Goal: Information Seeking & Learning: Learn about a topic

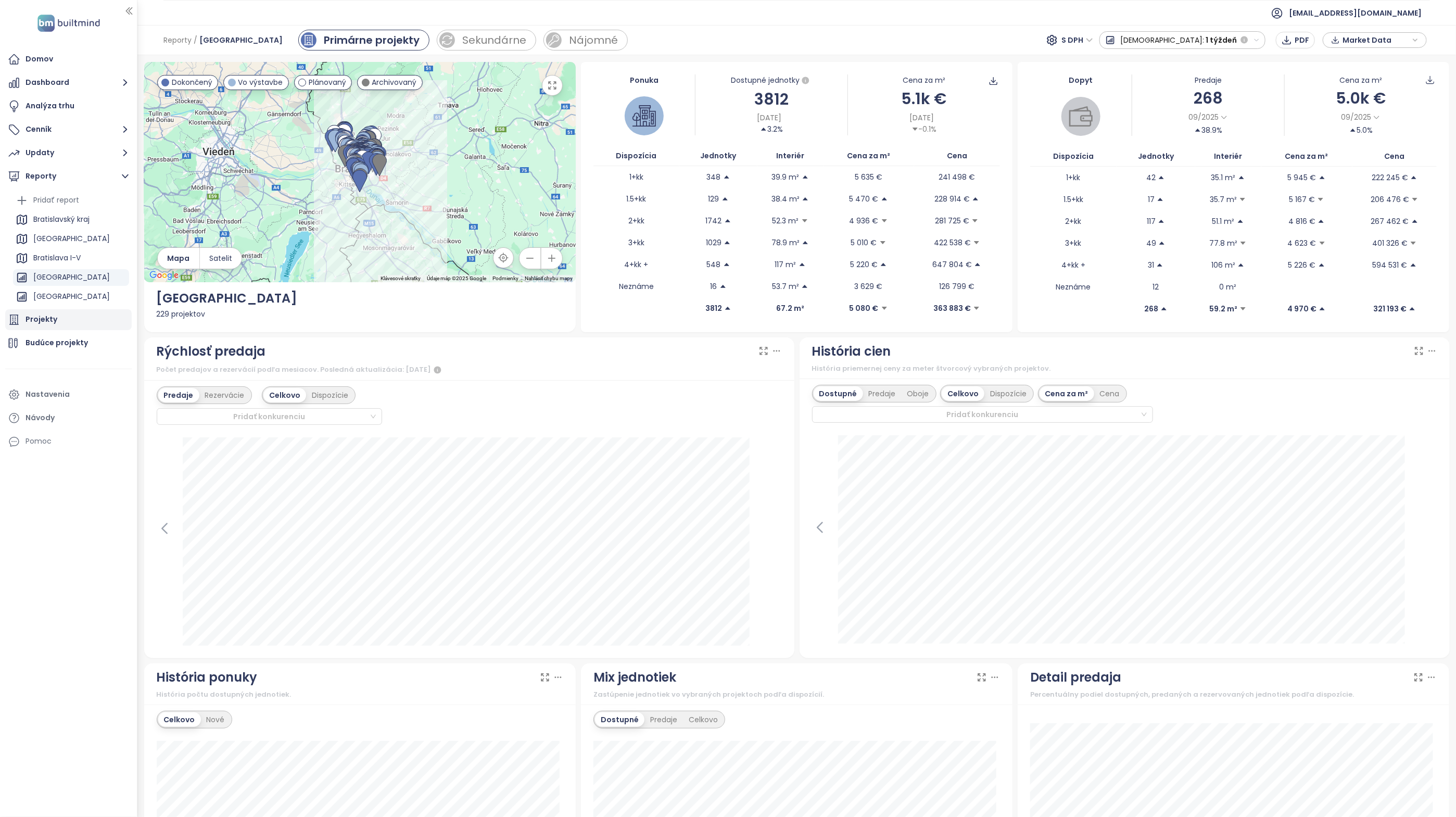
click at [70, 321] on div "Projekty" at bounding box center [69, 320] width 127 height 21
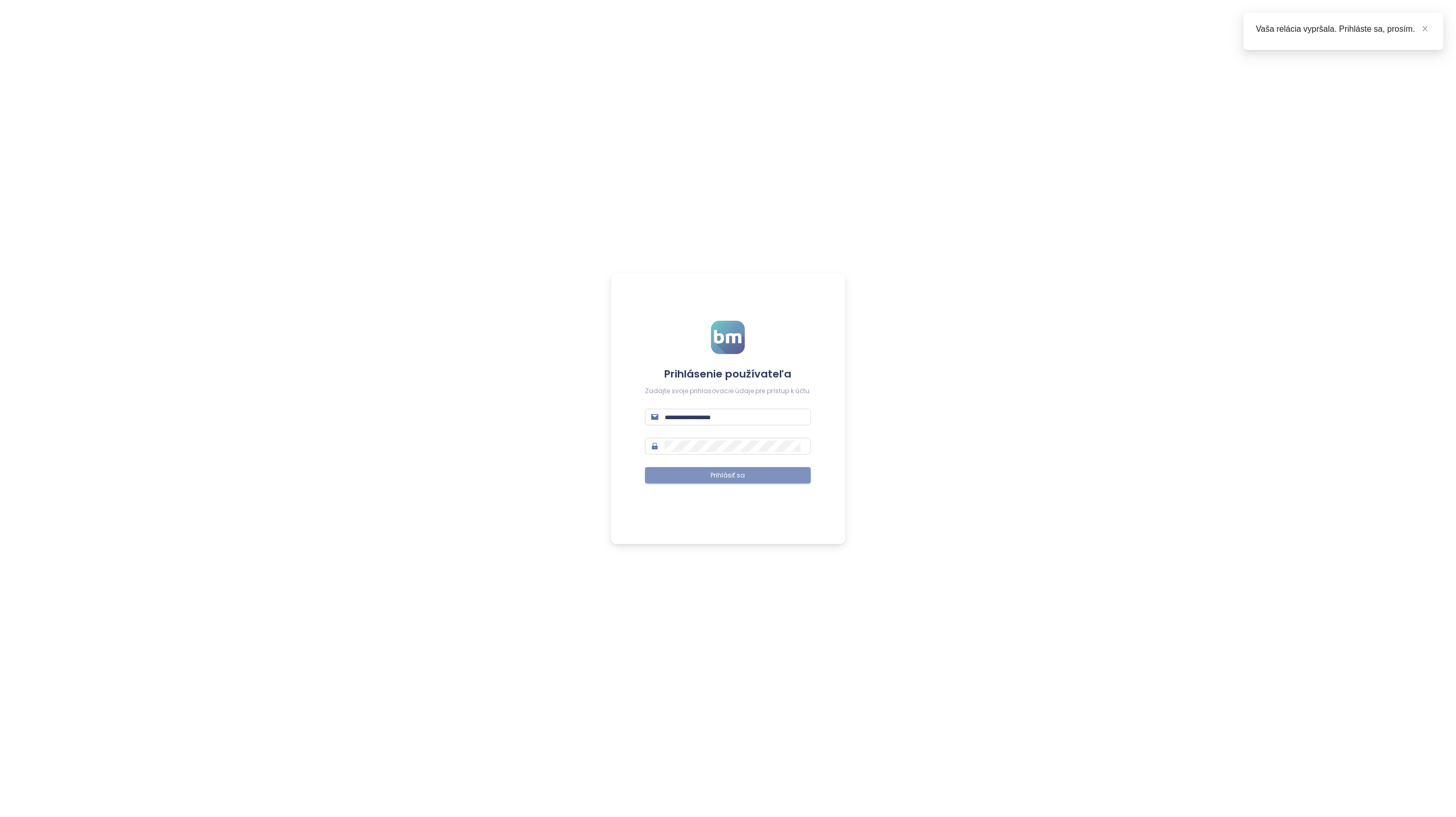
type input "**********"
click at [767, 481] on button "Prihlásiť sa" at bounding box center [728, 475] width 166 height 17
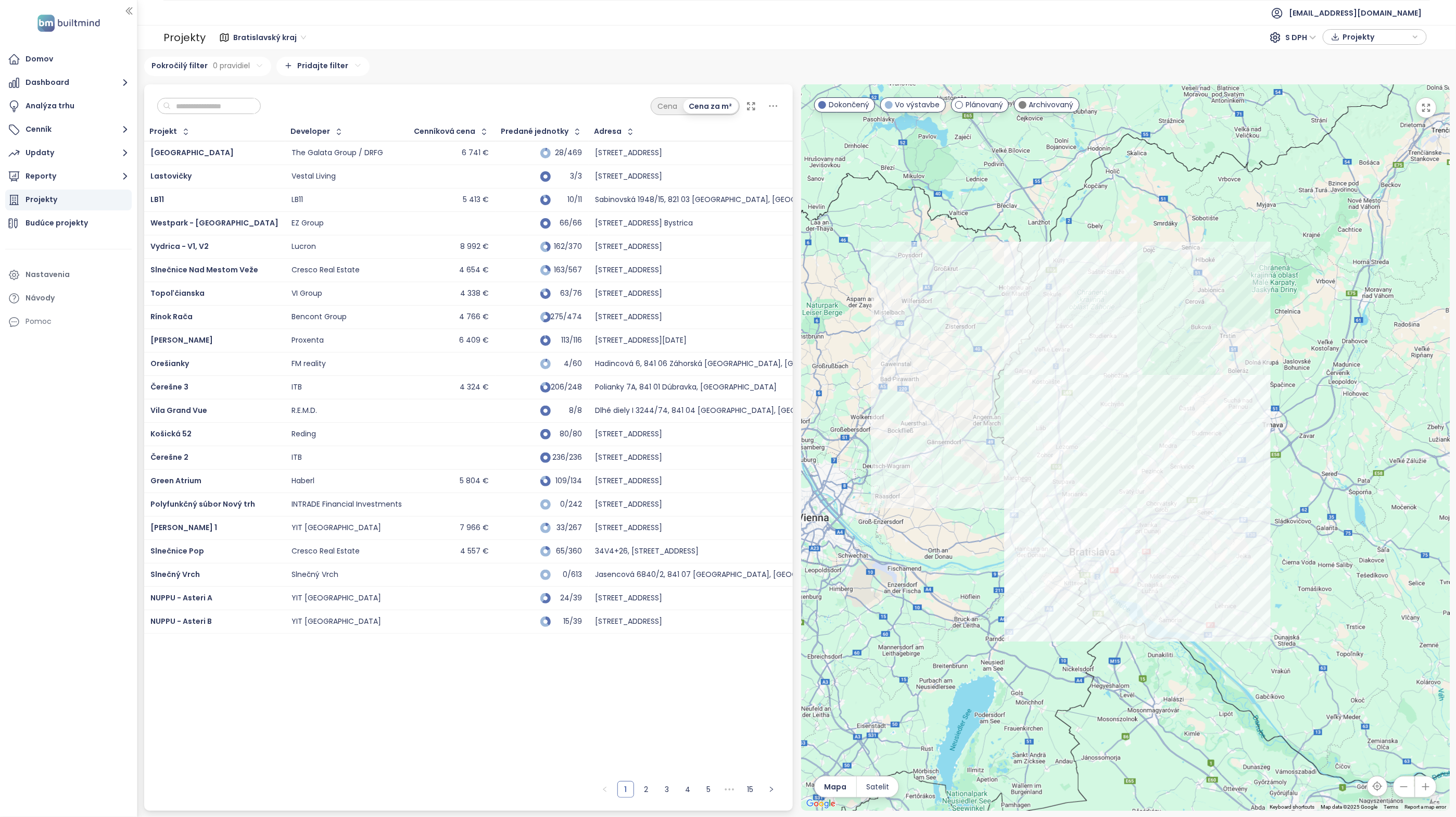
click at [228, 105] on input "text" at bounding box center [213, 106] width 85 height 16
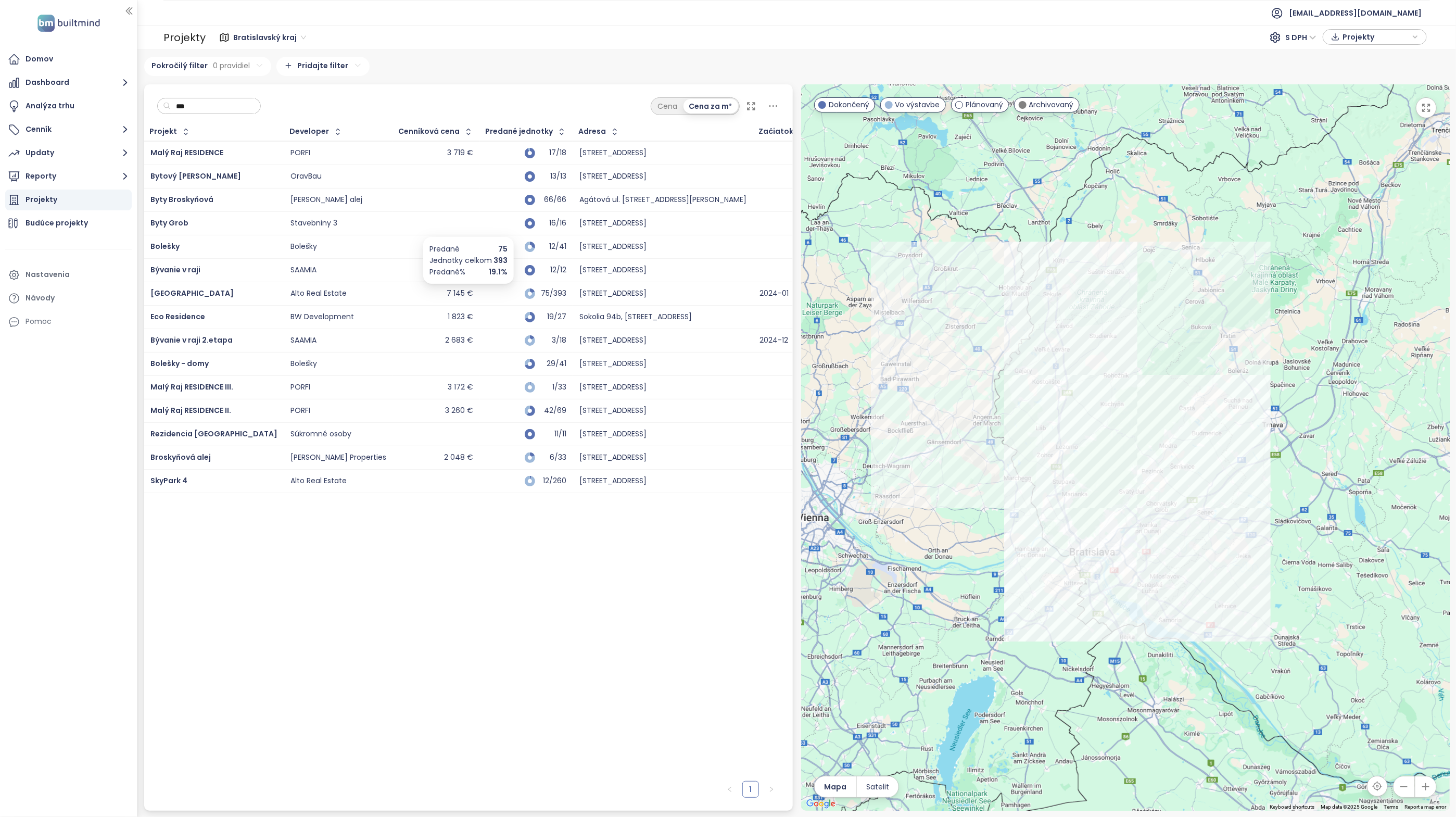
click at [540, 292] on div "75/393" at bounding box center [553, 293] width 26 height 6
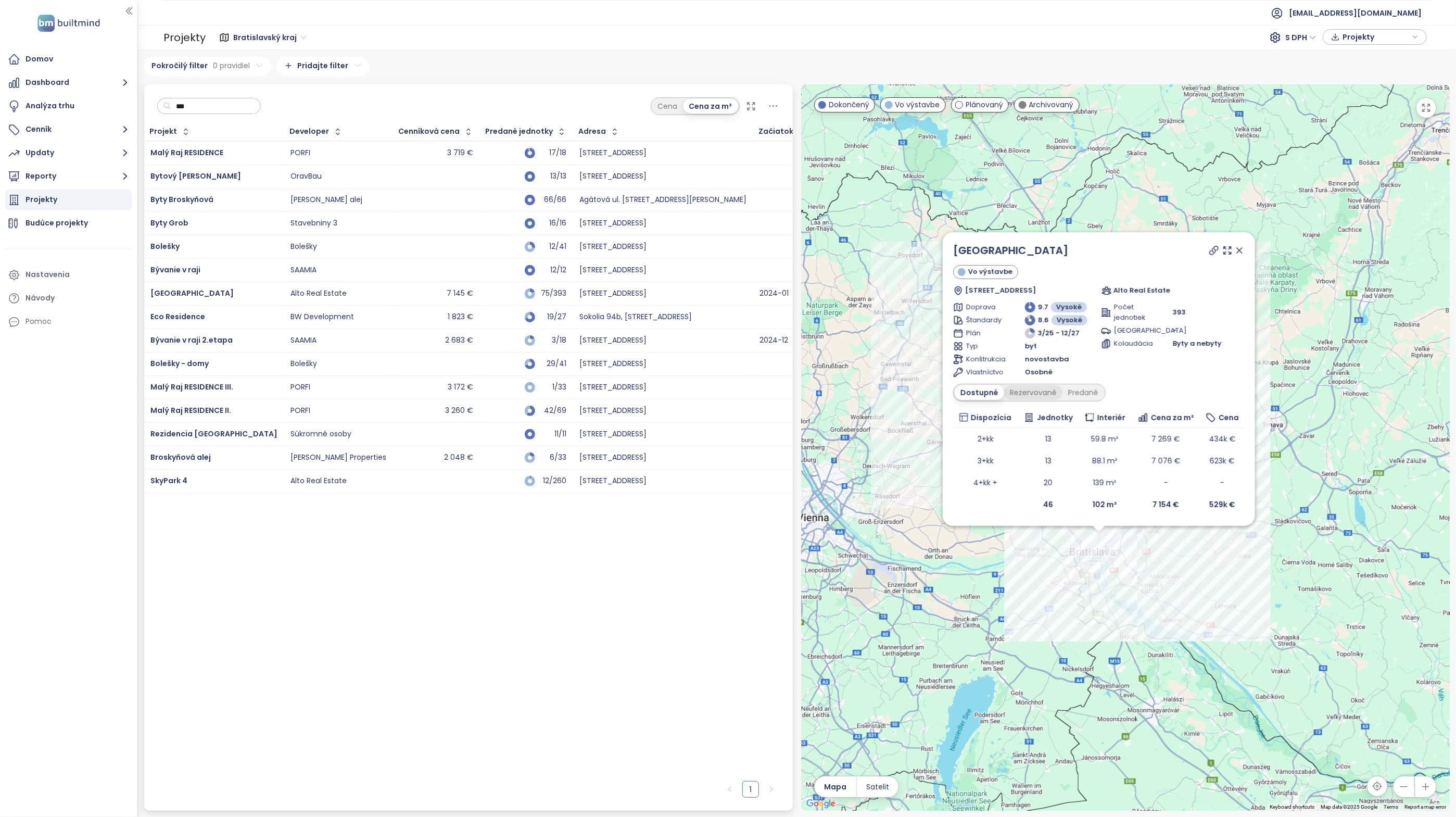
click at [1036, 393] on div "Rezervované" at bounding box center [1033, 393] width 58 height 14
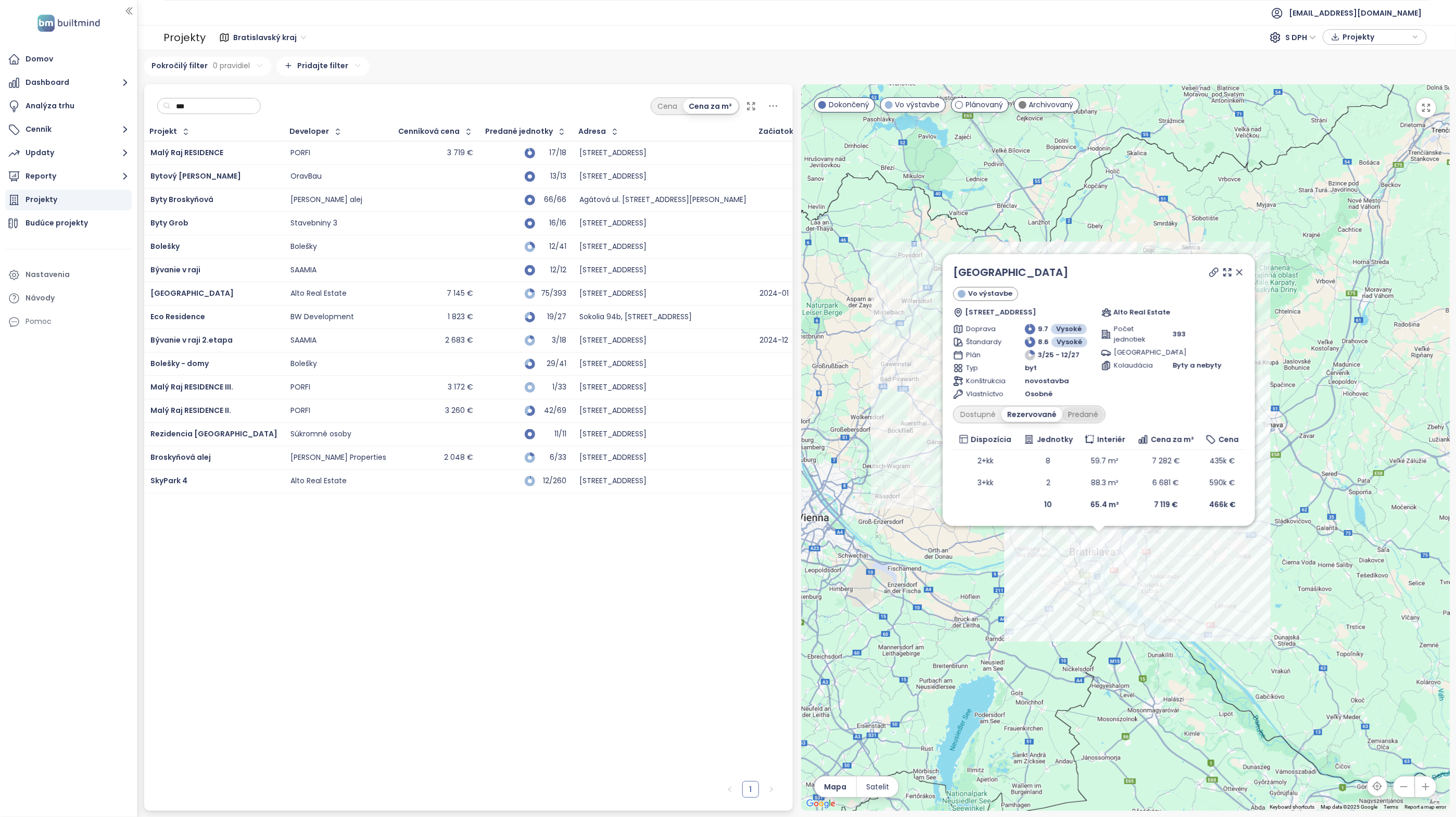
click at [1094, 417] on div "Predané" at bounding box center [1083, 414] width 41 height 14
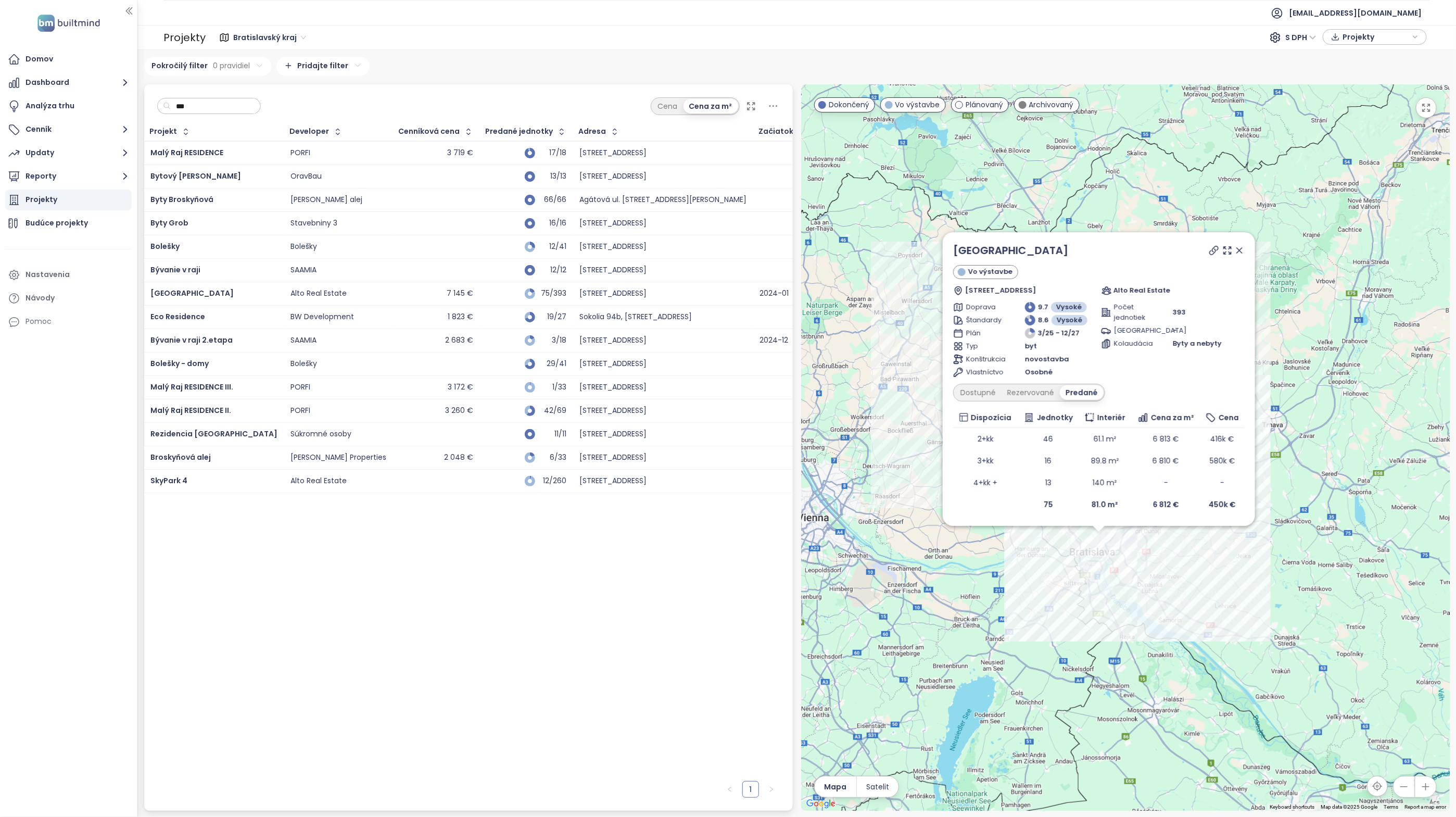
click at [235, 101] on input "***" at bounding box center [213, 106] width 85 height 16
type input "*"
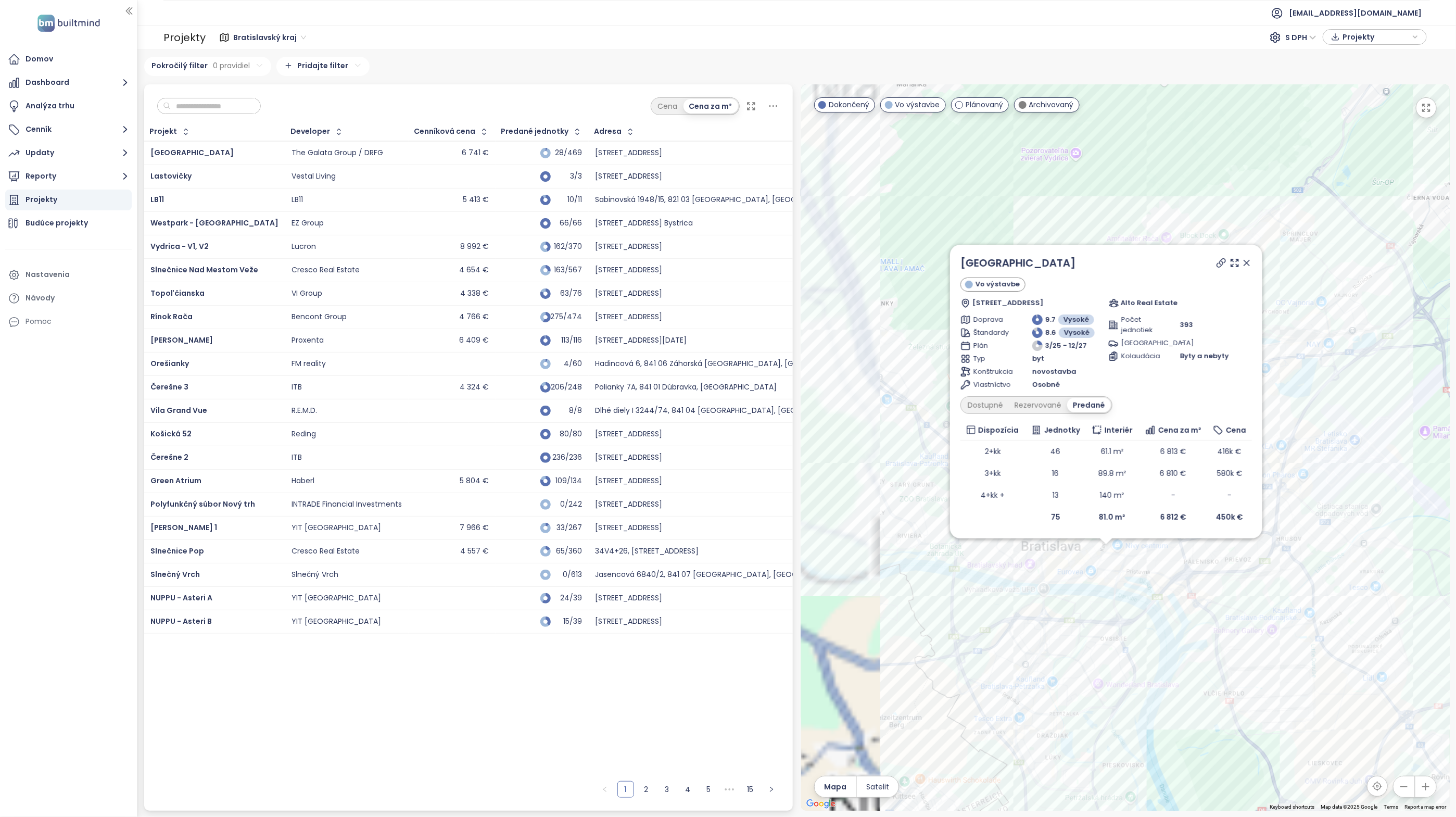
drag, startPoint x: 1095, startPoint y: 602, endPoint x: 1232, endPoint y: 653, distance: 146.2
click at [1232, 653] on div "SkyPark Tower Vo výstavbe Bottova 1, 811 09 Bratislava-Staré Mesto, Slovakia Al…" at bounding box center [1125, 448] width 649 height 726
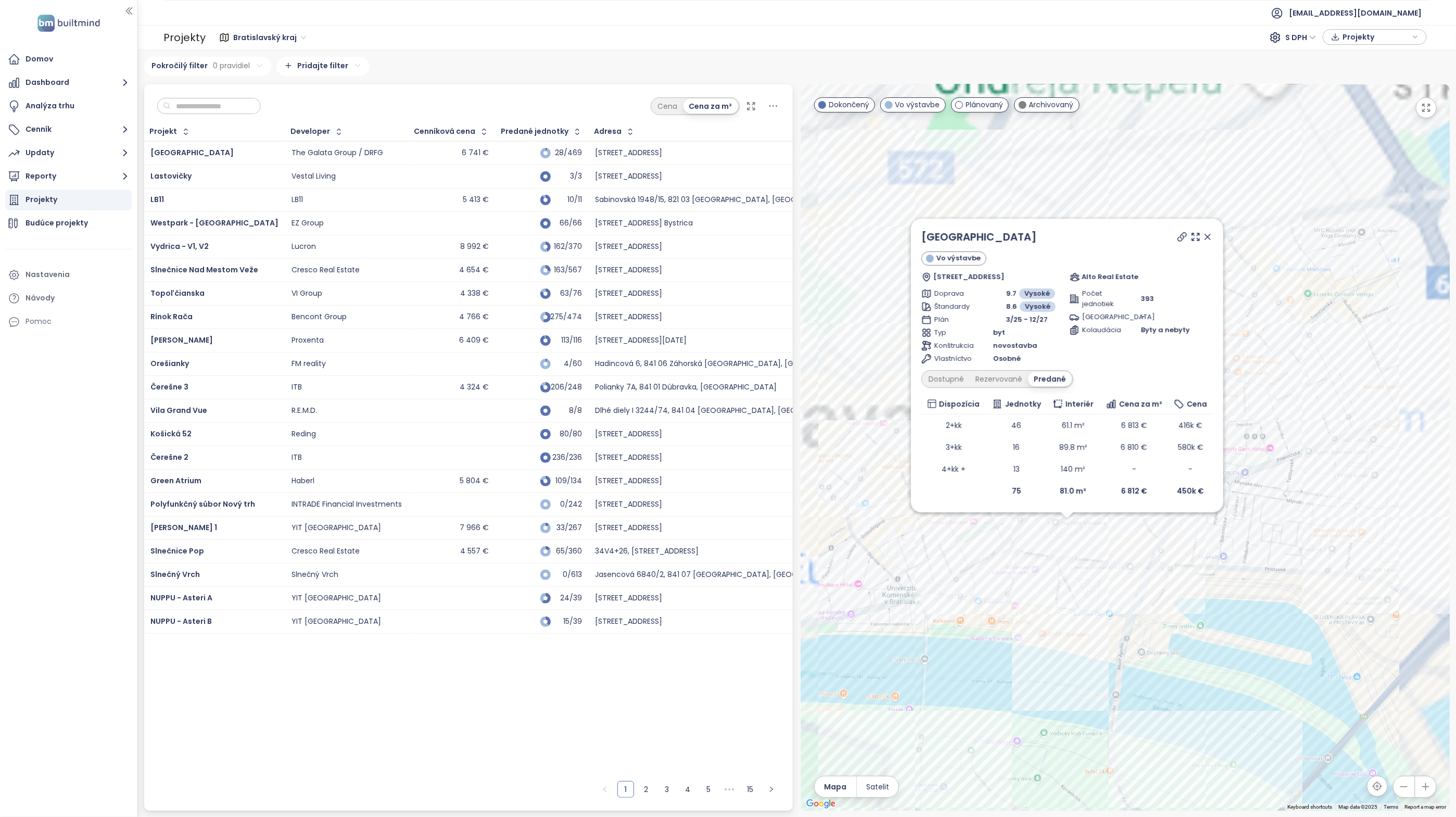
drag, startPoint x: 1220, startPoint y: 600, endPoint x: 1179, endPoint y: 519, distance: 90.8
click at [1199, 682] on div "SkyPark Tower Vo výstavbe Bottova 1, 811 09 Bratislava-Staré Mesto, Slovakia Al…" at bounding box center [1125, 448] width 649 height 726
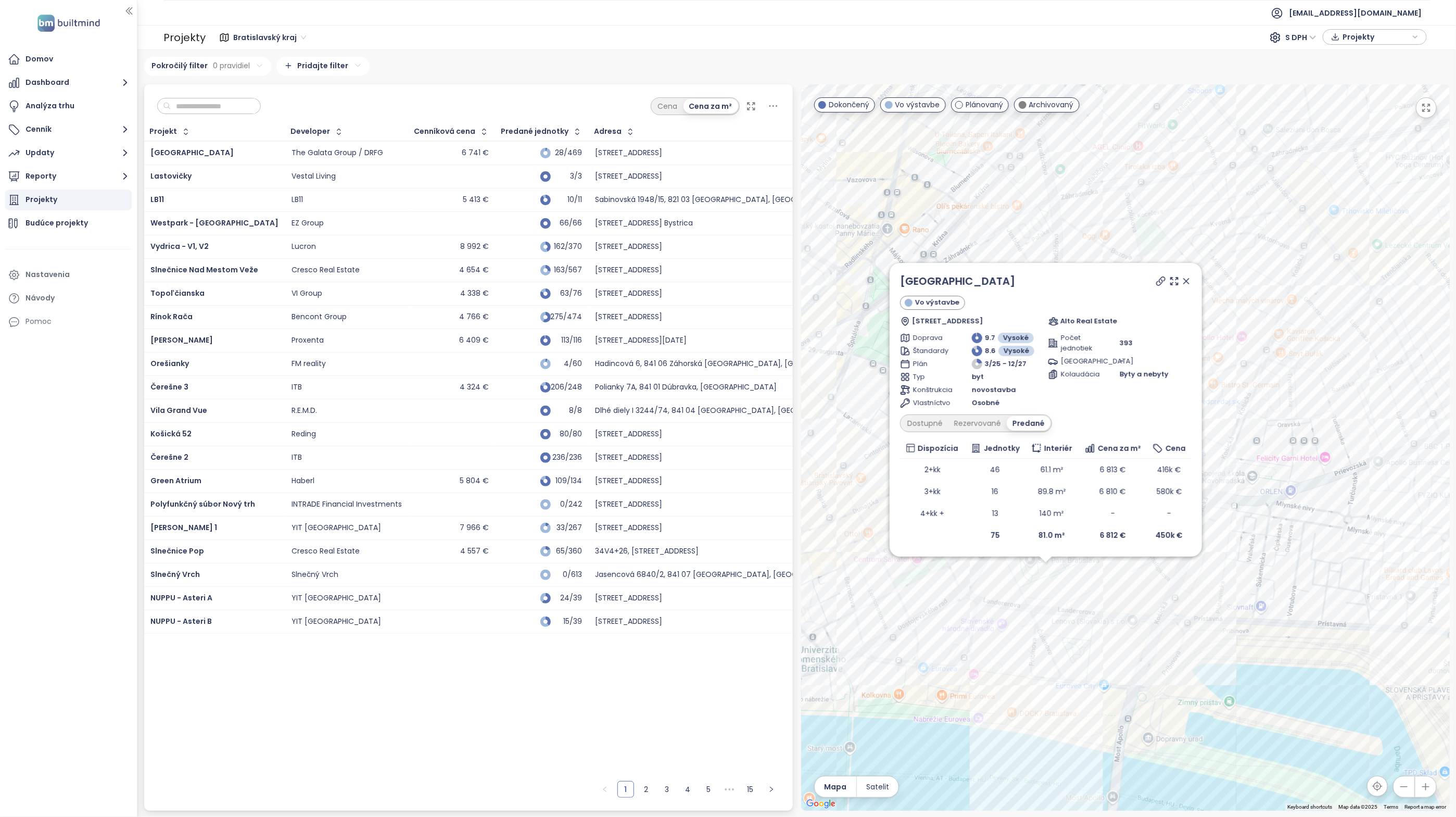
click at [1186, 281] on icon at bounding box center [1186, 281] width 6 height 6
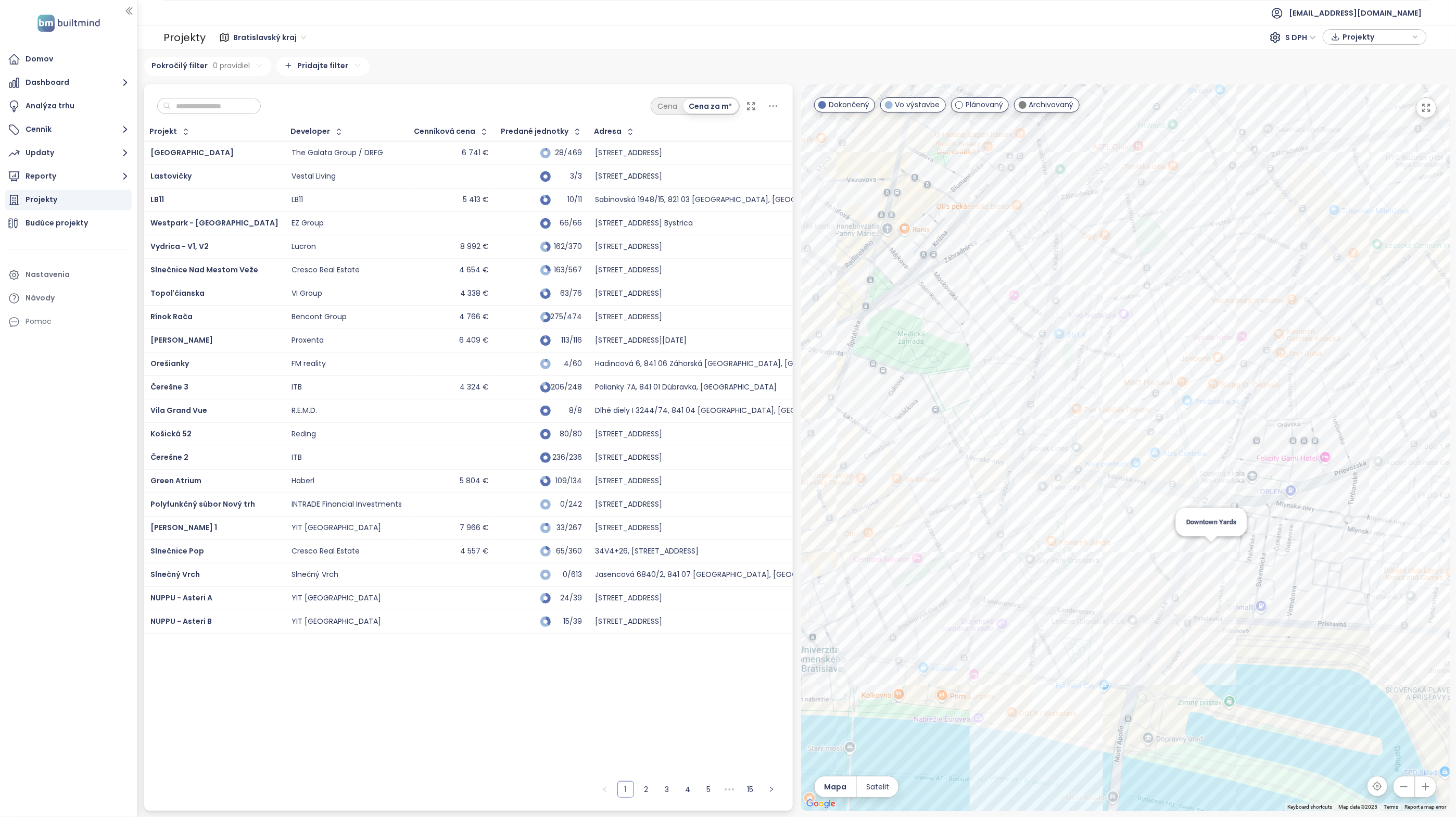
click at [1213, 547] on div "Downtown Yards" at bounding box center [1125, 448] width 649 height 726
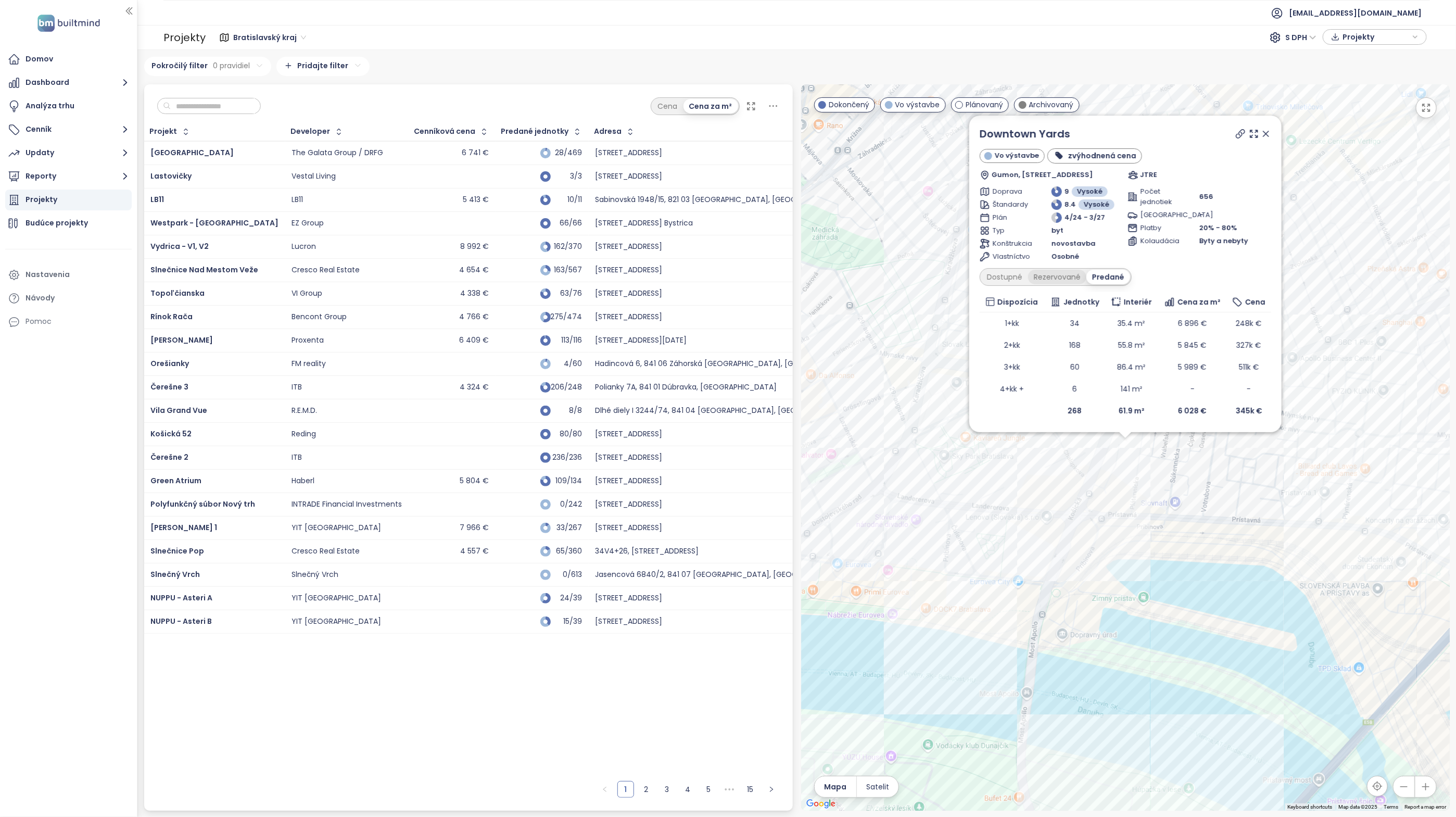
click at [1051, 275] on div "Rezervované" at bounding box center [1057, 277] width 58 height 14
click at [1010, 276] on div "Dostupné" at bounding box center [1004, 277] width 47 height 14
click at [1104, 282] on div "Predané" at bounding box center [1110, 277] width 41 height 14
click at [1265, 128] on icon at bounding box center [1265, 133] width 10 height 10
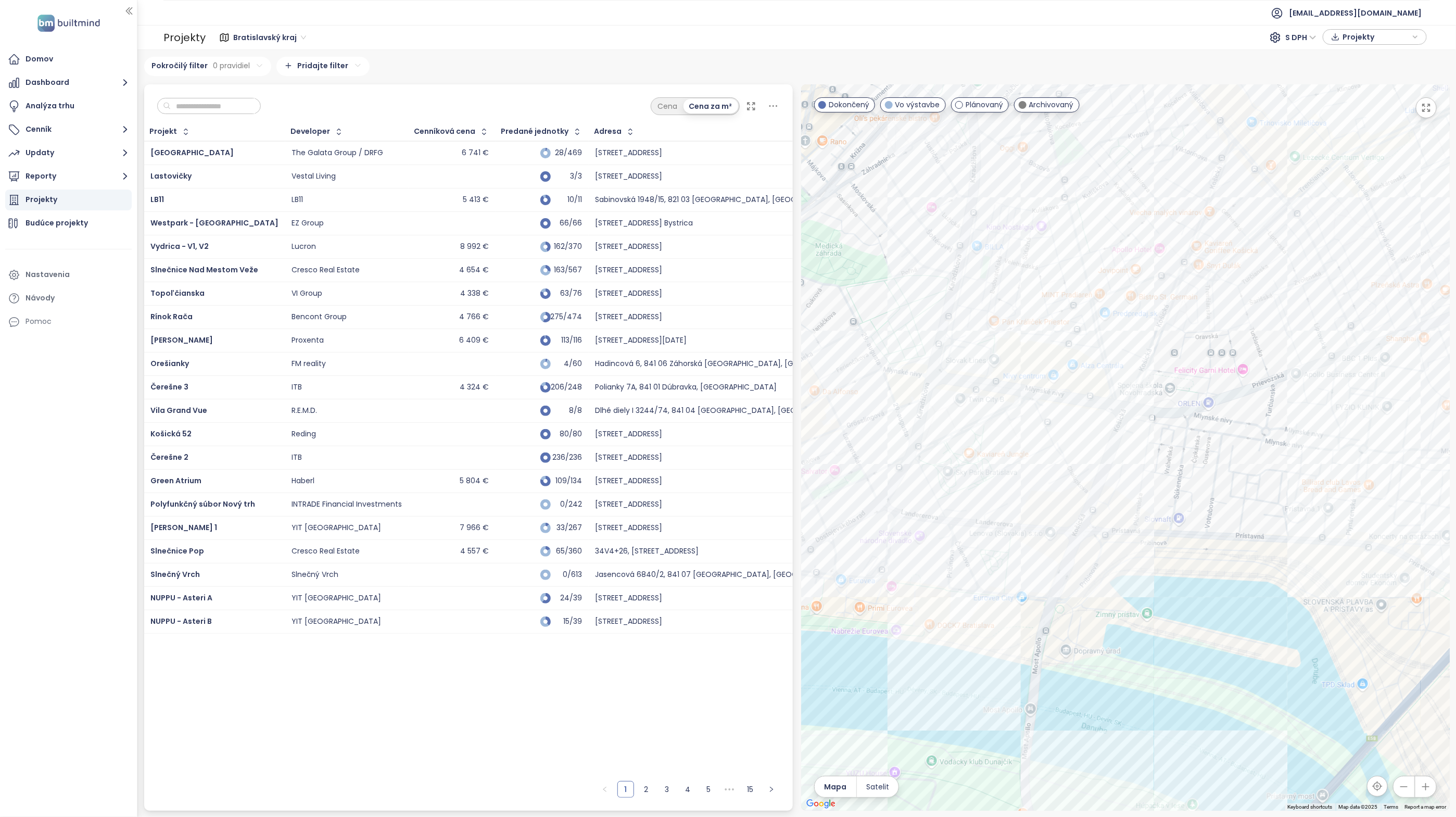
drag, startPoint x: 1155, startPoint y: 369, endPoint x: 1158, endPoint y: 381, distance: 12.4
click at [1158, 381] on div at bounding box center [1125, 448] width 649 height 726
click at [1008, 590] on div "Eurovea Tower" at bounding box center [1125, 448] width 649 height 726
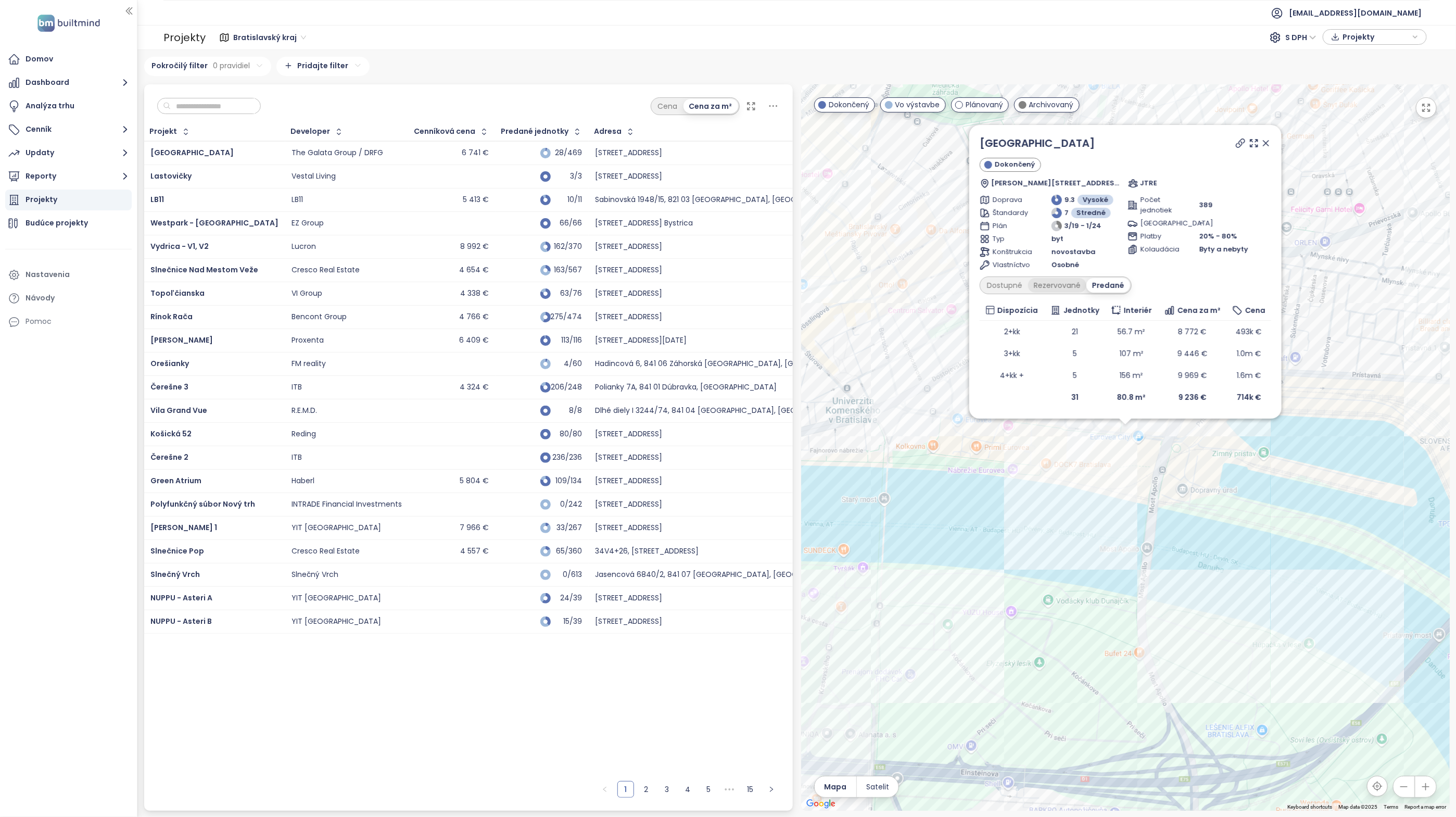
click at [1063, 285] on div "Rezervované" at bounding box center [1057, 285] width 58 height 14
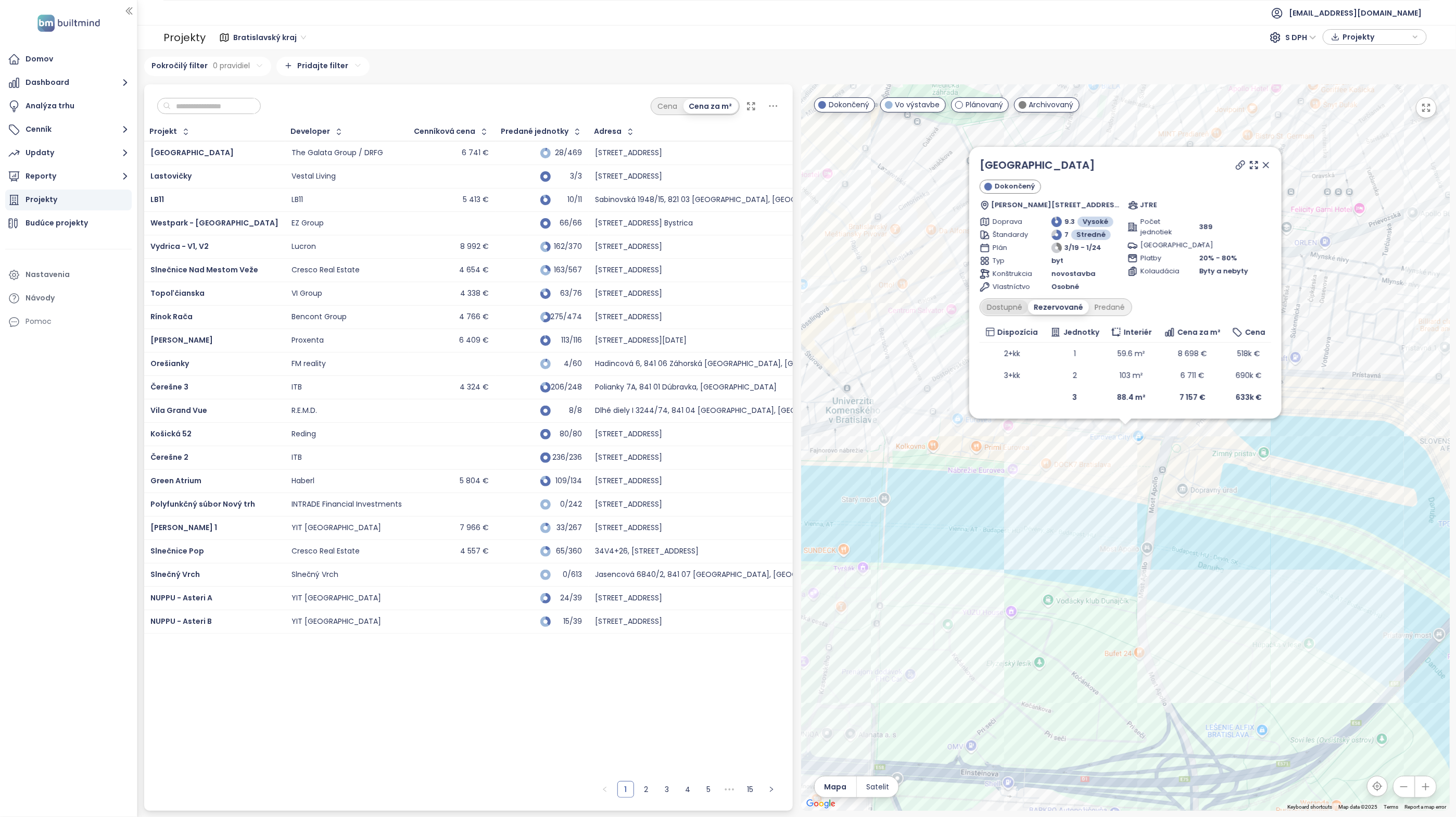
click at [1008, 308] on div "Dostupné" at bounding box center [1004, 307] width 47 height 14
click at [1055, 308] on div "Rezervované" at bounding box center [1059, 307] width 58 height 14
click at [1266, 163] on icon at bounding box center [1266, 165] width 6 height 6
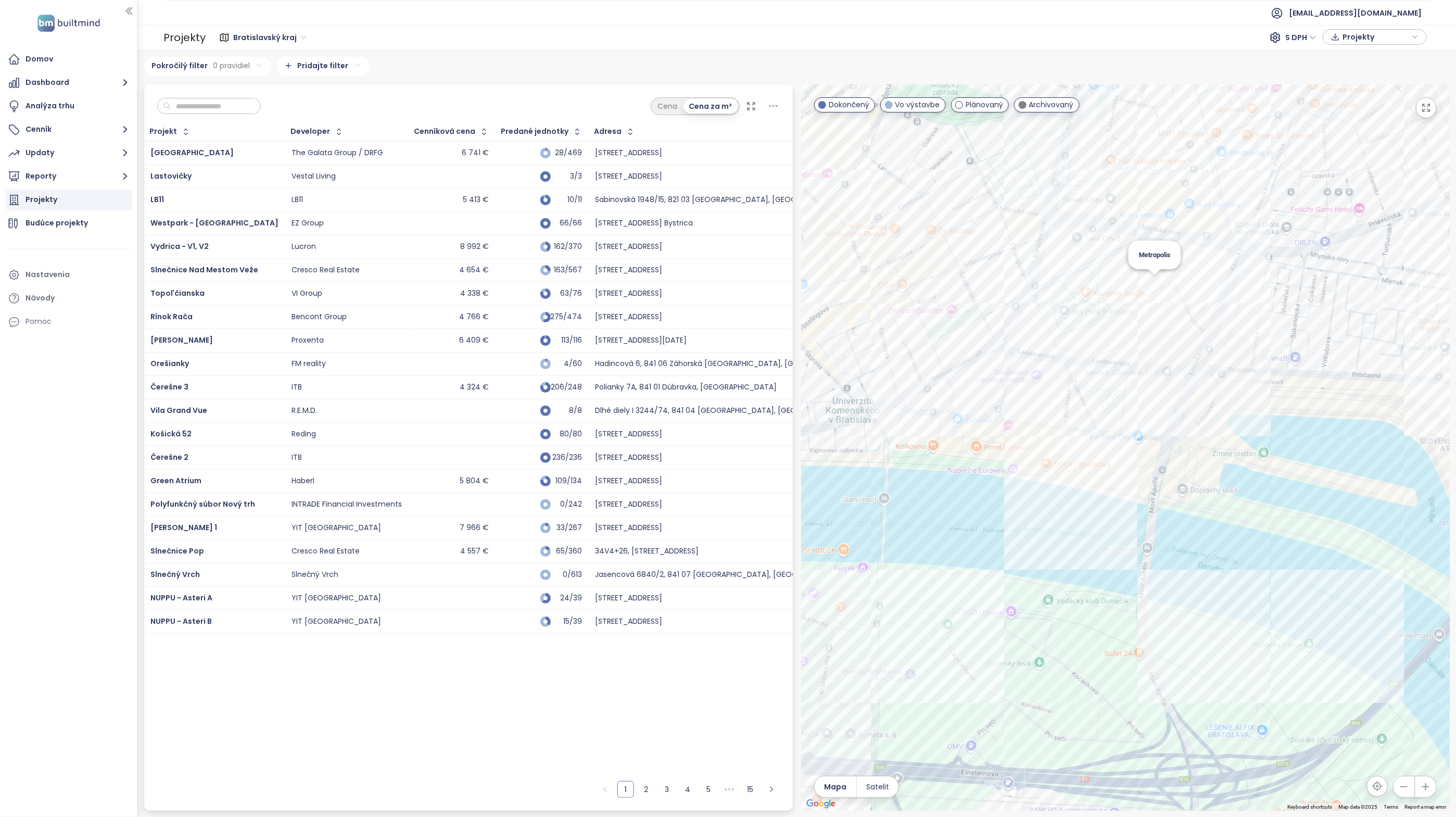
click at [1159, 291] on div "Metropolis" at bounding box center [1125, 448] width 649 height 726
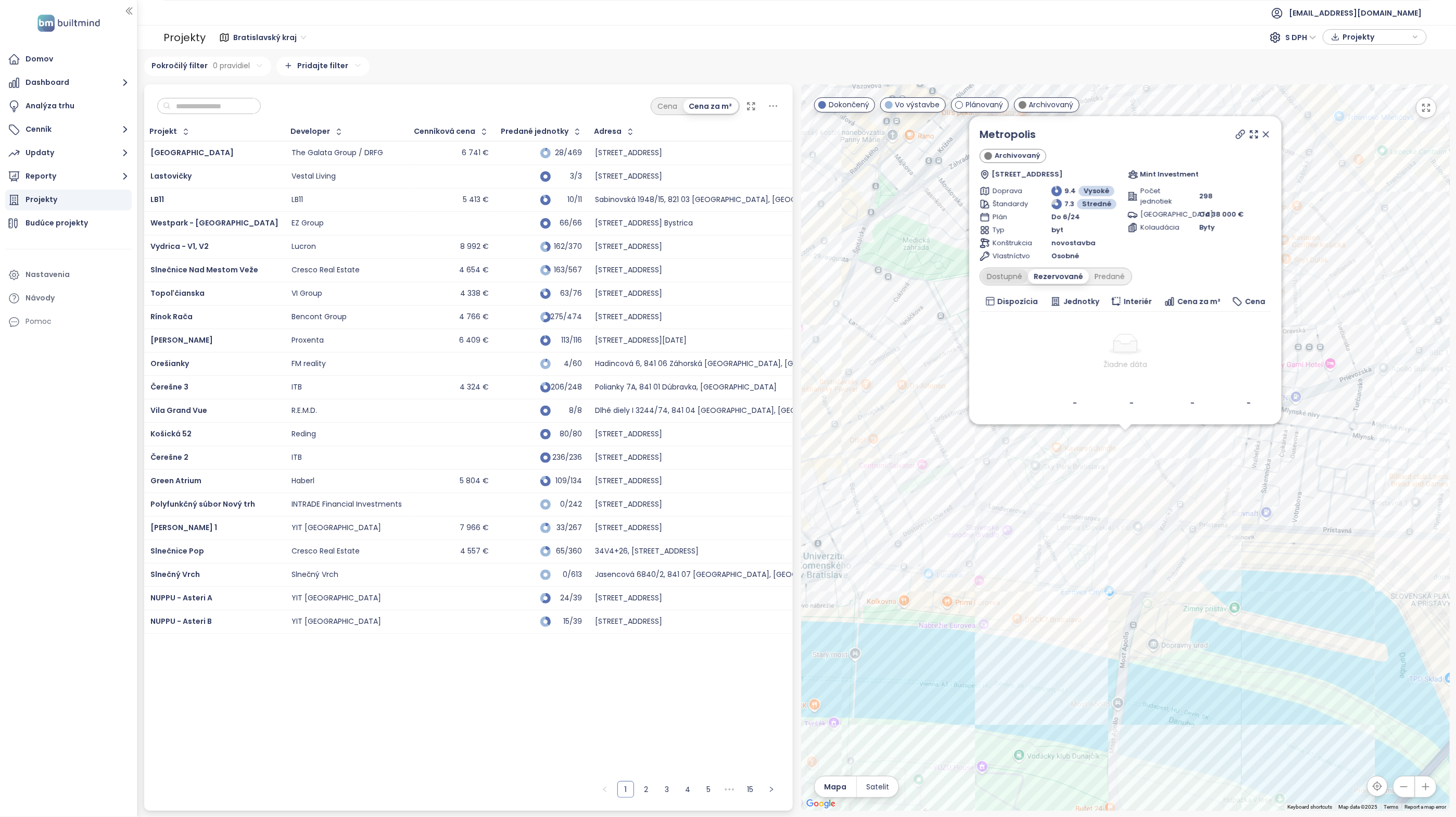
click at [1012, 276] on div "Dostupné" at bounding box center [1004, 276] width 47 height 14
click at [1107, 278] on div "Predané" at bounding box center [1110, 276] width 41 height 14
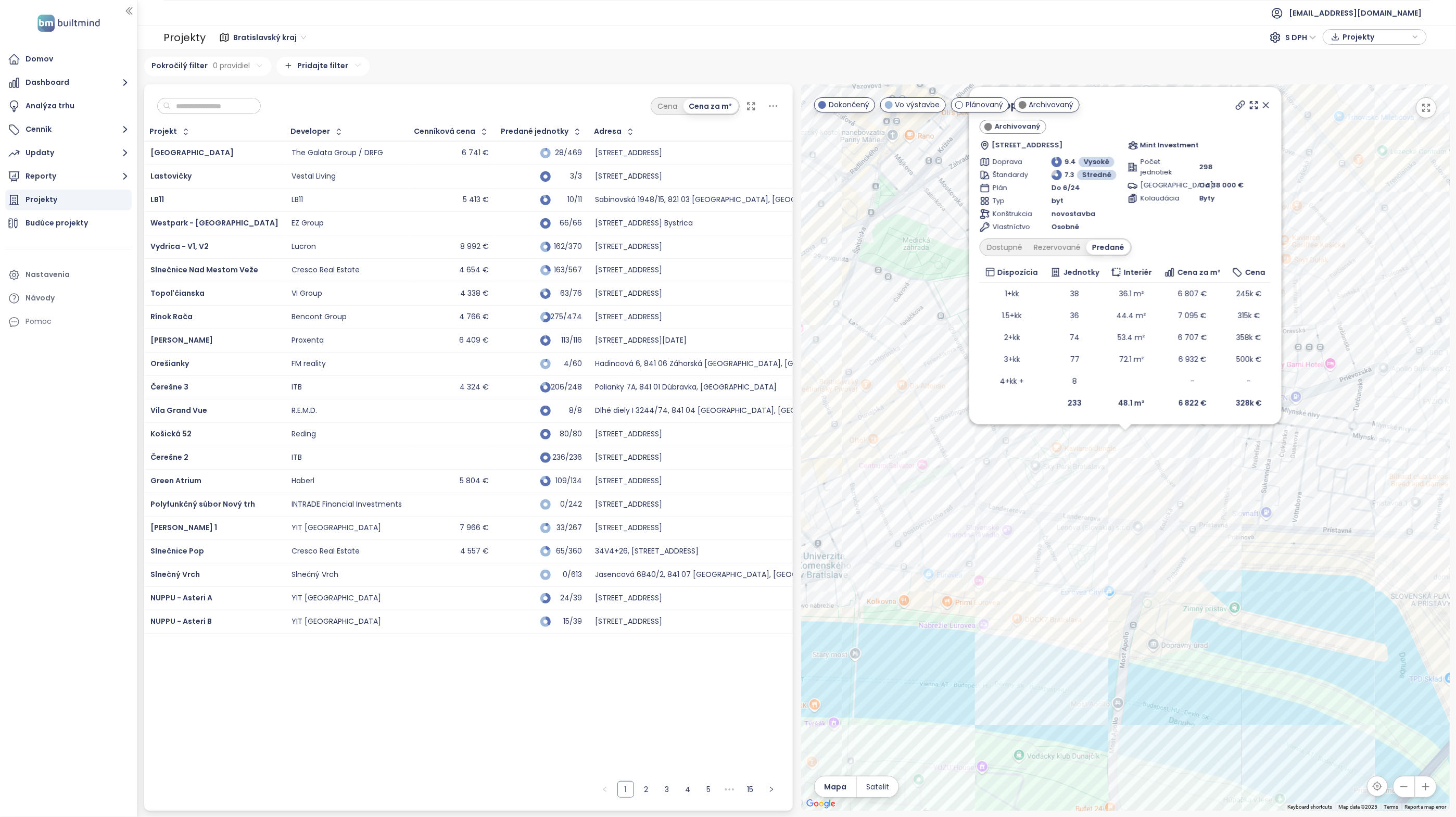
click at [1240, 107] on icon at bounding box center [1240, 105] width 10 height 10
click at [1266, 108] on icon at bounding box center [1265, 105] width 10 height 10
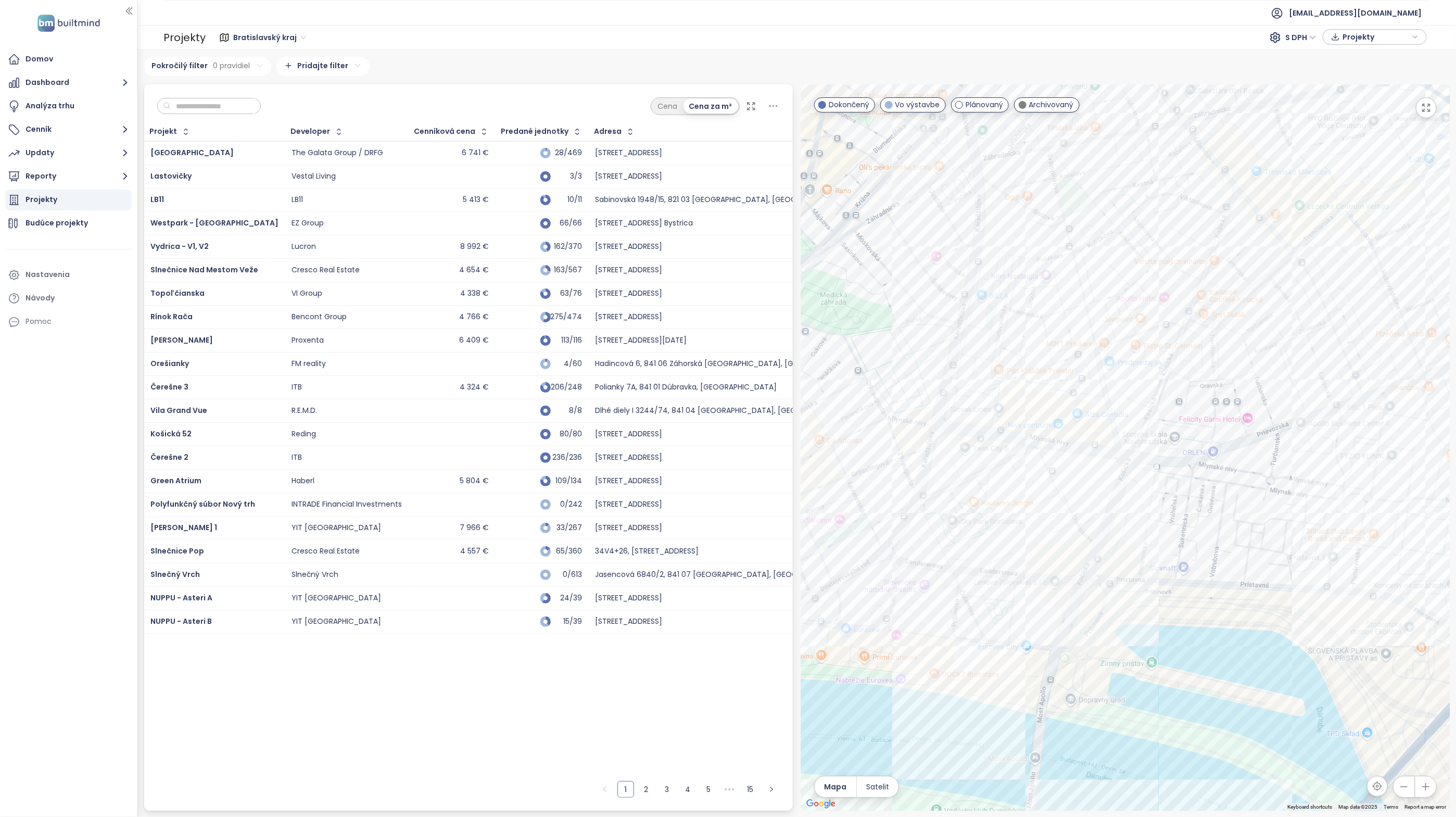
drag, startPoint x: 1148, startPoint y: 403, endPoint x: 1056, endPoint y: 463, distance: 109.8
click at [1056, 463] on div at bounding box center [1125, 448] width 649 height 726
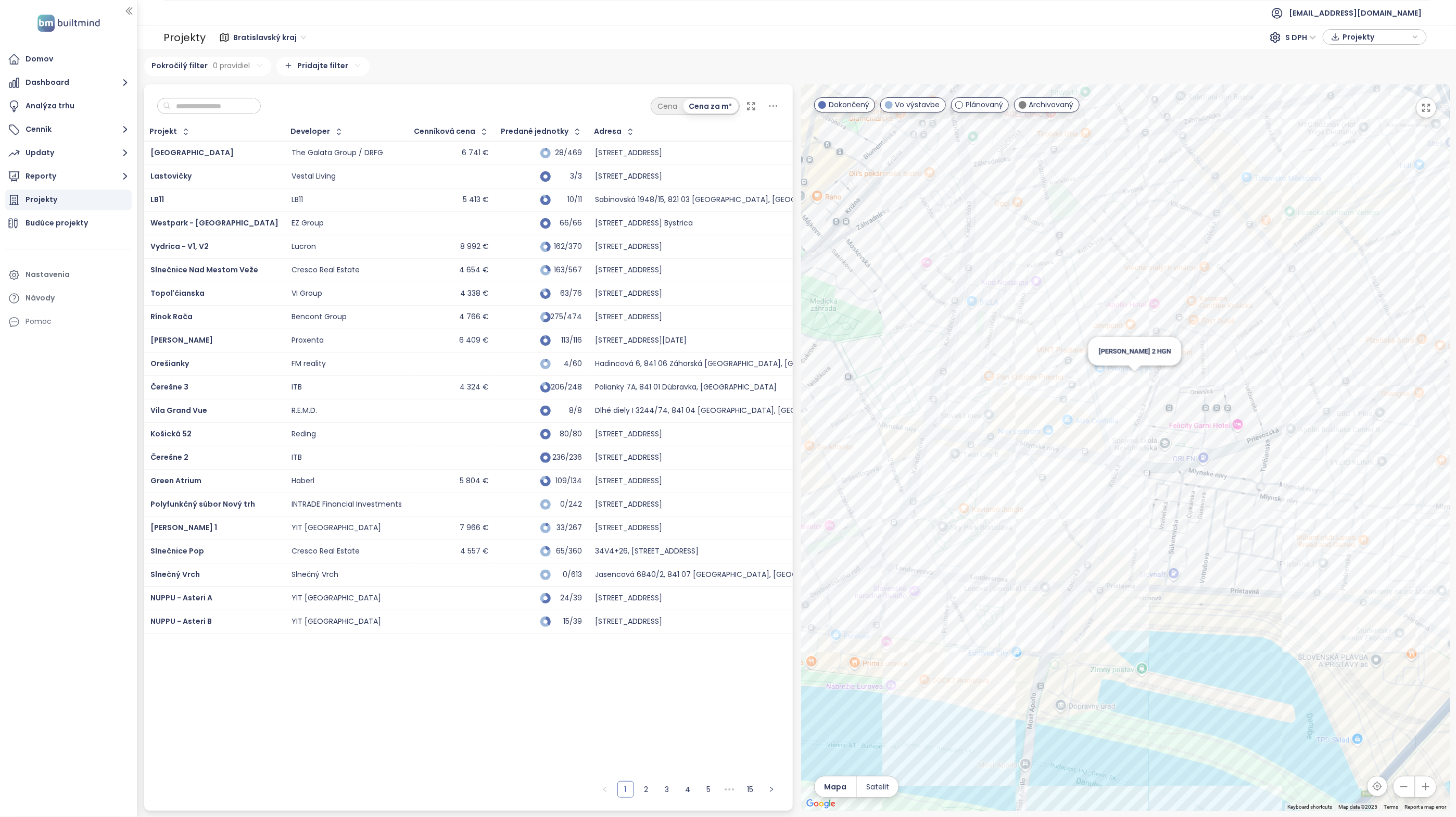
click at [1136, 378] on div "Zwirn 2 HGN" at bounding box center [1125, 448] width 649 height 726
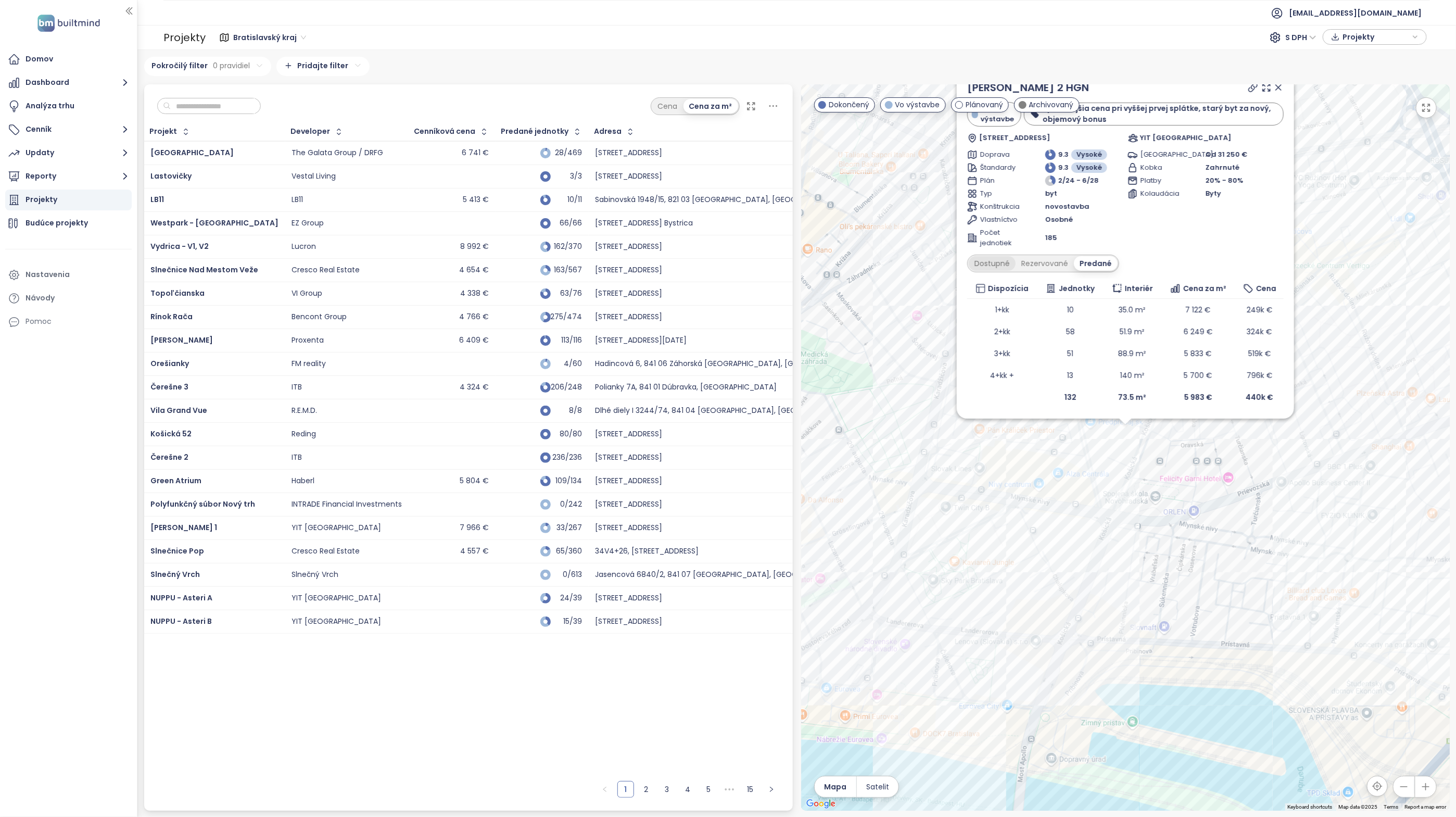
click at [1004, 262] on div "Dostupné" at bounding box center [992, 263] width 47 height 14
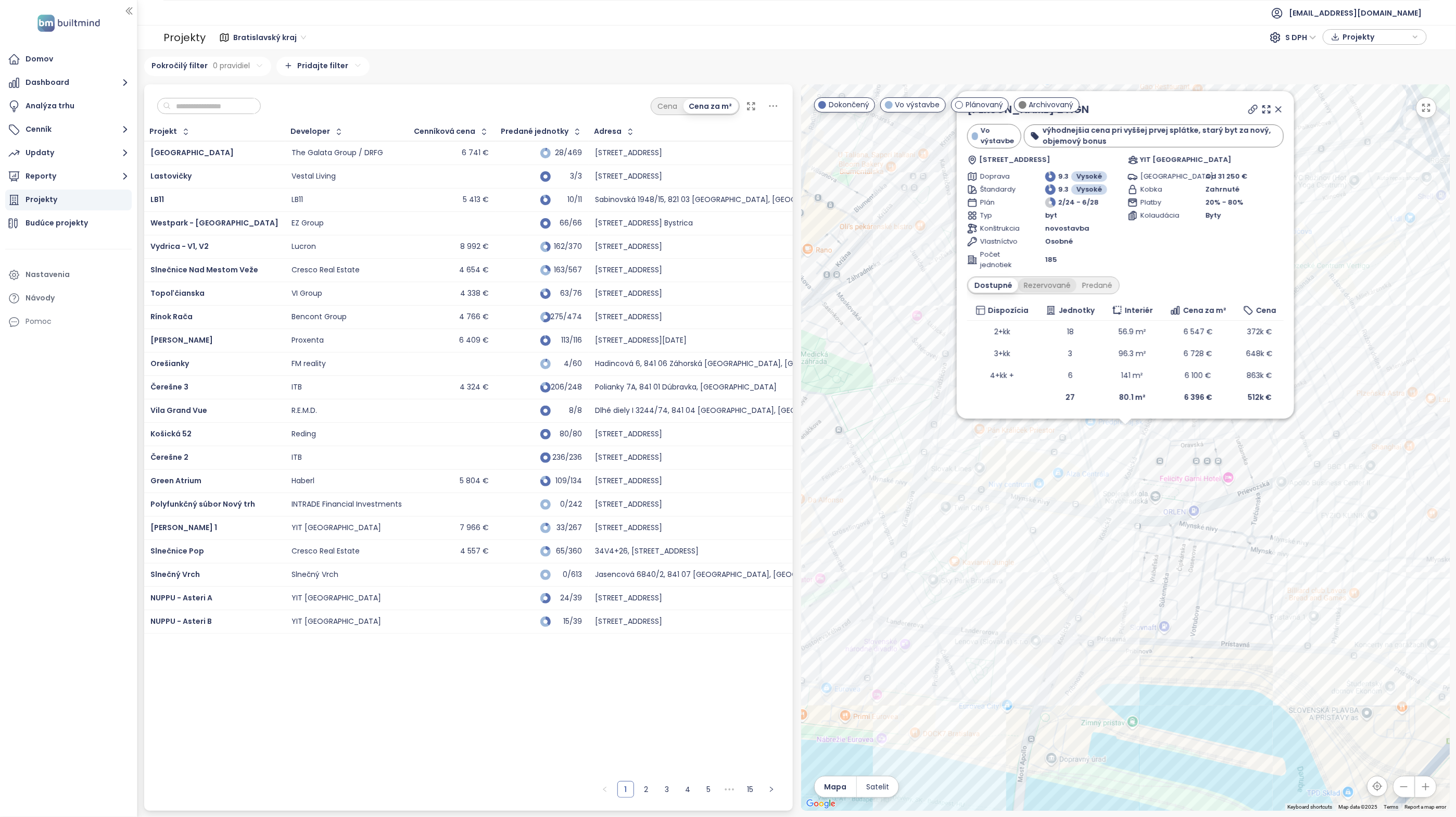
click at [1042, 285] on div "Rezervované" at bounding box center [1047, 285] width 58 height 14
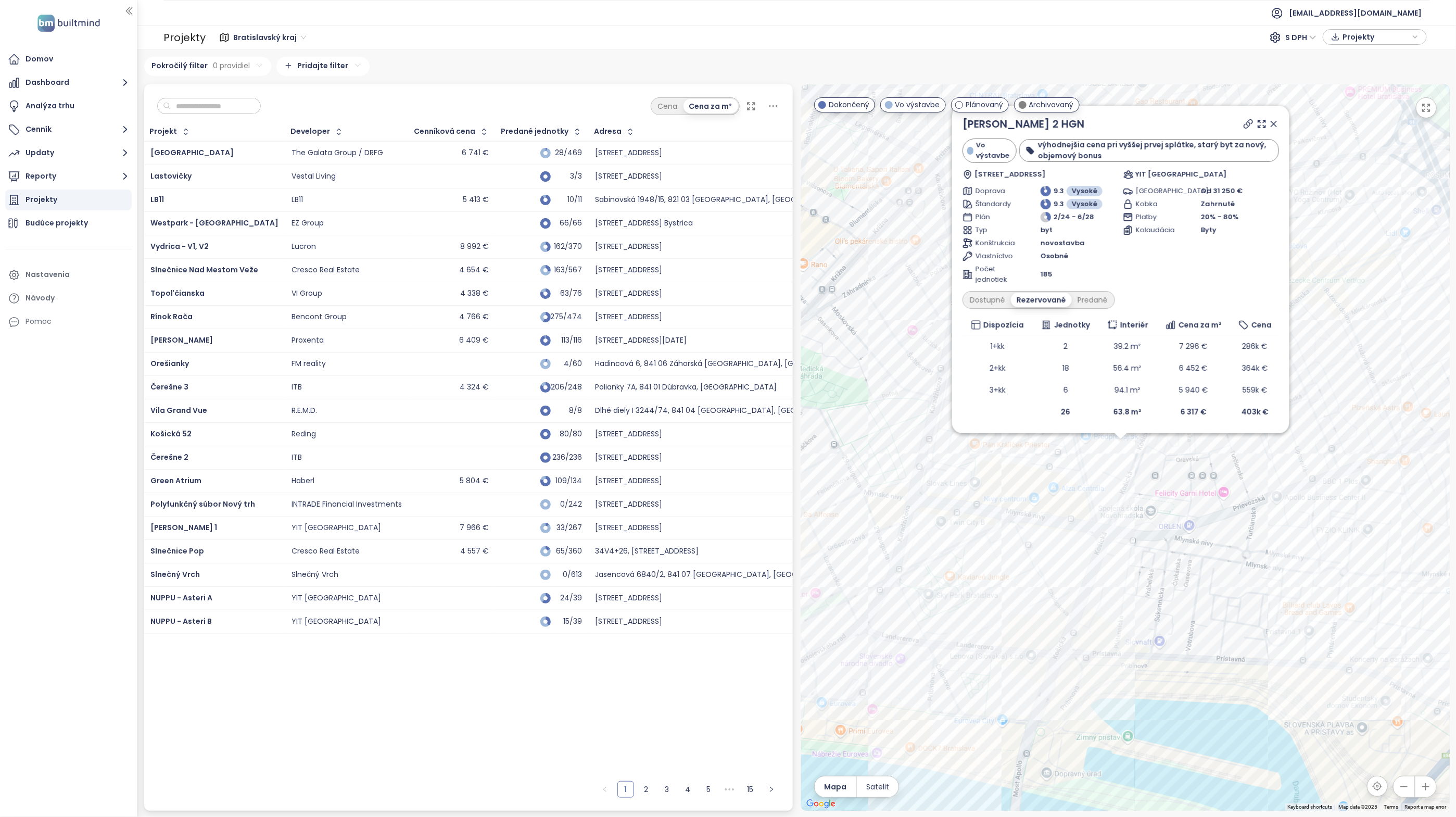
drag, startPoint x: 1151, startPoint y: 455, endPoint x: 1146, endPoint y: 471, distance: 16.8
click at [1146, 471] on div "Zwirn 2 HGN Vo výstavbe výhodnejšia cena pri vyššej prvej splátke, starý byt za…" at bounding box center [1125, 448] width 649 height 726
click at [1272, 120] on icon at bounding box center [1273, 124] width 10 height 10
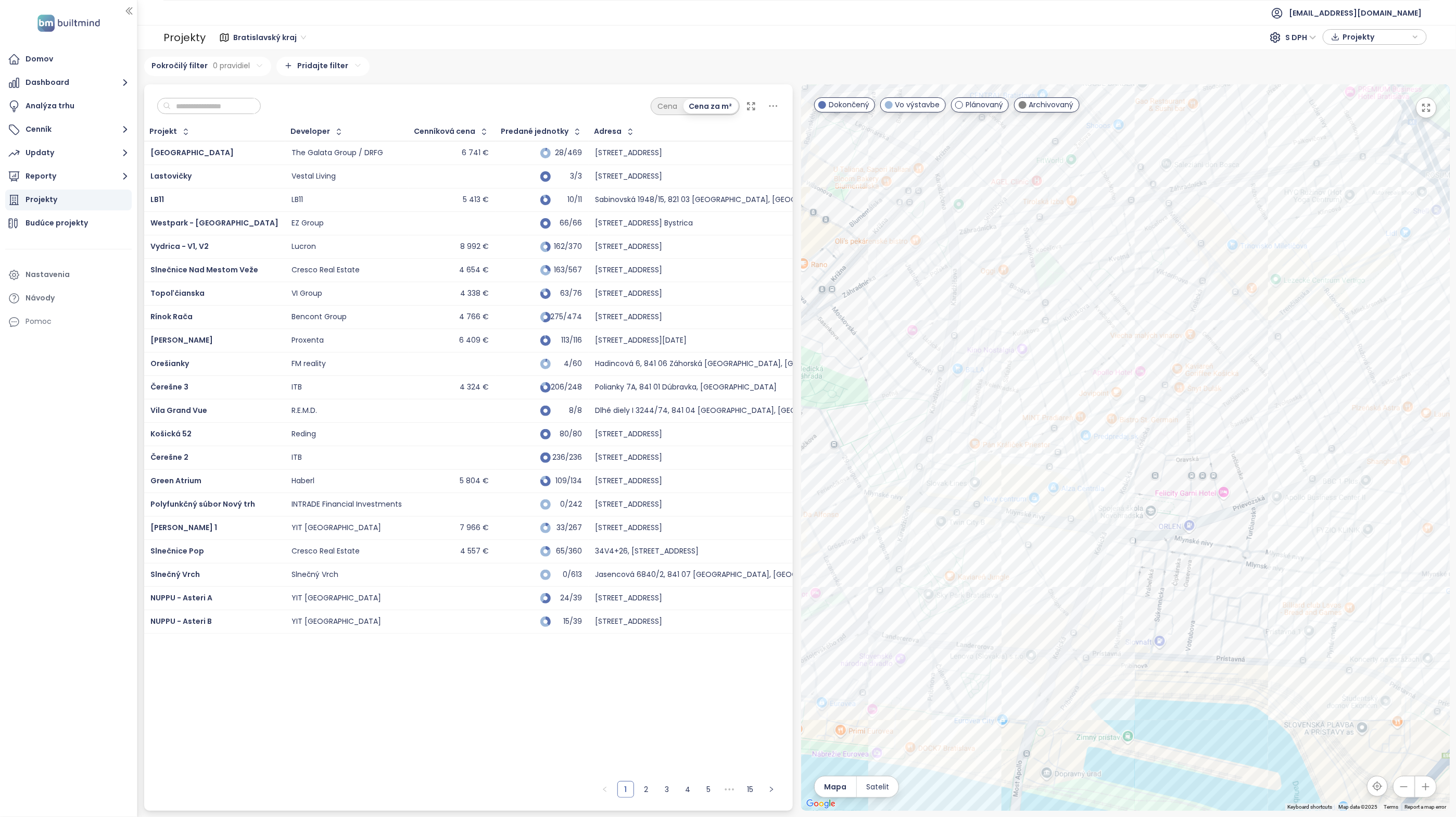
click at [1122, 420] on div at bounding box center [1125, 448] width 649 height 726
click at [1123, 425] on div "Zwirn 2 I" at bounding box center [1125, 448] width 649 height 726
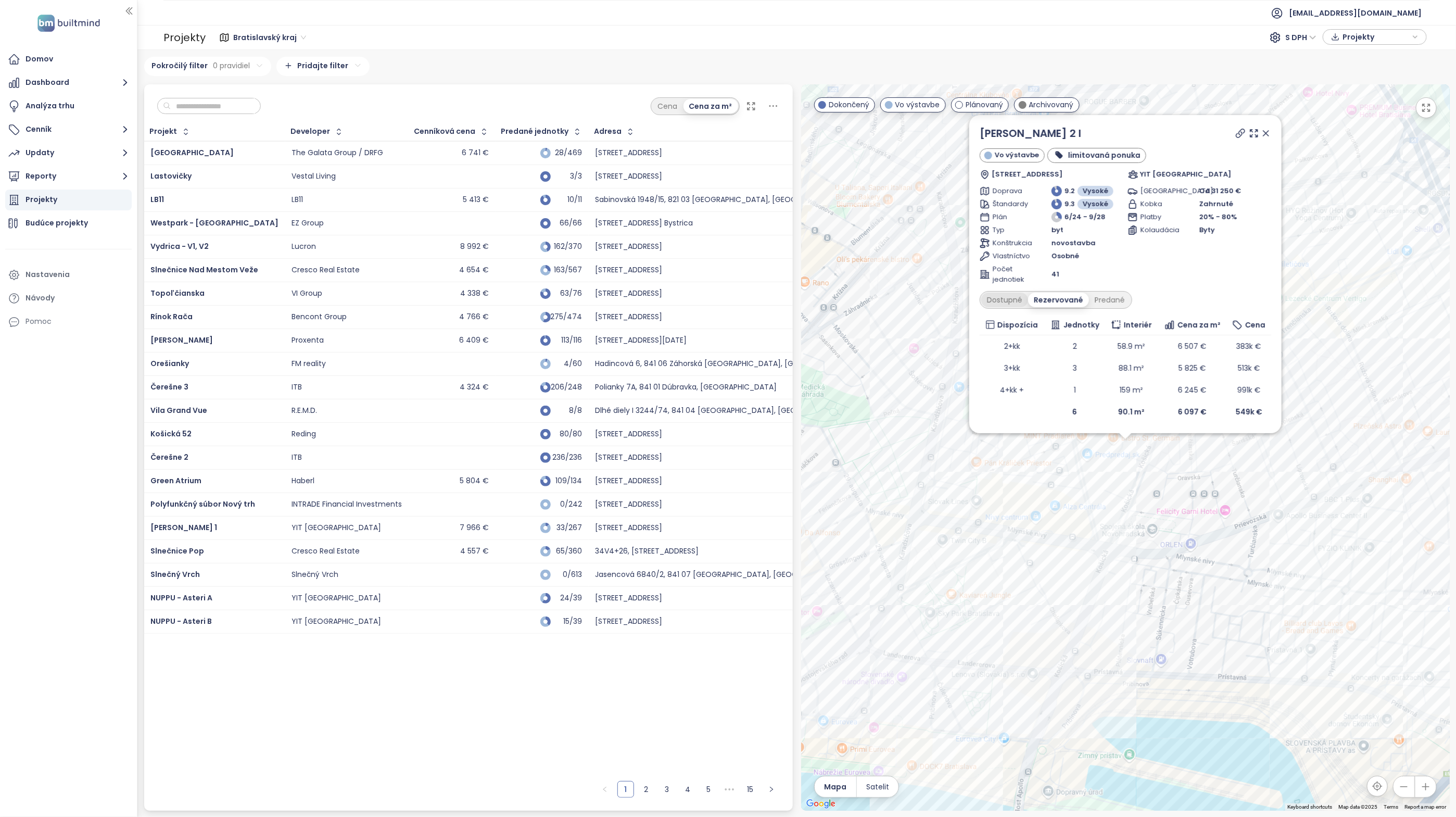
click at [1006, 300] on div "Dostupné" at bounding box center [1004, 300] width 47 height 14
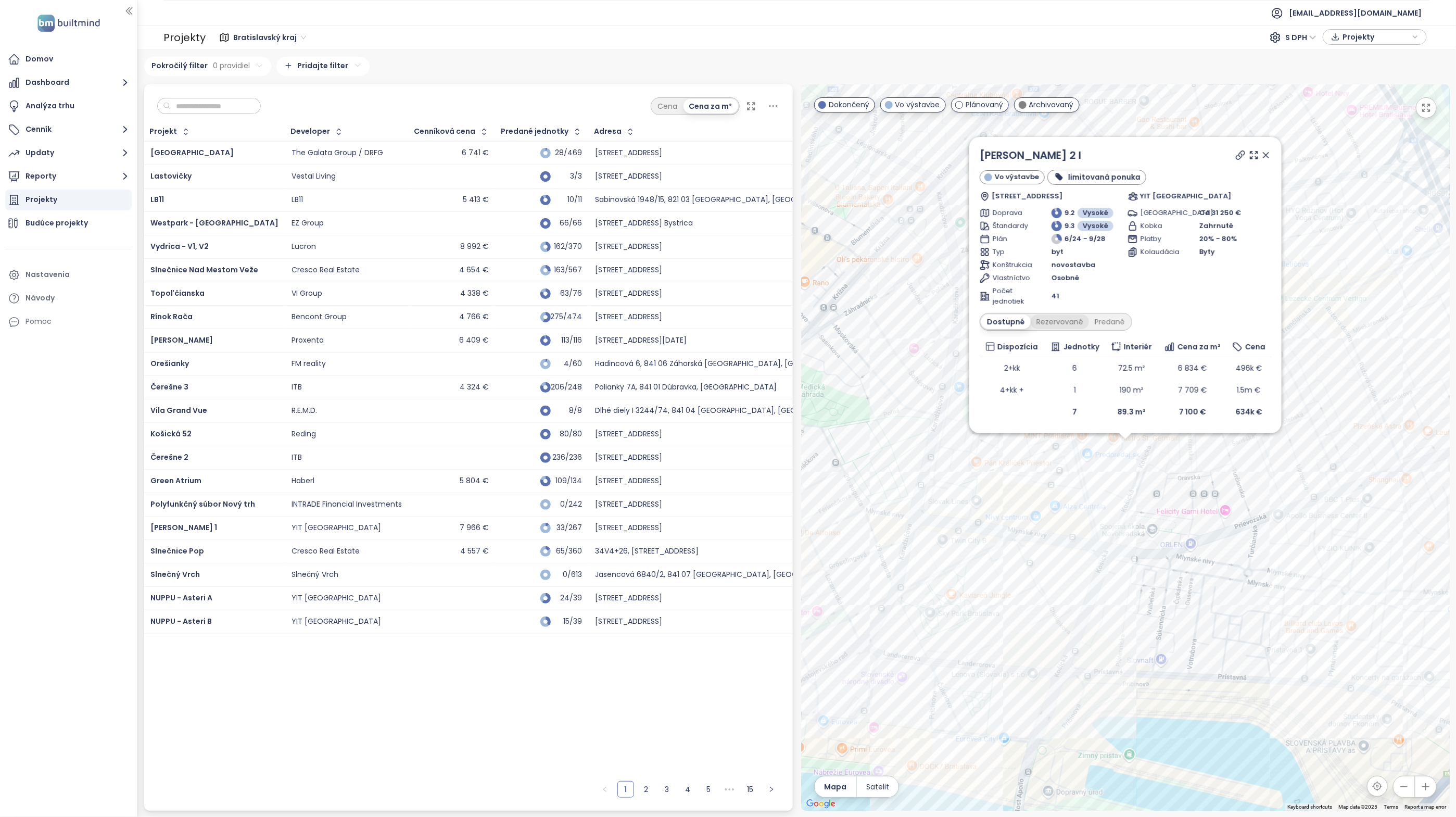
click at [1040, 316] on div "Rezervované" at bounding box center [1059, 322] width 58 height 14
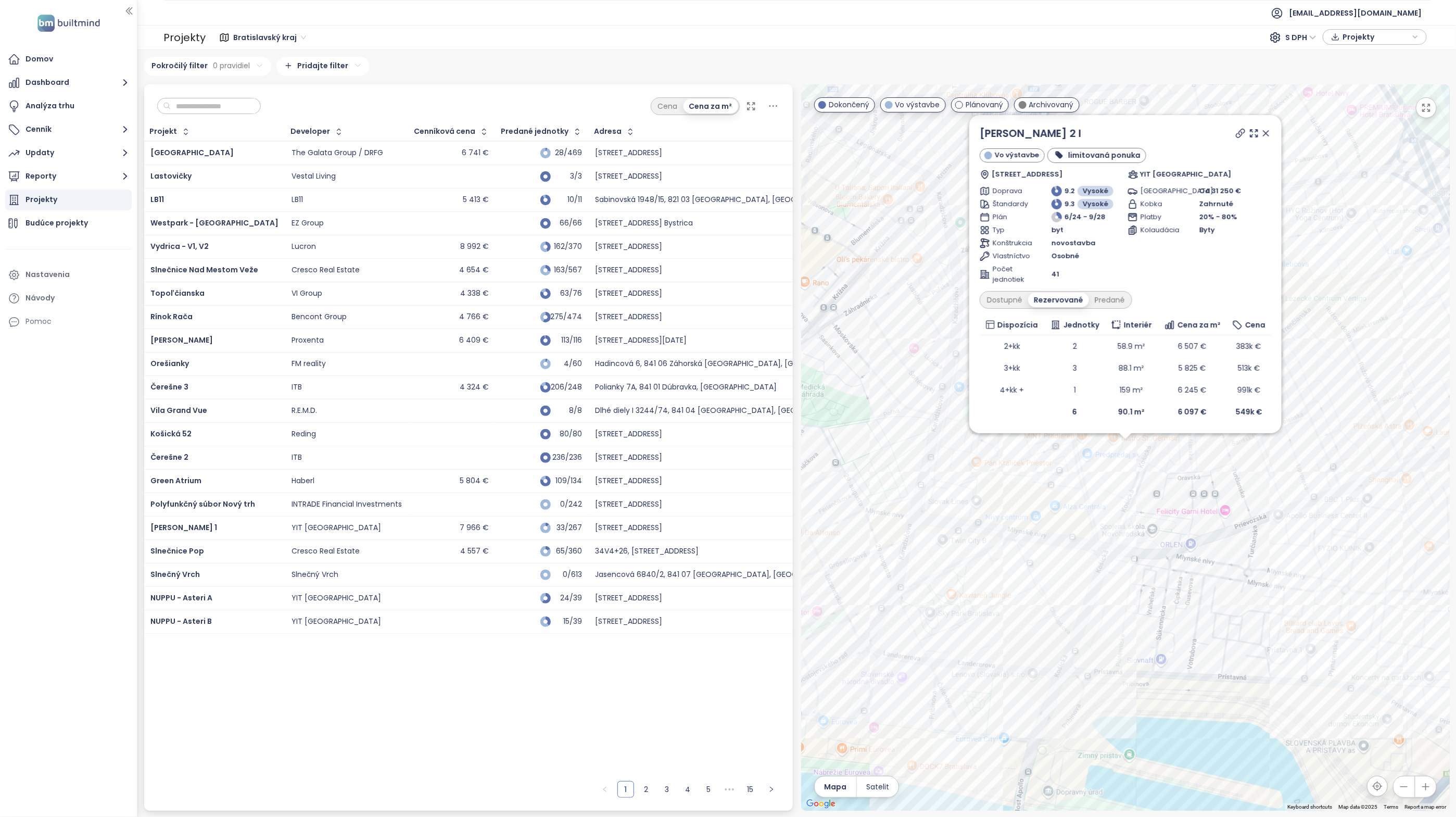
click at [1265, 133] on icon at bounding box center [1266, 133] width 6 height 6
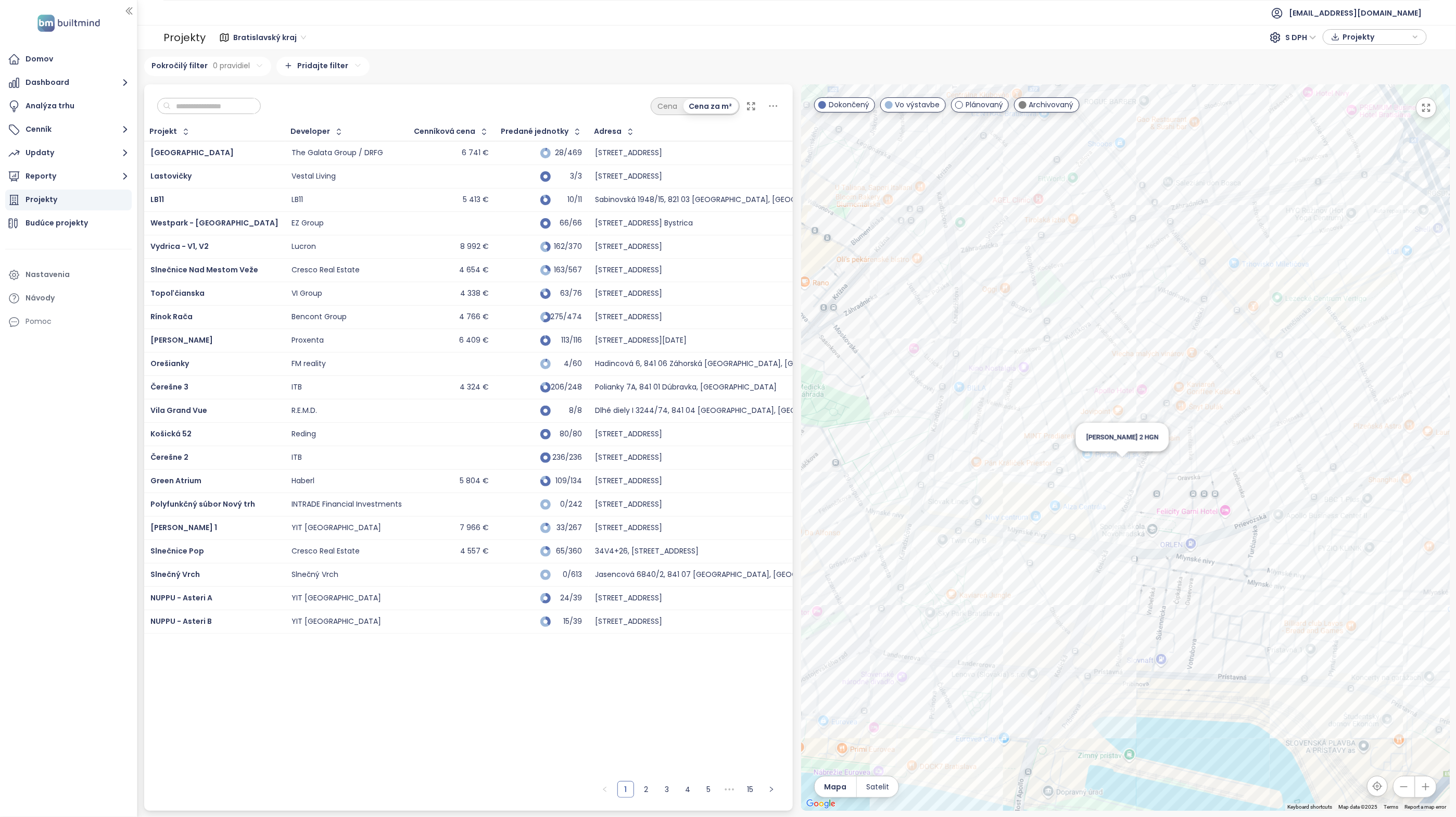
click at [1121, 460] on div "Zwirn 2 HGN" at bounding box center [1125, 448] width 649 height 726
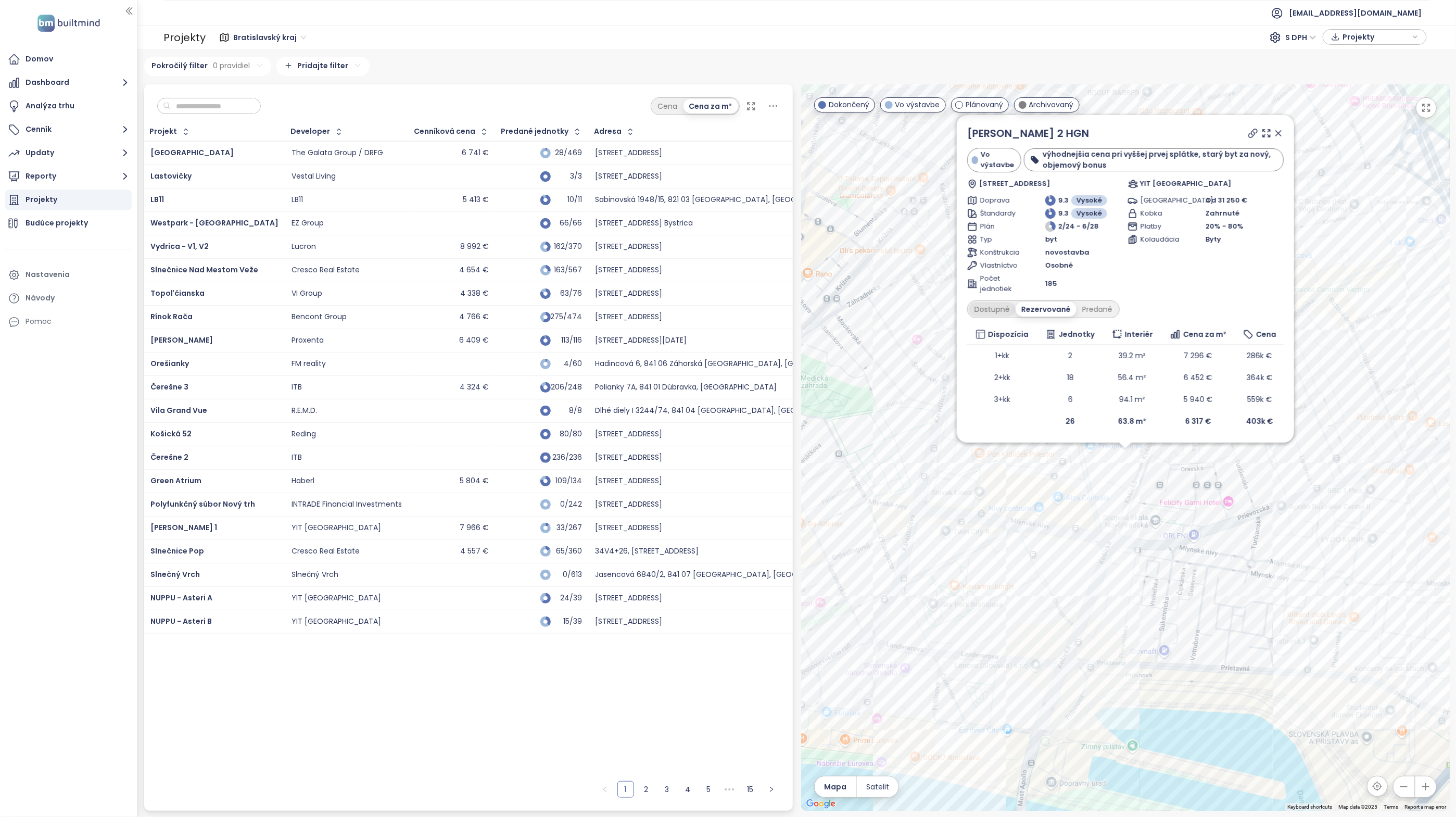
click at [998, 303] on div "Dostupné" at bounding box center [992, 309] width 47 height 14
drag, startPoint x: 1282, startPoint y: 130, endPoint x: 856, endPoint y: 506, distance: 568.2
click at [1282, 130] on icon at bounding box center [1278, 133] width 10 height 10
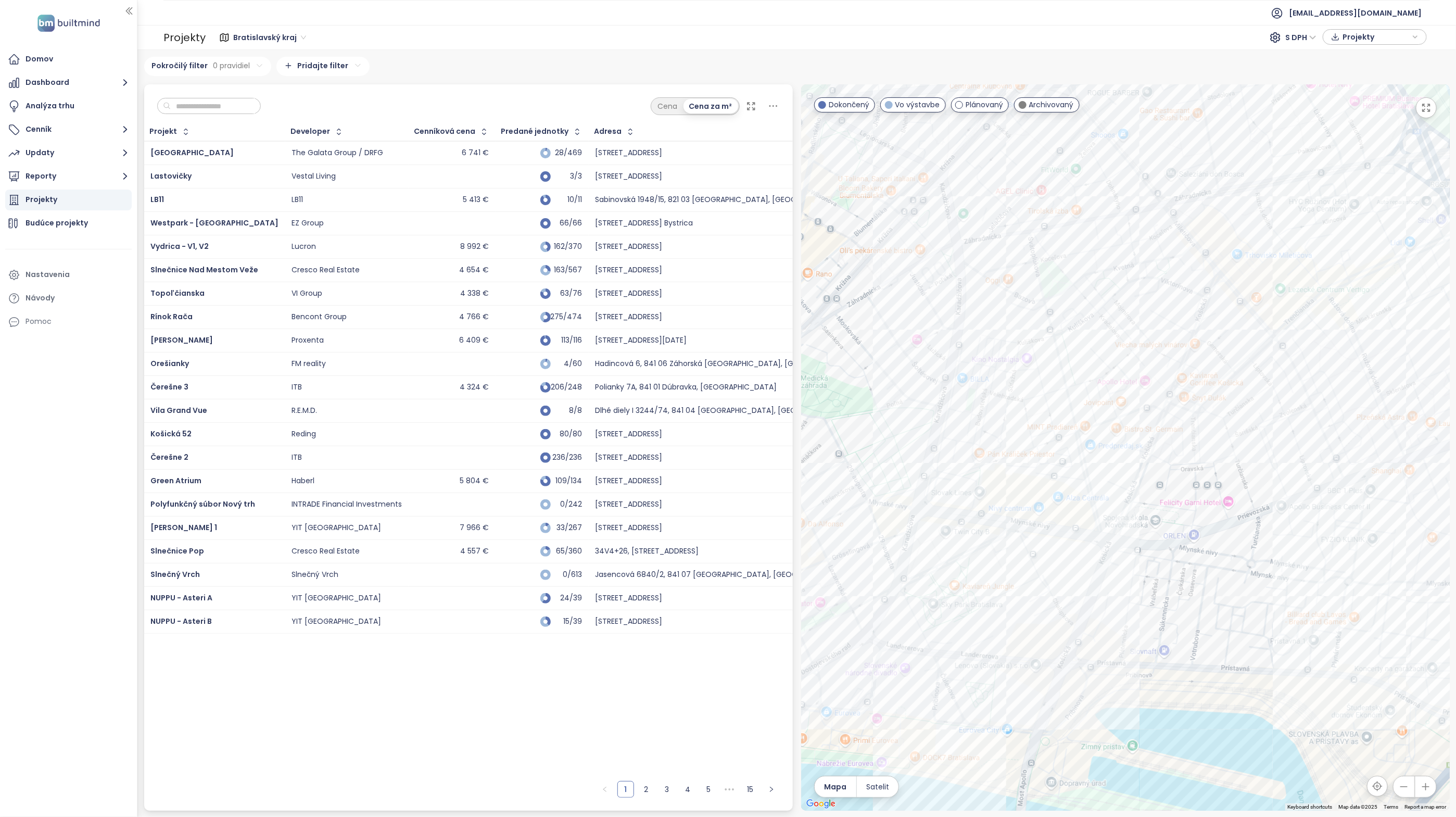
drag, startPoint x: 1056, startPoint y: 364, endPoint x: 1136, endPoint y: 397, distance: 86.5
click at [1140, 394] on div at bounding box center [1125, 448] width 649 height 726
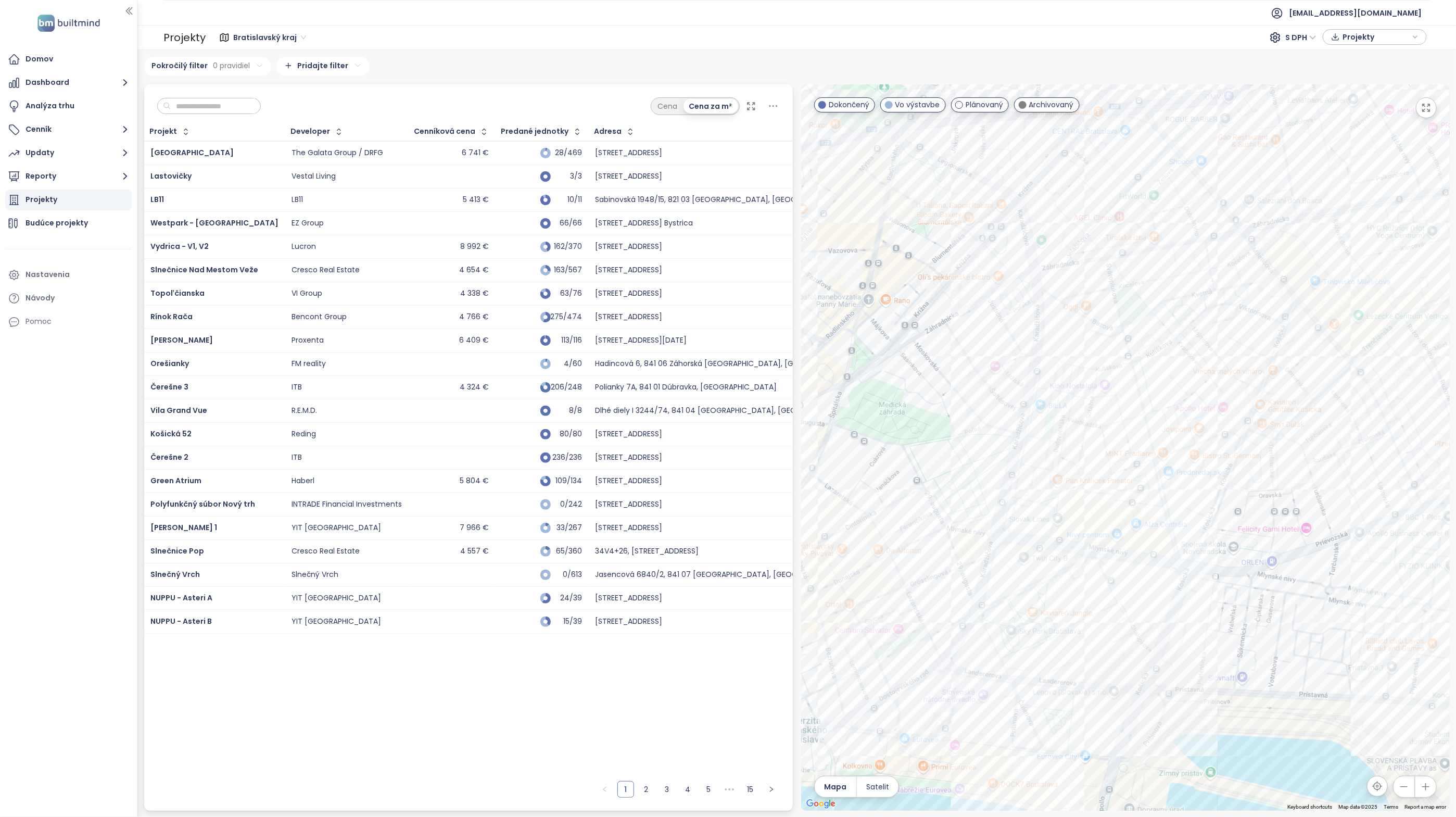
drag, startPoint x: 1057, startPoint y: 571, endPoint x: 1117, endPoint y: 211, distance: 365.0
click at [1117, 212] on div at bounding box center [1125, 448] width 649 height 726
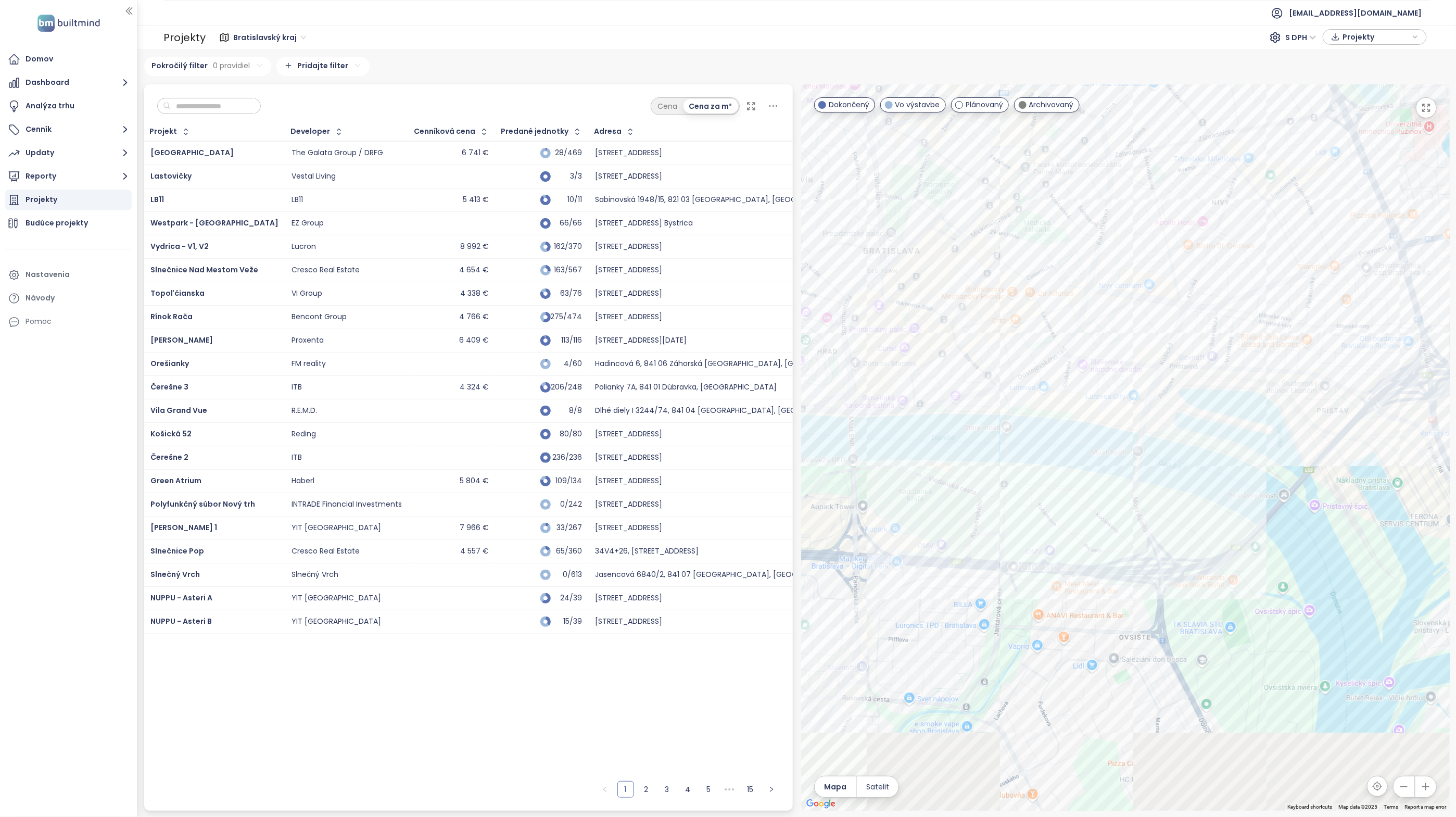
drag, startPoint x: 1046, startPoint y: 571, endPoint x: 1088, endPoint y: 180, distance: 393.2
click at [1090, 187] on div at bounding box center [1125, 448] width 649 height 726
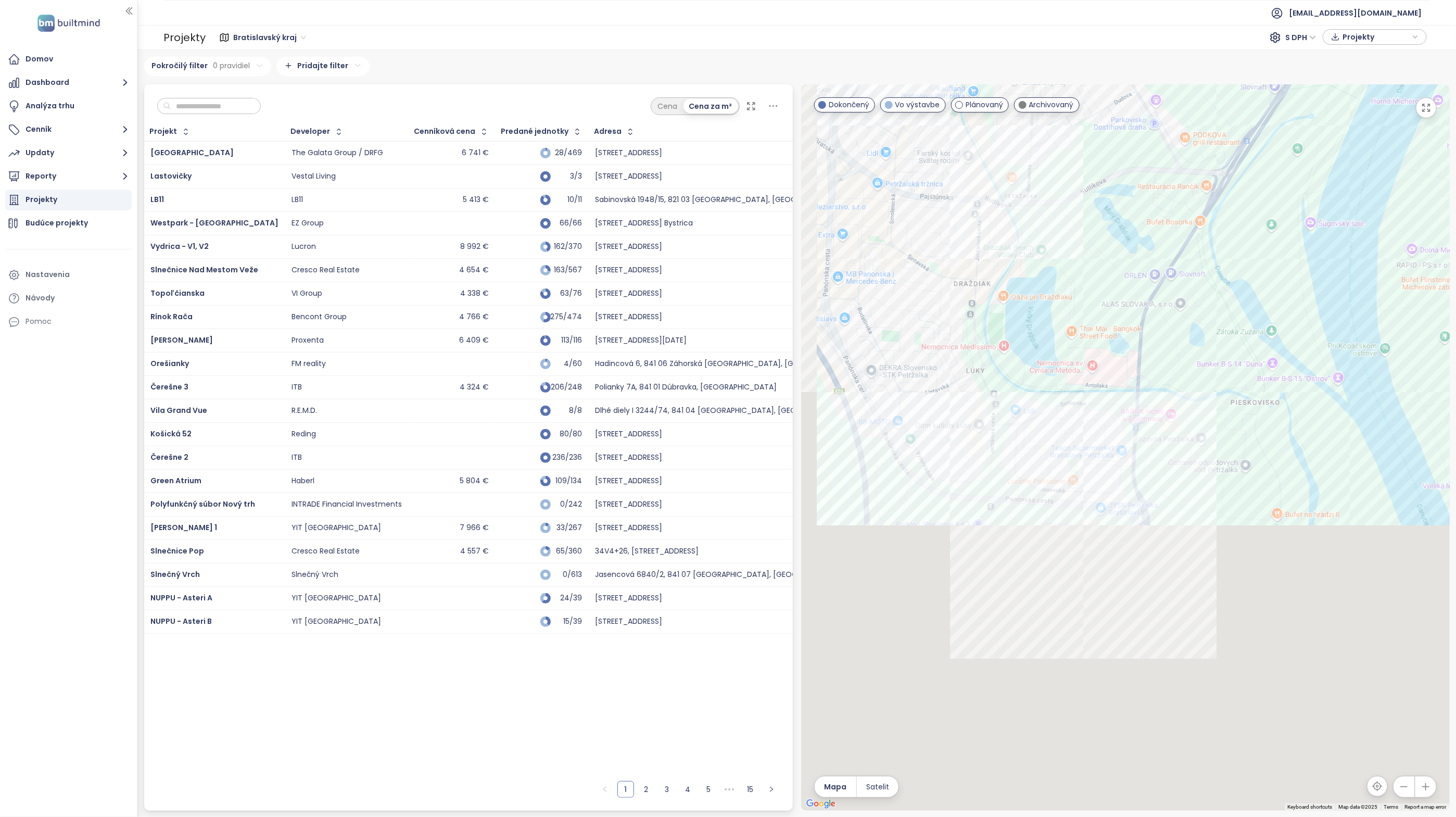
drag, startPoint x: 1081, startPoint y: 470, endPoint x: 1129, endPoint y: 109, distance: 364.2
click at [1127, 127] on div at bounding box center [1125, 448] width 649 height 726
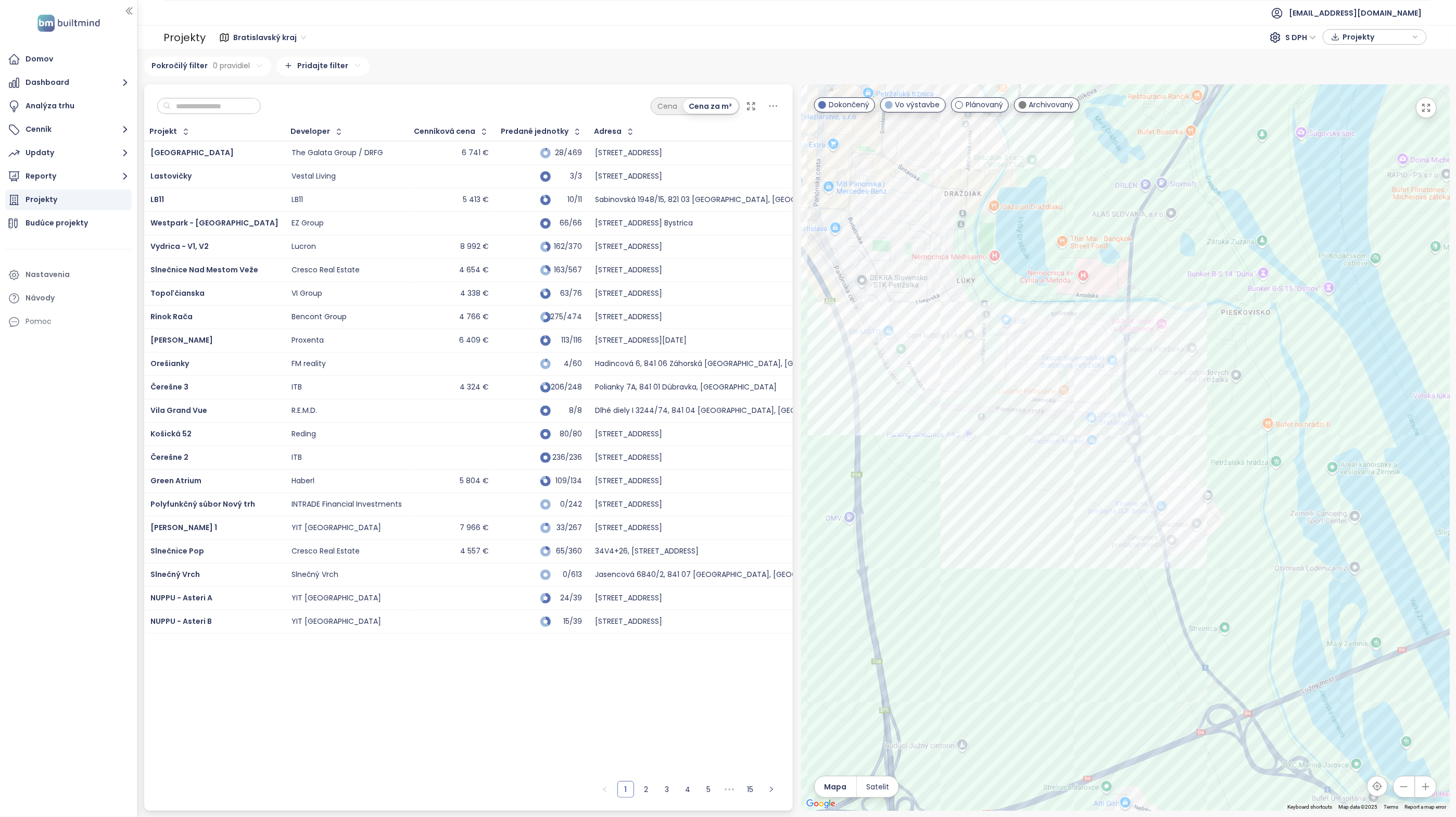
drag, startPoint x: 1127, startPoint y: 367, endPoint x: 1111, endPoint y: 502, distance: 135.9
click at [1111, 500] on div at bounding box center [1125, 448] width 649 height 726
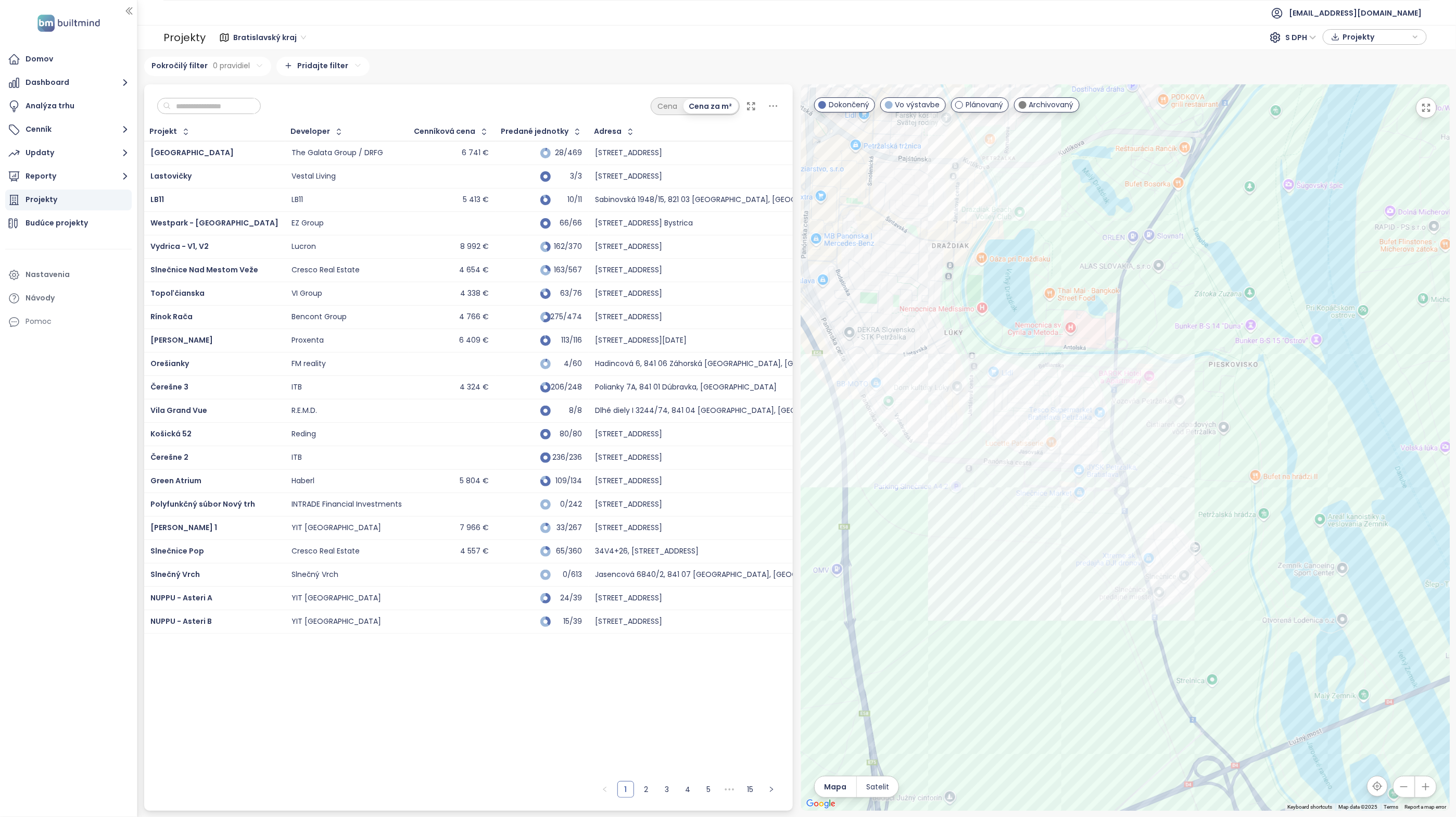
click at [1009, 515] on div at bounding box center [1125, 448] width 649 height 726
click at [926, 480] on div "Slnečnice Pop" at bounding box center [1125, 448] width 649 height 726
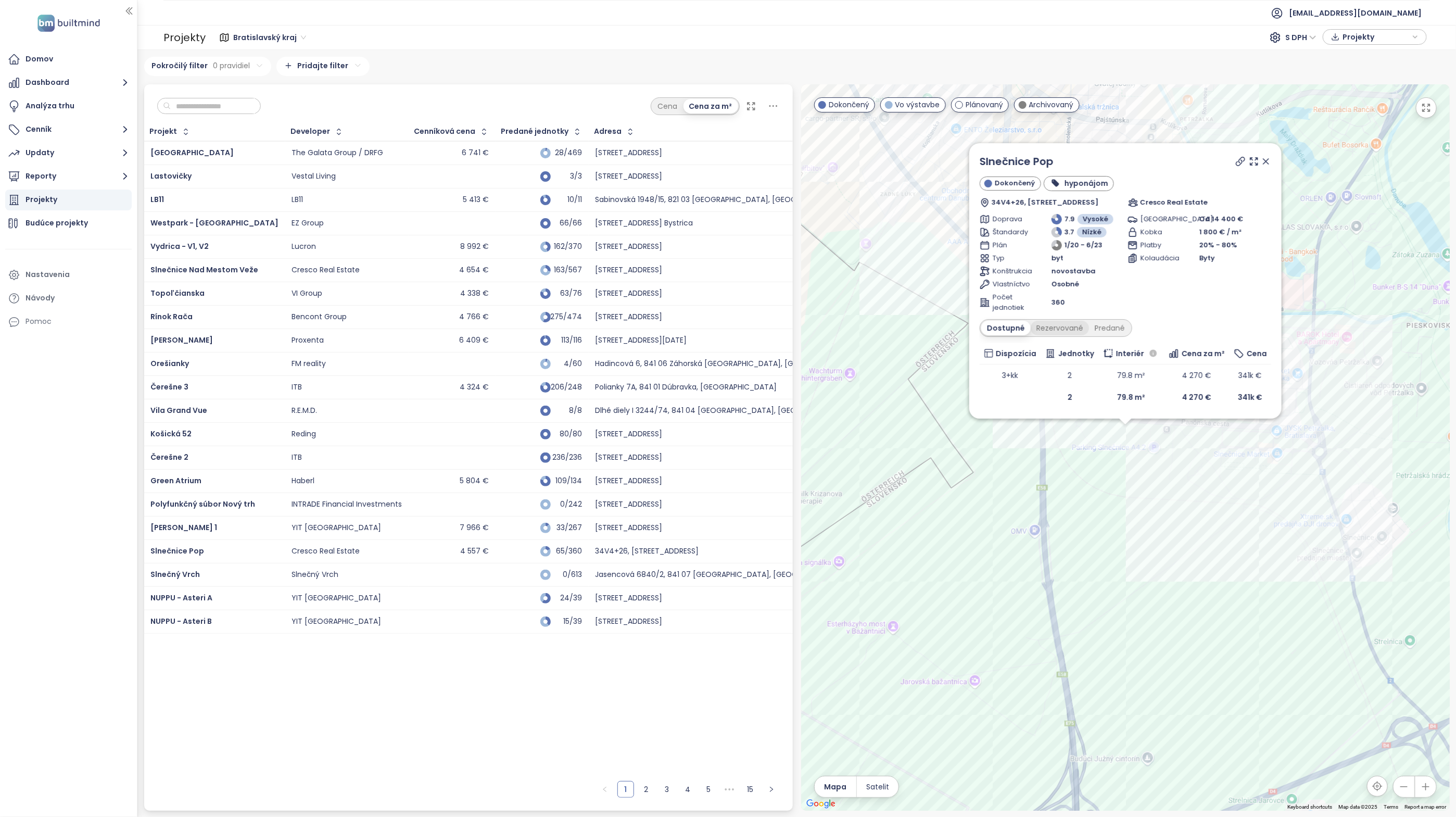
click at [1059, 326] on div "Rezervované" at bounding box center [1059, 328] width 58 height 14
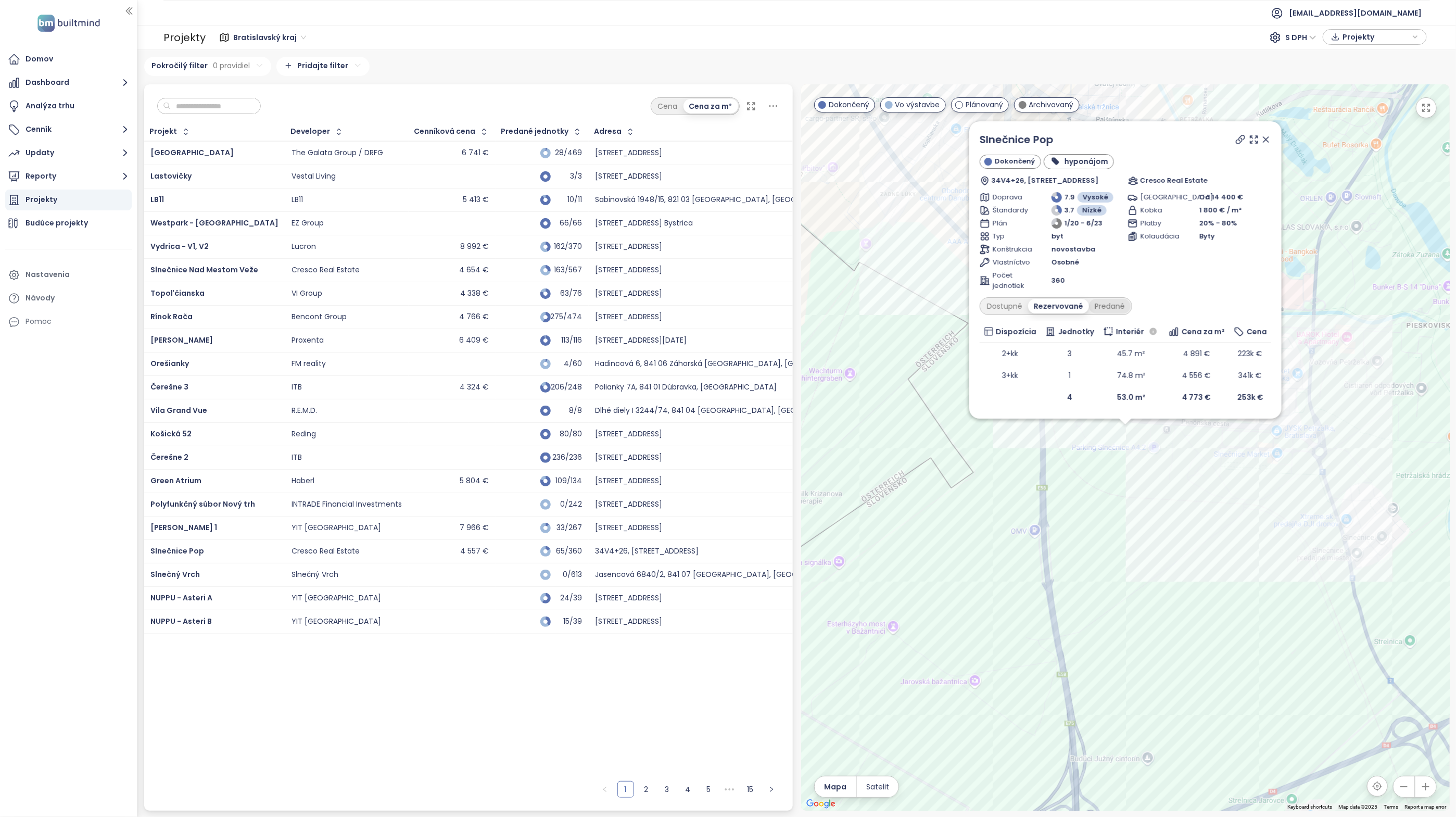
click at [1103, 305] on div "Predané" at bounding box center [1110, 306] width 41 height 14
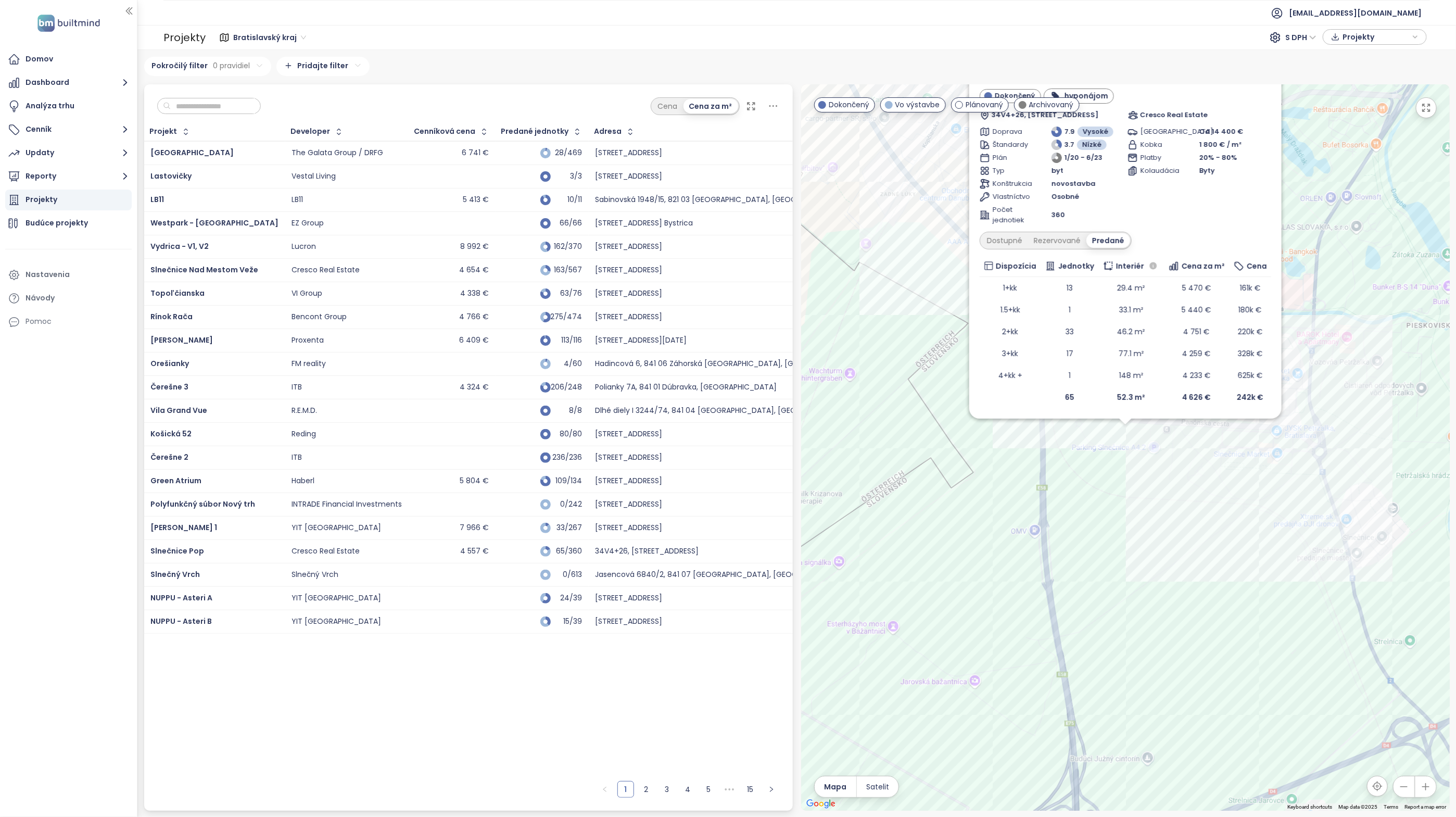
drag, startPoint x: 1012, startPoint y: 239, endPoint x: 721, endPoint y: 283, distance: 294.3
click at [1012, 239] on div "Dostupné" at bounding box center [1004, 240] width 47 height 14
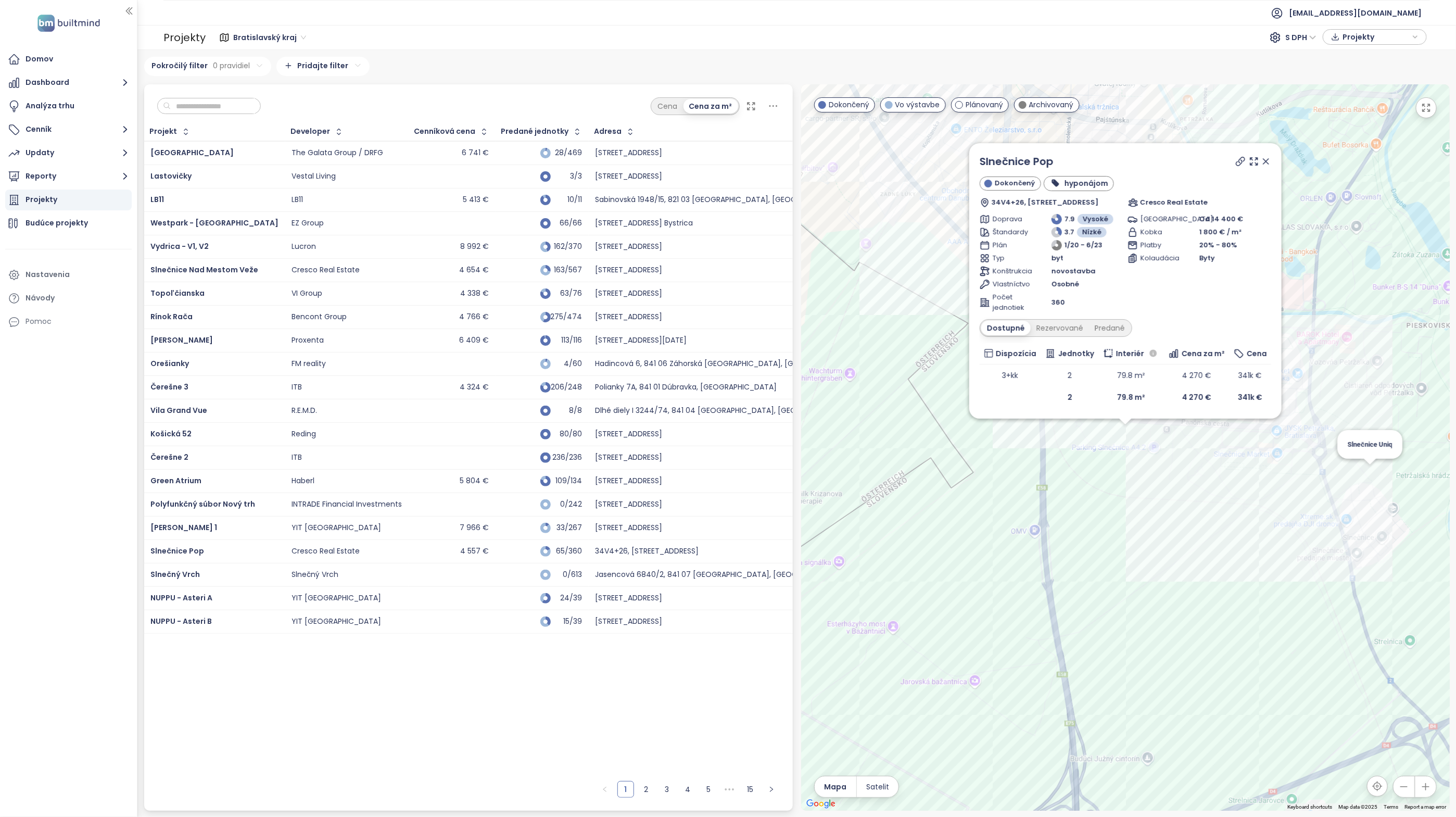
click at [1367, 472] on div "Slnečnice Pop Dokončený hyponájom 34V4+26, Labutia 5, 851 07 Bratislava-Petržal…" at bounding box center [1125, 448] width 649 height 726
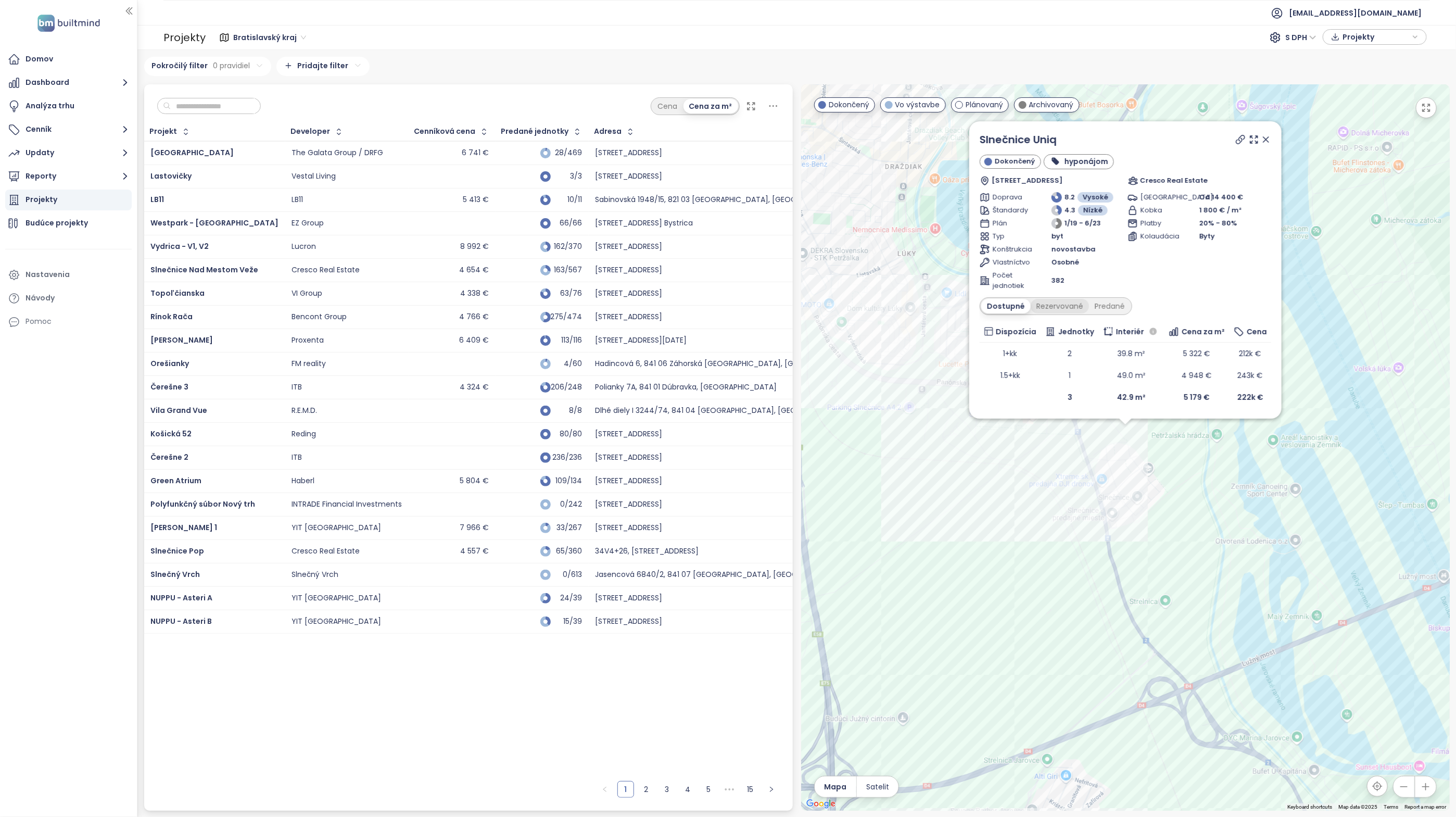
click at [1063, 303] on div "Rezervované" at bounding box center [1059, 306] width 58 height 14
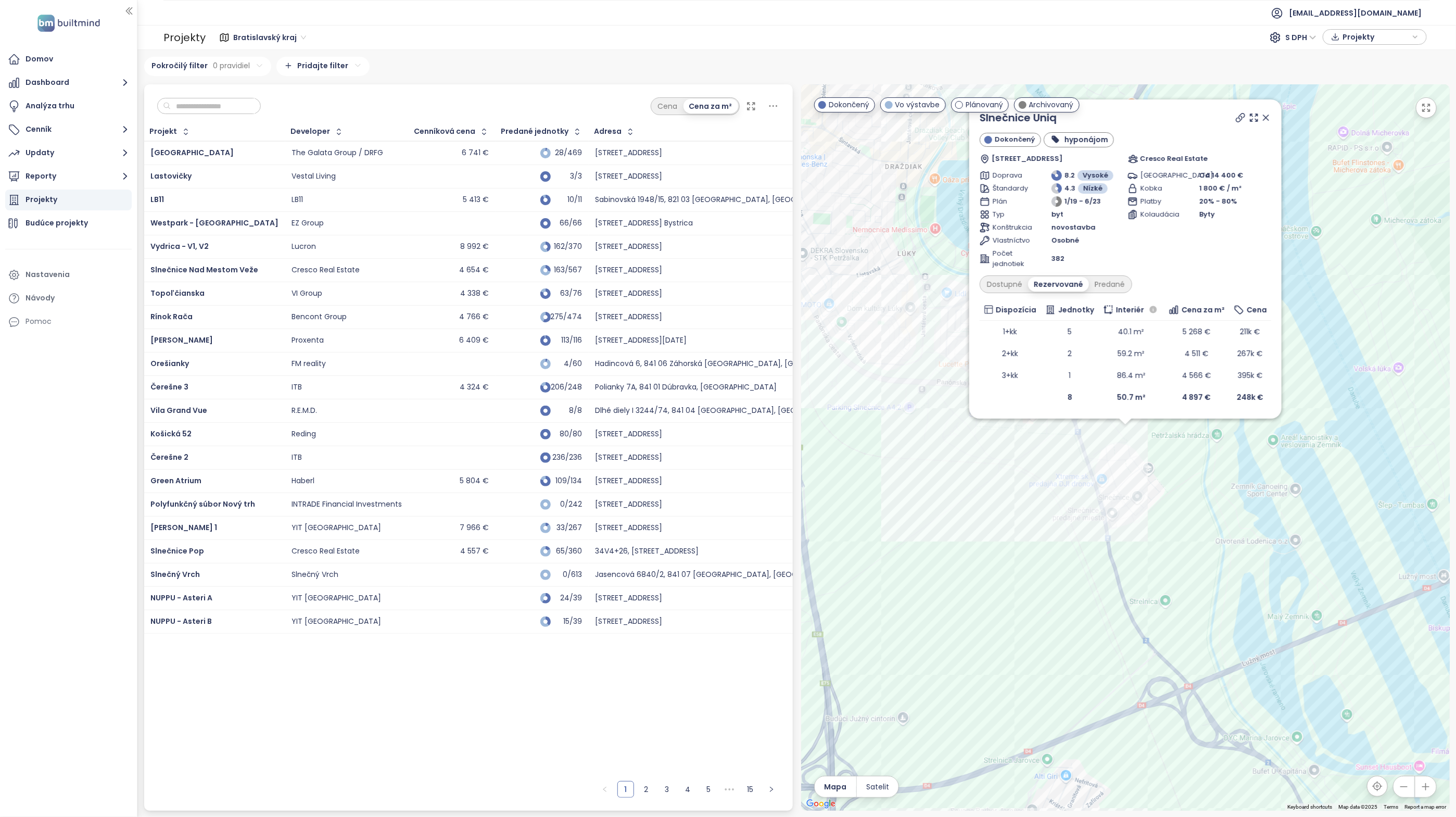
click at [1266, 115] on icon at bounding box center [1265, 117] width 10 height 10
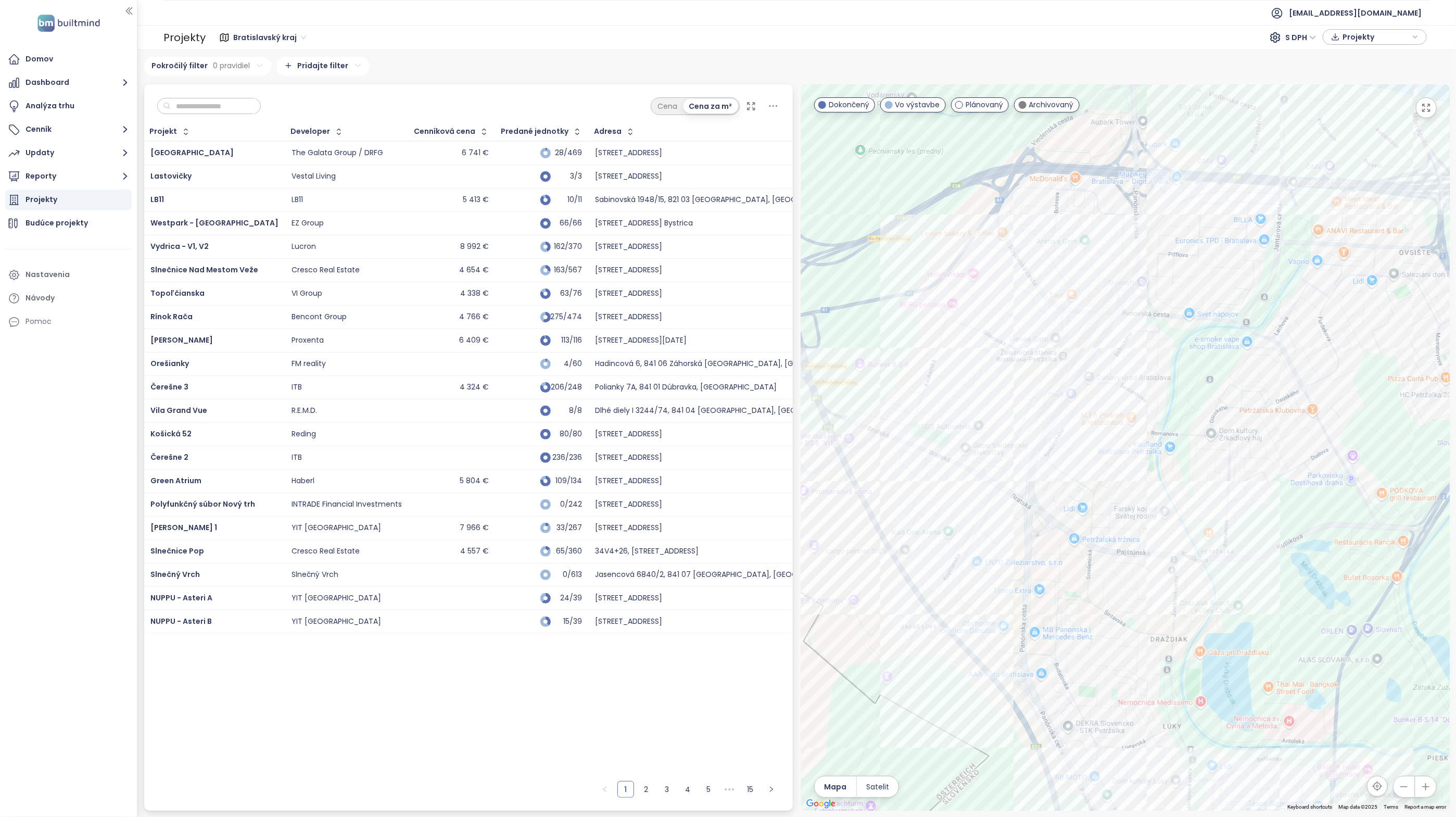
drag, startPoint x: 1023, startPoint y: 365, endPoint x: 1206, endPoint y: 744, distance: 420.9
click at [1205, 744] on div at bounding box center [1125, 448] width 649 height 726
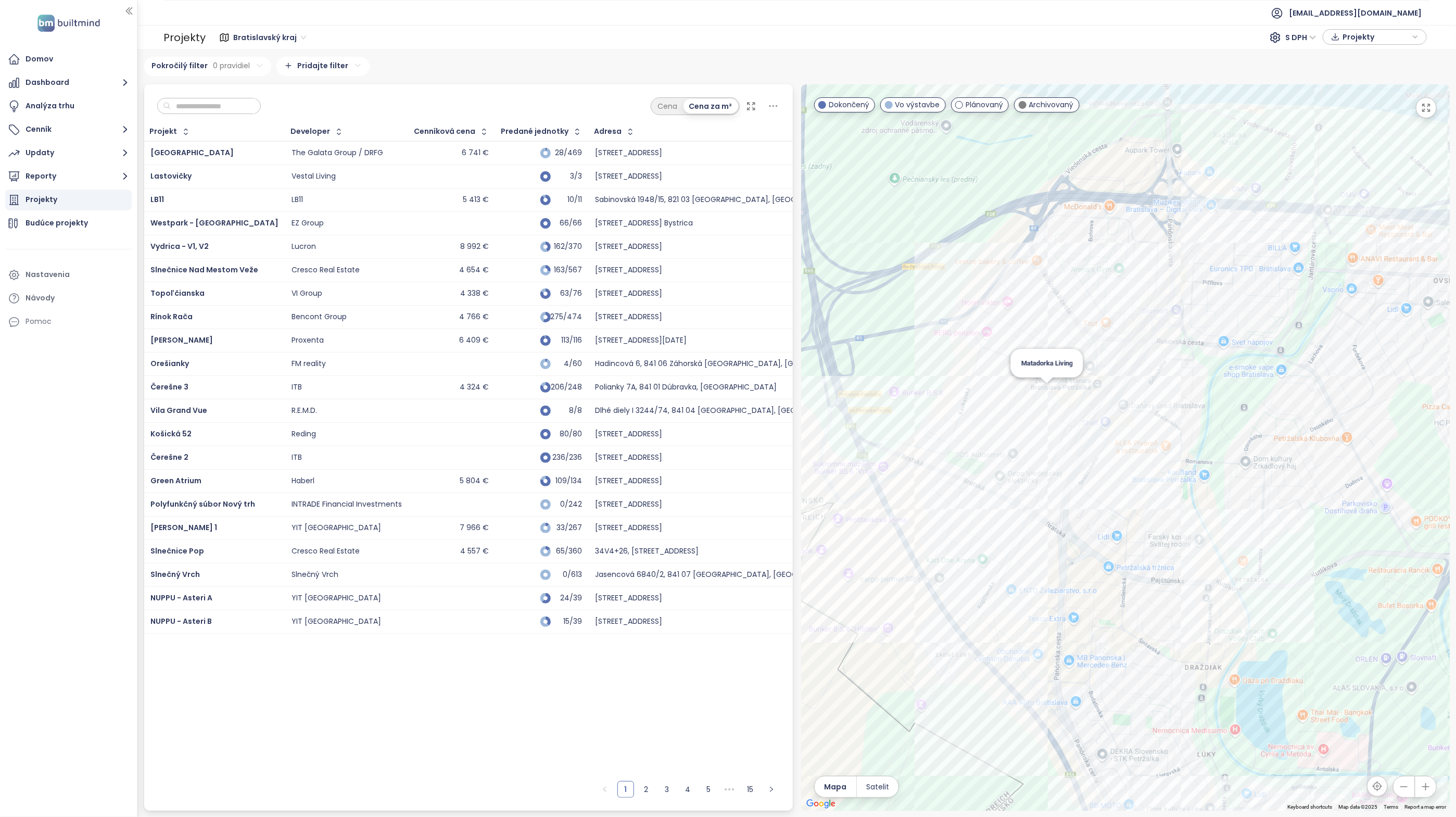
click at [1048, 394] on div "Matadorka Living" at bounding box center [1125, 448] width 649 height 726
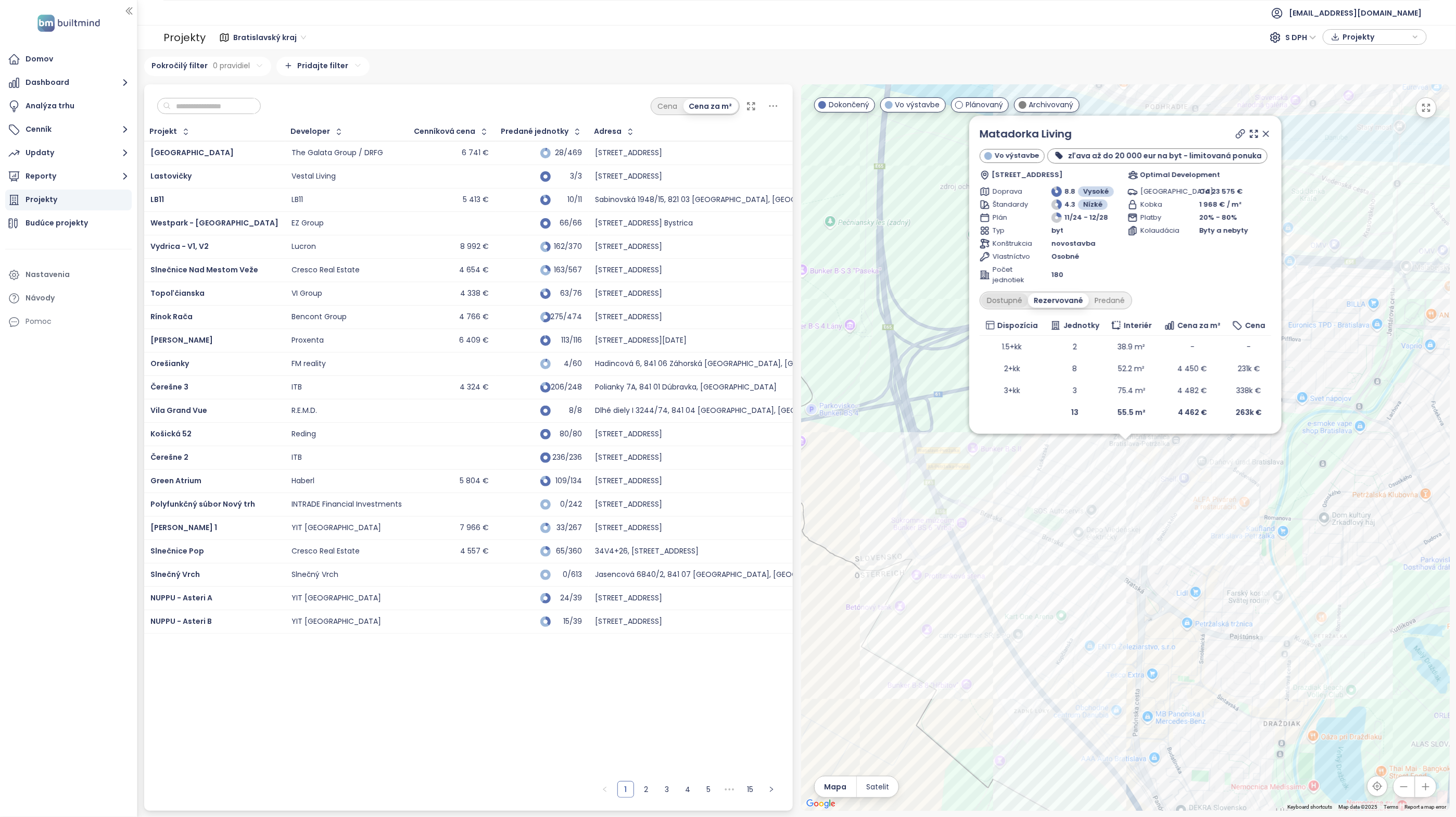
click at [1004, 300] on div "Dostupné" at bounding box center [1004, 300] width 47 height 14
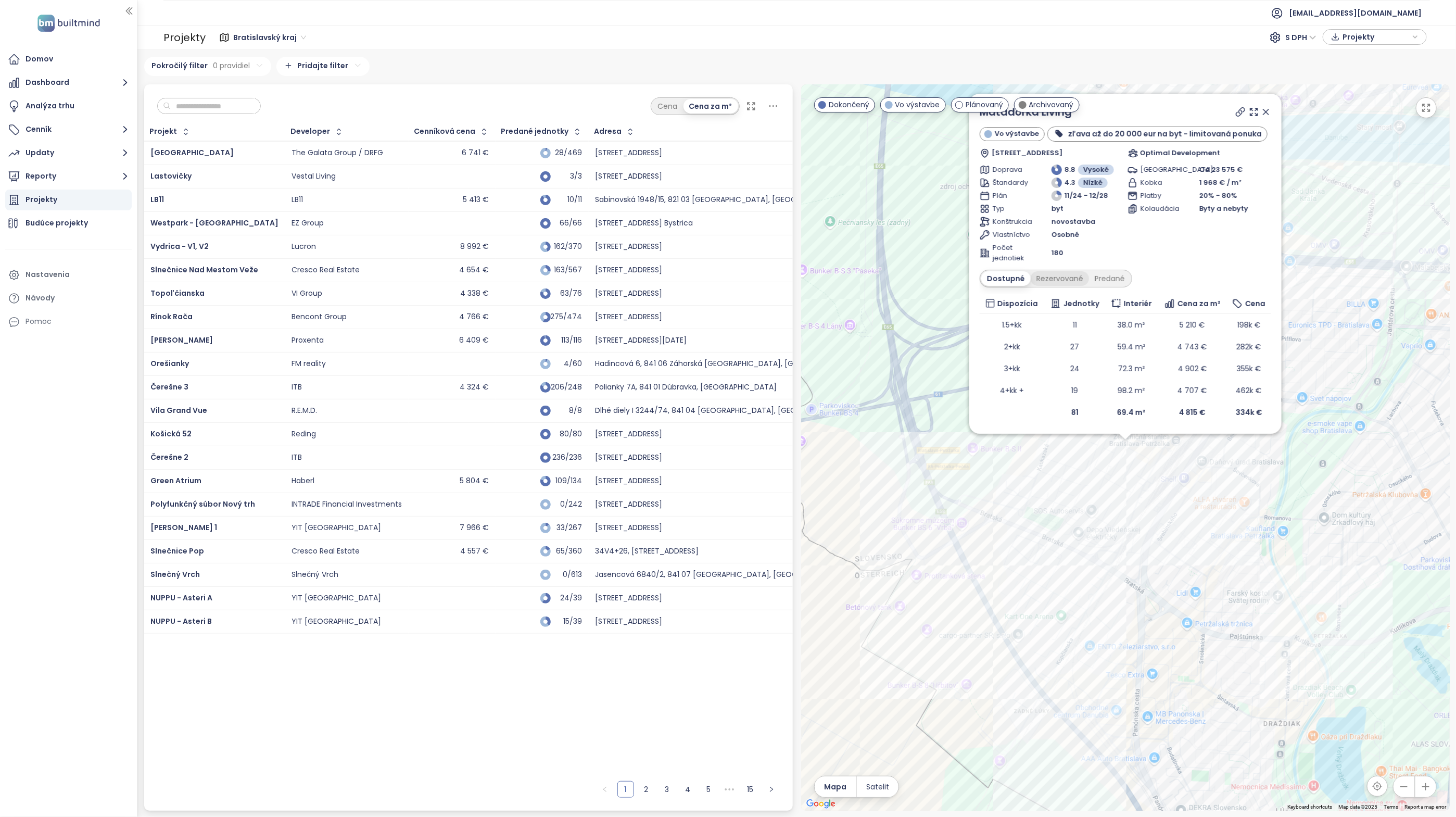
click at [1052, 276] on div "Rezervované" at bounding box center [1059, 278] width 58 height 14
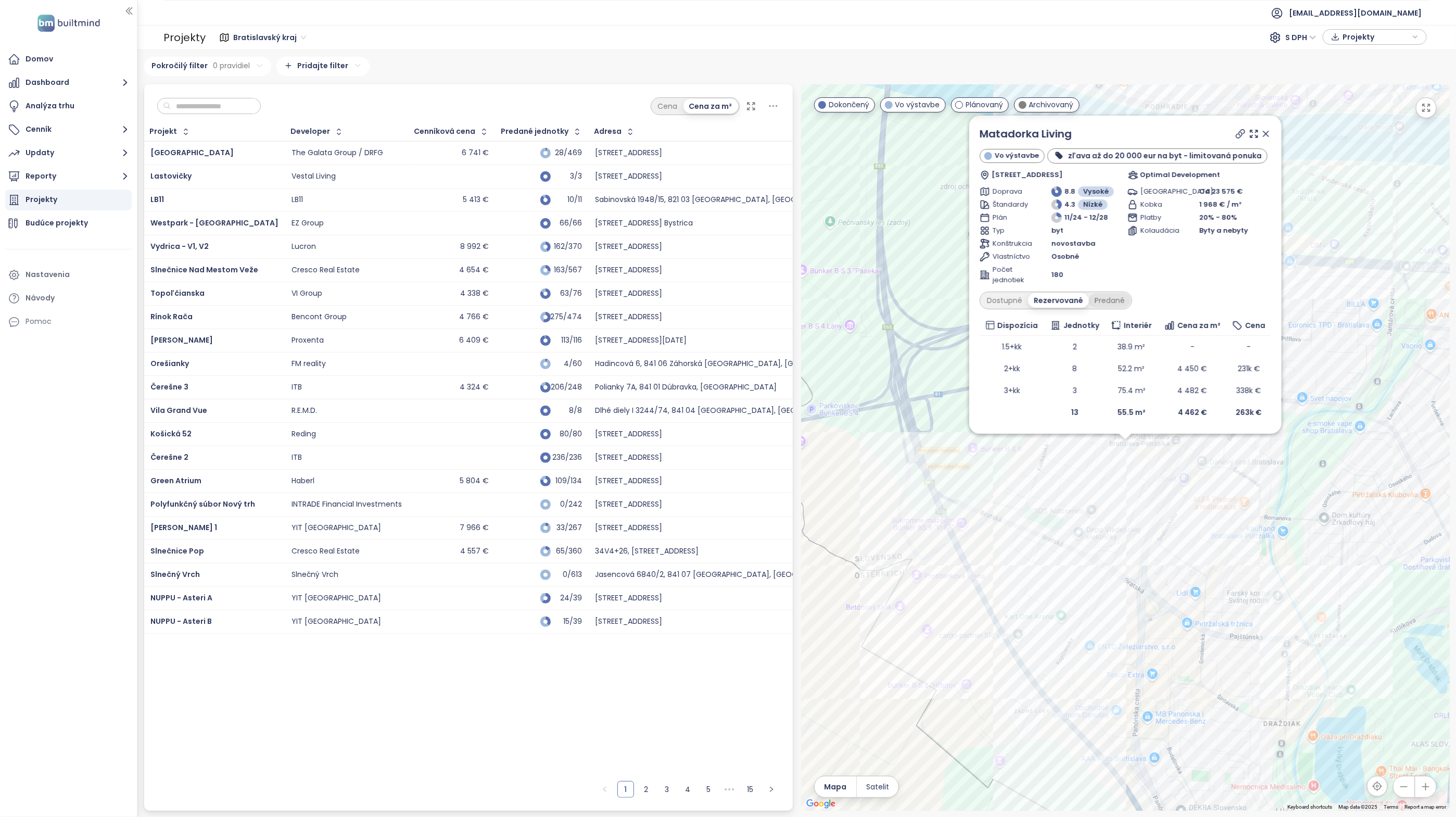
click at [1106, 297] on div "Predané" at bounding box center [1110, 300] width 41 height 14
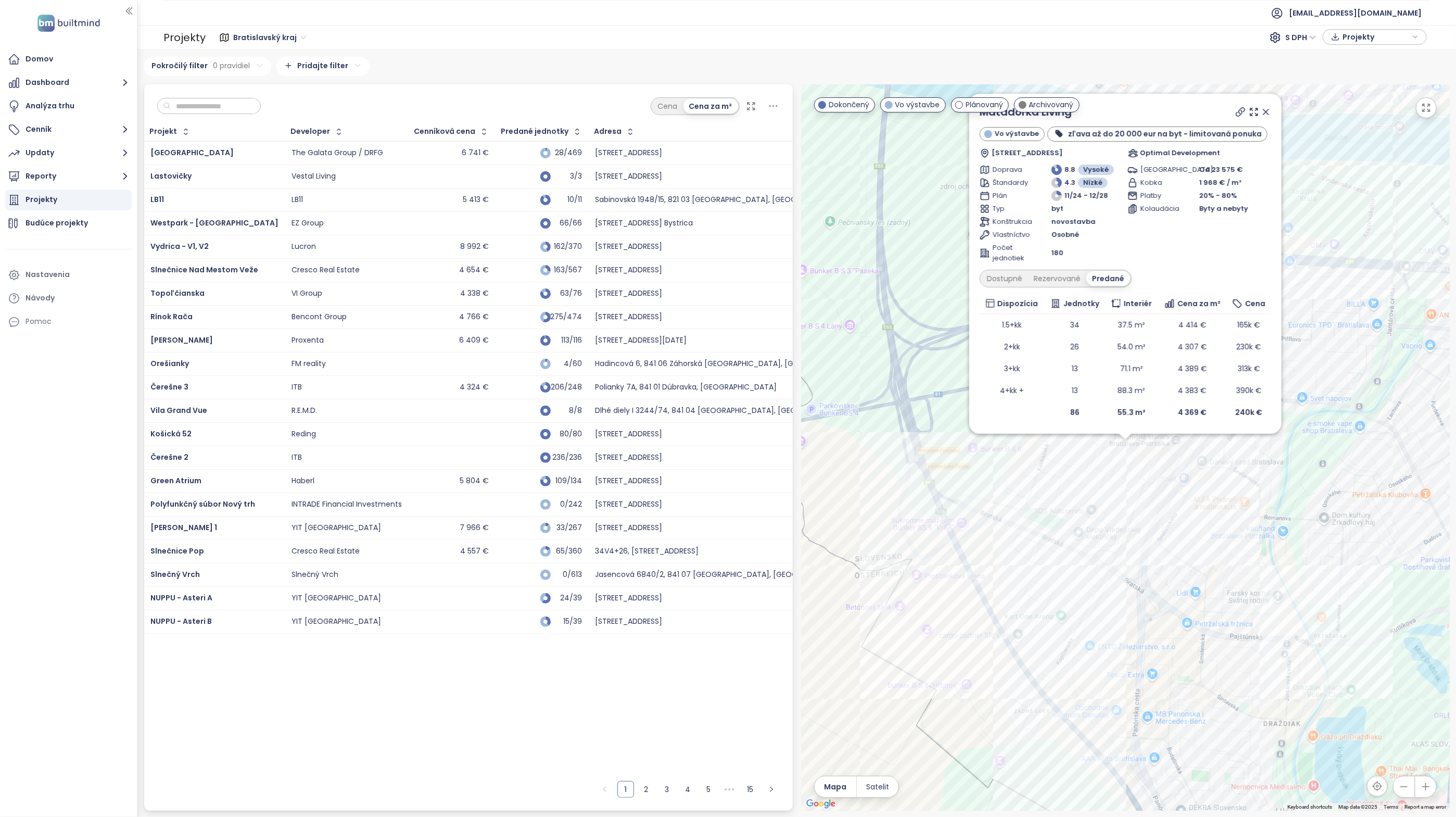
drag, startPoint x: 1016, startPoint y: 279, endPoint x: 951, endPoint y: 306, distance: 70.4
click at [1016, 279] on div "Dostupné" at bounding box center [1004, 278] width 47 height 14
drag, startPoint x: 1264, startPoint y: 112, endPoint x: 1236, endPoint y: 208, distance: 100.0
click at [1264, 112] on icon at bounding box center [1265, 112] width 10 height 10
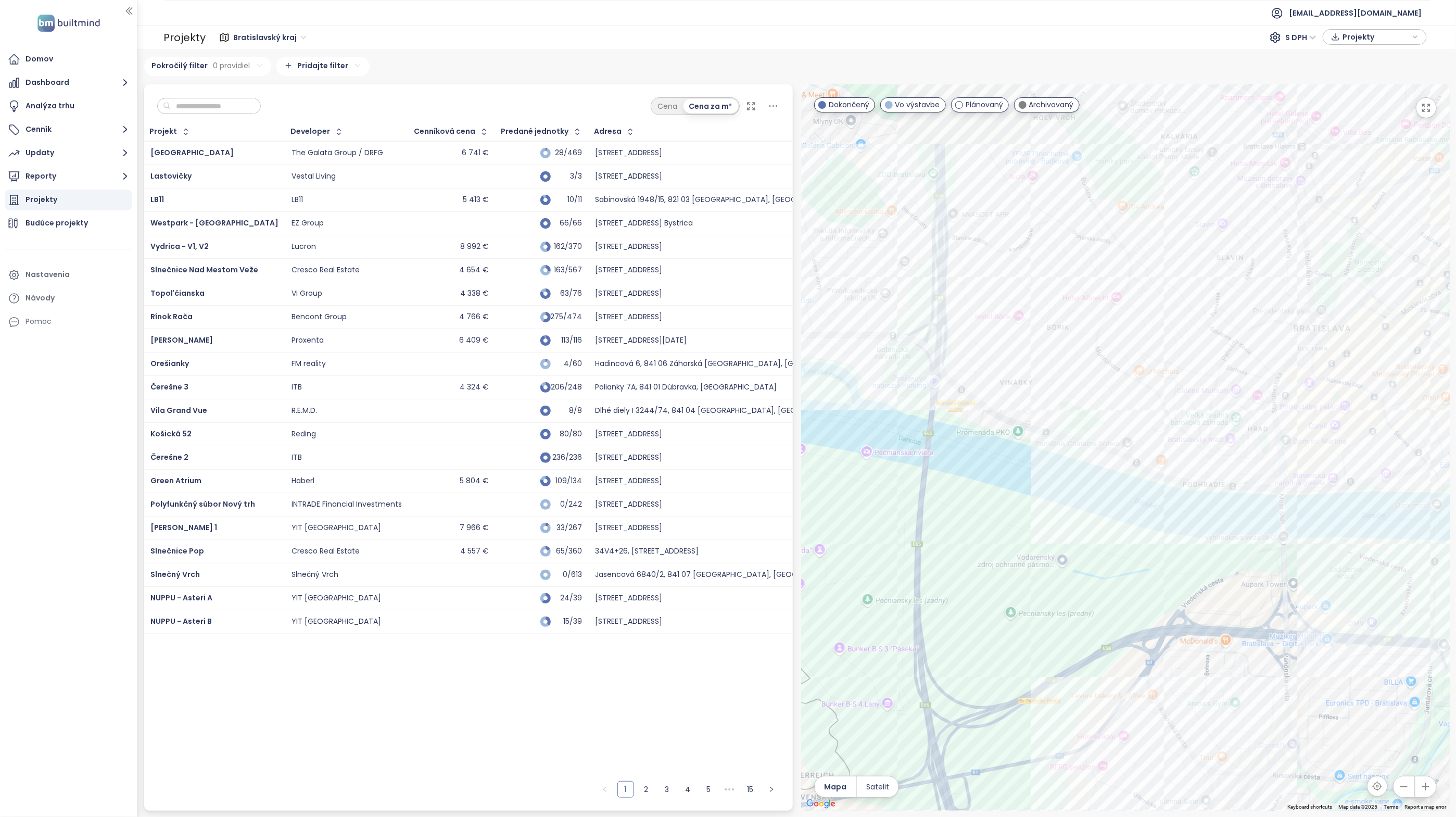
drag, startPoint x: 1138, startPoint y: 266, endPoint x: 1170, endPoint y: 673, distance: 408.3
click at [1172, 675] on div at bounding box center [1125, 448] width 649 height 726
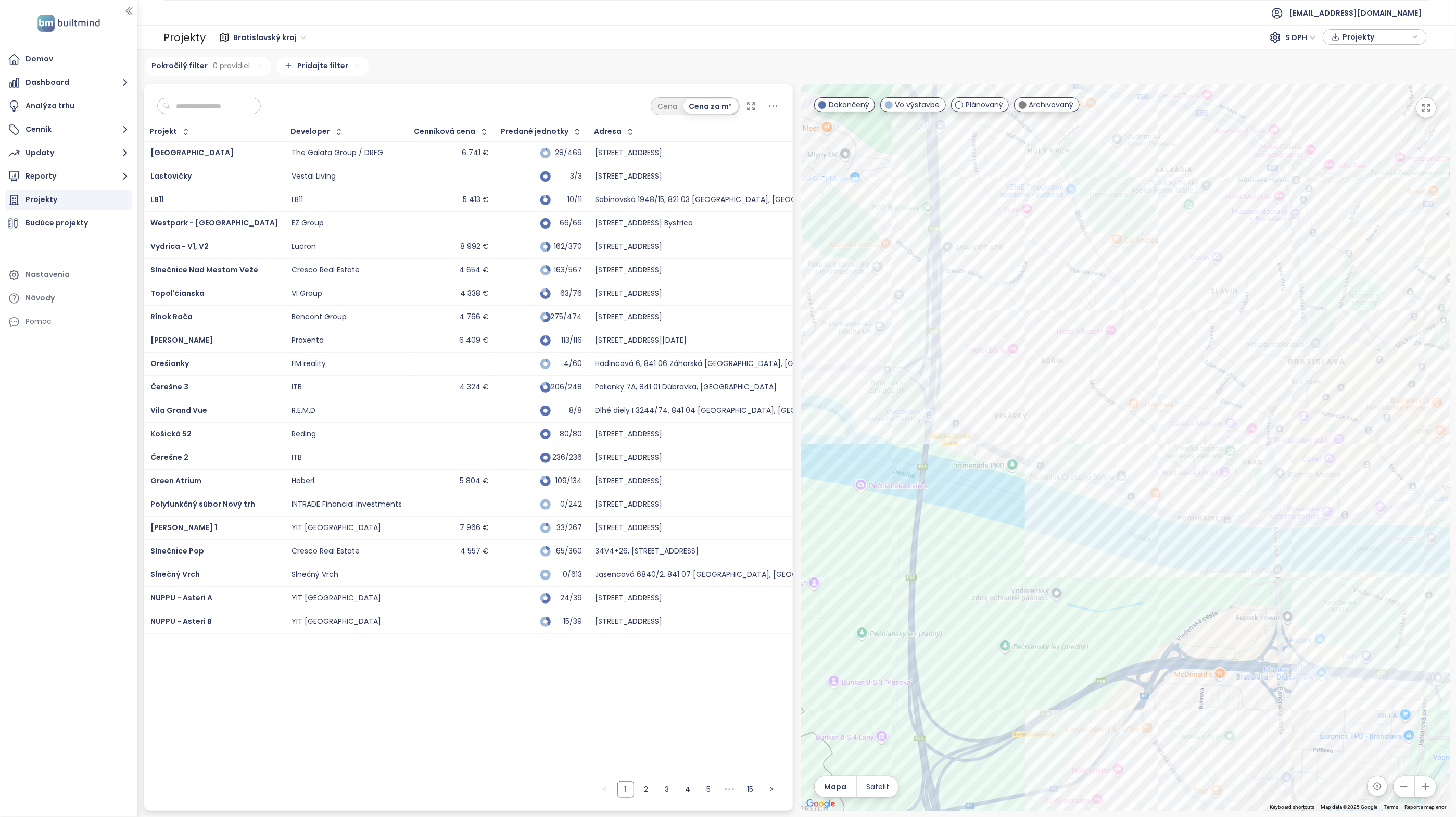
drag, startPoint x: 1302, startPoint y: 581, endPoint x: 886, endPoint y: 458, distance: 433.8
click at [892, 460] on div at bounding box center [1125, 448] width 649 height 726
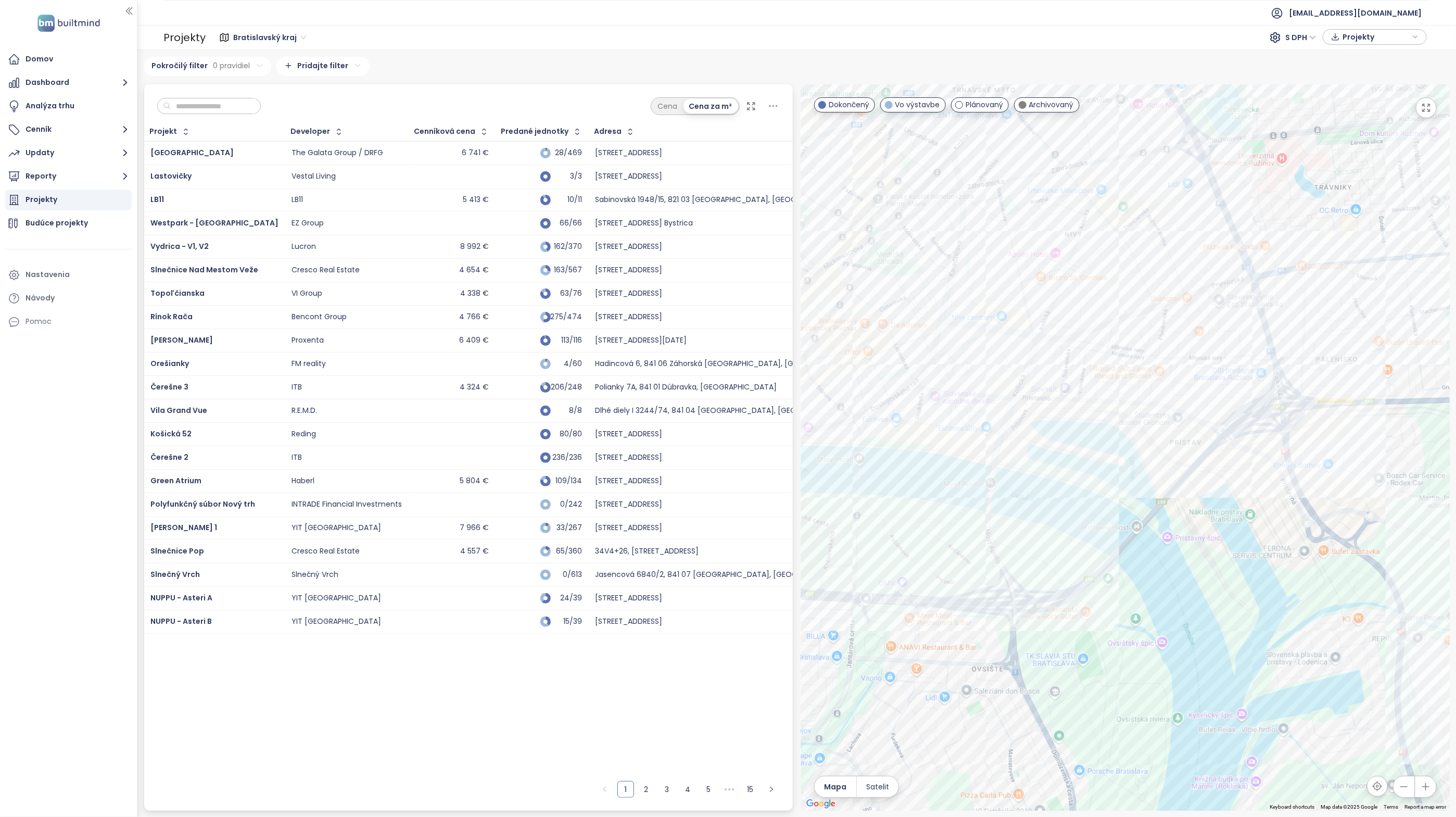
drag, startPoint x: 1190, startPoint y: 452, endPoint x: 1015, endPoint y: 510, distance: 184.4
click at [1016, 510] on div at bounding box center [1125, 448] width 649 height 726
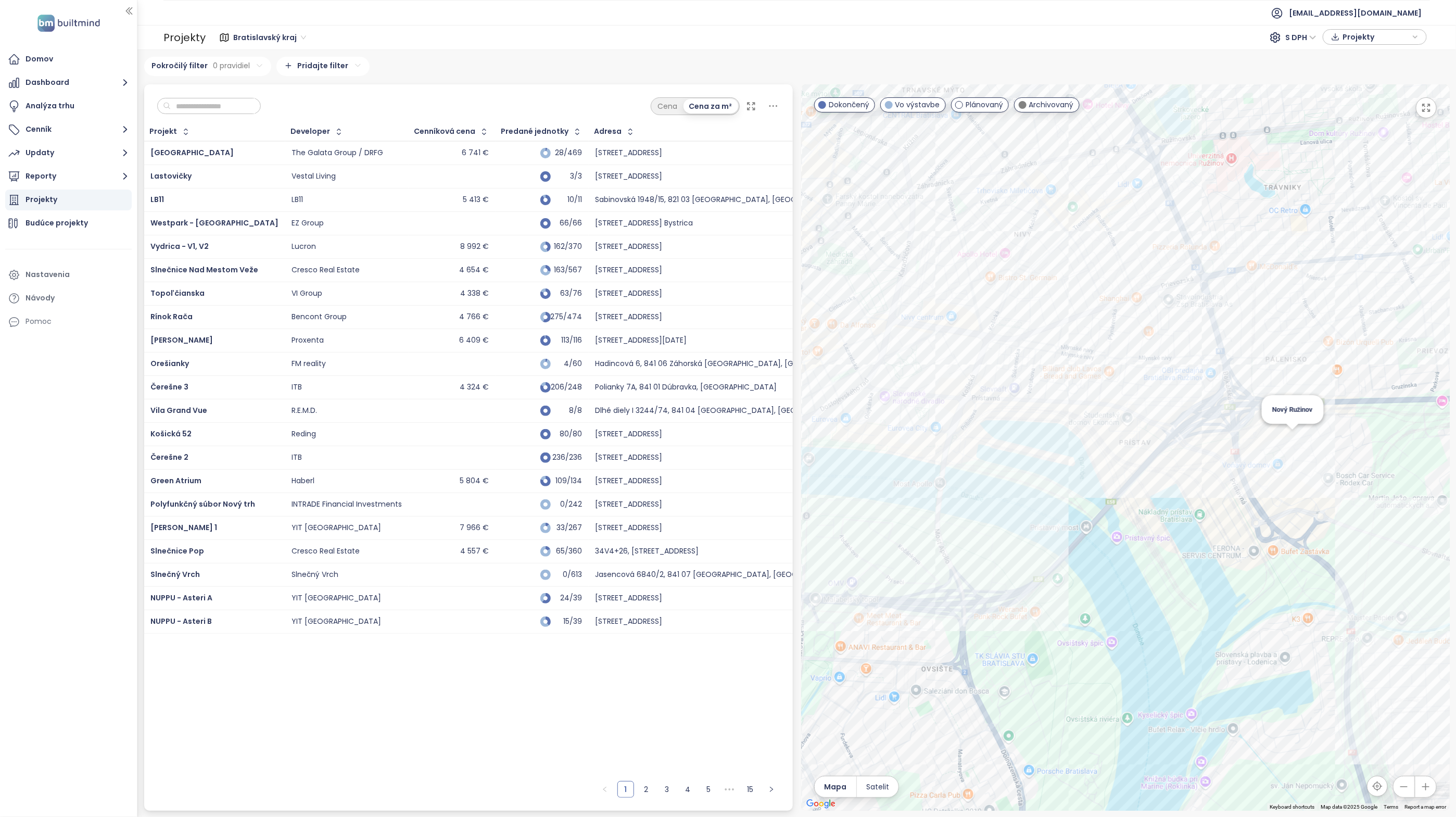
click at [1288, 434] on div "Nový Ružinov" at bounding box center [1125, 448] width 649 height 726
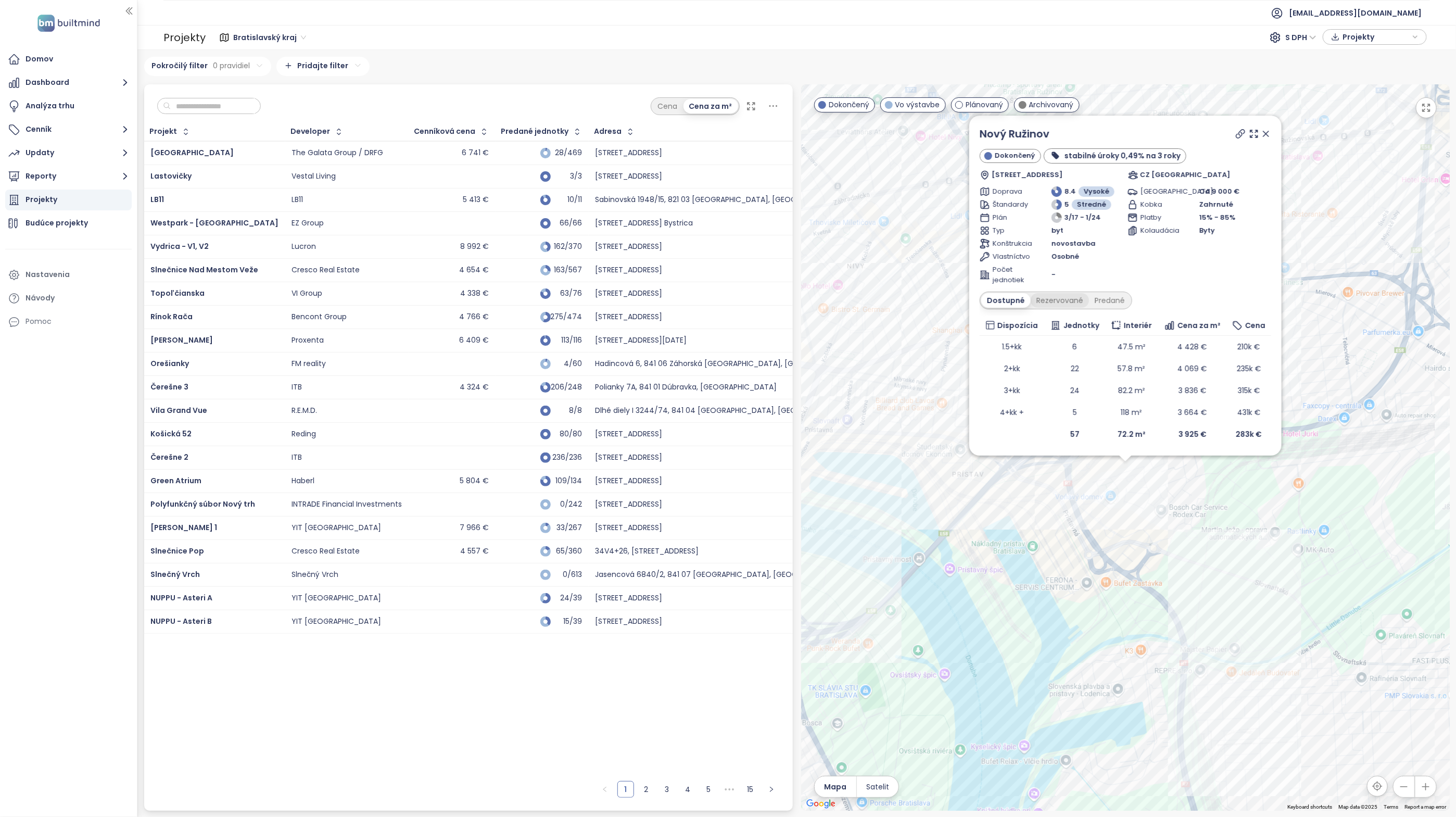
click at [1062, 305] on div "Rezervované" at bounding box center [1059, 300] width 58 height 14
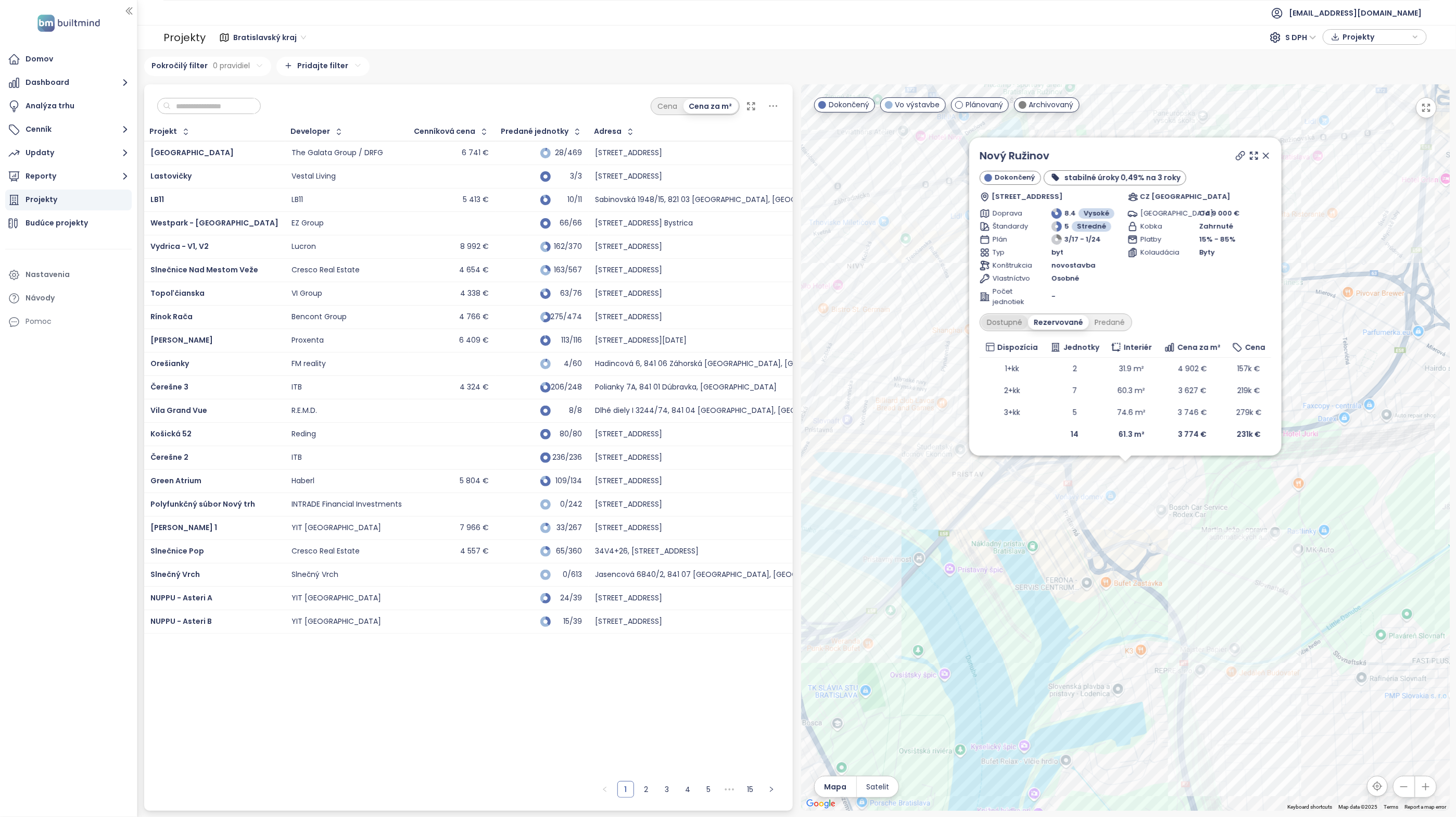
click at [1008, 323] on div "Dostupné" at bounding box center [1004, 322] width 47 height 14
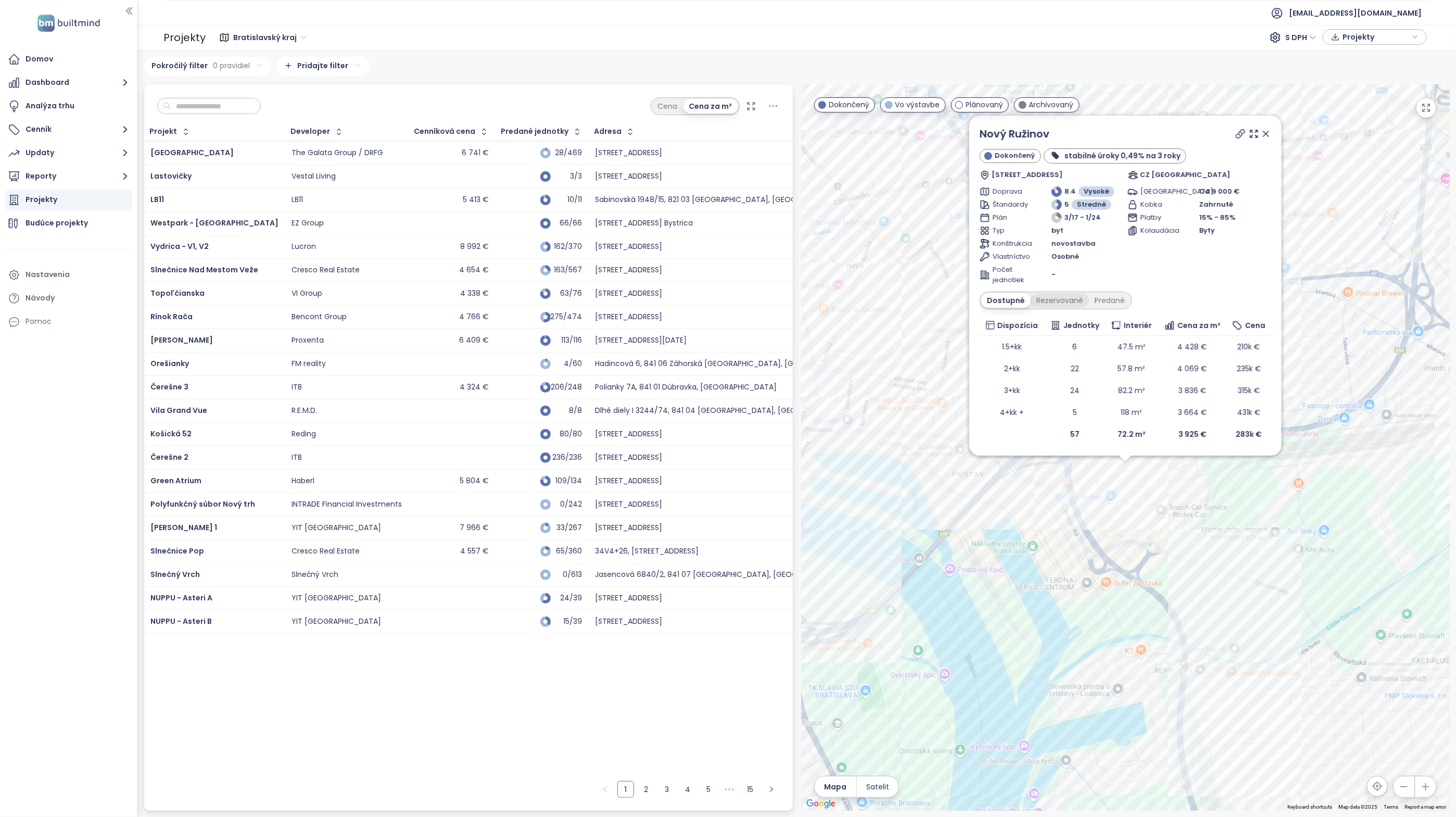
click at [1065, 299] on div "Rezervované" at bounding box center [1059, 300] width 58 height 14
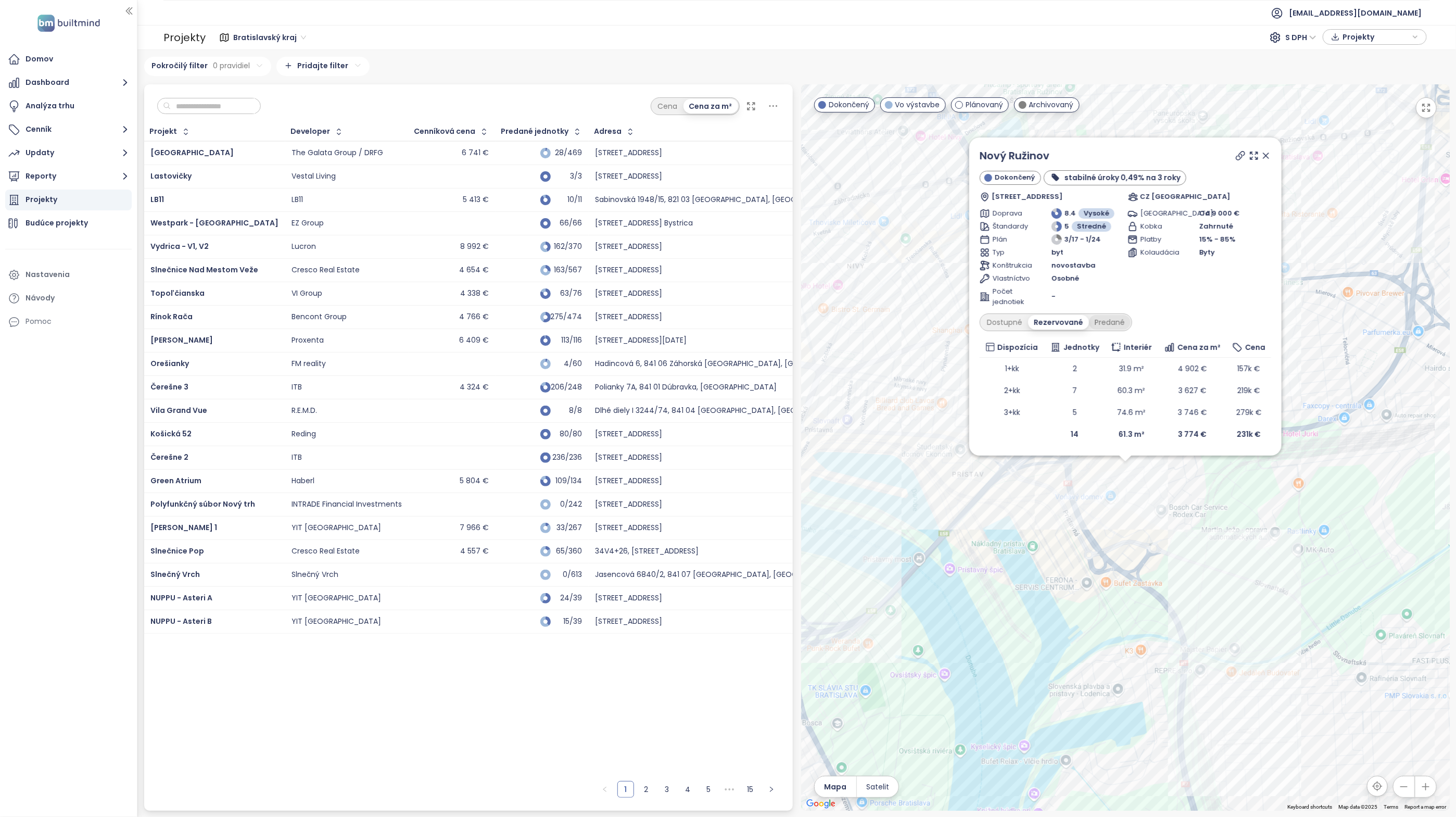
click at [1109, 326] on div "Predané" at bounding box center [1110, 322] width 41 height 14
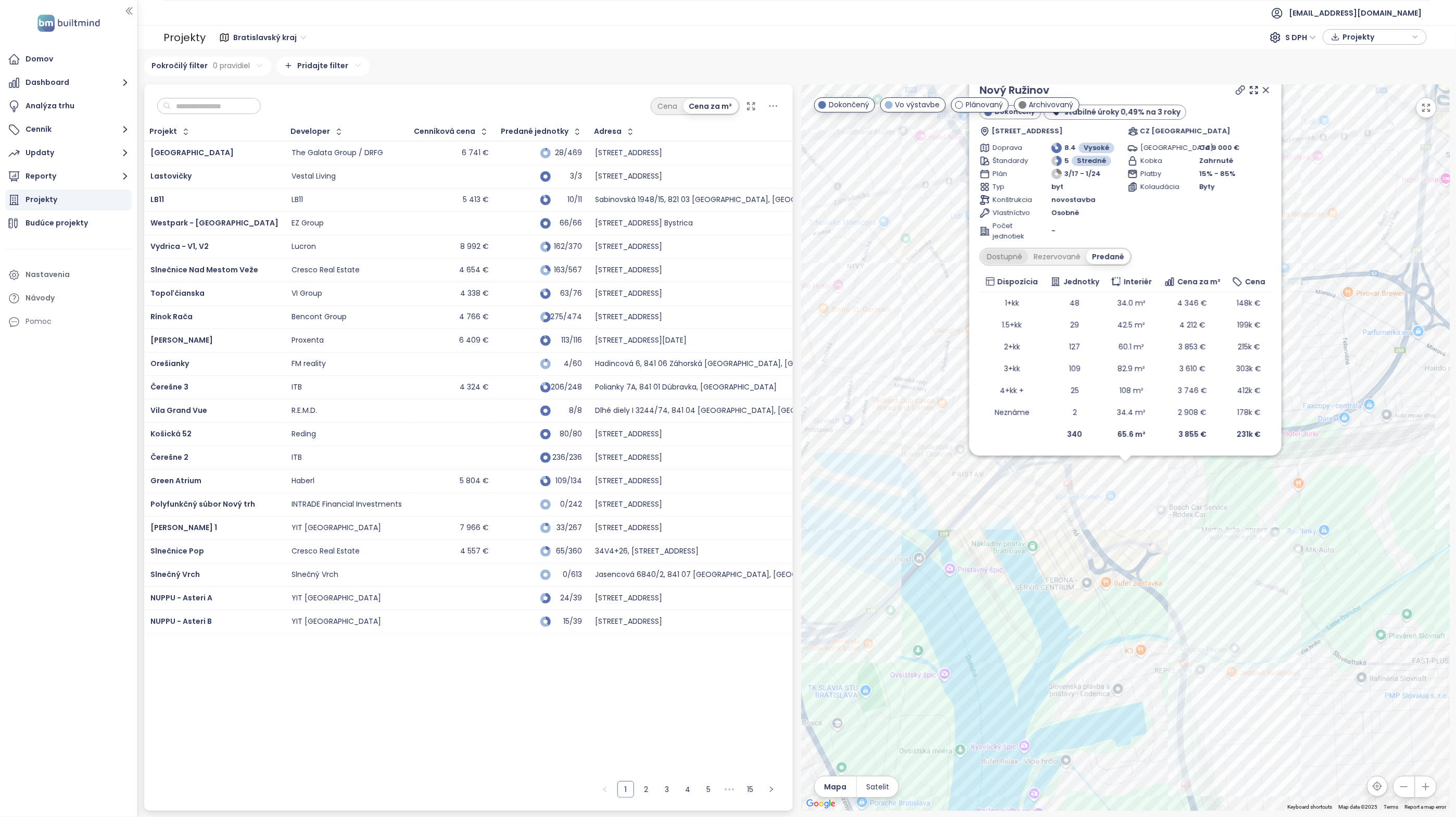
click at [1018, 257] on div "Dostupné" at bounding box center [1004, 257] width 47 height 14
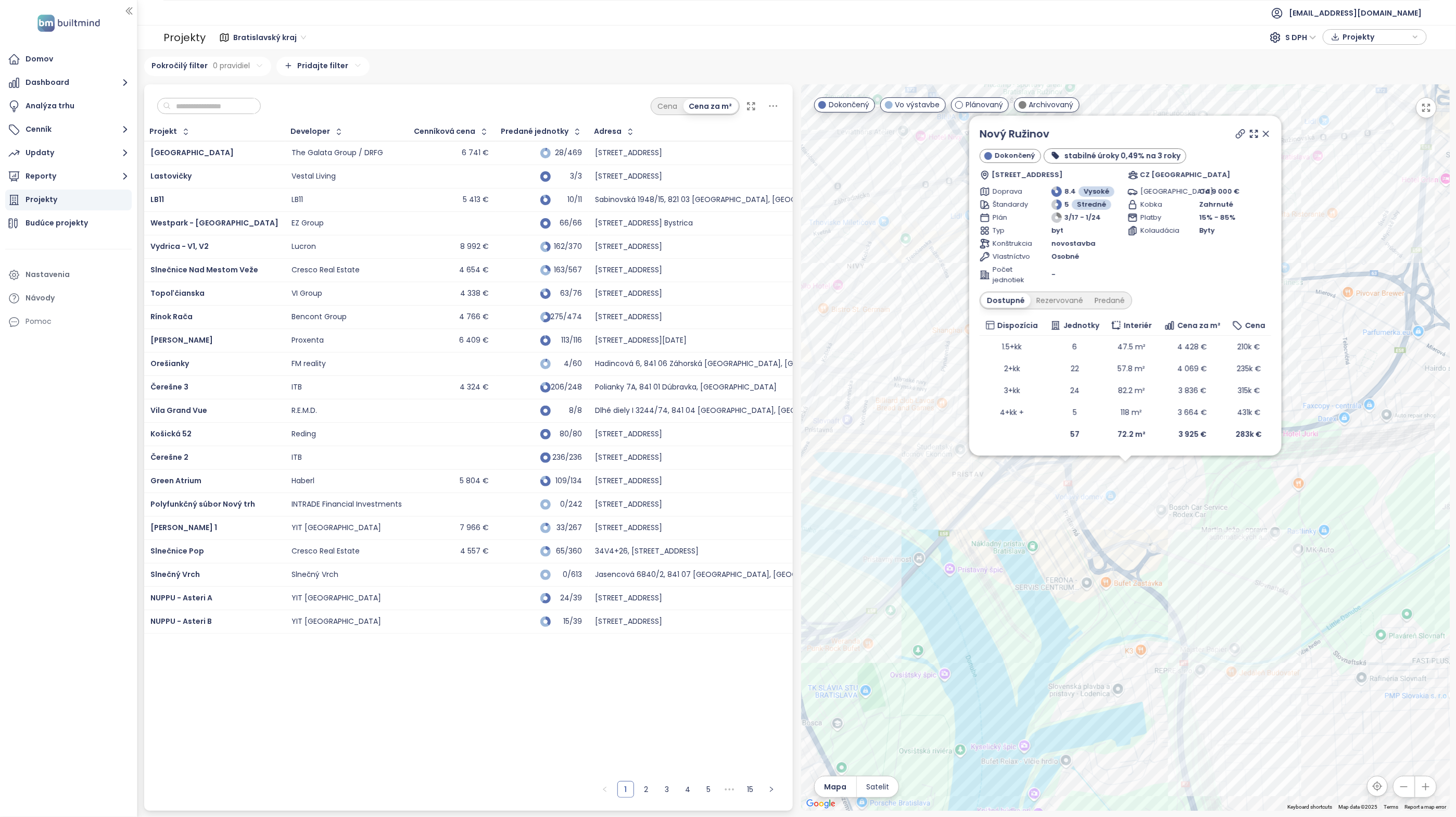
drag, startPoint x: 1262, startPoint y: 133, endPoint x: 1095, endPoint y: 349, distance: 273.0
click at [1262, 133] on icon at bounding box center [1265, 133] width 10 height 10
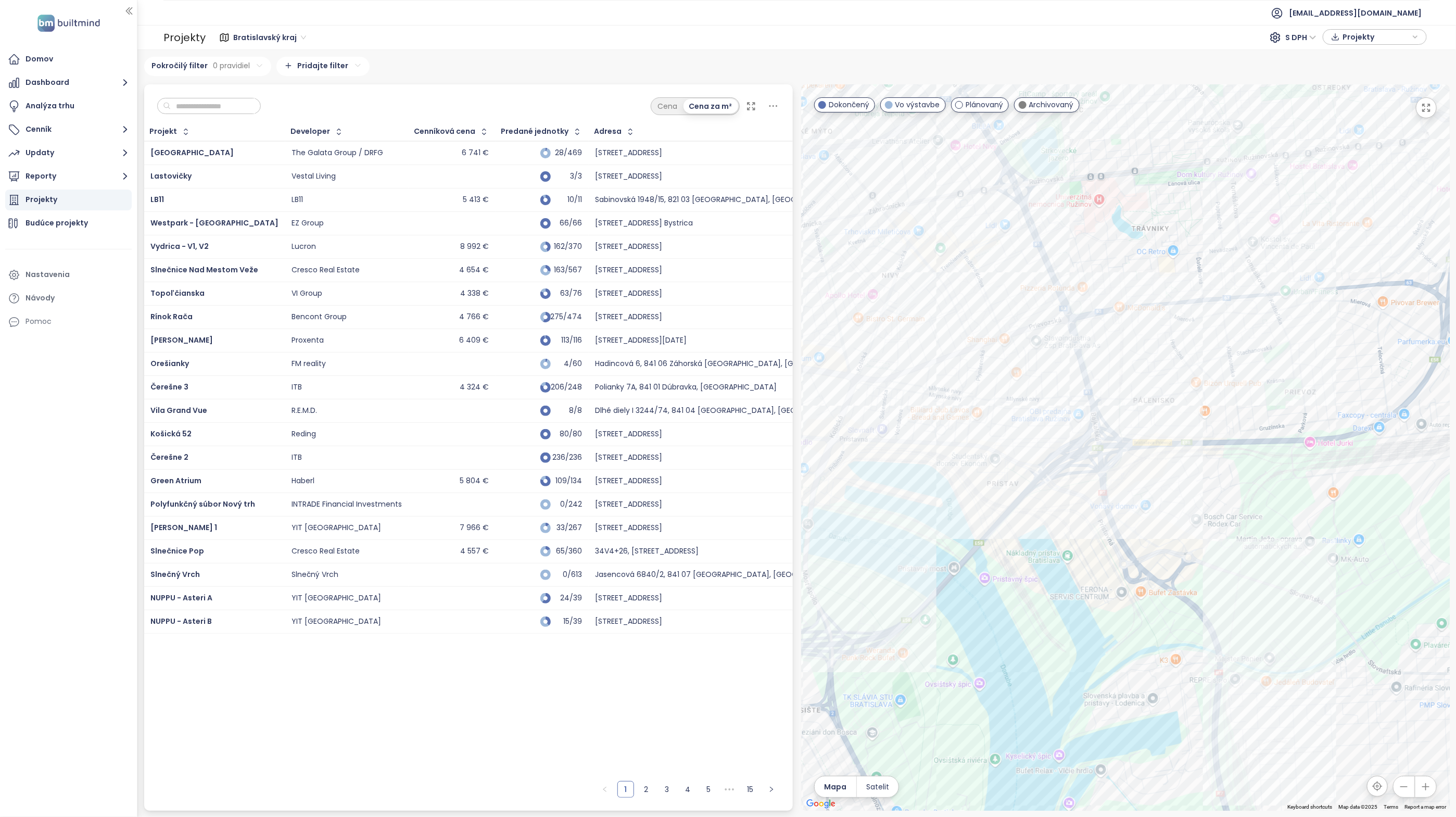
drag, startPoint x: 1011, startPoint y: 423, endPoint x: 1313, endPoint y: 561, distance: 332.0
click at [1311, 559] on div at bounding box center [1125, 448] width 649 height 726
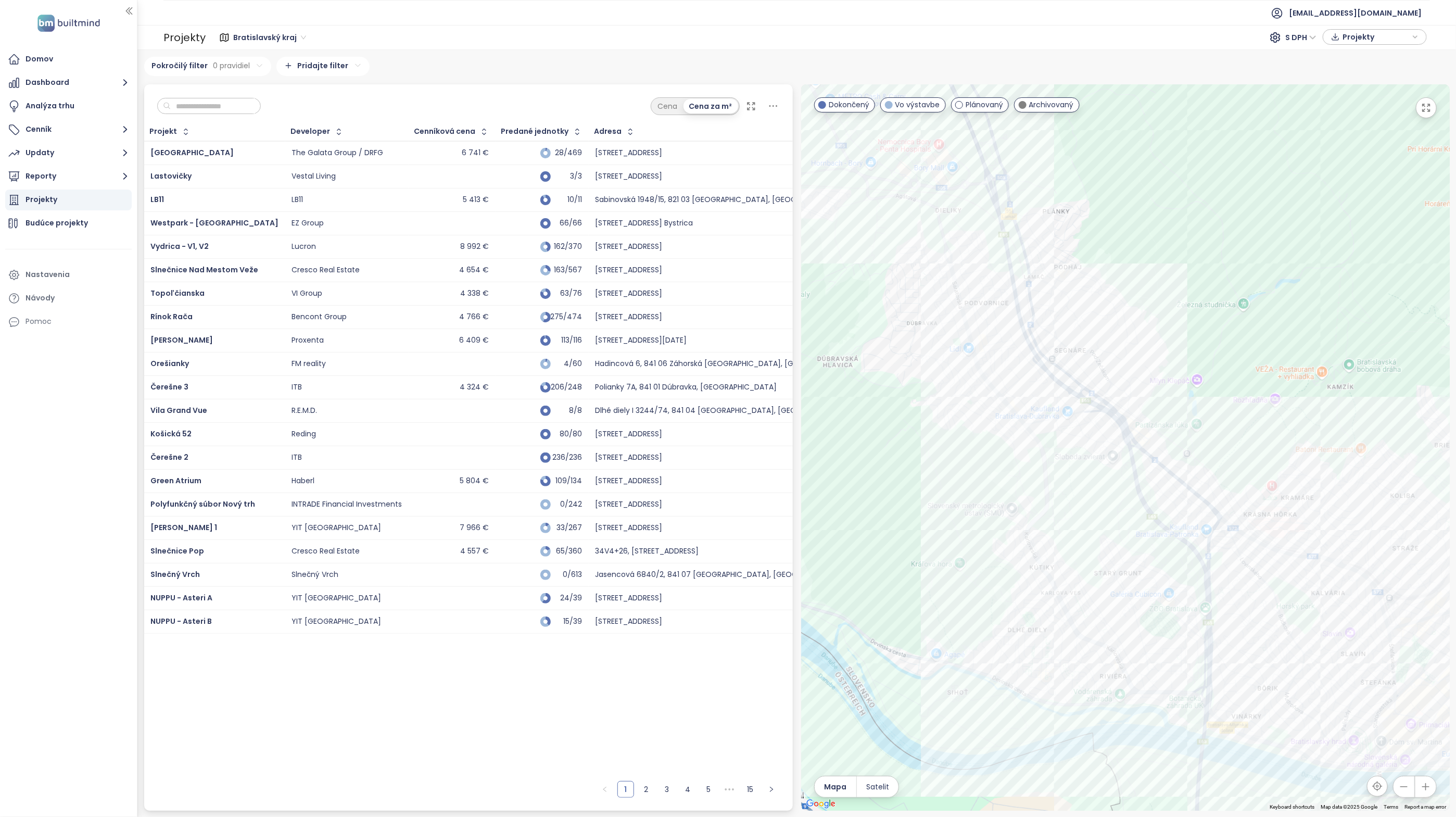
drag, startPoint x: 937, startPoint y: 397, endPoint x: 1310, endPoint y: 617, distance: 433.0
click at [1311, 618] on div at bounding box center [1125, 448] width 649 height 726
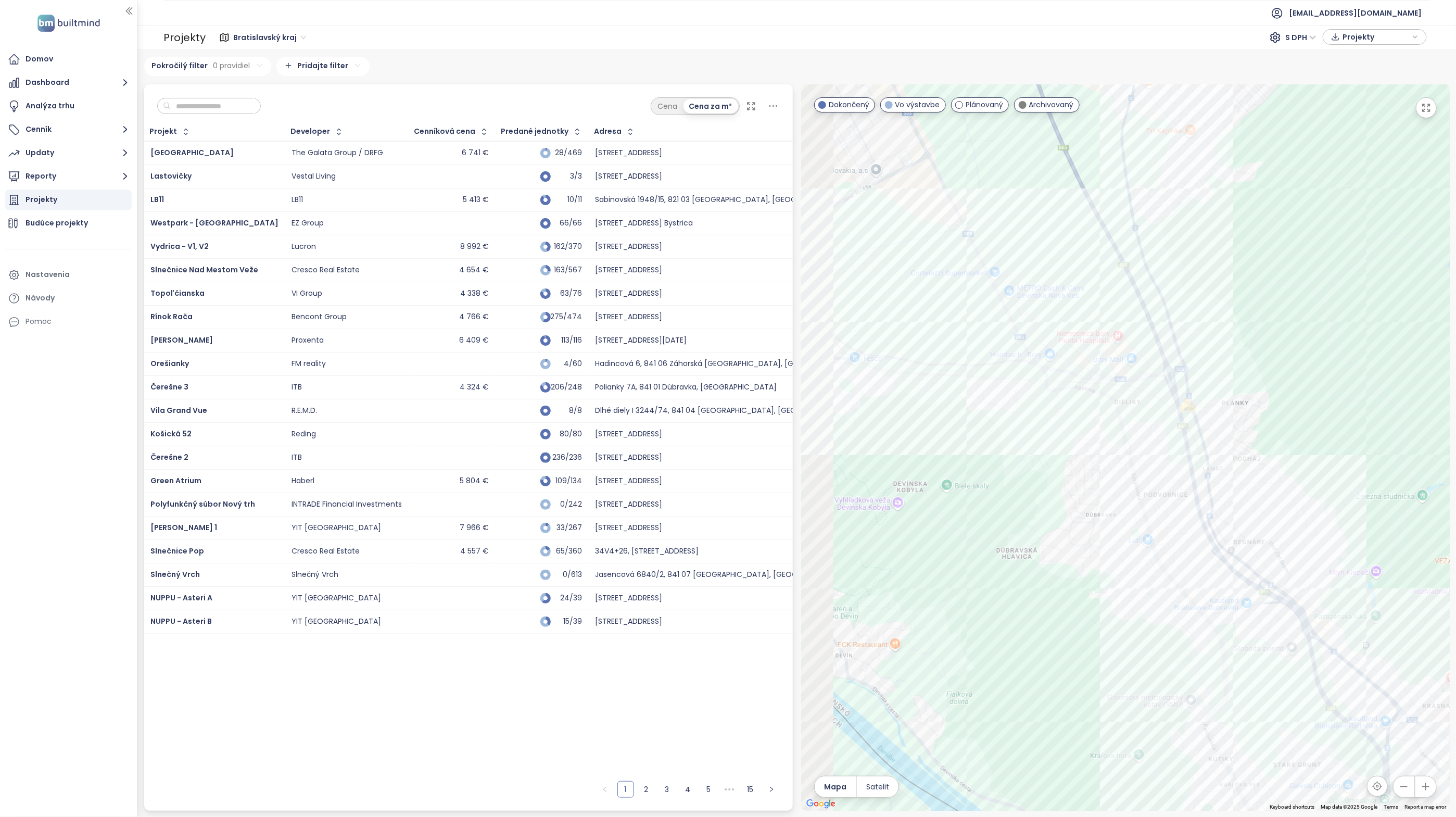
drag, startPoint x: 1095, startPoint y: 370, endPoint x: 1246, endPoint y: 523, distance: 215.0
click at [1246, 523] on div at bounding box center [1125, 448] width 649 height 726
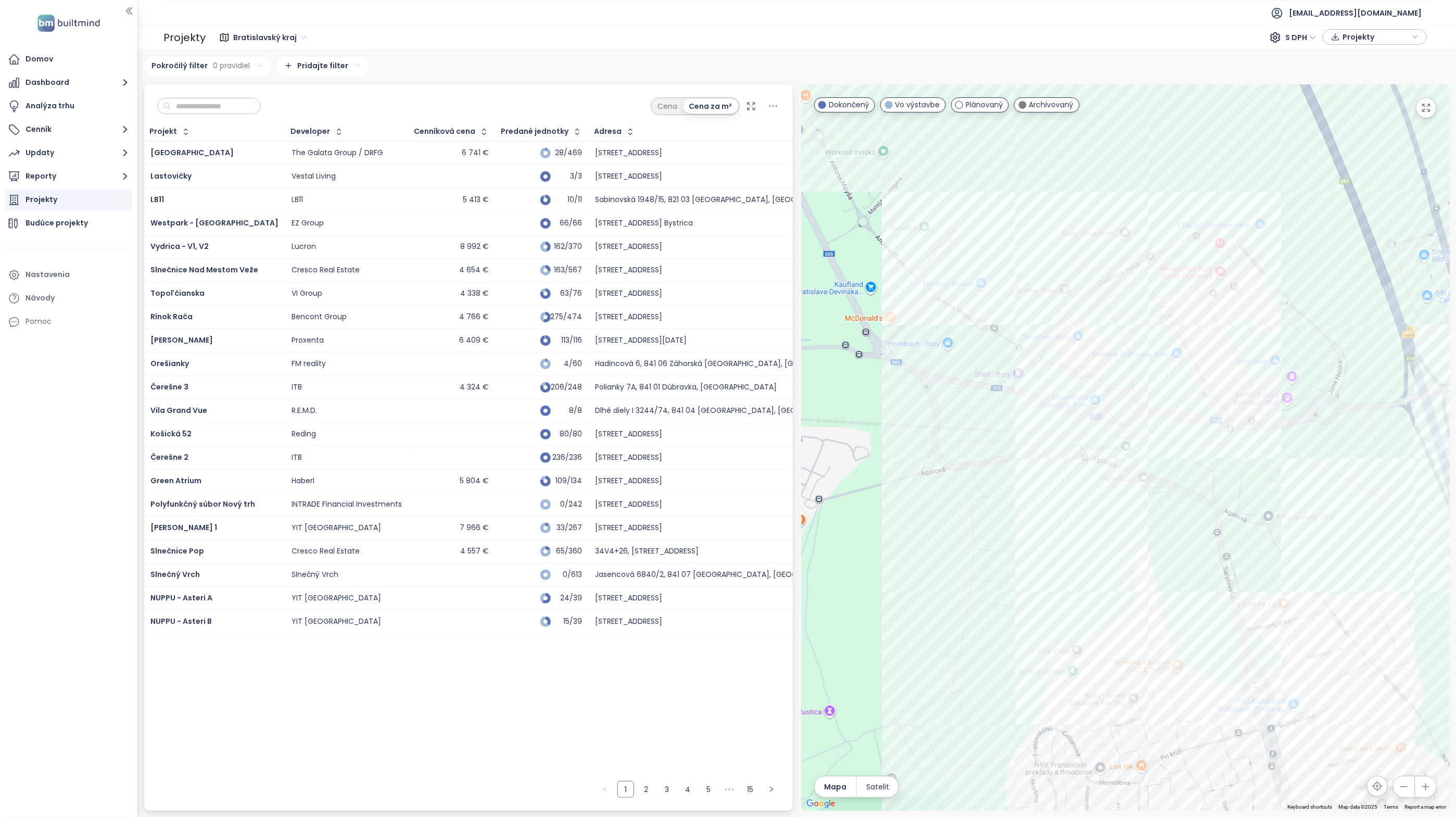
drag, startPoint x: 1022, startPoint y: 354, endPoint x: 1162, endPoint y: 459, distance: 175.0
click at [1162, 459] on div at bounding box center [1125, 448] width 649 height 726
click at [1099, 303] on div "Bory Nádvorie" at bounding box center [1125, 448] width 649 height 726
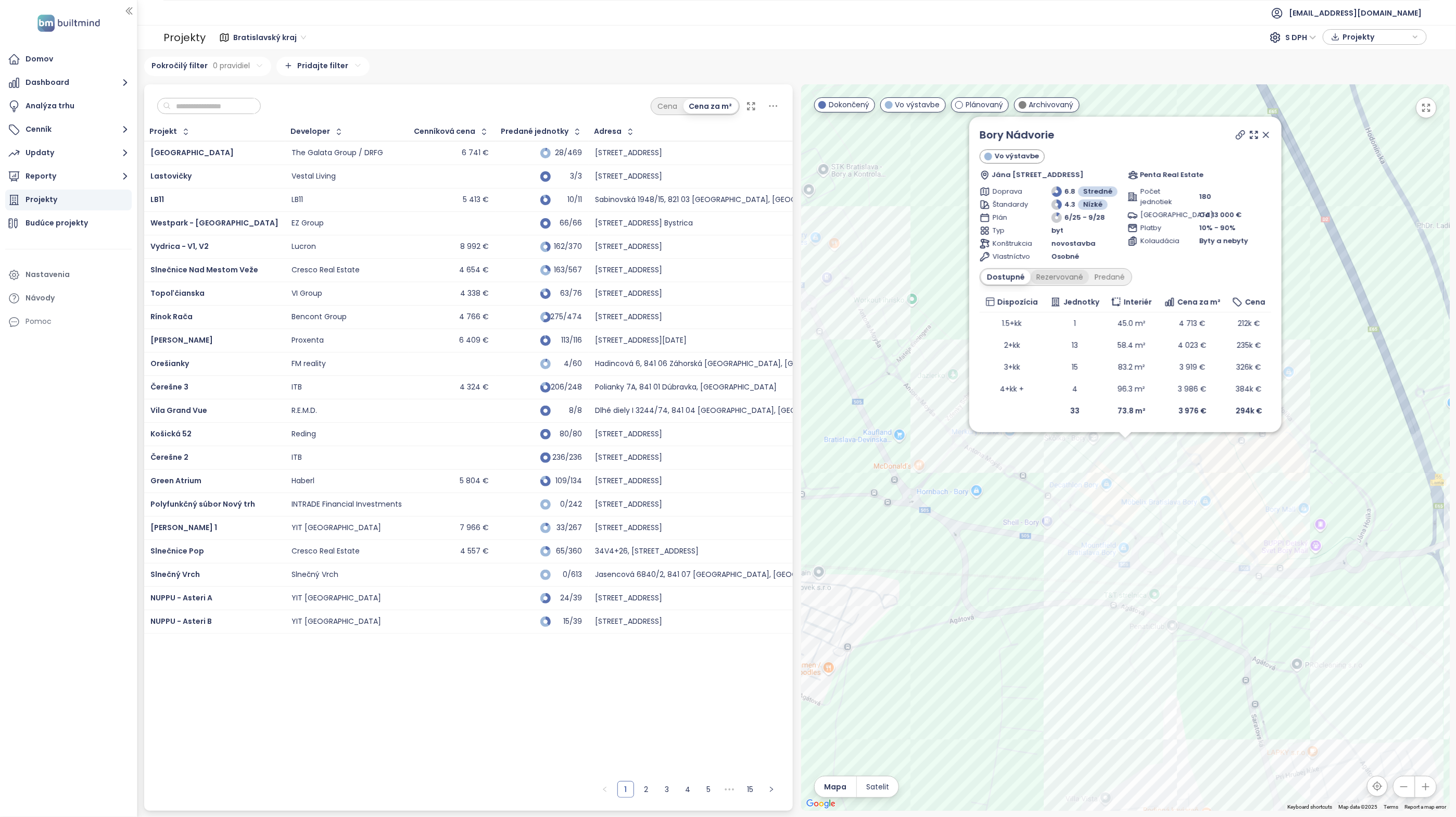
click at [1059, 275] on div "Rezervované" at bounding box center [1059, 277] width 58 height 14
click at [1106, 278] on div "Predané" at bounding box center [1110, 277] width 41 height 14
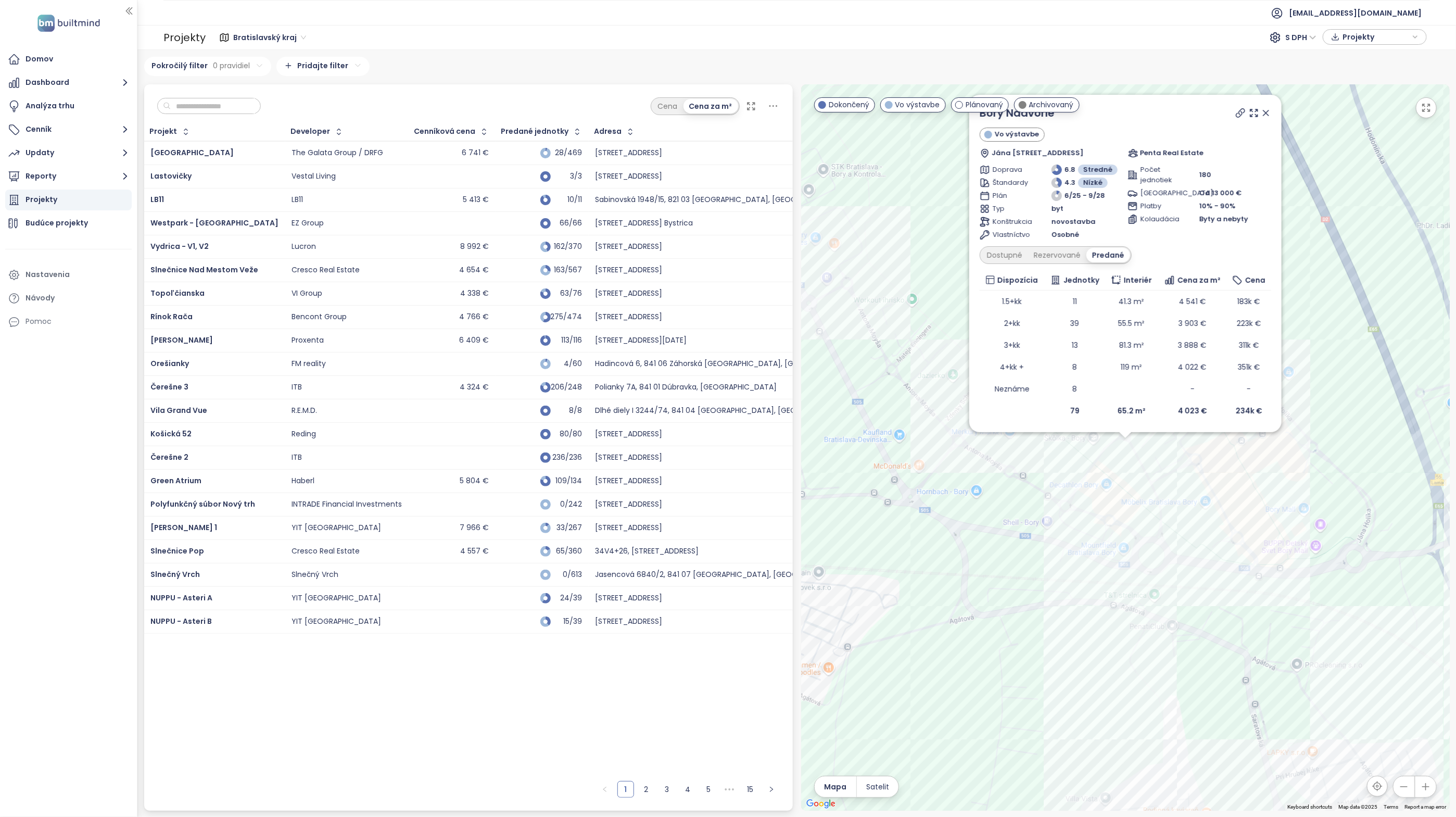
drag, startPoint x: 1268, startPoint y: 112, endPoint x: 1158, endPoint y: 637, distance: 536.4
click at [1268, 112] on icon at bounding box center [1265, 112] width 10 height 10
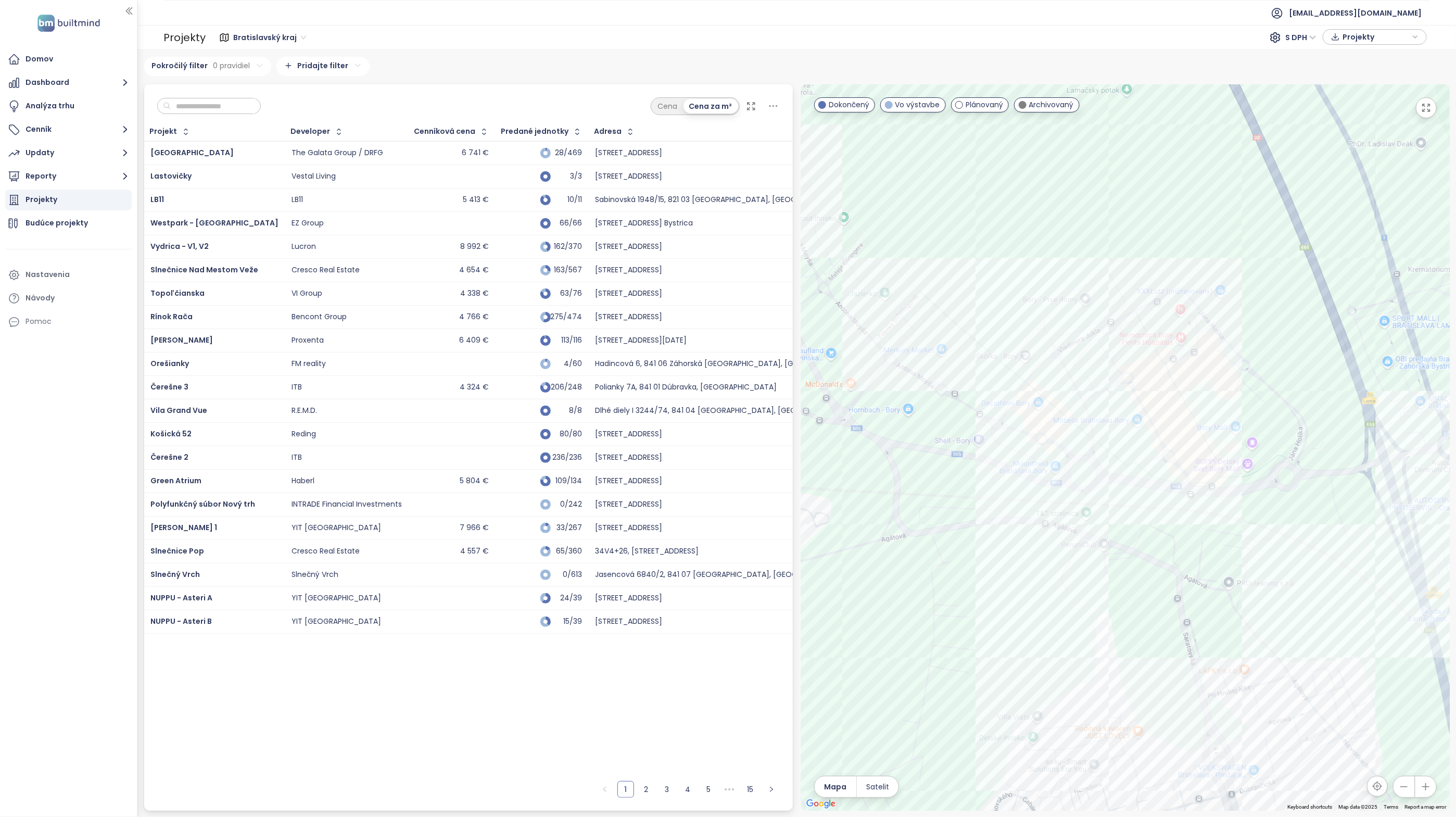
drag, startPoint x: 1171, startPoint y: 655, endPoint x: 1083, endPoint y: 558, distance: 131.0
click at [1100, 568] on div at bounding box center [1125, 448] width 649 height 726
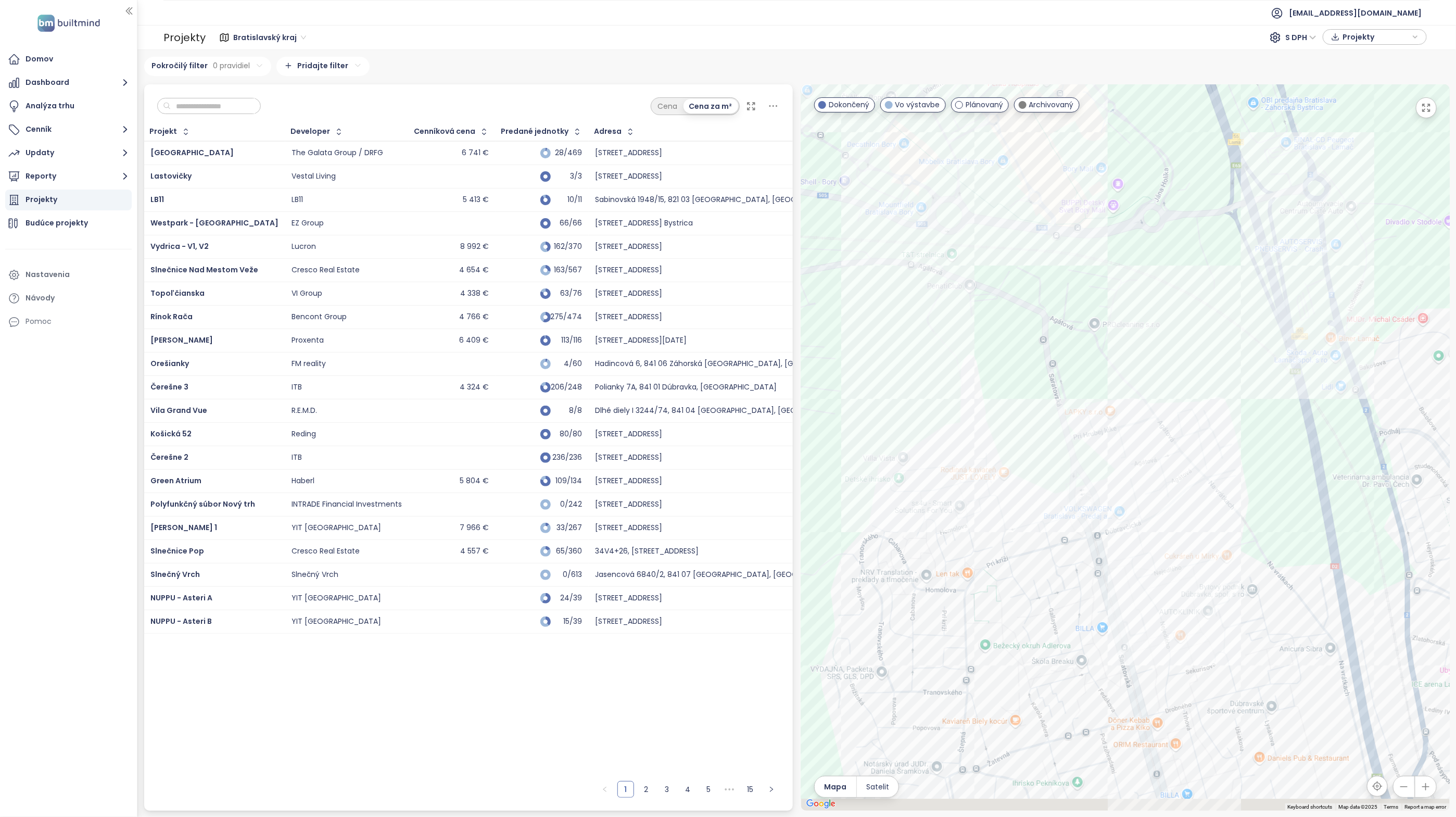
drag, startPoint x: 1081, startPoint y: 650, endPoint x: 957, endPoint y: 369, distance: 307.1
click at [957, 369] on div at bounding box center [1125, 448] width 649 height 726
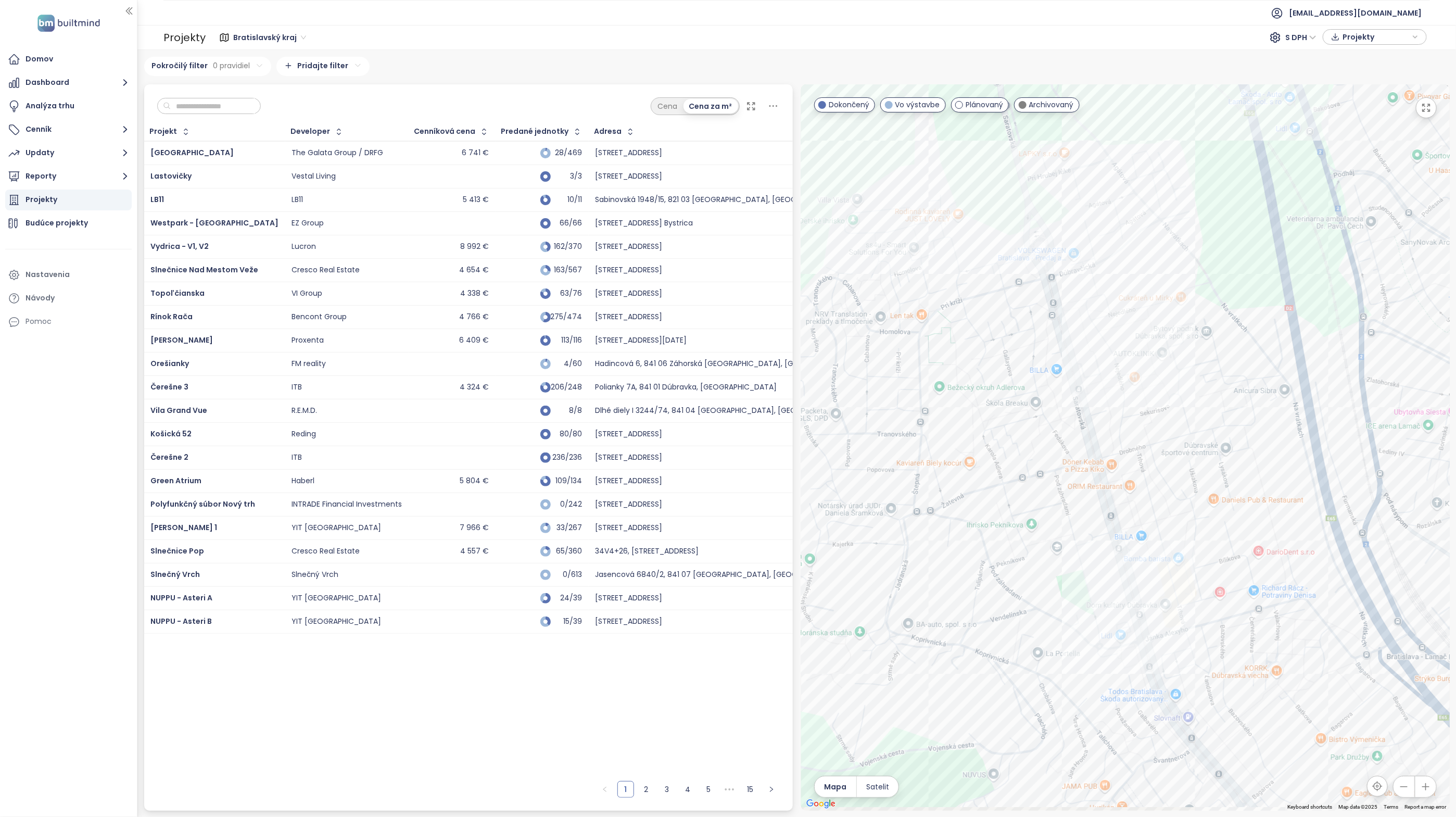
drag, startPoint x: 1040, startPoint y: 405, endPoint x: 1048, endPoint y: 392, distance: 15.3
click at [1048, 392] on div at bounding box center [1125, 448] width 649 height 726
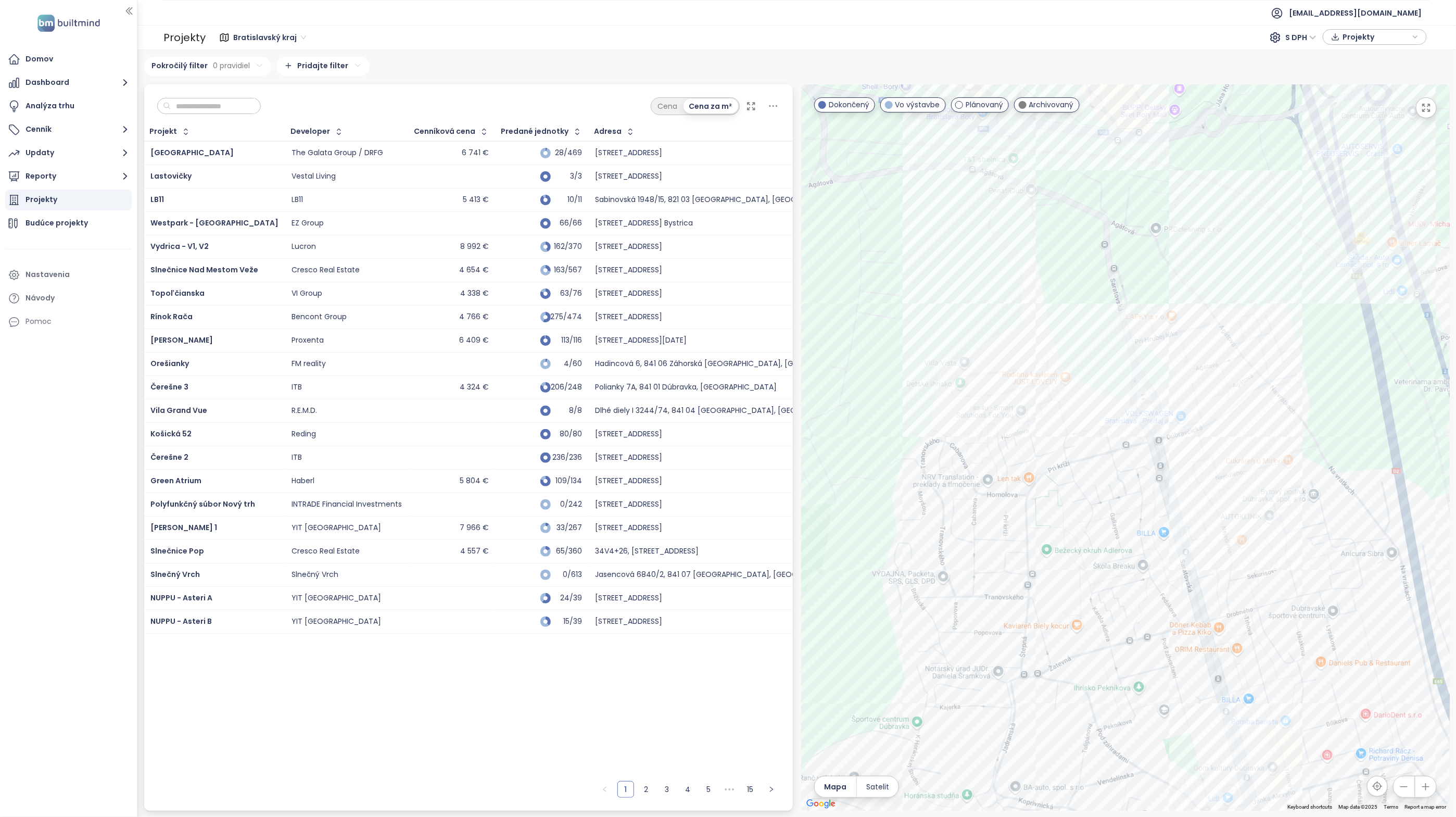
drag, startPoint x: 1130, startPoint y: 523, endPoint x: 1182, endPoint y: 594, distance: 88.0
click at [1182, 594] on div at bounding box center [1125, 448] width 649 height 726
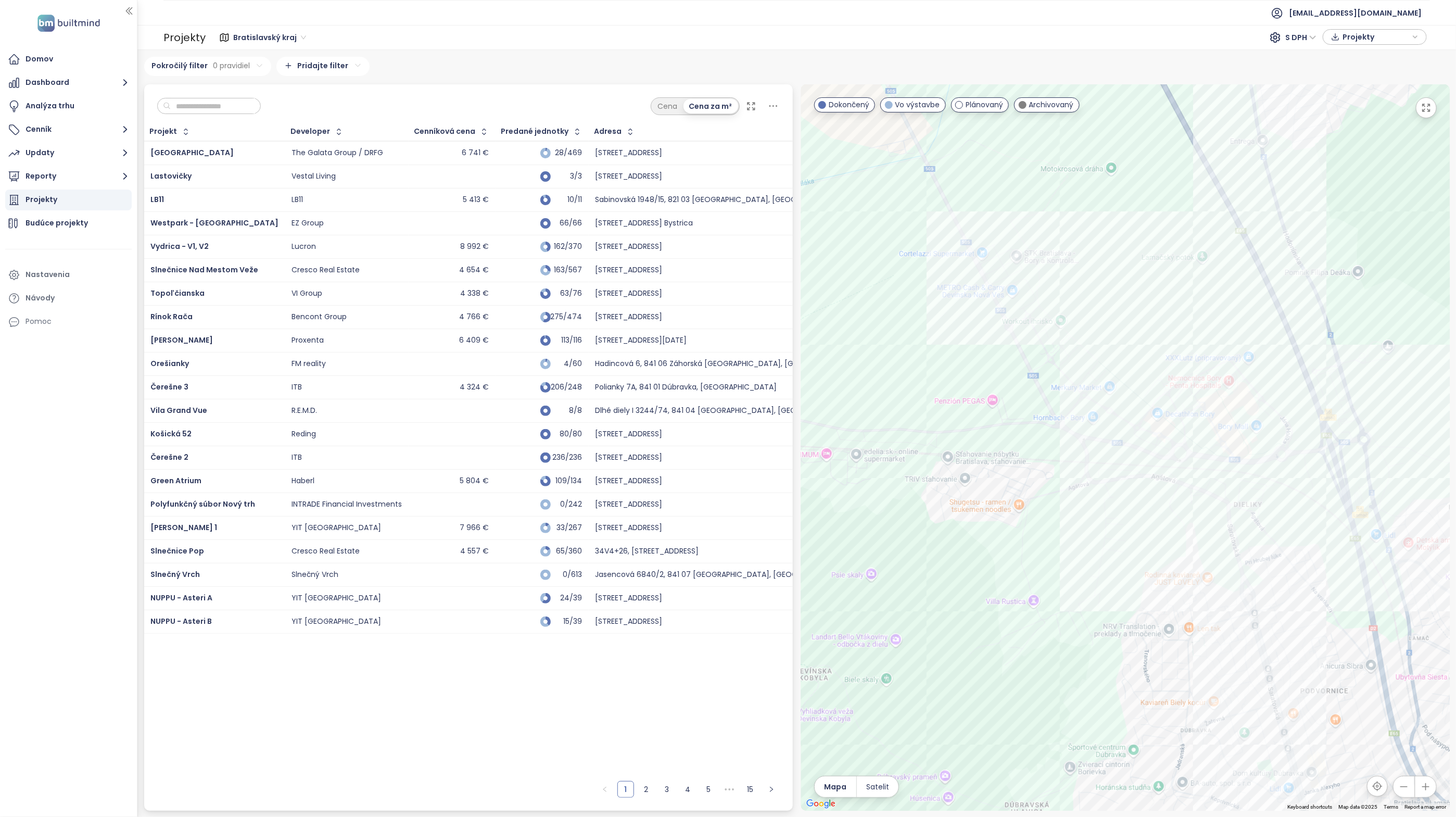
drag, startPoint x: 1103, startPoint y: 351, endPoint x: 1177, endPoint y: 478, distance: 147.0
click at [1145, 556] on div at bounding box center [1125, 448] width 649 height 726
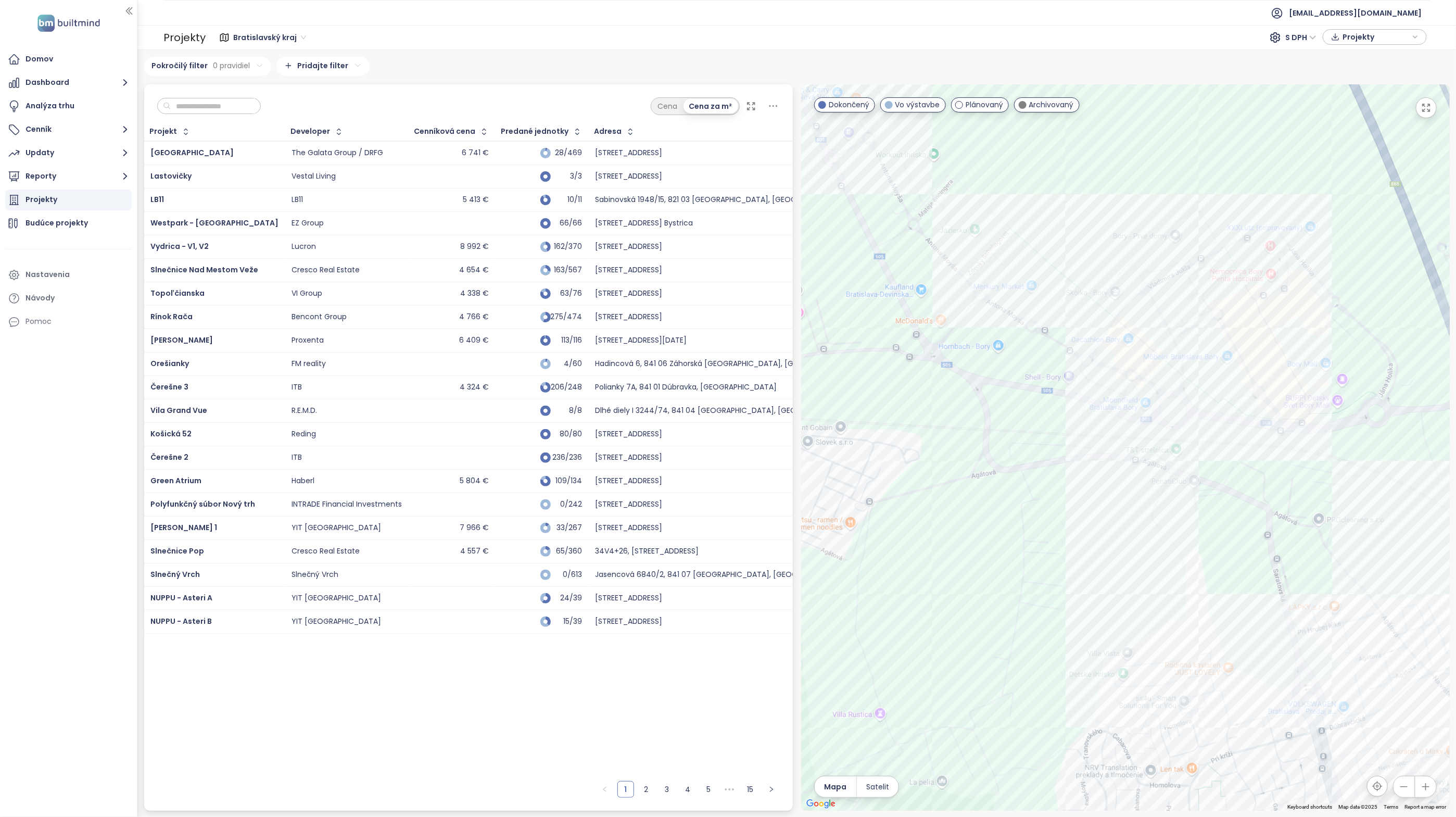
click at [228, 105] on input "text" at bounding box center [213, 106] width 85 height 16
type input "*"
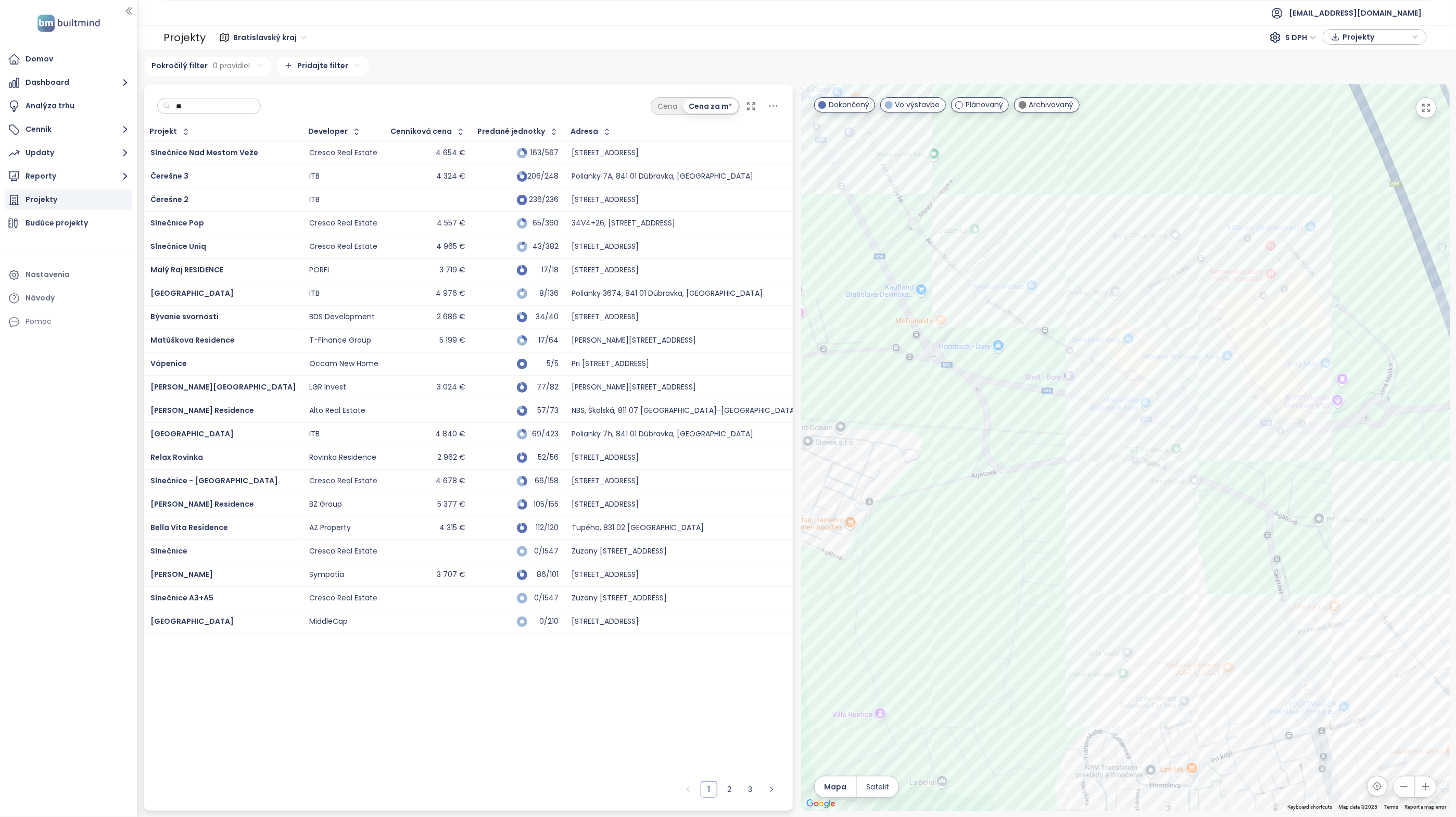
click at [248, 292] on div "Čerešne Plaza View" at bounding box center [223, 294] width 146 height 13
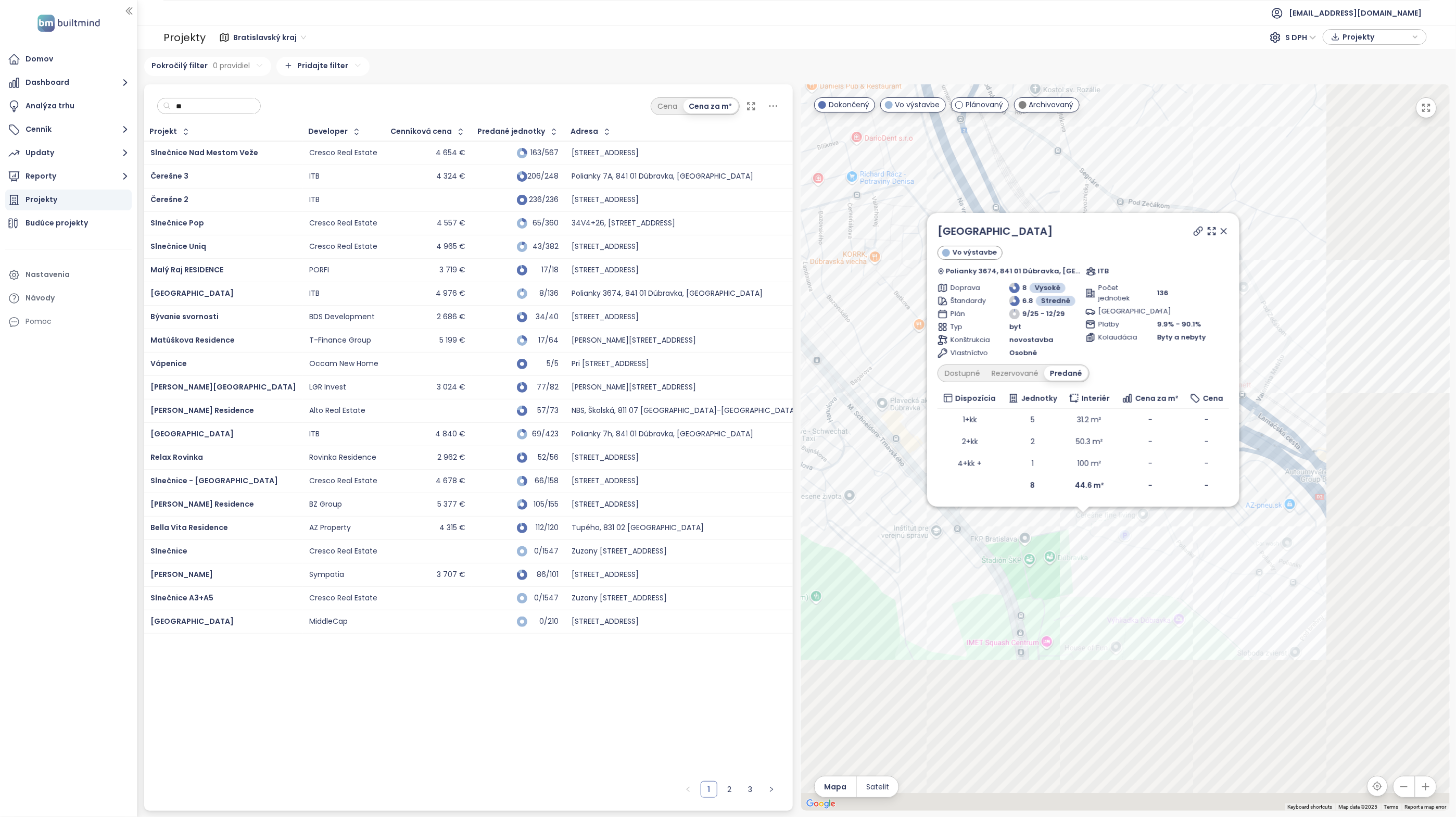
drag, startPoint x: 1018, startPoint y: 423, endPoint x: 841, endPoint y: 180, distance: 300.6
click at [841, 180] on div "Čerešne Plaza View Vo výstavbe Polianky 3674, 841 01 Dúbravka, Slovakia ITB Dop…" at bounding box center [1125, 448] width 649 height 726
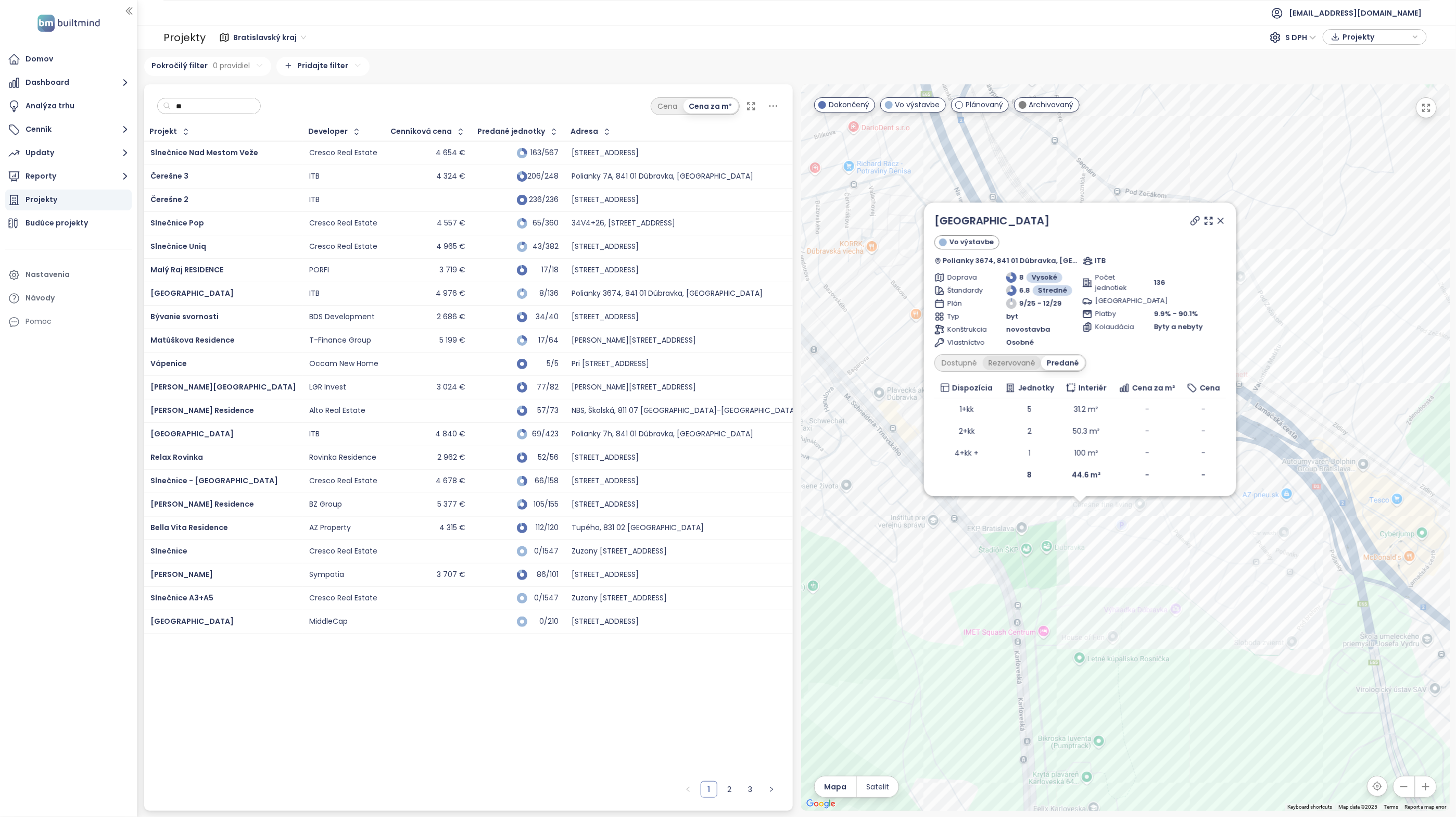
click at [1019, 362] on div "Rezervované" at bounding box center [1012, 363] width 58 height 14
click at [959, 362] on div "Dostupné" at bounding box center [959, 363] width 47 height 14
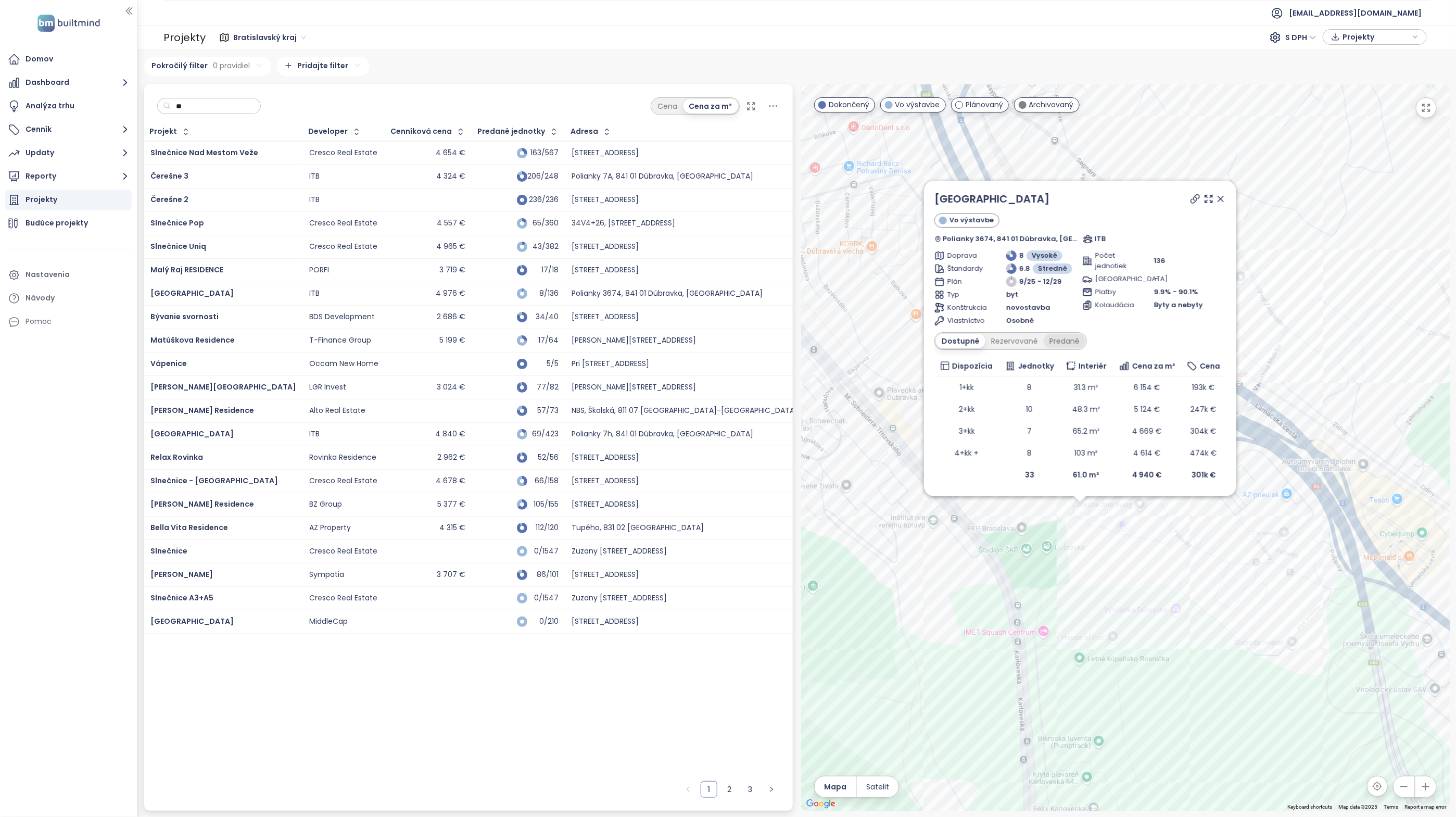
click at [1068, 335] on div "Predané" at bounding box center [1064, 341] width 41 height 14
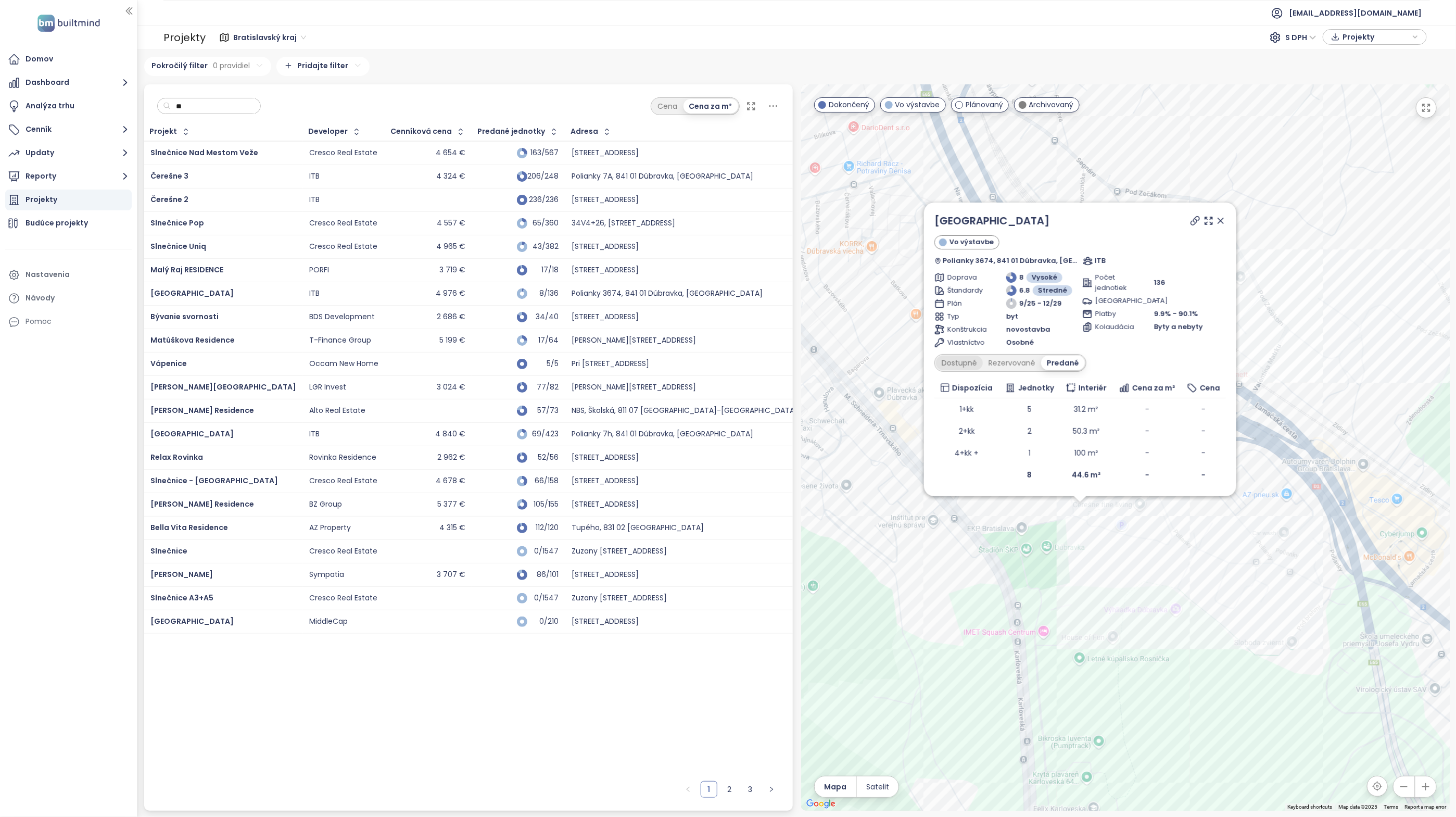
click at [962, 364] on div "Dostupné" at bounding box center [959, 363] width 47 height 14
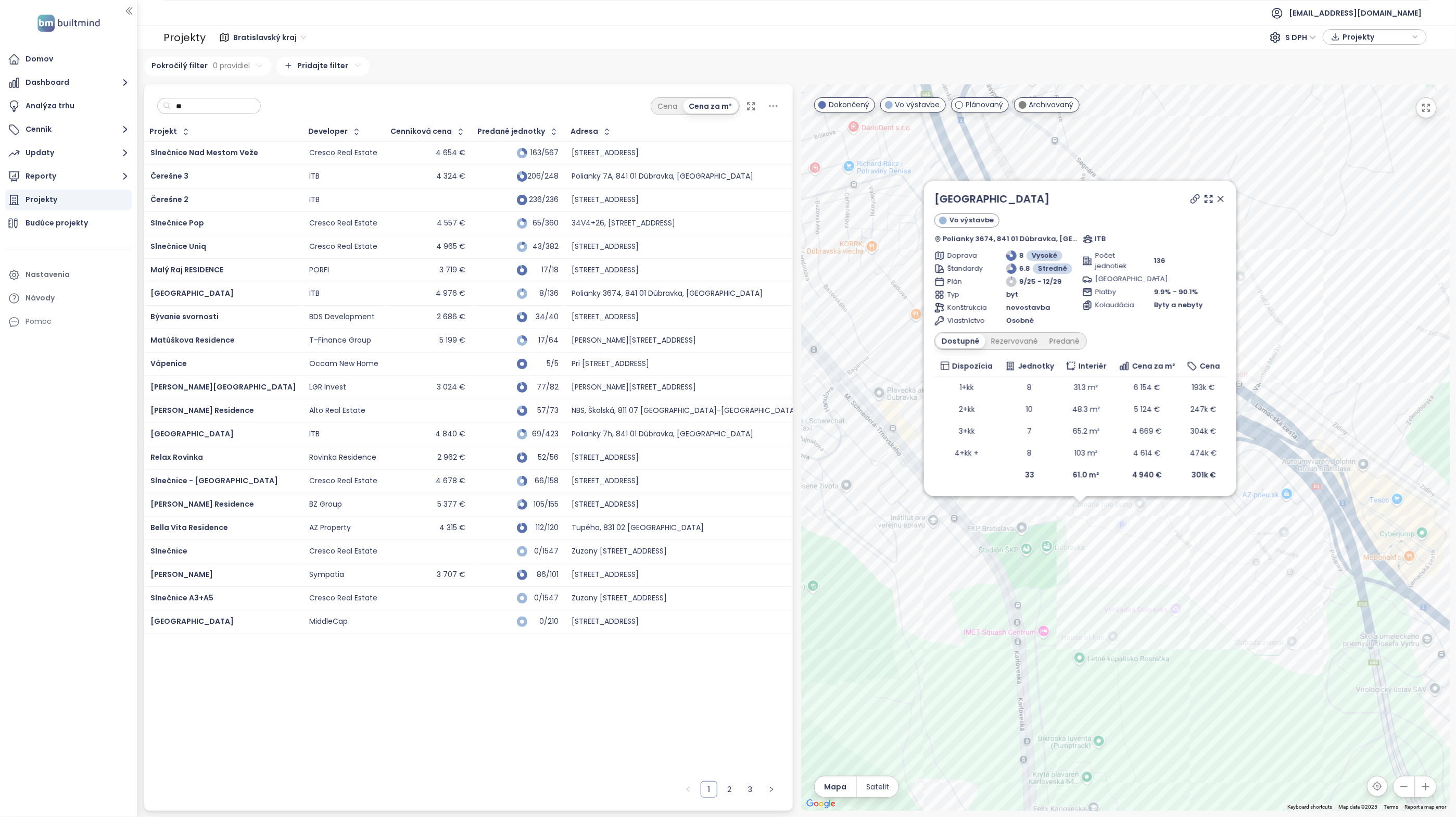
click at [1223, 197] on icon at bounding box center [1221, 199] width 10 height 10
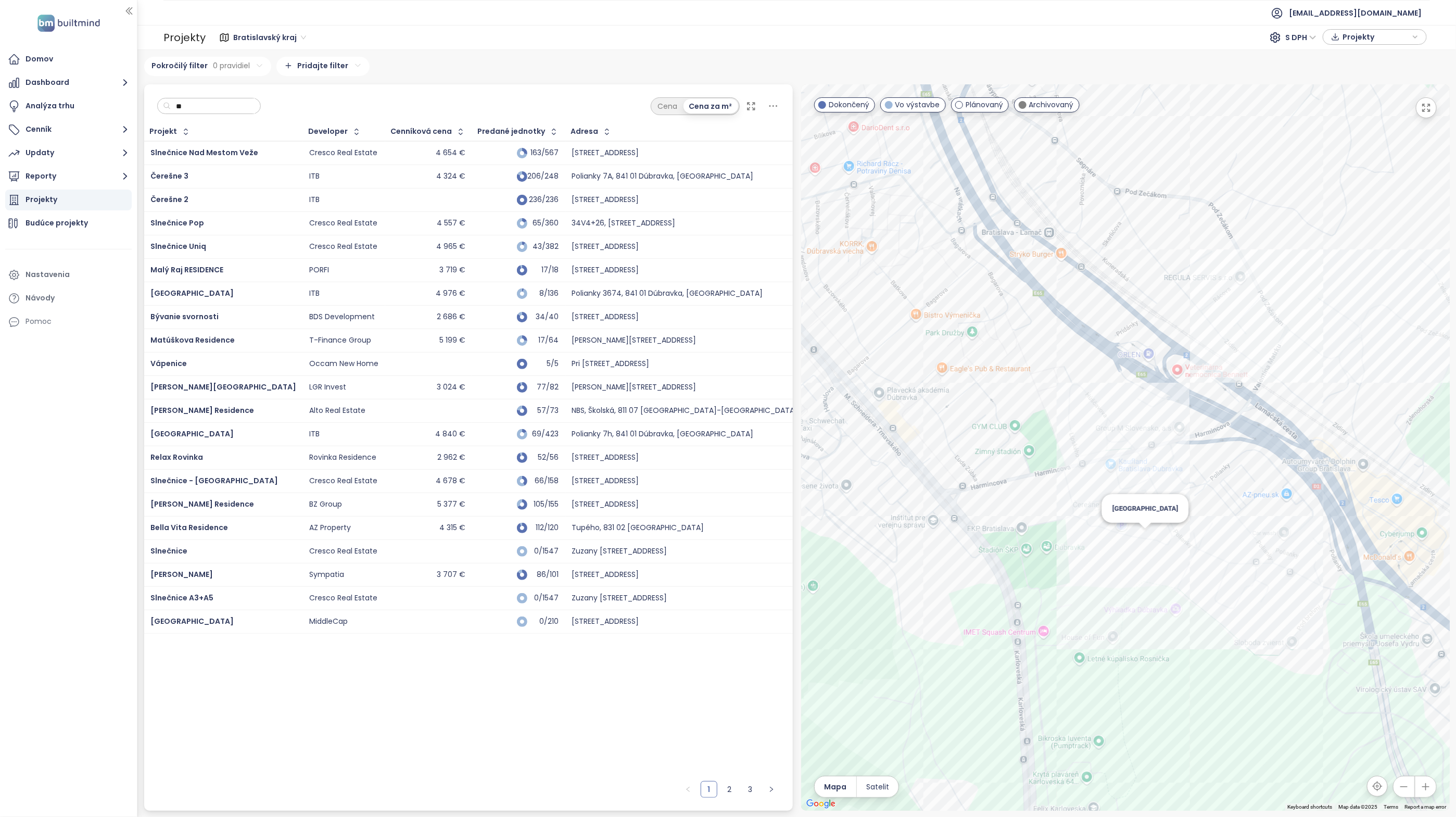
click at [1146, 535] on div "Čerešne Plaza" at bounding box center [1125, 448] width 649 height 726
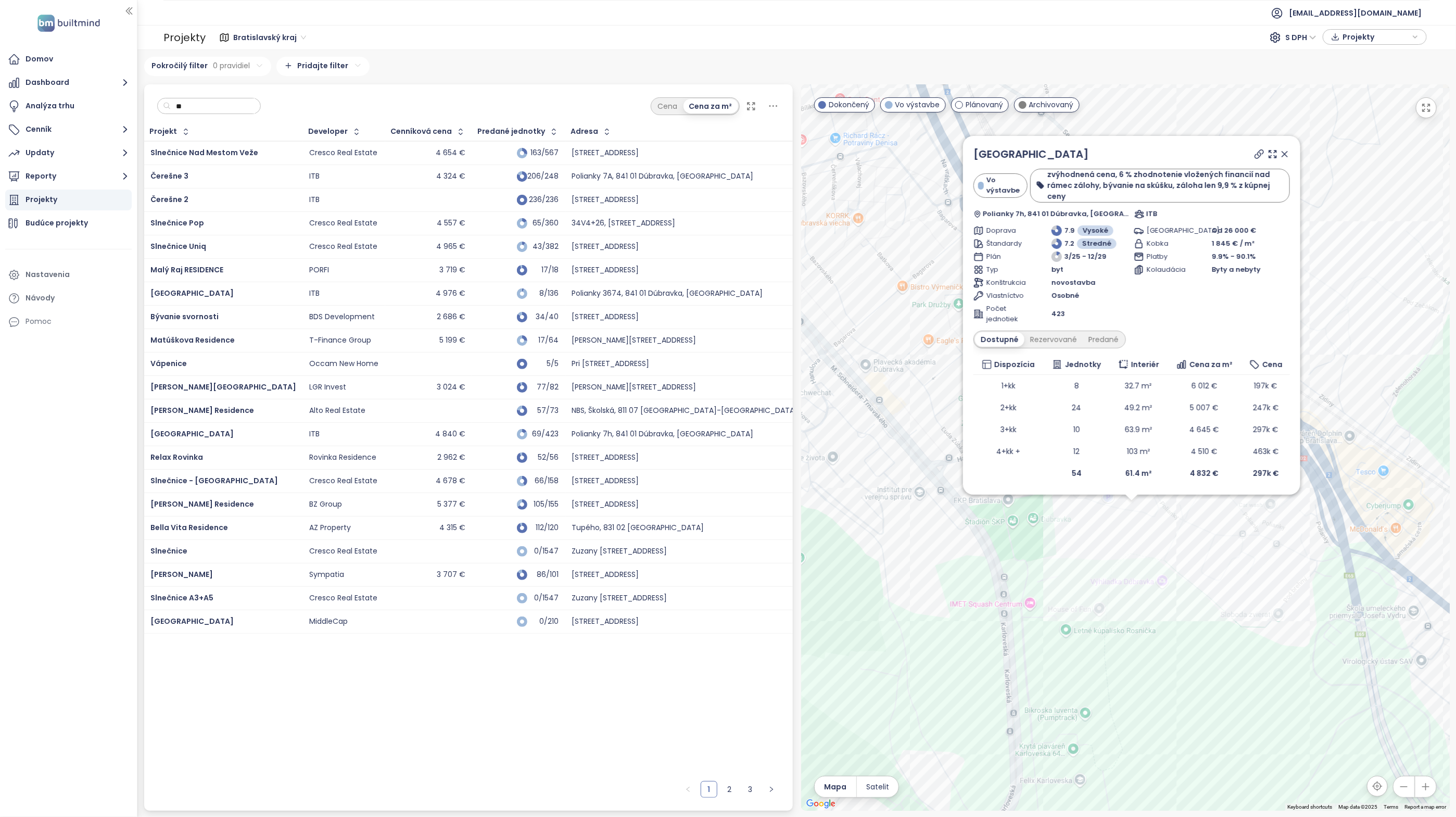
drag, startPoint x: 1156, startPoint y: 531, endPoint x: 1160, endPoint y: 564, distance: 33.2
click at [1160, 564] on div "Čerešne Plaza Vo výstavbe zvýhodnená cena, 6 % zhodnotenie vložených financií n…" at bounding box center [1125, 448] width 649 height 726
click at [1064, 347] on div "Rezervované" at bounding box center [1053, 345] width 58 height 14
click at [1096, 342] on div "Predané" at bounding box center [1103, 345] width 41 height 14
click at [1283, 164] on div "Vnútorné parkovanie Od 18 500 € Vonkajšie parkovanie Od 26 000 €" at bounding box center [1233, 195] width 116 height 62
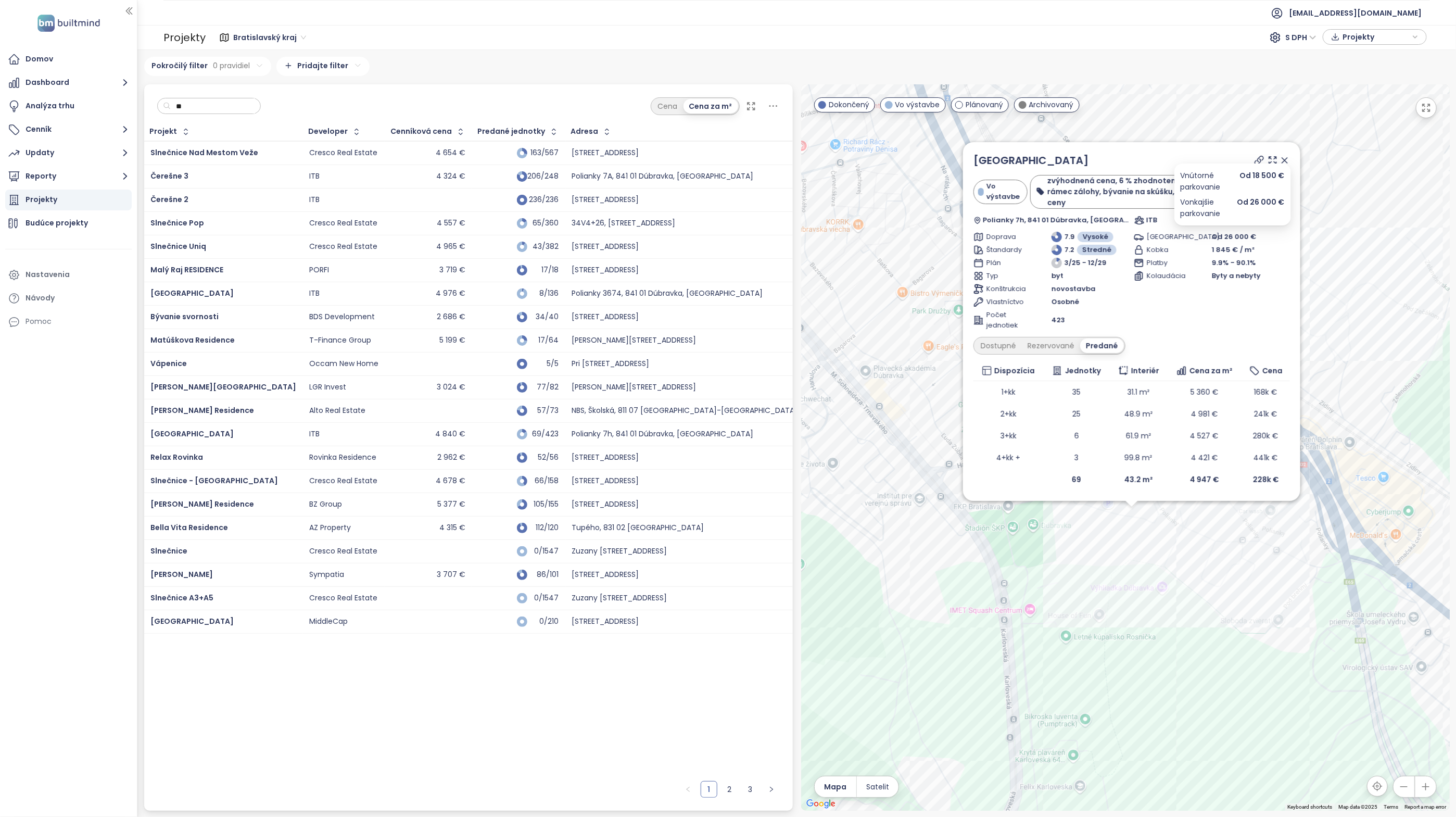
click at [1283, 160] on icon at bounding box center [1284, 160] width 10 height 10
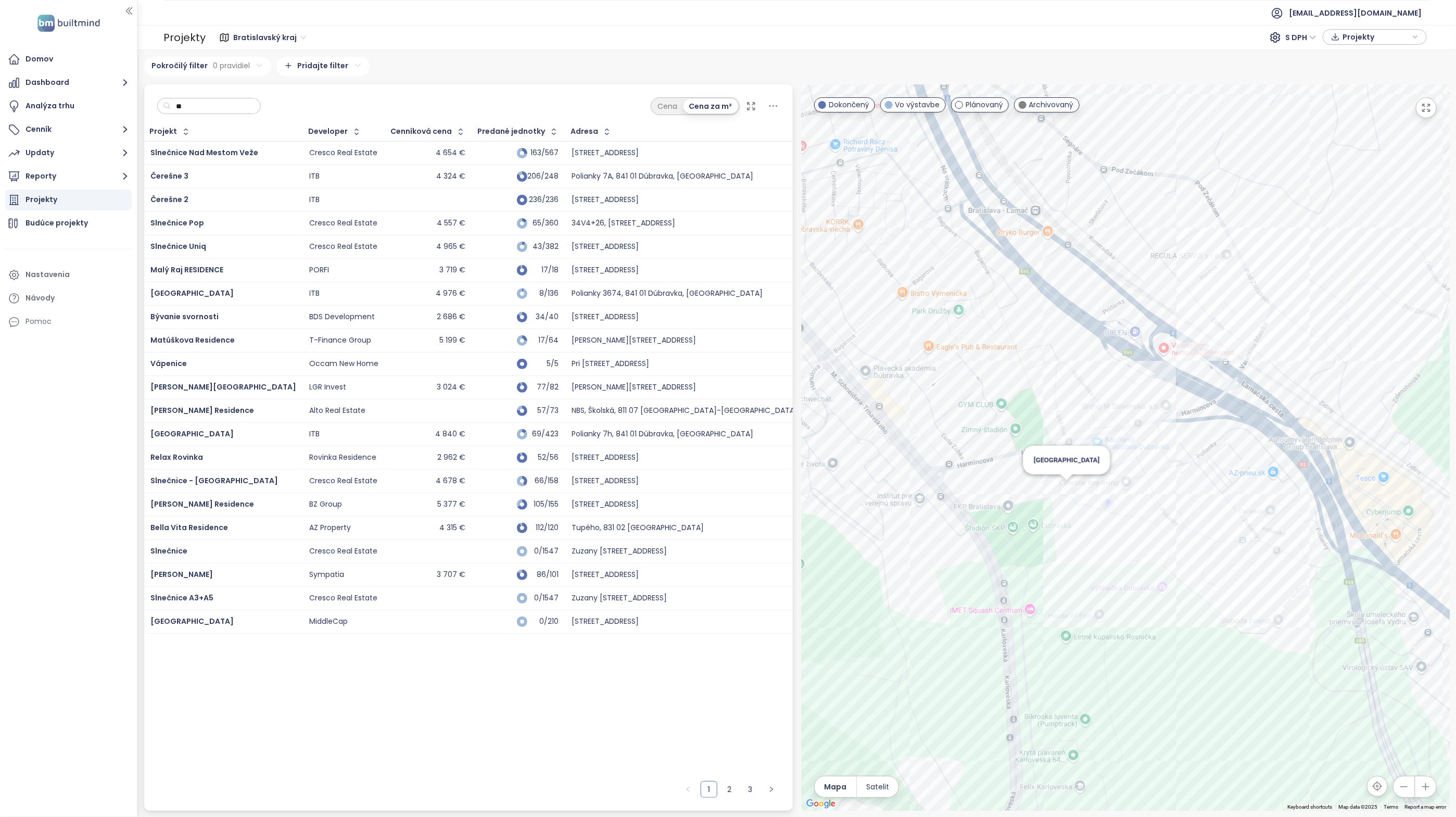
click at [1070, 489] on div "Čerešne Plaza View" at bounding box center [1125, 448] width 649 height 726
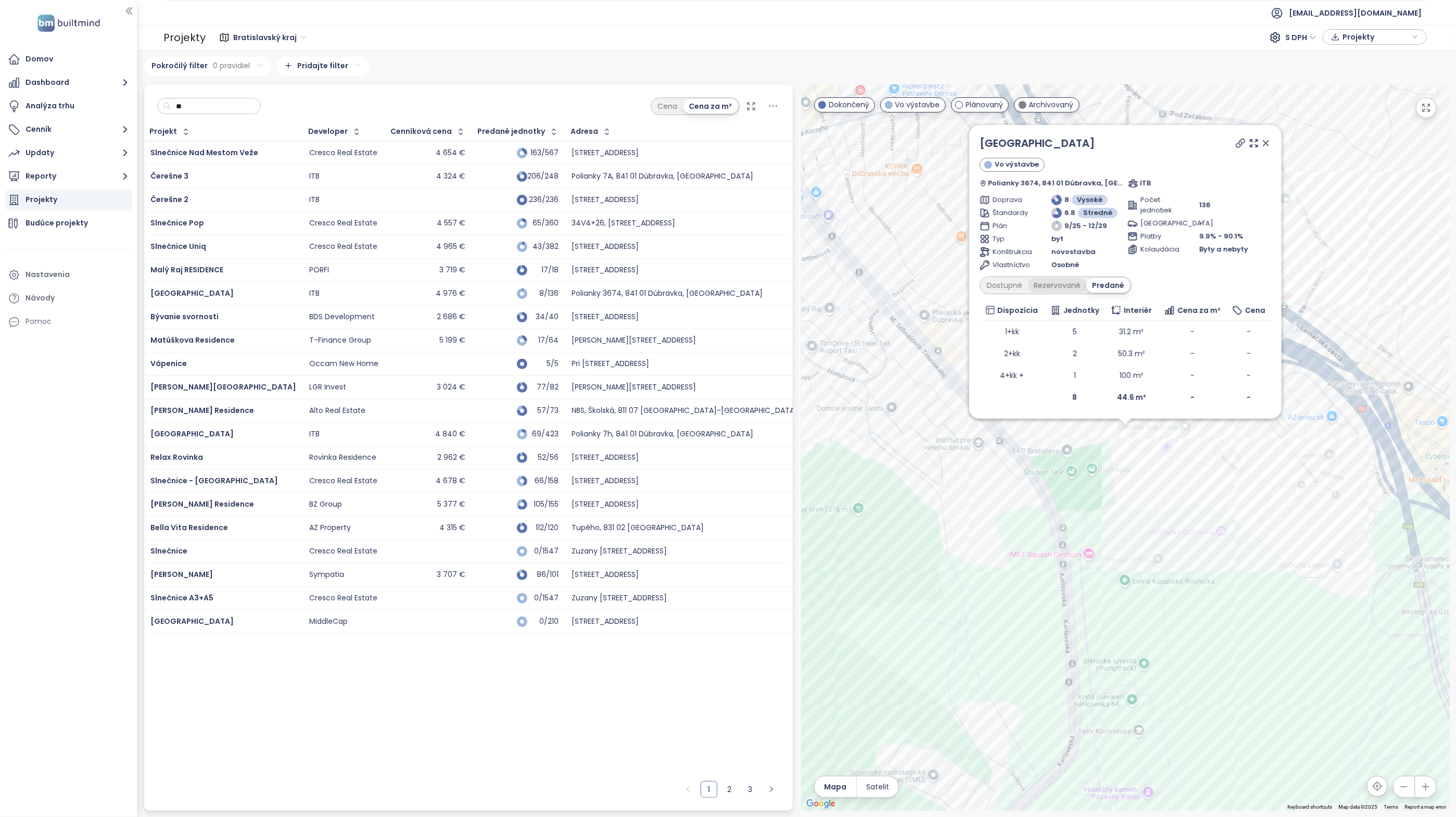
click at [1059, 287] on div "Rezervované" at bounding box center [1057, 285] width 58 height 14
click at [1008, 286] on div "Dostupné" at bounding box center [1004, 285] width 47 height 14
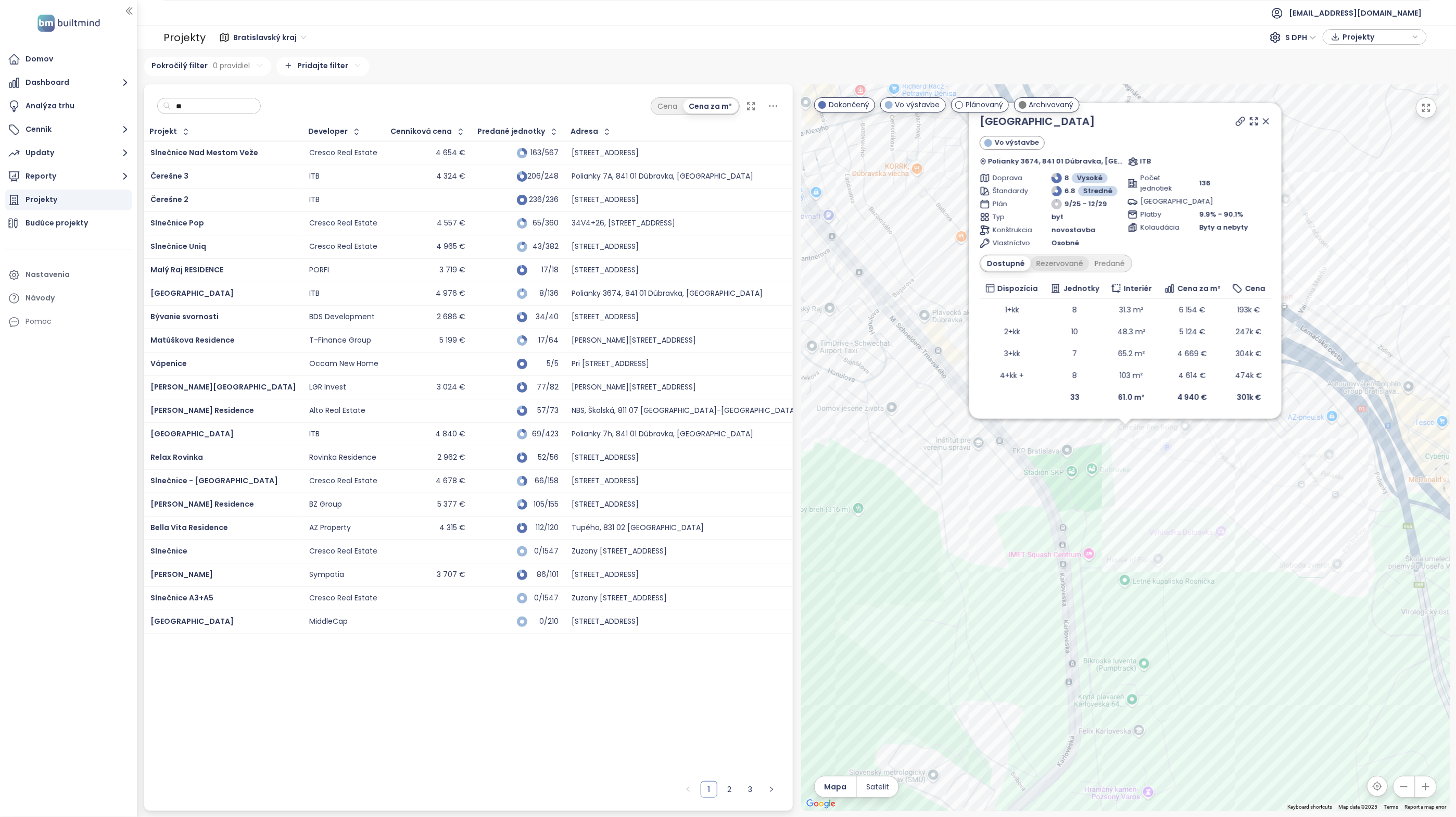
click at [1068, 264] on div "Rezervované" at bounding box center [1059, 263] width 58 height 14
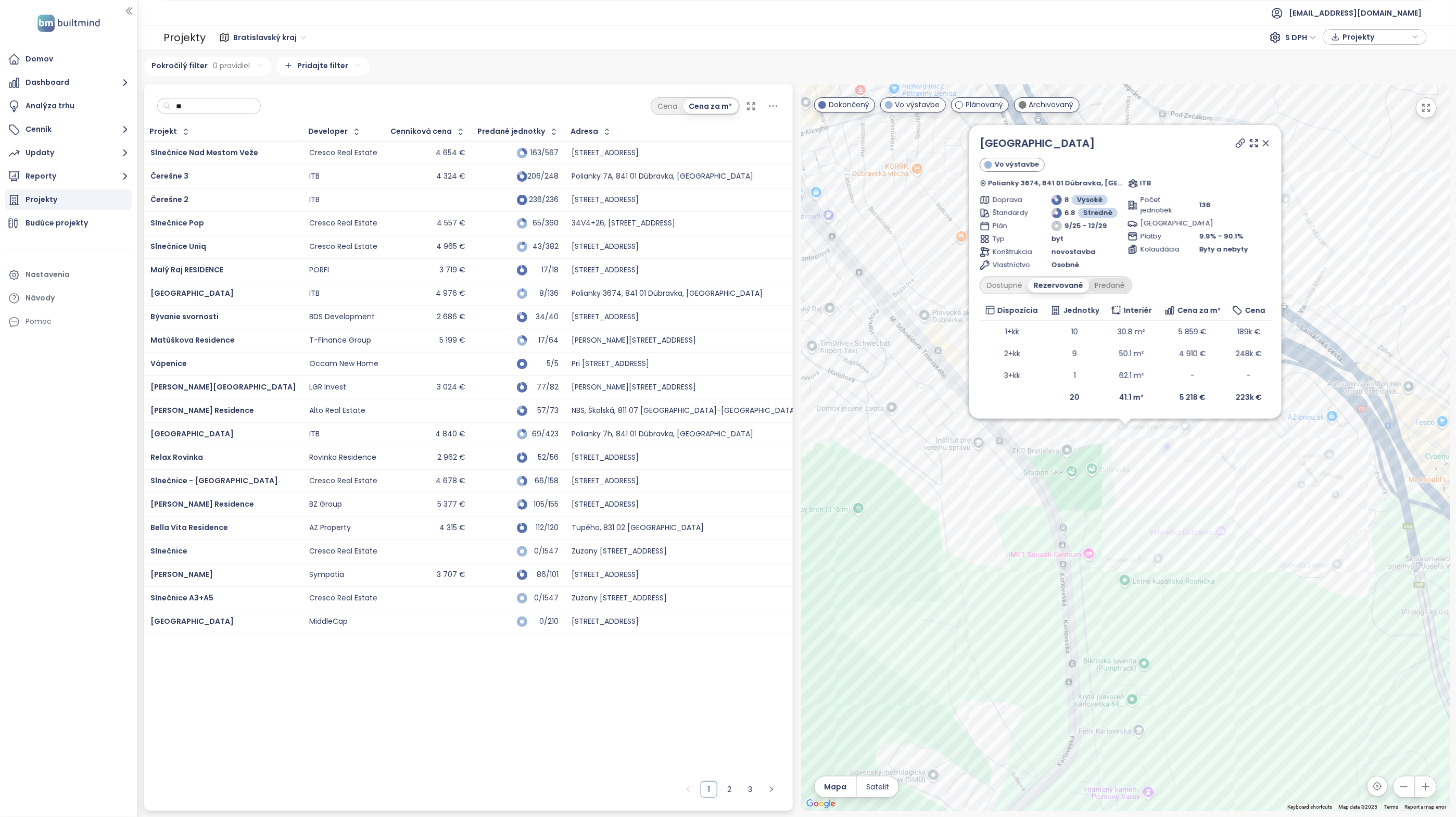
click at [1105, 285] on div "Predané" at bounding box center [1110, 285] width 41 height 14
click at [223, 103] on input "**" at bounding box center [213, 106] width 85 height 16
type input "*"
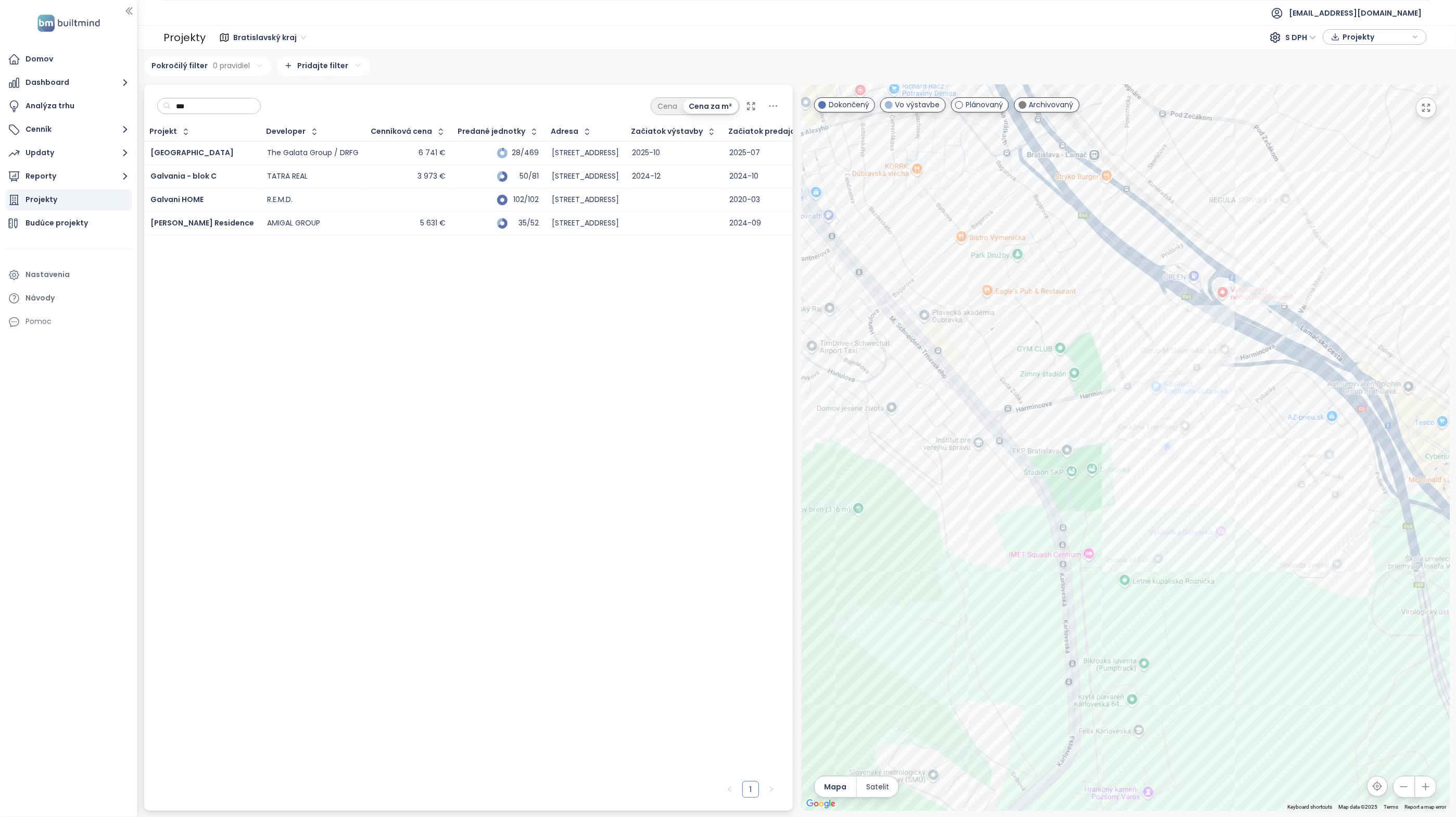
click at [261, 175] on td "TATRA REAL" at bounding box center [313, 176] width 105 height 23
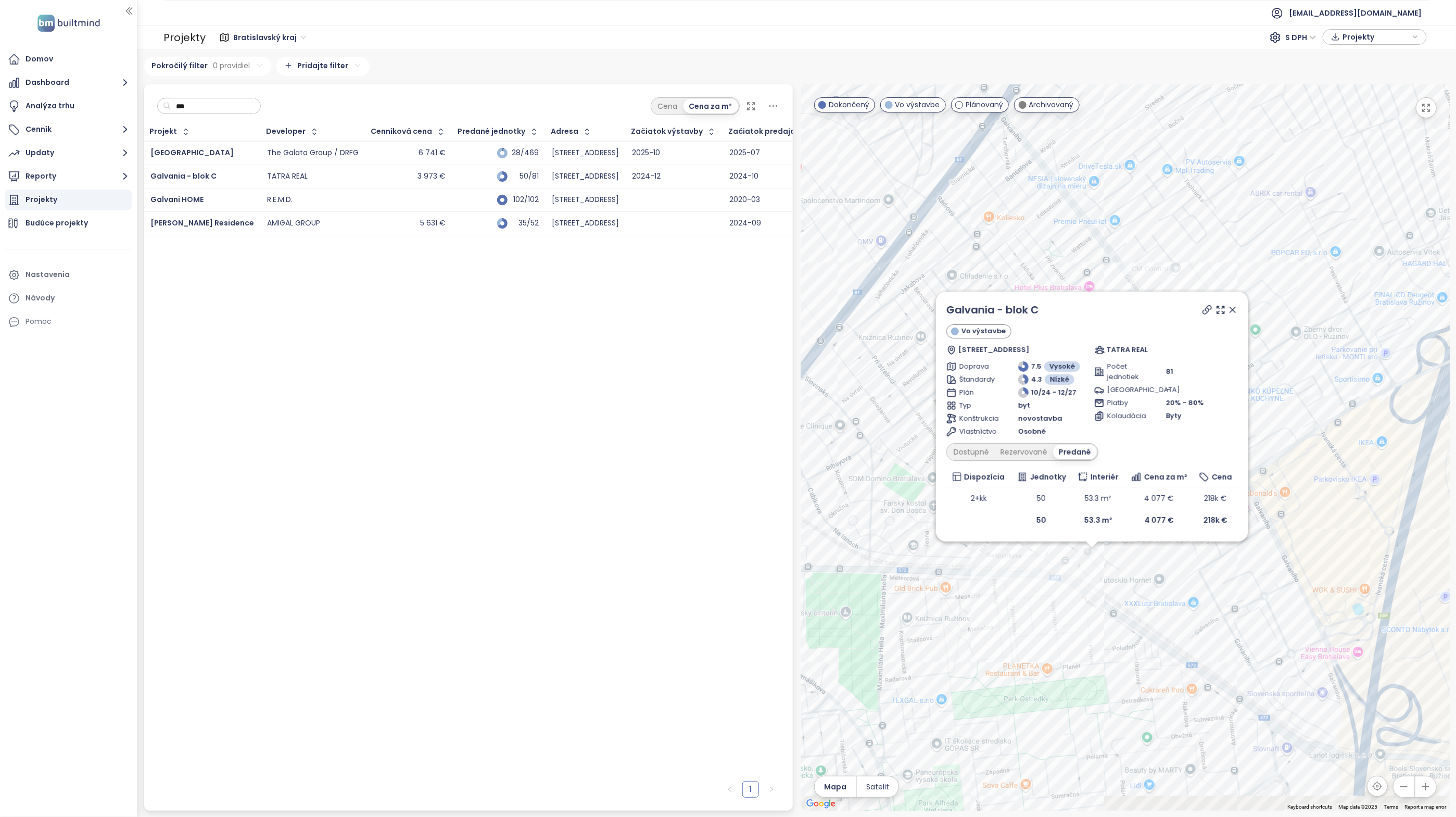
drag, startPoint x: 1048, startPoint y: 573, endPoint x: 877, endPoint y: 365, distance: 269.3
click at [877, 365] on div "Galvania - blok C Vo výstavbe Ivanská cesta 2c, 821 04 Ružinov, Slovakia TATRA …" at bounding box center [1125, 448] width 649 height 726
click at [1030, 450] on div "Rezervované" at bounding box center [1024, 452] width 58 height 14
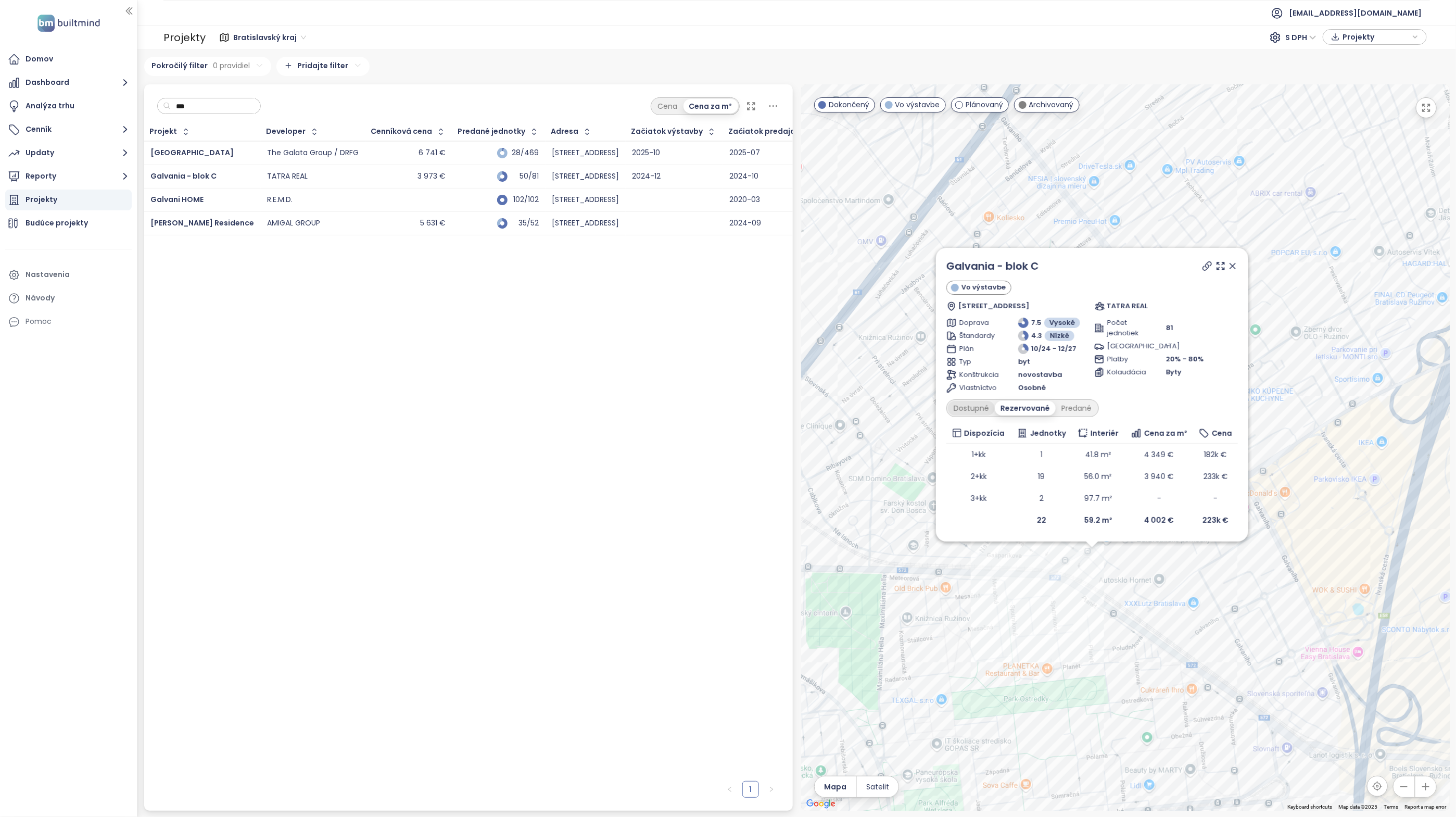
click at [972, 408] on div "Dostupné" at bounding box center [971, 408] width 47 height 14
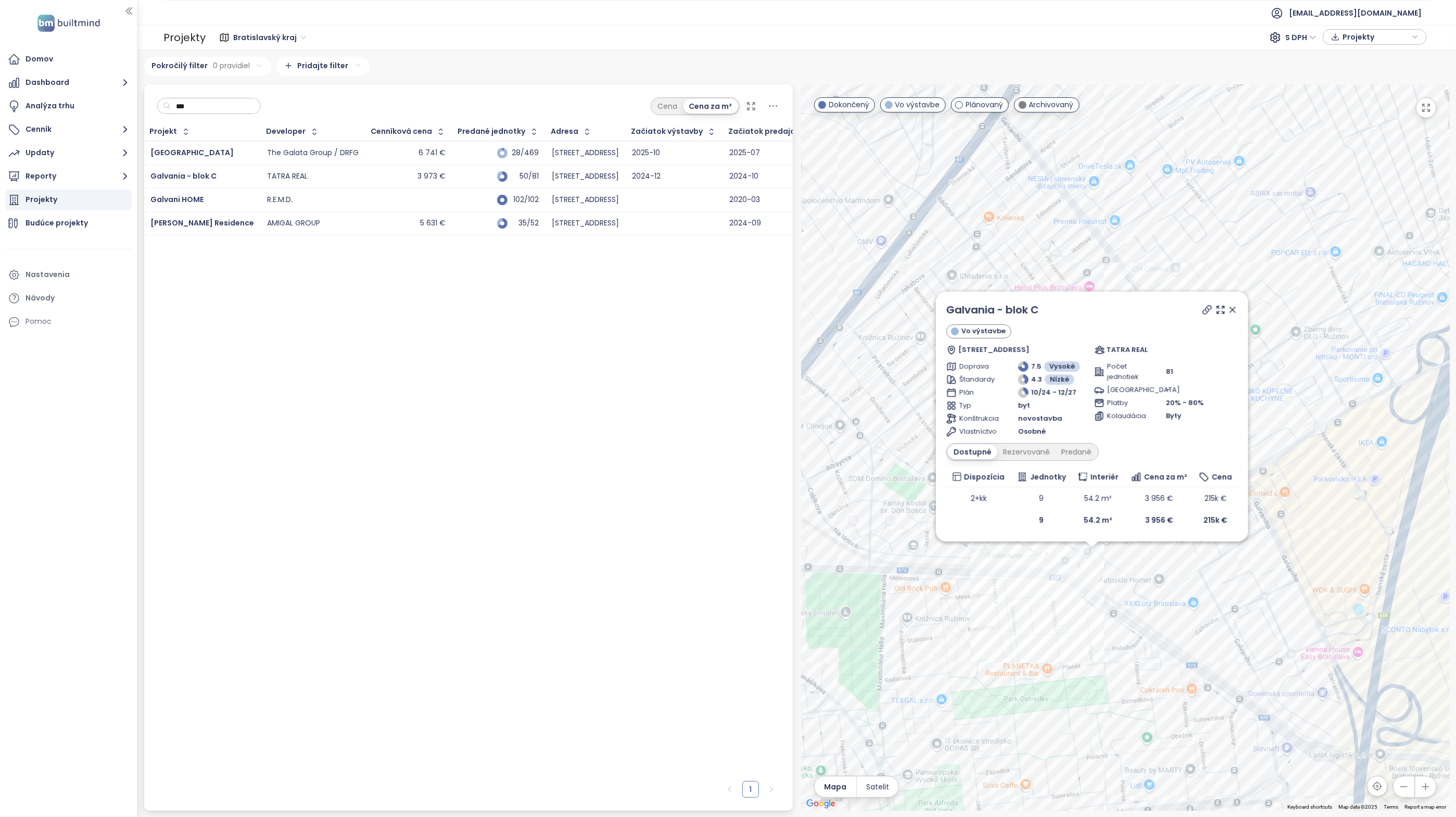
drag, startPoint x: 1235, startPoint y: 308, endPoint x: 1225, endPoint y: 355, distance: 48.1
click at [1235, 308] on icon at bounding box center [1233, 310] width 10 height 10
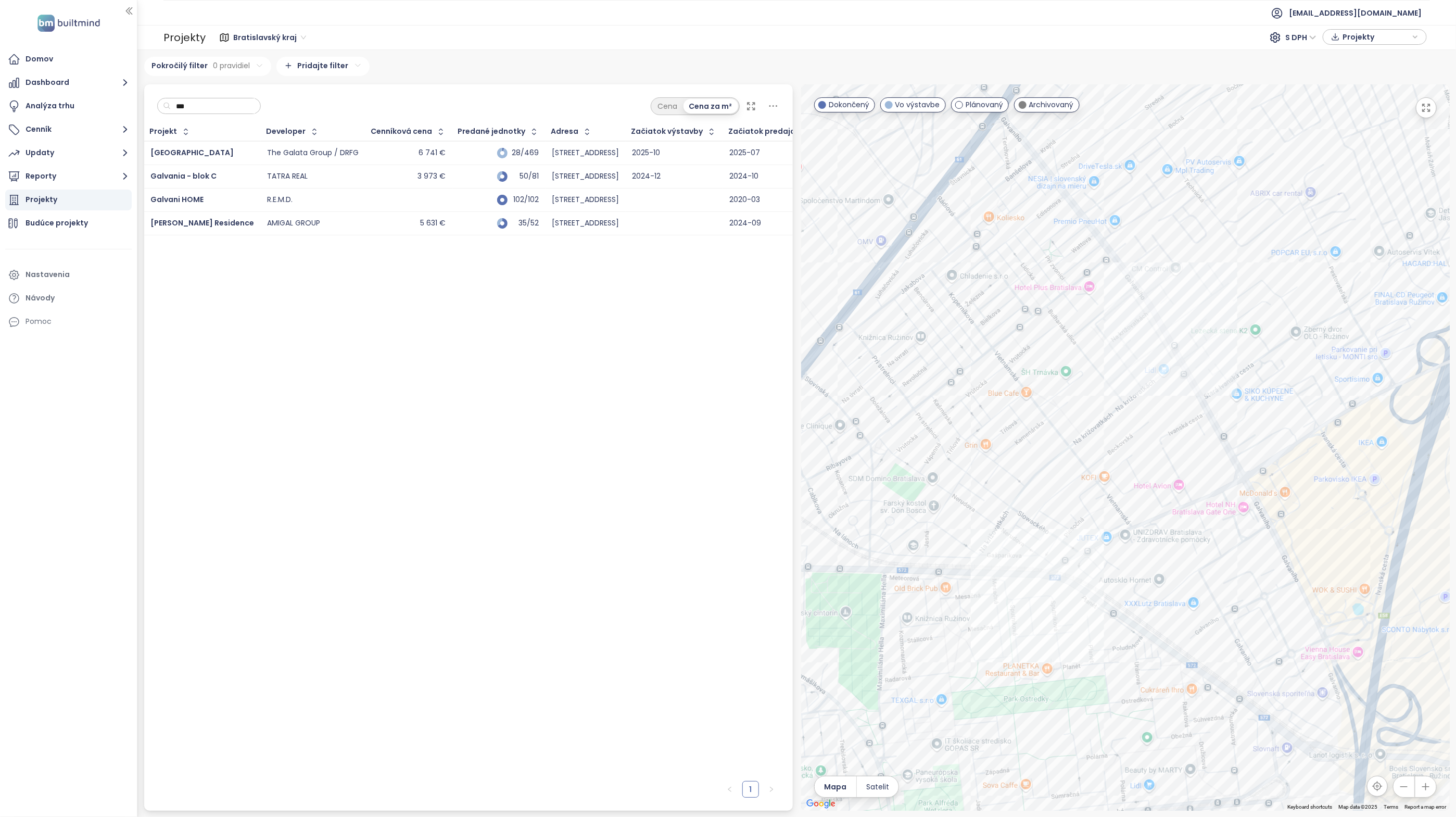
click at [243, 105] on input "***" at bounding box center [213, 106] width 85 height 16
type input "*"
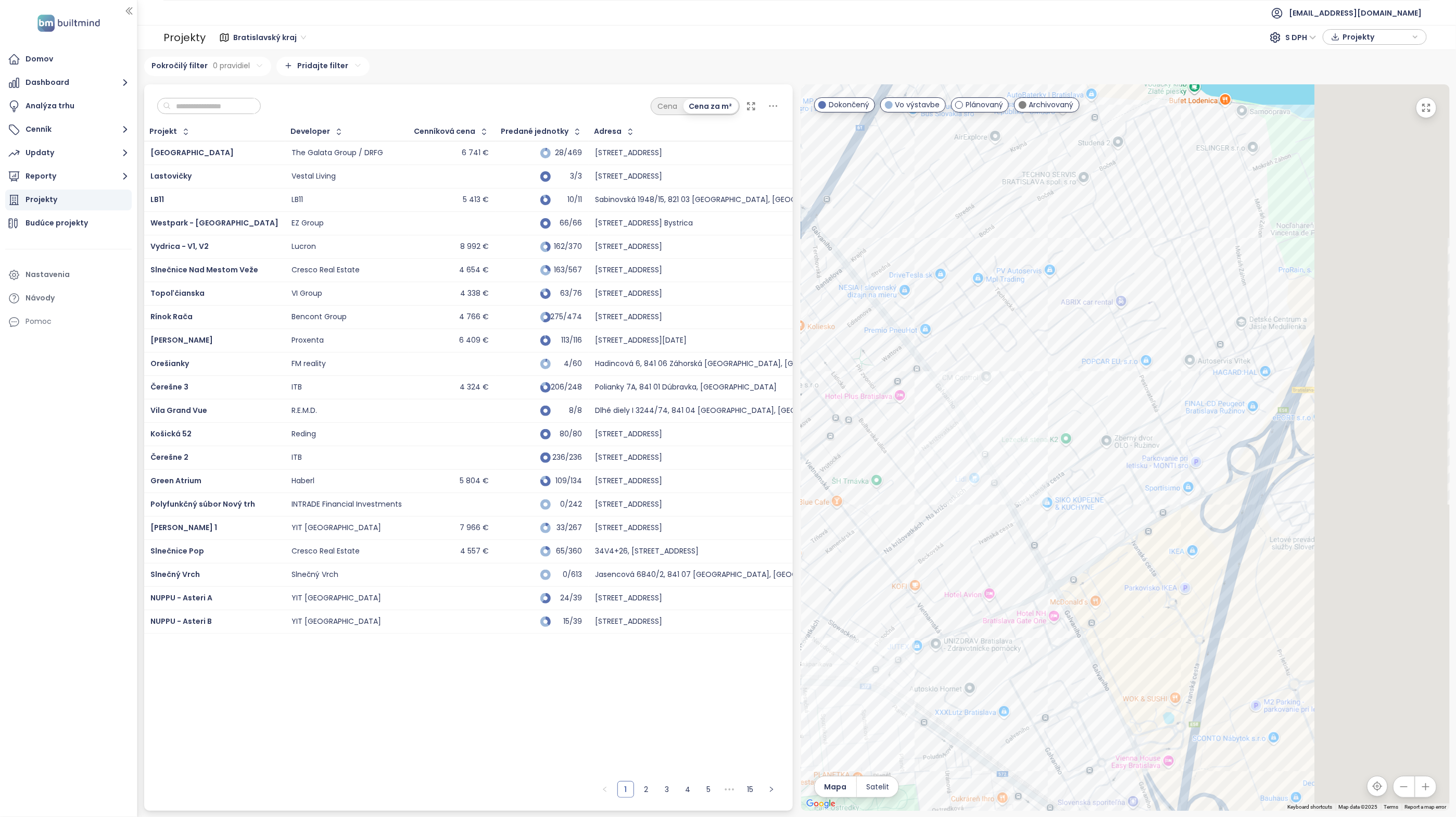
drag, startPoint x: 1176, startPoint y: 359, endPoint x: 987, endPoint y: 472, distance: 220.2
click at [982, 472] on div at bounding box center [1125, 448] width 649 height 726
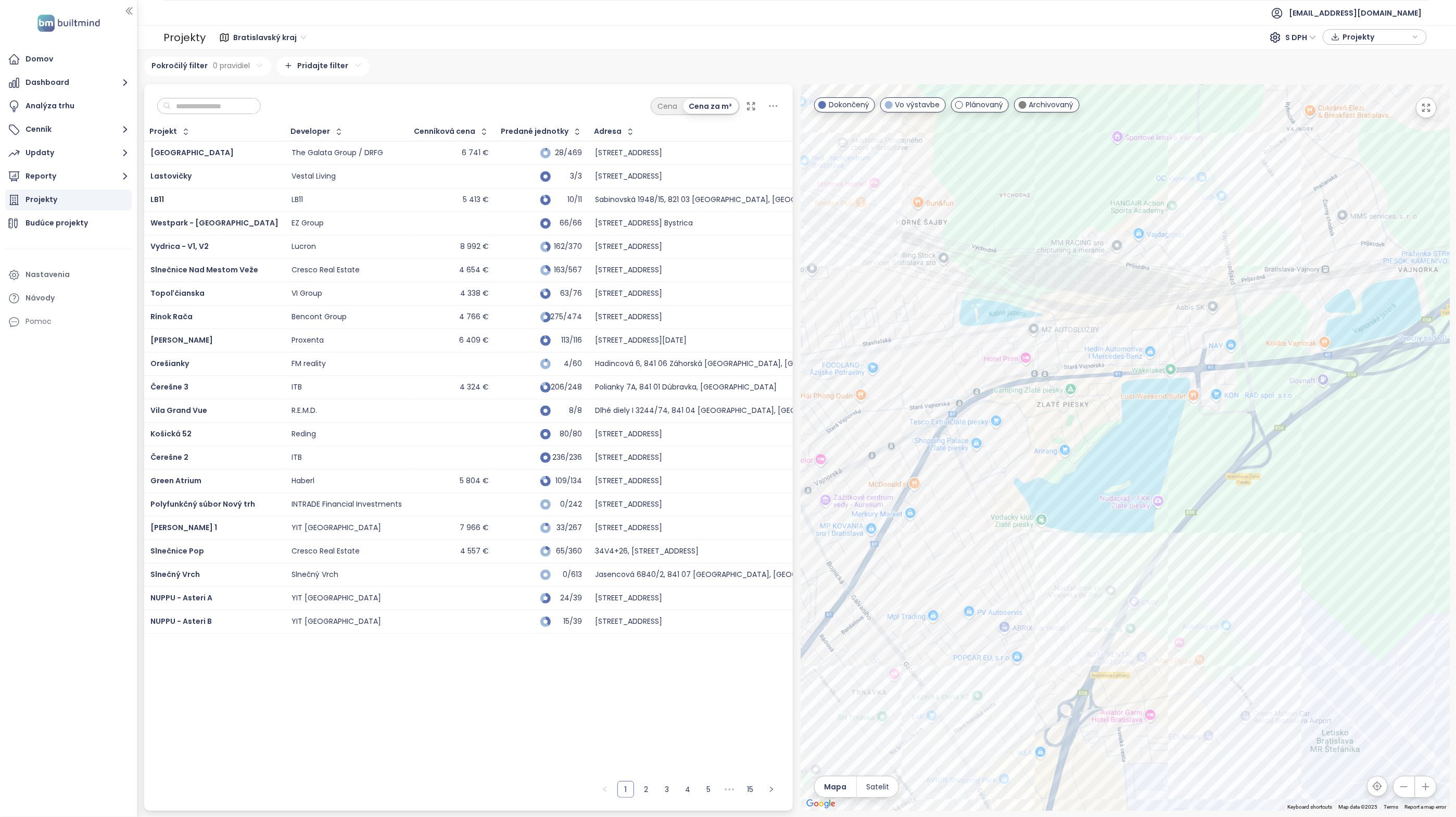
drag, startPoint x: 1156, startPoint y: 437, endPoint x: 1111, endPoint y: 558, distance: 129.1
click at [1095, 664] on div at bounding box center [1125, 448] width 649 height 726
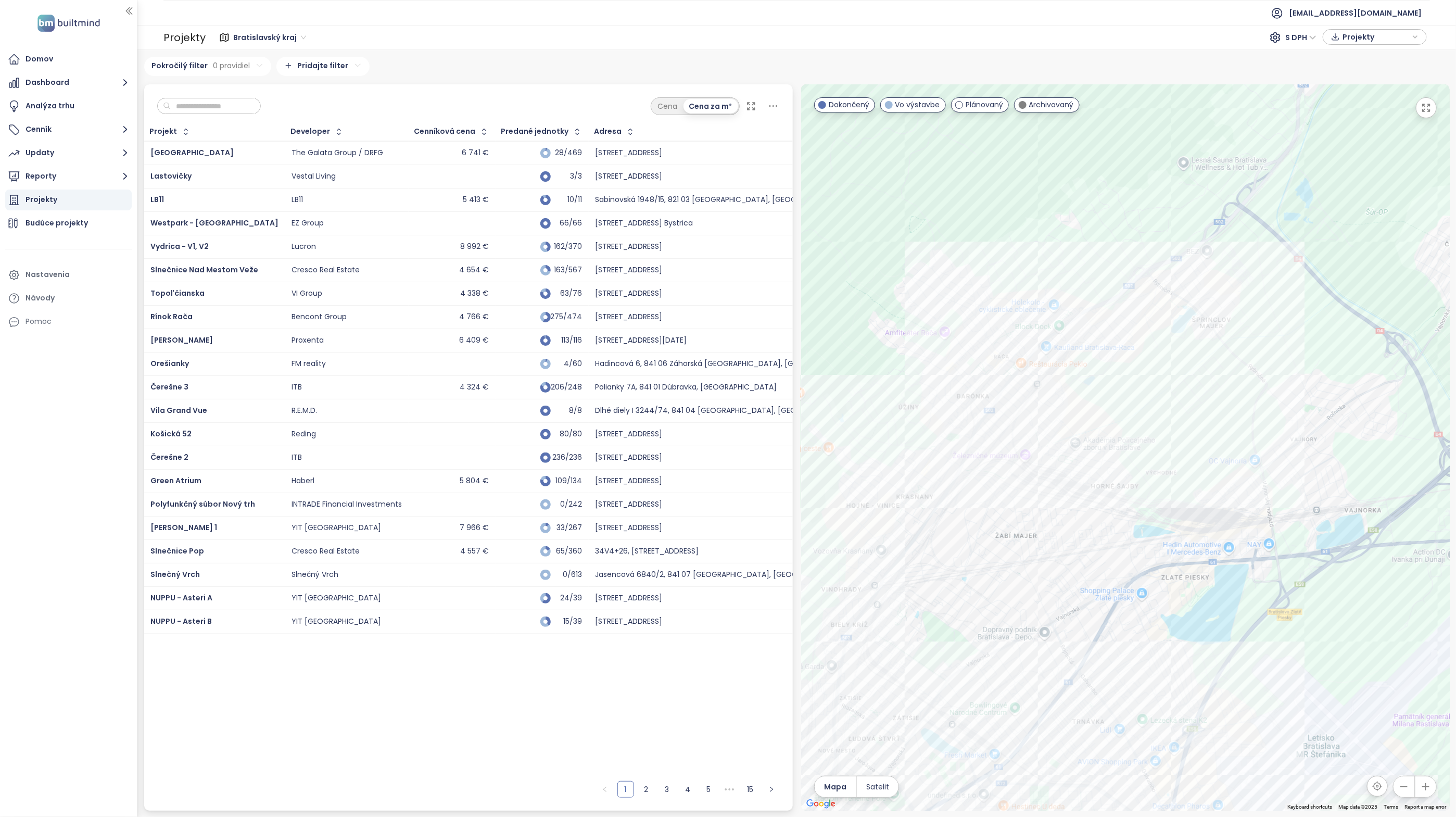
drag, startPoint x: 1064, startPoint y: 397, endPoint x: 1073, endPoint y: 408, distance: 14.2
click at [1073, 408] on div at bounding box center [1125, 448] width 649 height 726
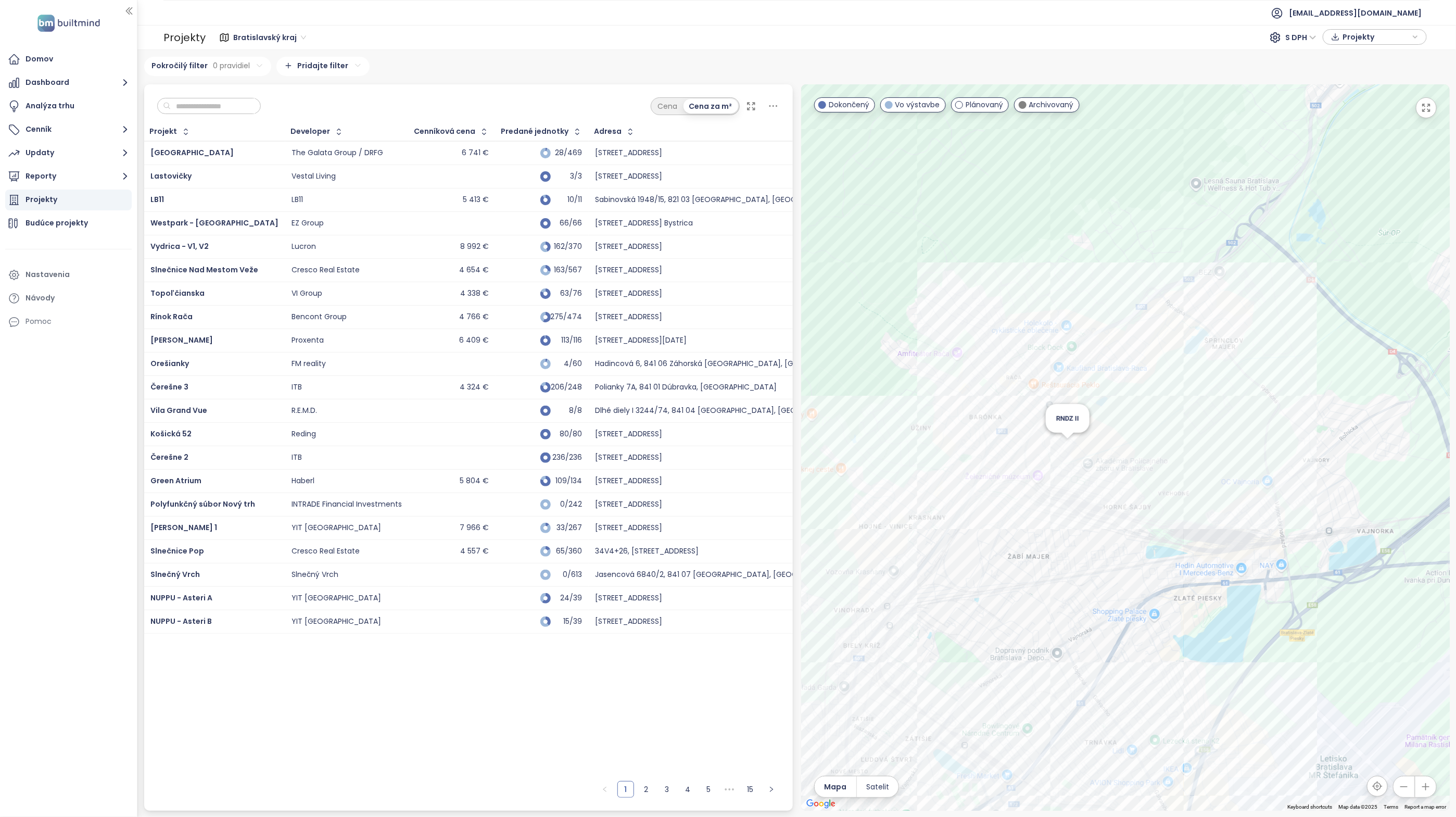
click at [1064, 445] on div "RNDZ II" at bounding box center [1125, 448] width 649 height 726
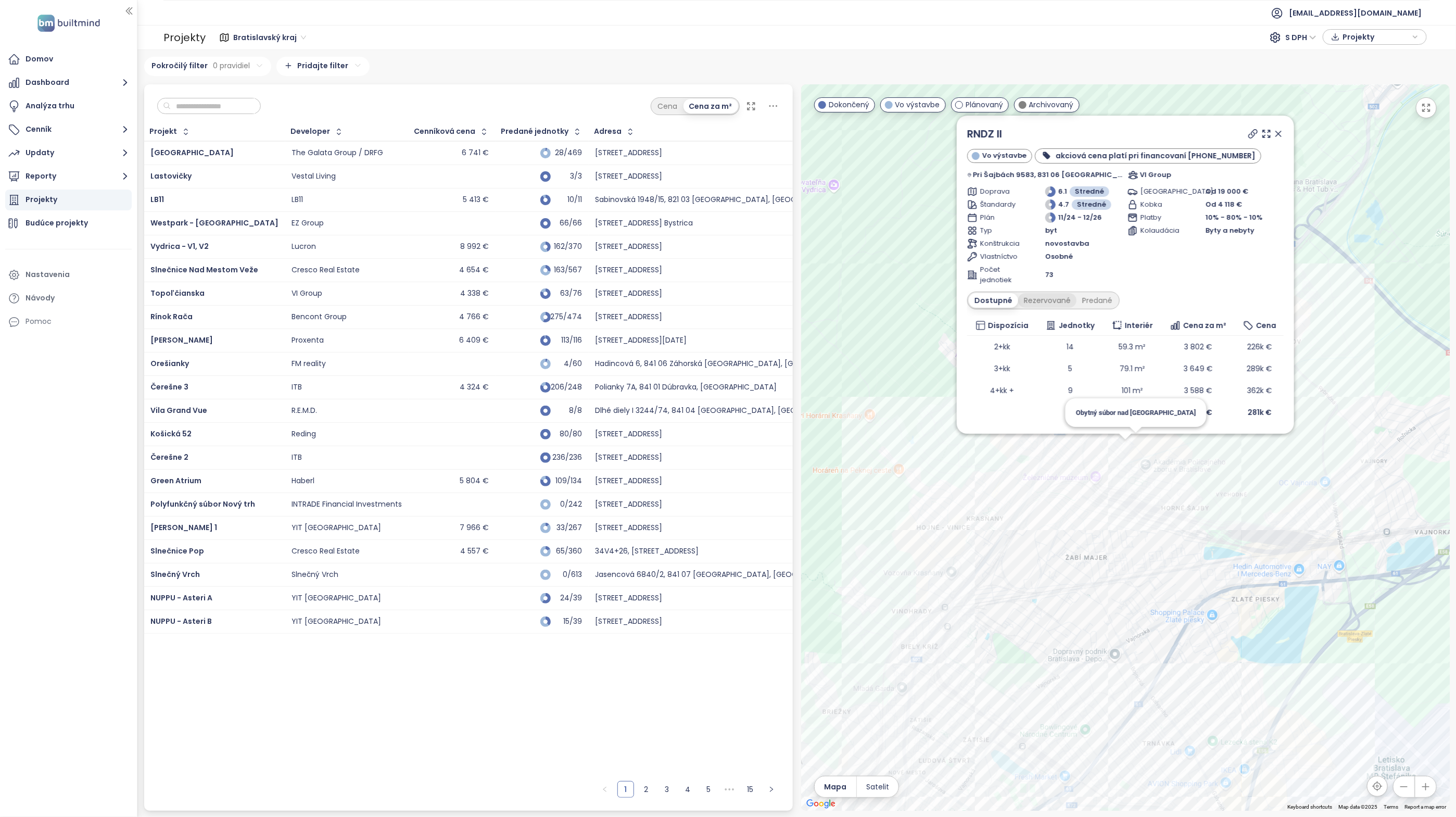
click at [1065, 303] on div "Rezervované" at bounding box center [1047, 300] width 58 height 14
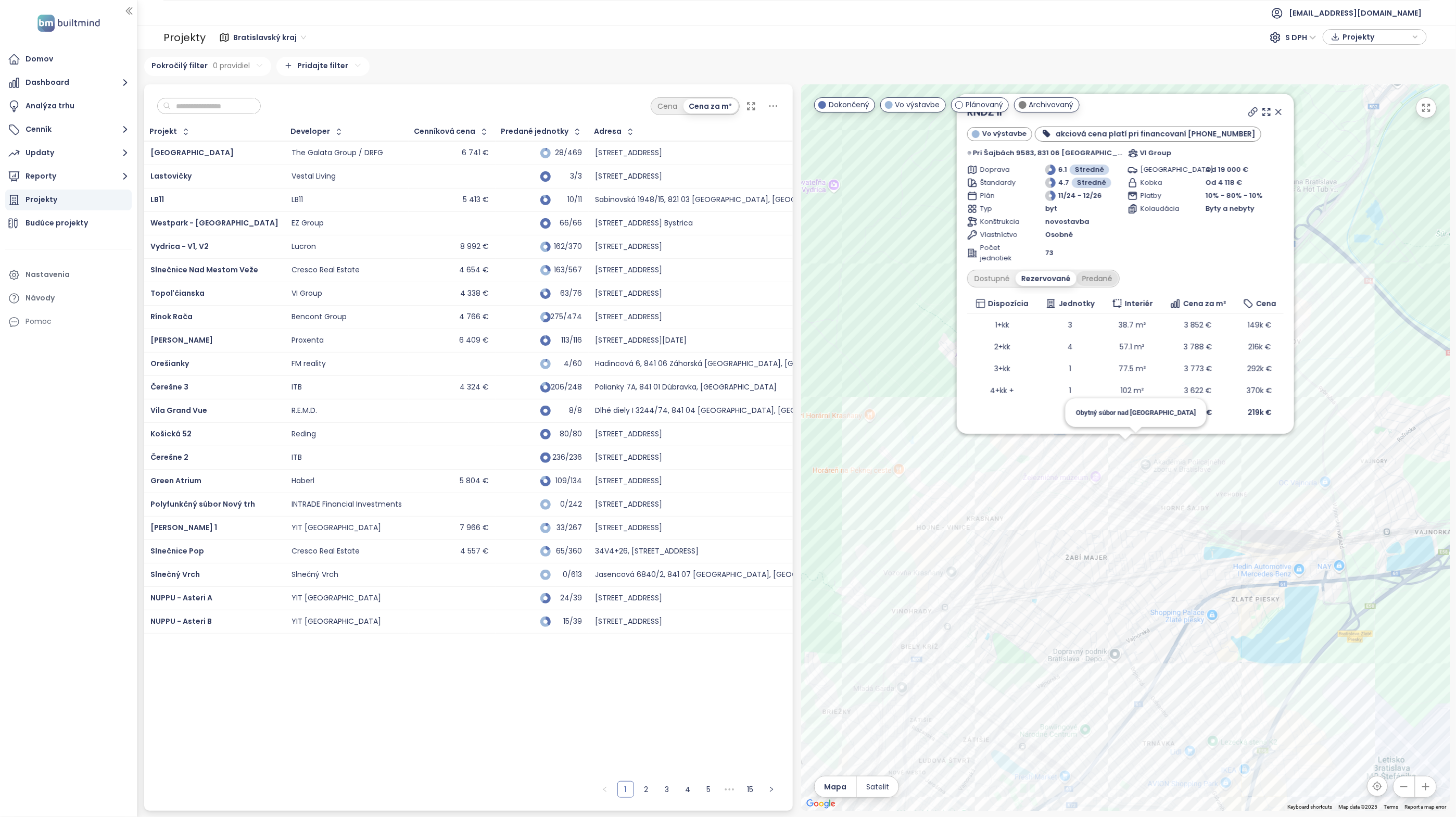
click at [1107, 275] on div "Predané" at bounding box center [1097, 278] width 41 height 14
drag, startPoint x: 1269, startPoint y: 112, endPoint x: 1130, endPoint y: 675, distance: 579.9
click at [1273, 112] on icon at bounding box center [1278, 112] width 10 height 10
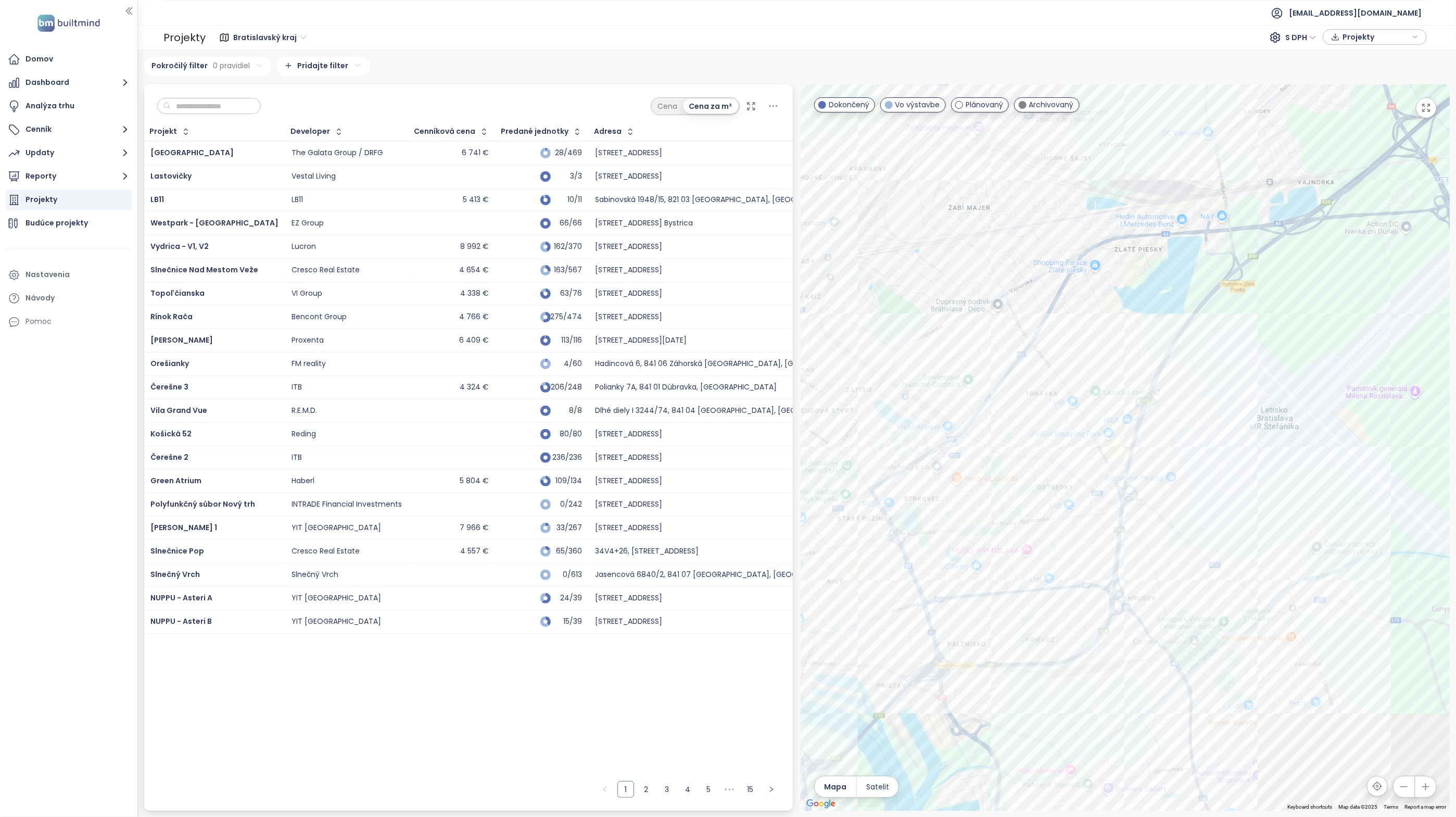
drag, startPoint x: 1130, startPoint y: 675, endPoint x: 1012, endPoint y: 318, distance: 376.0
click at [1012, 318] on div at bounding box center [1125, 448] width 649 height 726
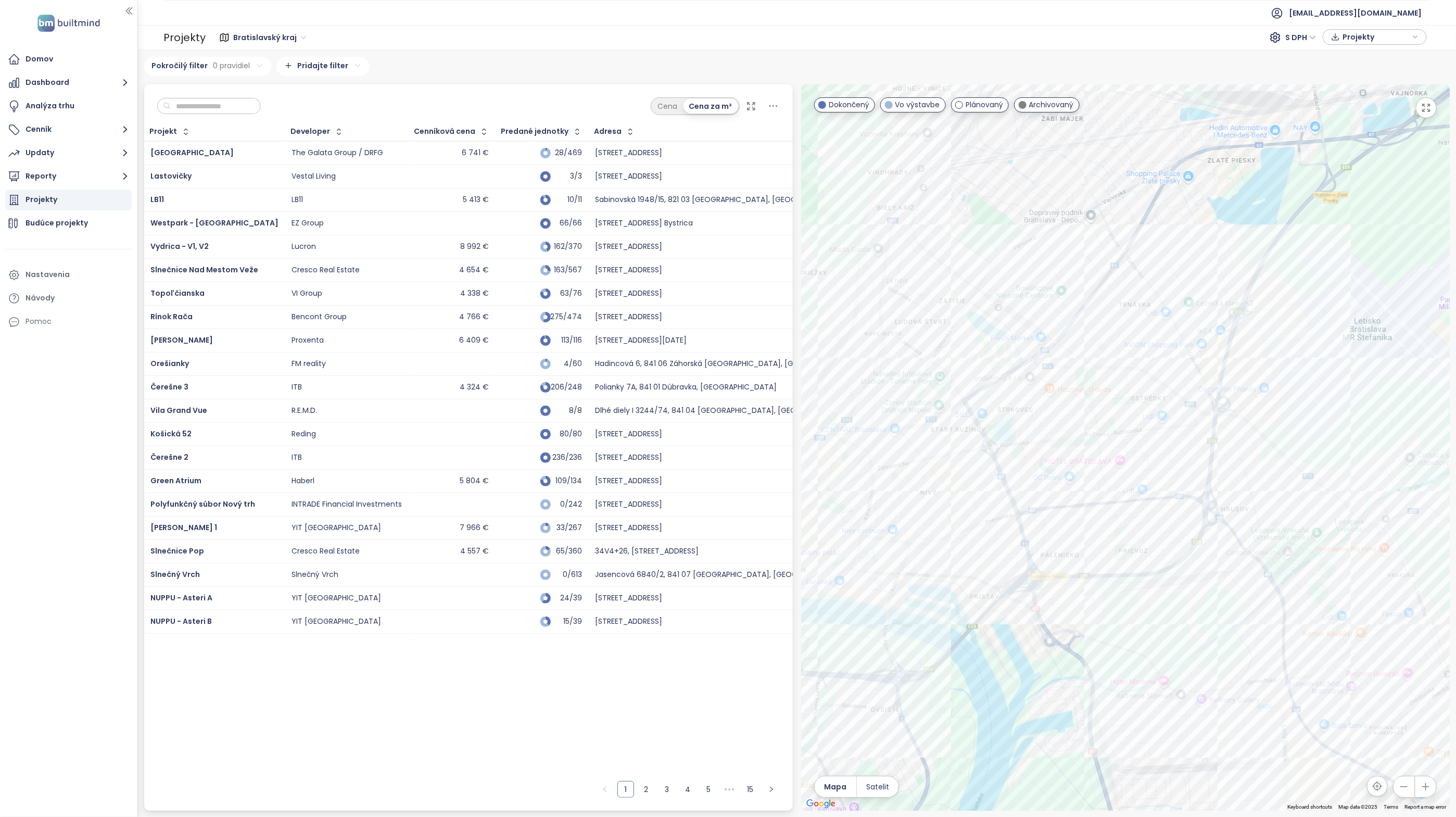
drag, startPoint x: 1109, startPoint y: 573, endPoint x: 1243, endPoint y: 501, distance: 152.1
click at [1243, 501] on div at bounding box center [1125, 448] width 649 height 726
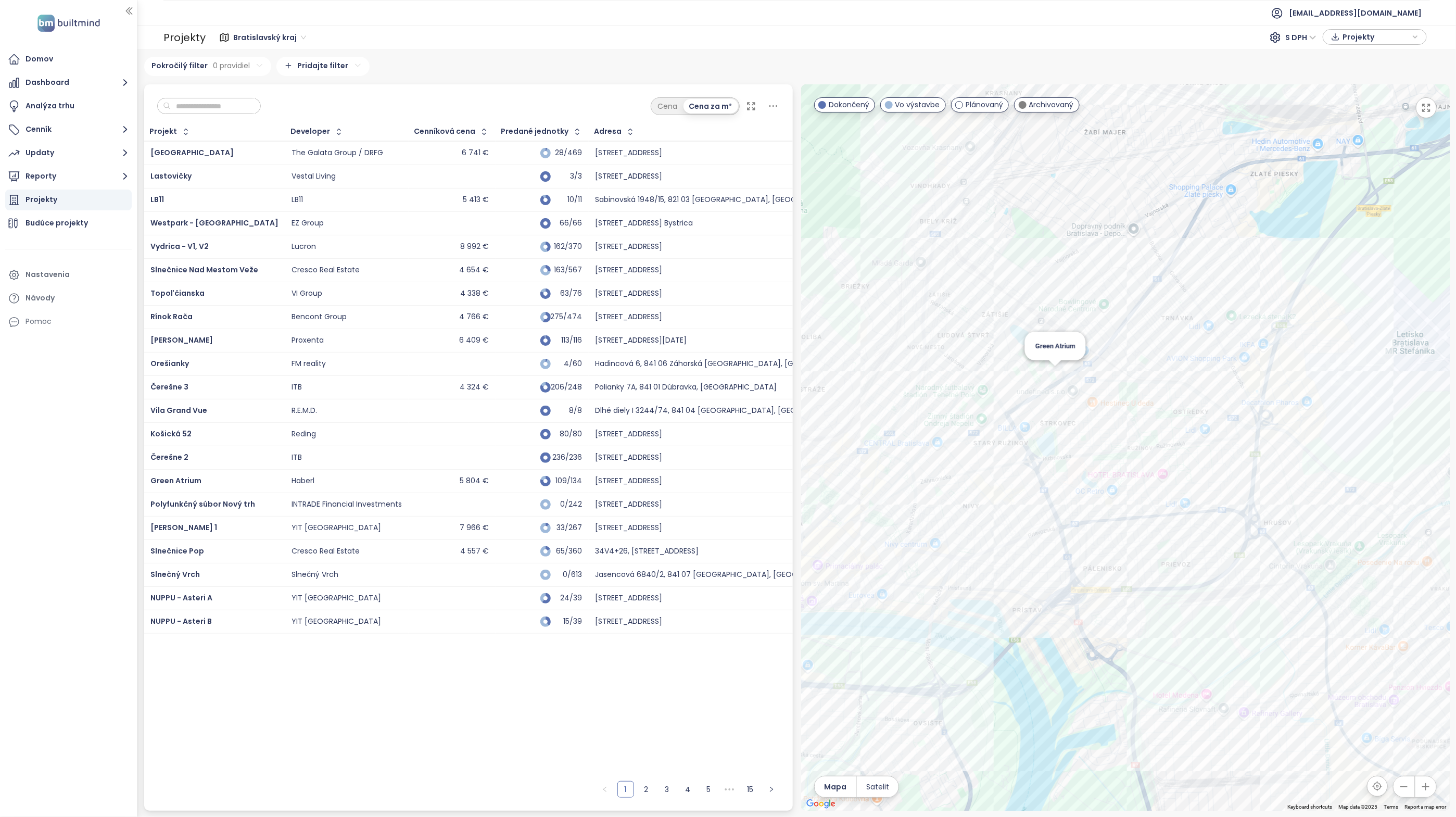
click at [1056, 377] on div "Green Atrium" at bounding box center [1125, 448] width 649 height 726
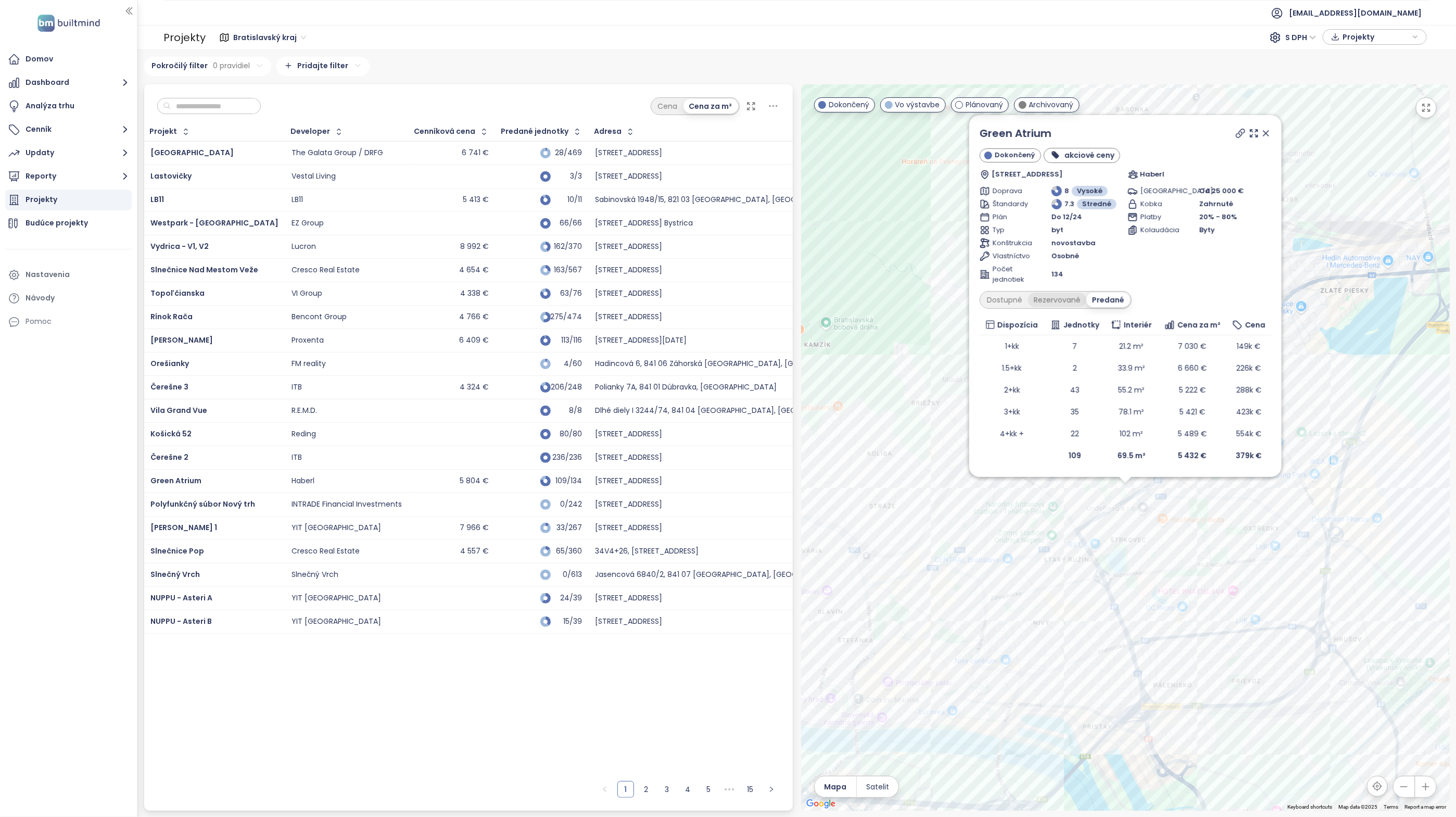
click at [1057, 300] on div "Rezervované" at bounding box center [1057, 300] width 58 height 14
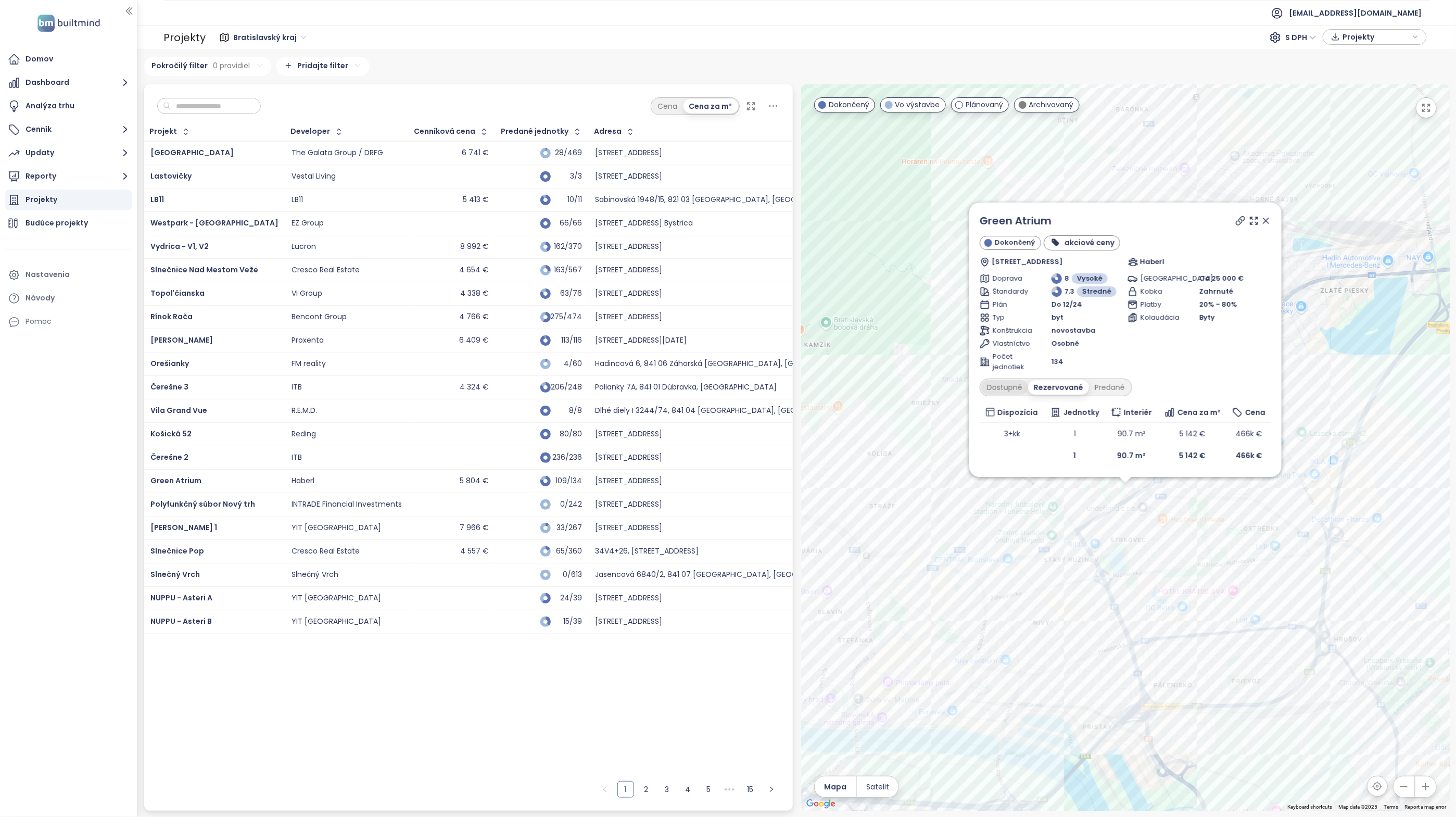
click at [1008, 385] on div "Dostupné" at bounding box center [1004, 387] width 47 height 14
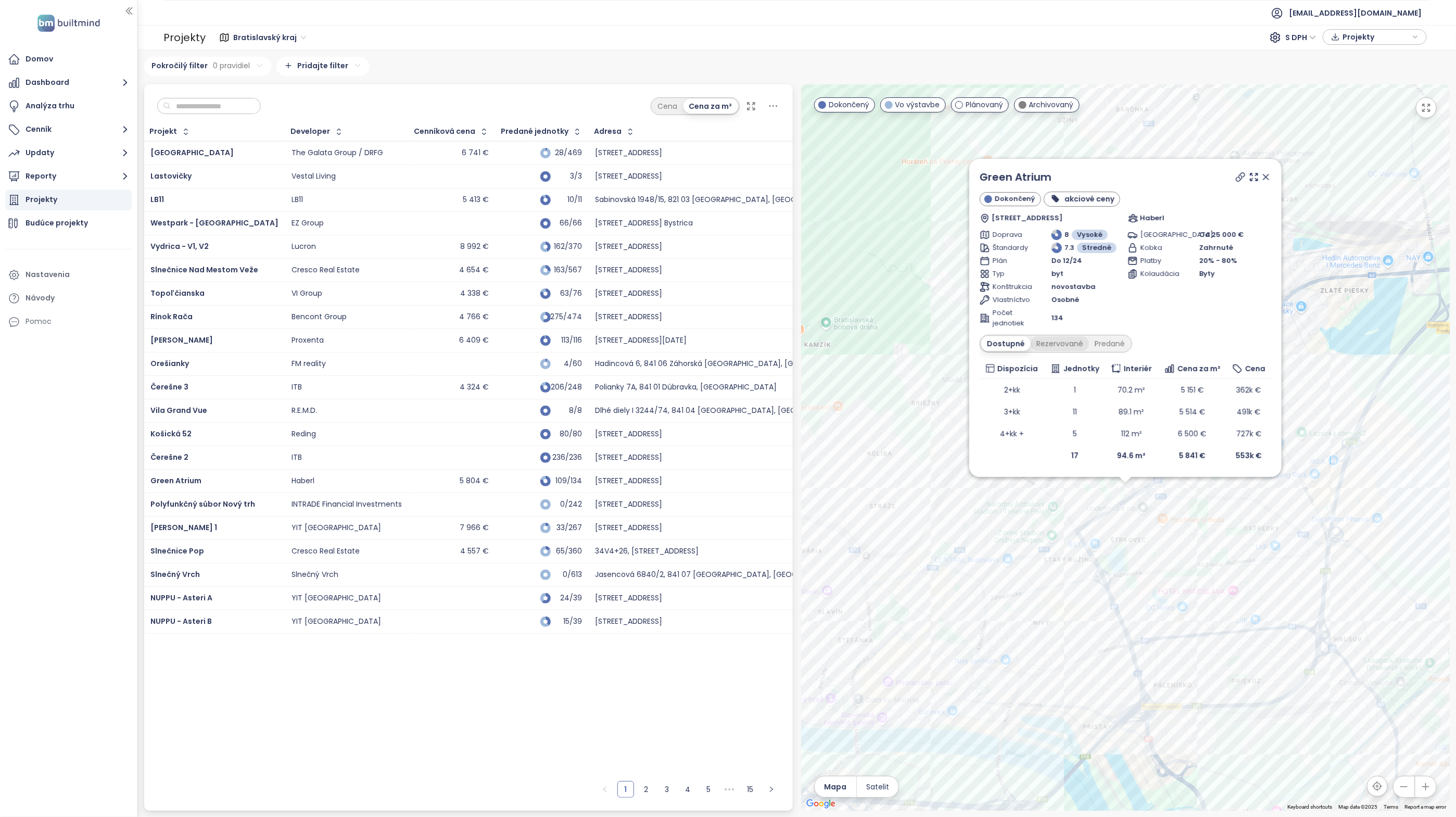
click at [1052, 339] on div "Rezervované" at bounding box center [1059, 343] width 58 height 14
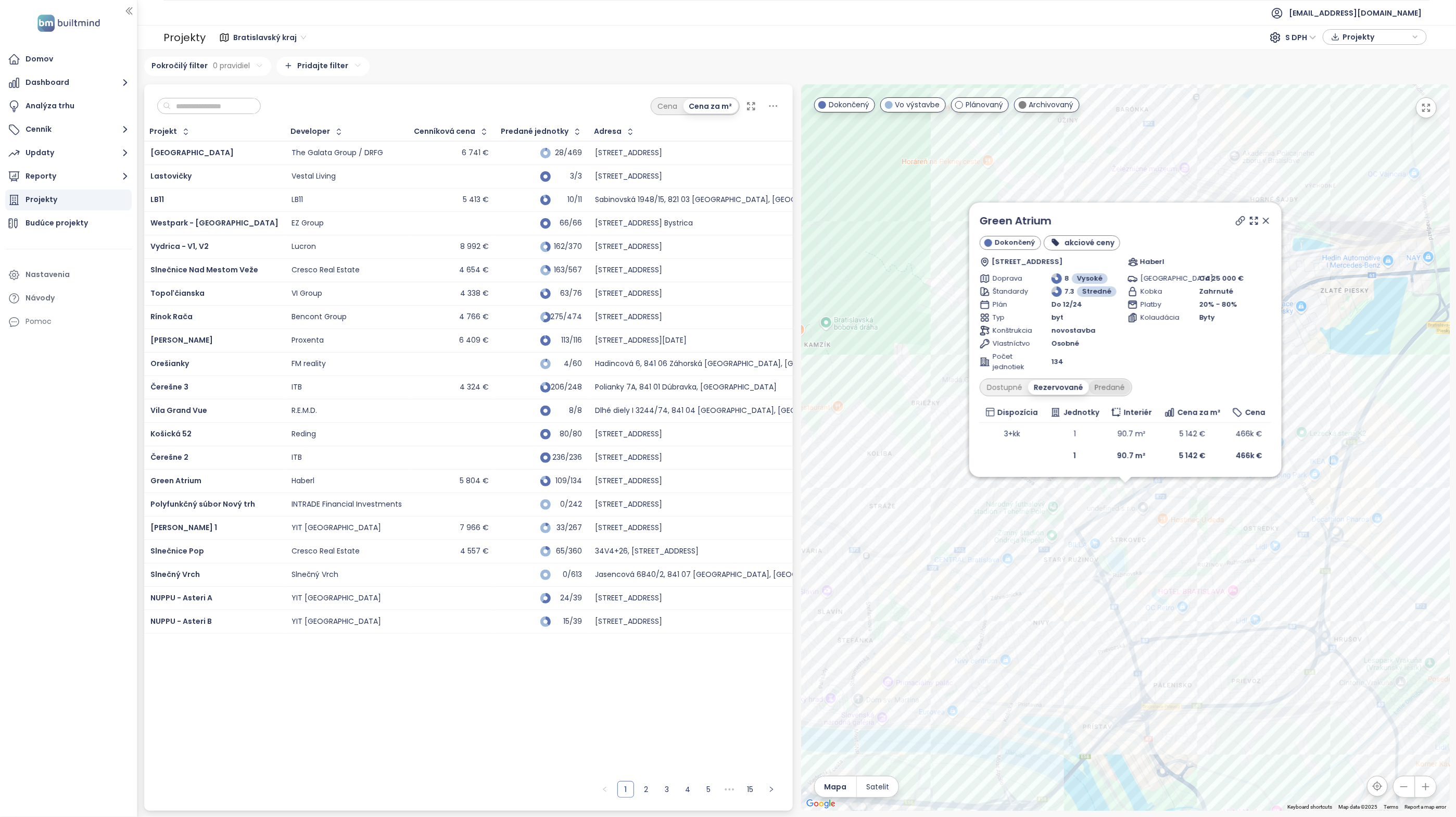
click at [1107, 385] on div "Predané" at bounding box center [1110, 387] width 41 height 14
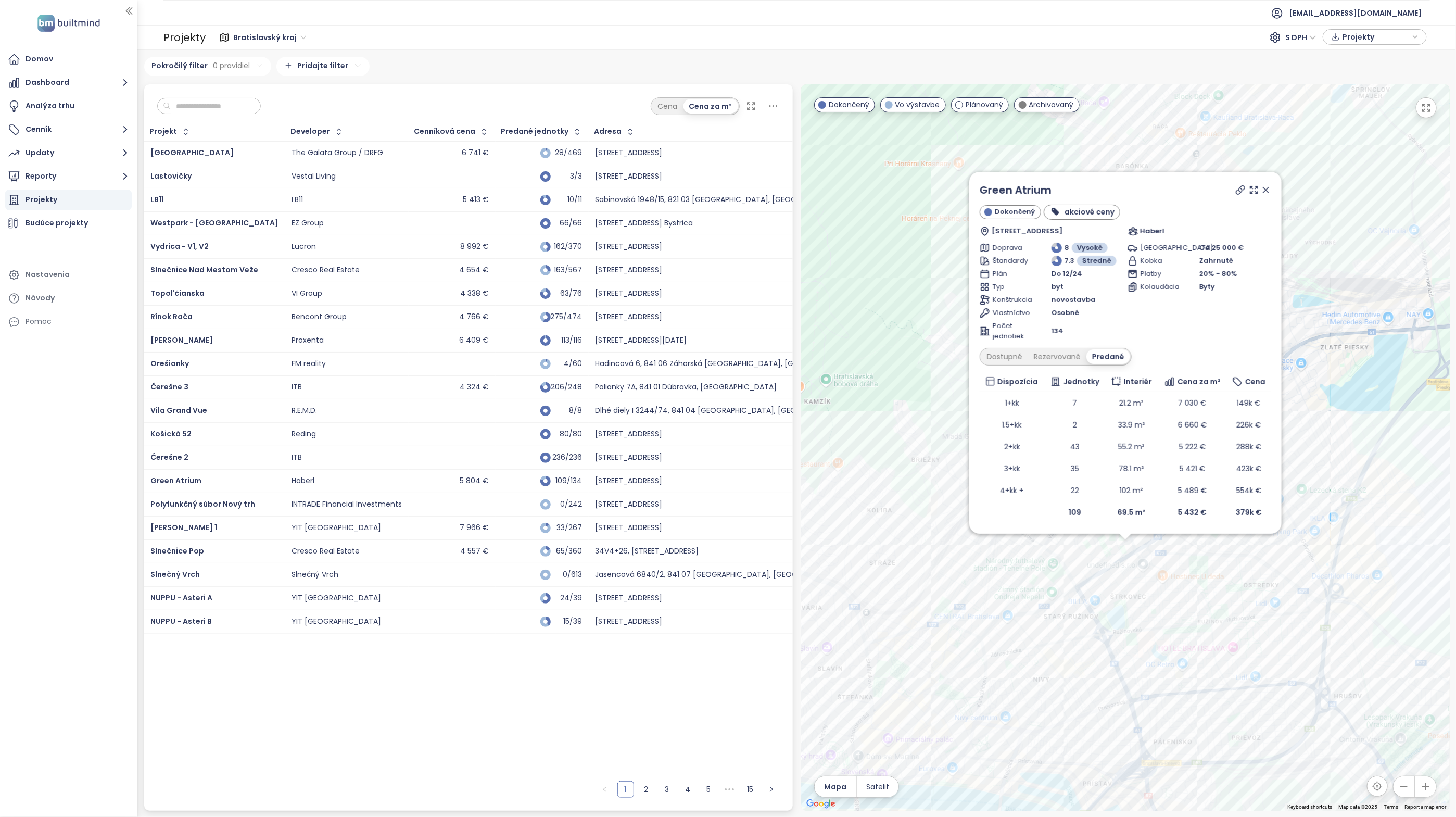
drag, startPoint x: 1269, startPoint y: 187, endPoint x: 412, endPoint y: 272, distance: 861.2
click at [1269, 187] on icon at bounding box center [1265, 190] width 10 height 10
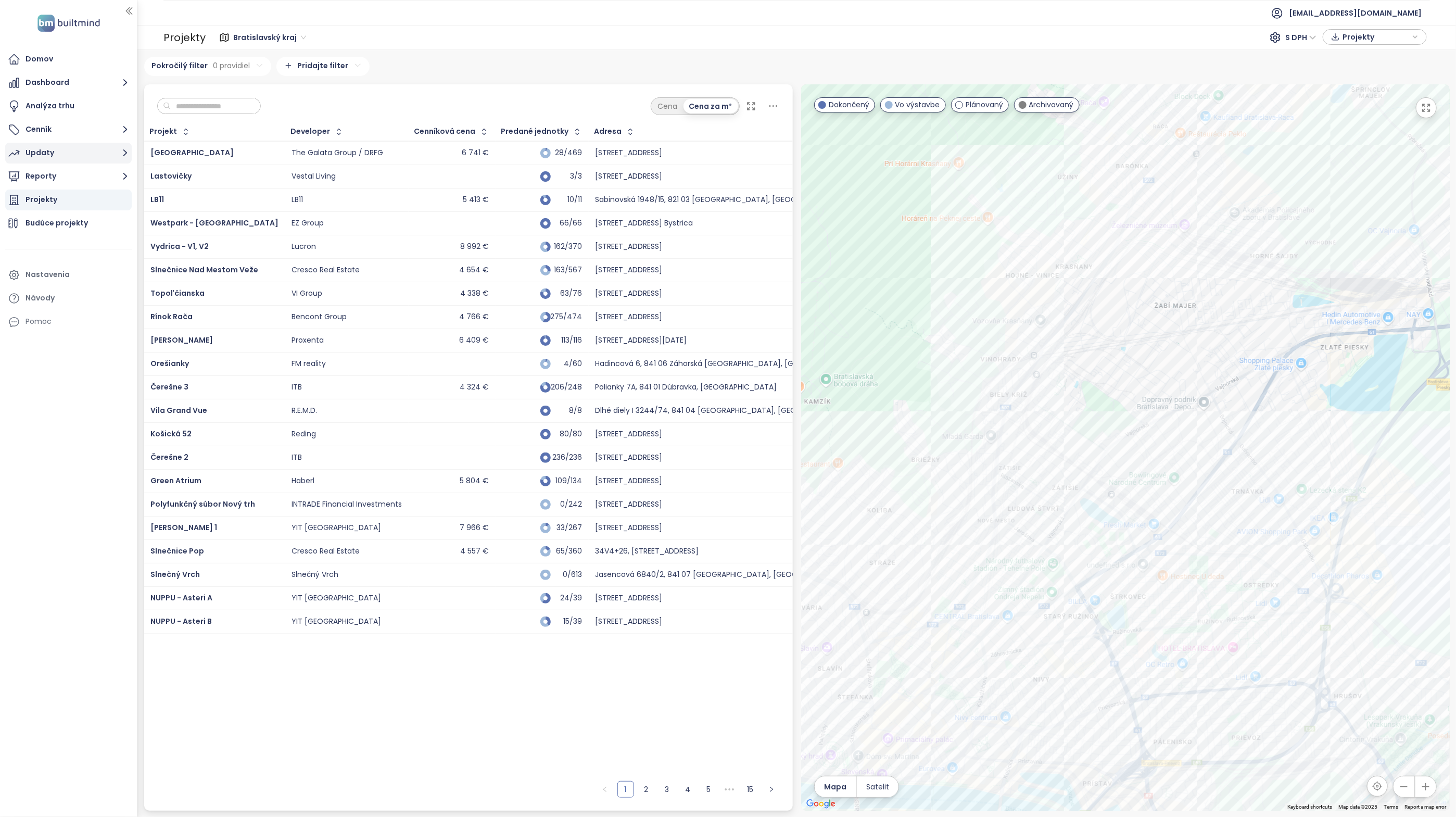
click at [73, 155] on button "Updaty" at bounding box center [69, 153] width 127 height 21
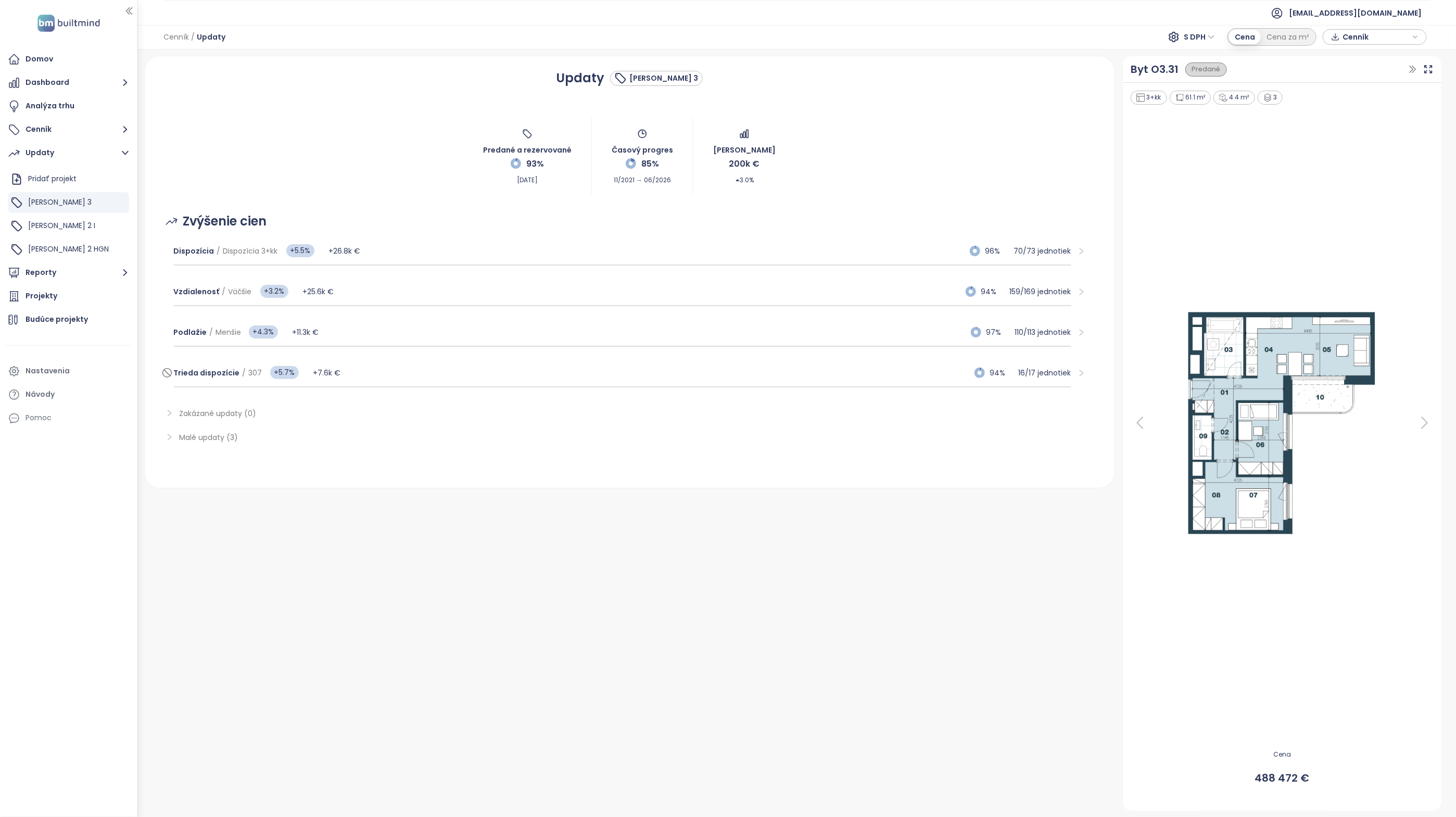
click at [390, 373] on div "Trieda dispozície / 307 +5.7% +7.6k € 94% 16 / 17 jednotiek" at bounding box center [622, 373] width 898 height 28
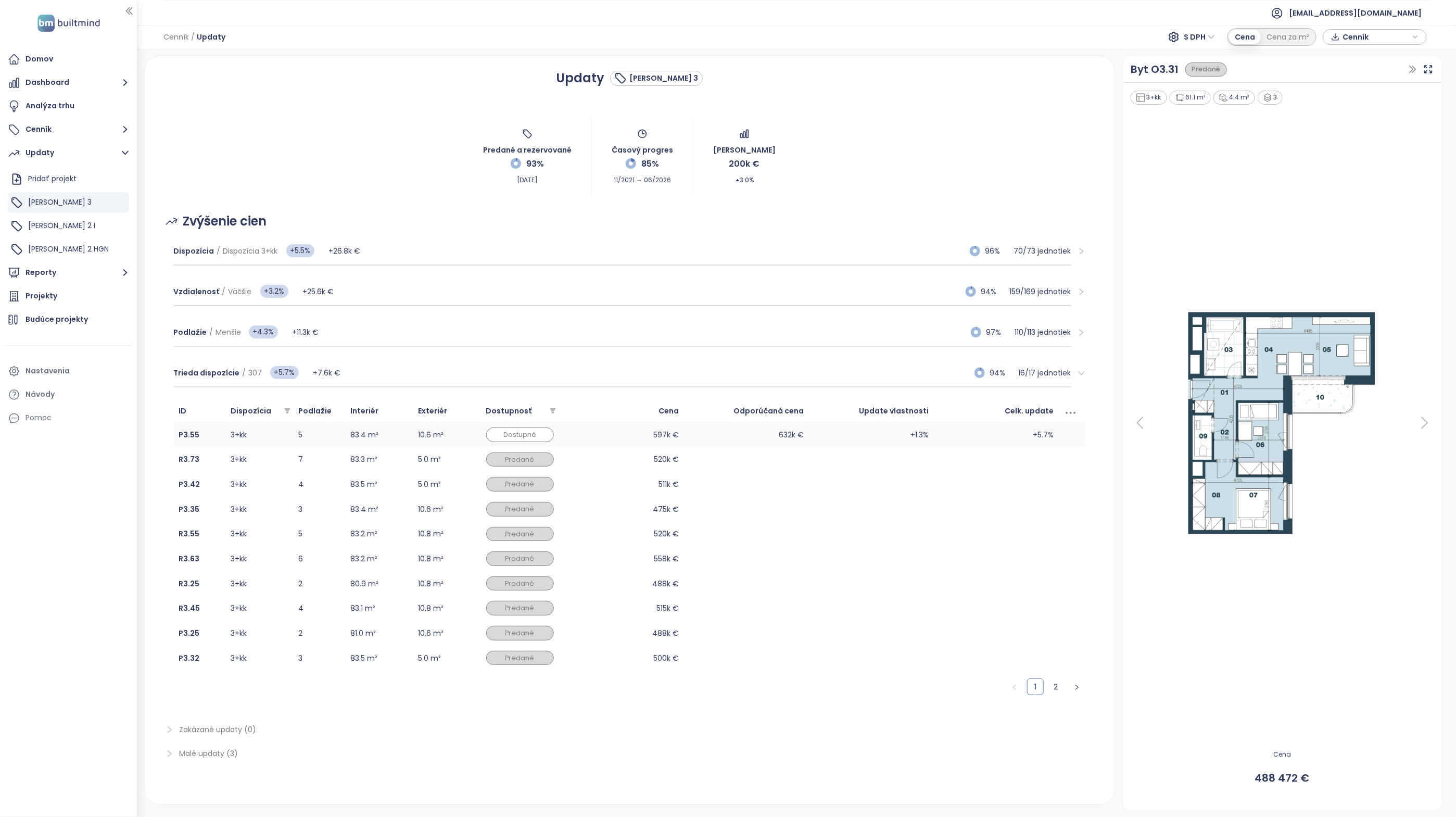
click at [666, 436] on td "597k €" at bounding box center [621, 434] width 125 height 25
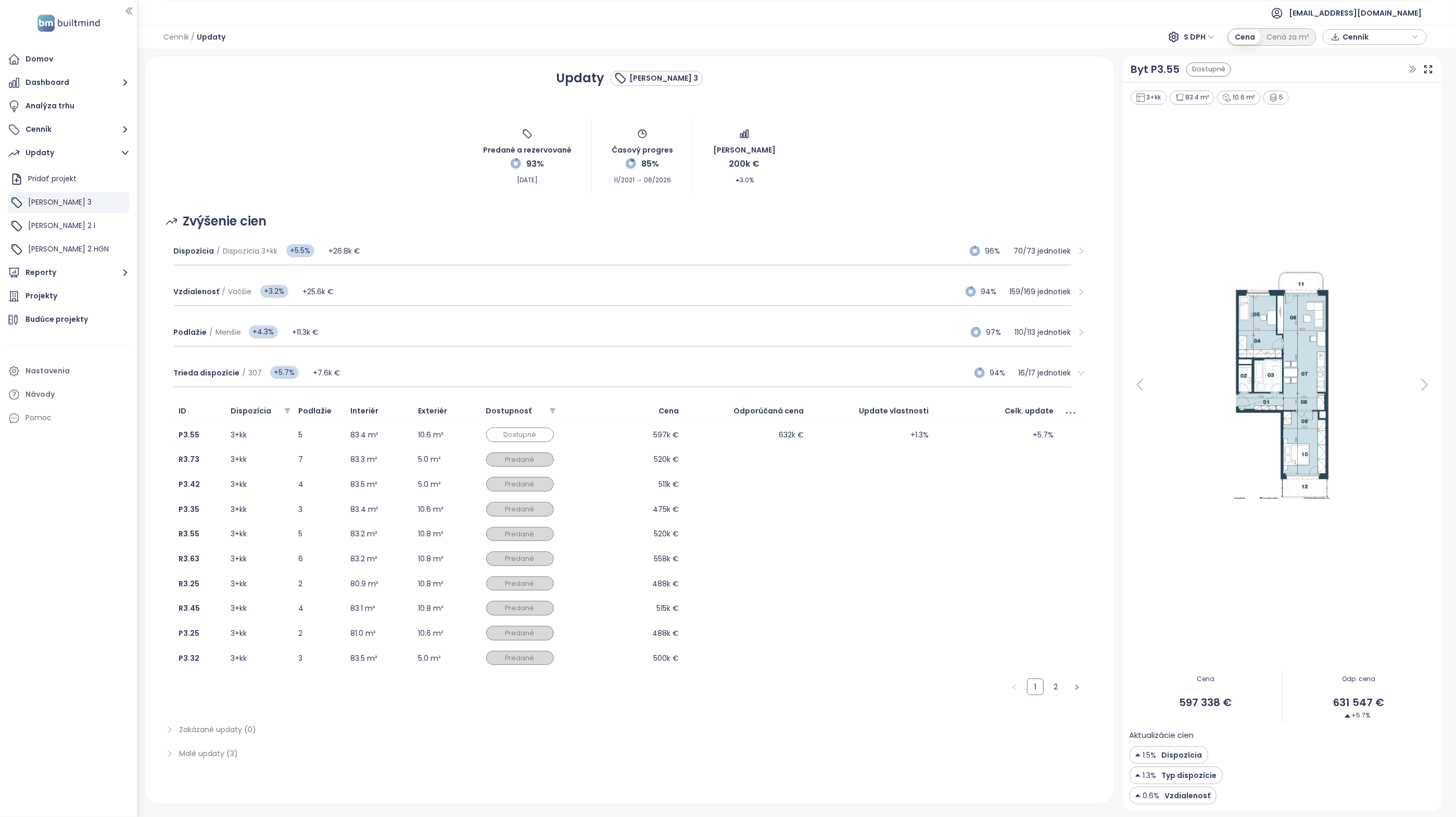
click at [1430, 383] on icon at bounding box center [1425, 385] width 21 height 21
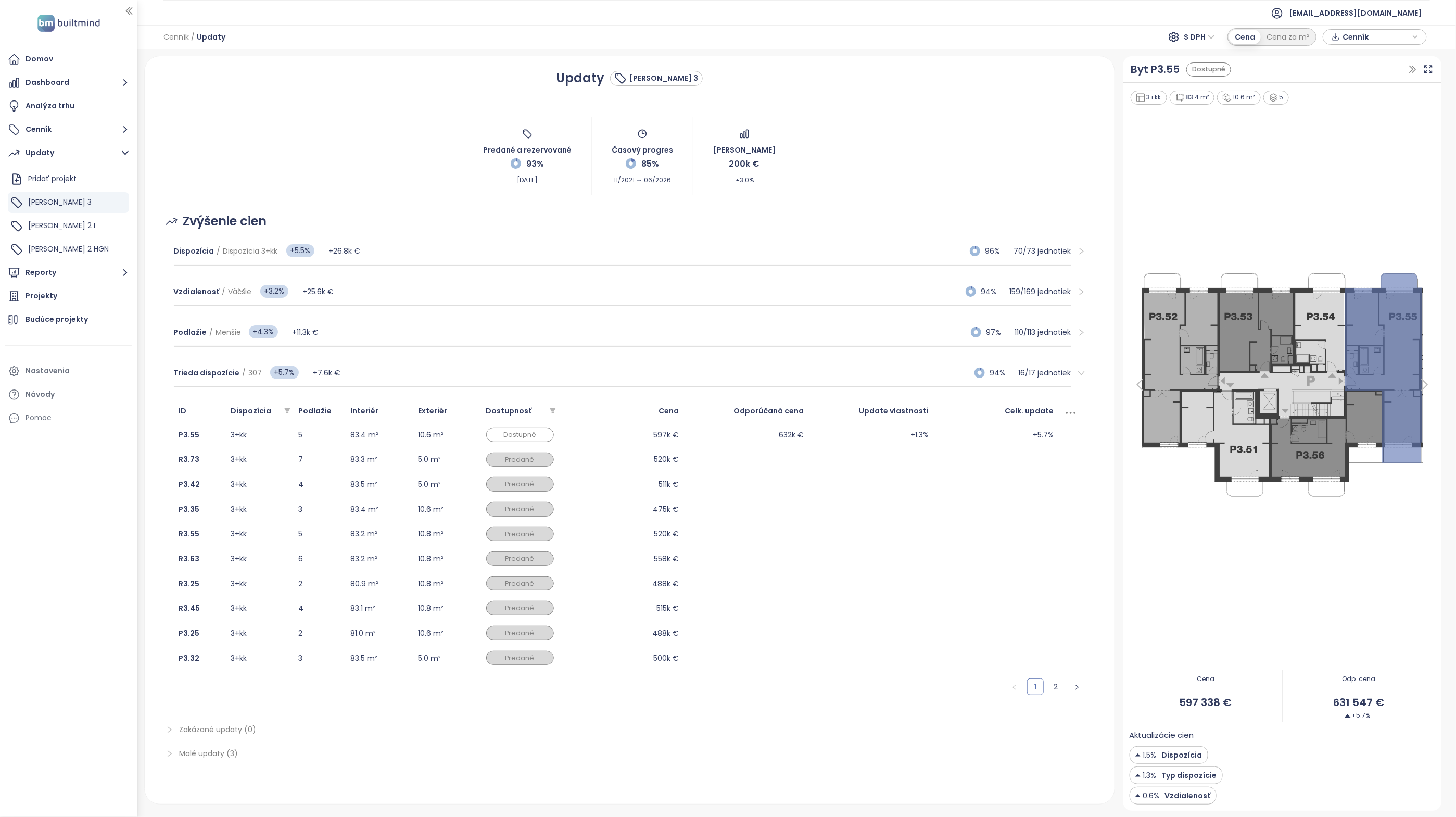
click at [1142, 380] on icon at bounding box center [1139, 385] width 6 height 11
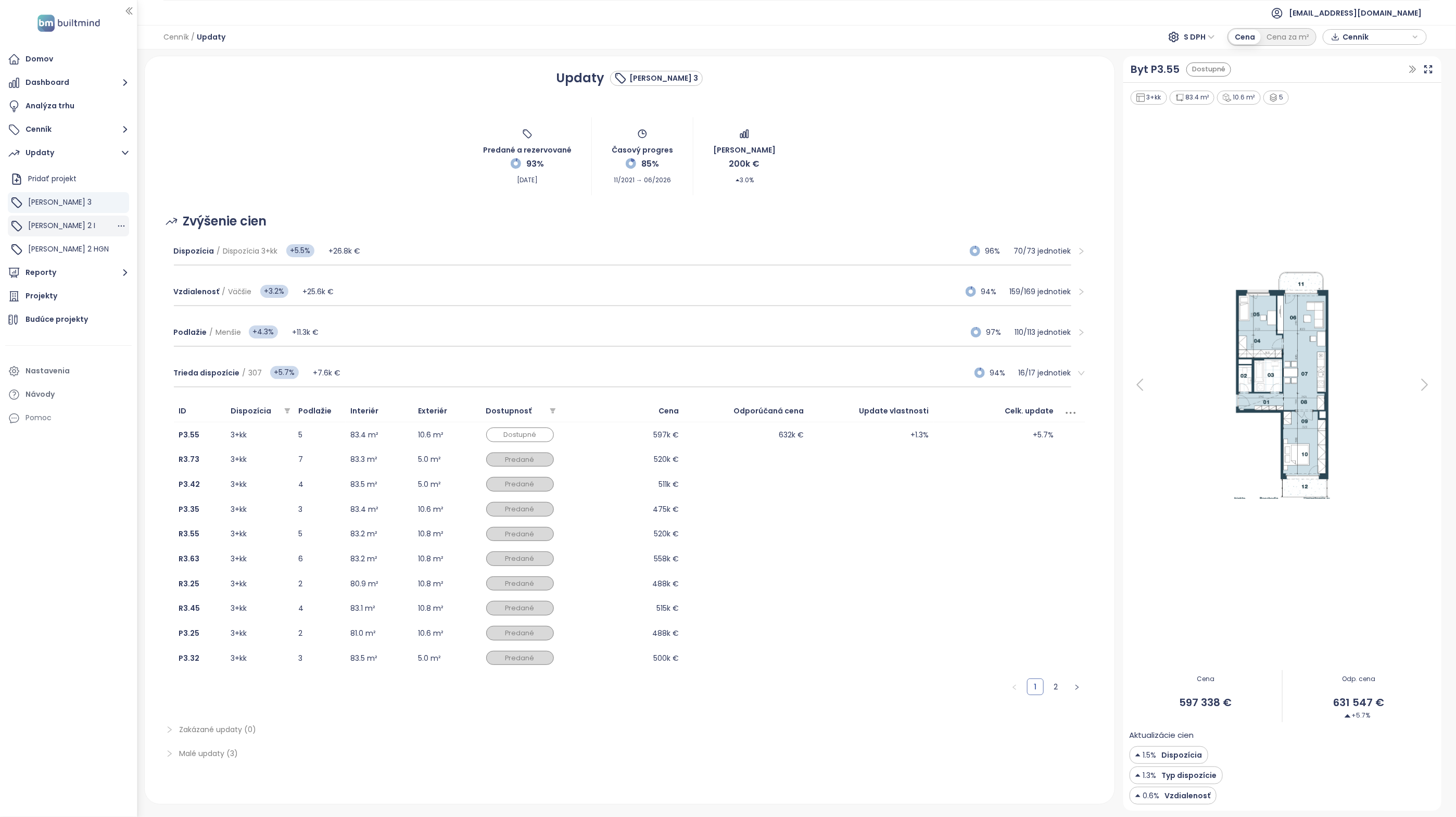
click at [59, 218] on div "Zwirn 2 I" at bounding box center [69, 226] width 121 height 21
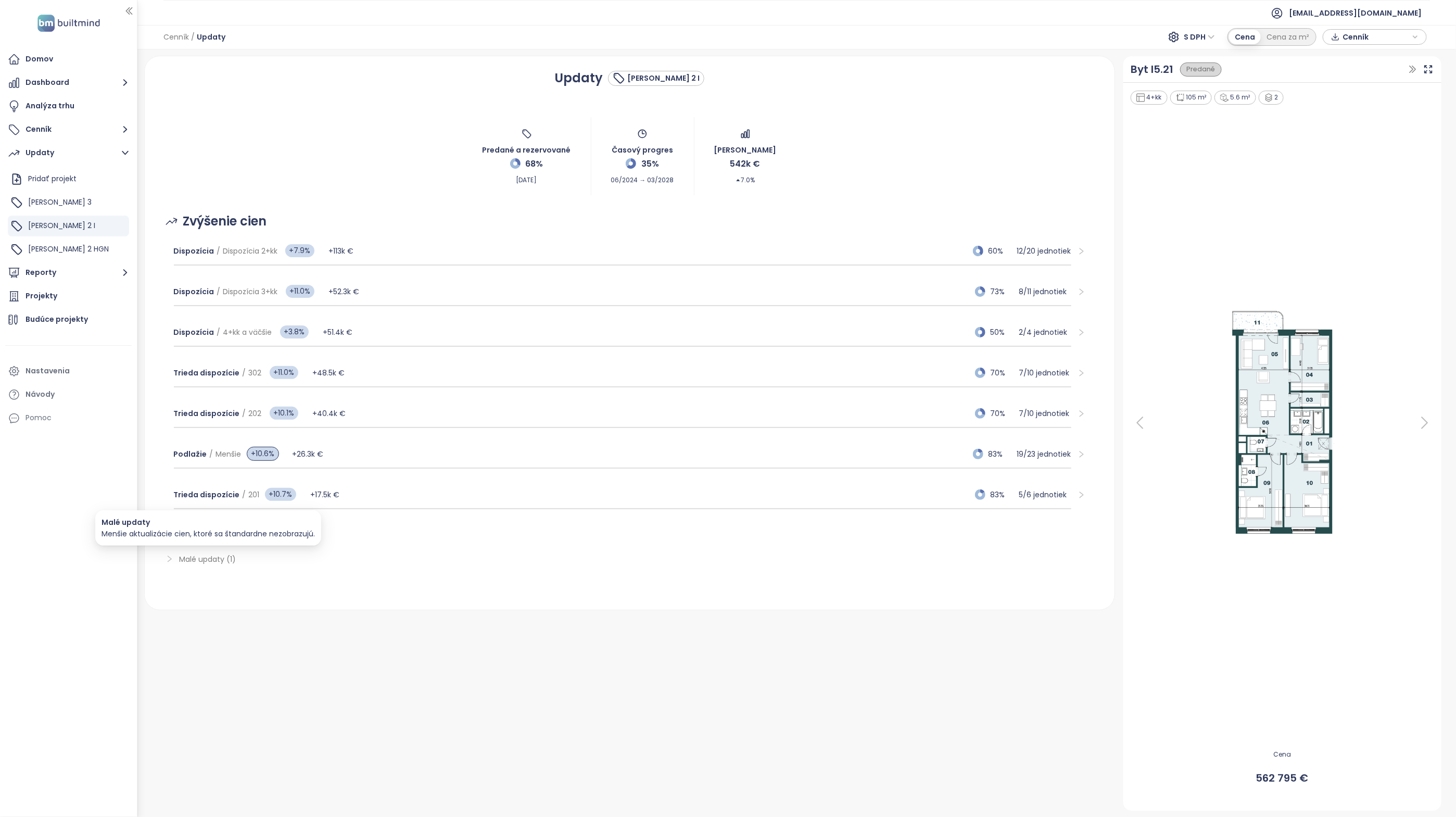
click at [199, 559] on span "Malé updaty (1)" at bounding box center [207, 558] width 57 height 10
click at [197, 559] on span "Malé updaty (1)" at bounding box center [207, 558] width 57 height 10
click at [440, 489] on div "Trieda dispozície / 201 +10.7% +17.5k € 83% 5 / 6 jednotiek" at bounding box center [622, 495] width 898 height 28
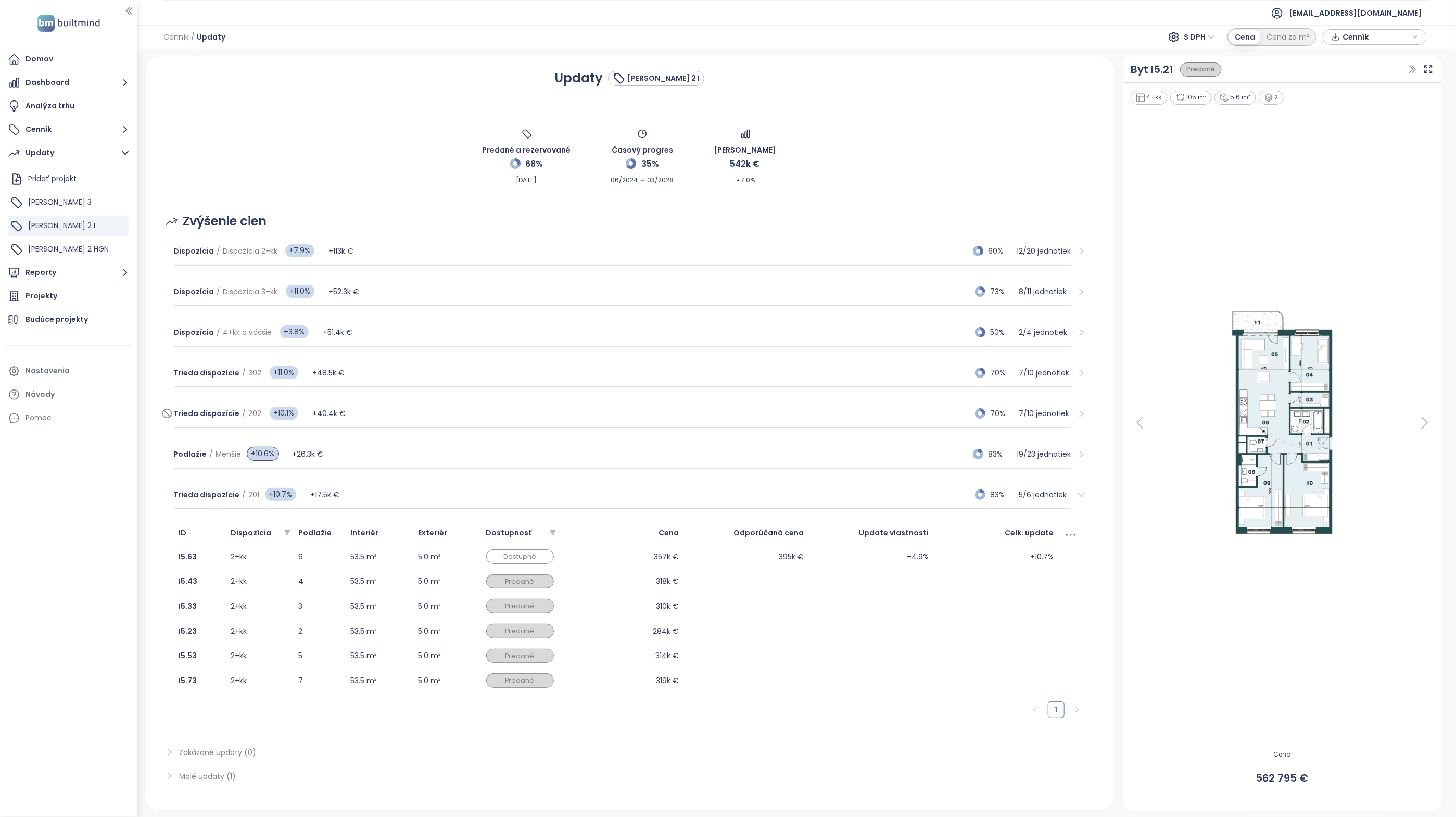
click at [423, 414] on div "Trieda dispozície / 202 +10.1% +40.4k € 70% 7 / 10 jednotiek" at bounding box center [622, 413] width 898 height 28
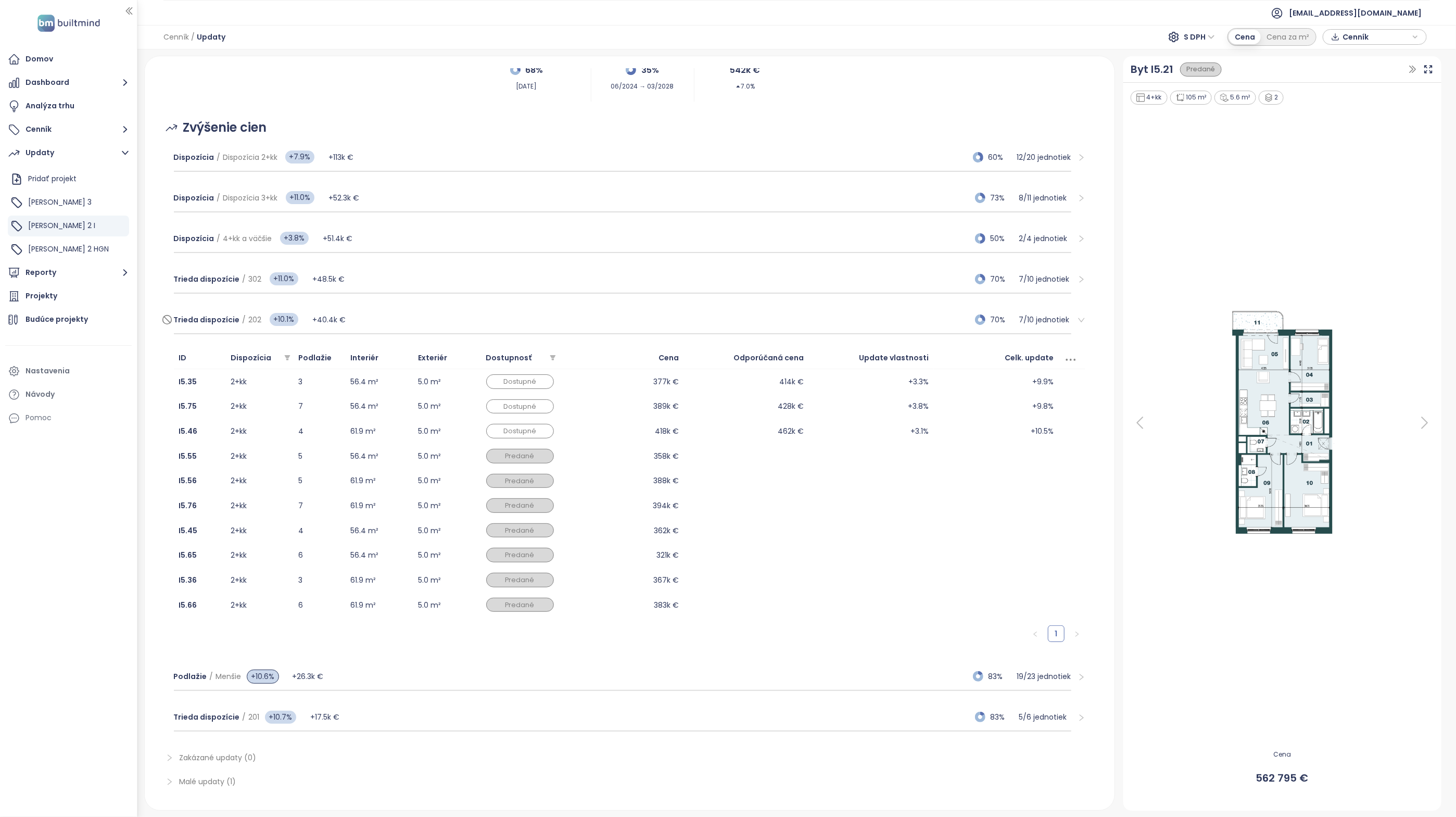
scroll to position [119, 0]
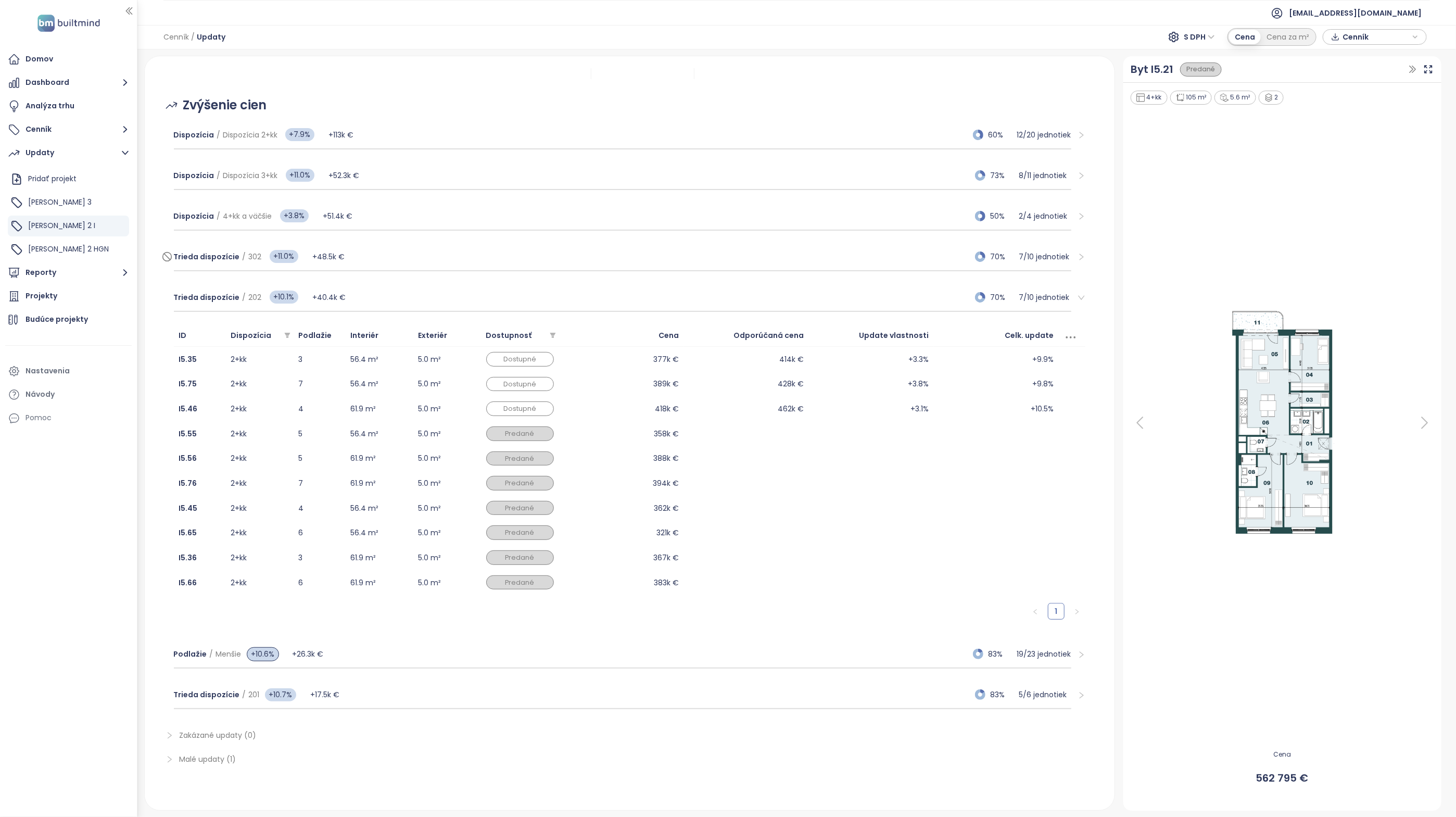
click at [425, 260] on div "Trieda dispozície / 302 +11.0% +48.5k € 70% 7 / 10 jednotiek" at bounding box center [622, 257] width 898 height 28
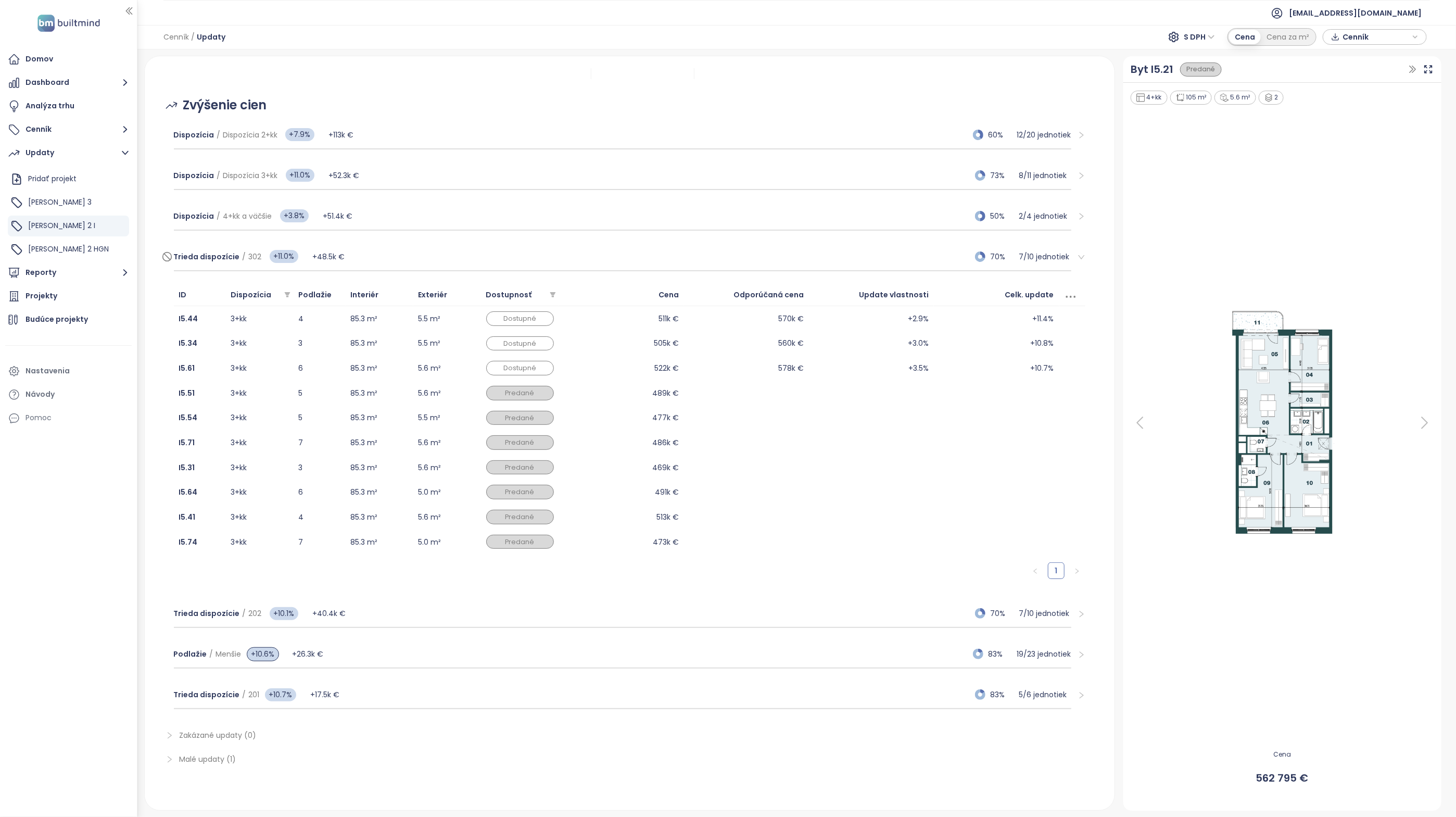
click at [370, 258] on div "Trieda dispozície / 302 +11.0% +48.5k € 70% 7 / 10 jednotiek" at bounding box center [622, 257] width 898 height 28
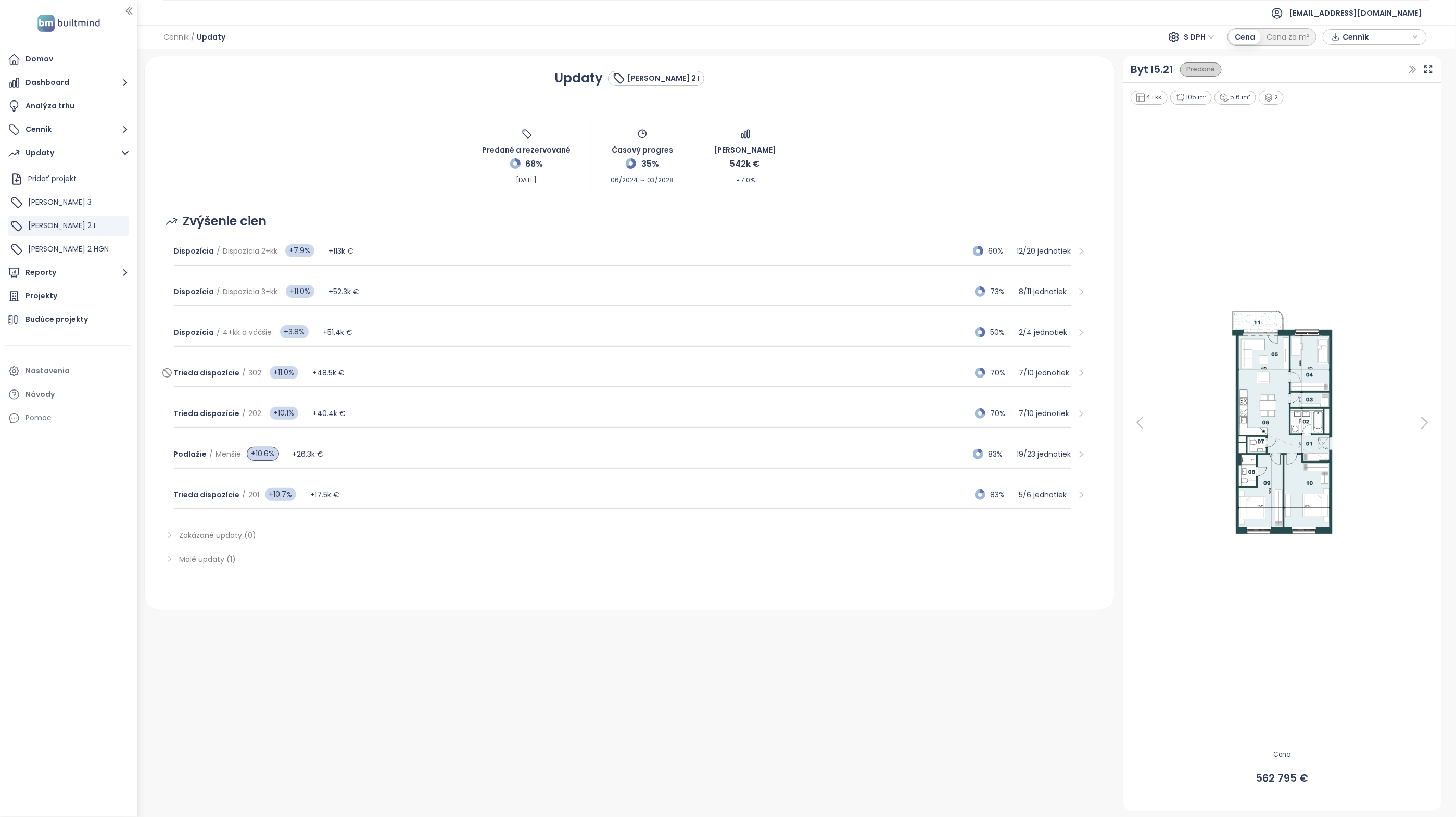
scroll to position [0, 0]
click at [56, 244] on span "Zwirn 2 HGN" at bounding box center [68, 248] width 81 height 10
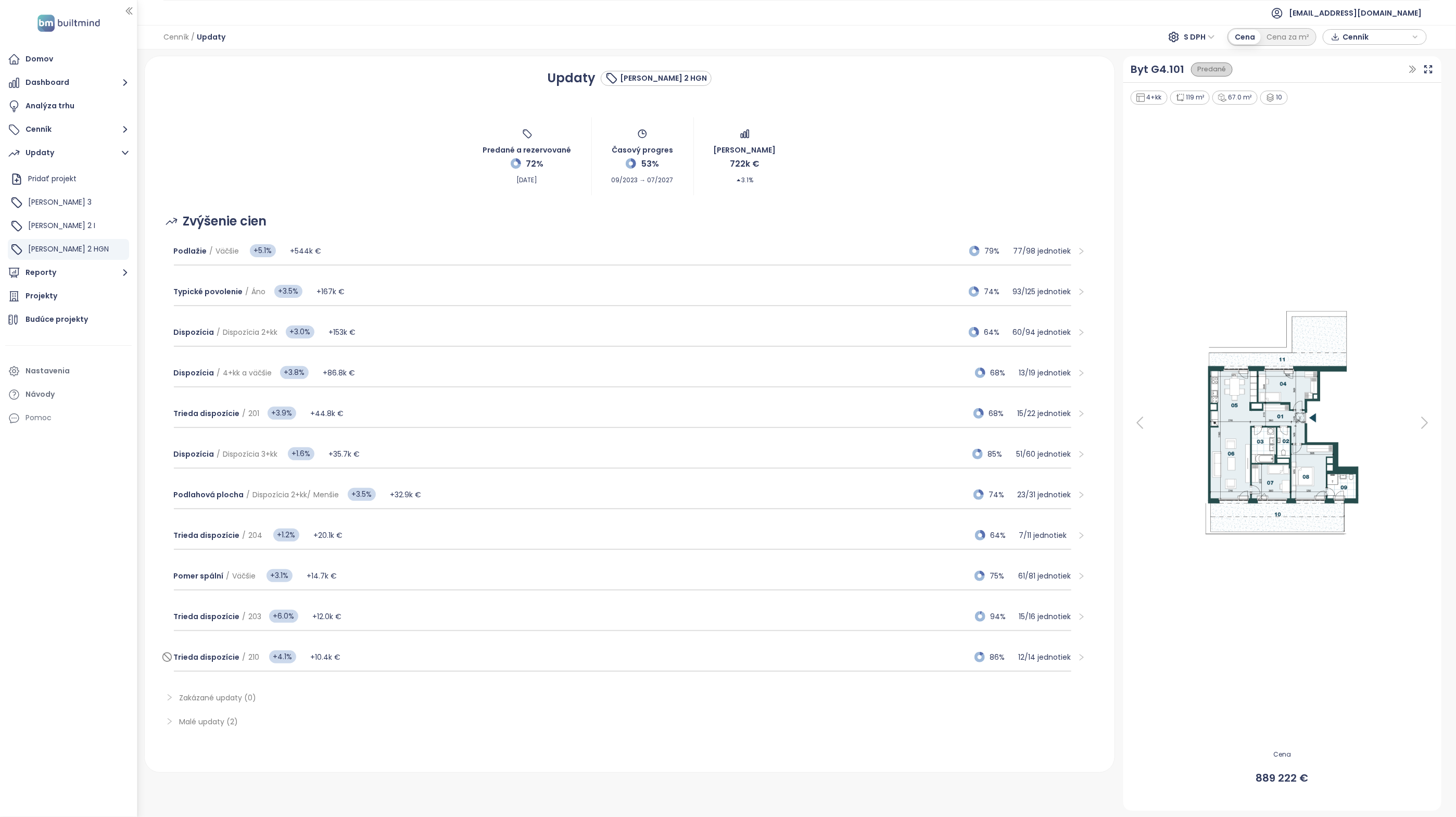
click at [400, 660] on div "Trieda dispozície / 210 +4.1% +10.4k € 86% 12 / 14 jednotiek" at bounding box center [622, 657] width 898 height 28
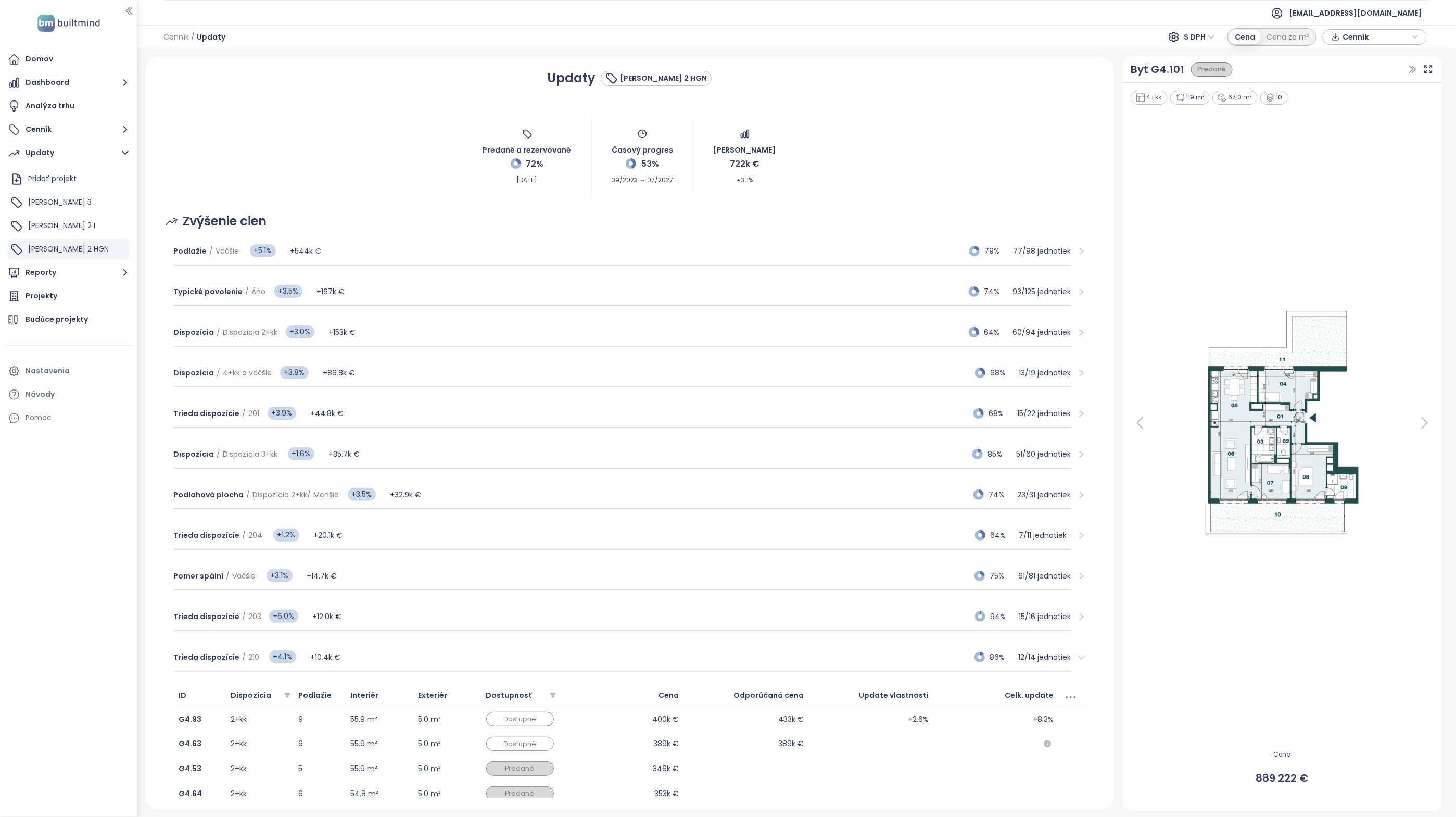
scroll to position [235, 0]
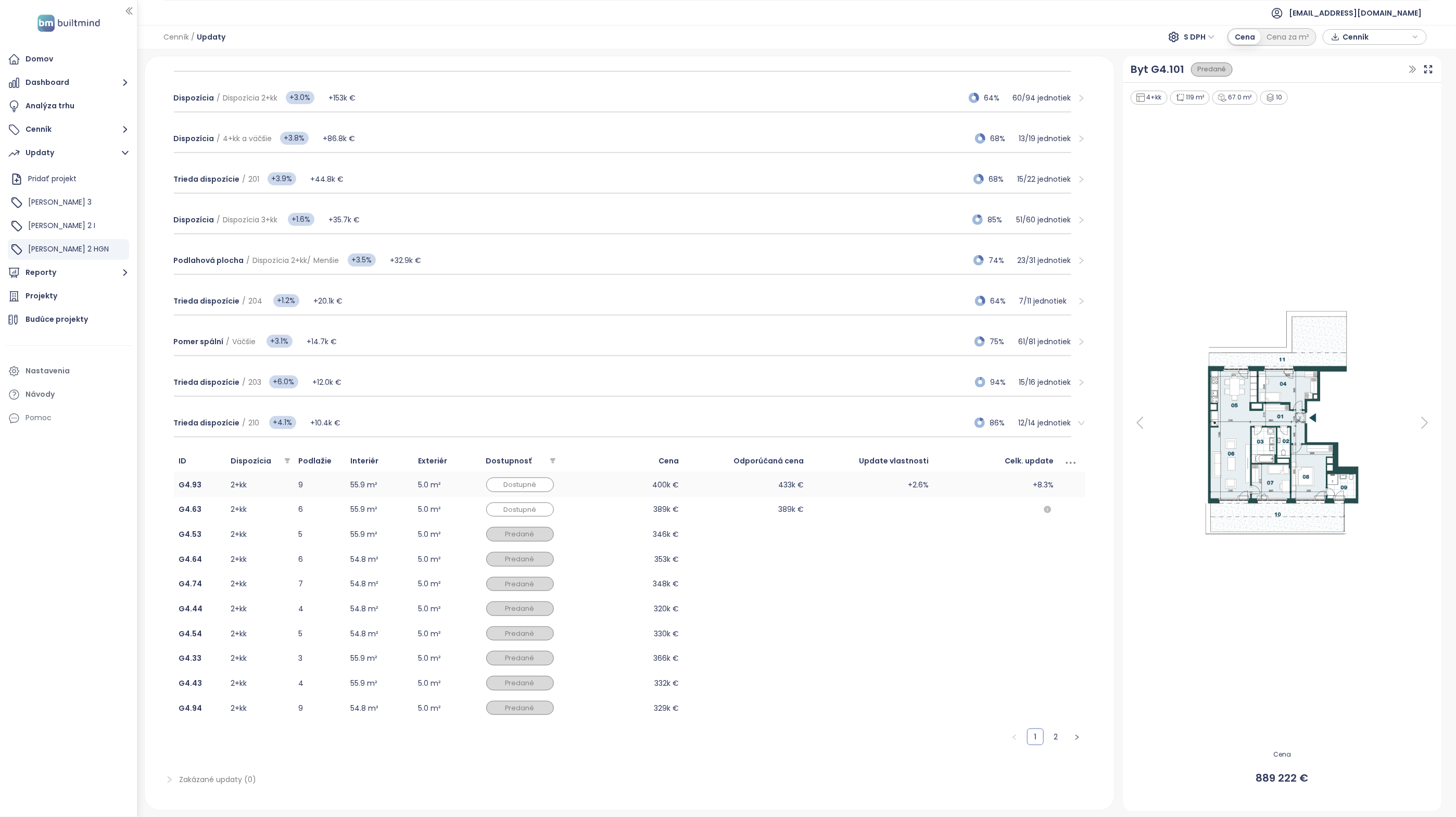
click at [733, 478] on td "433k €" at bounding box center [746, 484] width 125 height 25
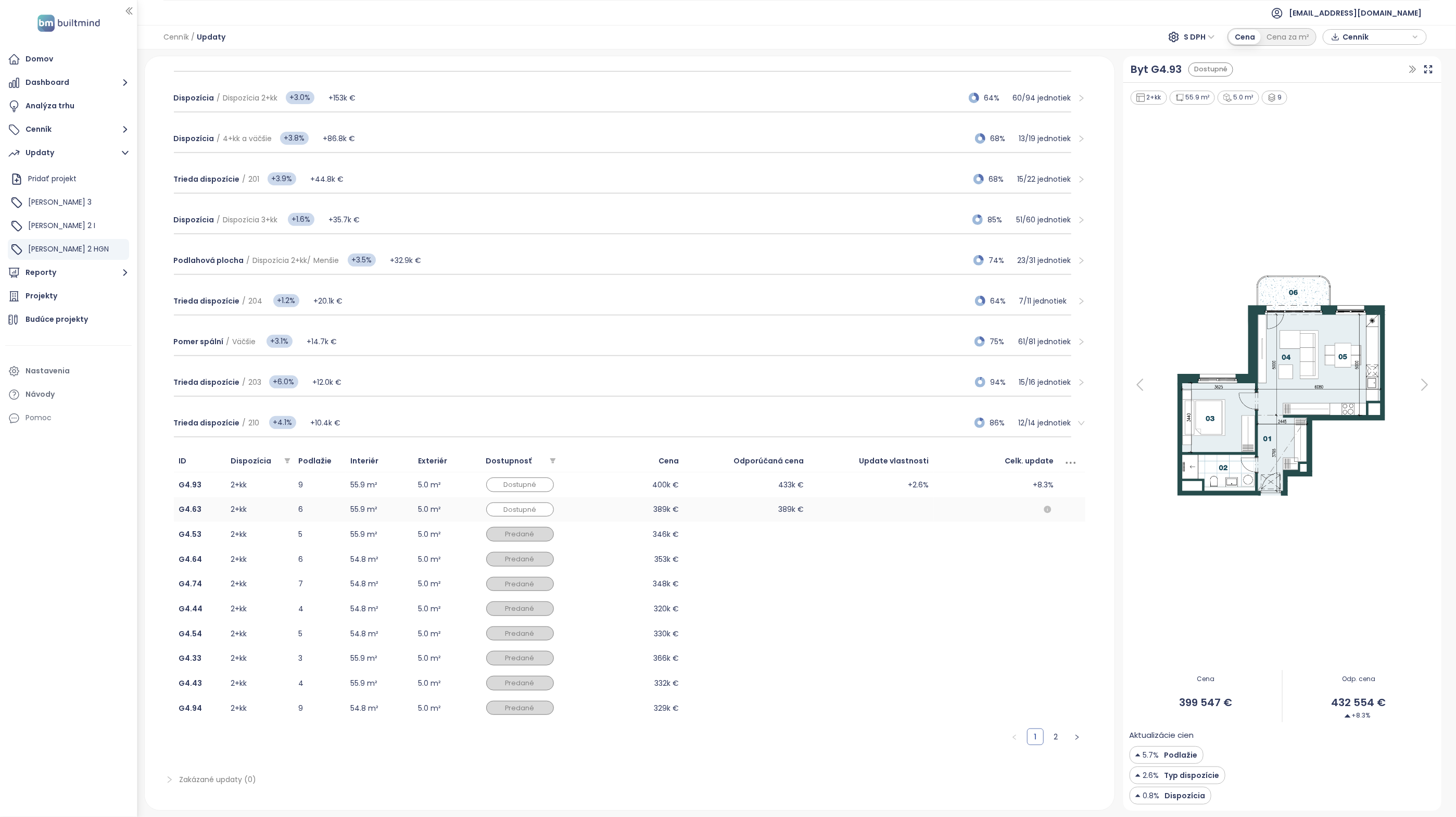
click at [725, 511] on td "389k €" at bounding box center [746, 509] width 125 height 25
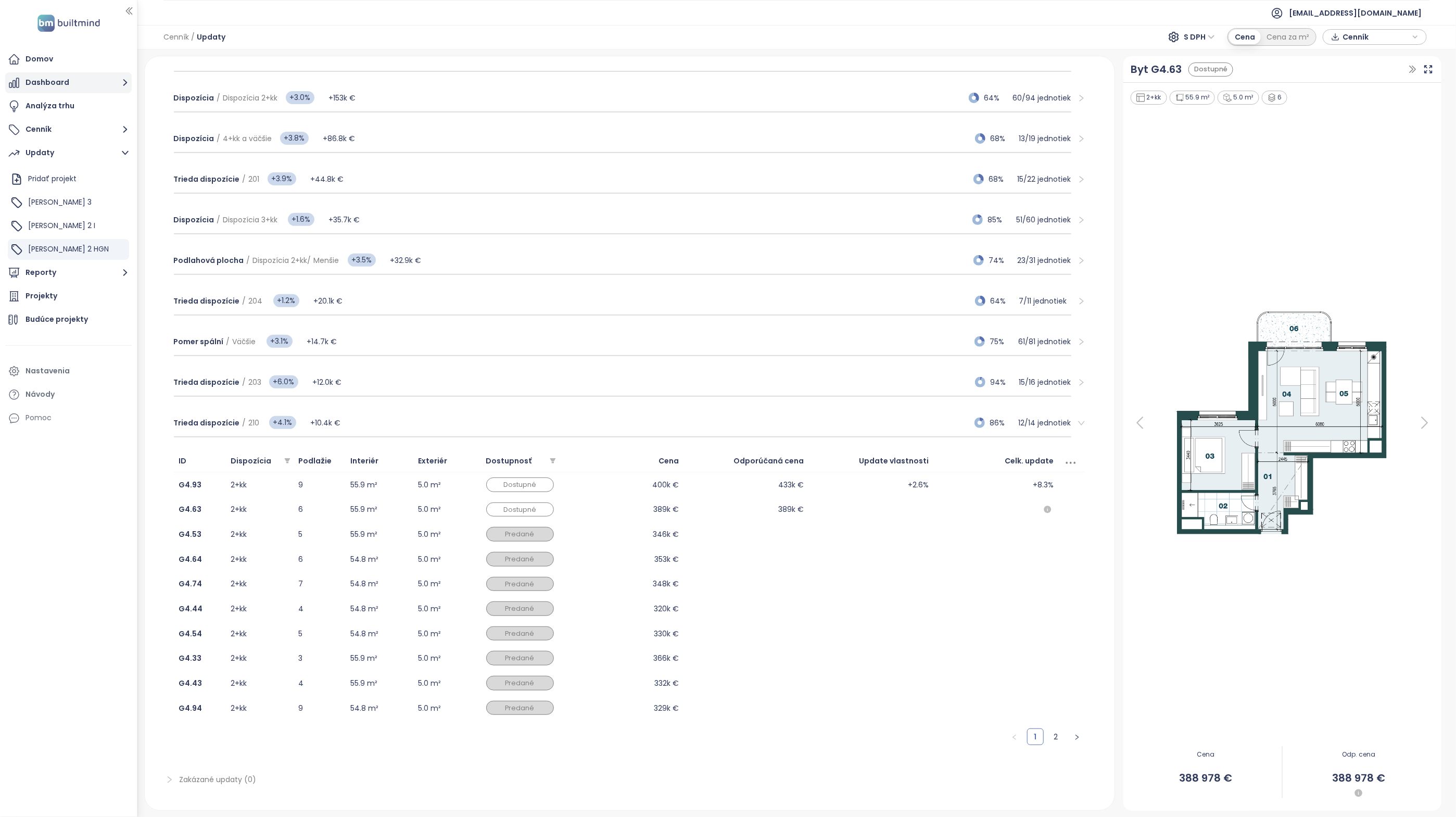
click at [69, 73] on button "Dashboard" at bounding box center [69, 83] width 127 height 21
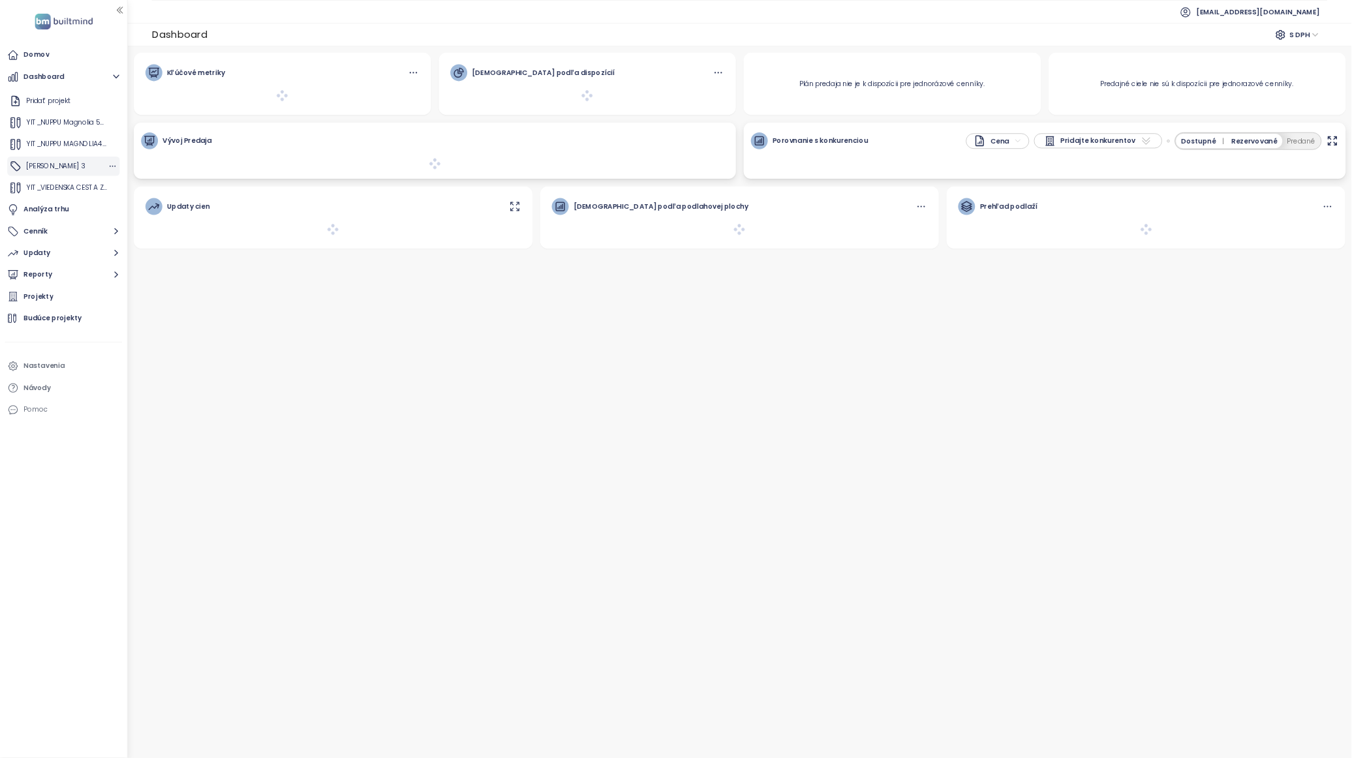
scroll to position [175, 0]
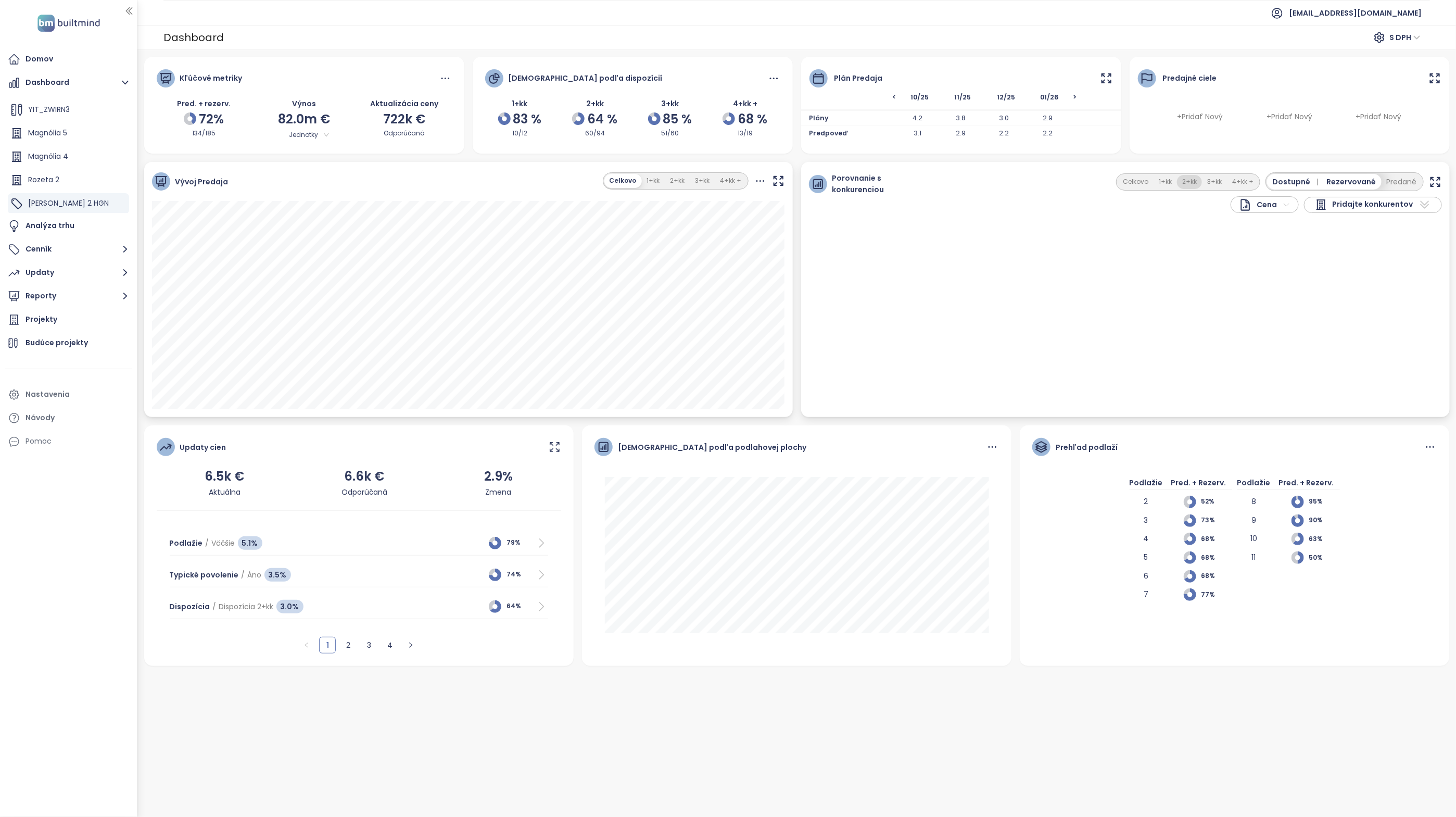
click at [1190, 178] on button "2+kk" at bounding box center [1189, 182] width 25 height 14
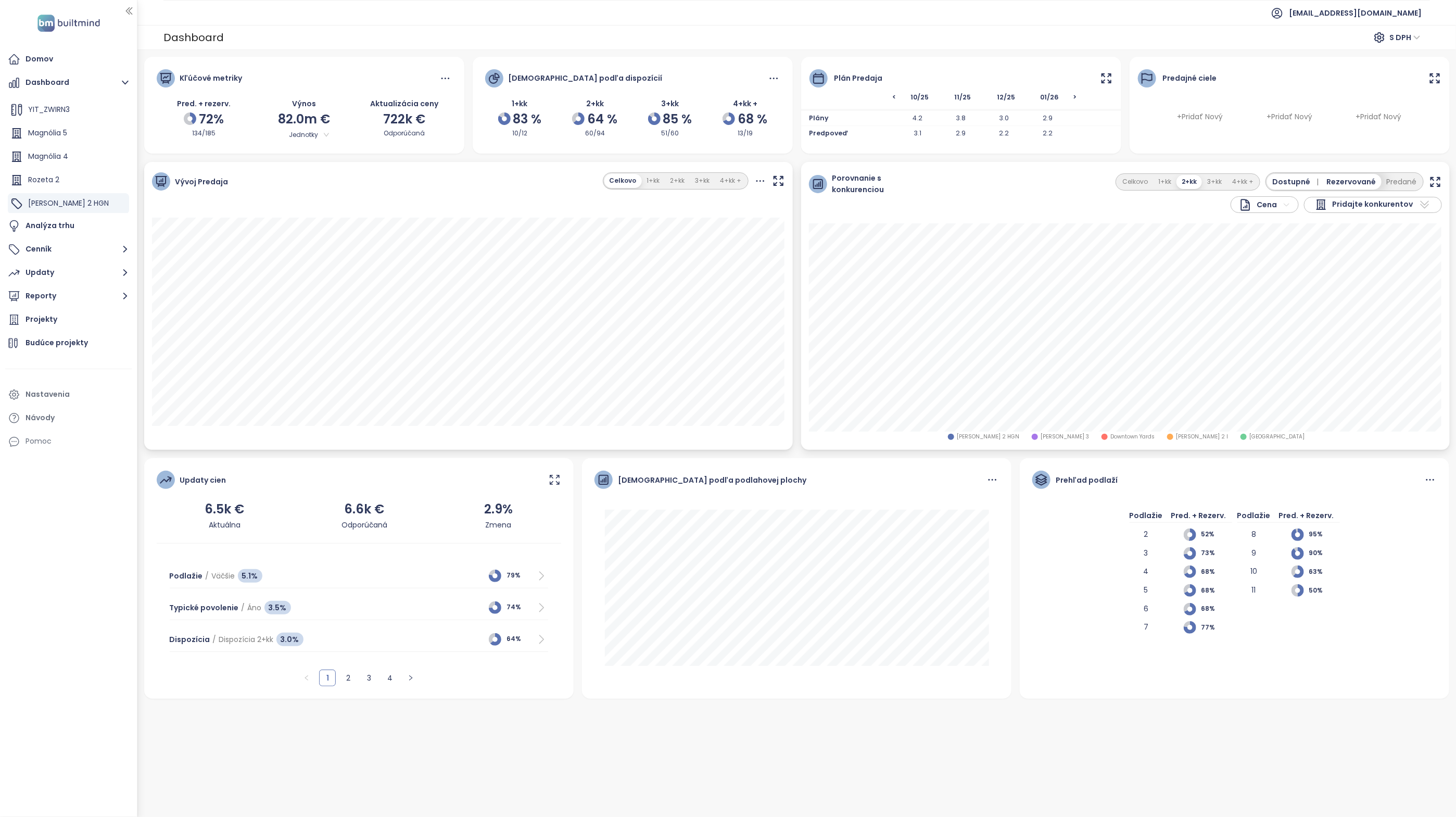
click at [1435, 183] on icon "button" at bounding box center [1435, 182] width 13 height 13
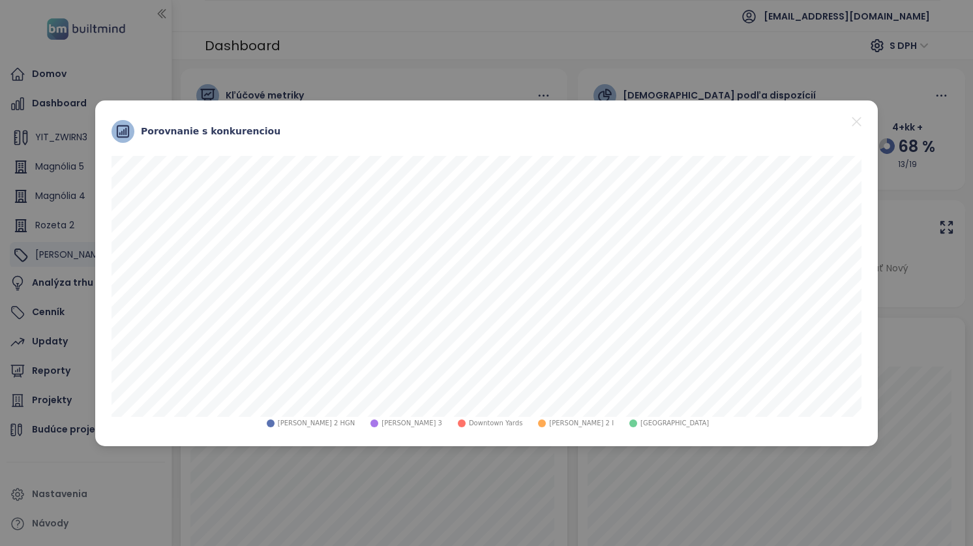
click at [855, 119] on icon "close" at bounding box center [856, 121] width 9 height 9
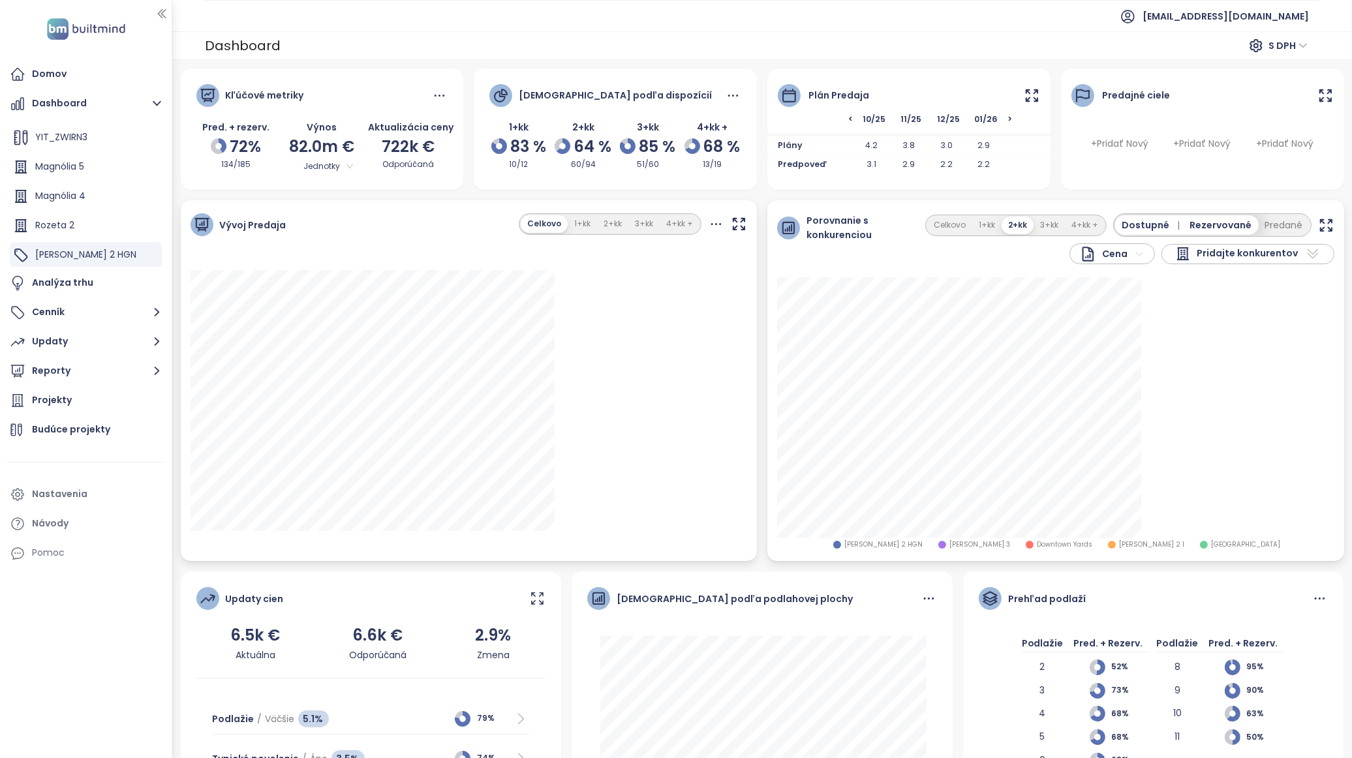
scroll to position [174, 0]
click at [1251, 249] on span "Pridajte konkurentov" at bounding box center [1247, 254] width 101 height 16
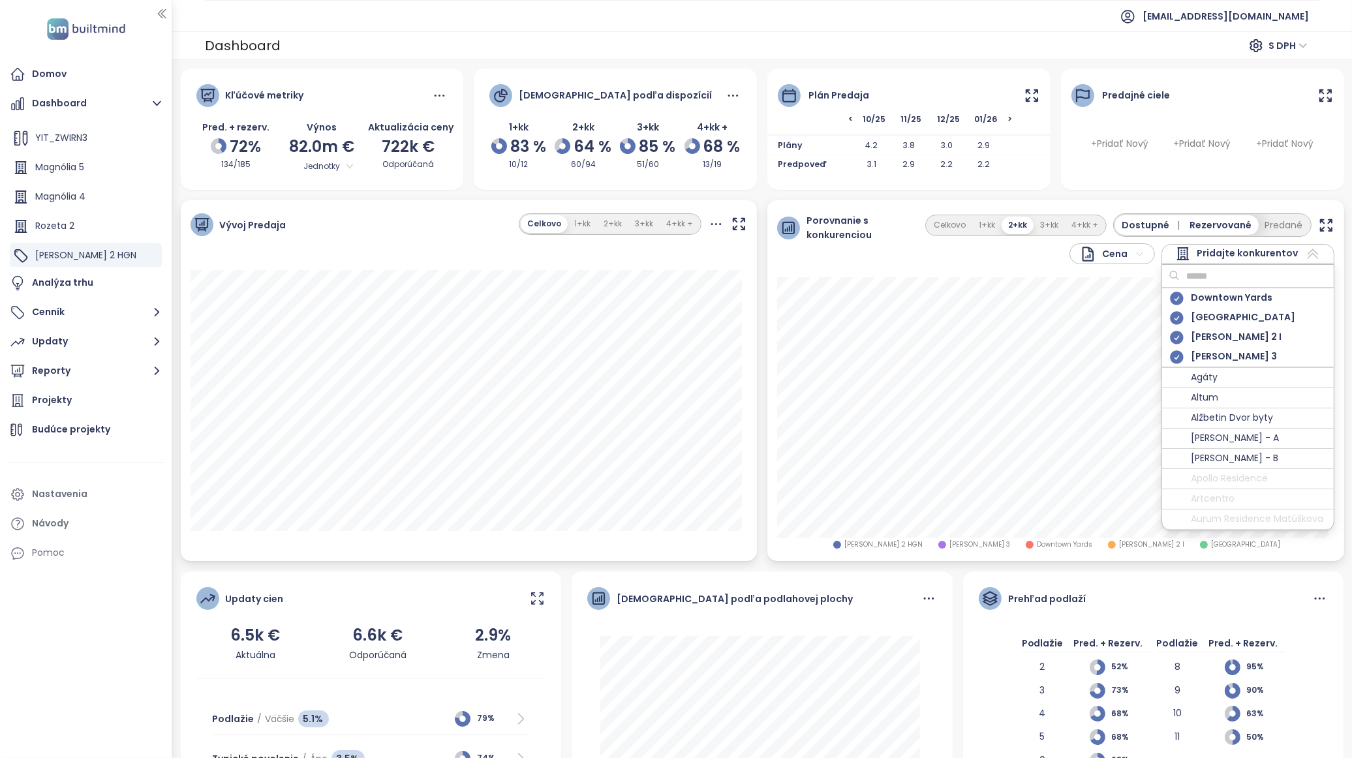
click at [1278, 277] on input "text" at bounding box center [1233, 276] width 106 height 20
type input "****"
click at [1240, 297] on div "Metropolis" at bounding box center [1248, 299] width 172 height 20
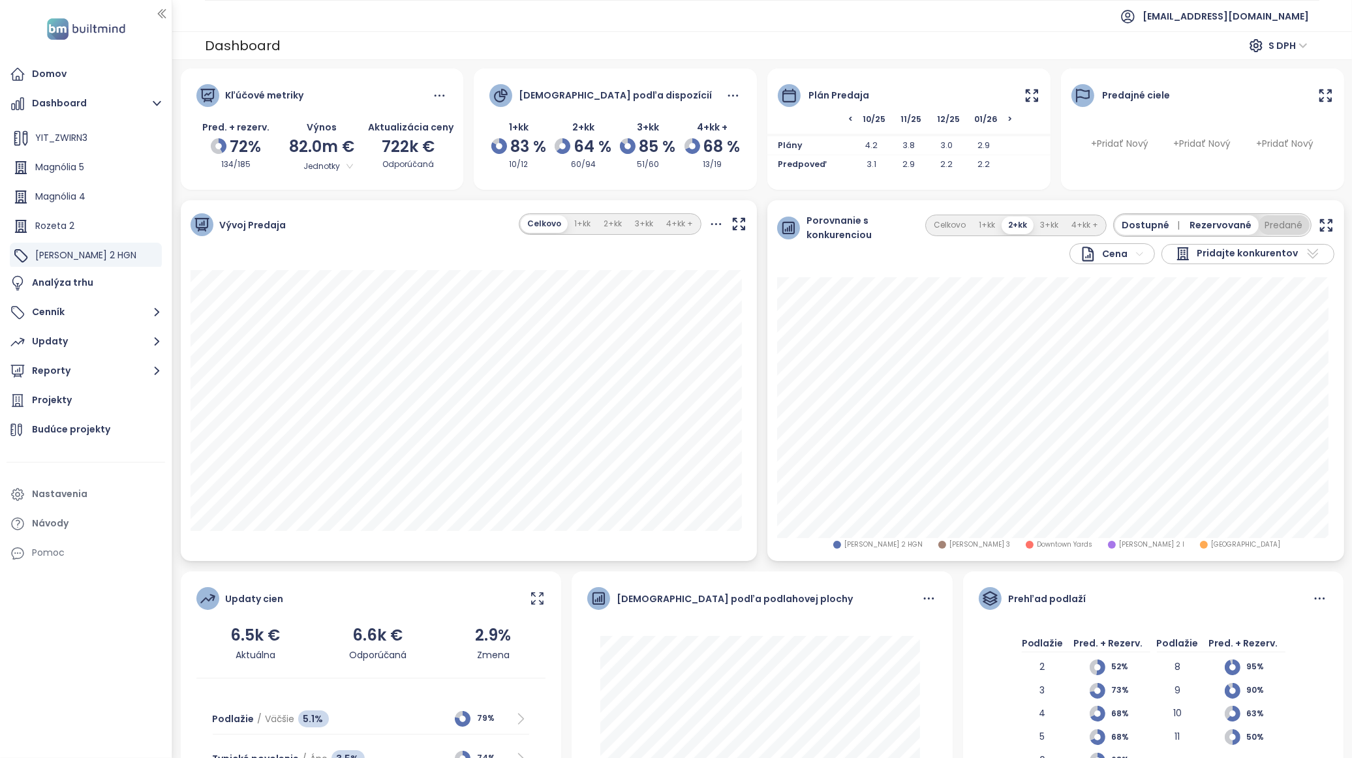
click at [1279, 222] on button "Predané" at bounding box center [1284, 225] width 51 height 20
drag, startPoint x: 1281, startPoint y: 251, endPoint x: 1288, endPoint y: 253, distance: 7.0
click at [1283, 251] on span "Pridajte konkurentov" at bounding box center [1247, 254] width 101 height 16
click at [1170, 296] on icon at bounding box center [1176, 298] width 13 height 13
click at [1326, 418] on div "Zwirn 2 HGN Zwirn 3 Downtown Yards Zwirn 2 I SkyPark Tower" at bounding box center [1055, 419] width 577 height 284
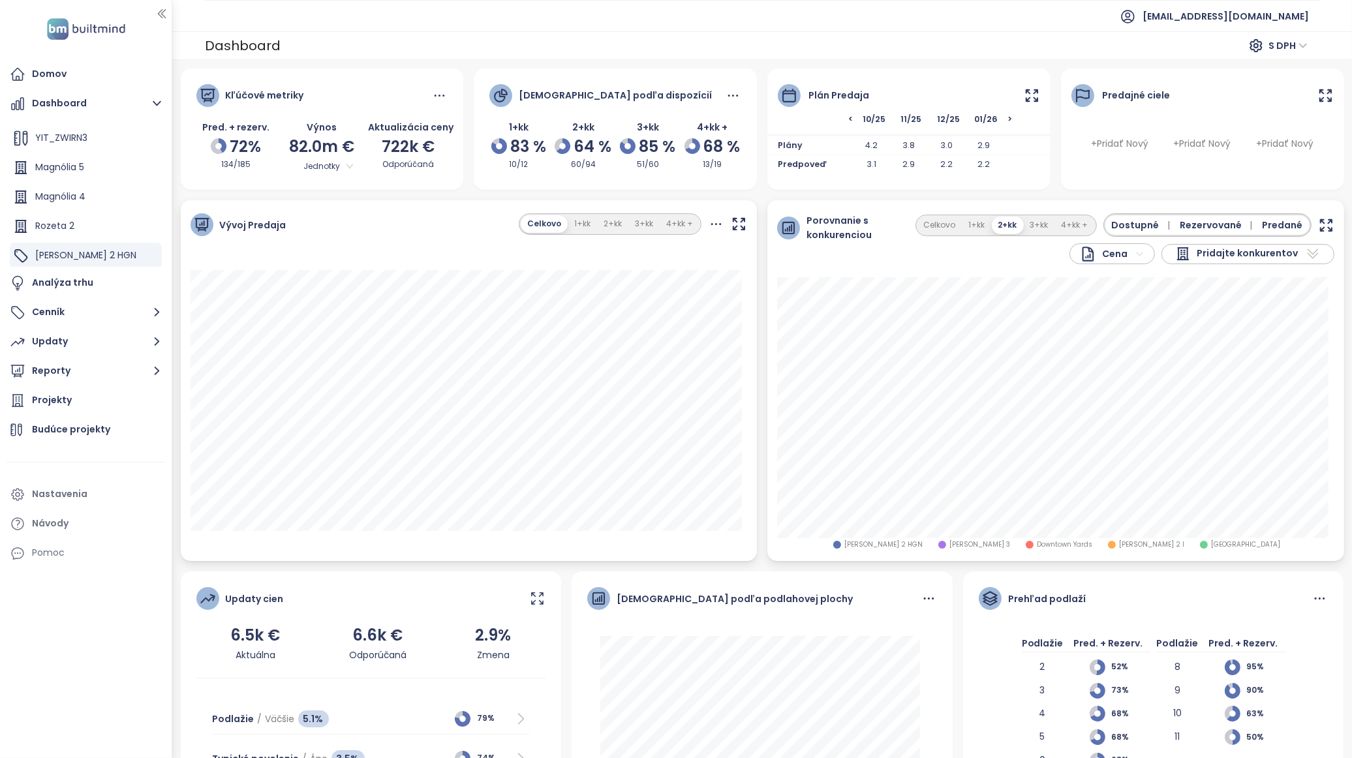
click at [1306, 231] on div "Celkovo 1+kk 2+kk 3+kk 4+kk + Dostupné | Rezervované | Predané" at bounding box center [1124, 224] width 419 height 23
click at [1318, 226] on icon "button" at bounding box center [1326, 225] width 16 height 16
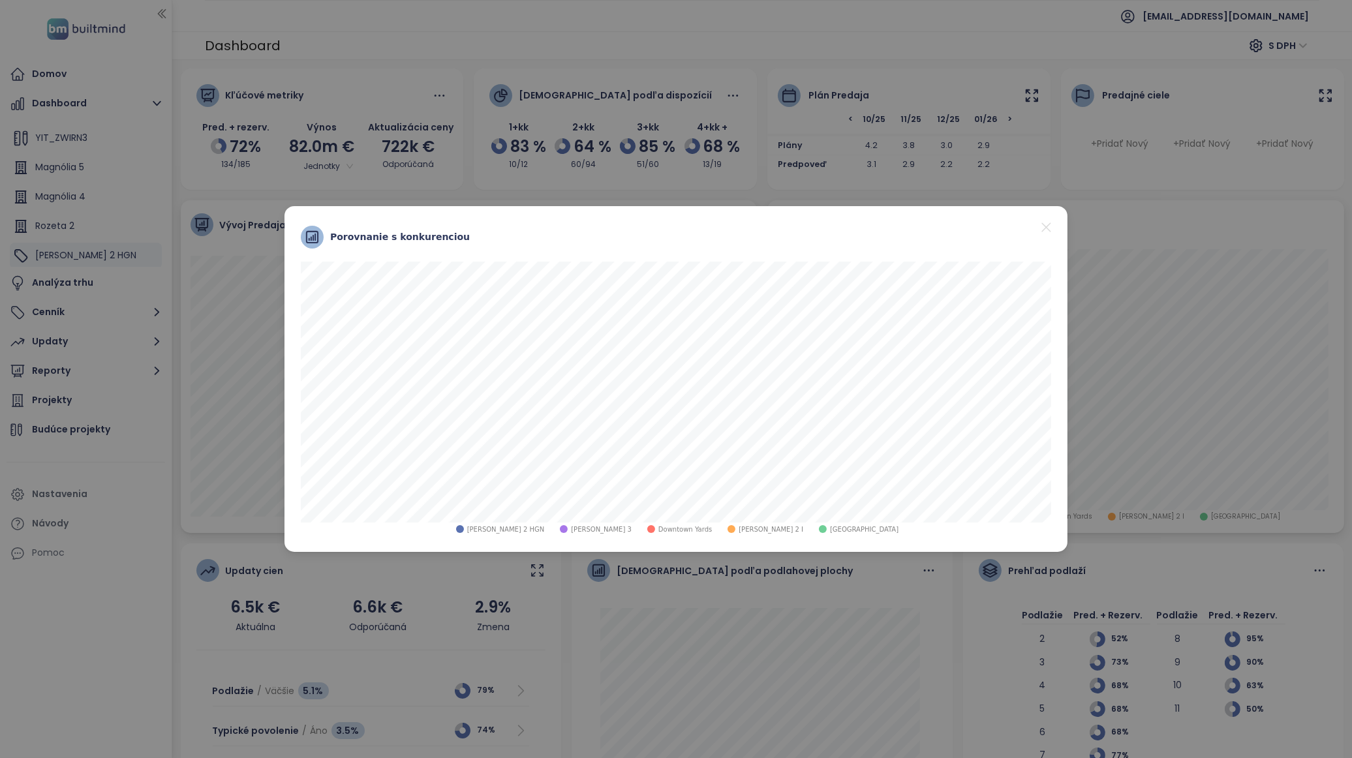
click at [670, 525] on span "Downtown Yards" at bounding box center [685, 530] width 54 height 10
click at [670, 527] on span "Downtown Yards" at bounding box center [685, 530] width 54 height 10
click at [1047, 226] on icon "close" at bounding box center [1045, 226] width 9 height 9
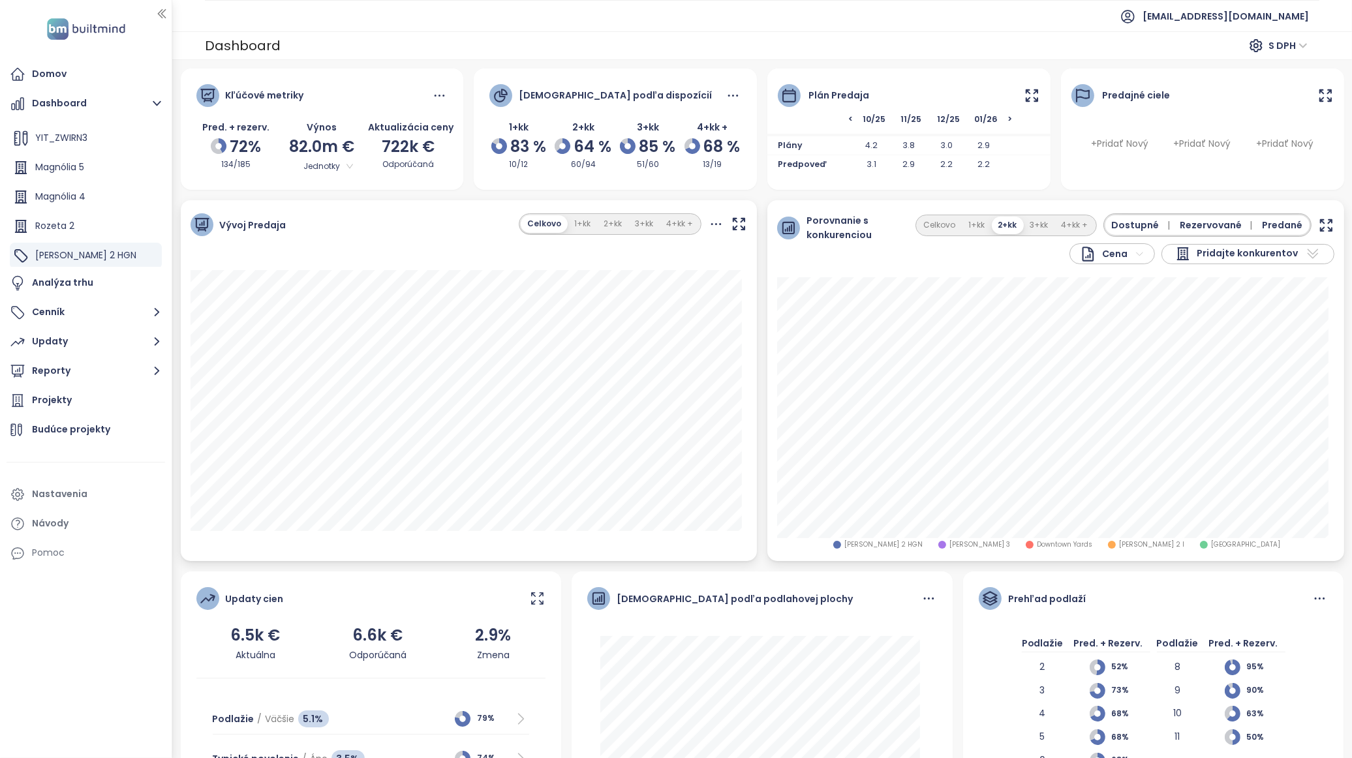
click at [1266, 225] on span "Predané" at bounding box center [1283, 225] width 40 height 14
click at [1320, 222] on icon "button" at bounding box center [1325, 225] width 11 height 11
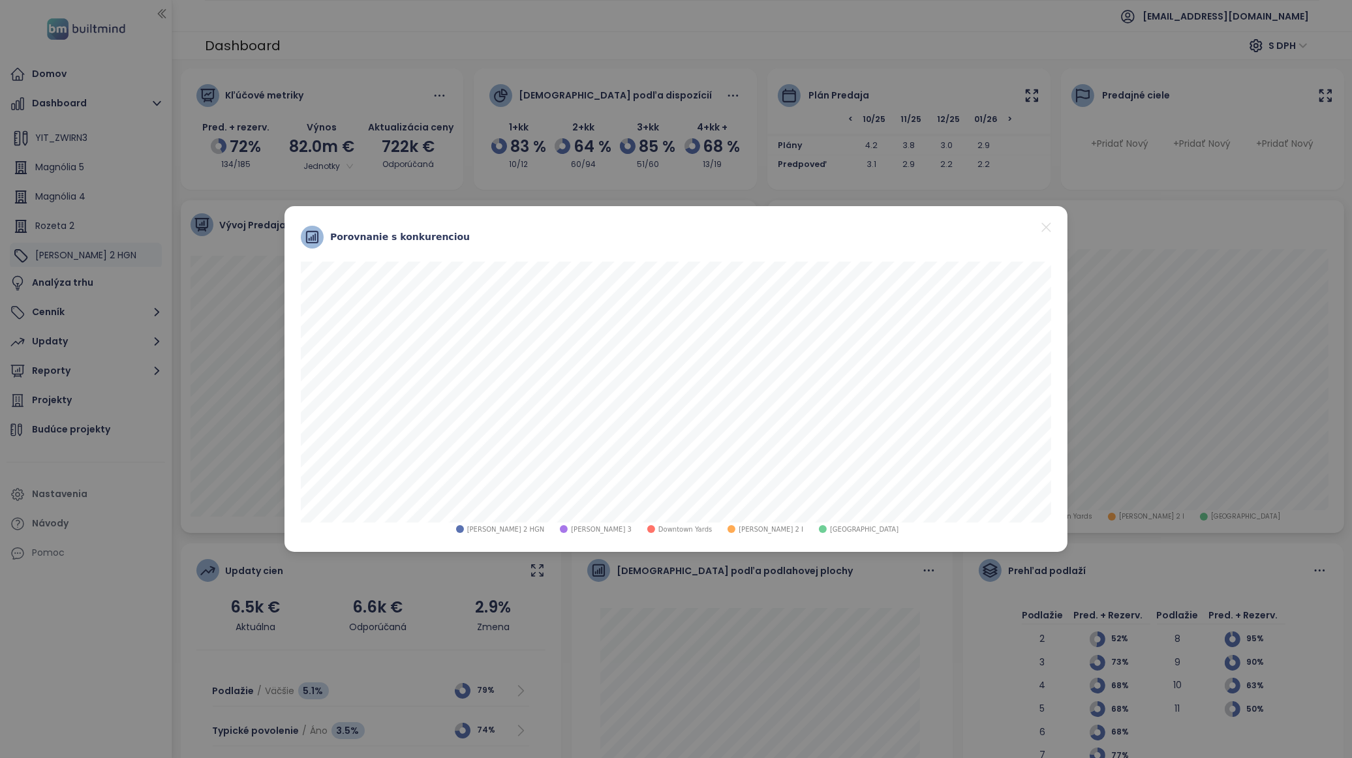
click at [1041, 223] on icon "close" at bounding box center [1045, 226] width 9 height 9
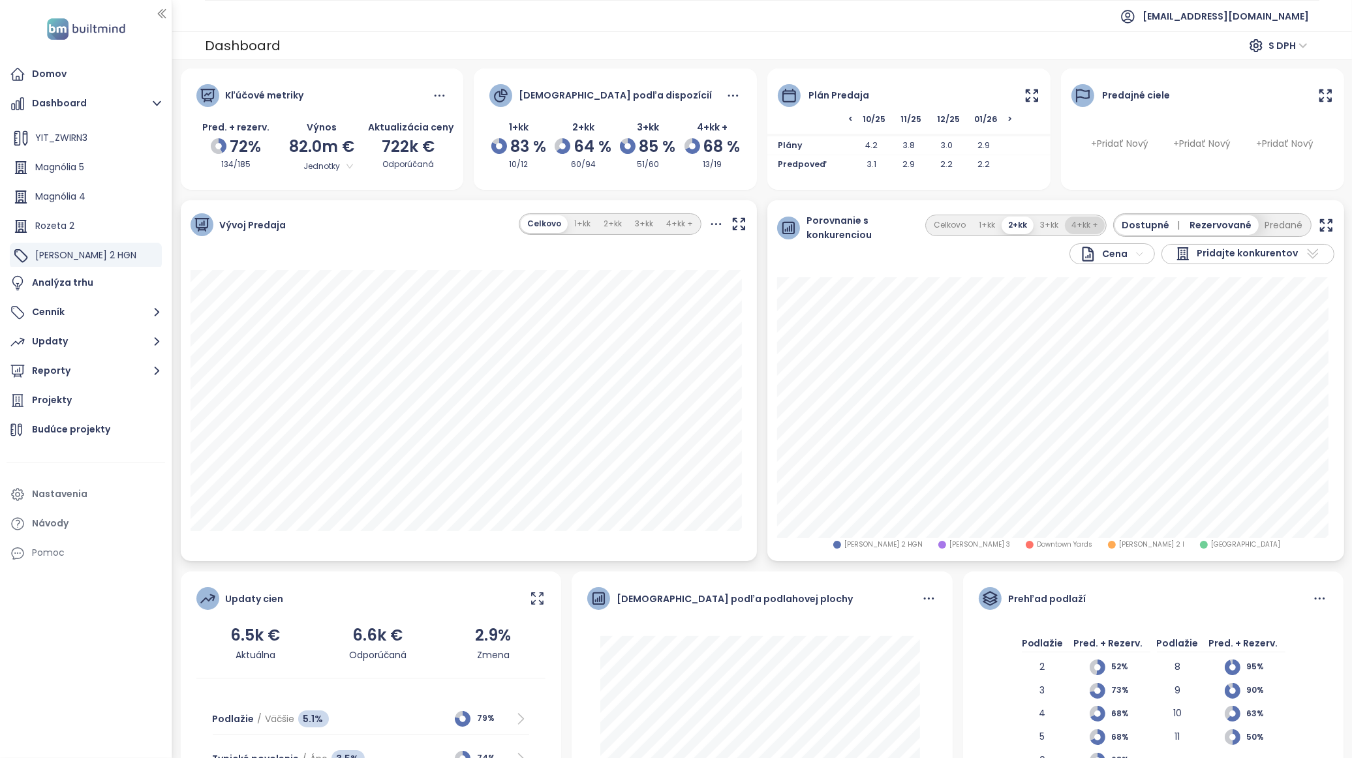
click at [1073, 230] on button "4+kk +" at bounding box center [1085, 226] width 40 height 18
click at [1266, 226] on button "Predané" at bounding box center [1284, 225] width 51 height 20
click at [1060, 217] on button "4+kk +" at bounding box center [1074, 226] width 40 height 18
click at [1000, 225] on button "2+kk" at bounding box center [1007, 226] width 31 height 18
click at [1039, 232] on button "3+kk" at bounding box center [1039, 226] width 31 height 18
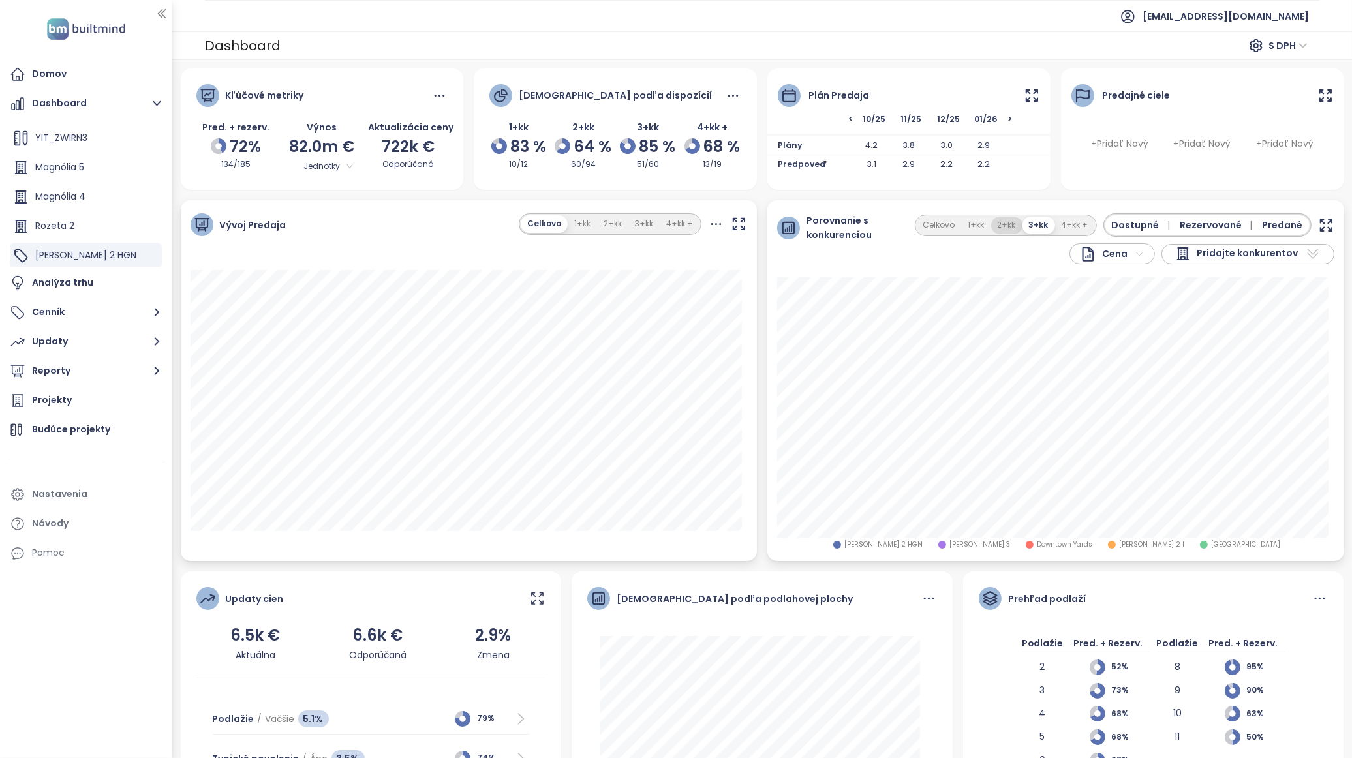
click at [1001, 225] on button "2+kk" at bounding box center [1006, 226] width 31 height 18
click at [1273, 219] on span "Predané" at bounding box center [1283, 225] width 40 height 14
click at [1318, 226] on icon "button" at bounding box center [1326, 225] width 16 height 16
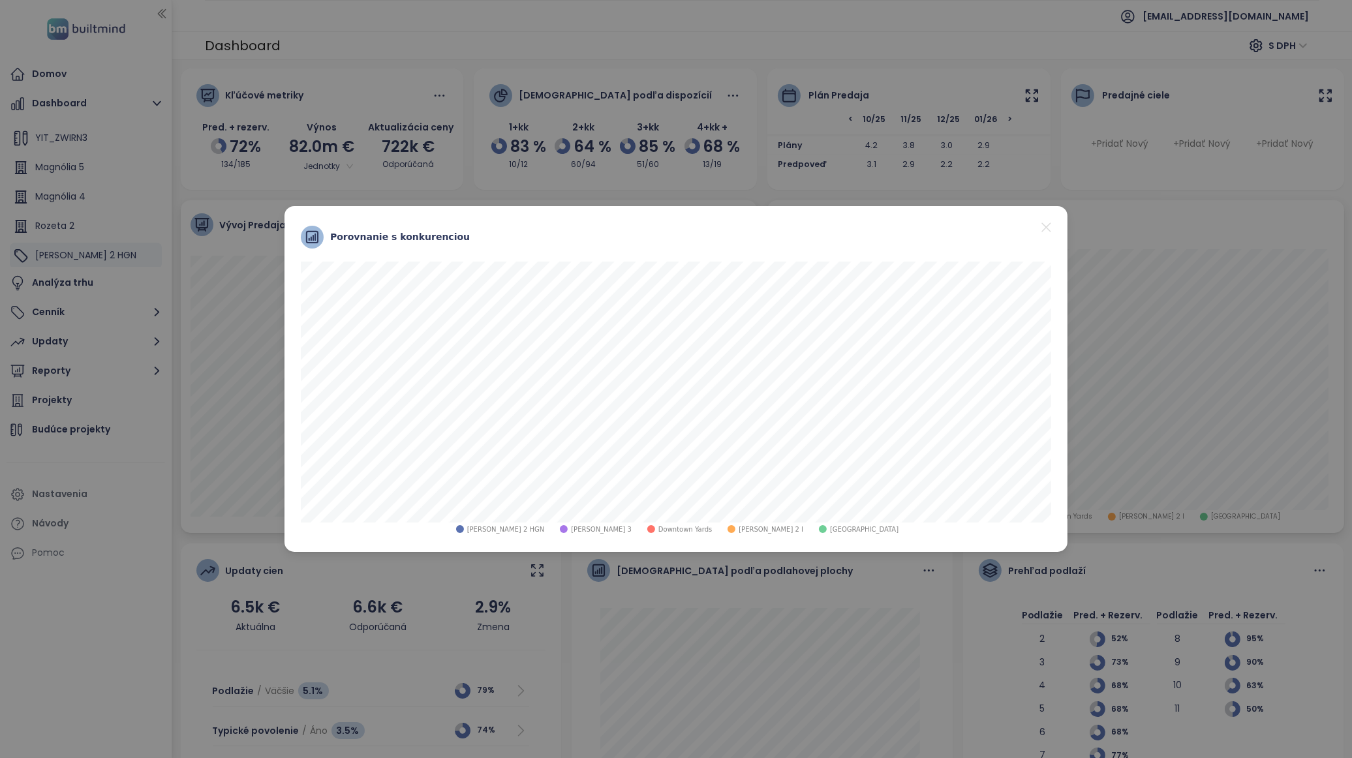
click at [1044, 224] on icon "close" at bounding box center [1045, 226] width 9 height 9
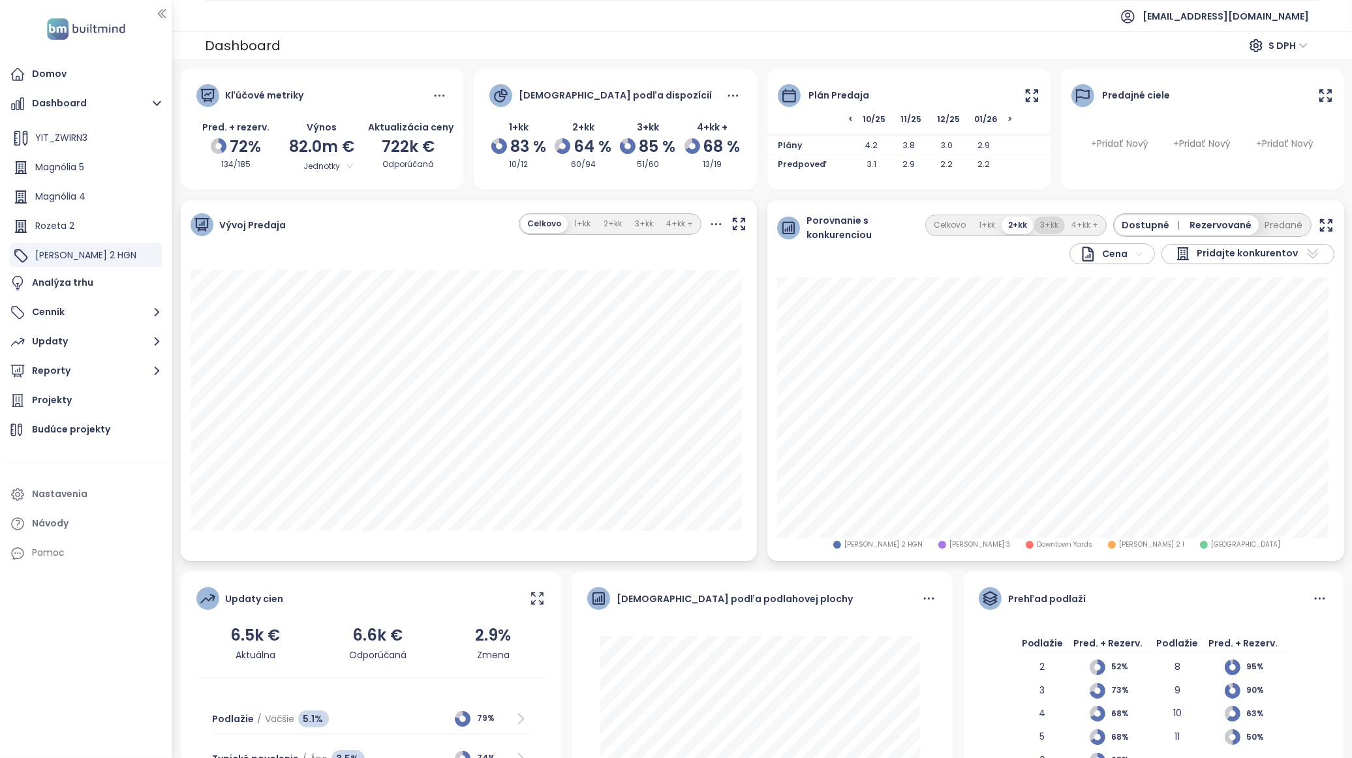
click at [1037, 222] on button "3+kk" at bounding box center [1049, 226] width 31 height 18
click at [878, 548] on div "Zwirn 2 HGN Zwirn 3 Downtown Yards Zwirn 2 I SkyPark Tower" at bounding box center [1055, 544] width 557 height 13
click at [1015, 225] on button "2+kk" at bounding box center [1016, 226] width 31 height 18
click at [1318, 226] on icon "button" at bounding box center [1326, 225] width 16 height 16
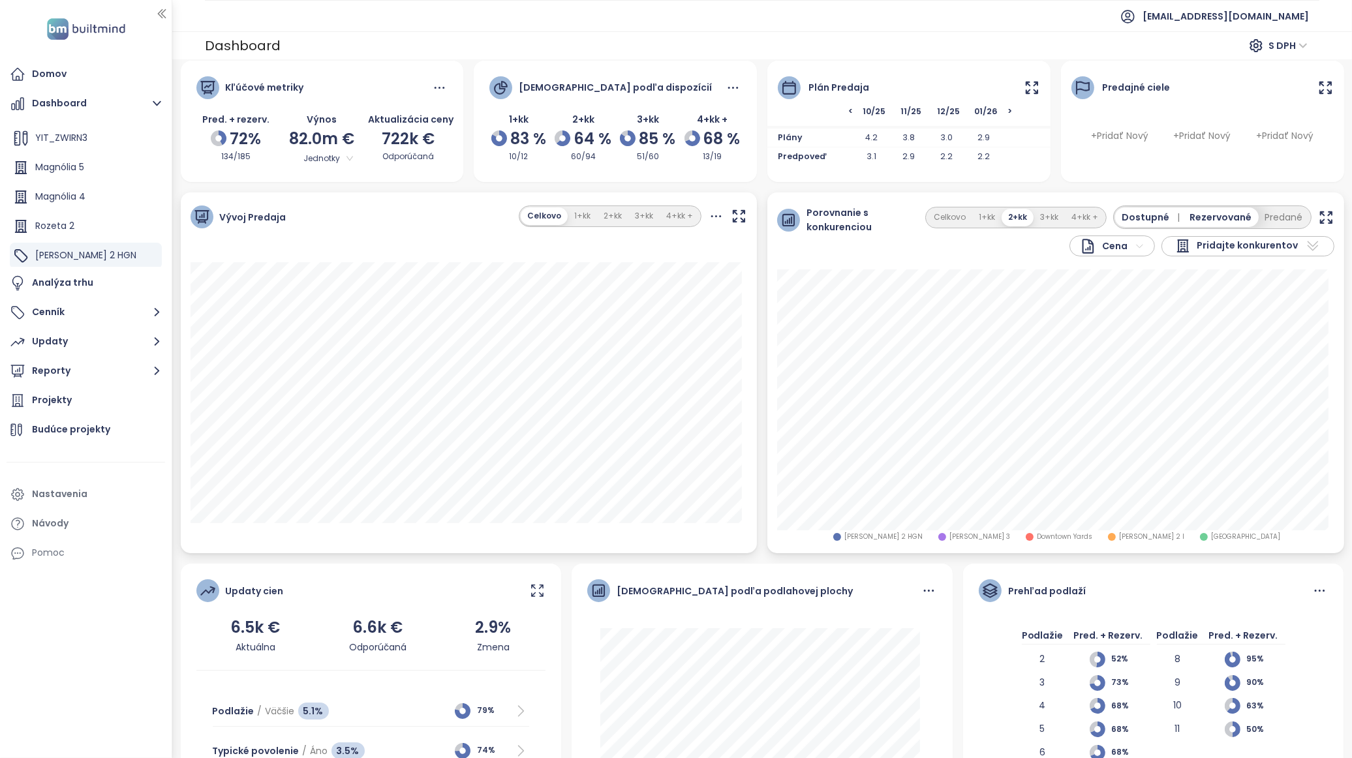
scroll to position [0, 0]
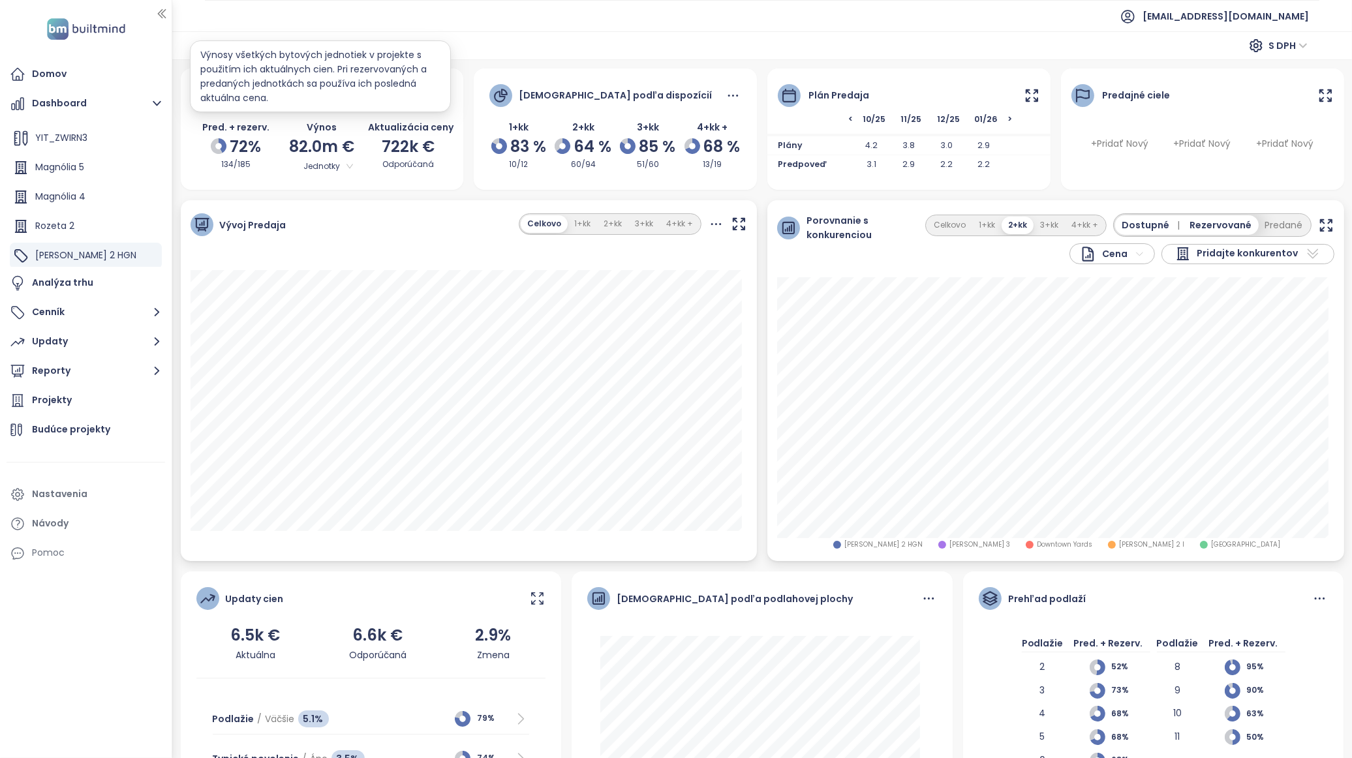
click at [346, 166] on span "Jednotky" at bounding box center [321, 166] width 69 height 14
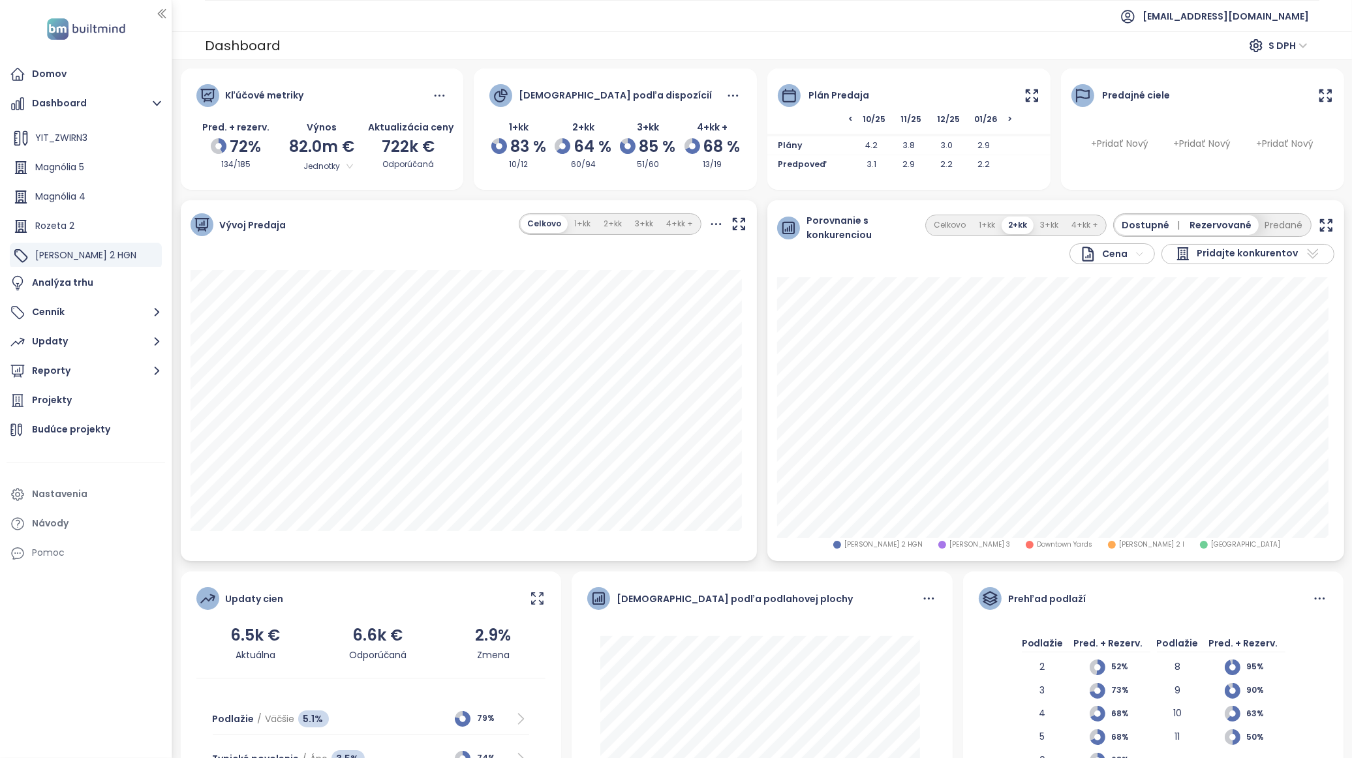
click at [1320, 221] on icon "button" at bounding box center [1325, 225] width 11 height 11
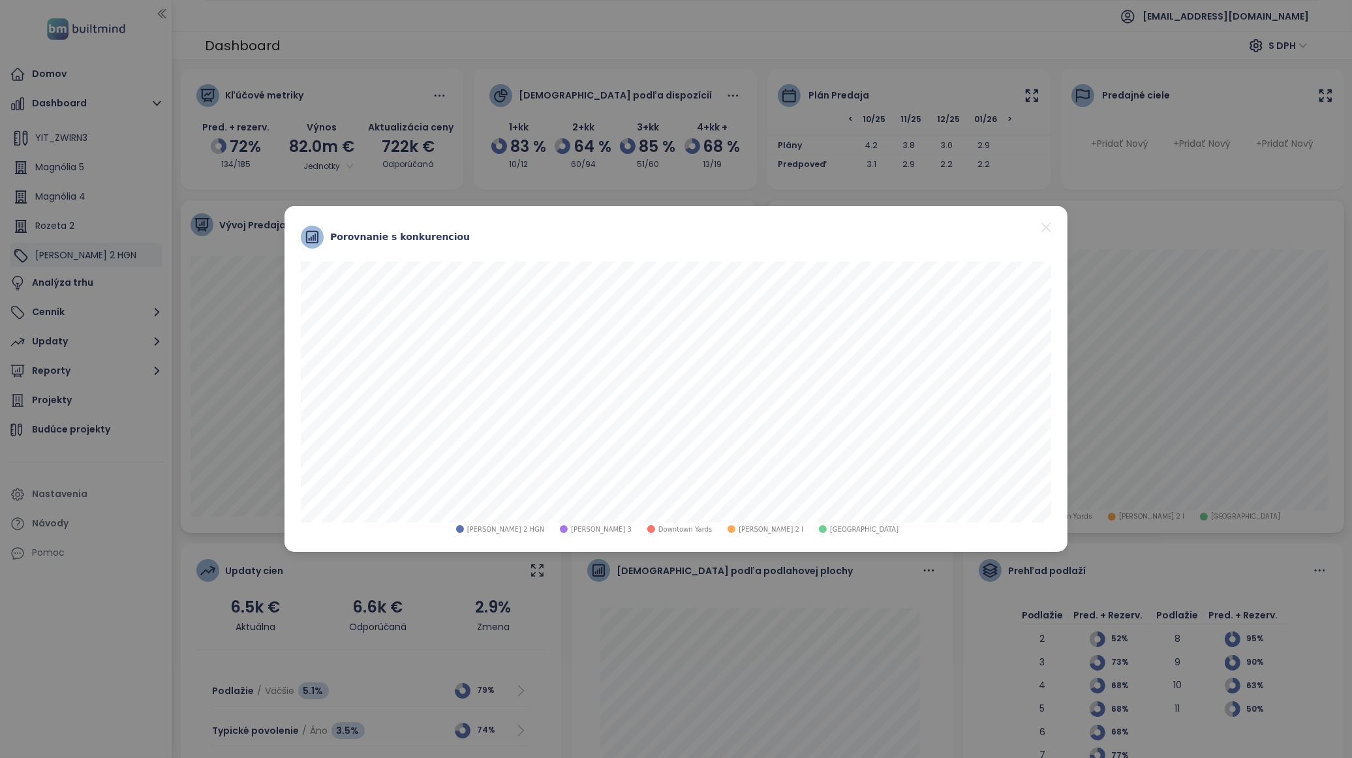
click at [1047, 229] on icon "close" at bounding box center [1045, 226] width 9 height 9
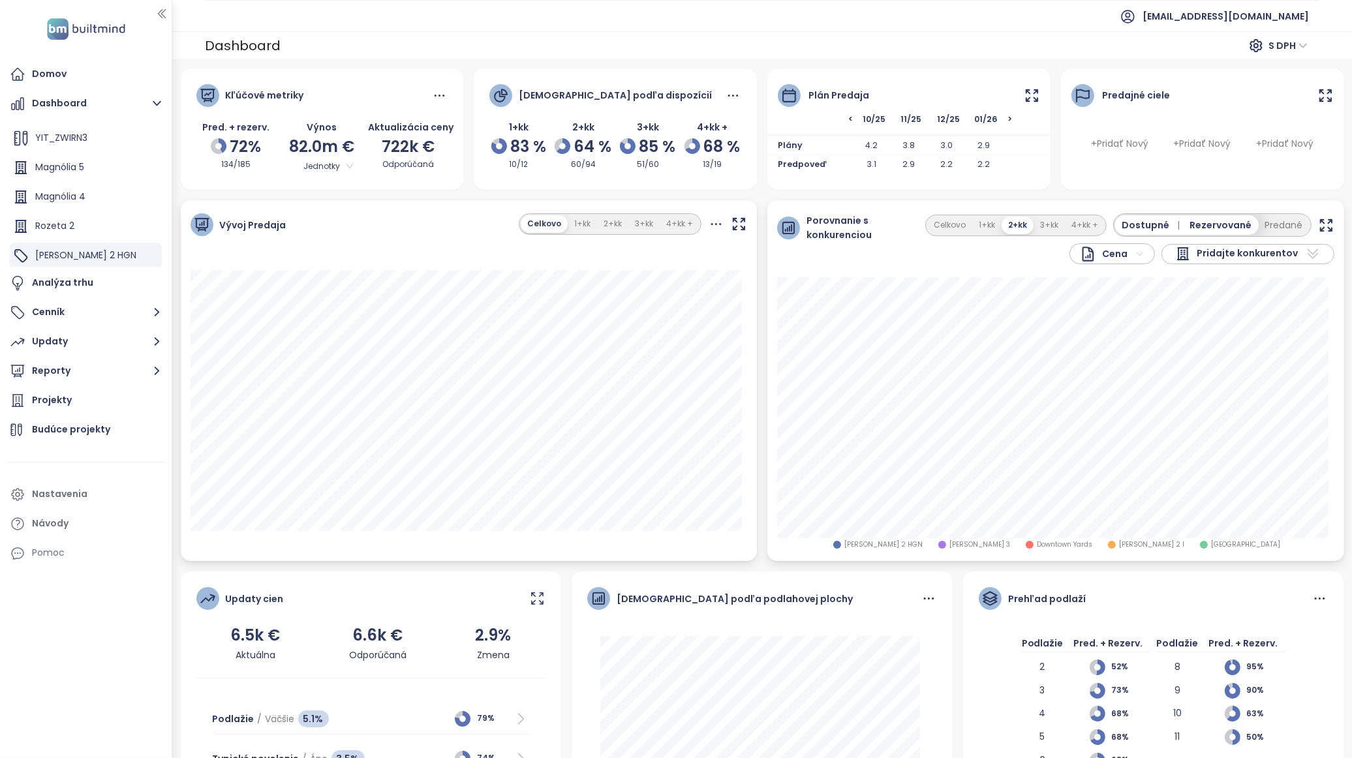
click at [1243, 257] on span "Pridajte konkurentov" at bounding box center [1247, 254] width 101 height 16
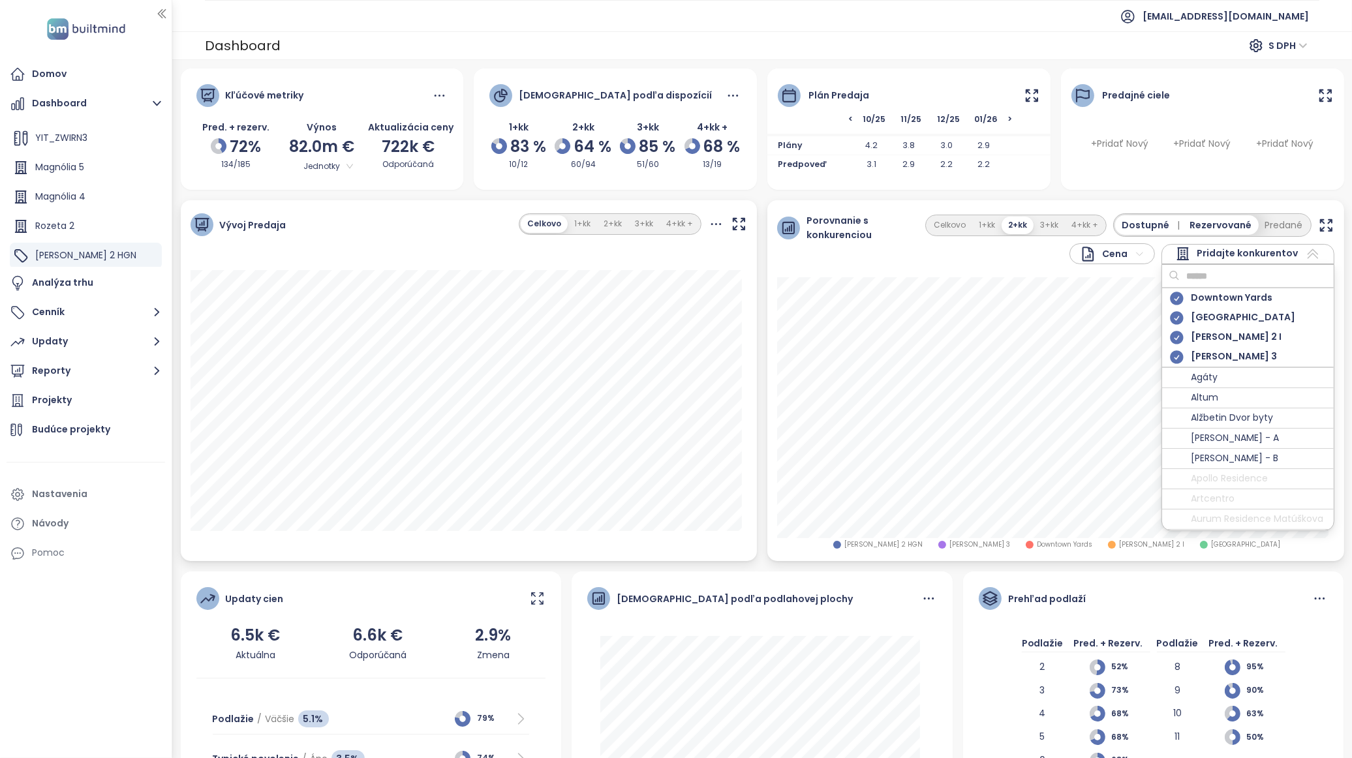
click at [1218, 277] on input "text" at bounding box center [1233, 276] width 106 height 20
click at [1221, 324] on div "Livy" at bounding box center [1248, 319] width 172 height 20
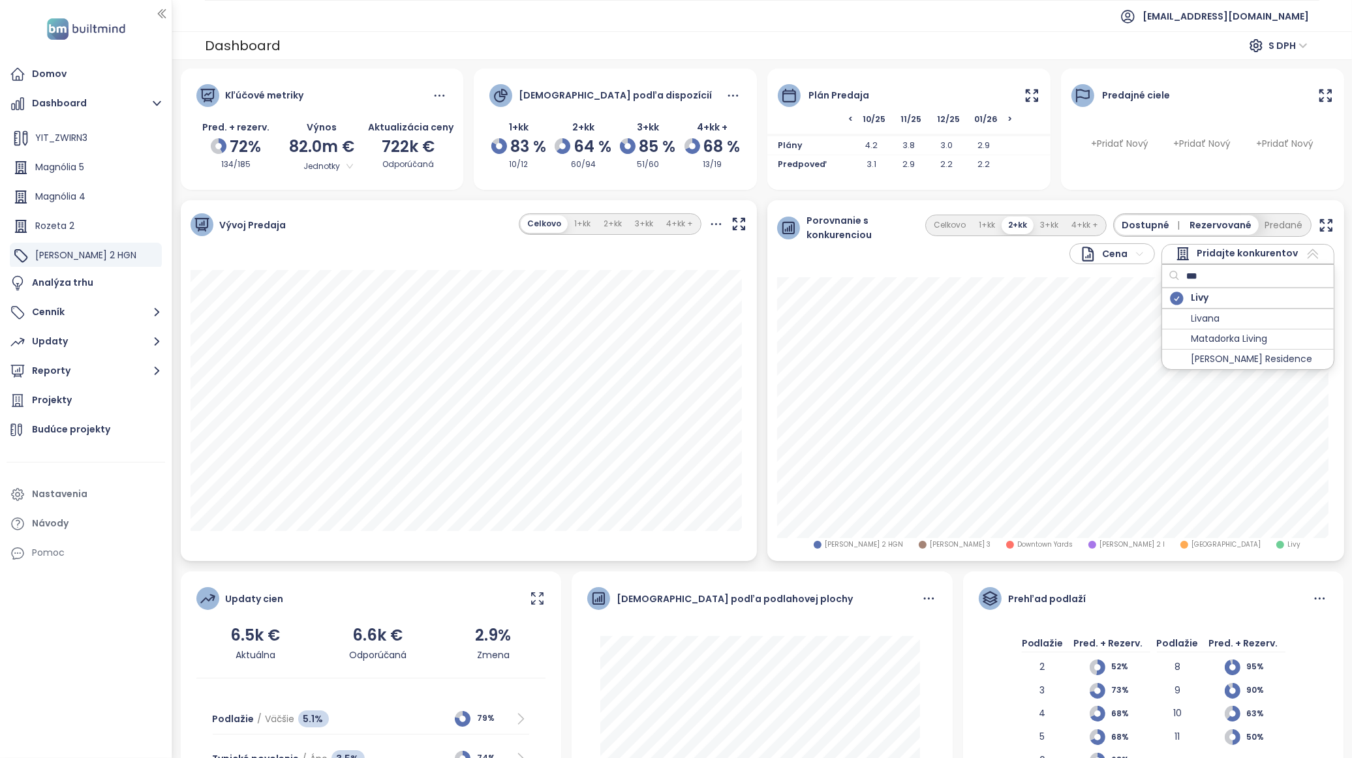
click at [1170, 300] on icon at bounding box center [1176, 298] width 13 height 13
click at [1210, 277] on input "***" at bounding box center [1233, 276] width 106 height 20
type input "*"
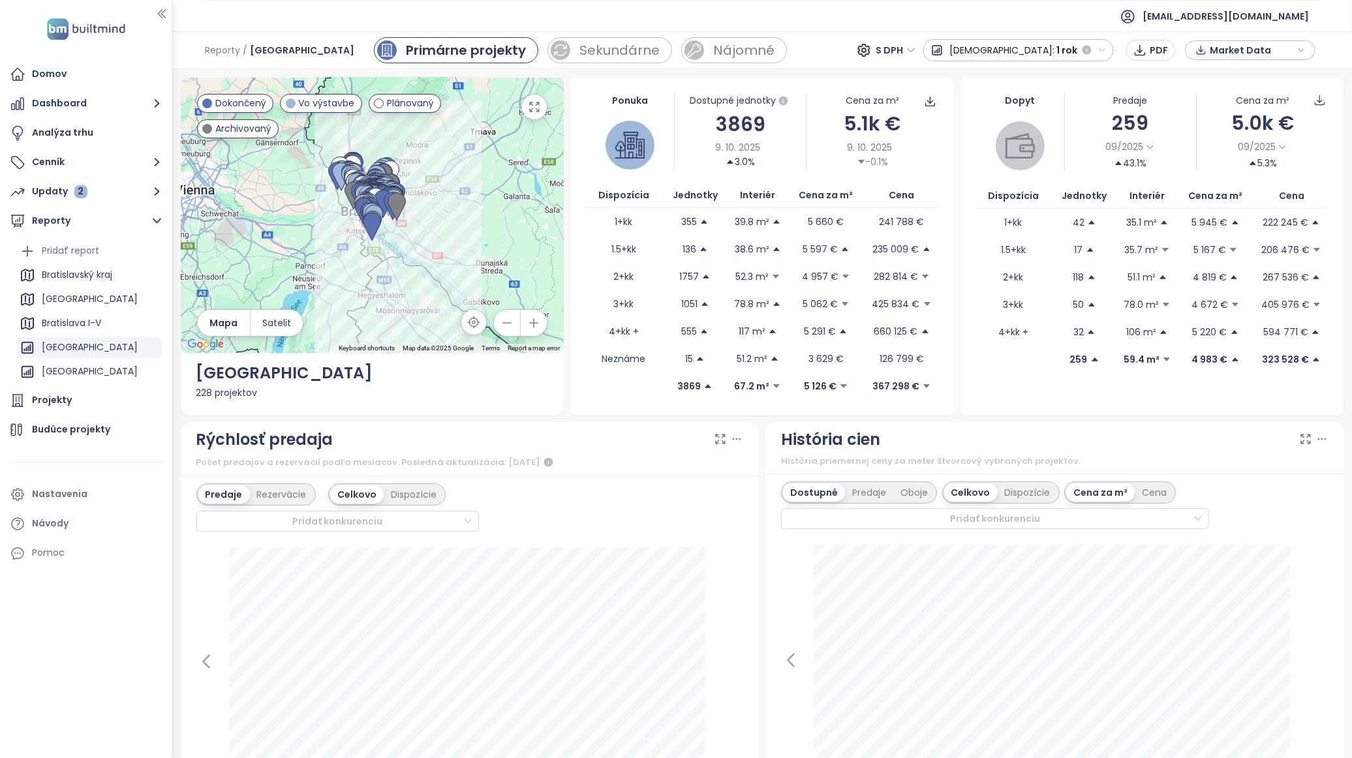
scroll to position [522, 0]
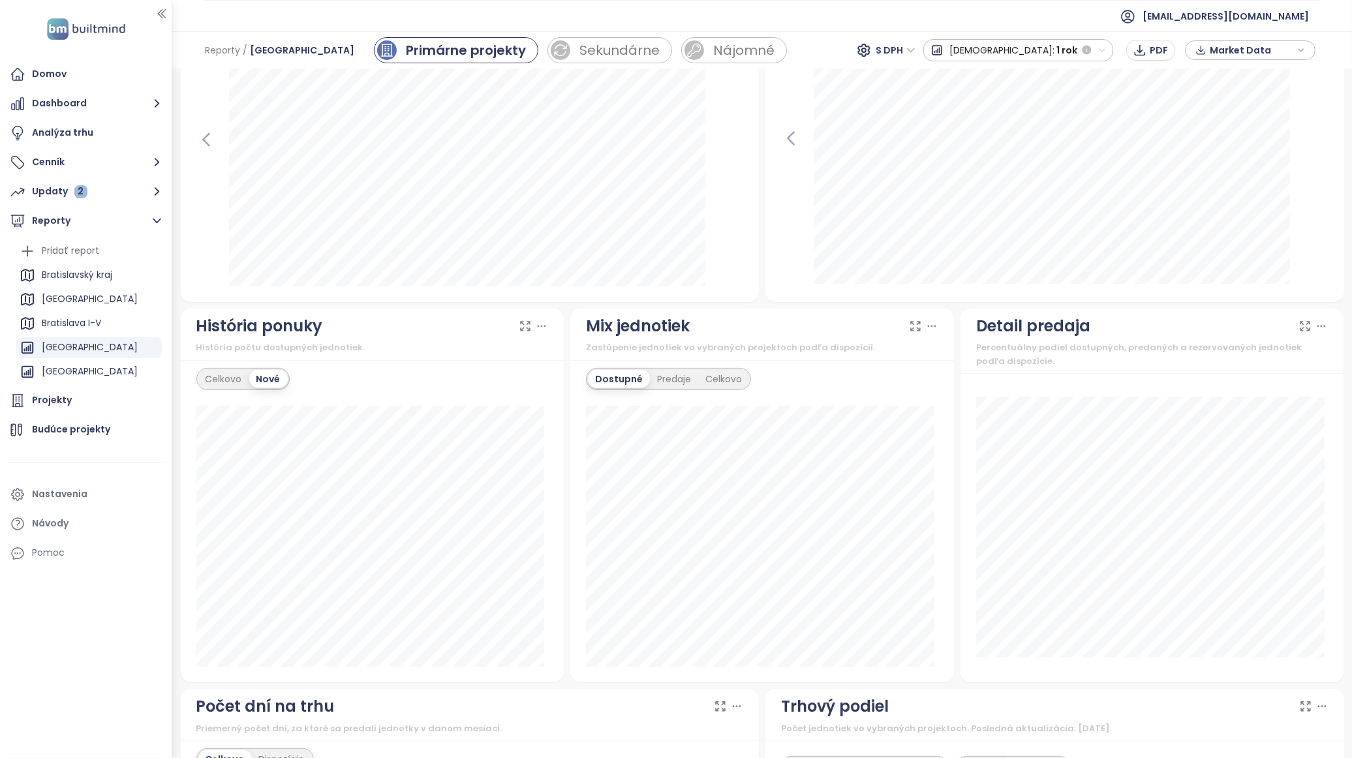
click at [746, 311] on div "Mix jednotiek Zastúpenie jednotiek vo vybraných projektoch podľa dispozícií." at bounding box center [762, 335] width 384 height 52
click at [87, 192] on button "Updaty 2" at bounding box center [86, 192] width 159 height 26
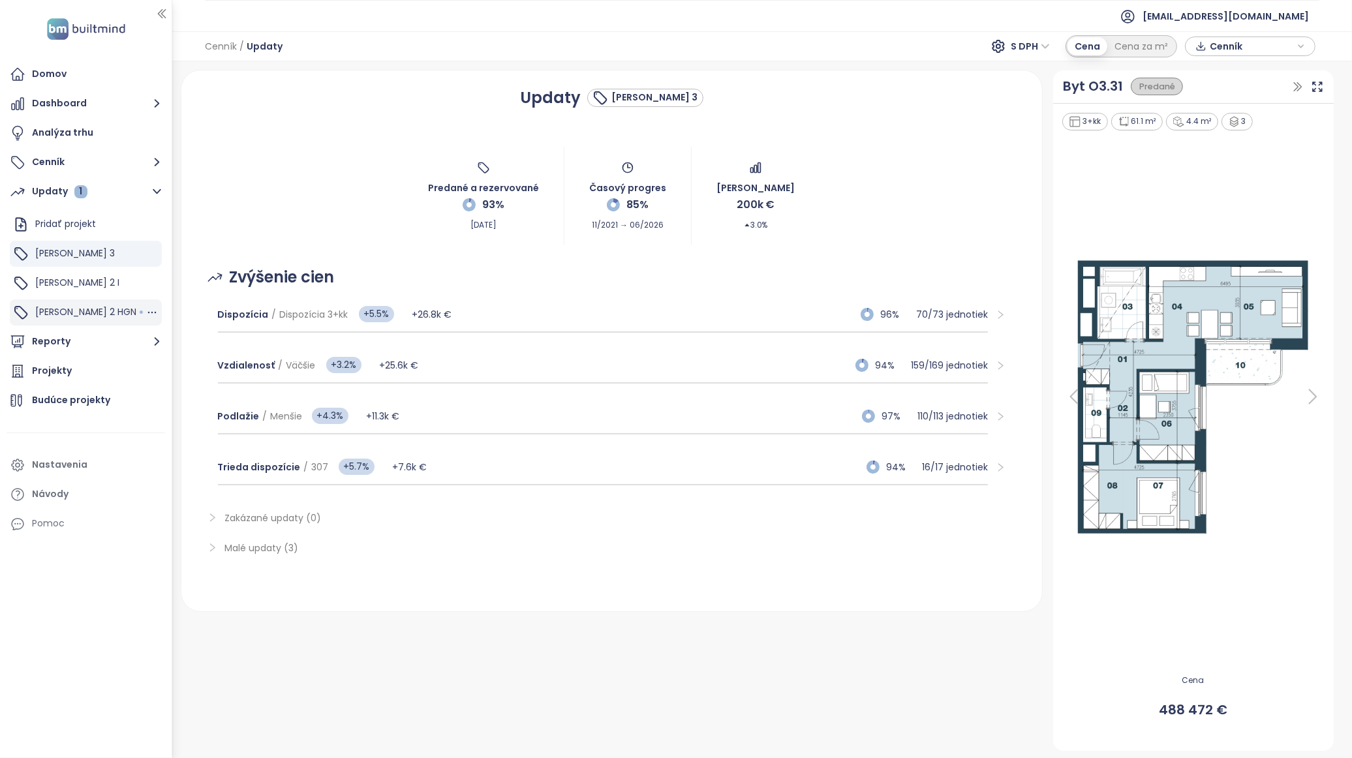
click at [107, 316] on div "Zwirn 2 HGN" at bounding box center [86, 312] width 152 height 26
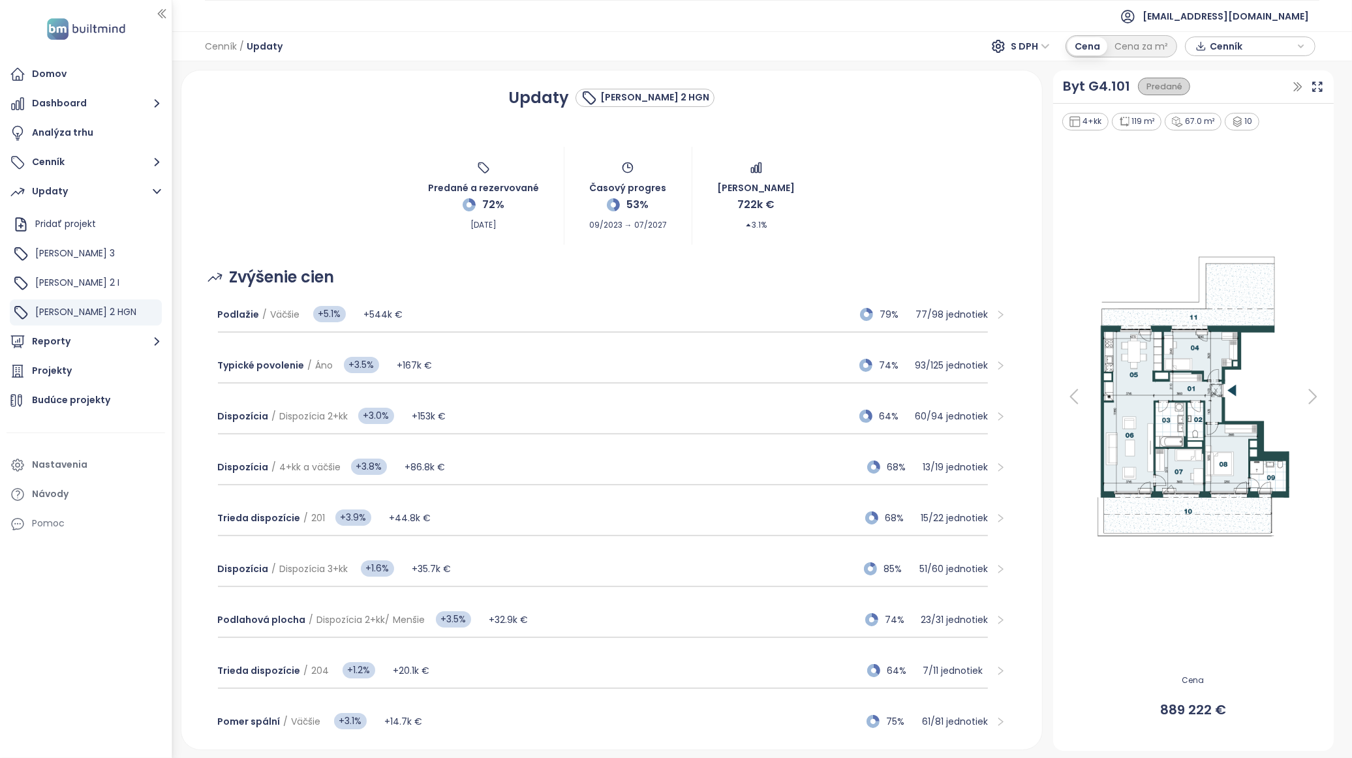
click at [279, 552] on div "Dispozícia / Dispozícia 3+kk +1.6% +35.7k € 85% 51 / 60 jednotiek" at bounding box center [603, 569] width 770 height 35
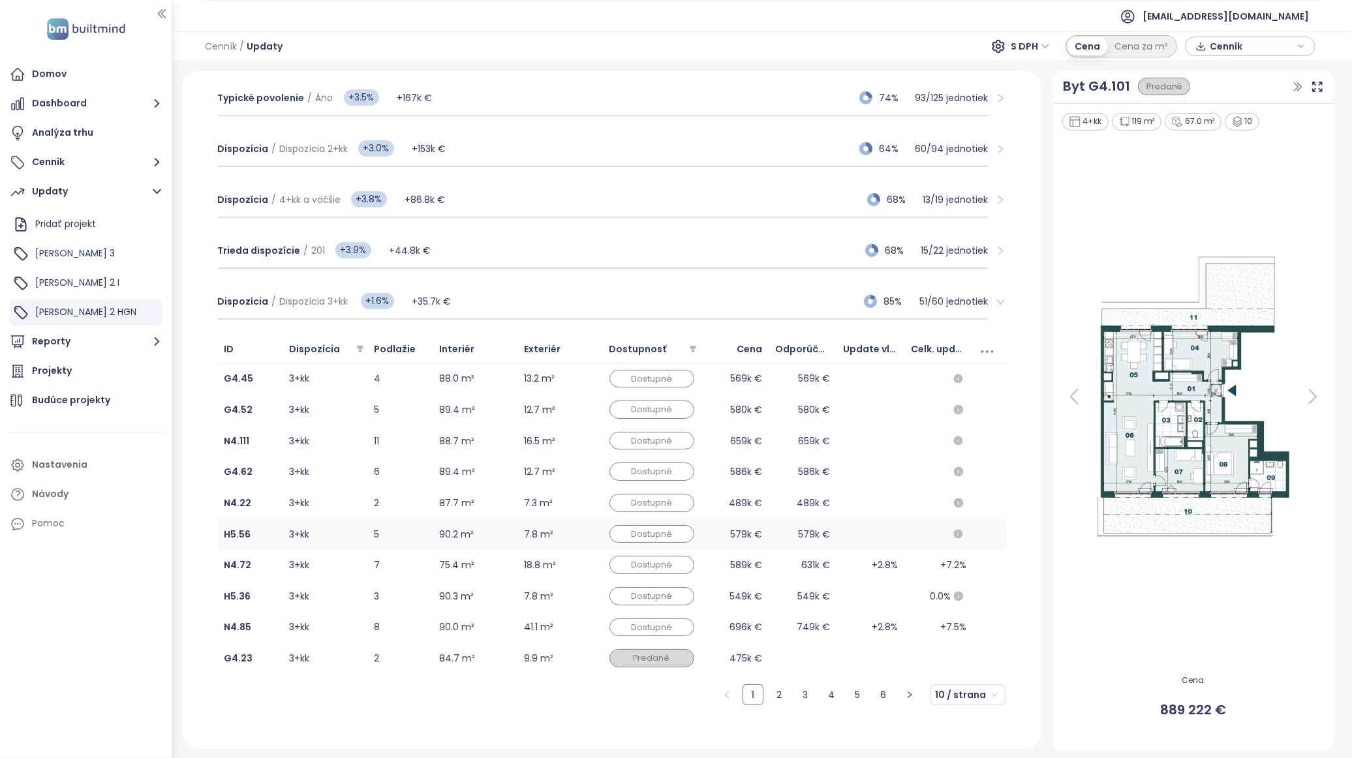
scroll to position [290, 0]
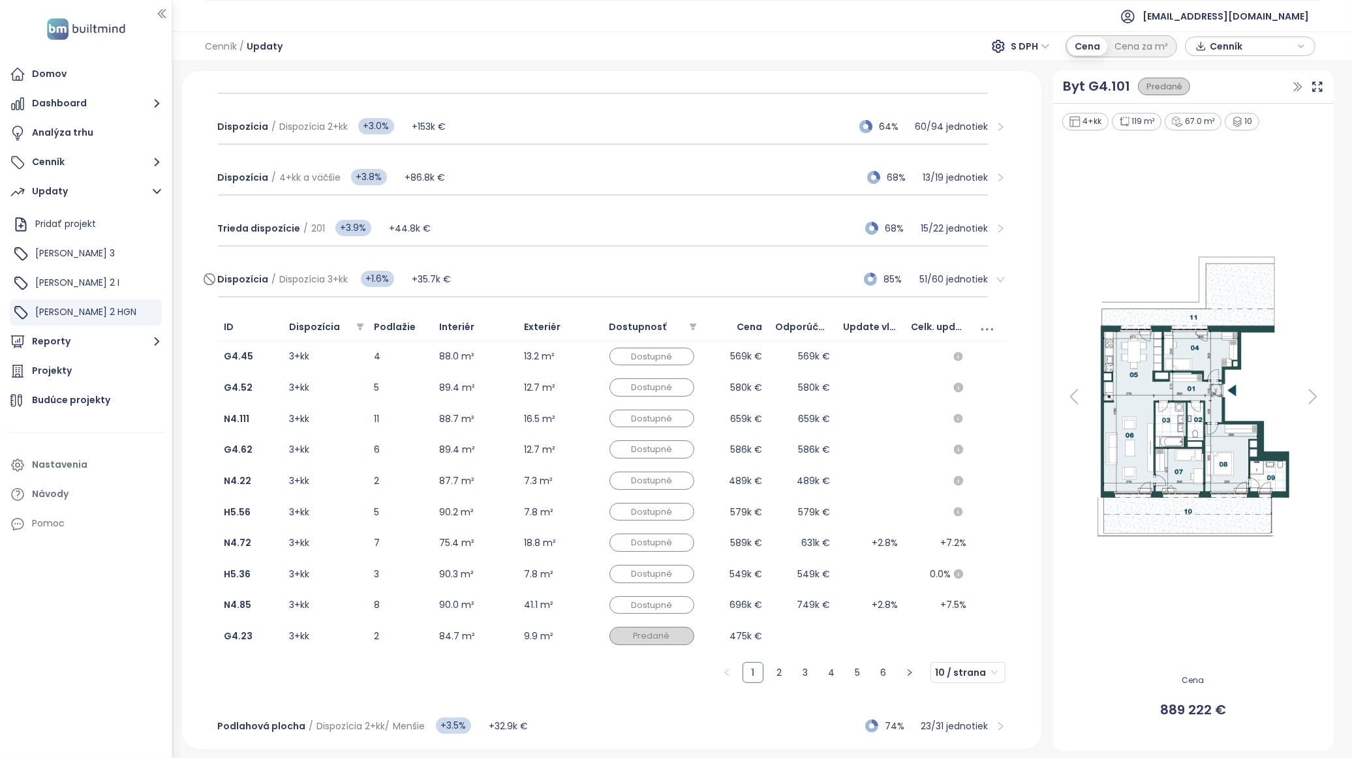
click at [280, 273] on span "Dispozícia 3+kk" at bounding box center [314, 279] width 69 height 13
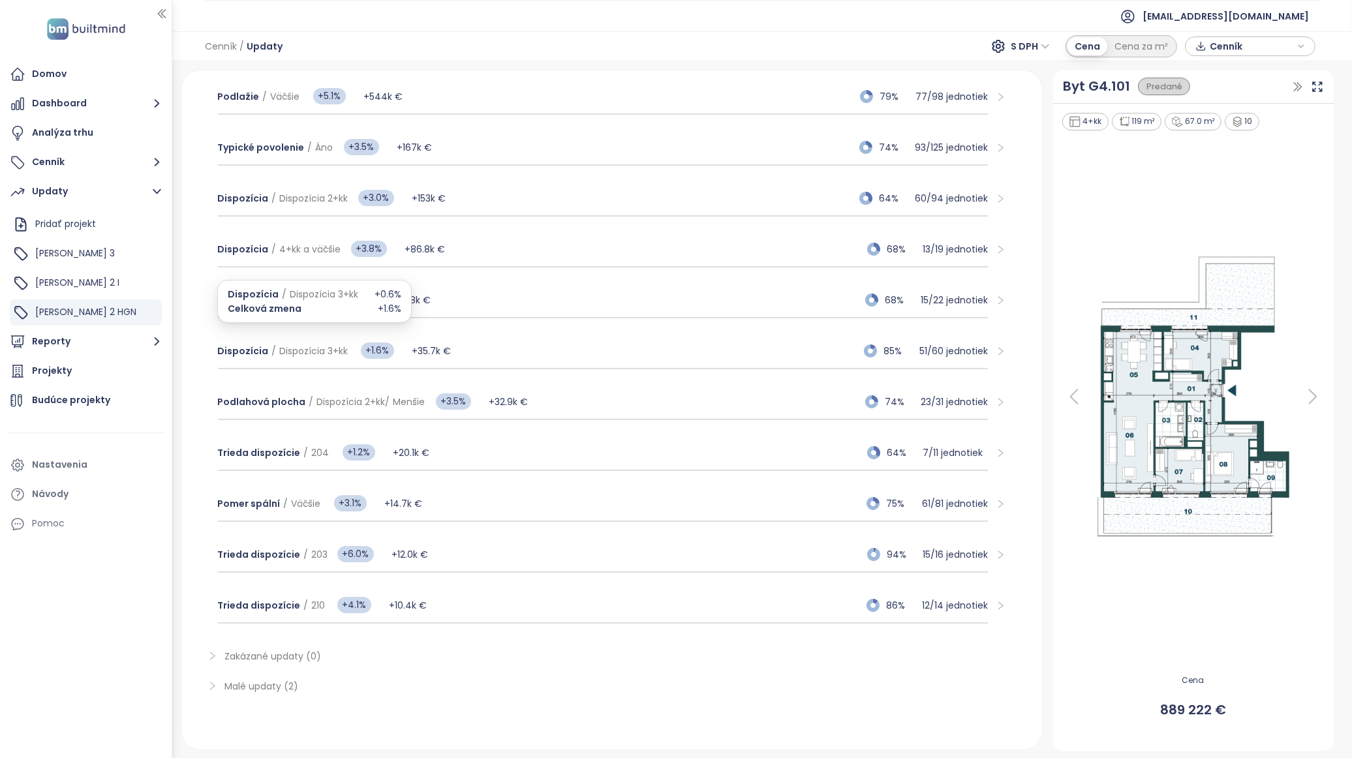
scroll to position [211, 0]
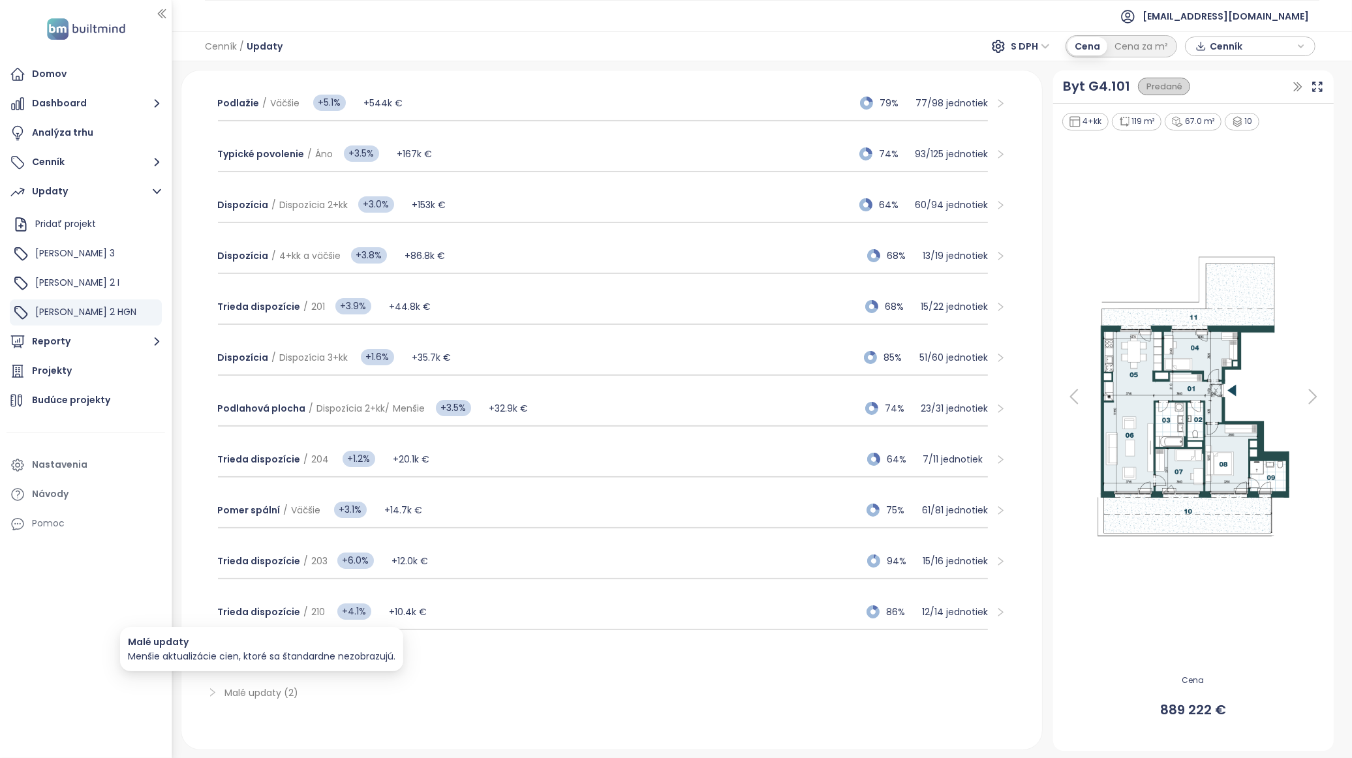
click at [272, 692] on span "Malé updaty (2)" at bounding box center [262, 692] width 74 height 13
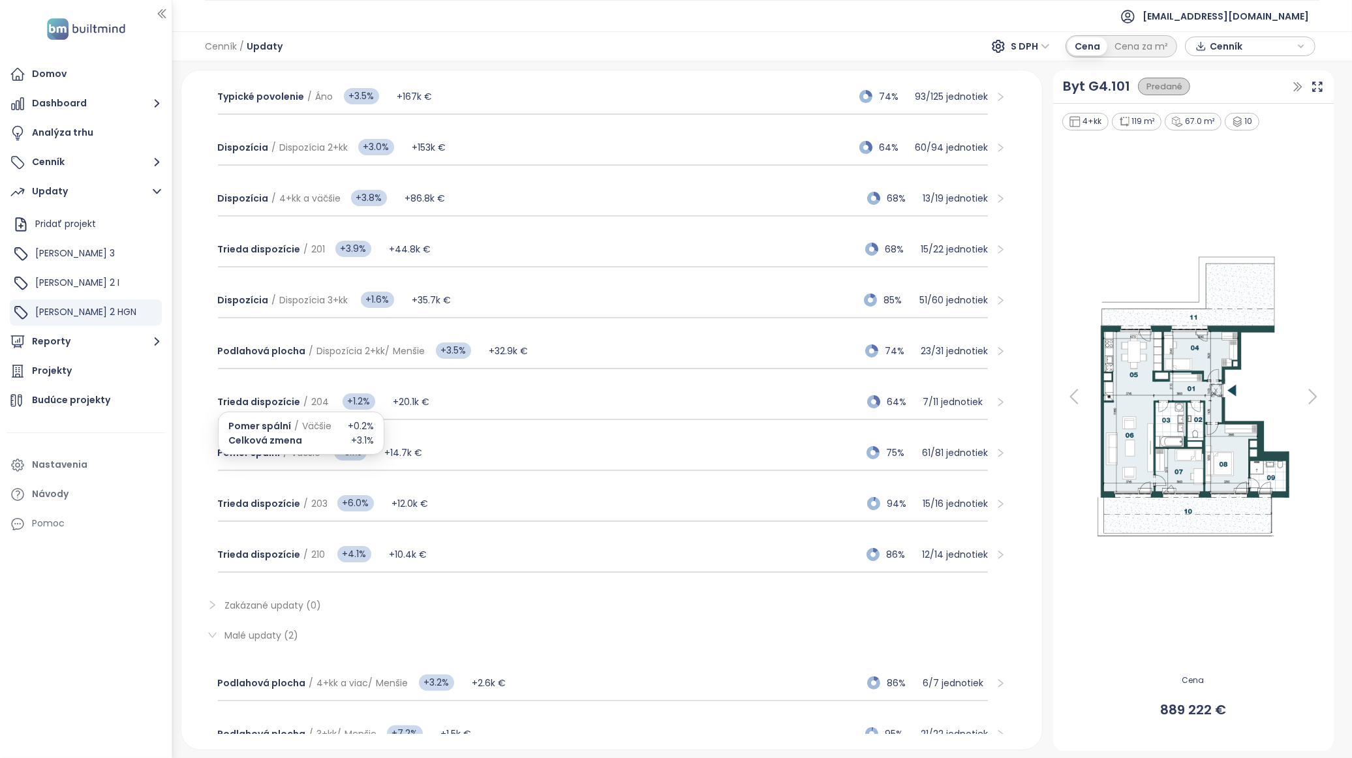
scroll to position [328, 0]
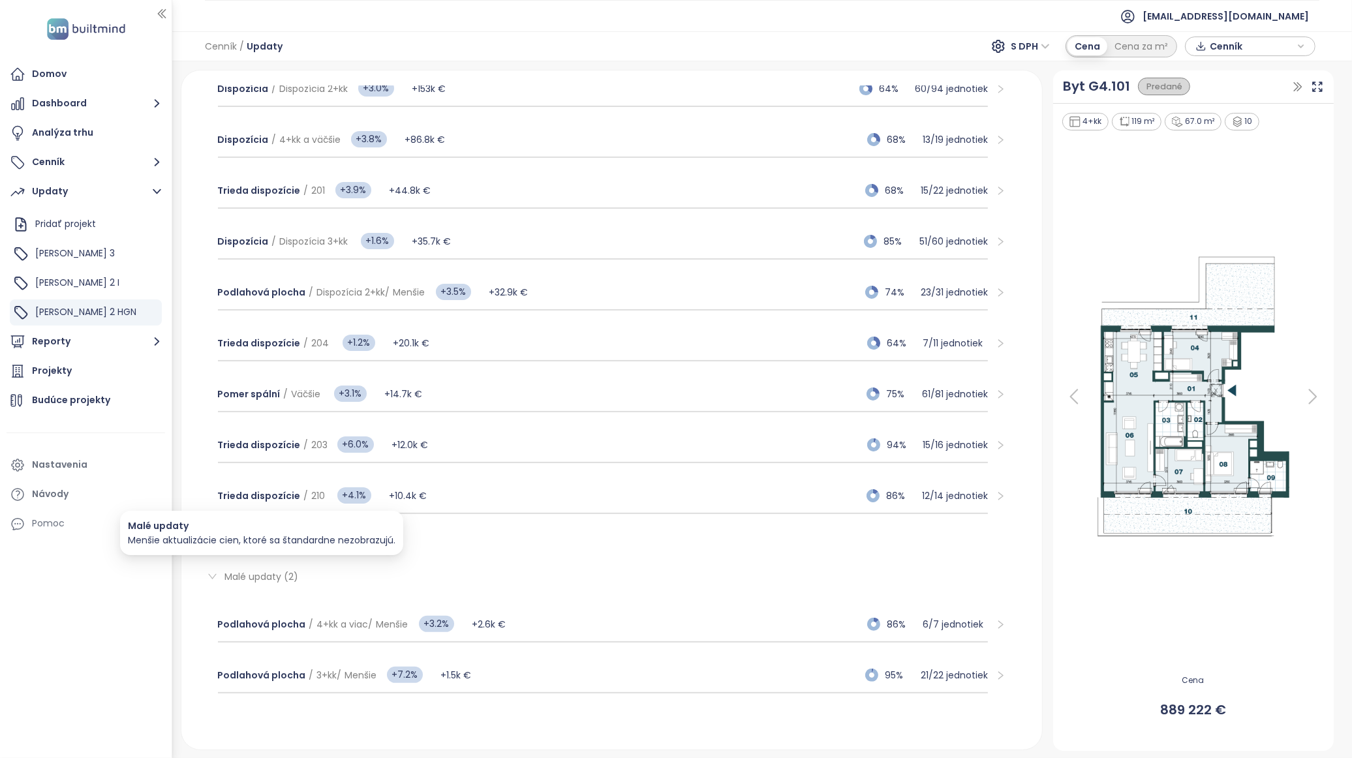
click at [277, 570] on span "Malé updaty (2)" at bounding box center [262, 576] width 74 height 13
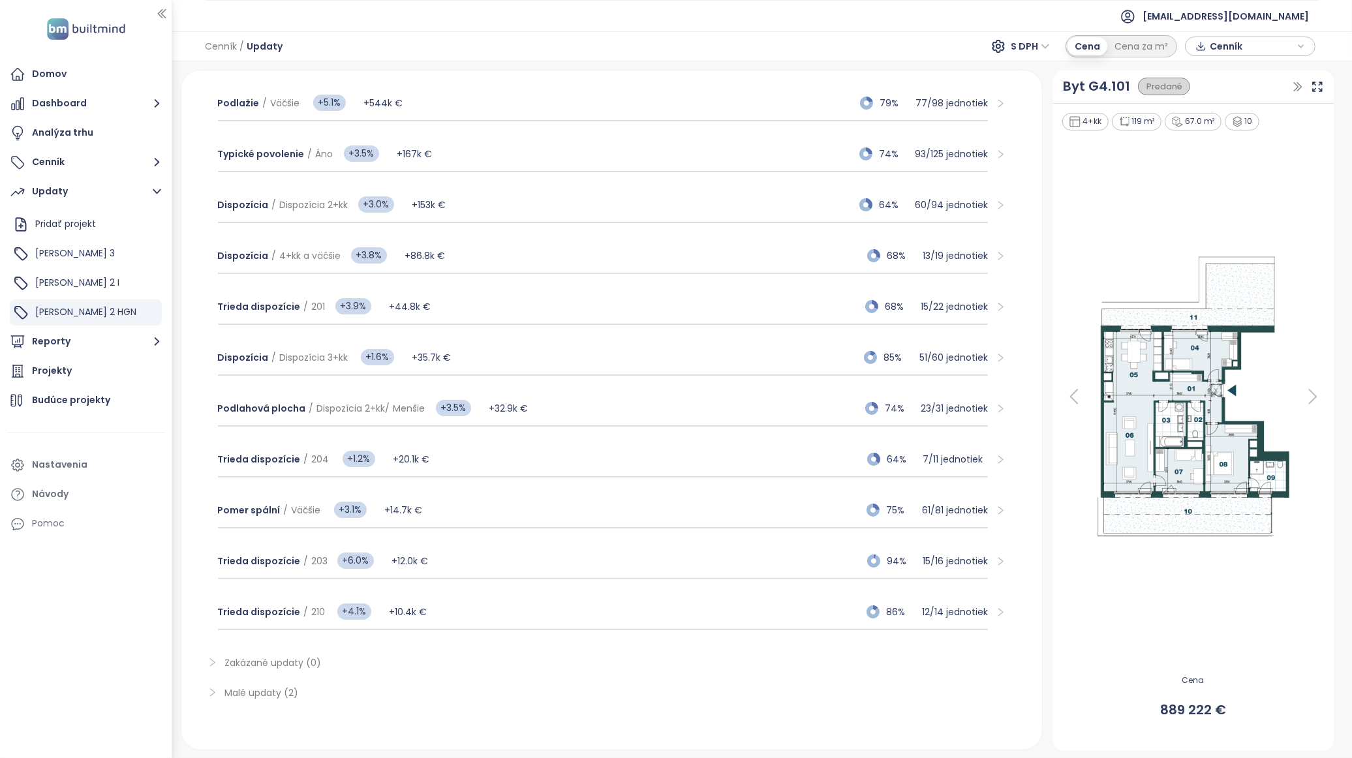
scroll to position [139, 0]
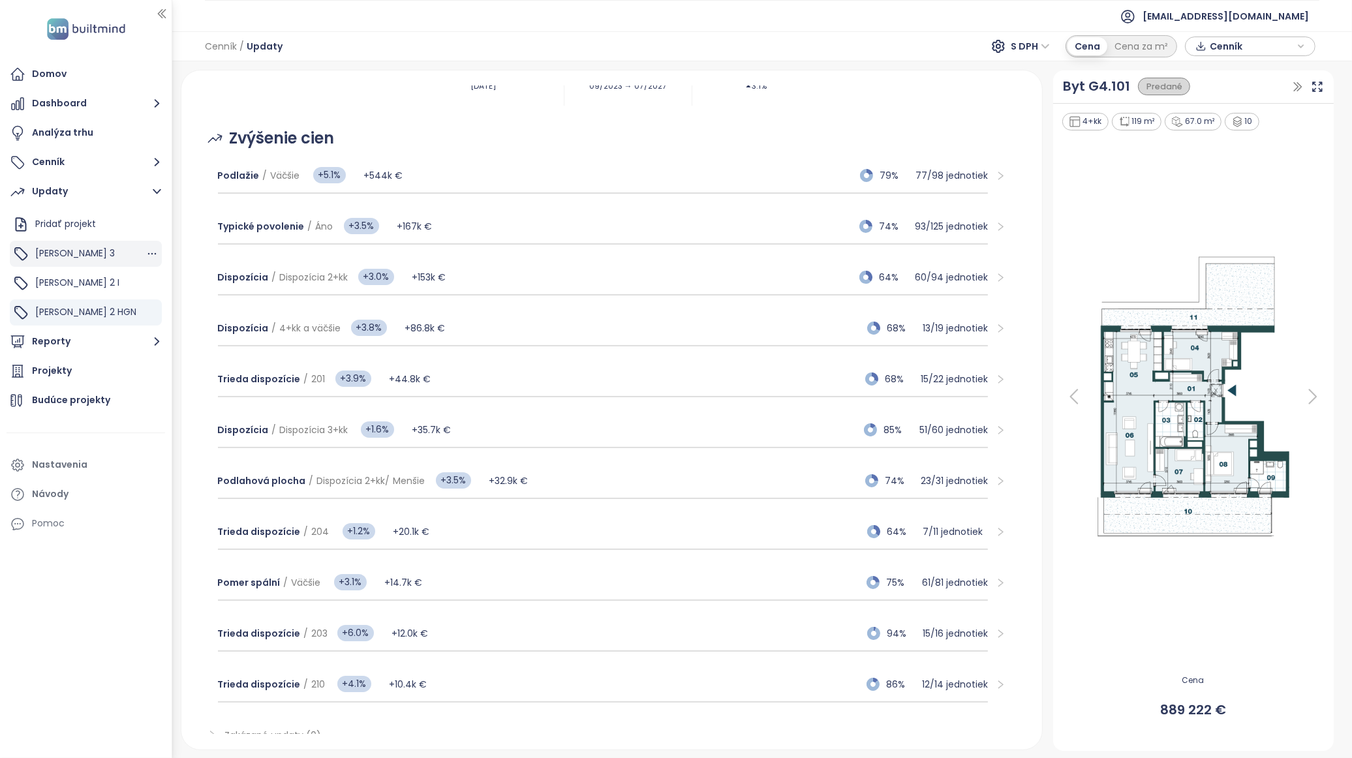
click at [95, 251] on div "Zwirn 3" at bounding box center [86, 254] width 152 height 26
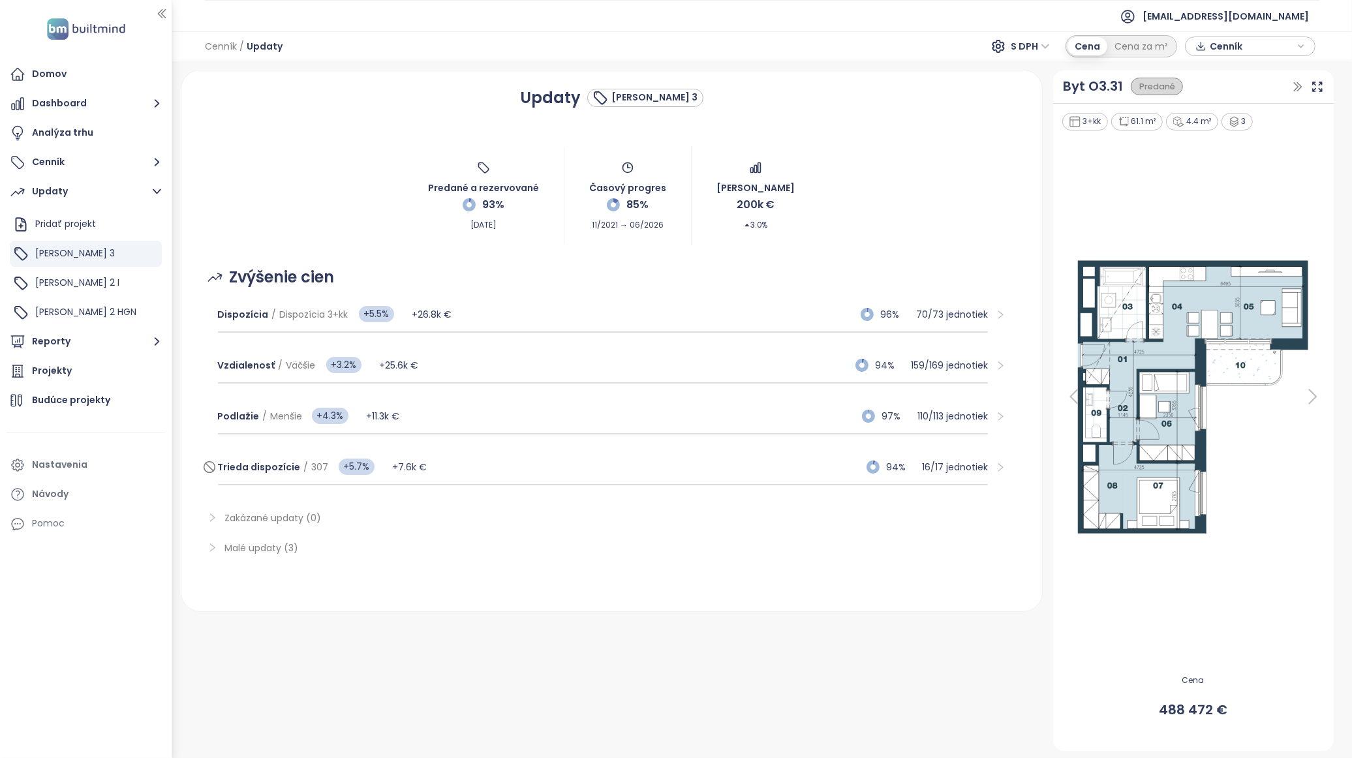
click at [595, 465] on div "Trieda dispozície / 307 +5.7% +7.6k € 94% 16 / 17 jednotiek" at bounding box center [603, 467] width 770 height 35
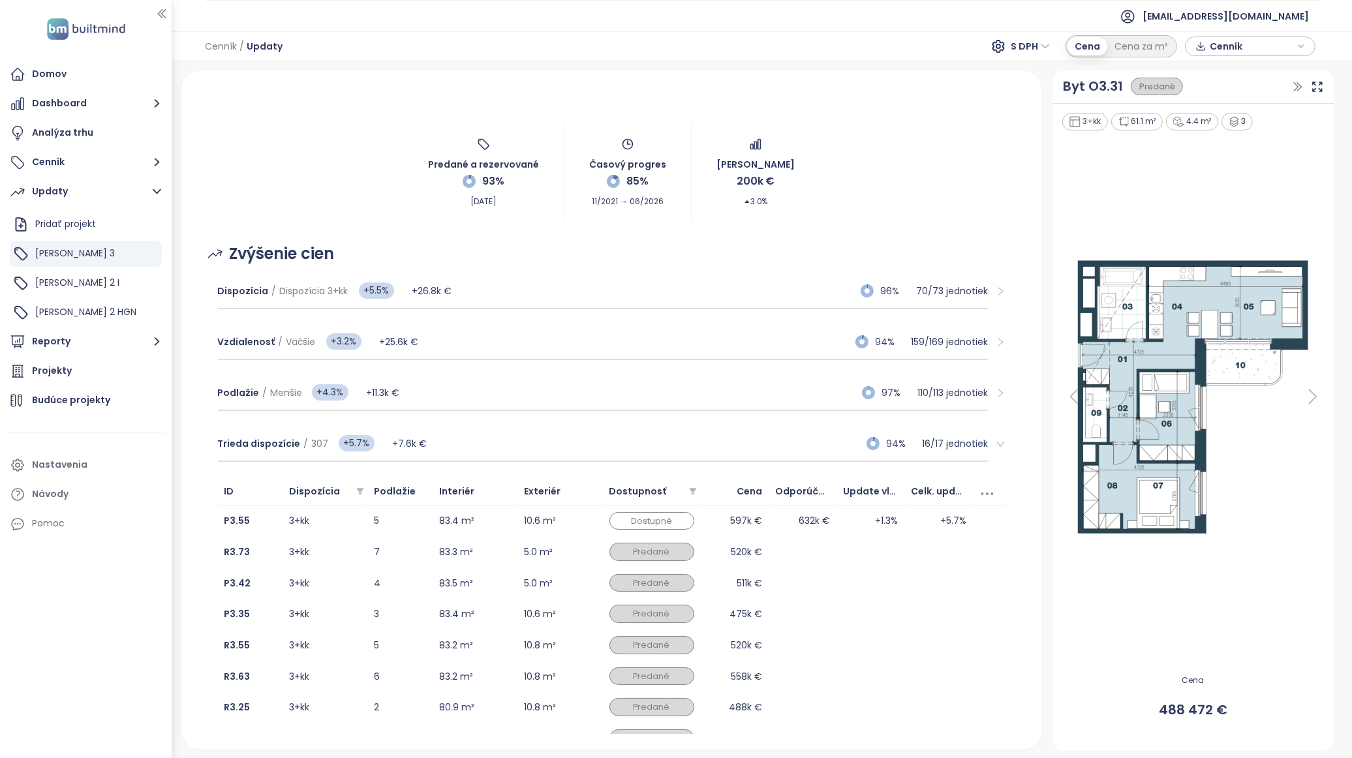
scroll to position [0, 0]
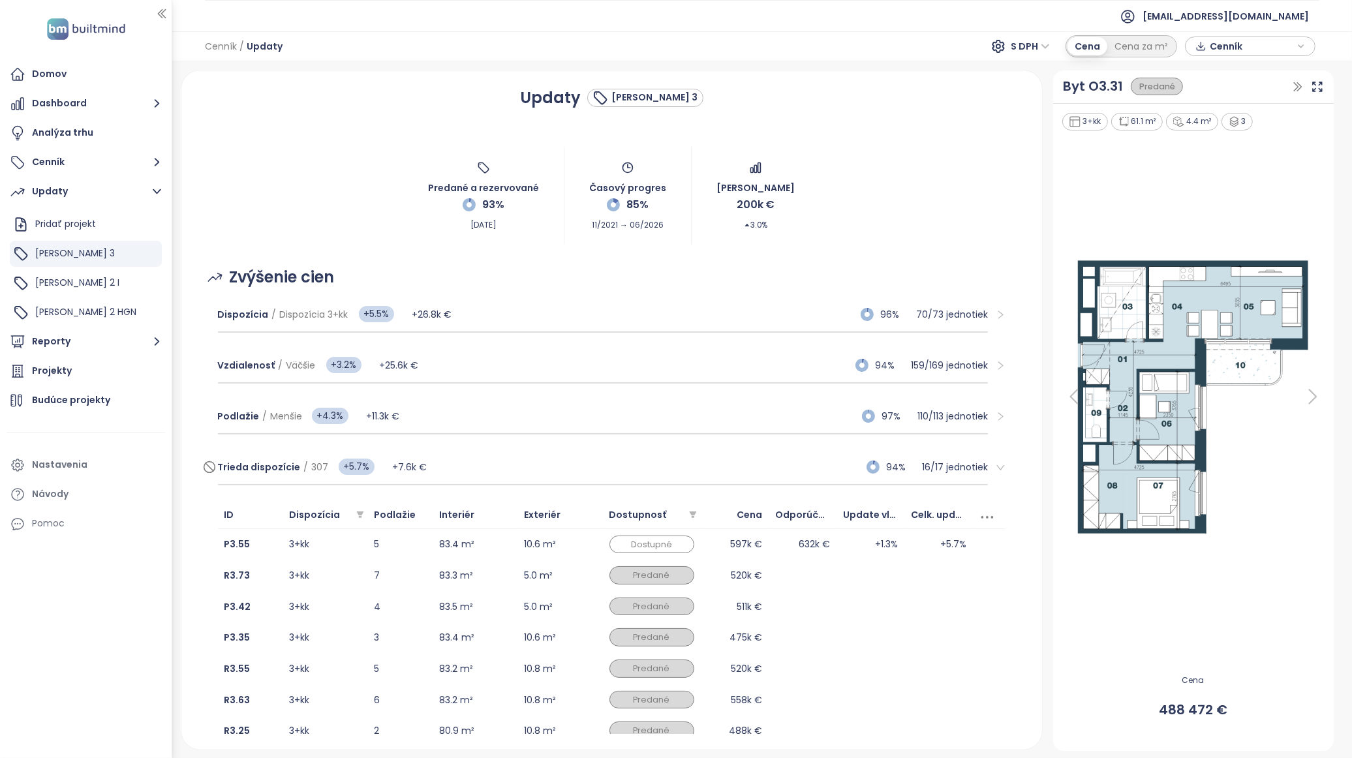
click at [782, 465] on div "Trieda dispozície / 307 +5.7% +7.6k € 94% 16 / 17 jednotiek" at bounding box center [603, 467] width 770 height 35
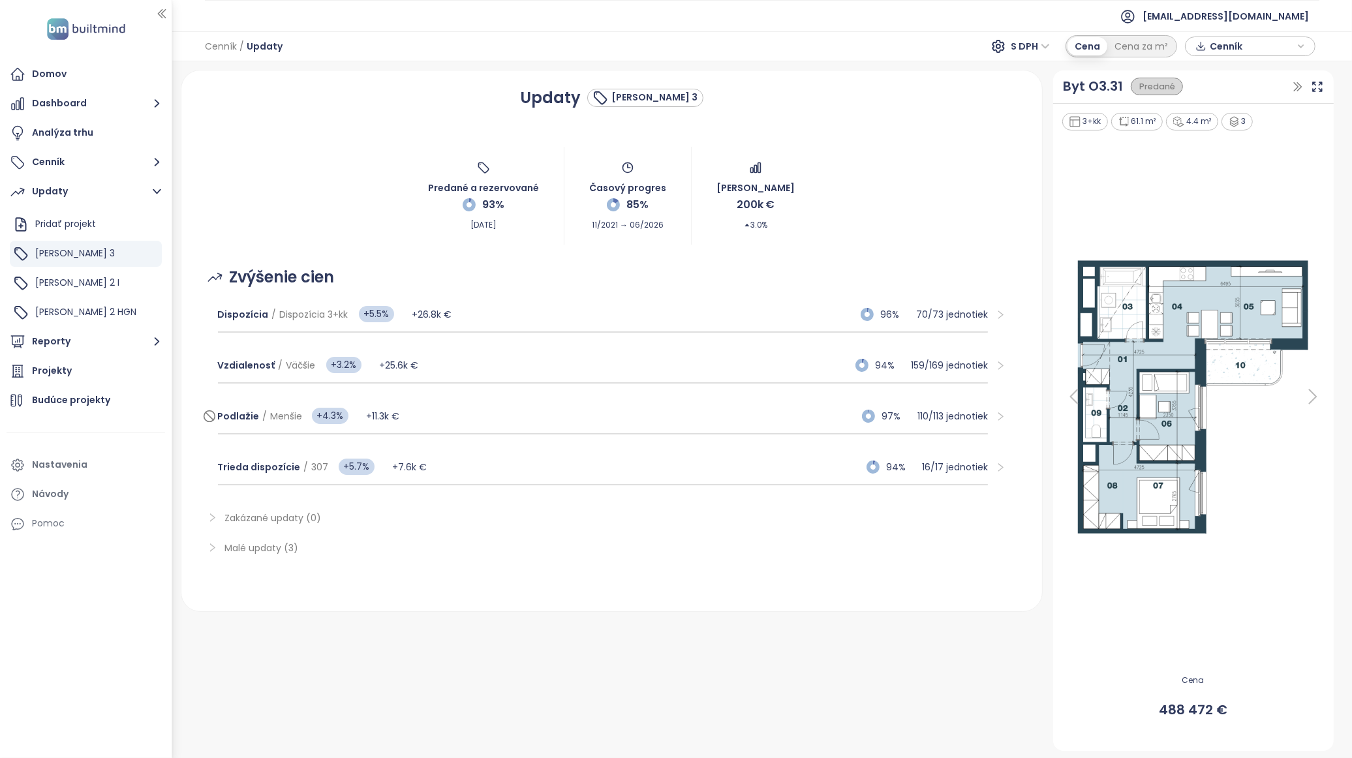
click at [784, 423] on div "Podlažie / Menšie +4.3% +11.3k € 97% 110 / 113 jednotiek" at bounding box center [603, 416] width 770 height 35
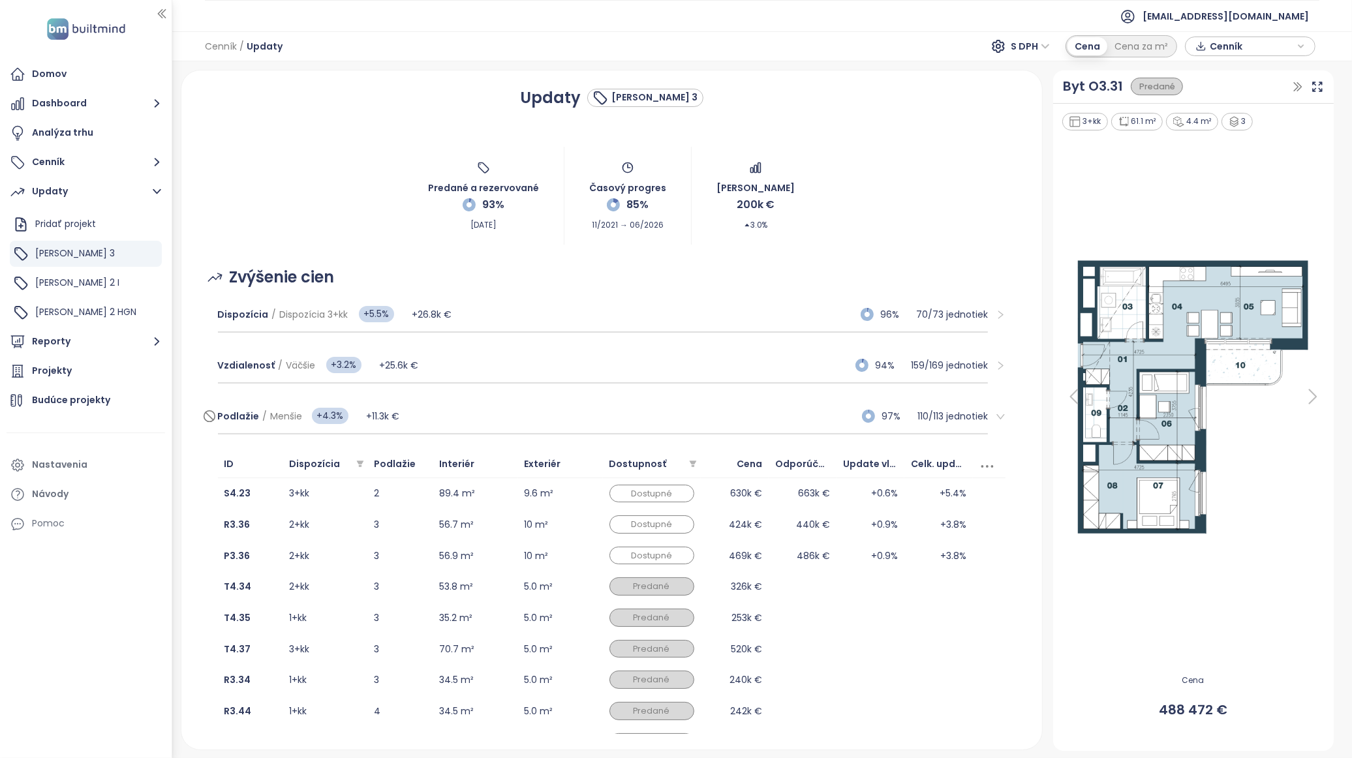
click at [786, 414] on div "Podlažie / Menšie +4.3% +11.3k € 97% 110 / 113 jednotiek" at bounding box center [603, 416] width 770 height 35
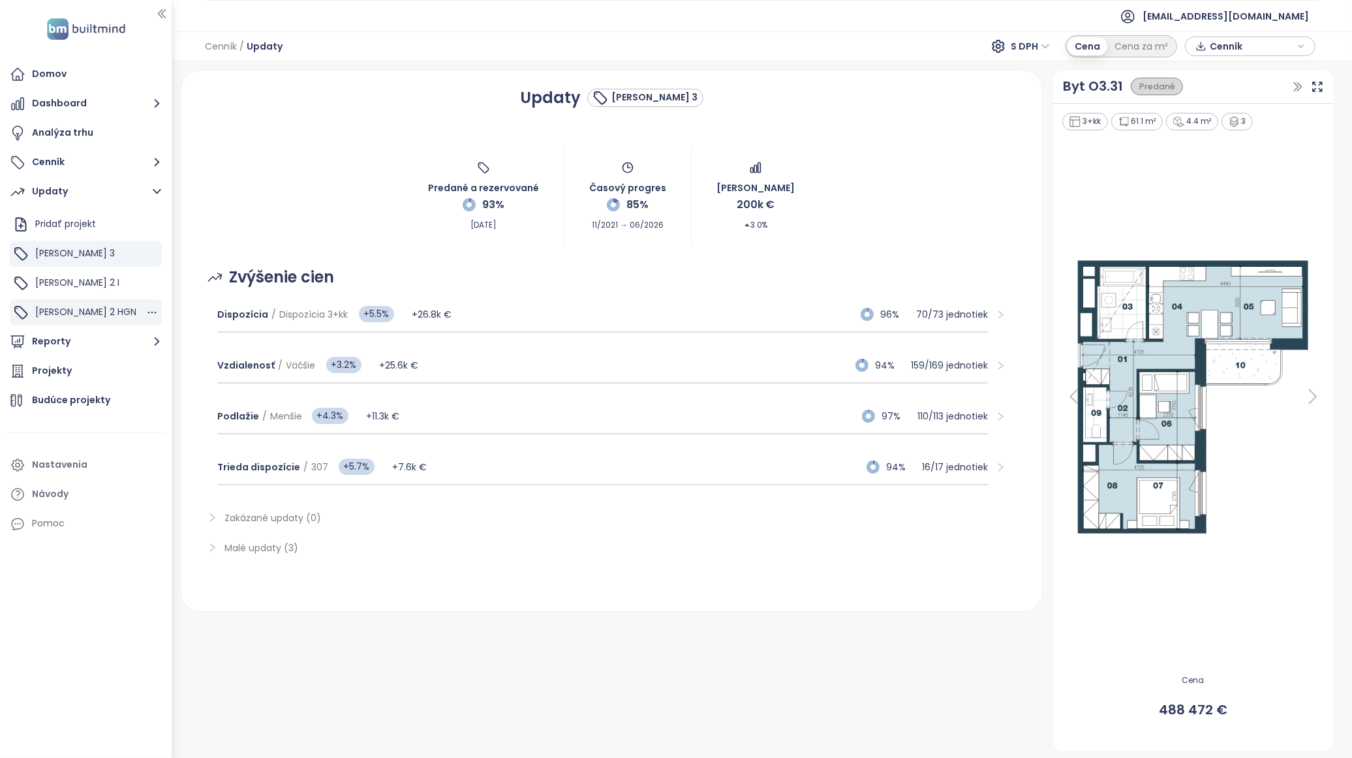
click at [85, 321] on div "Zwirn 2 HGN" at bounding box center [86, 312] width 152 height 26
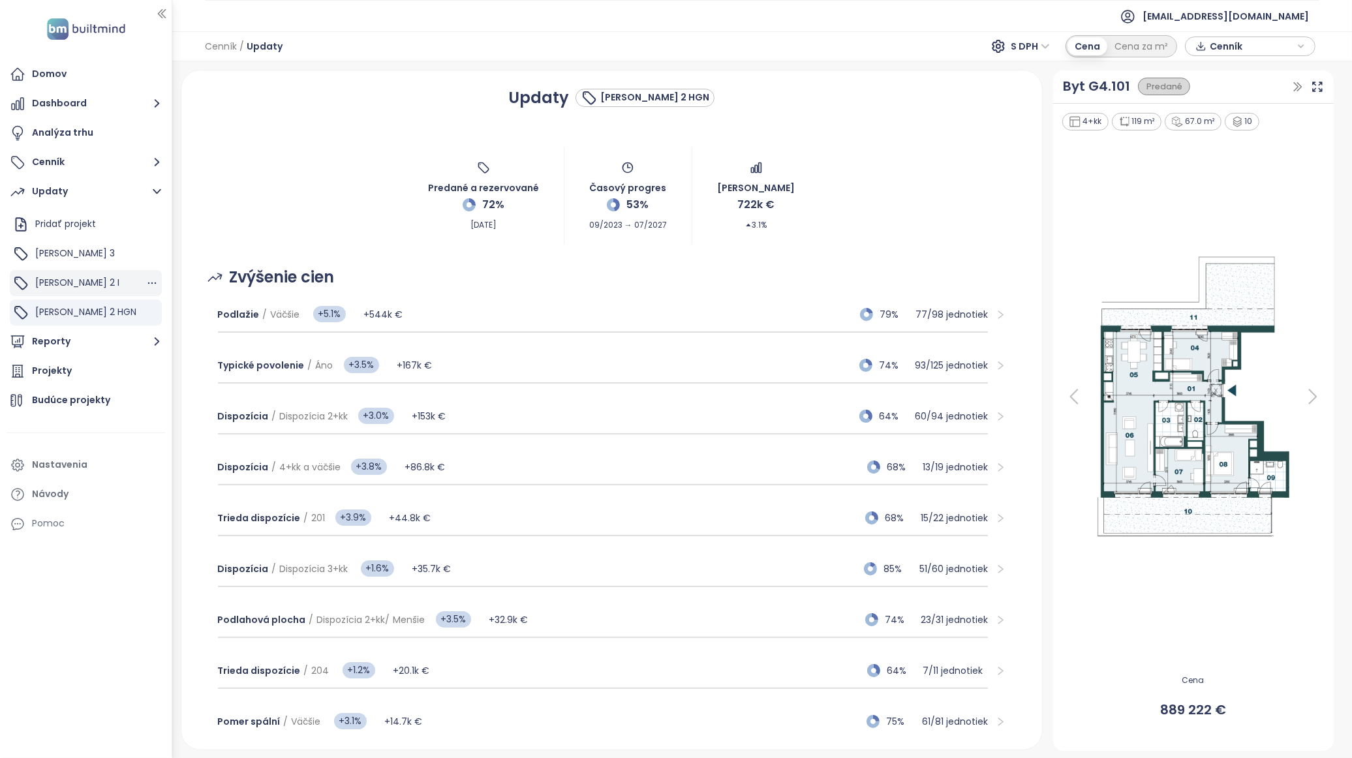
click at [94, 283] on div "Zwirn 2 I" at bounding box center [86, 283] width 152 height 26
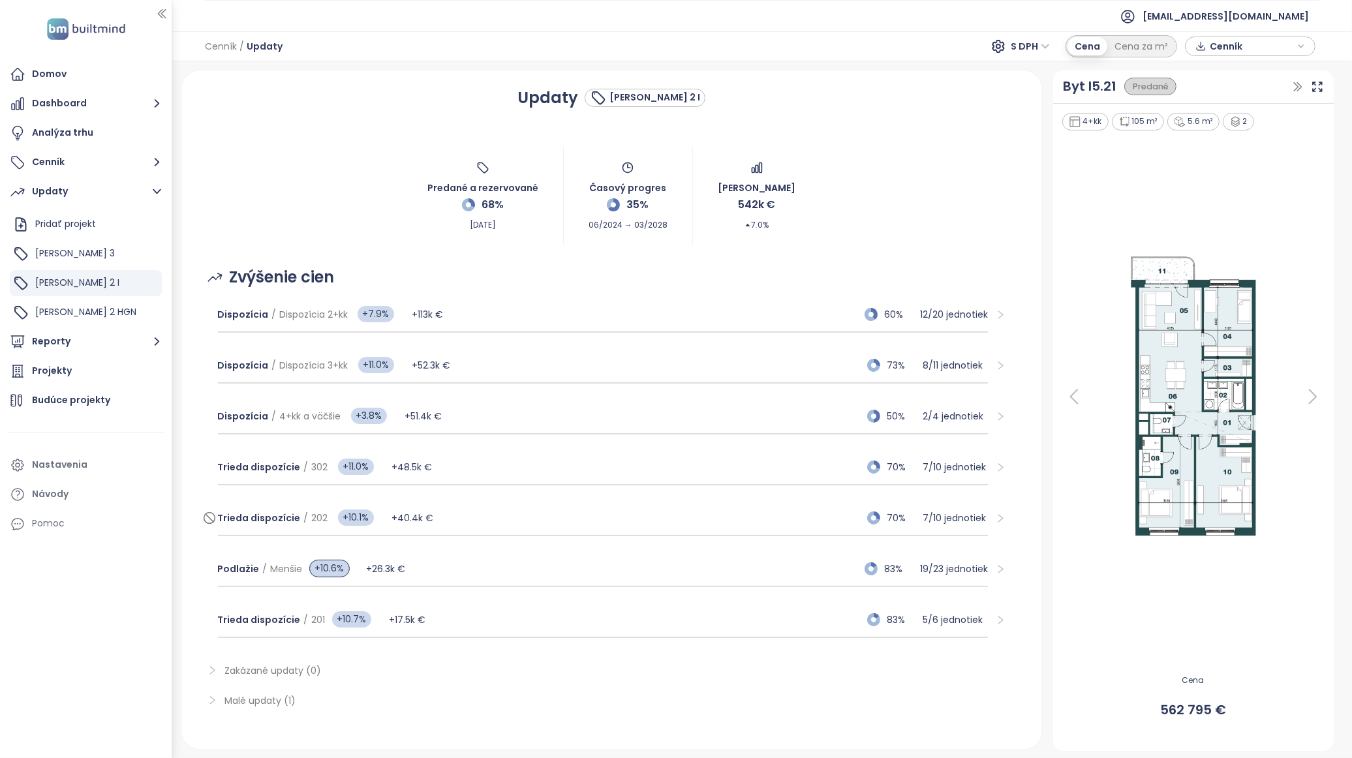
click at [427, 516] on div "Trieda dispozície / 202 +10.1% +40.4k € 70% 7 / 10 jednotiek" at bounding box center [603, 518] width 770 height 35
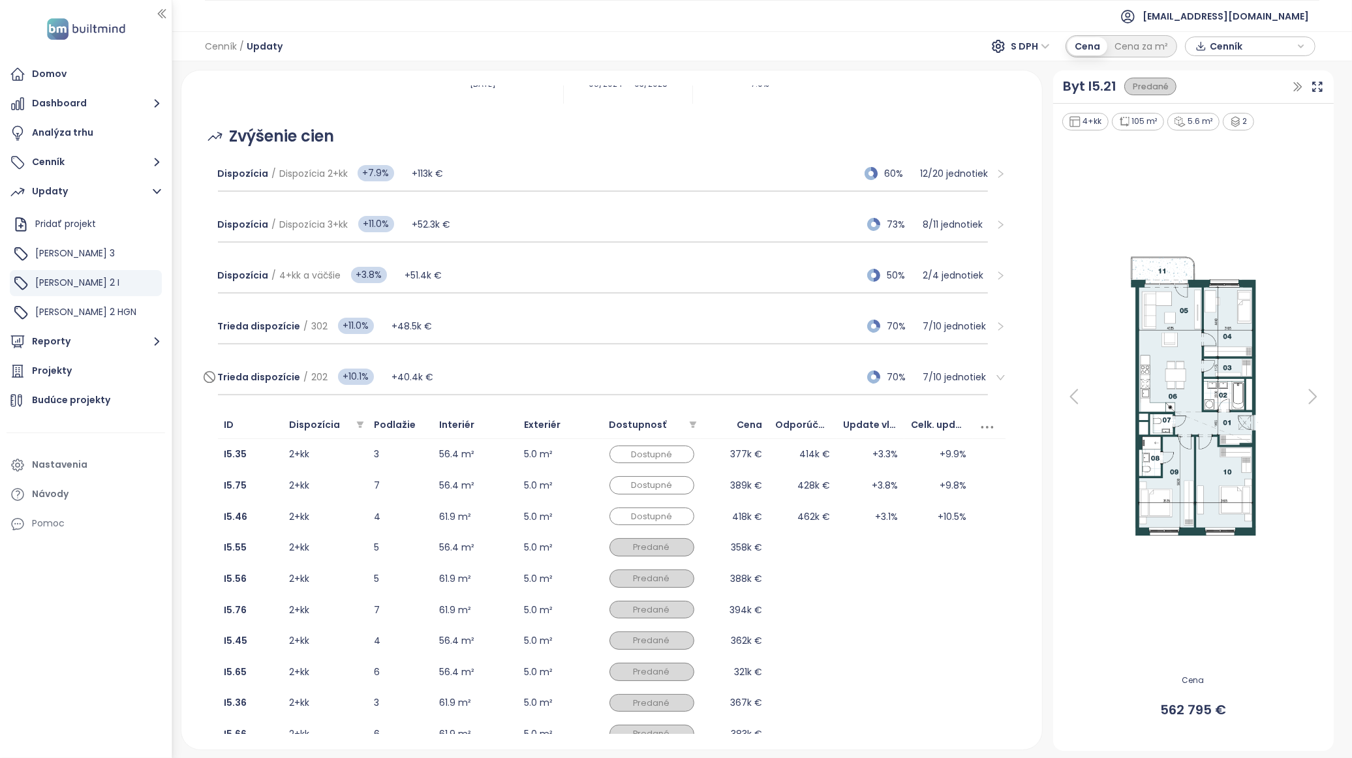
scroll to position [145, 0]
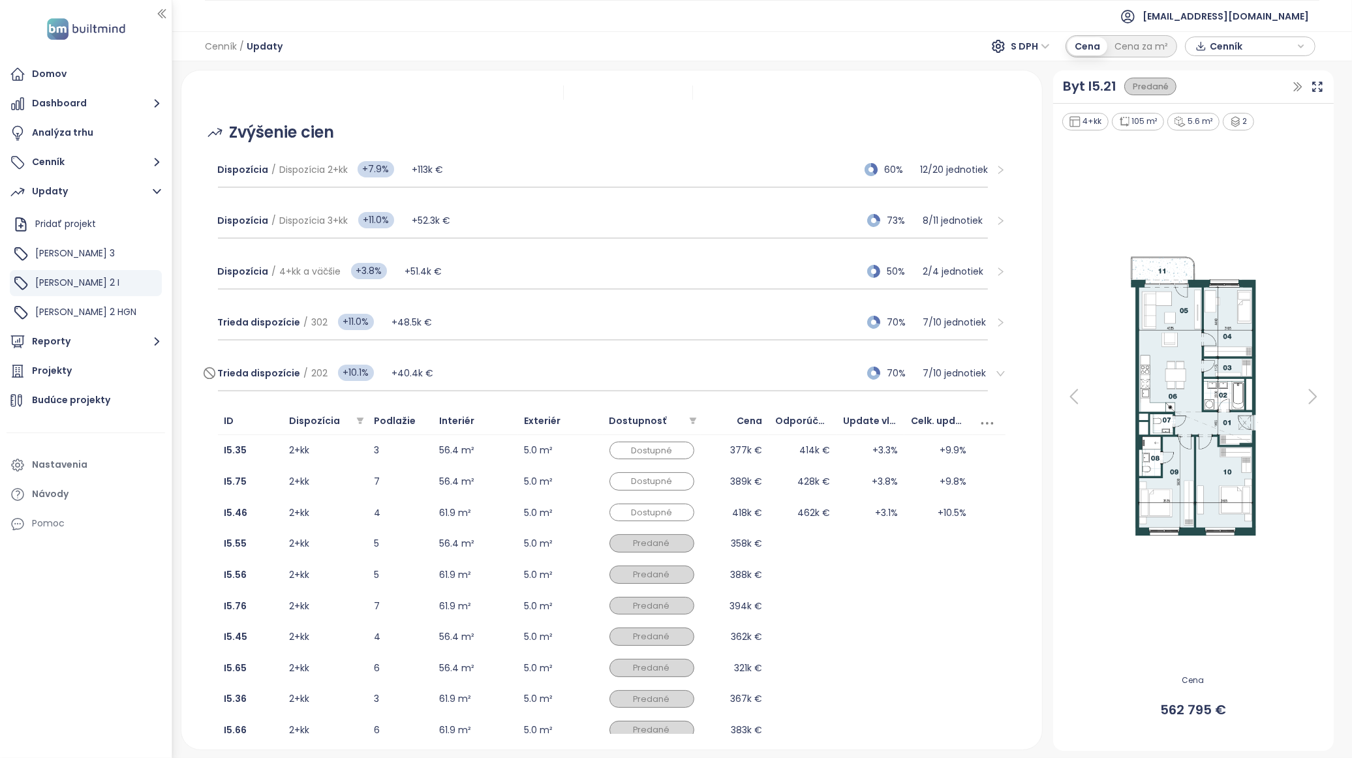
click at [457, 367] on div "Trieda dispozície / 202 +10.1% +40.4k € 70% 7 / 10 jednotiek" at bounding box center [603, 373] width 770 height 35
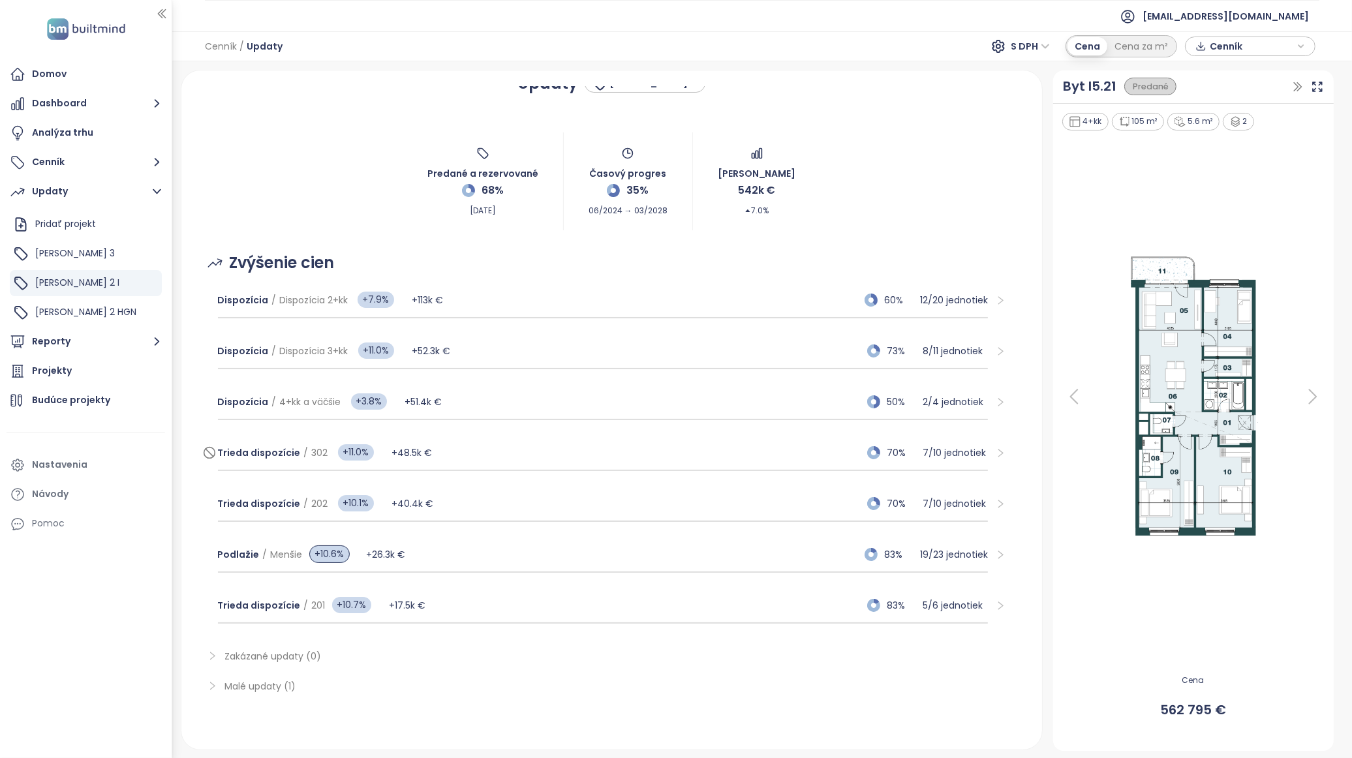
scroll to position [10, 0]
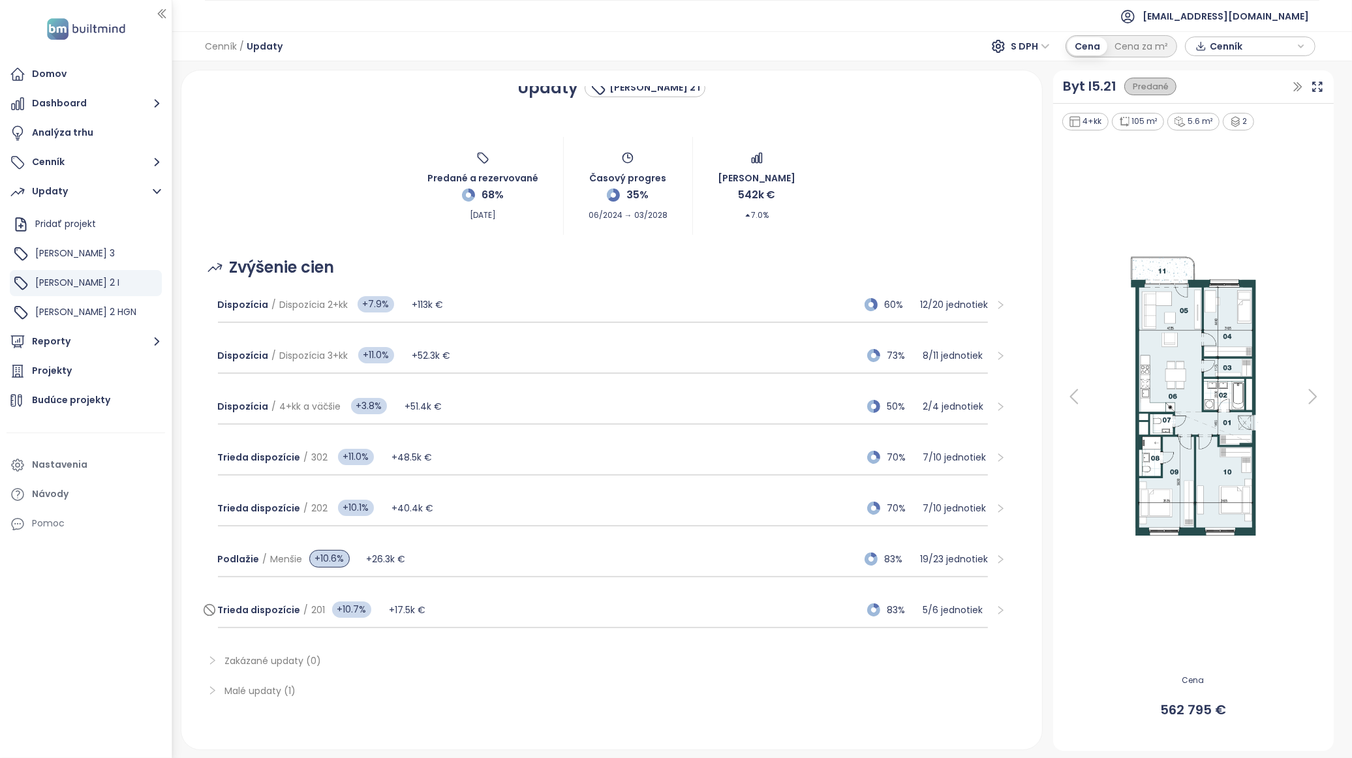
click at [445, 610] on div "Trieda dispozície / 201 +10.7% +17.5k € 83% 5 / 6 jednotiek" at bounding box center [603, 610] width 770 height 35
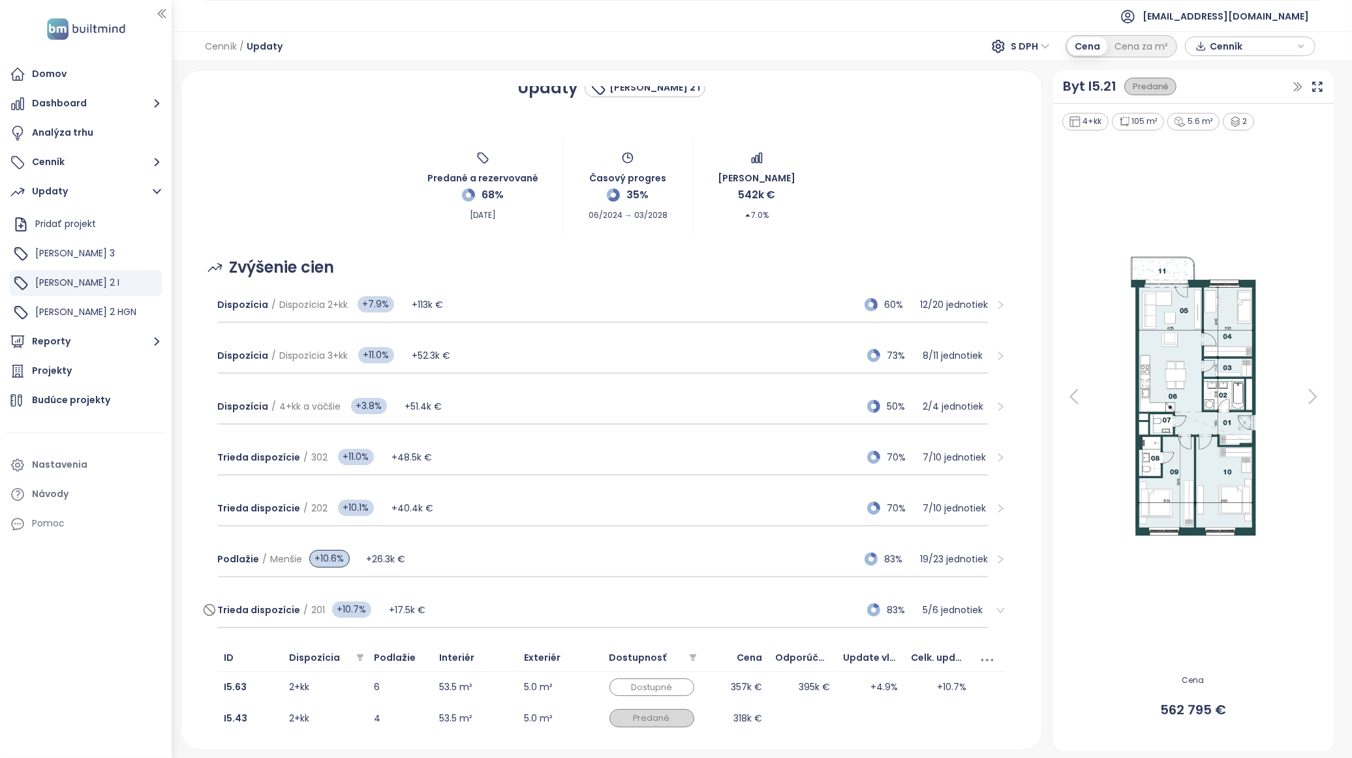
scroll to position [155, 0]
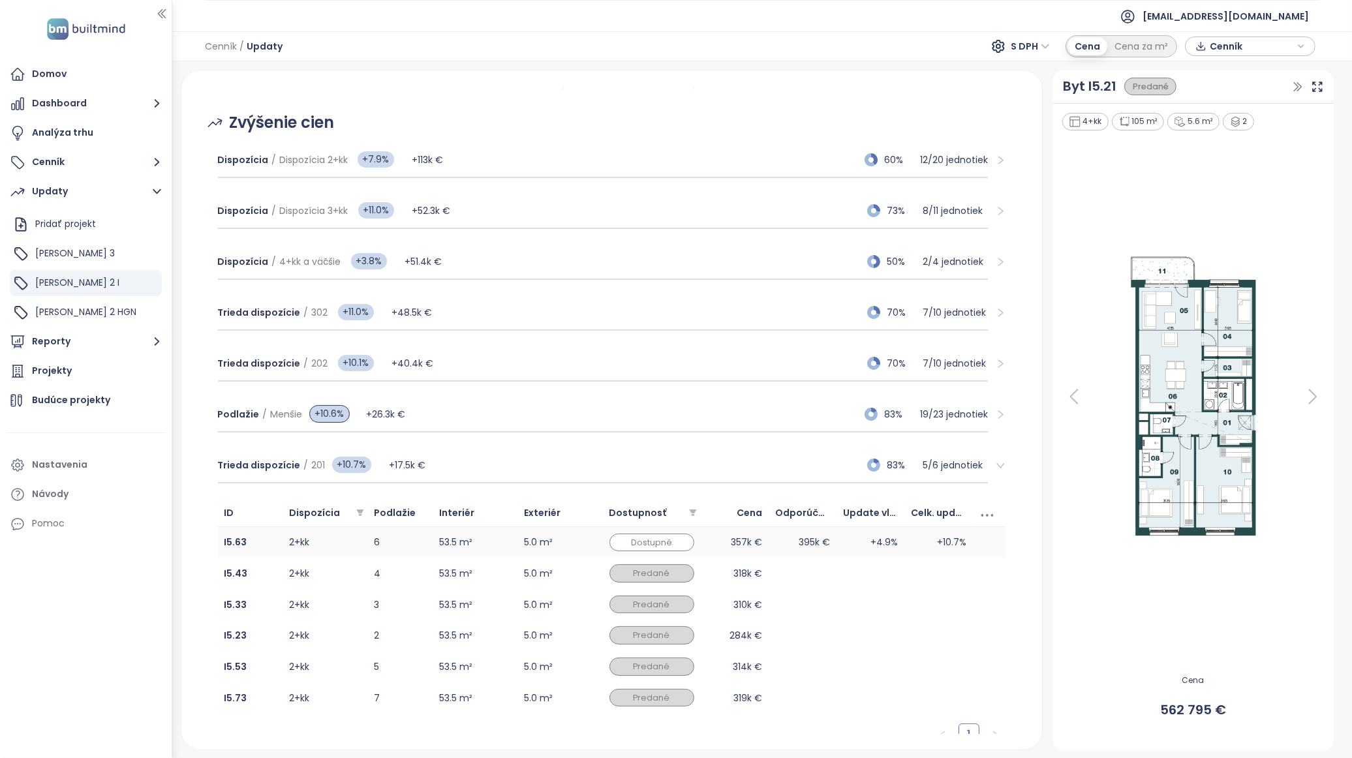
click at [786, 538] on td "395k €" at bounding box center [803, 542] width 68 height 31
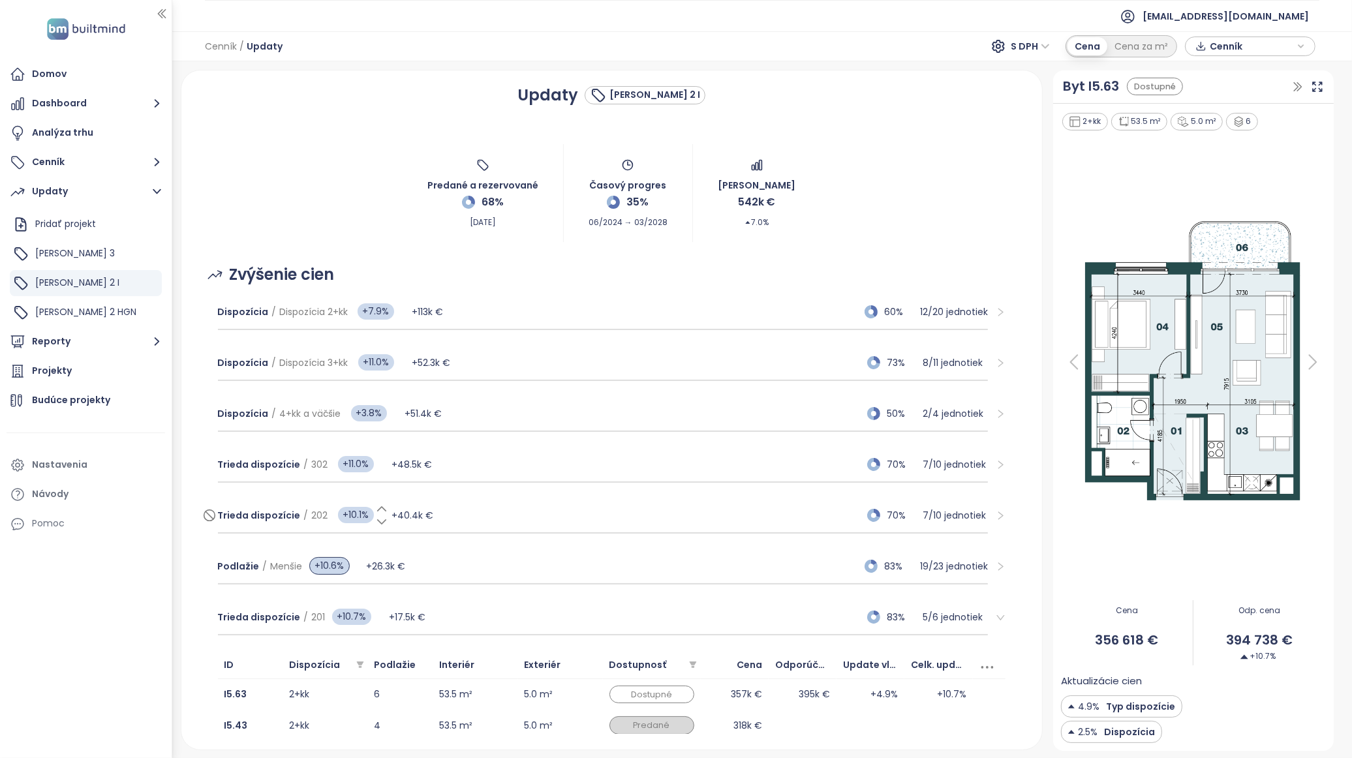
scroll to position [0, 0]
click at [517, 312] on div "Dispozícia / Dispozícia 2+kk +7.9% +113k € 60% 12 / 20 jednotiek" at bounding box center [603, 315] width 770 height 35
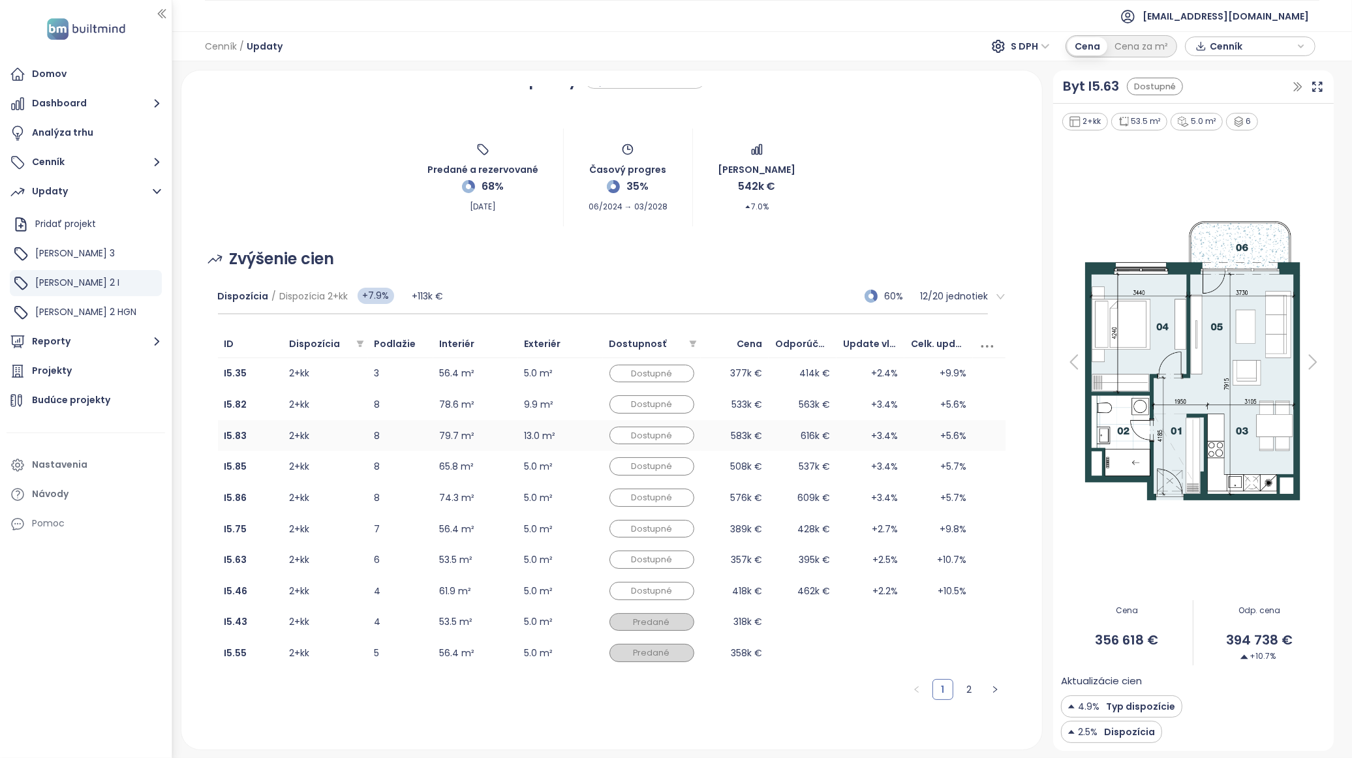
scroll to position [72, 0]
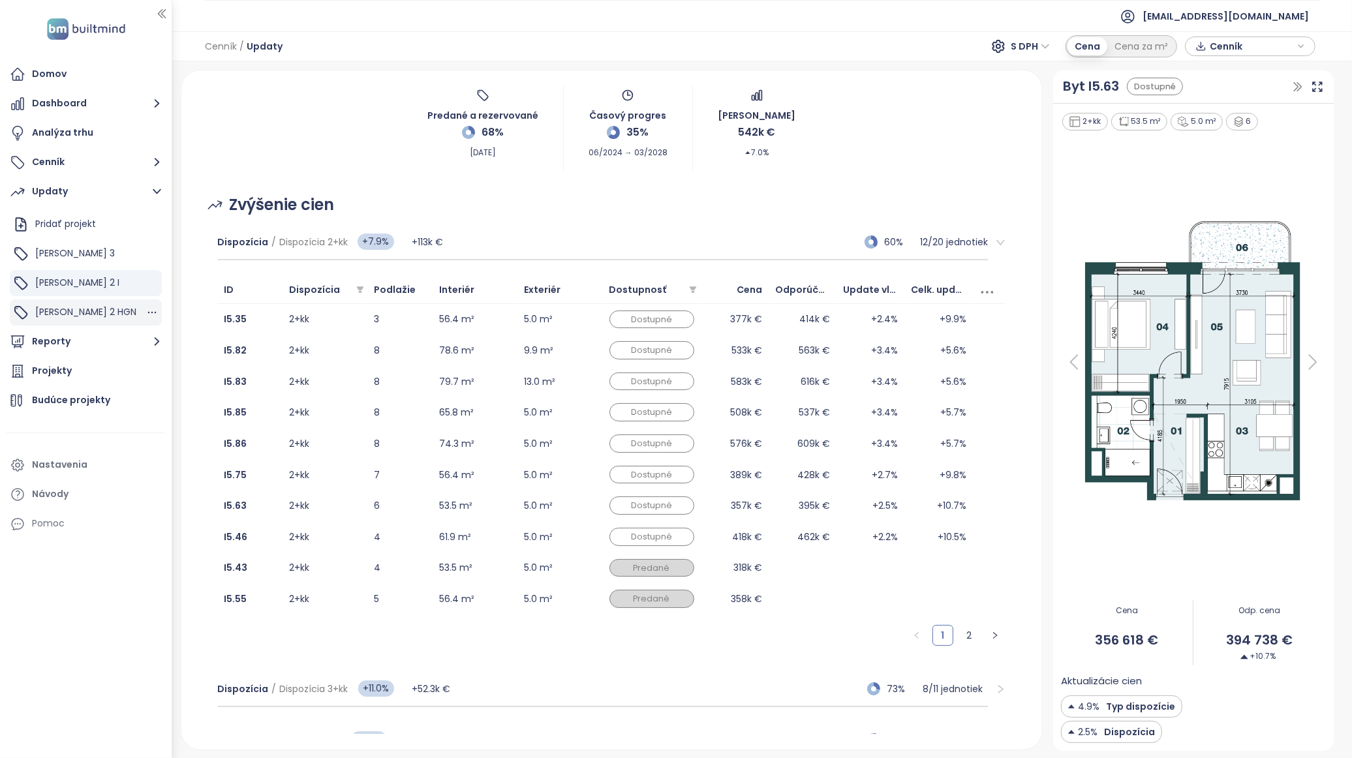
click at [101, 307] on div "Zwirn 2 HGN" at bounding box center [86, 312] width 152 height 26
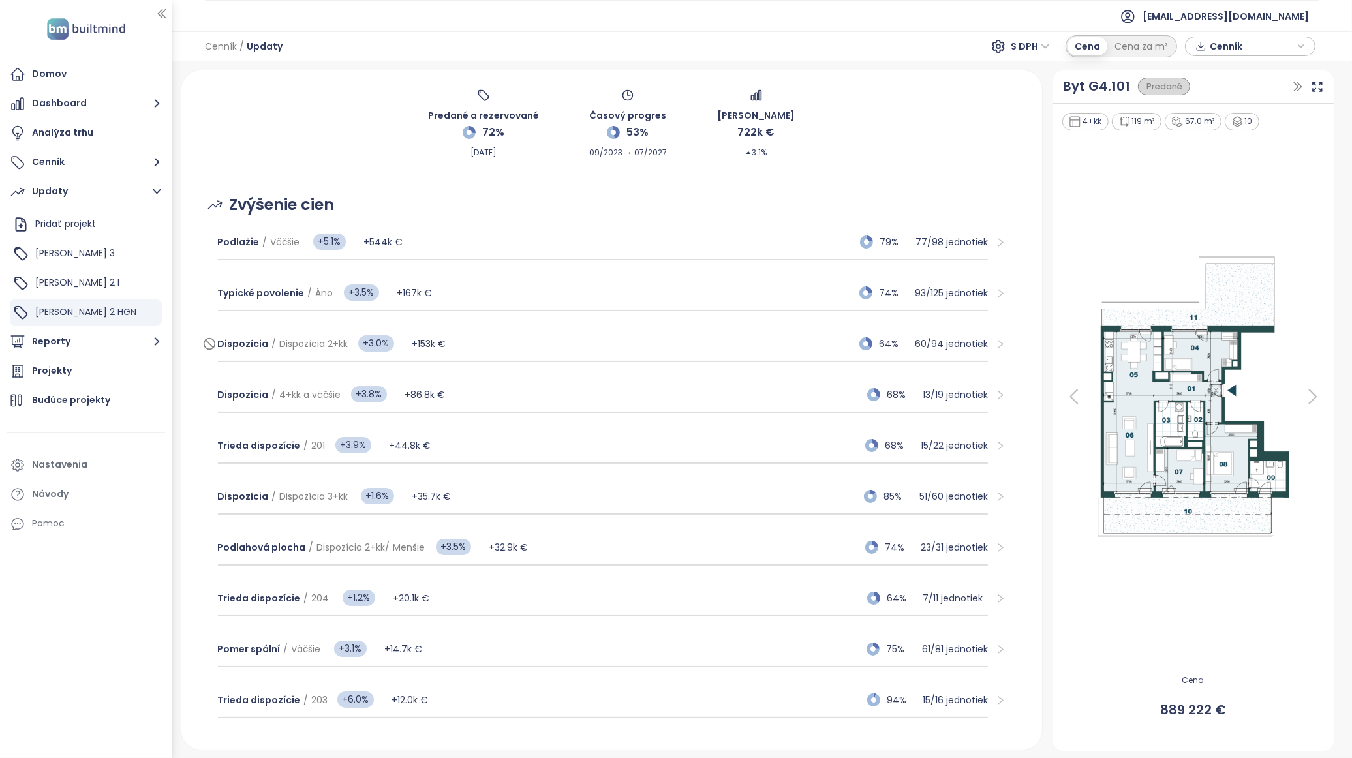
click at [459, 341] on div "Dispozícia / Dispozícia 2+kk +3.0% +153k € 64% 60 / 94 jednotiek" at bounding box center [603, 344] width 770 height 35
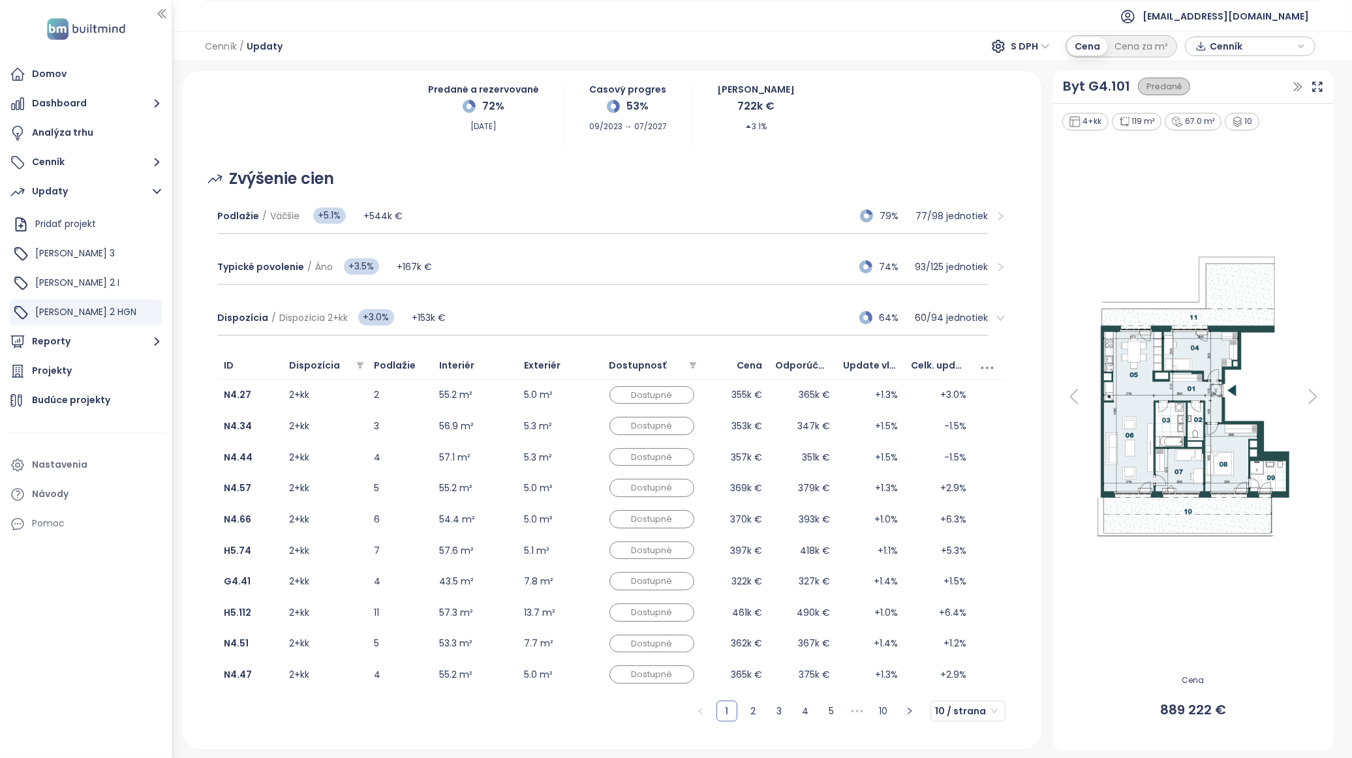
scroll to position [145, 0]
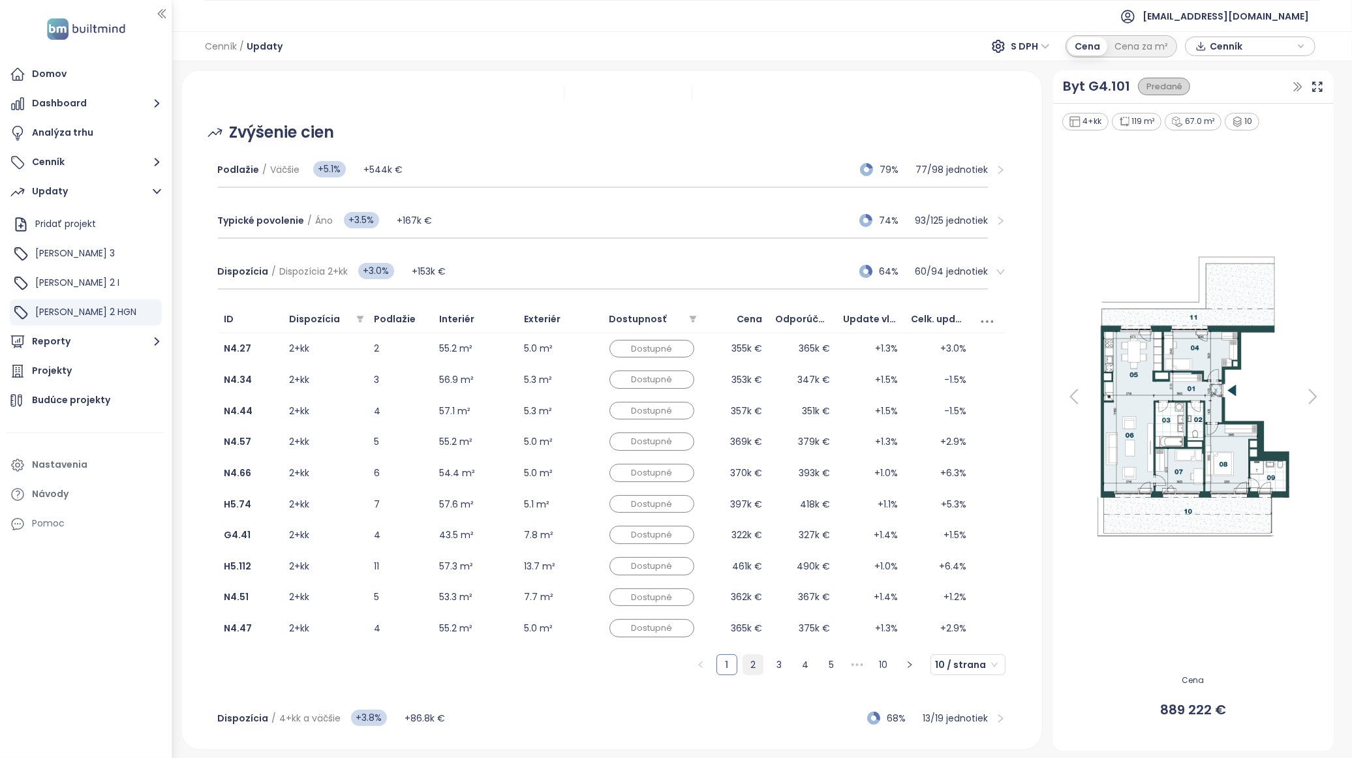
click at [744, 671] on link "2" at bounding box center [753, 665] width 20 height 20
click at [717, 671] on link "1" at bounding box center [727, 665] width 20 height 20
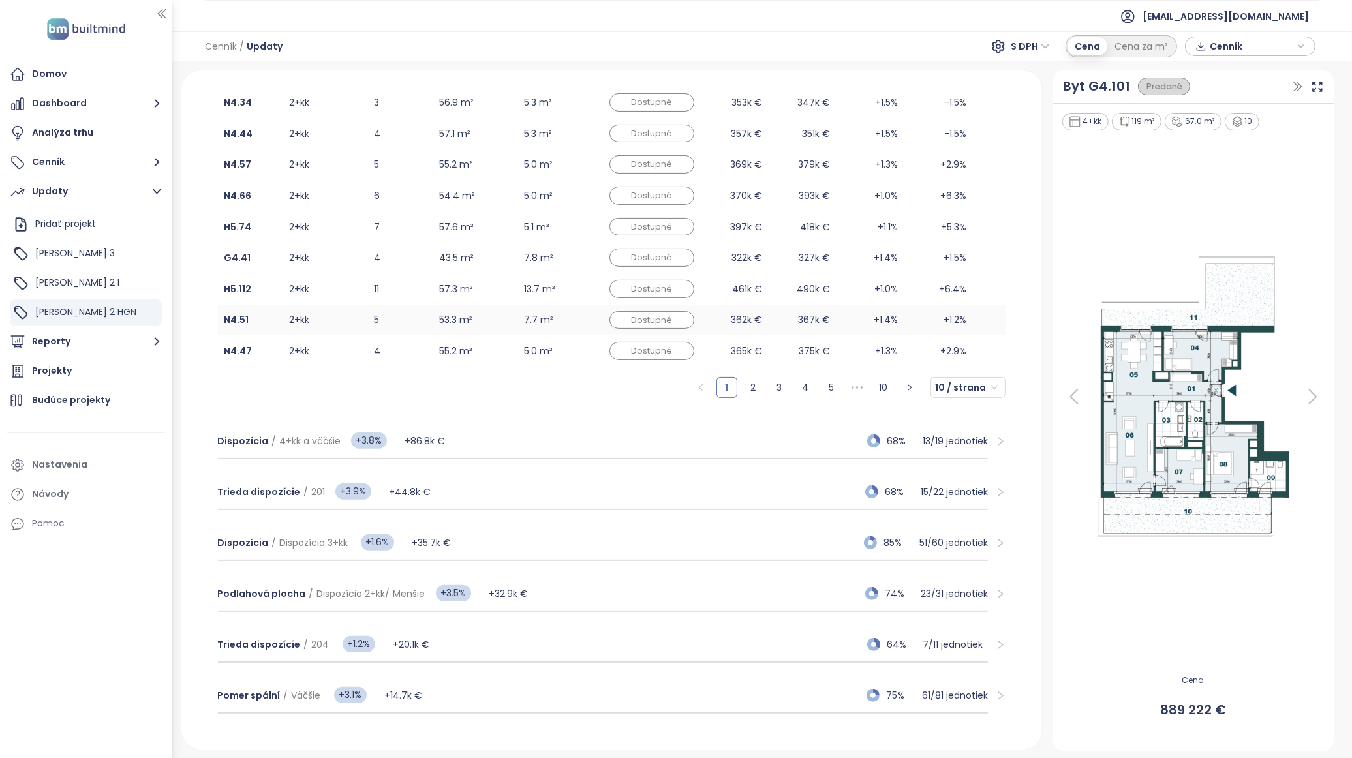
scroll to position [290, 0]
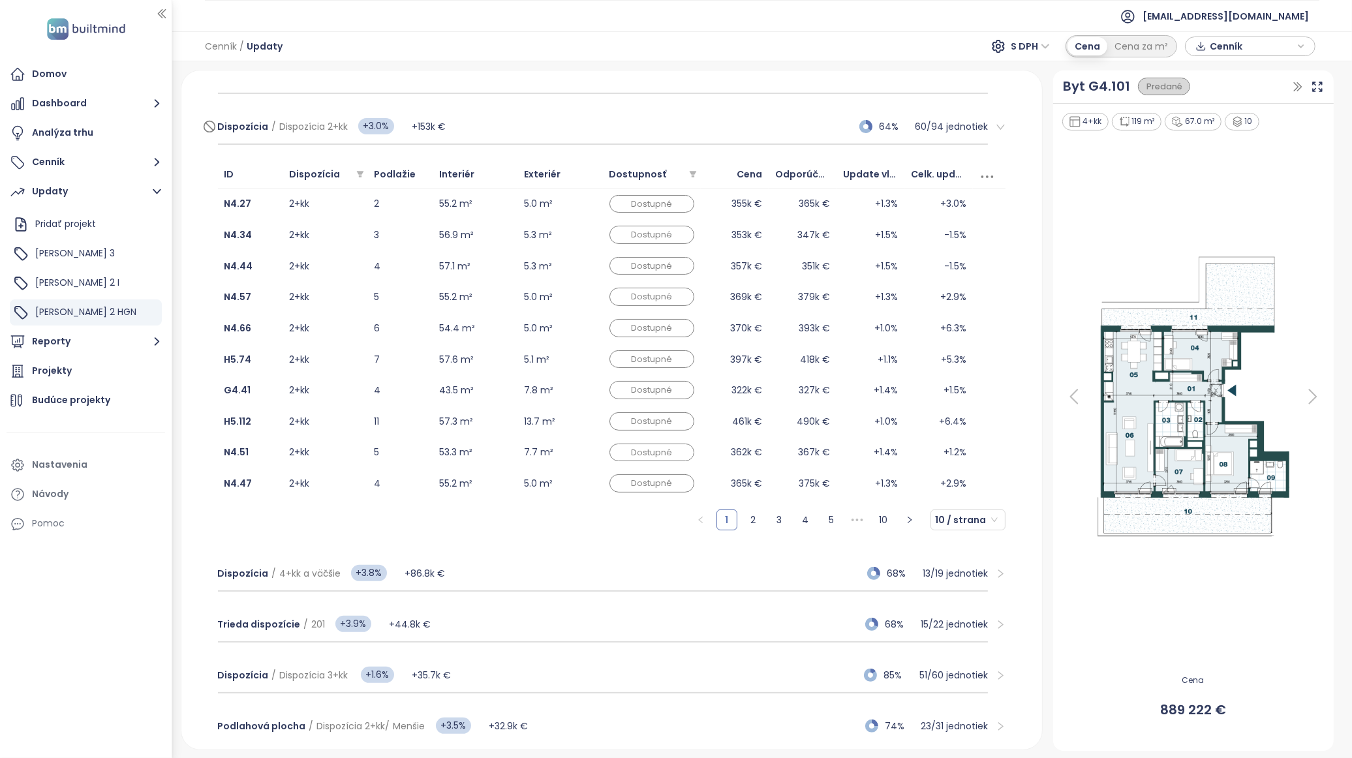
click at [538, 127] on div "Dispozícia / Dispozícia 2+kk +3.0% +153k € 64% 60 / 94 jednotiek" at bounding box center [603, 127] width 770 height 35
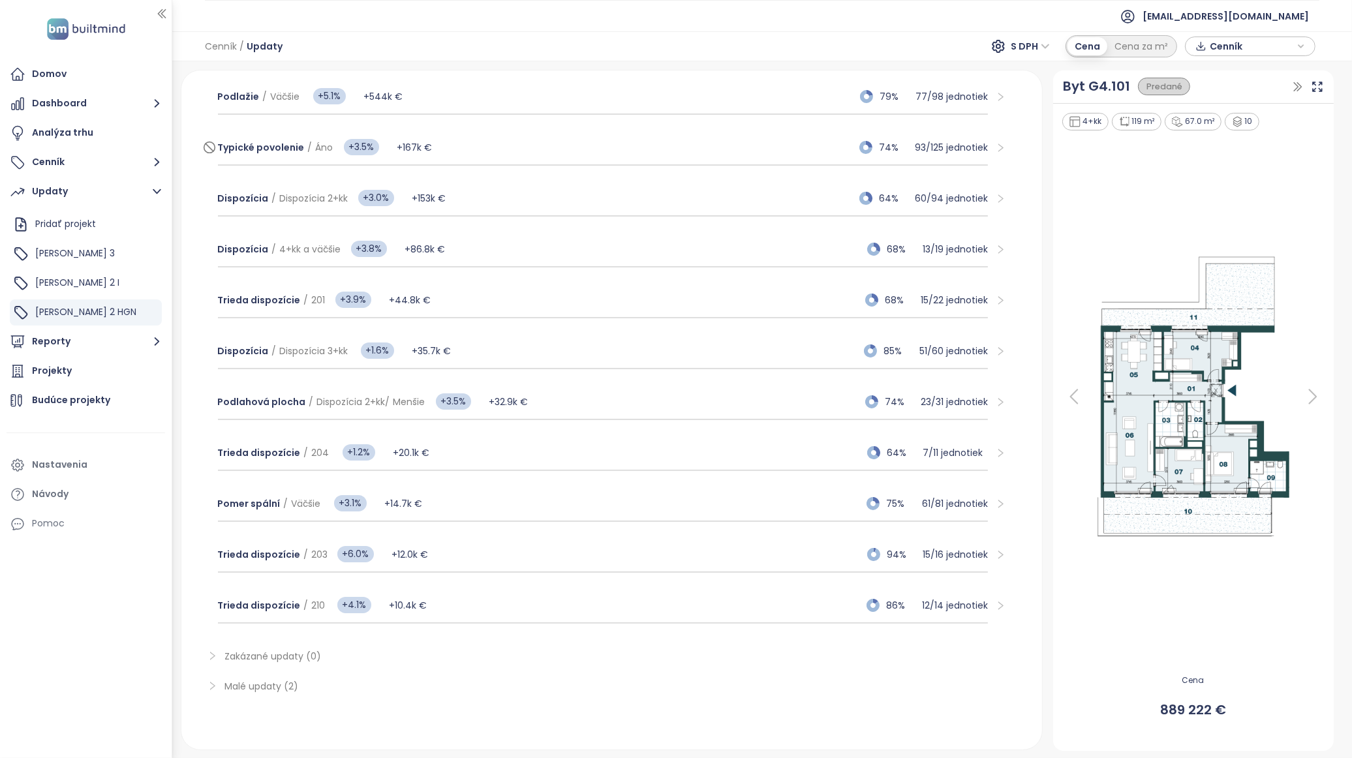
scroll to position [211, 0]
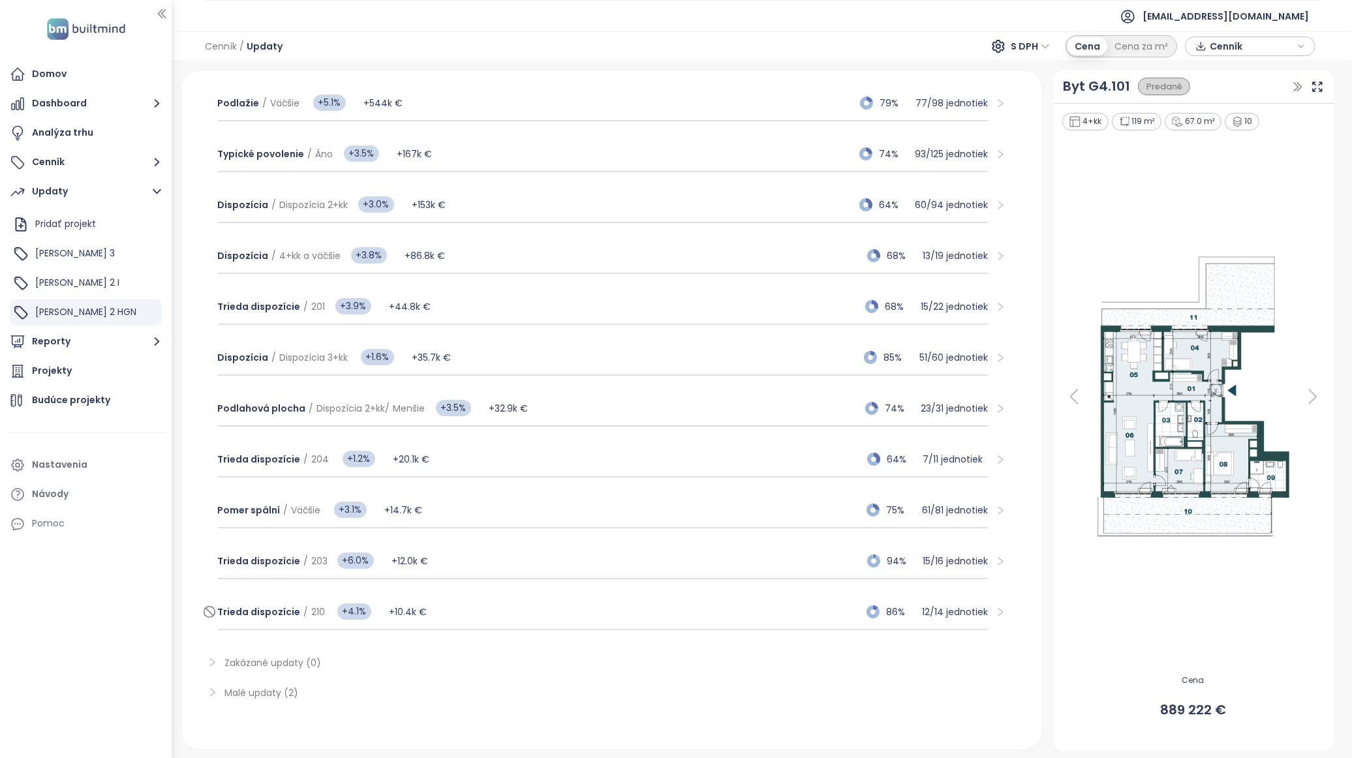
click at [473, 607] on div "Trieda dispozície / 210 +4.1% +10.4k € 86% 12 / 14 jednotiek" at bounding box center [603, 612] width 770 height 35
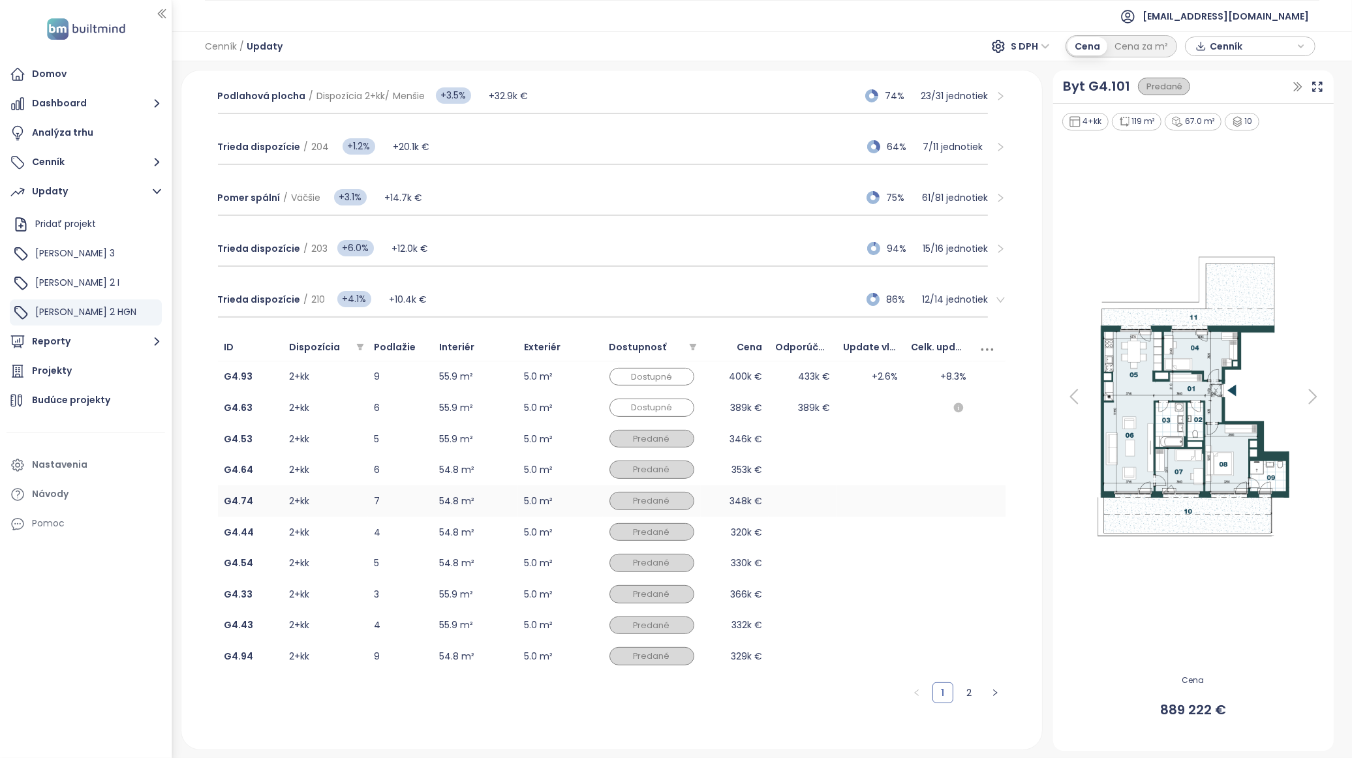
scroll to position [356, 0]
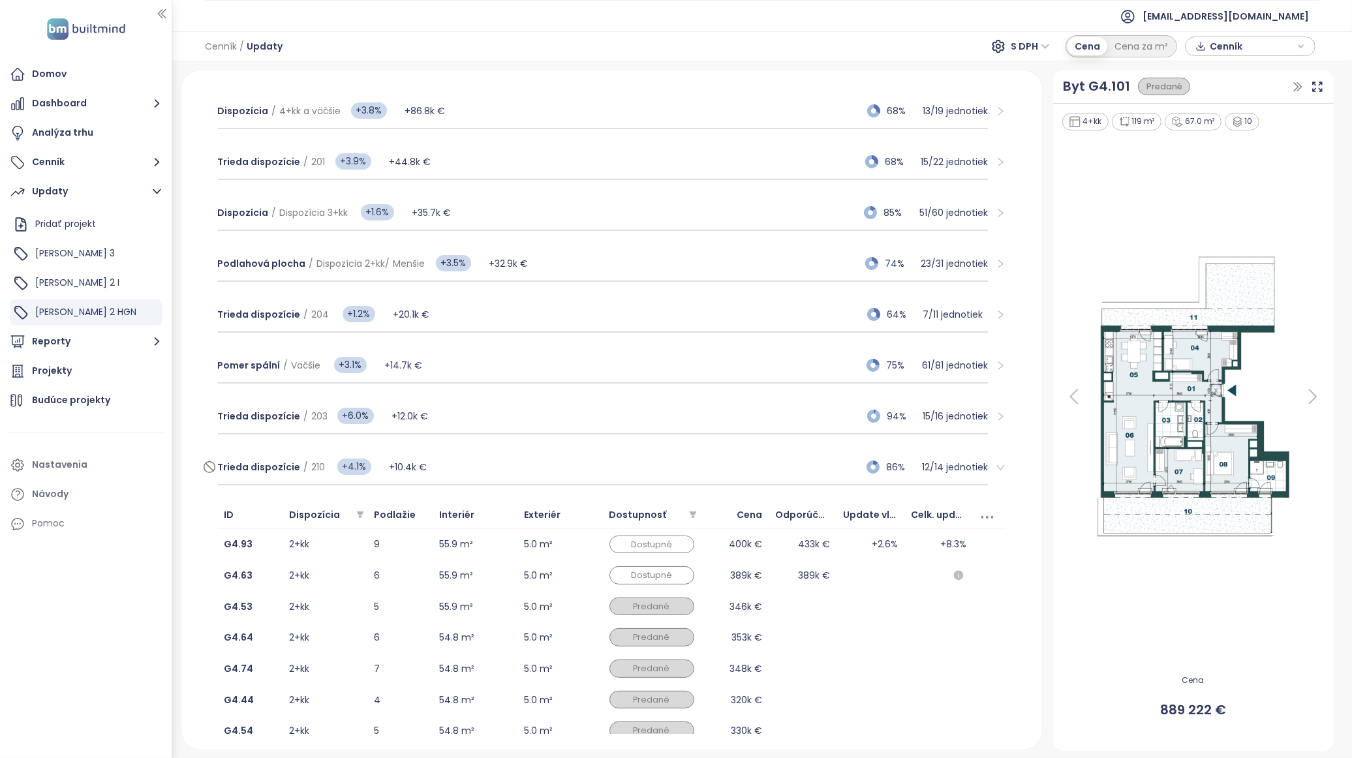
click at [519, 459] on div "Trieda dispozície / 210 +4.1% +10.4k € 86% 12 / 14 jednotiek" at bounding box center [603, 467] width 770 height 35
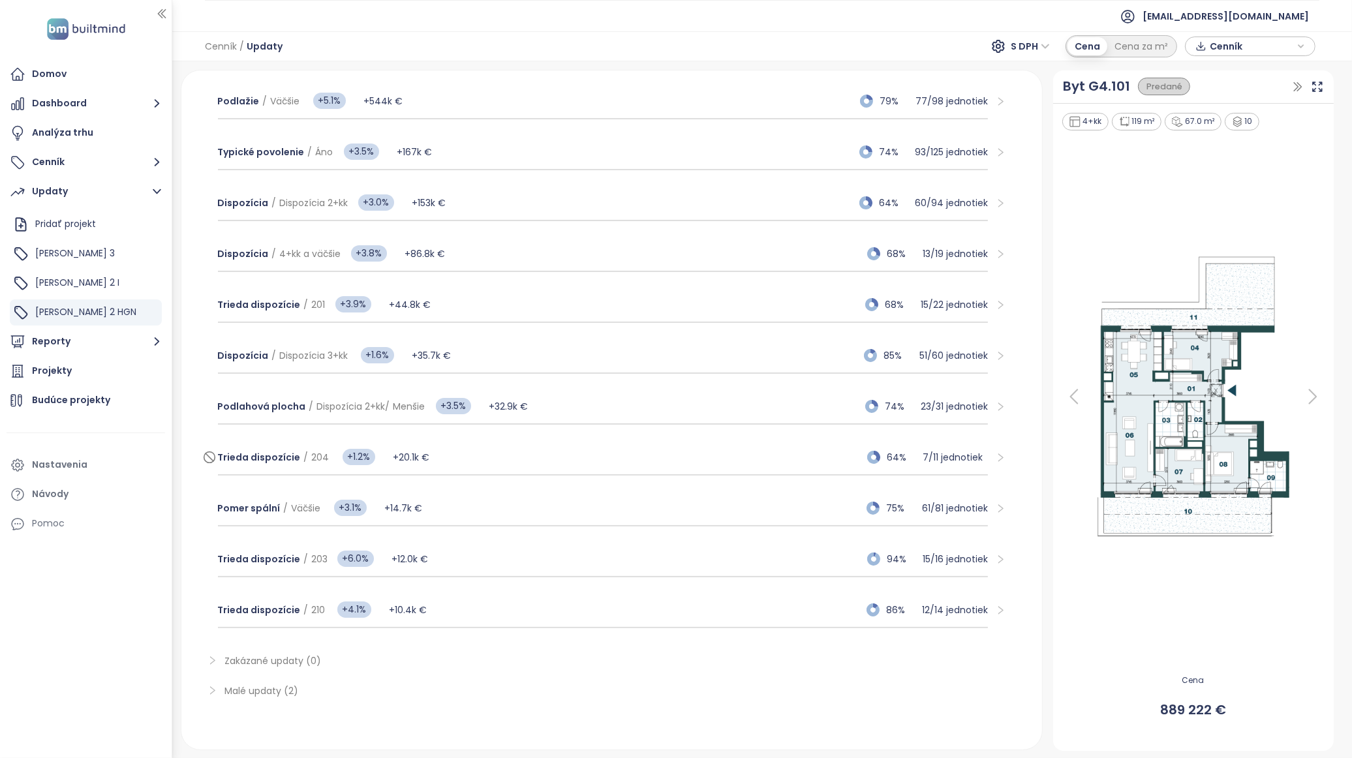
scroll to position [211, 0]
click at [489, 553] on div "Trieda dispozície / 203 +6.0% +12.0k € 94% 15 / 16 jednotiek" at bounding box center [603, 561] width 770 height 35
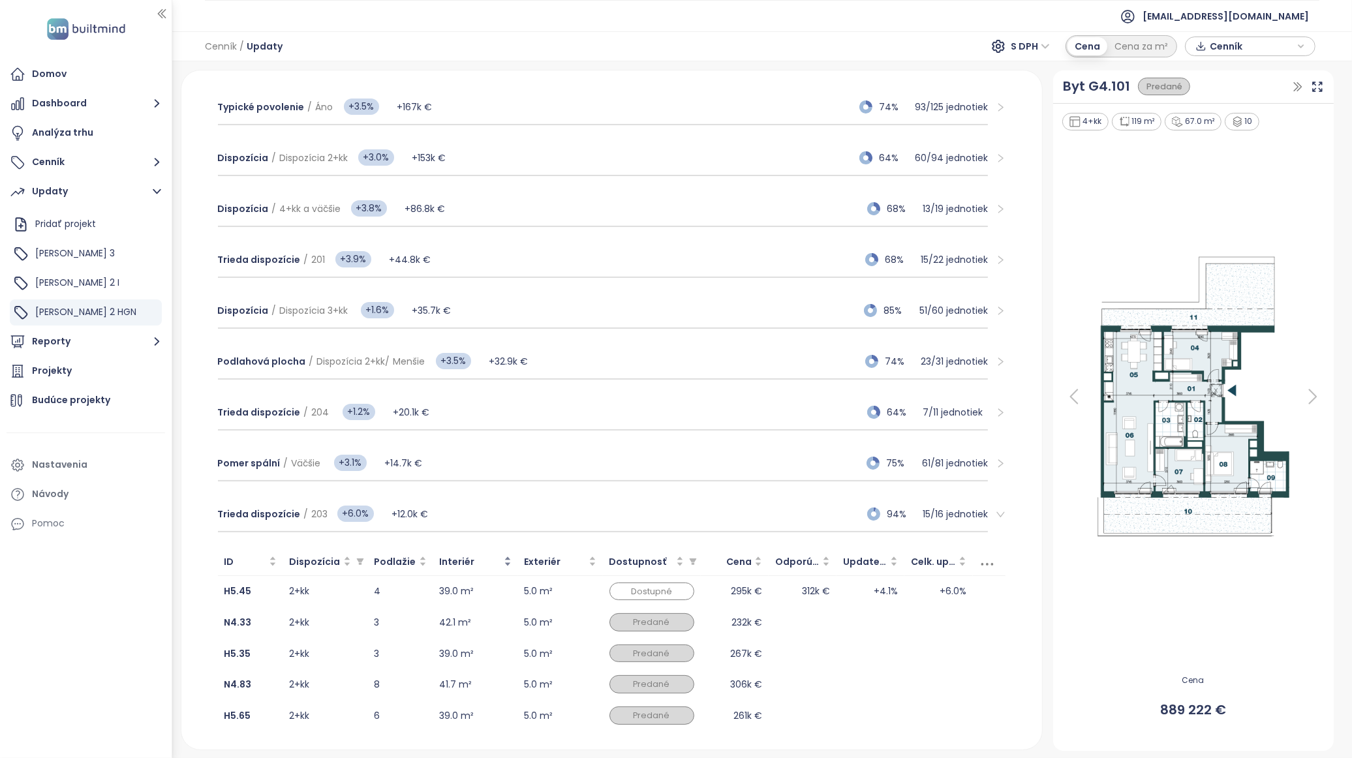
scroll to position [284, 0]
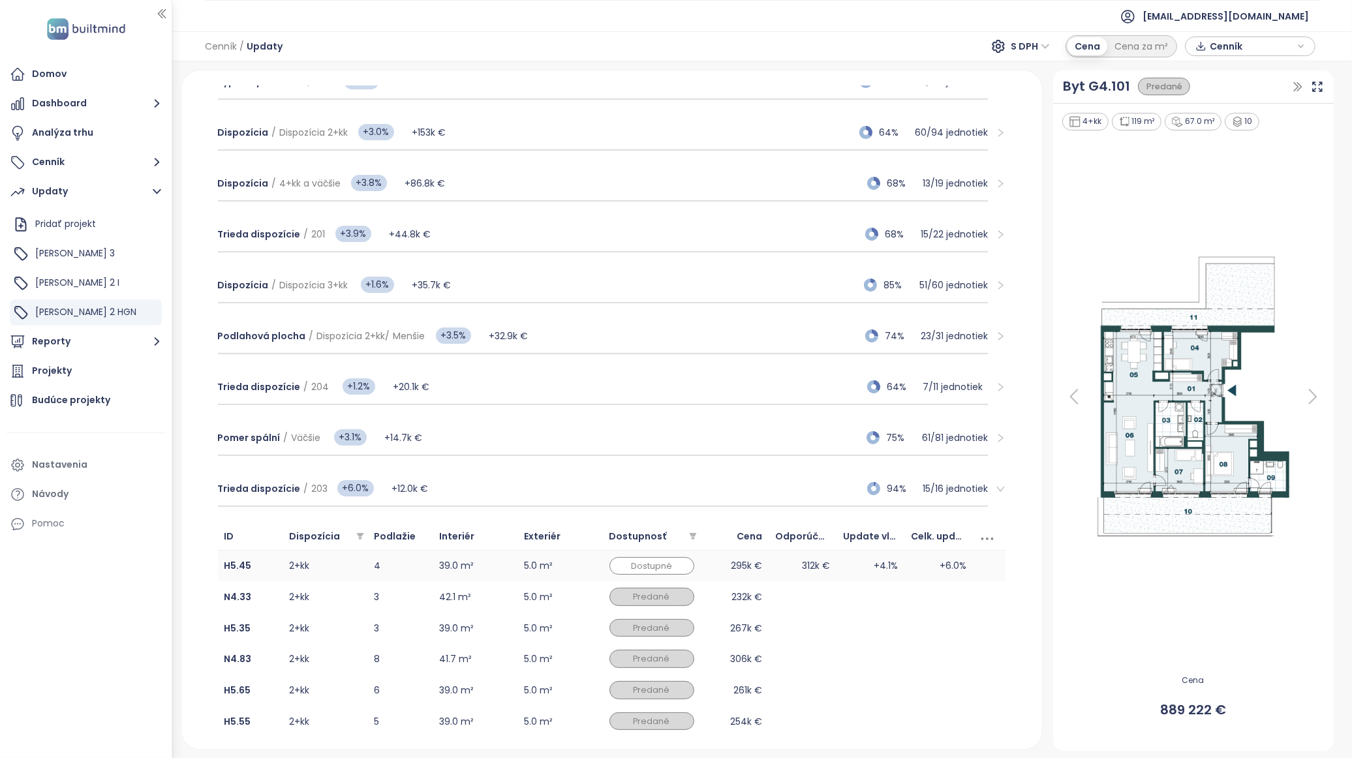
click at [584, 558] on td "5.0 m²" at bounding box center [560, 566] width 85 height 31
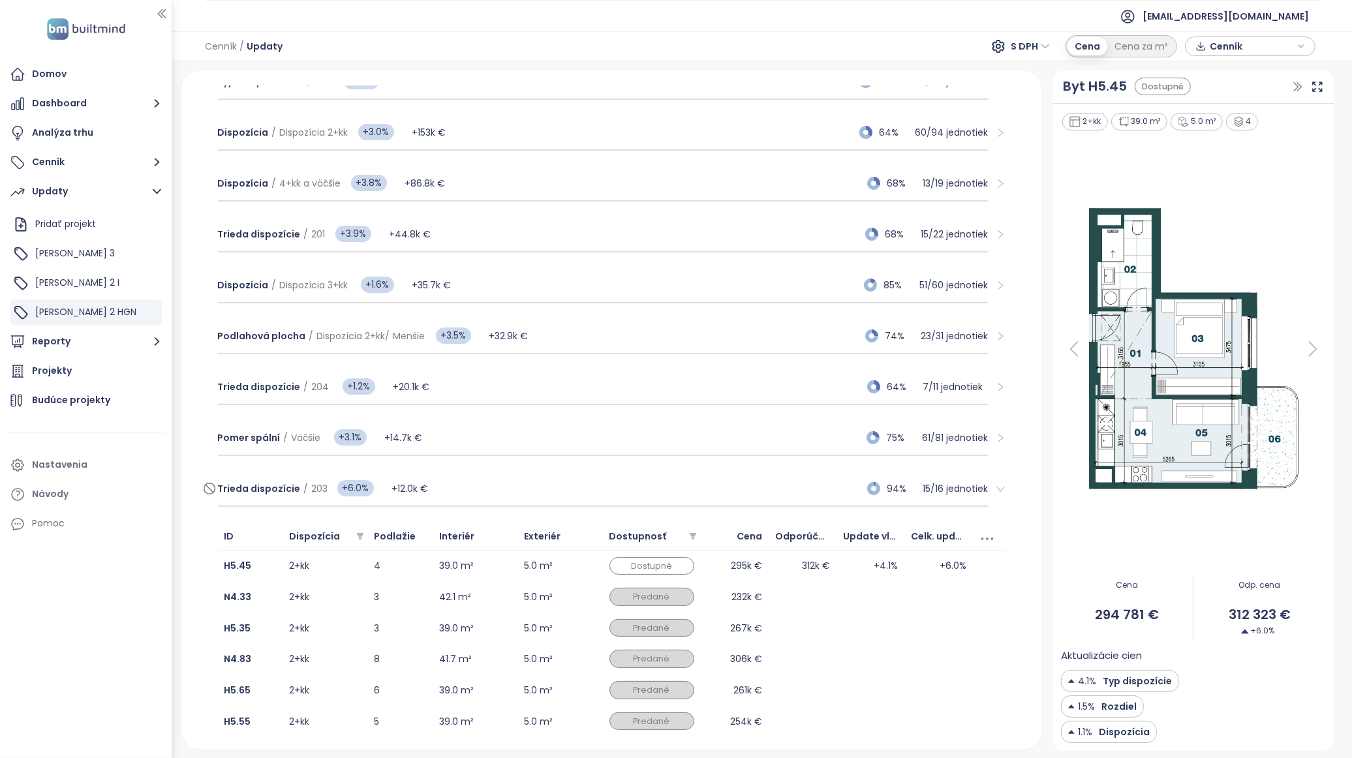
click at [718, 483] on div "Trieda dispozície / 203 +6.0% +12.0k € 94% 15 / 16 jednotiek" at bounding box center [603, 489] width 770 height 35
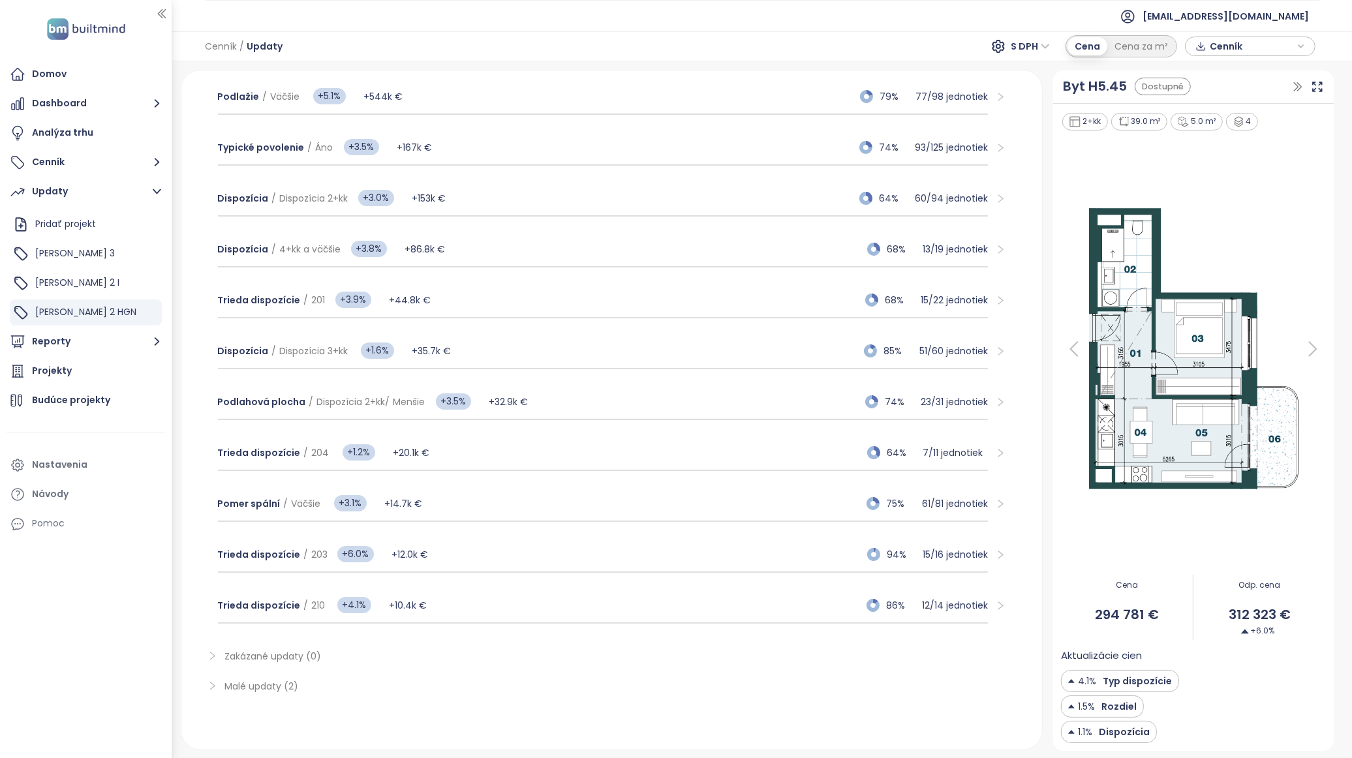
scroll to position [211, 0]
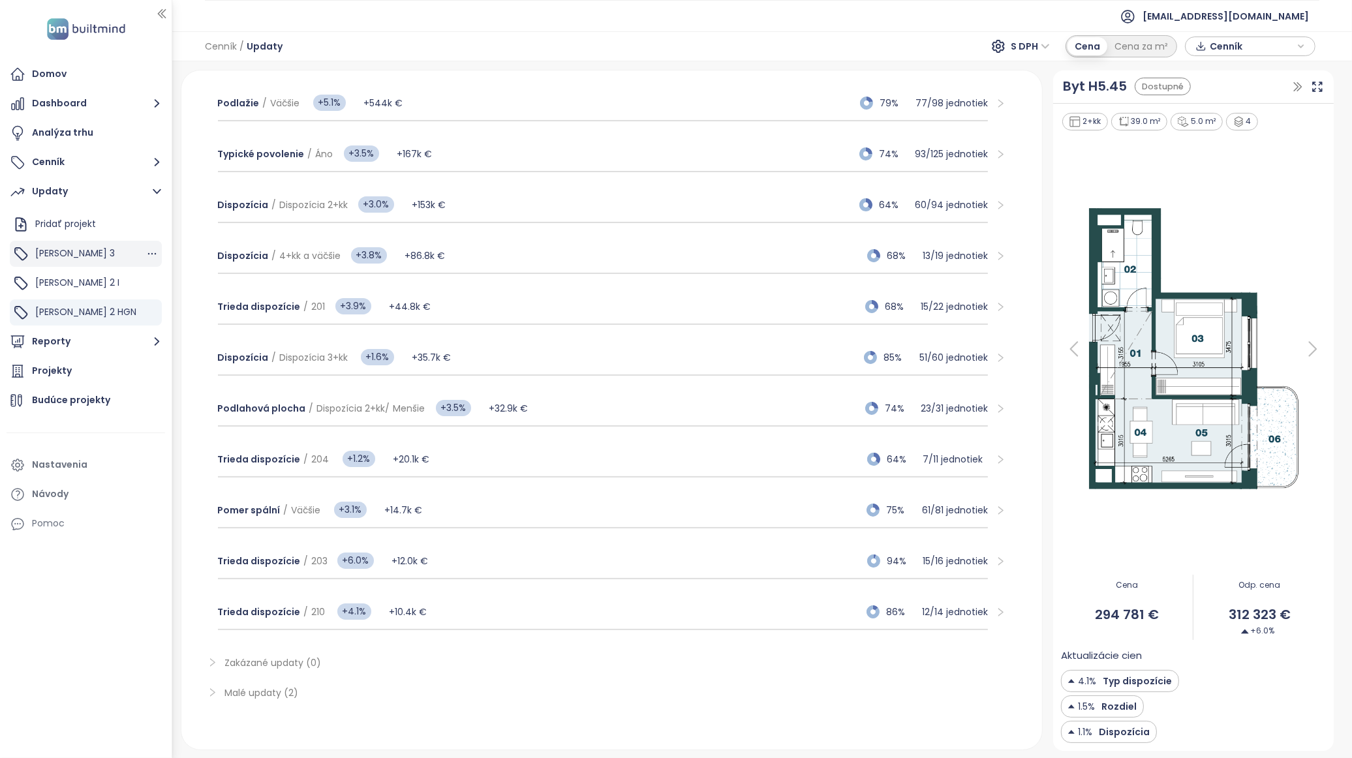
click at [88, 251] on div "Zwirn 3" at bounding box center [86, 254] width 152 height 26
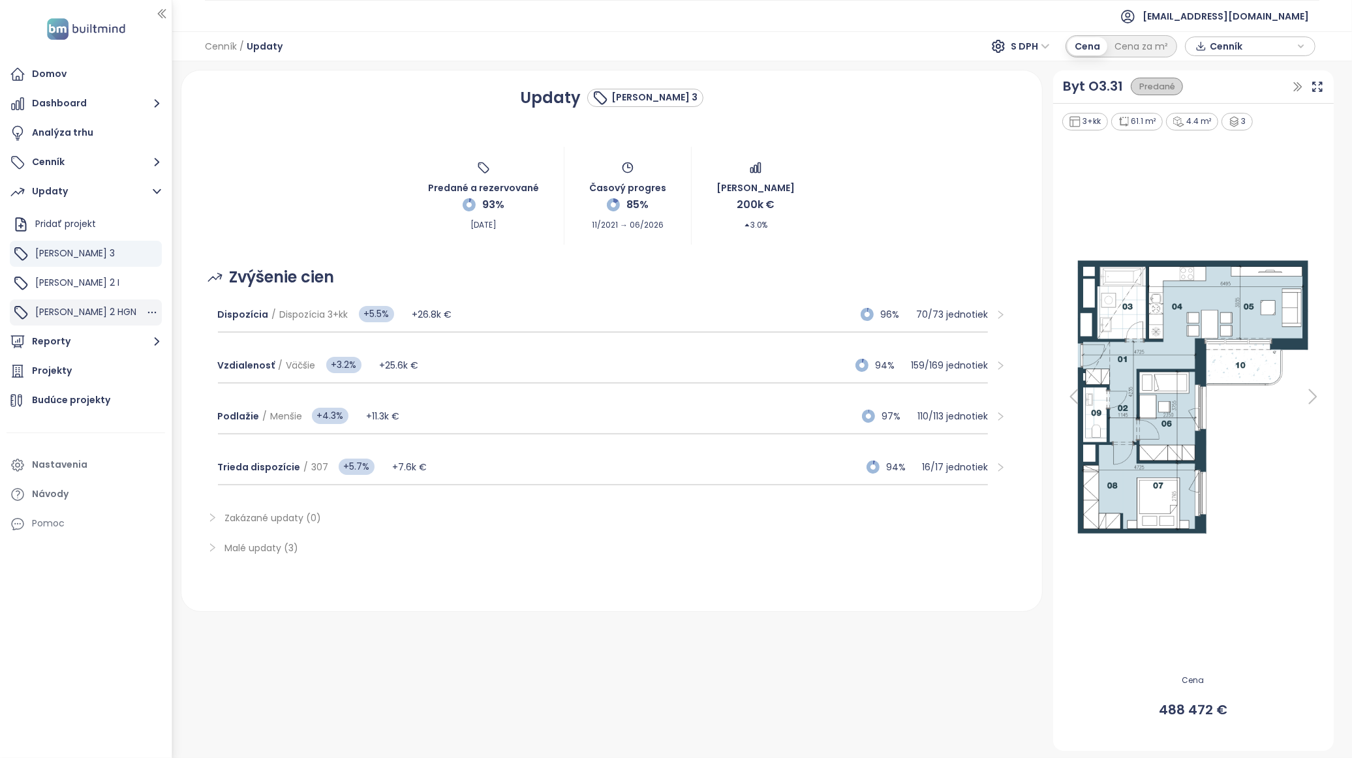
click at [108, 304] on div "Zwirn 2 HGN" at bounding box center [86, 312] width 152 height 26
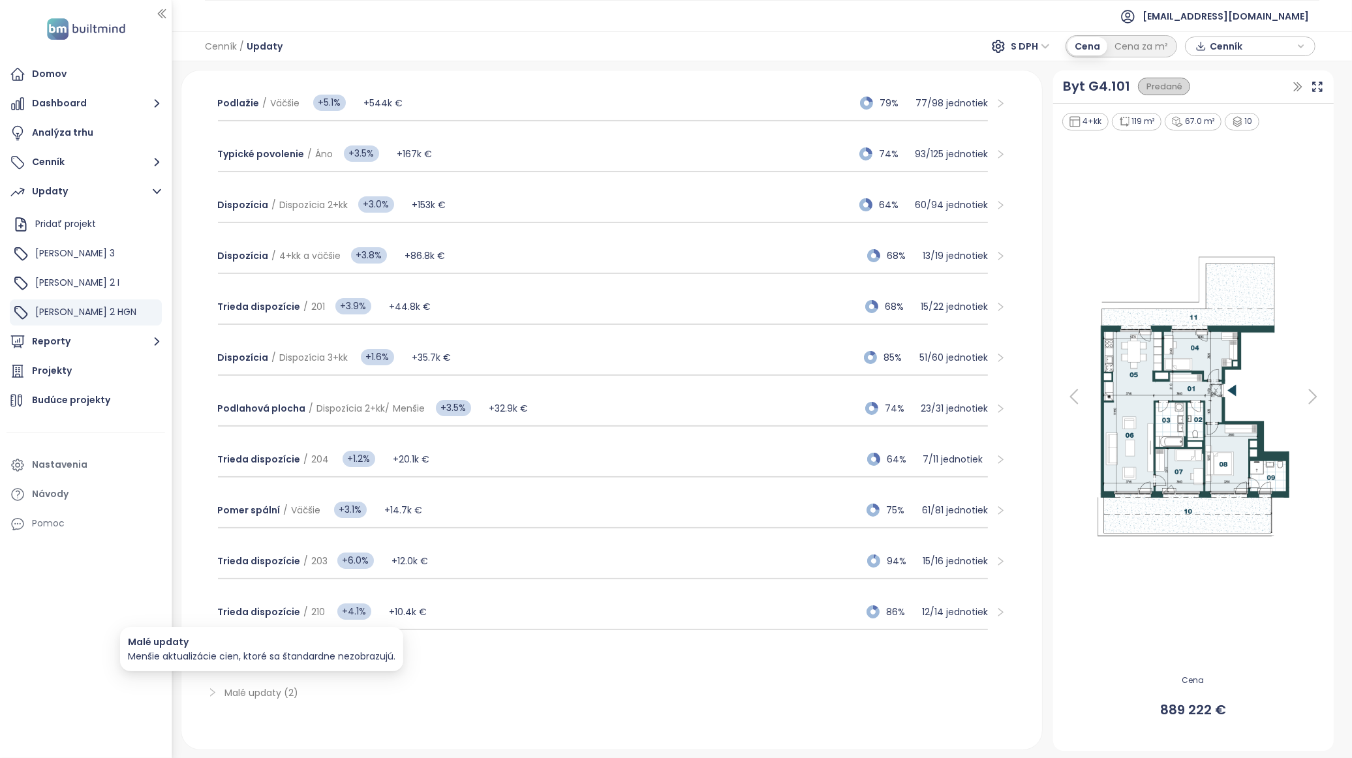
click at [271, 688] on span "Malé updaty (2)" at bounding box center [262, 692] width 74 height 13
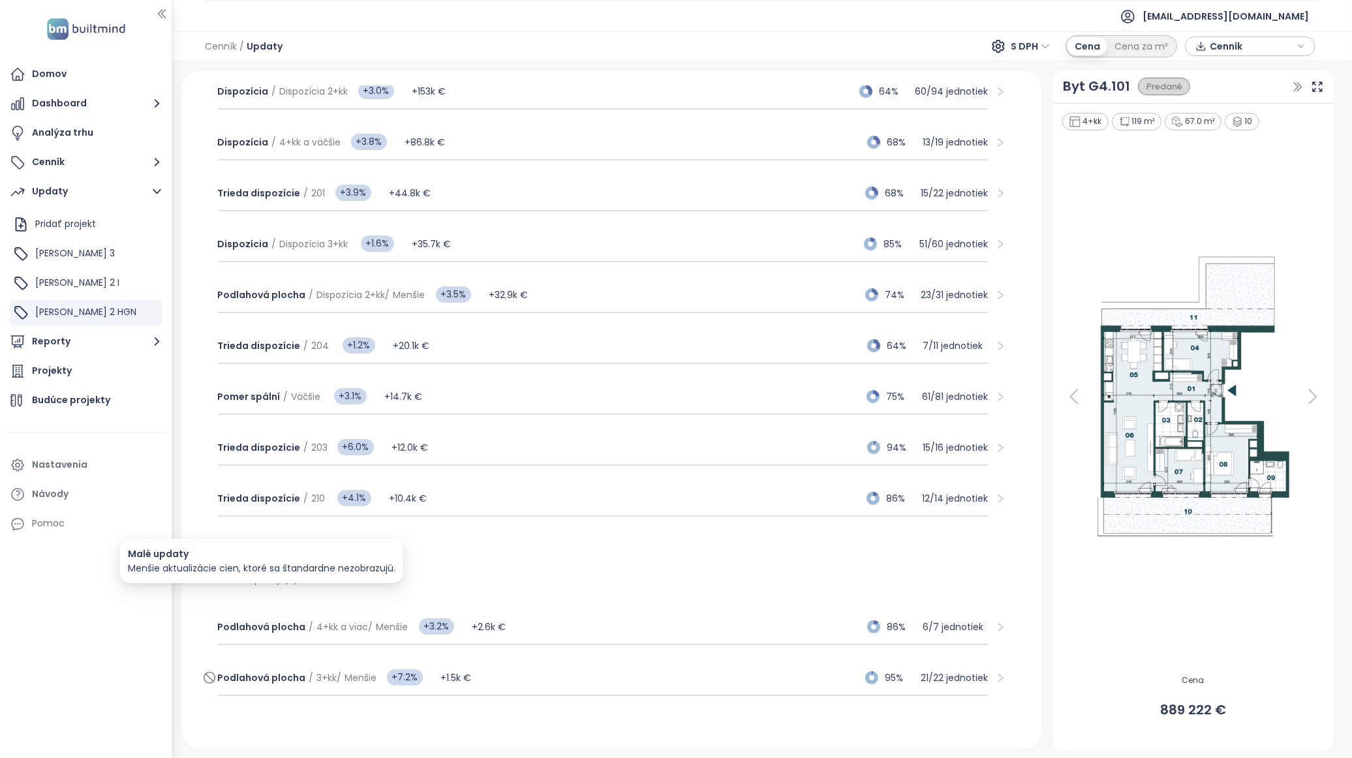
scroll to position [328, 0]
click at [609, 592] on div "Podlahová plocha / 4+kk a viac / Menšie +3.2% +2.6k € 86% 6 / 7 jednotiek Podla…" at bounding box center [611, 650] width 829 height 117
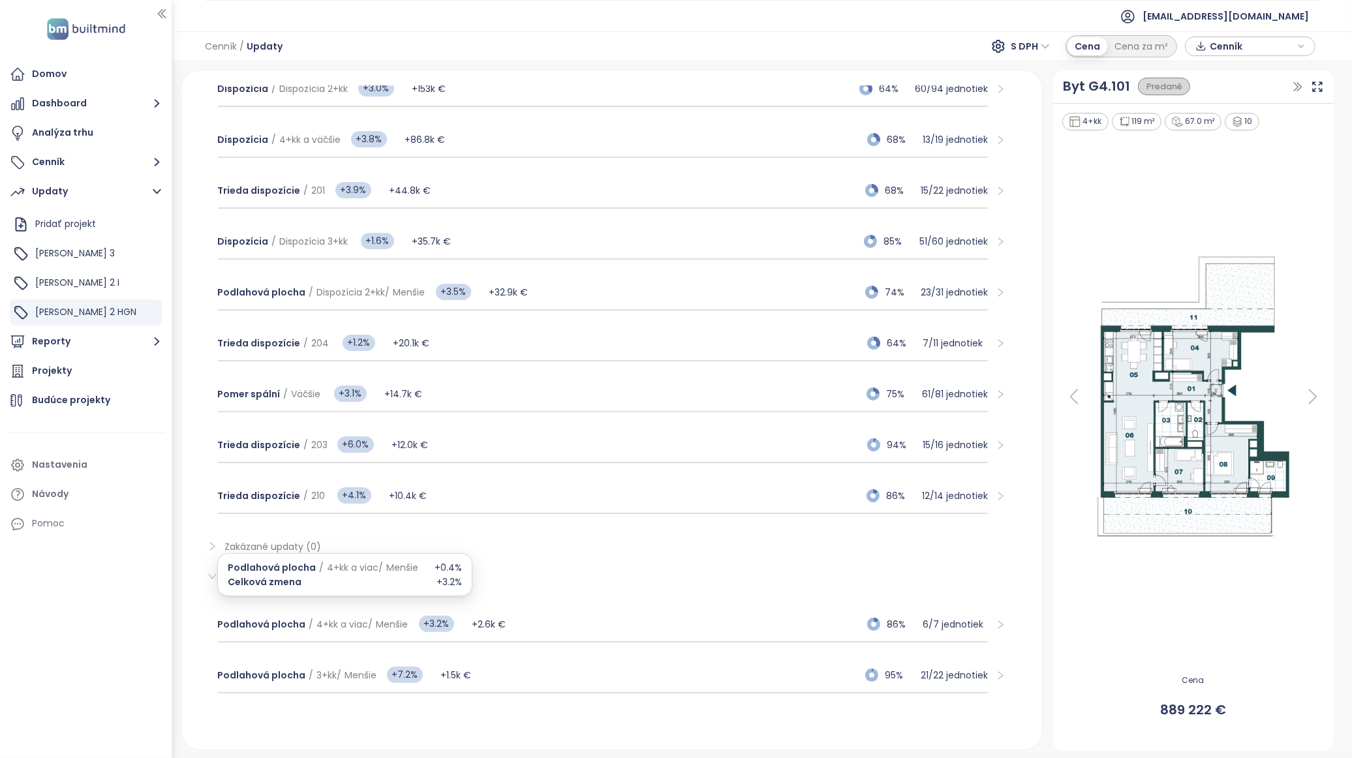
click at [277, 574] on span "Podlahová plocha / 4+kk a viac / Menšie" at bounding box center [323, 567] width 191 height 14
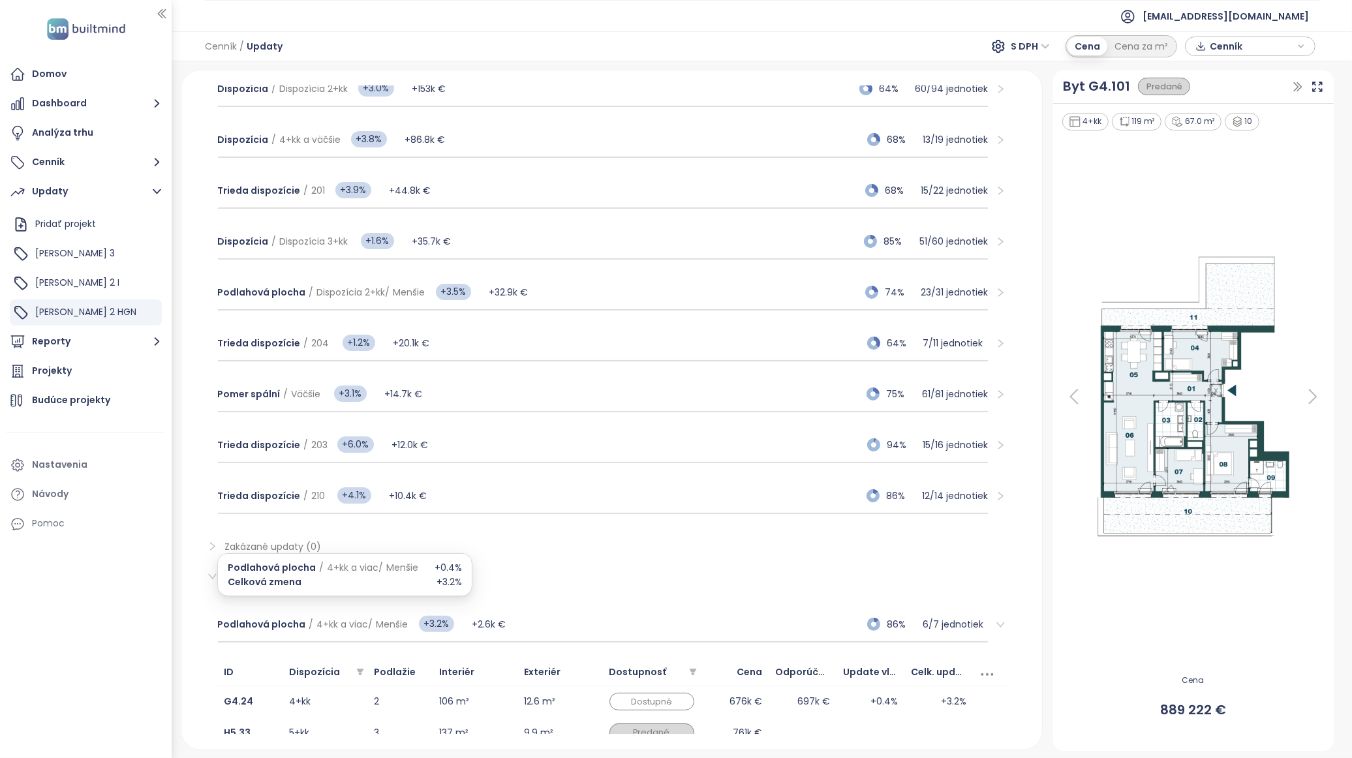
click at [209, 572] on icon "right" at bounding box center [212, 577] width 10 height 10
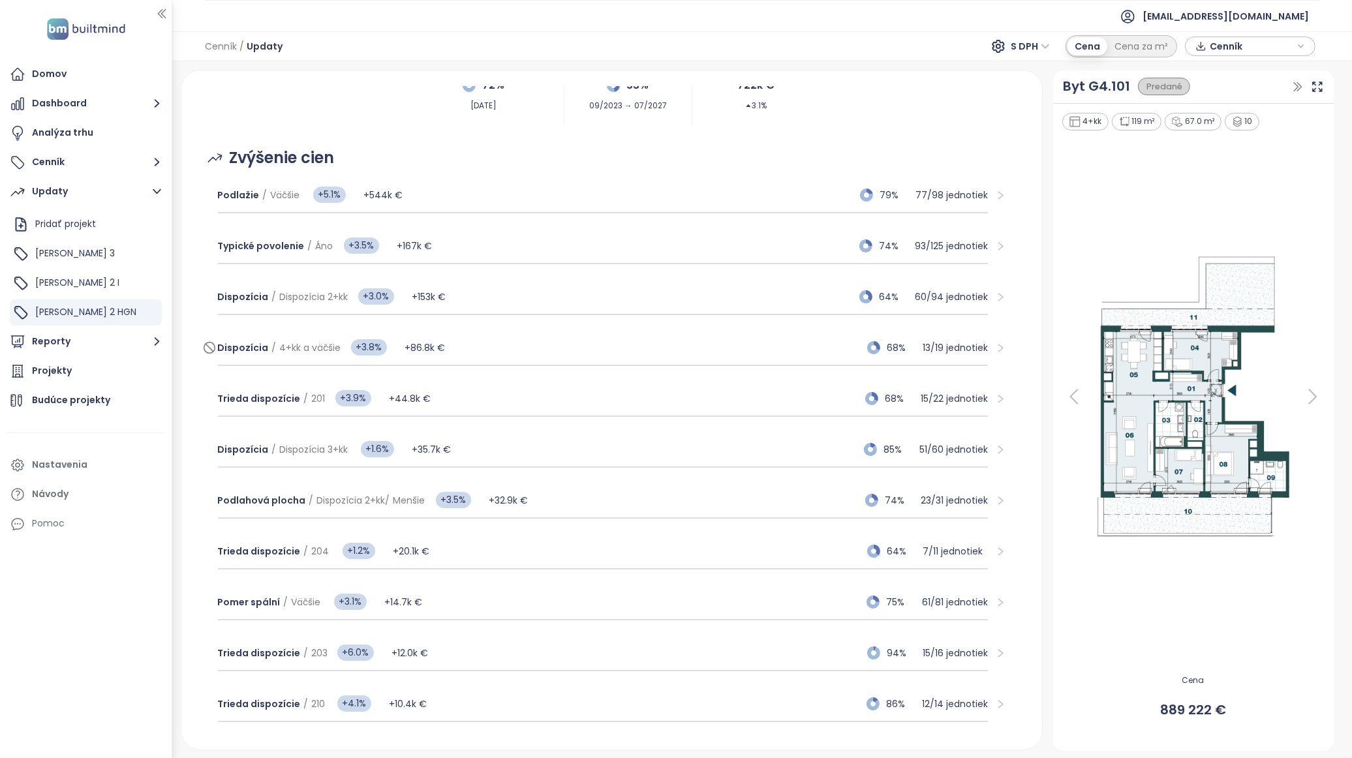
scroll to position [211, 0]
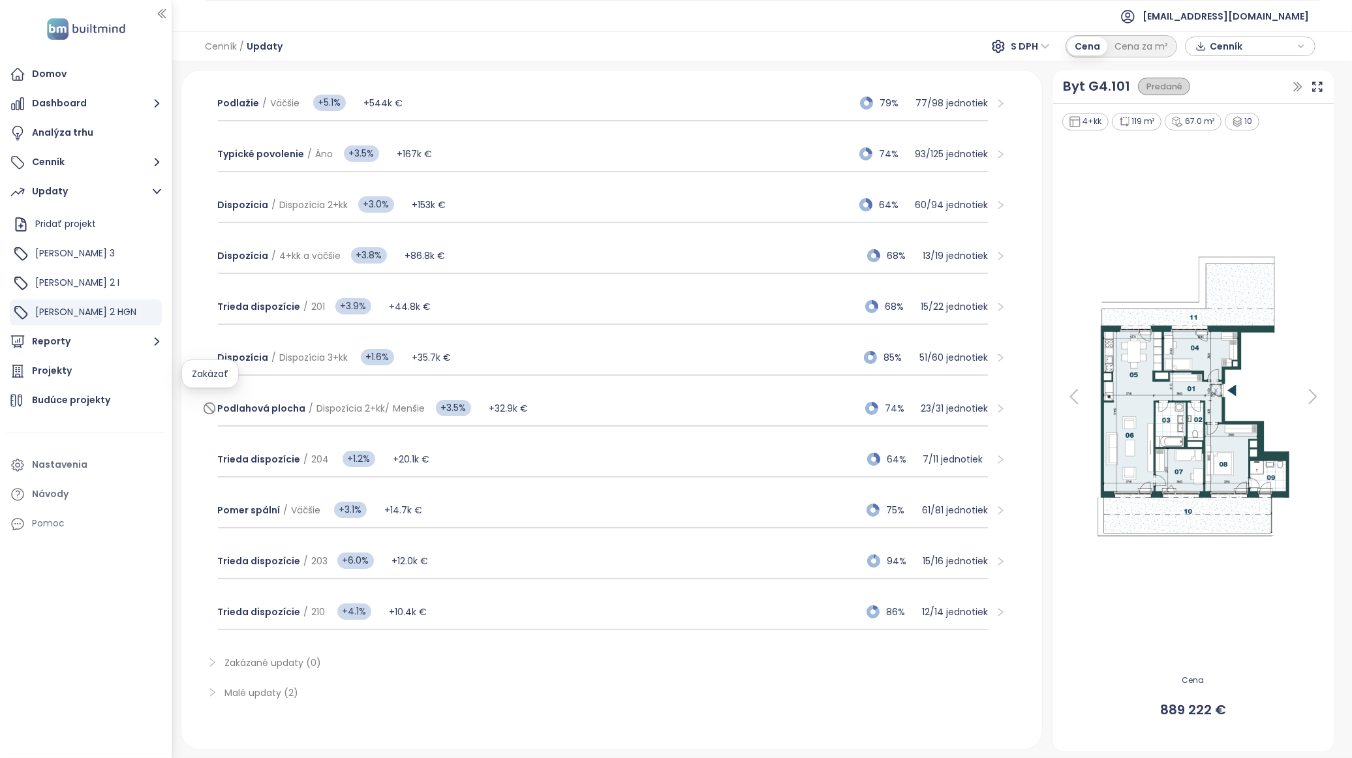
click at [207, 401] on icon at bounding box center [209, 409] width 13 height 16
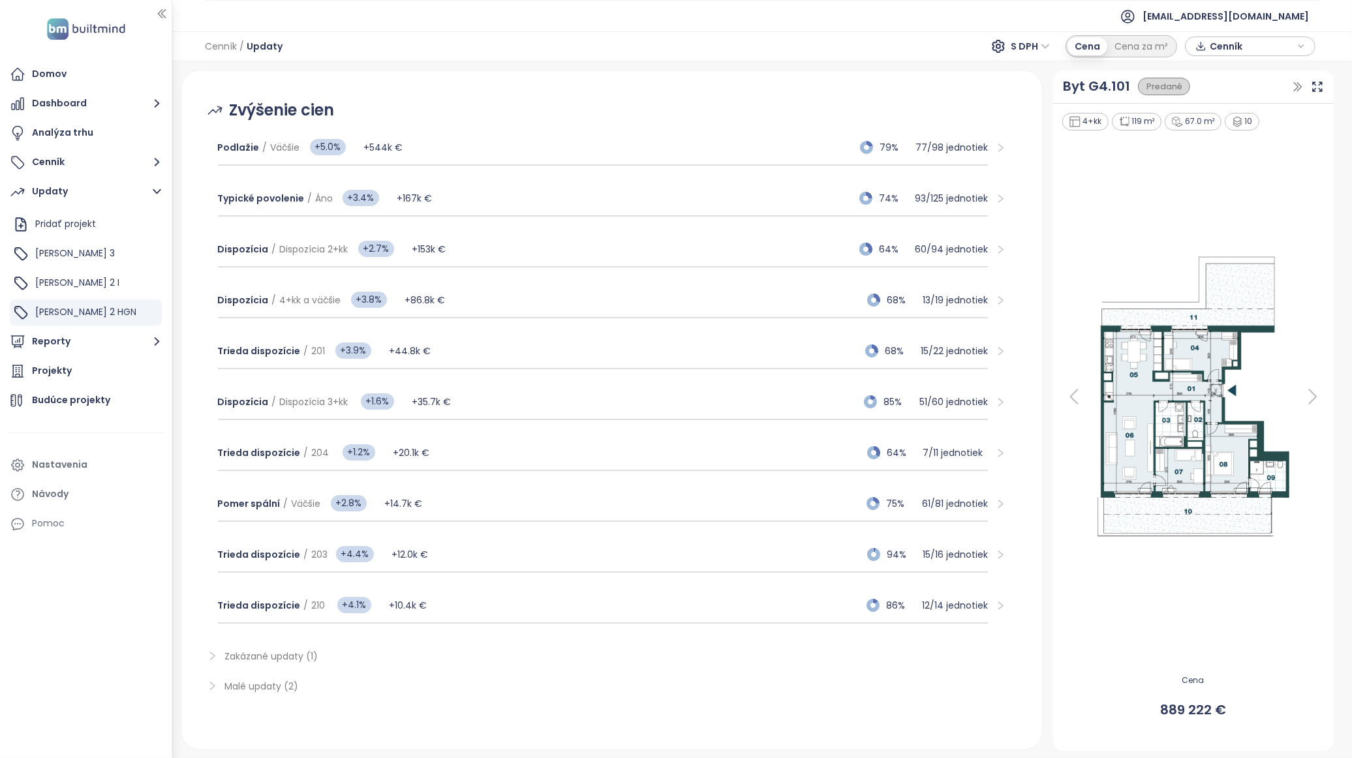
scroll to position [161, 0]
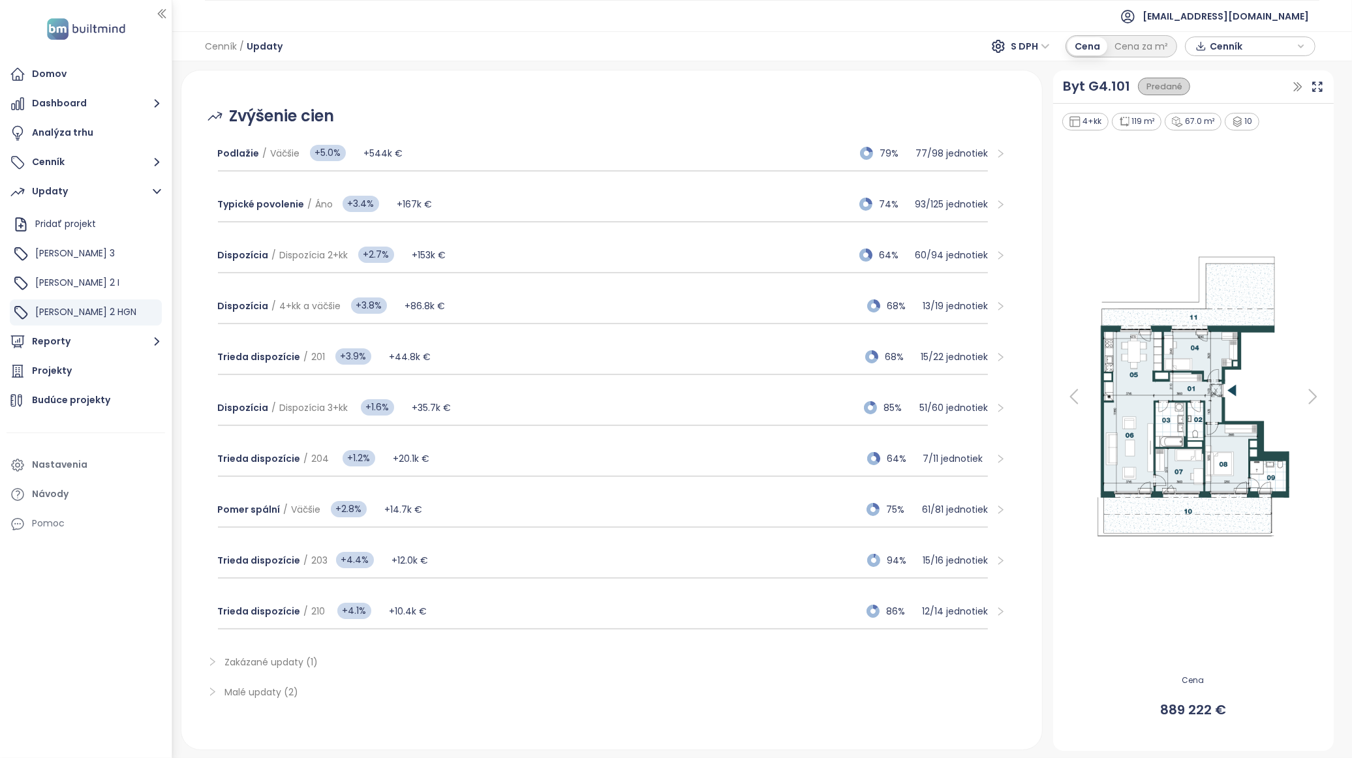
click at [316, 662] on span "Zakázané updaty (1)" at bounding box center [620, 662] width 791 height 14
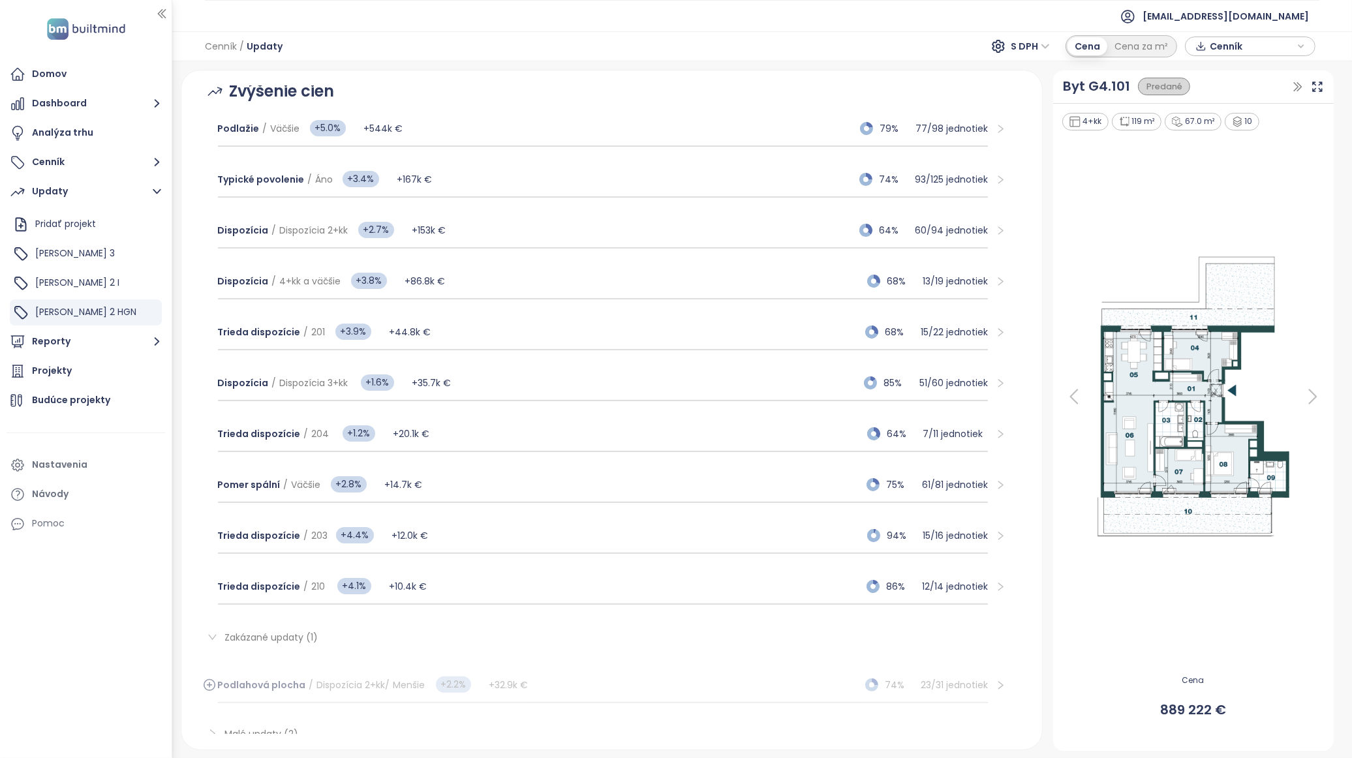
scroll to position [226, 0]
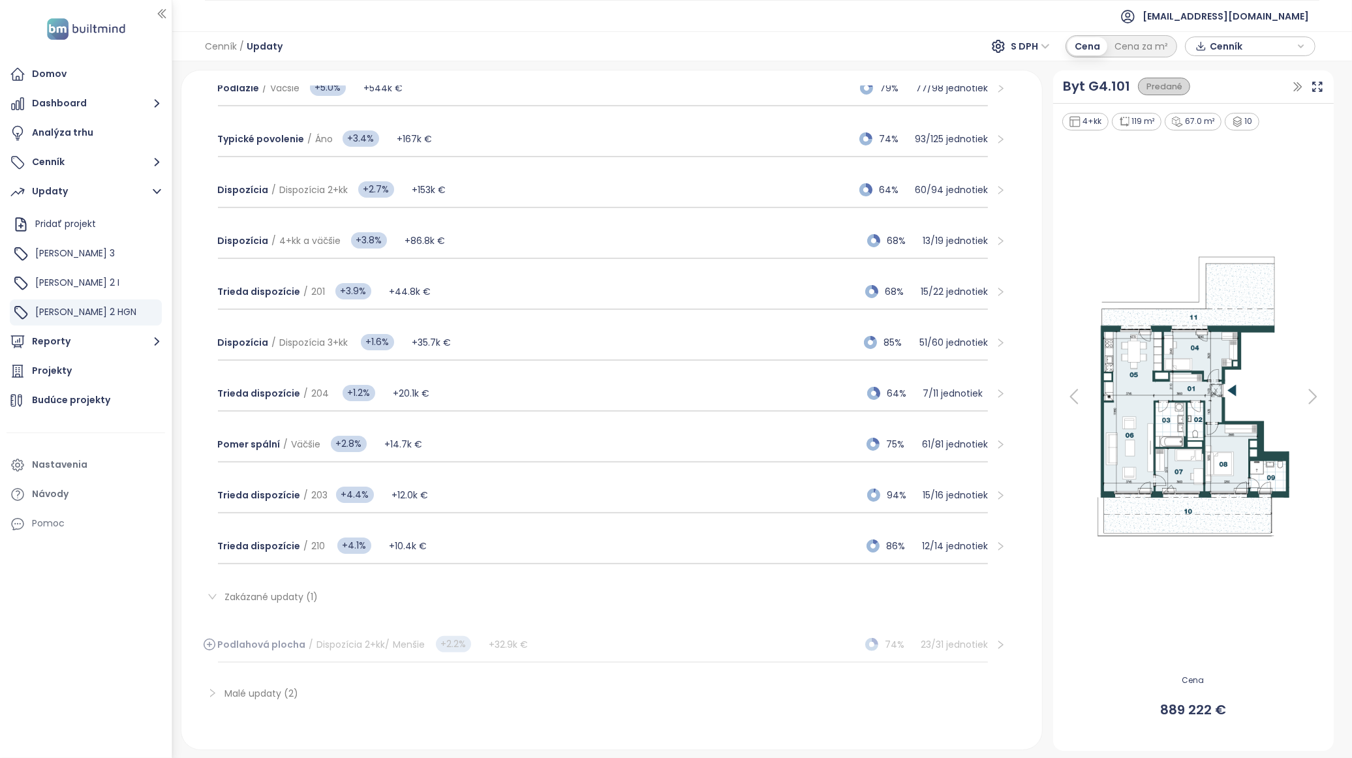
click at [209, 642] on icon at bounding box center [209, 644] width 0 height 5
click at [207, 390] on icon at bounding box center [209, 394] width 13 height 16
click at [209, 639] on circle at bounding box center [209, 644] width 11 height 11
click at [760, 597] on div "Trieda dispozície / 210 +4.1% +10.4k € 86% 12 / 14 jednotiek" at bounding box center [603, 597] width 770 height 35
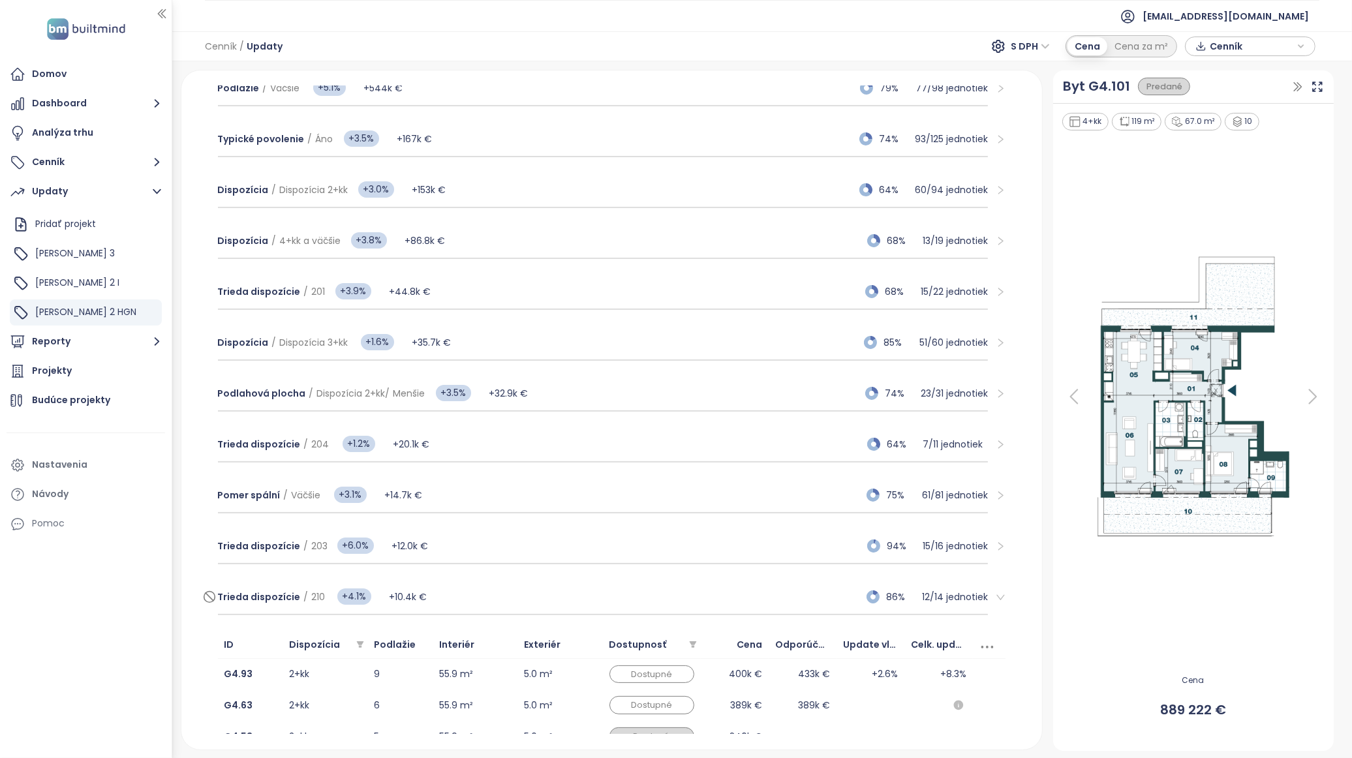
scroll to position [299, 0]
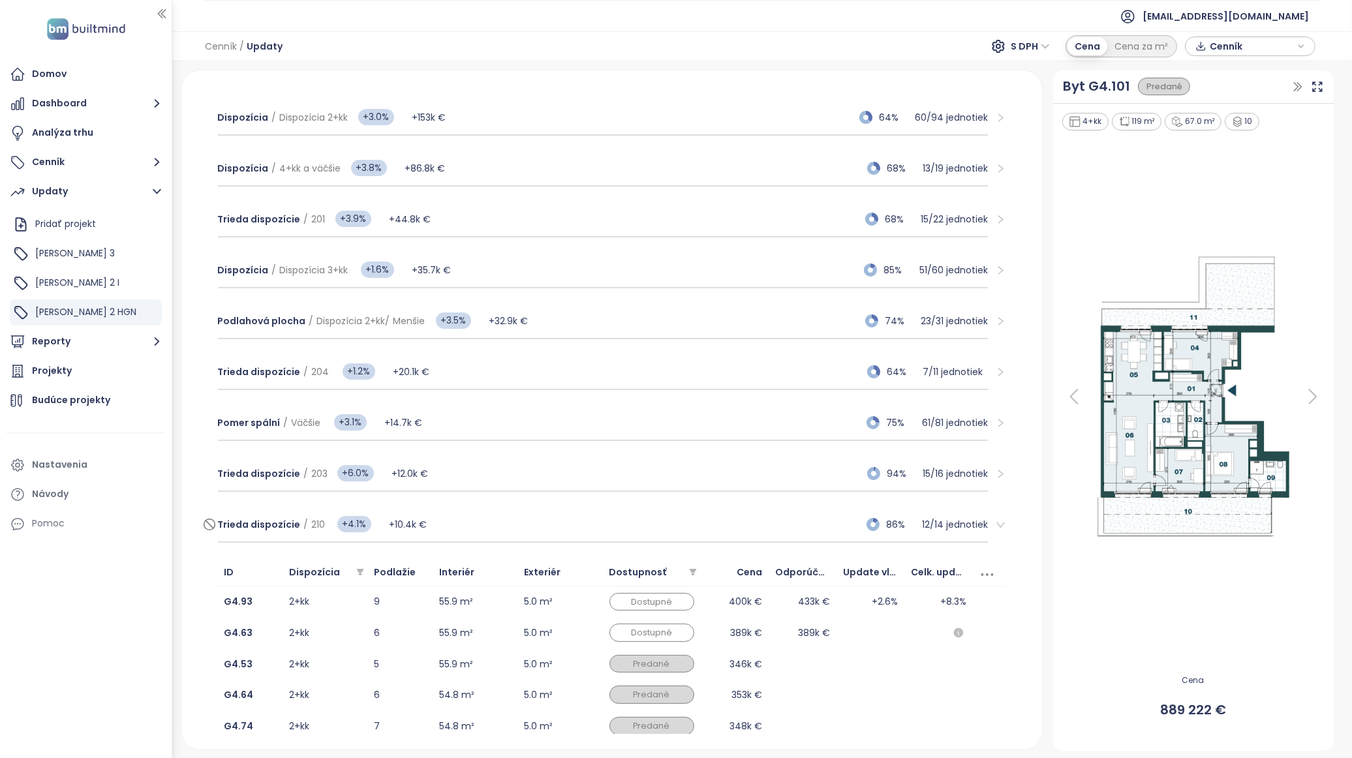
click at [744, 528] on div "Trieda dispozície / 210 +4.1% +10.4k € 86% 12 / 14 jednotiek" at bounding box center [603, 525] width 770 height 35
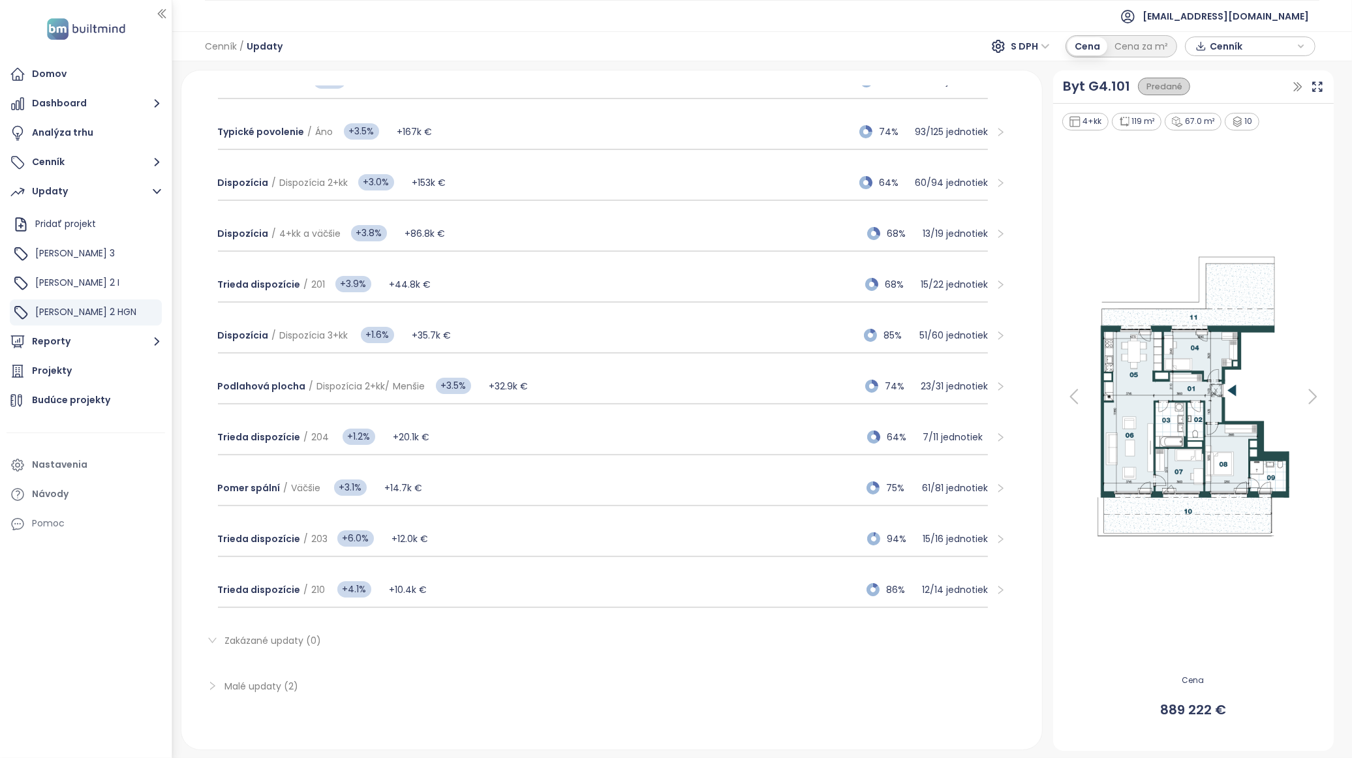
scroll to position [227, 0]
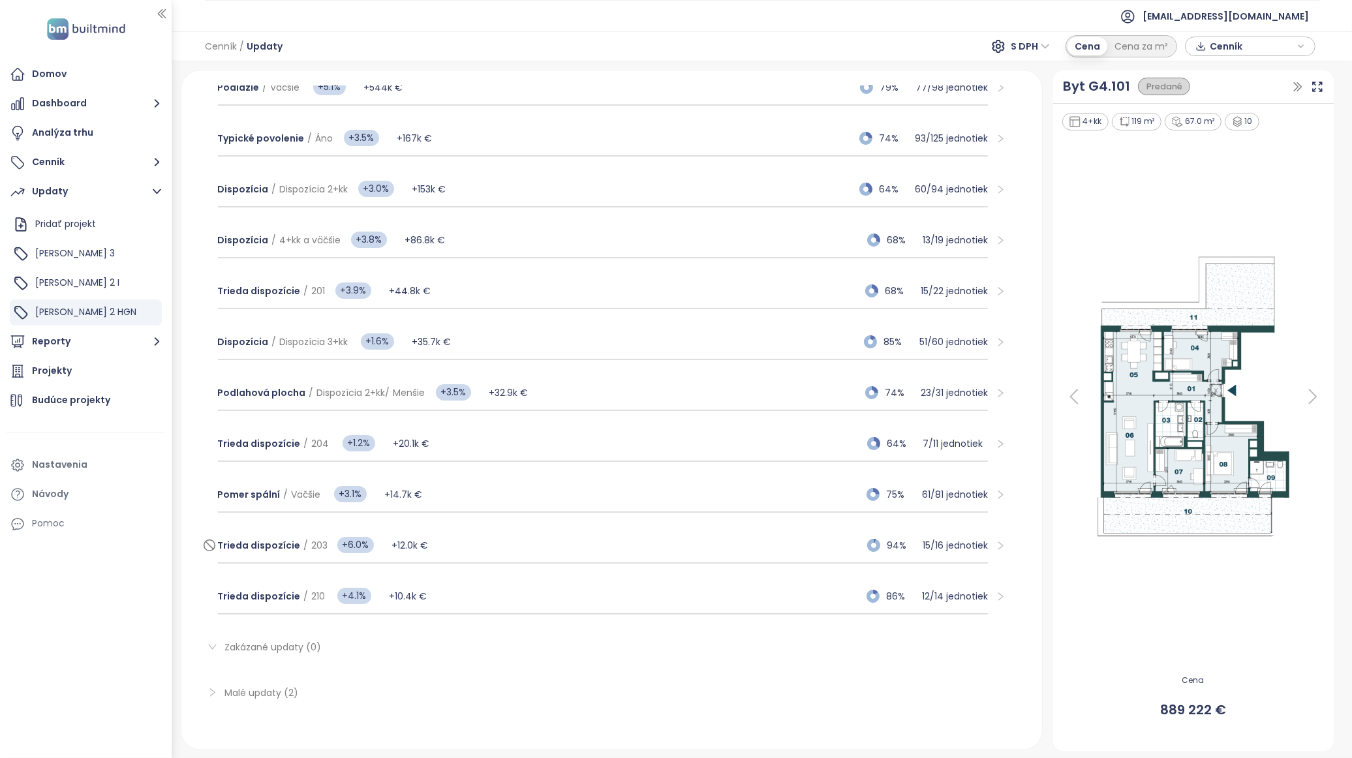
click at [763, 533] on div "Trieda dispozície / 203 +6.0% +12.0k € 94% 15 / 16 jednotiek" at bounding box center [603, 545] width 770 height 35
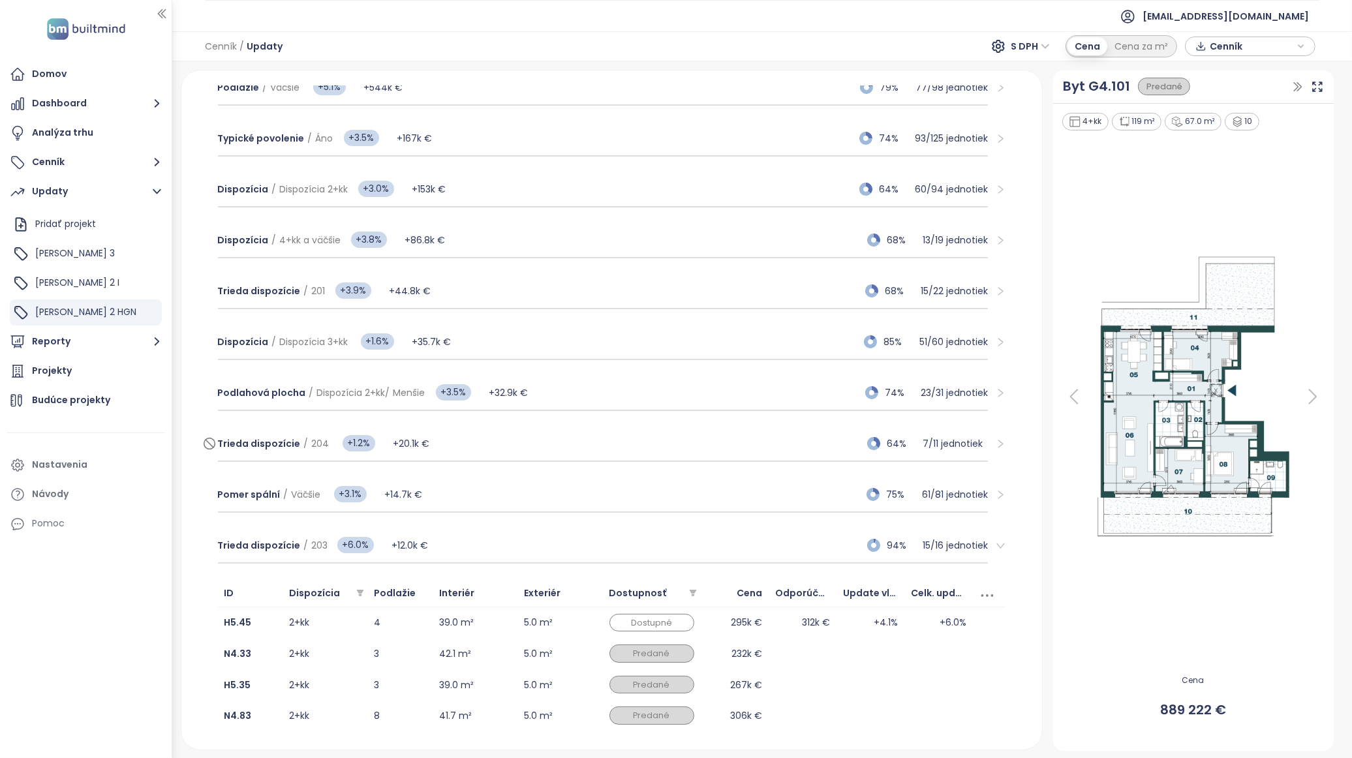
click at [452, 440] on div "Trieda dispozície / 204 +1.2% +20.1k € 64% 7 / 11 jednotiek" at bounding box center [603, 444] width 770 height 35
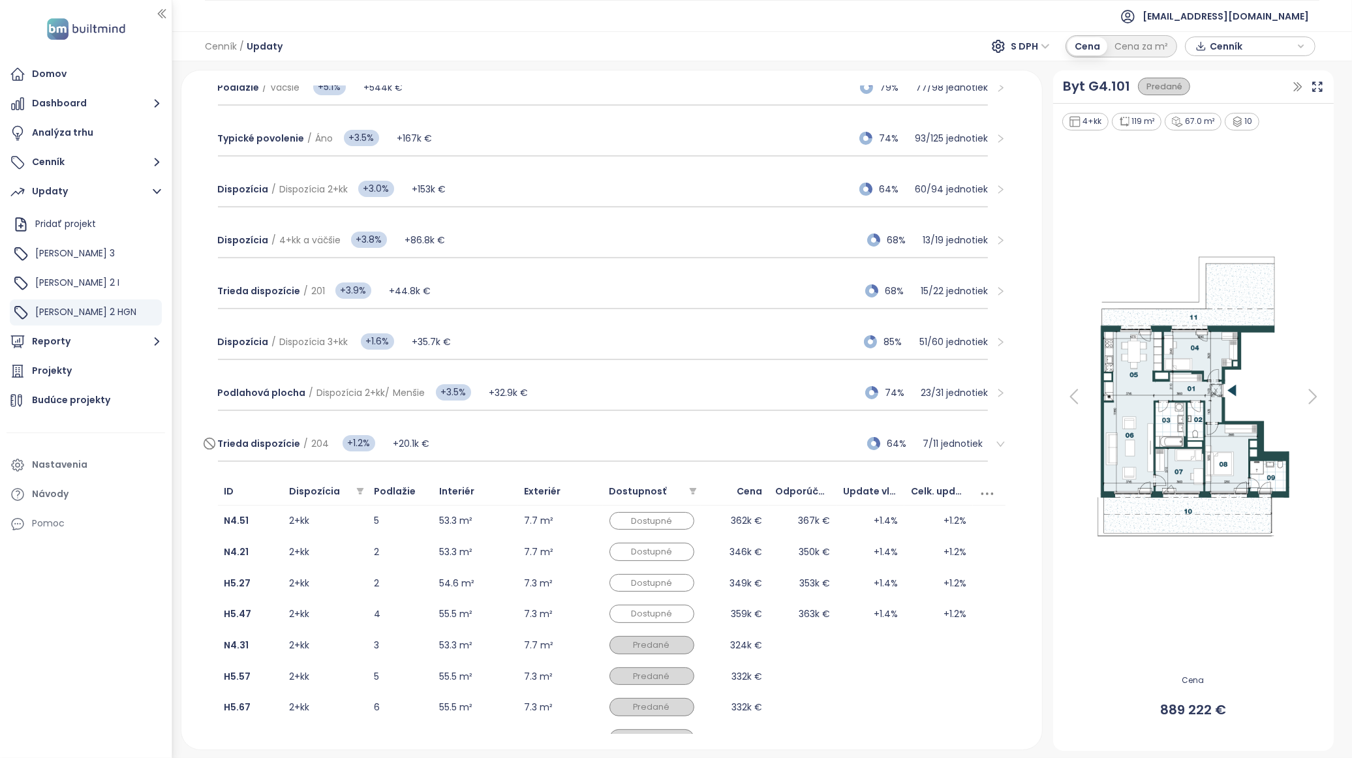
click at [453, 438] on div "Trieda dispozície / 204 +1.2% +20.1k € 64% 7 / 11 jednotiek" at bounding box center [603, 444] width 770 height 35
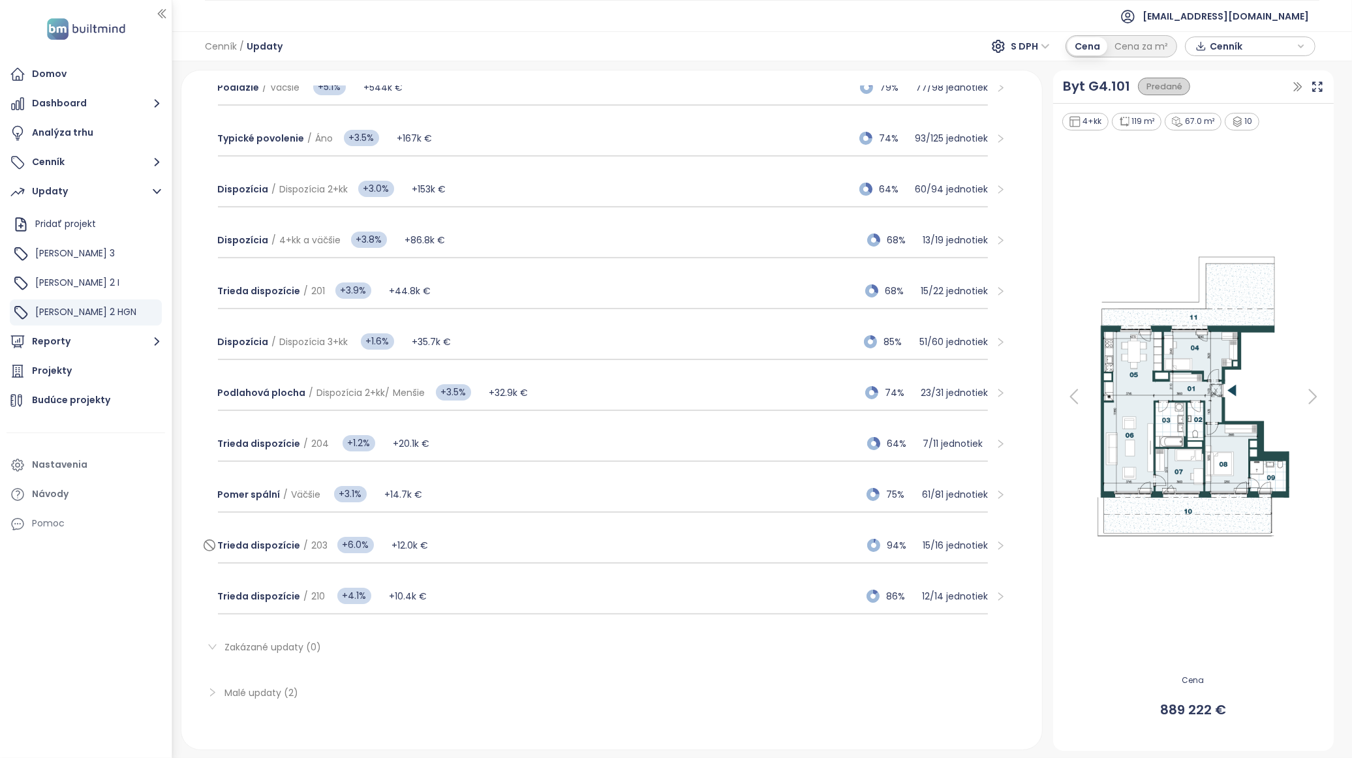
click at [483, 542] on div "Trieda dispozície / 203 +6.0% +12.0k € 94% 15 / 16 jednotiek" at bounding box center [603, 545] width 770 height 35
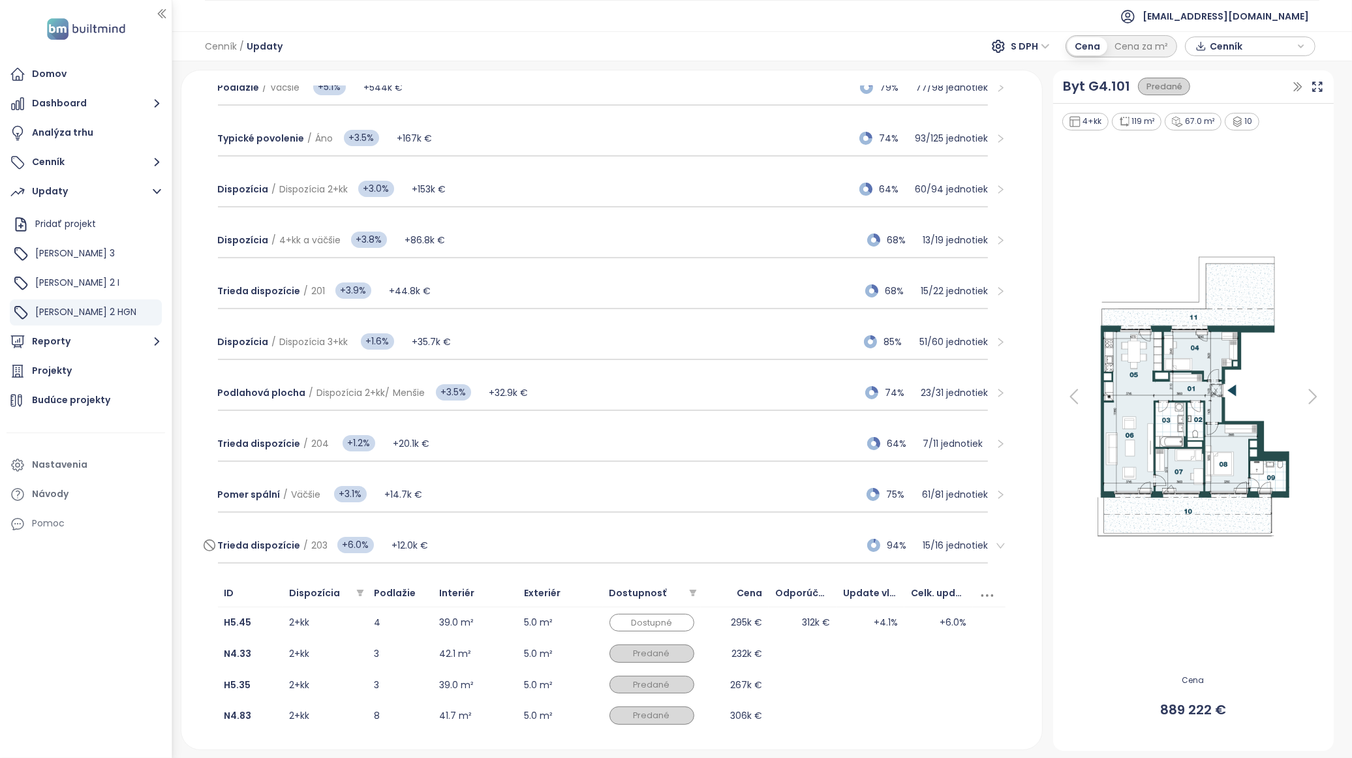
click at [483, 542] on div "Trieda dispozície / 203 +6.0% +12.0k € 94% 15 / 16 jednotiek" at bounding box center [603, 545] width 770 height 35
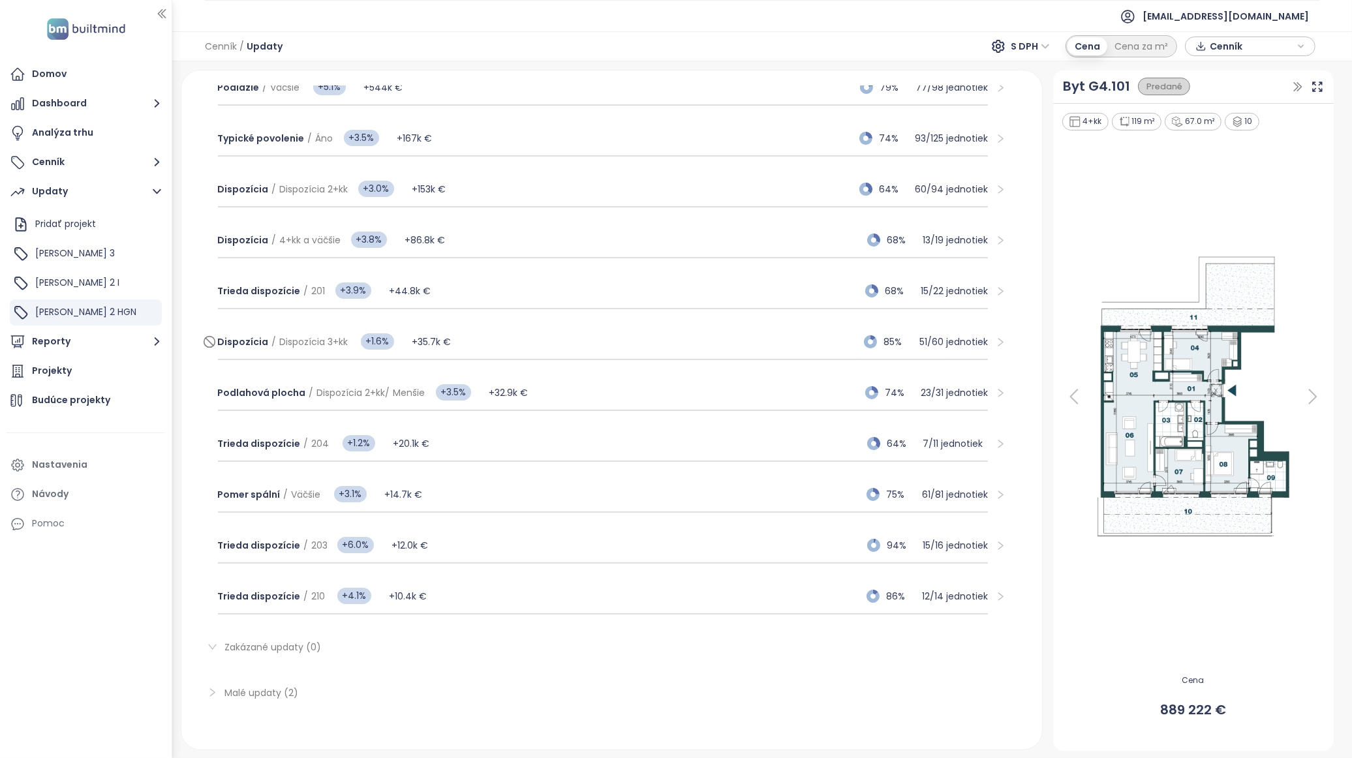
click at [761, 337] on div "Dispozícia / Dispozícia 3+kk +1.6% +35.7k € 85% 51 / 60 jednotiek" at bounding box center [603, 342] width 770 height 35
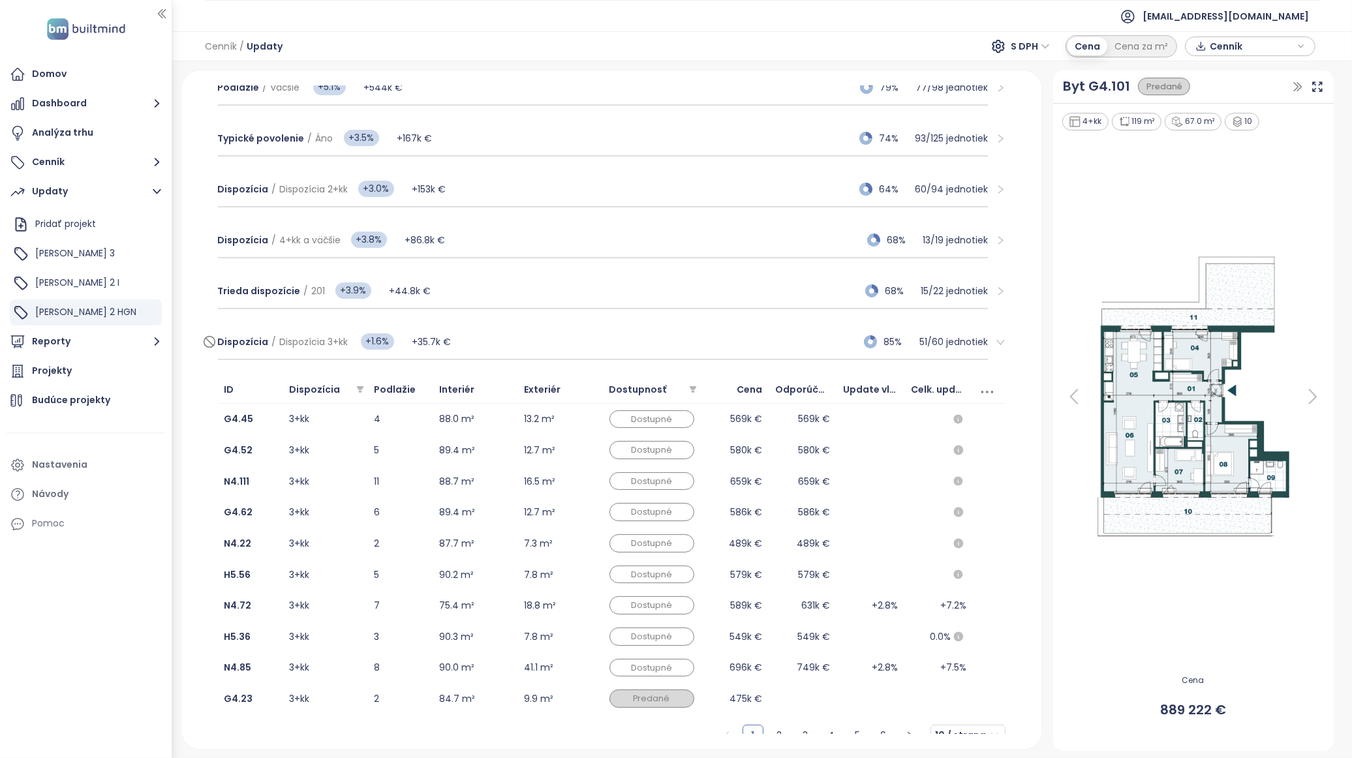
click at [778, 331] on div "Dispozícia / Dispozícia 3+kk +1.6% +35.7k € 85% 51 / 60 jednotiek" at bounding box center [603, 342] width 770 height 35
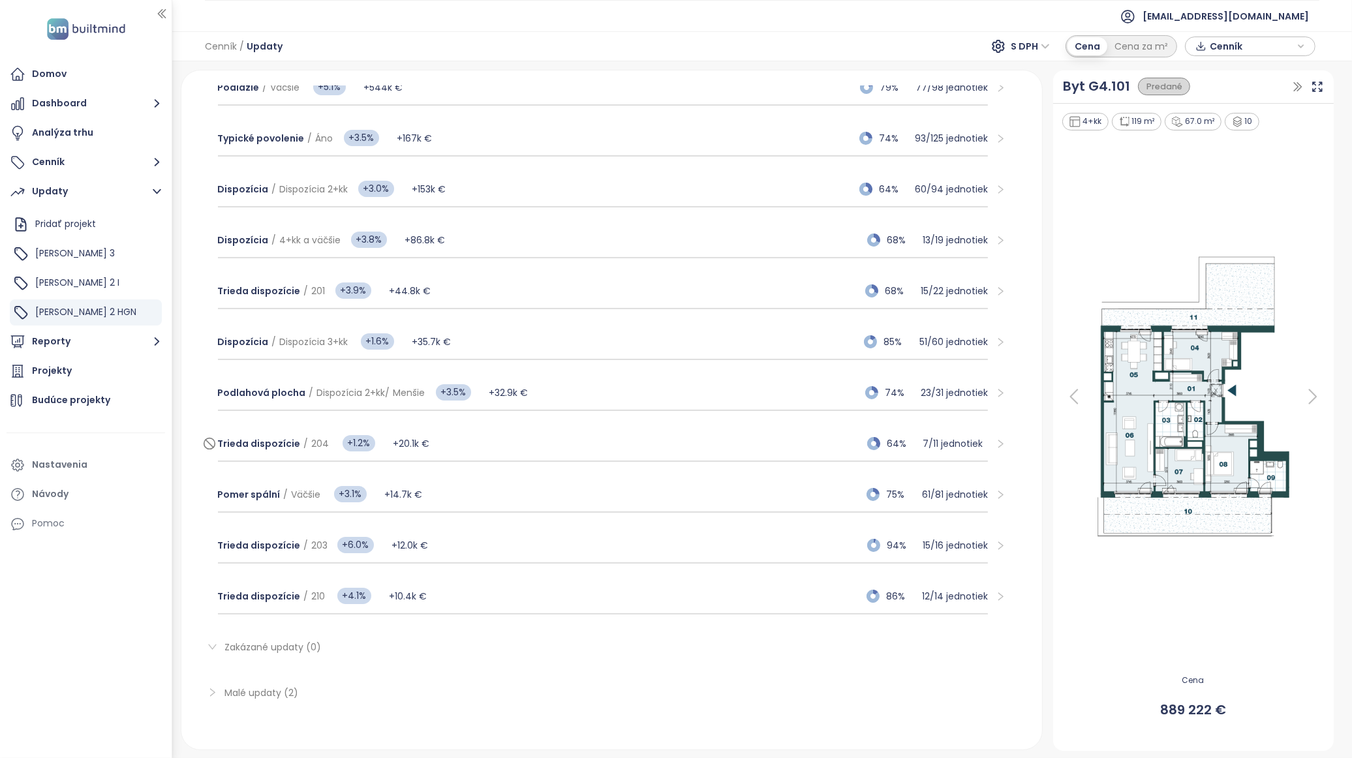
click at [646, 435] on div "Trieda dispozície / 204 +1.2% +20.1k € 64% 7 / 11 jednotiek" at bounding box center [603, 444] width 770 height 35
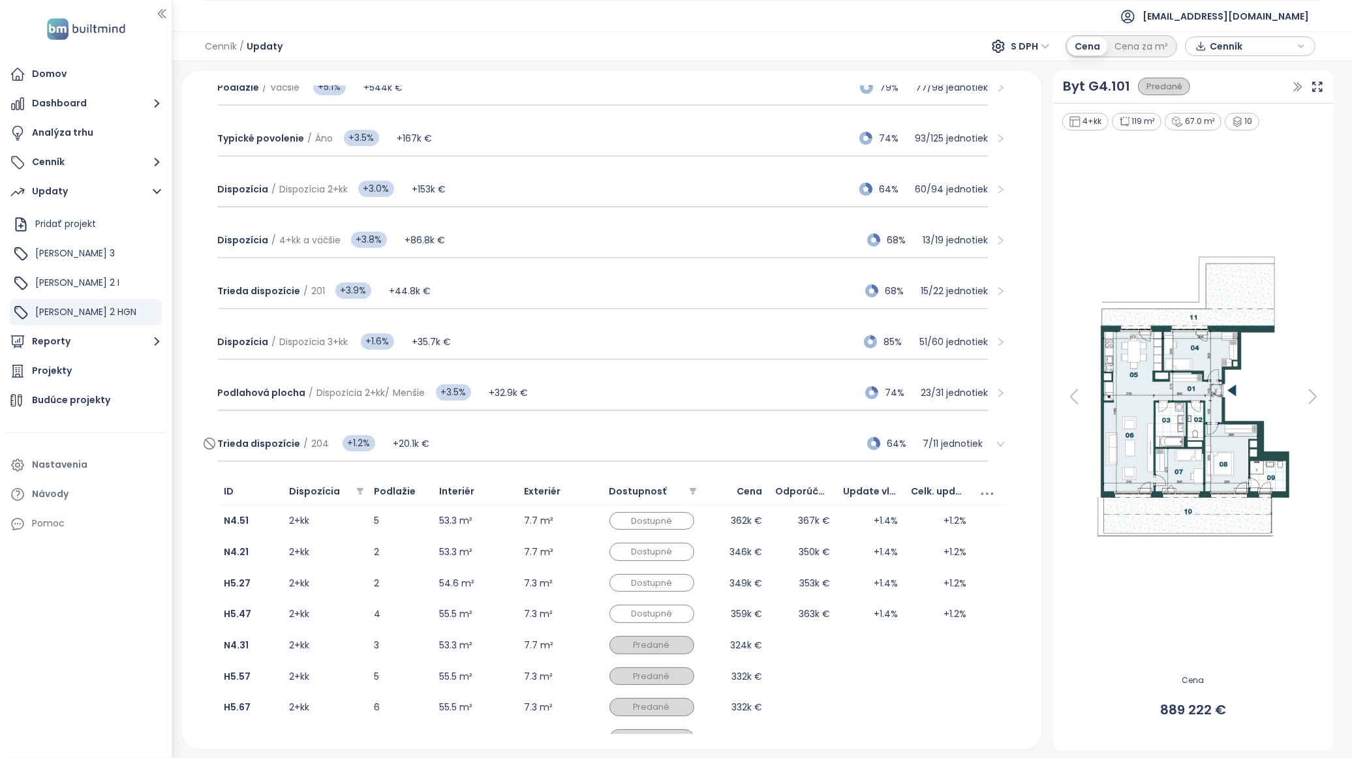
click at [646, 435] on div "Trieda dispozície / 204 +1.2% +20.1k € 64% 7 / 11 jednotiek" at bounding box center [603, 444] width 770 height 35
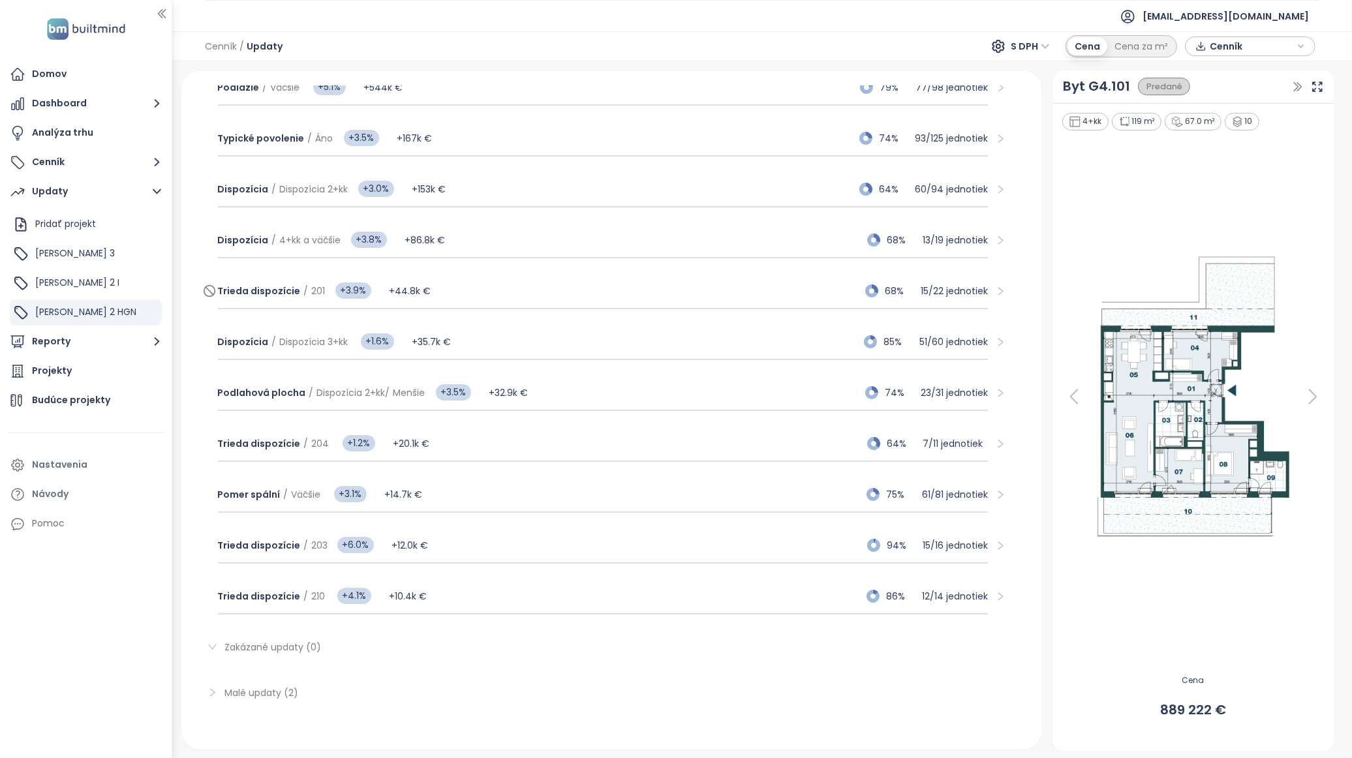
click at [594, 292] on div "Trieda dispozície / 201 +3.9% +44.8k € 68% 15 / 22 jednotiek" at bounding box center [603, 291] width 770 height 35
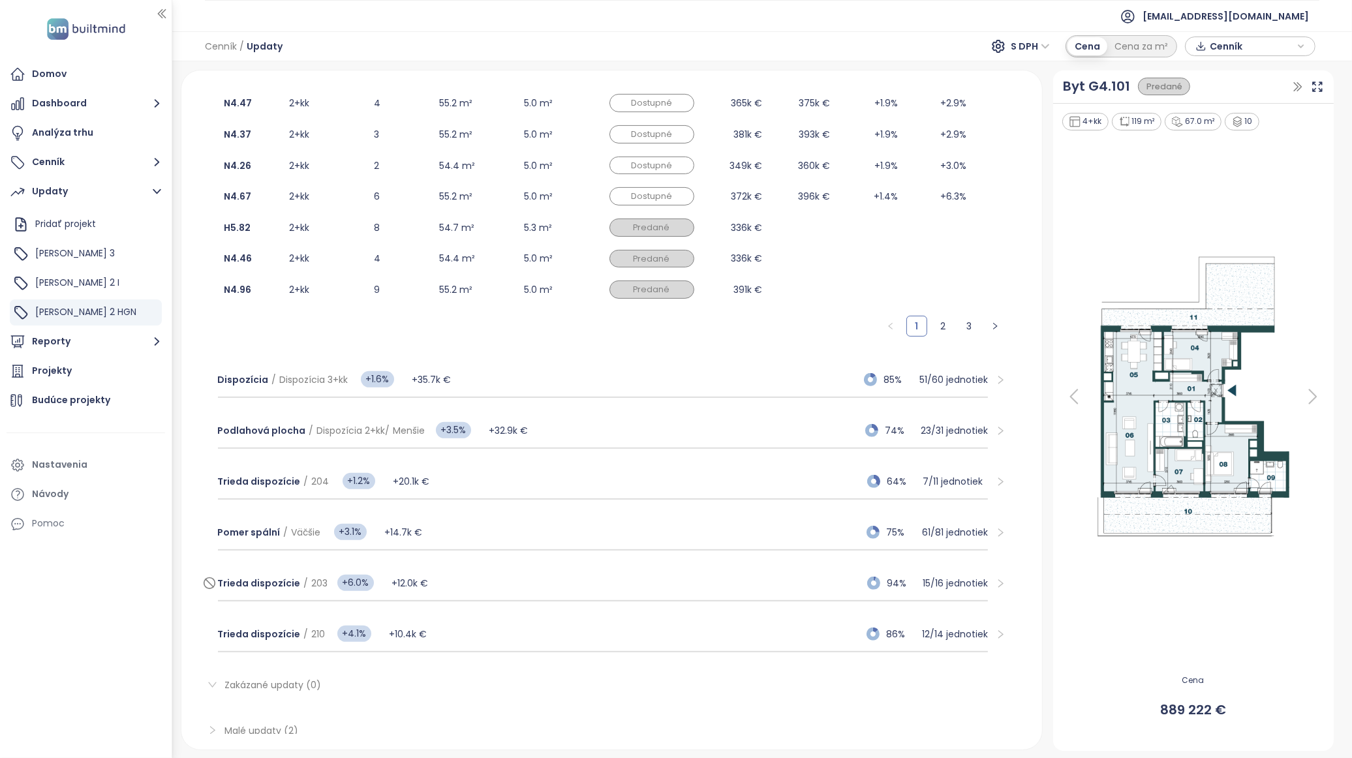
scroll to position [590, 0]
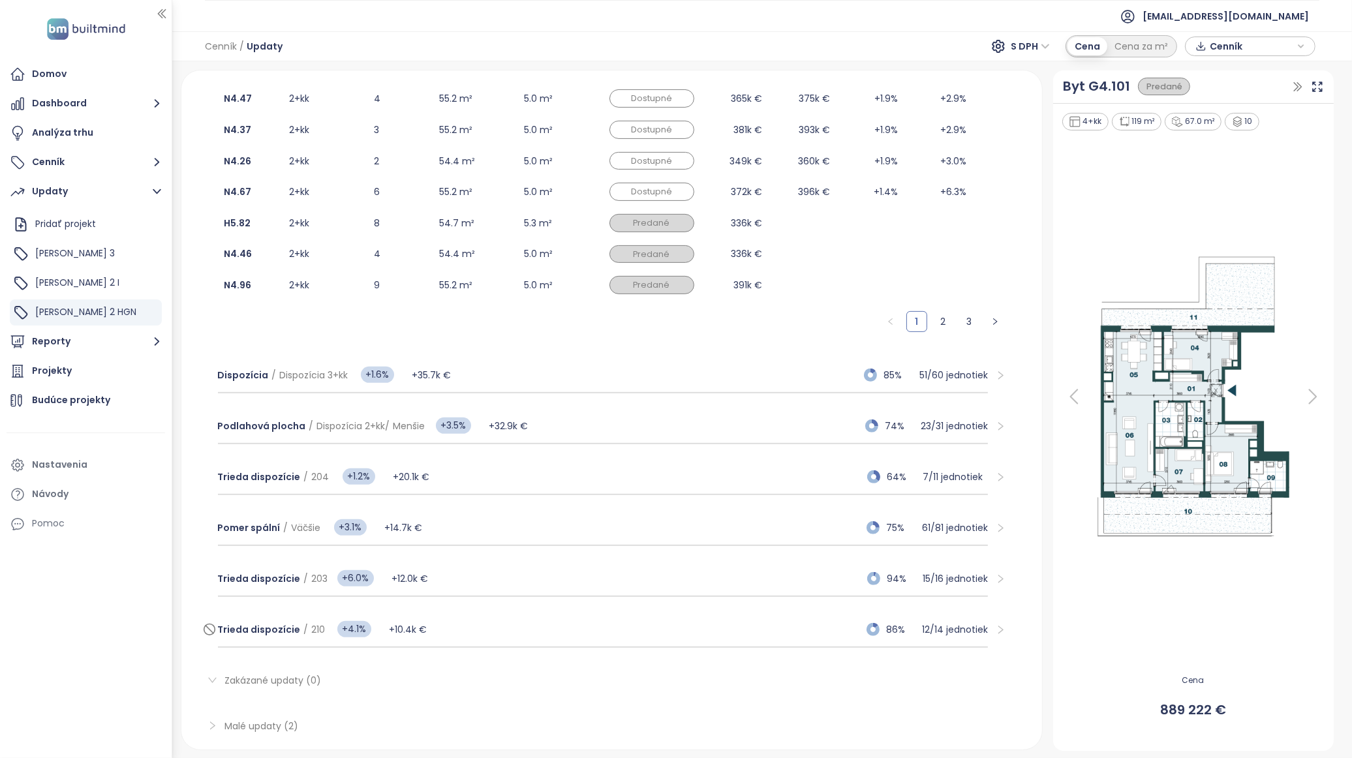
click at [608, 624] on div "Trieda dispozície / 210 +4.1% +10.4k € 86% 12 / 14 jednotiek" at bounding box center [603, 630] width 770 height 35
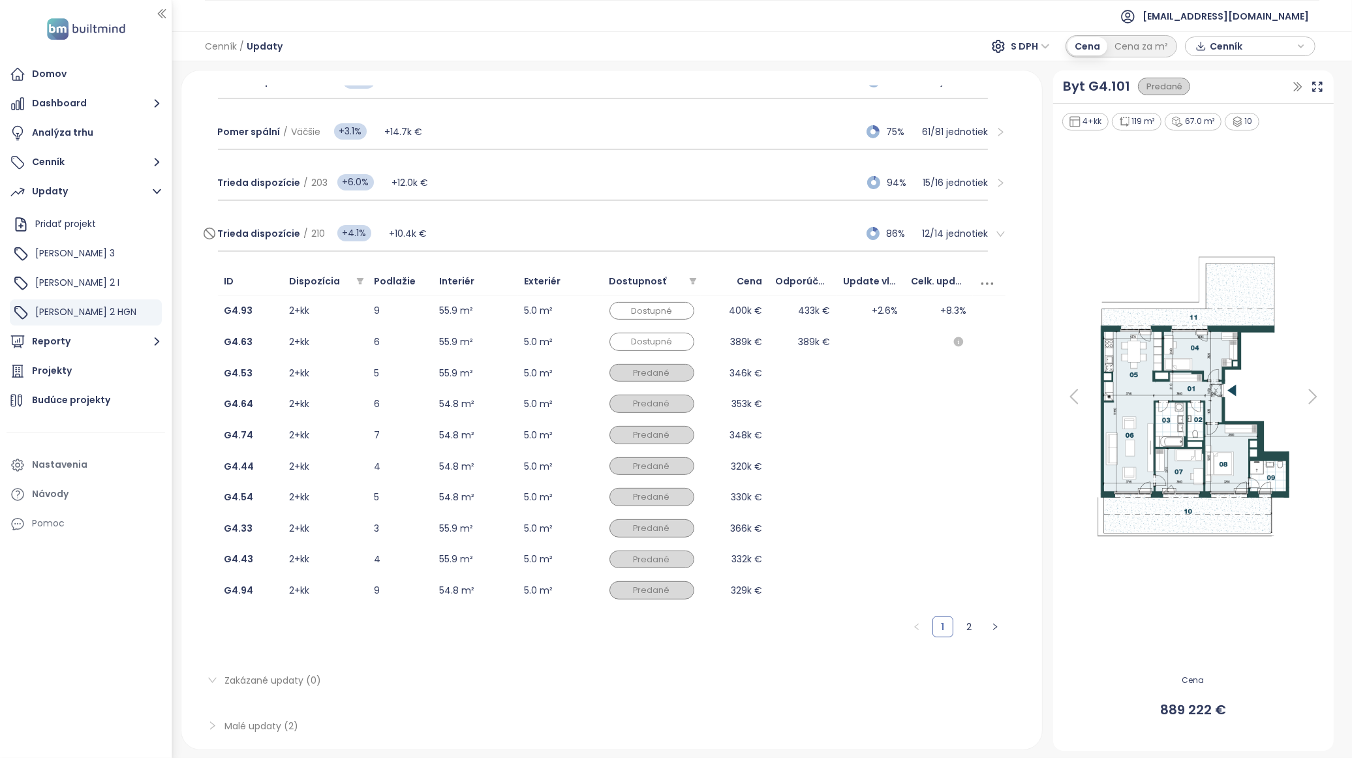
click at [699, 224] on div "Trieda dispozície / 210 +4.1% +10.4k € 86% 12 / 14 jednotiek" at bounding box center [603, 234] width 770 height 35
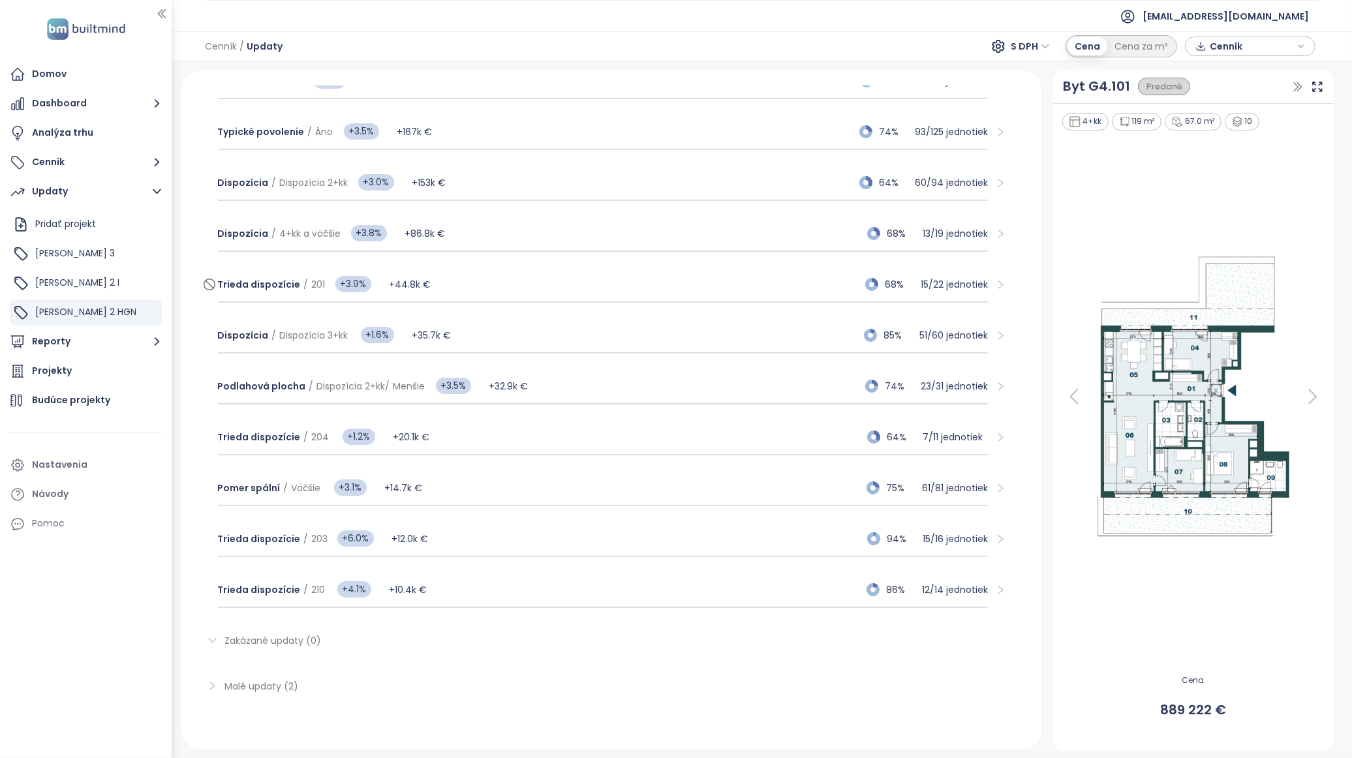
scroll to position [227, 0]
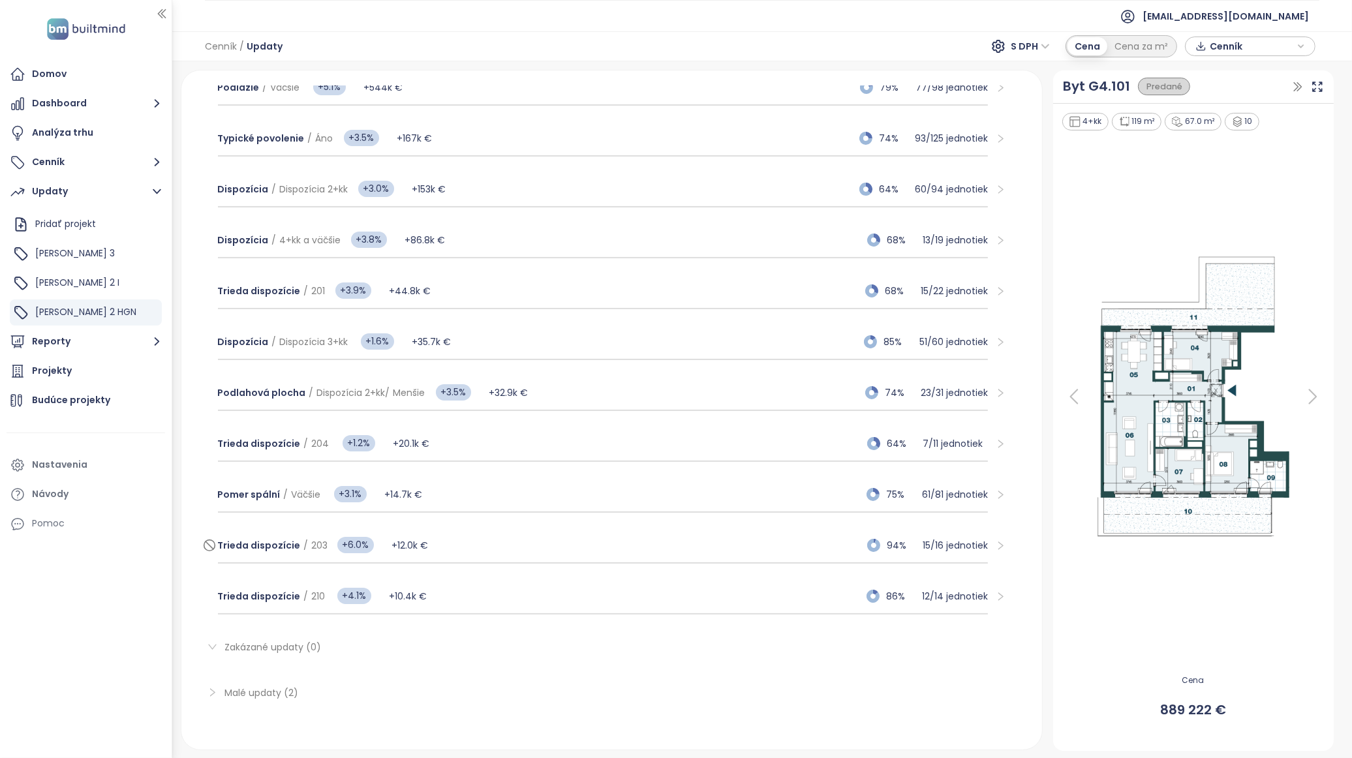
click at [491, 542] on div "Trieda dispozície / 203 +6.0% +12.0k € 94% 15 / 16 jednotiek" at bounding box center [603, 545] width 770 height 35
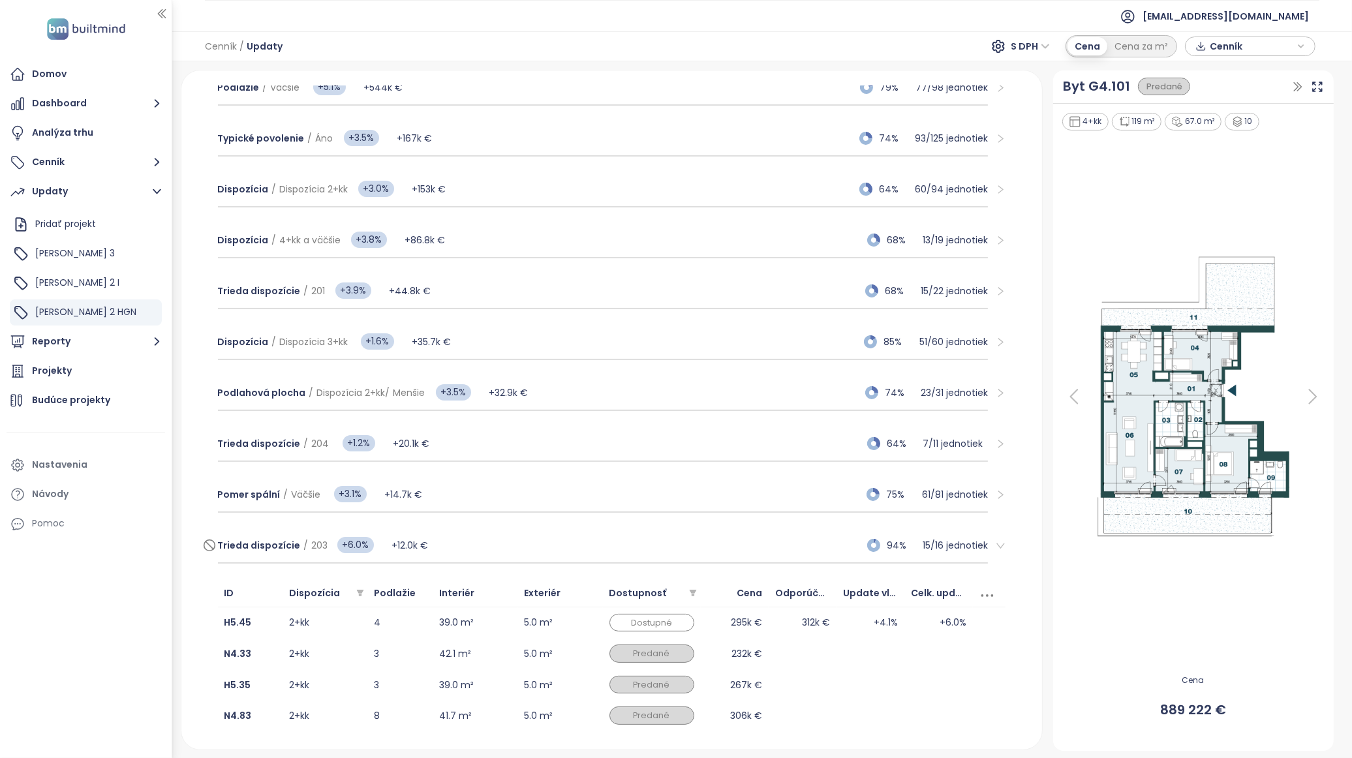
click at [491, 542] on div "Trieda dispozície / 203 +6.0% +12.0k € 94% 15 / 16 jednotiek" at bounding box center [603, 545] width 770 height 35
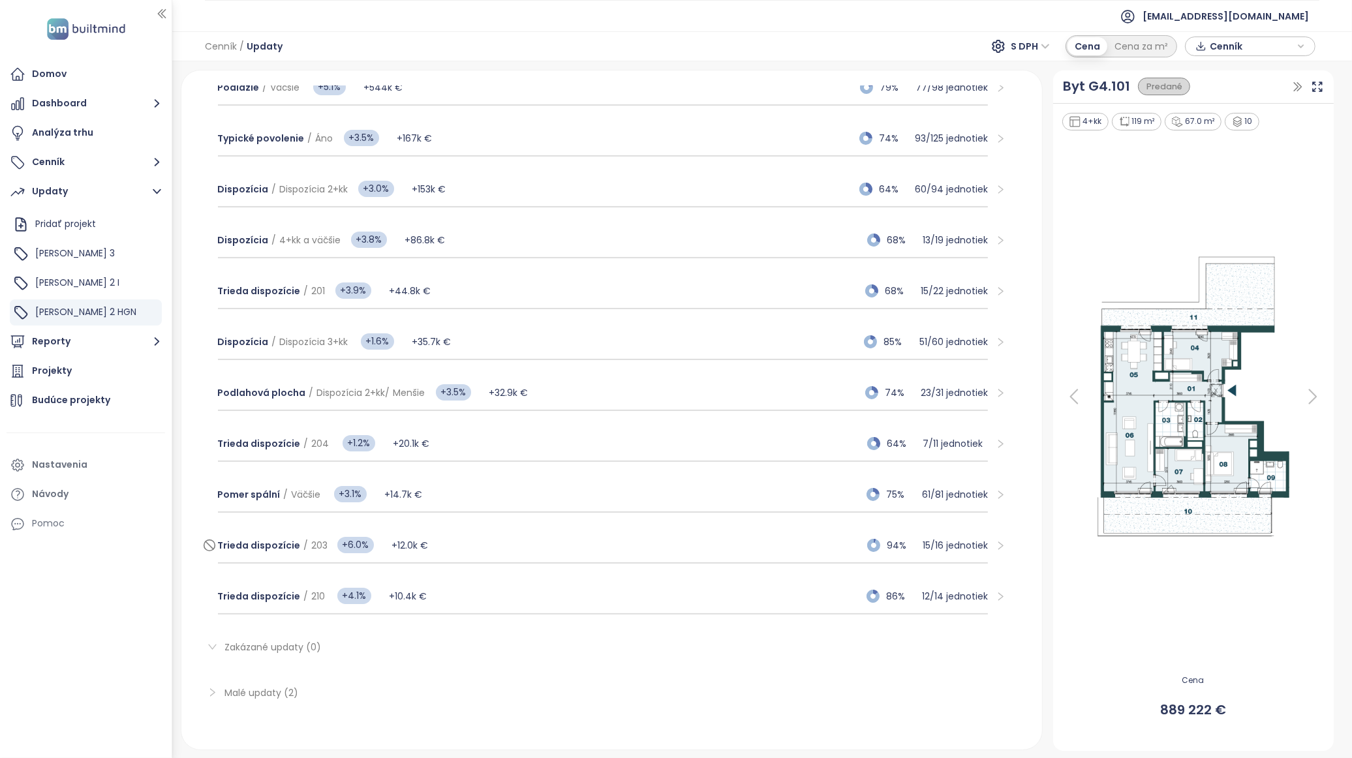
scroll to position [155, 0]
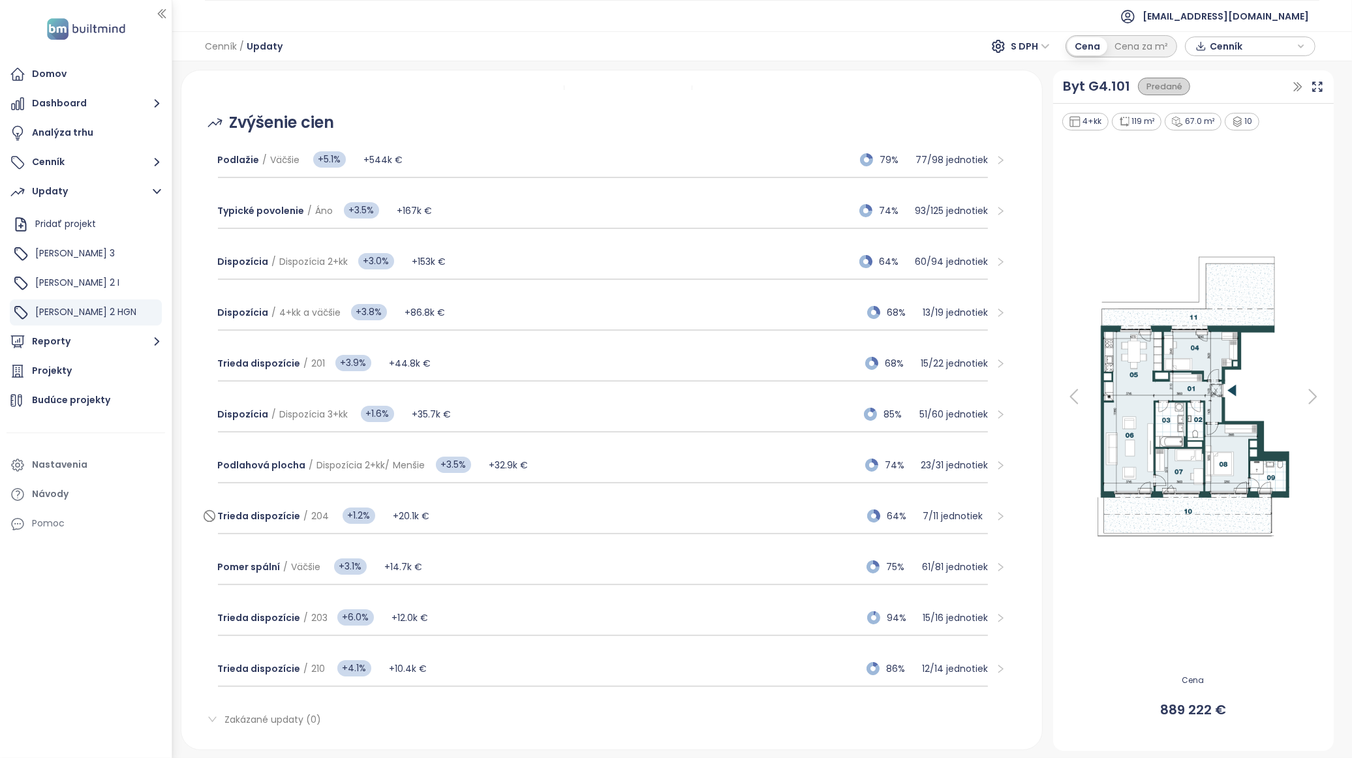
click at [535, 502] on div "Trieda dispozície / 204 +1.2% +20.1k € 64% 7 / 11 jednotiek" at bounding box center [603, 516] width 770 height 35
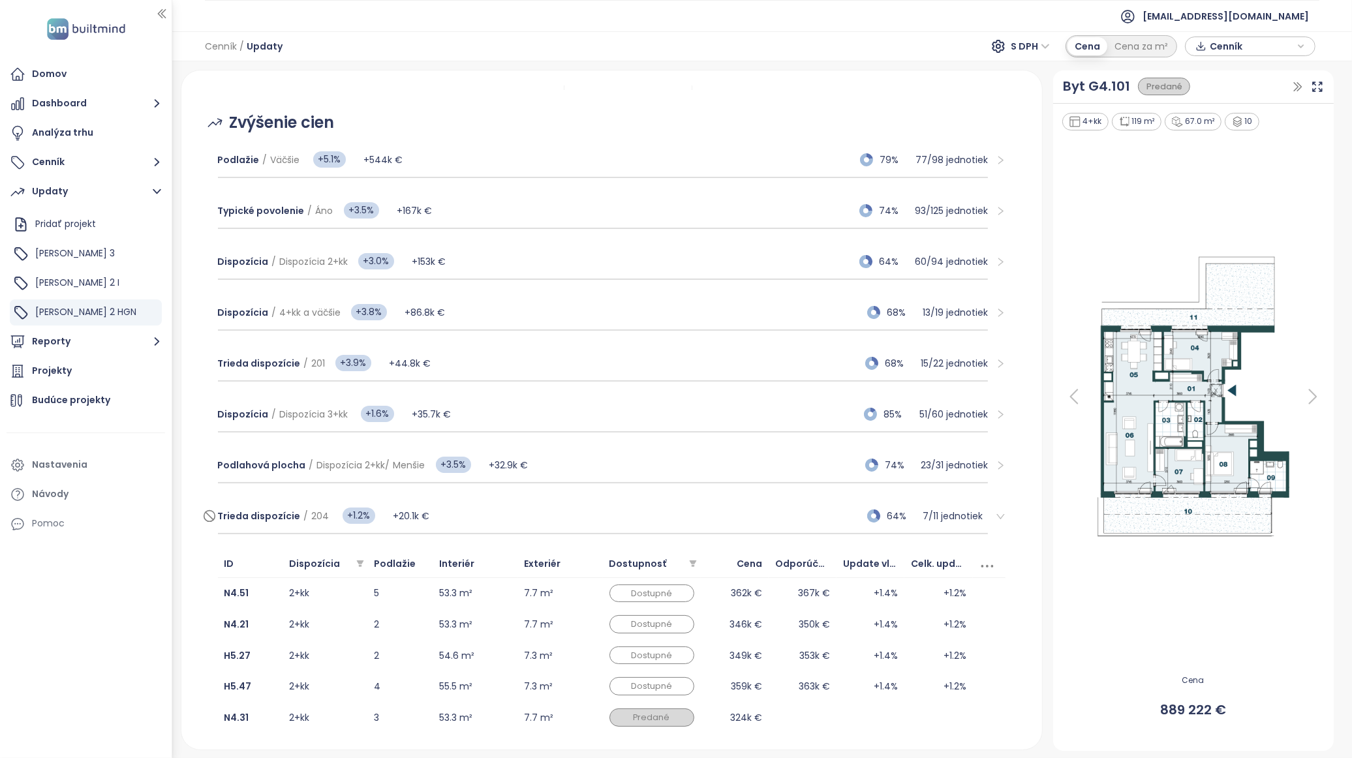
click at [744, 521] on div "Trieda dispozície / 204 +1.2% +20.1k € 64% 7 / 11 jednotiek" at bounding box center [603, 516] width 770 height 35
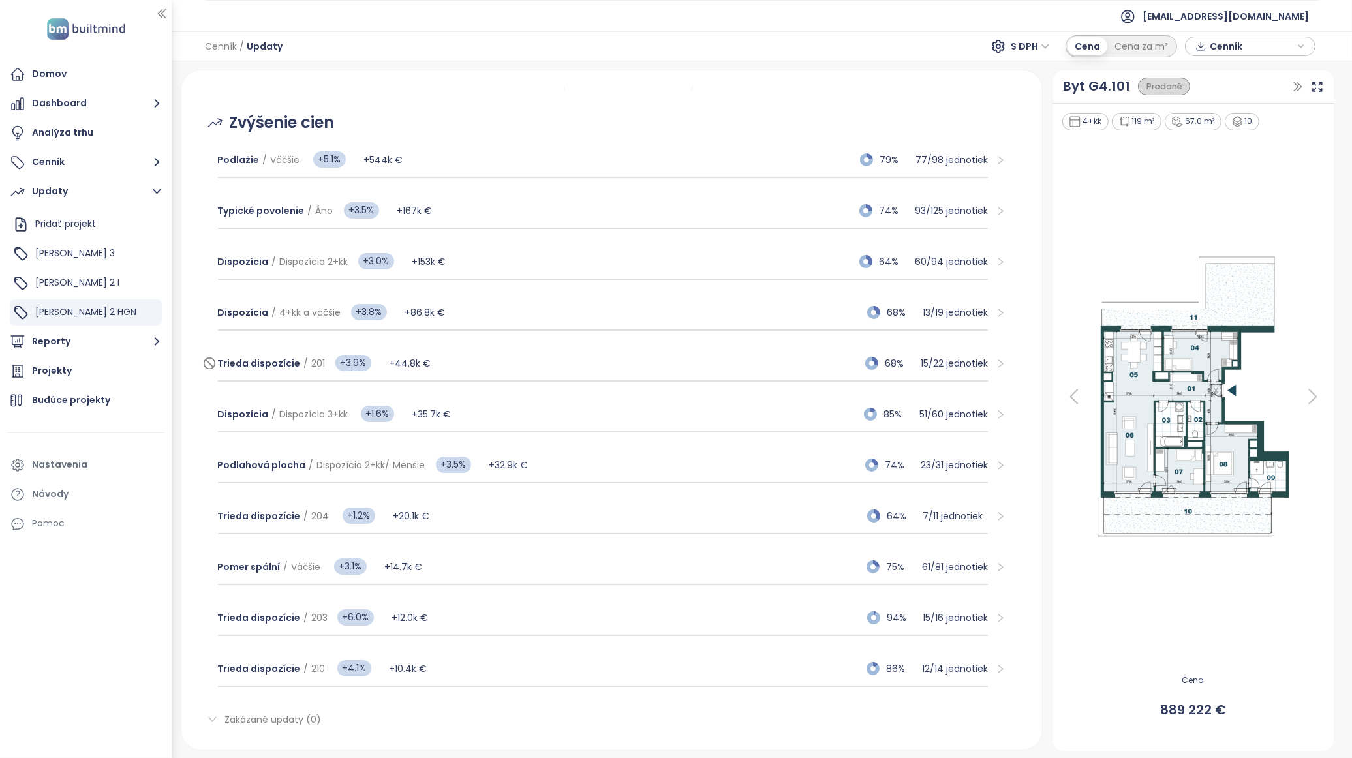
click at [659, 348] on div "Trieda dispozície / 201 +3.9% +44.8k € 68% 15 / 22 jednotiek" at bounding box center [603, 363] width 770 height 35
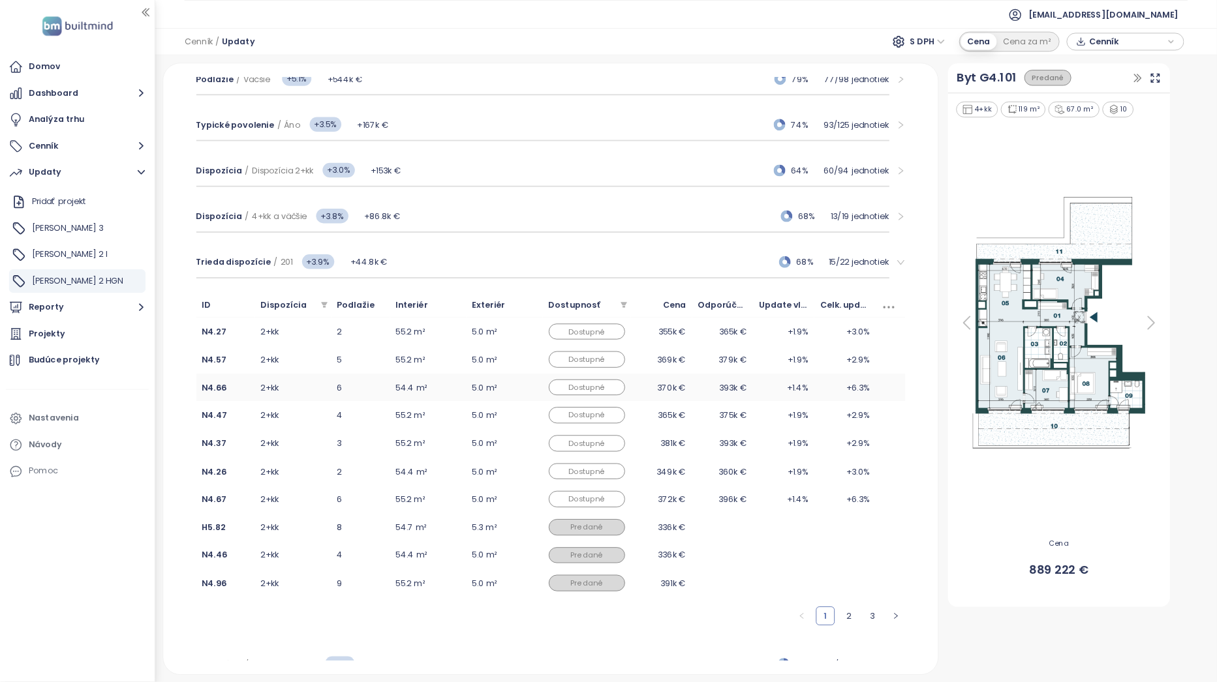
scroll to position [228, 0]
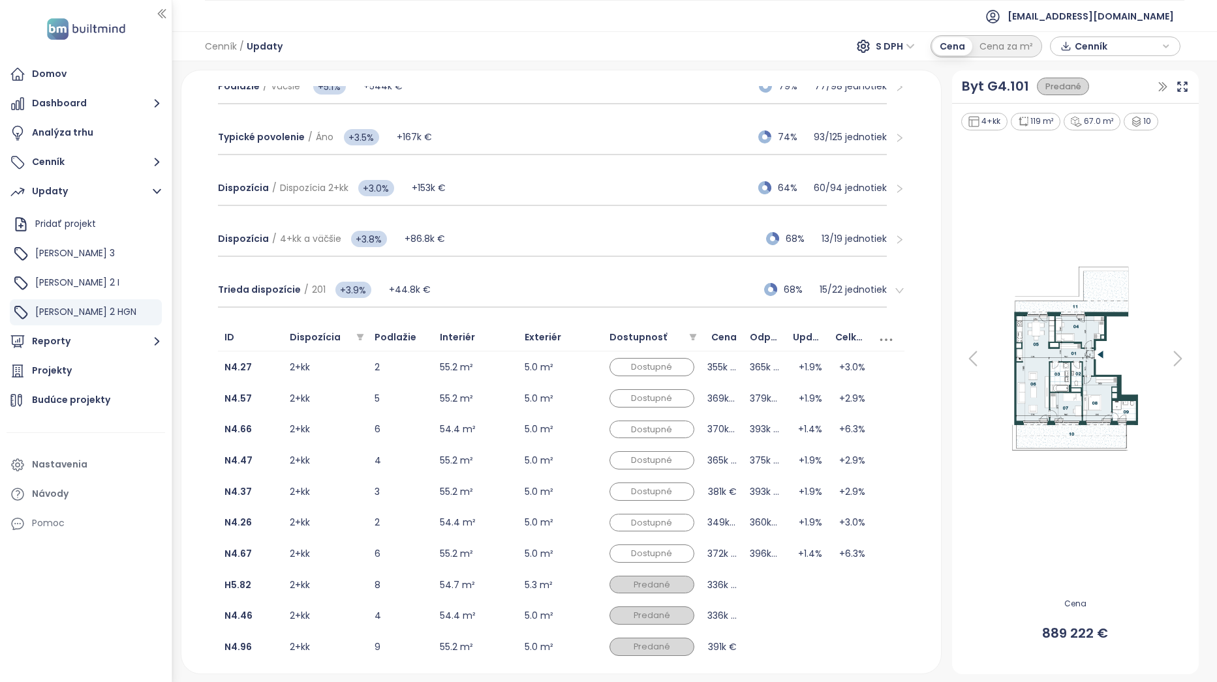
click at [161, 9] on icon "button" at bounding box center [161, 13] width 13 height 13
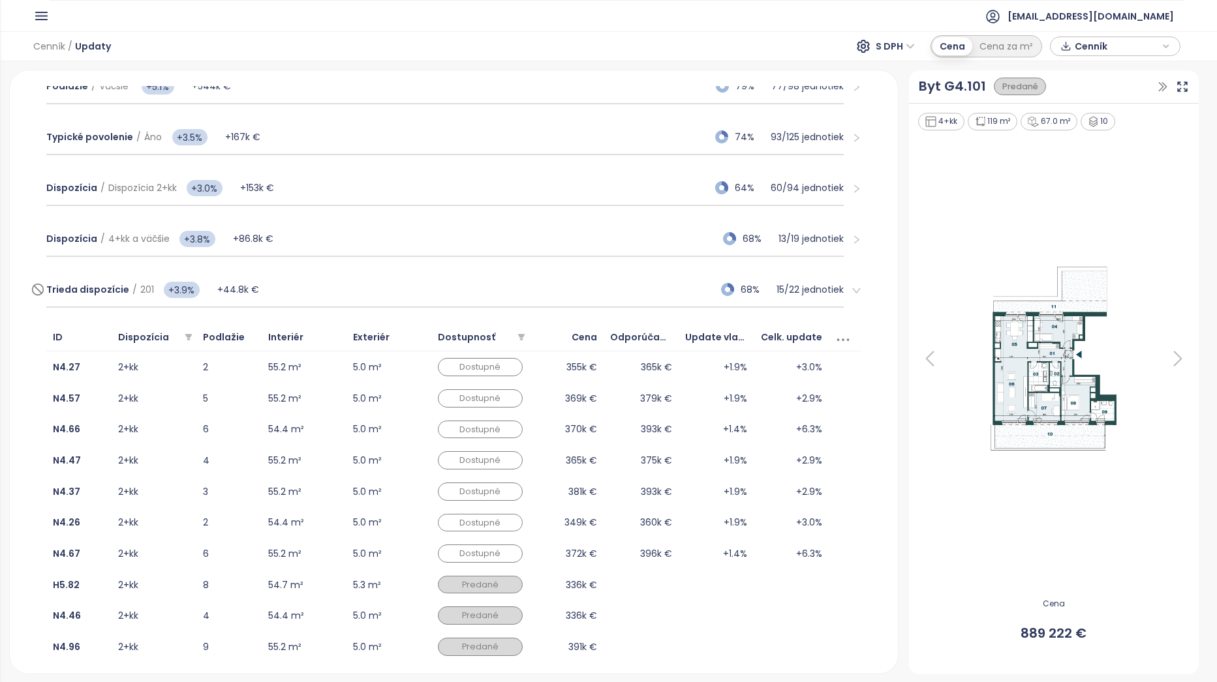
click at [365, 294] on div "Trieda dispozície / 201 +3.9% +44.8k € 68% 15 / 22 jednotiek" at bounding box center [444, 290] width 797 height 35
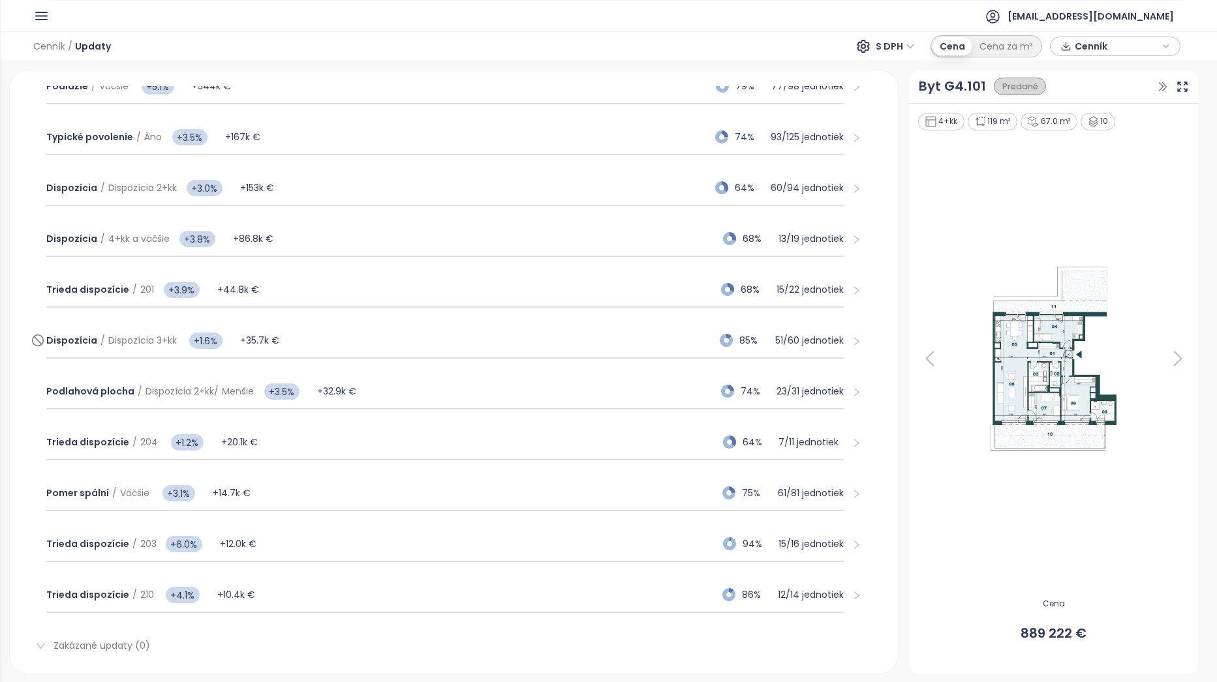
click at [332, 345] on div "Dispozícia / Dispozícia 3+kk +1.6% +35.7k € 85% 51 / 60 jednotiek" at bounding box center [444, 341] width 797 height 35
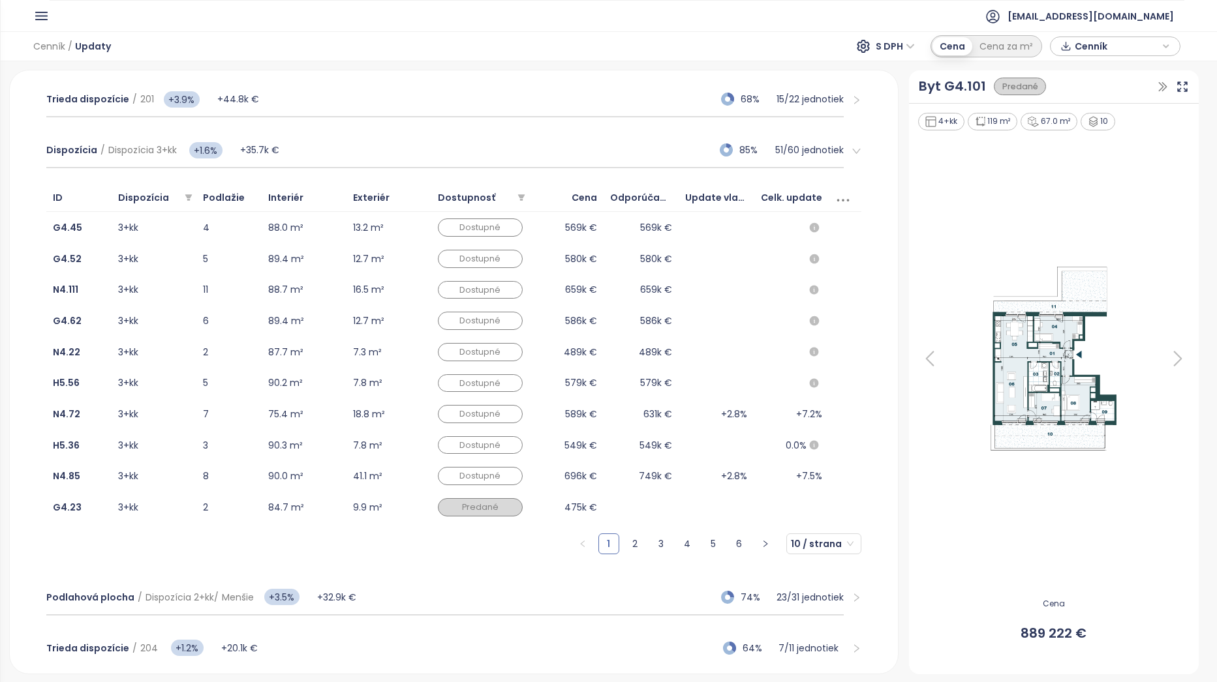
scroll to position [423, 0]
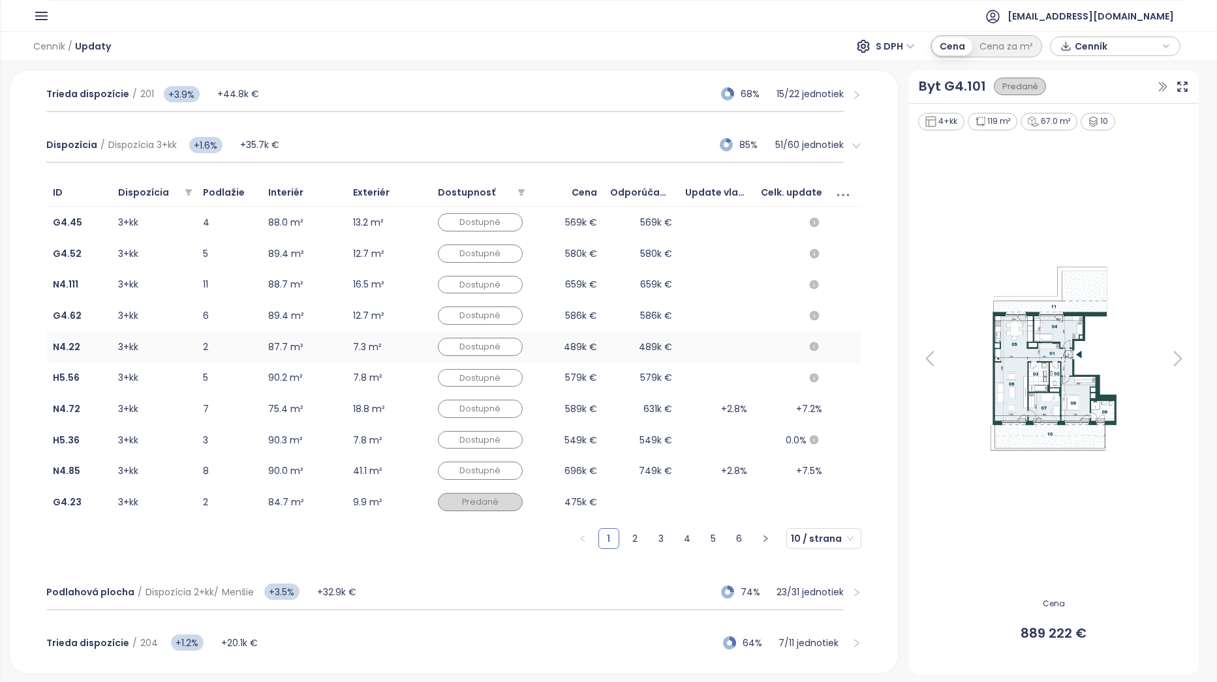
click at [643, 344] on td "489k €" at bounding box center [641, 346] width 75 height 31
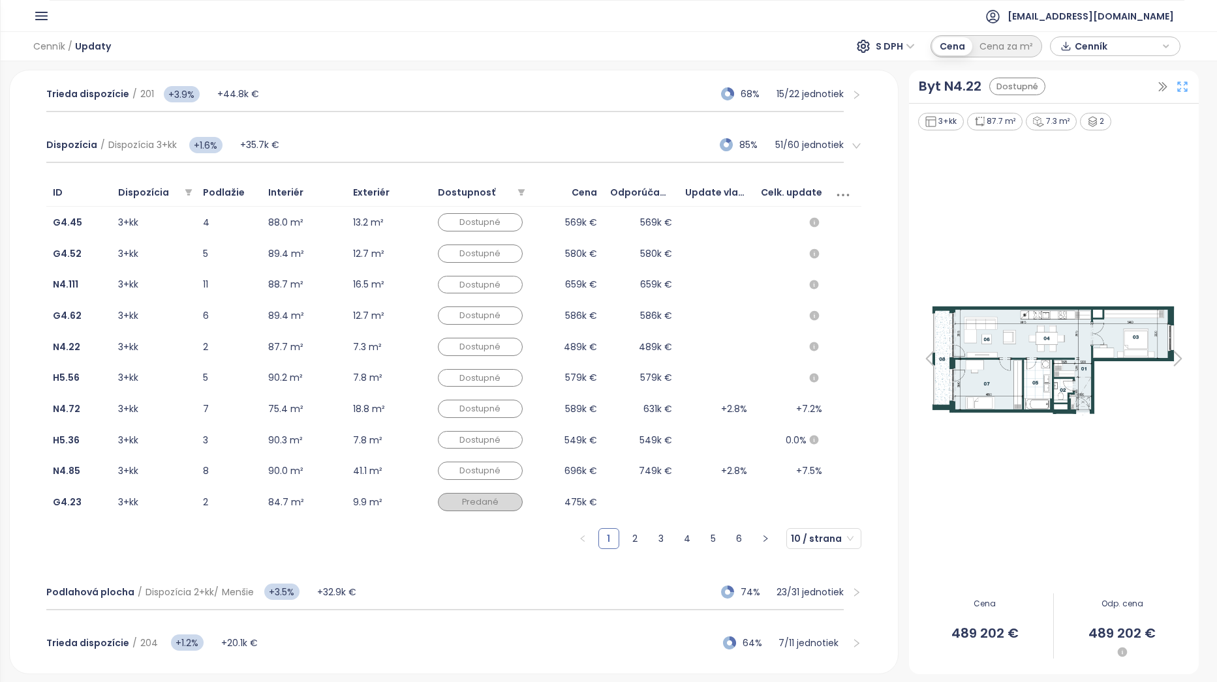
click at [1186, 92] on icon at bounding box center [1182, 86] width 13 height 13
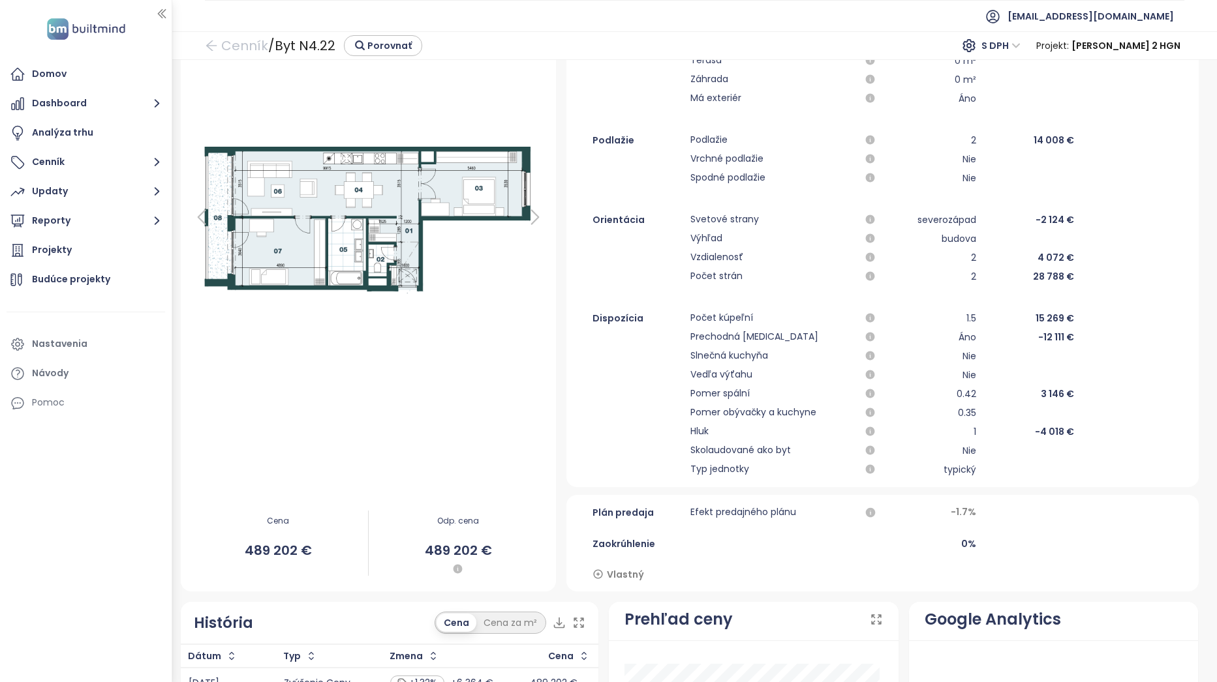
scroll to position [196, 0]
click at [538, 217] on icon at bounding box center [535, 219] width 26 height 26
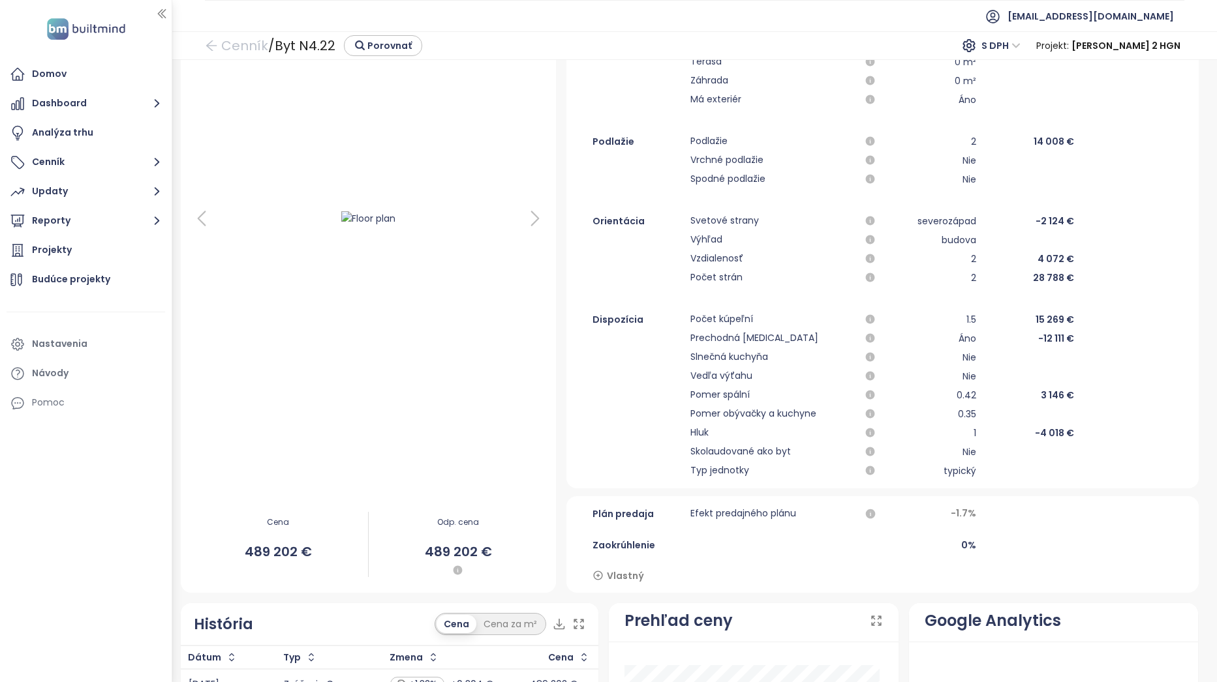
click at [206, 218] on icon at bounding box center [202, 219] width 26 height 26
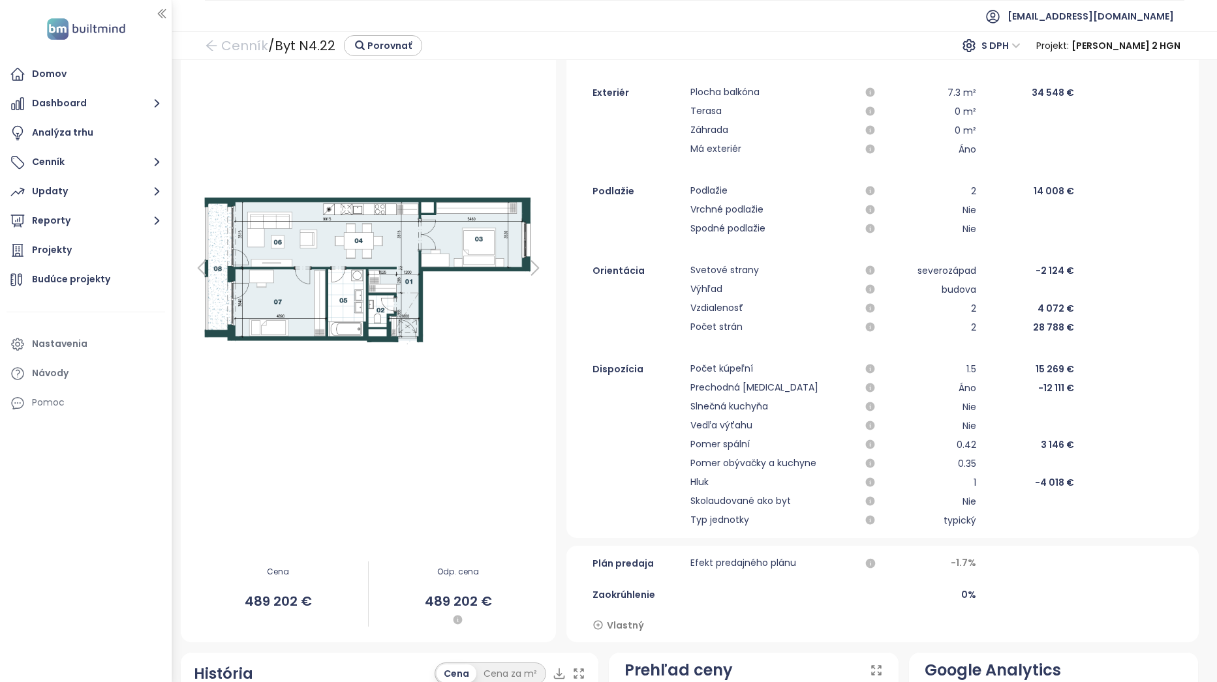
scroll to position [65, 0]
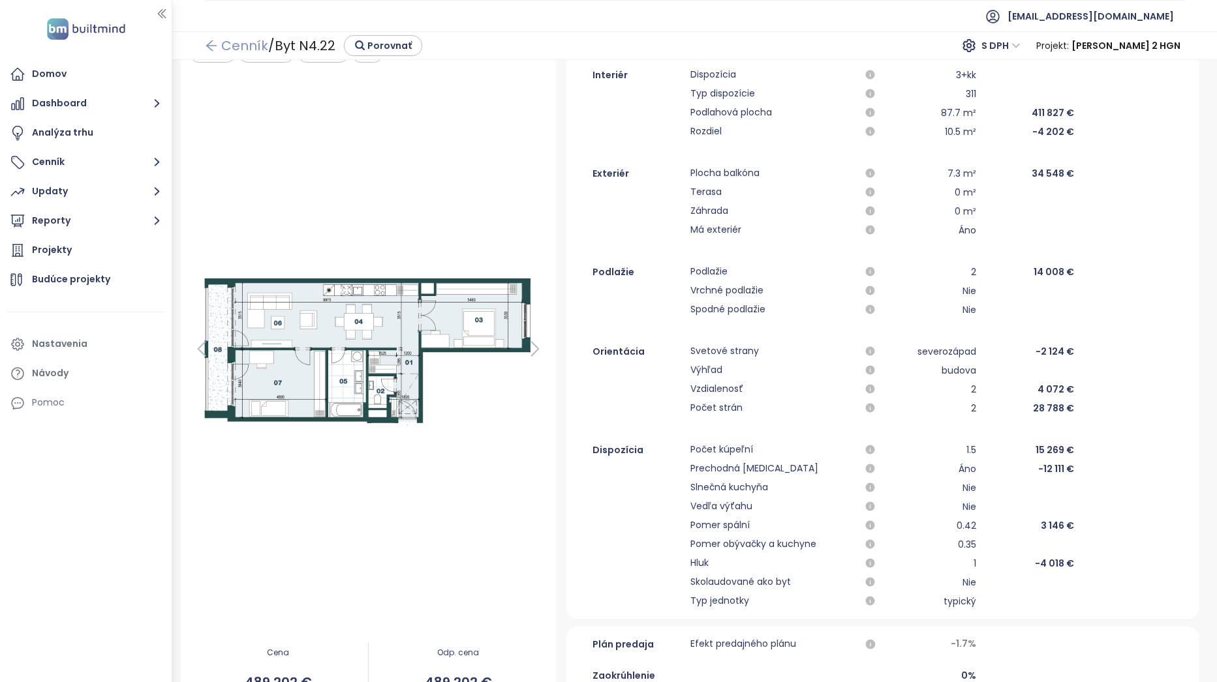
click at [217, 47] on icon "arrow-left" at bounding box center [211, 45] width 13 height 13
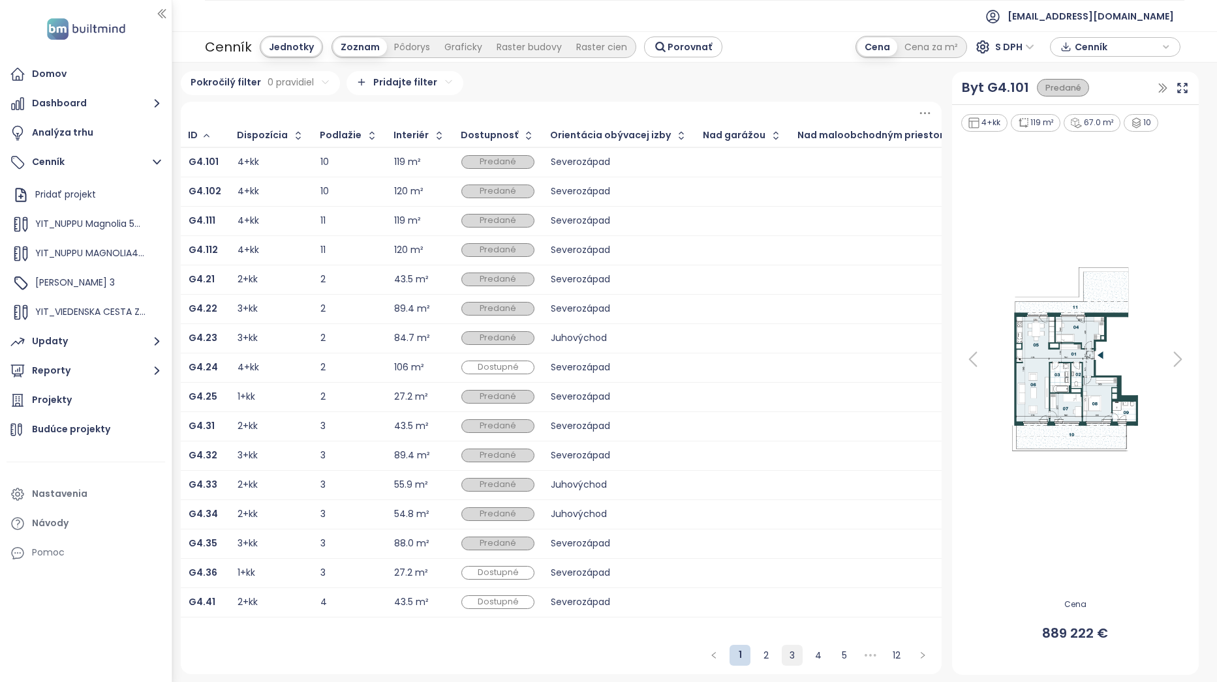
click at [782, 657] on li "3" at bounding box center [792, 655] width 21 height 21
click at [814, 657] on link "4" at bounding box center [818, 656] width 20 height 20
click at [817, 654] on link "5" at bounding box center [818, 656] width 20 height 20
click at [209, 308] on b "H5.36" at bounding box center [202, 308] width 27 height 13
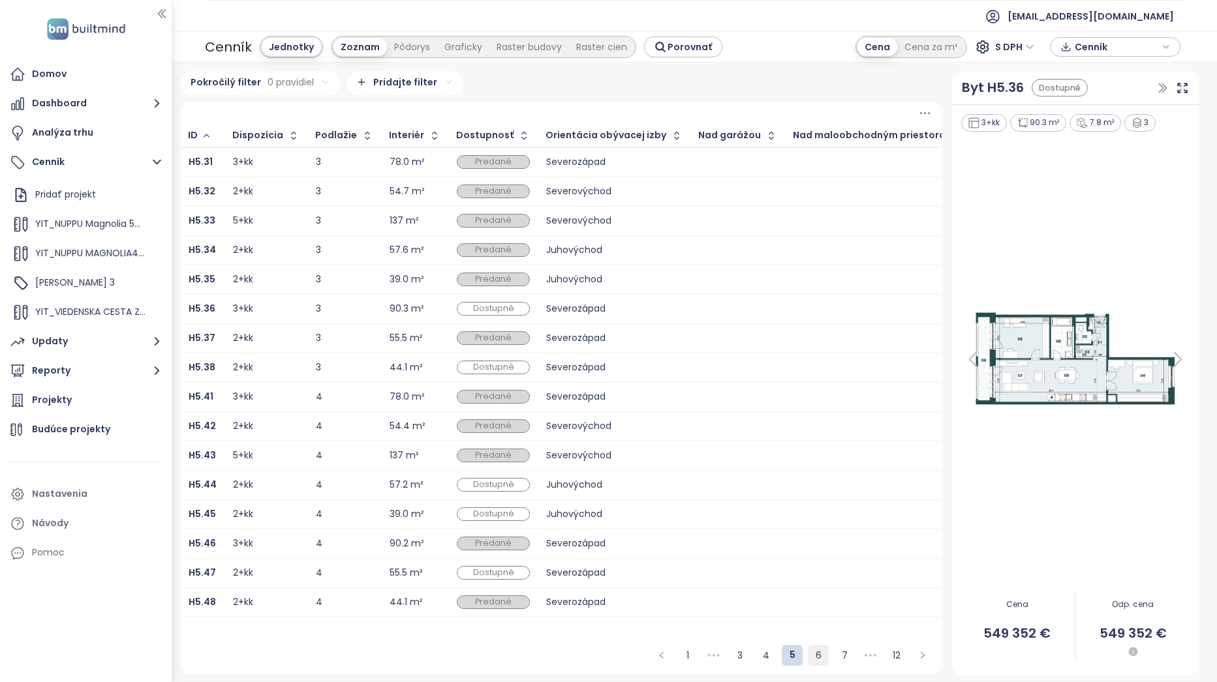
click at [819, 655] on link "6" at bounding box center [818, 656] width 20 height 20
click at [208, 309] on b "H5.56" at bounding box center [202, 308] width 27 height 13
click at [98, 335] on button "Updaty" at bounding box center [86, 342] width 159 height 26
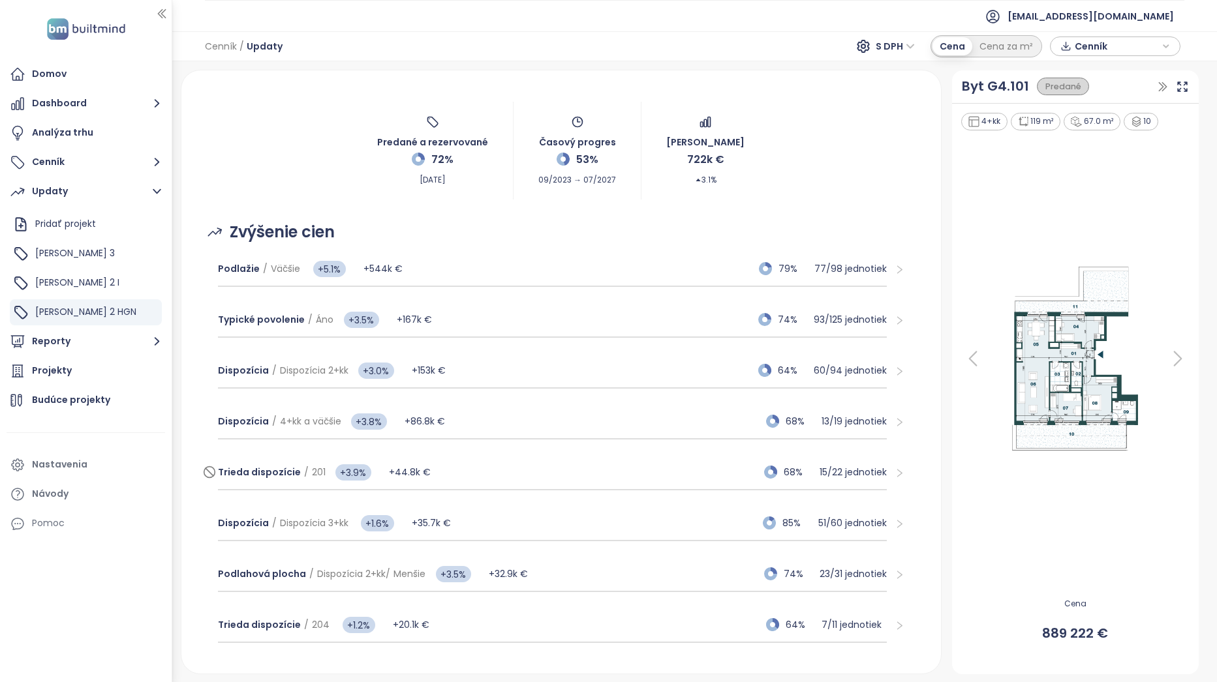
scroll to position [65, 0]
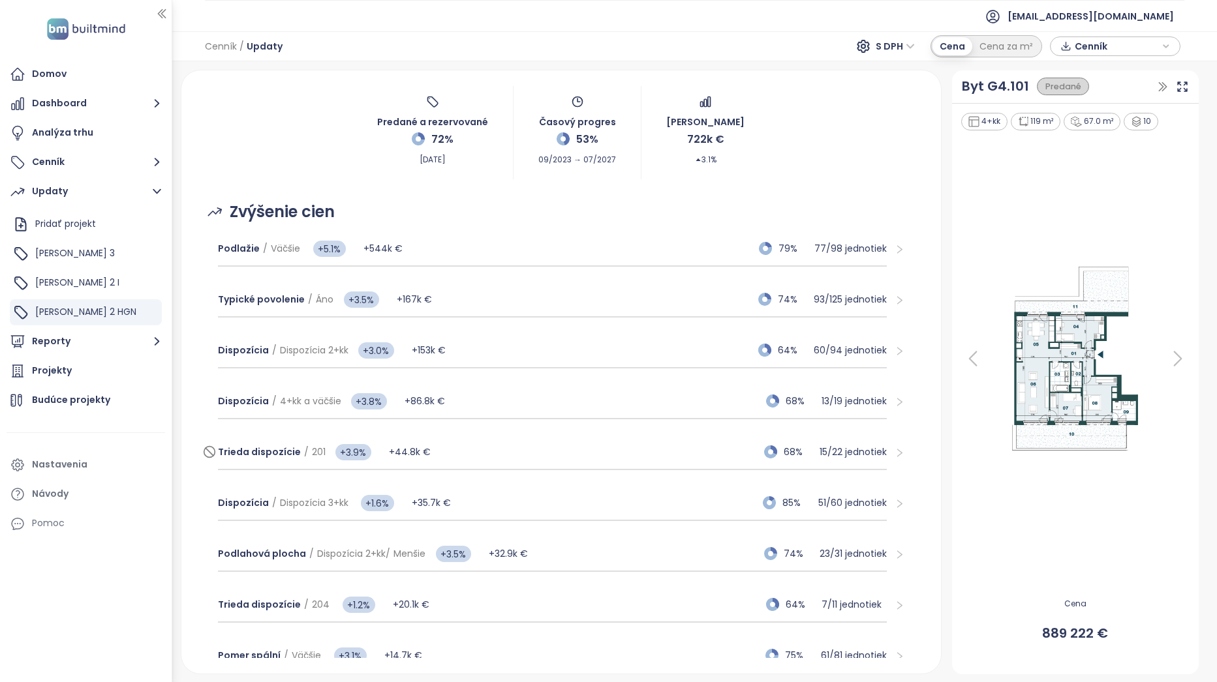
click at [495, 447] on div "Trieda dispozície / 201 +3.9% +44.8k € 68% 15 / 22 jednotiek" at bounding box center [552, 452] width 669 height 35
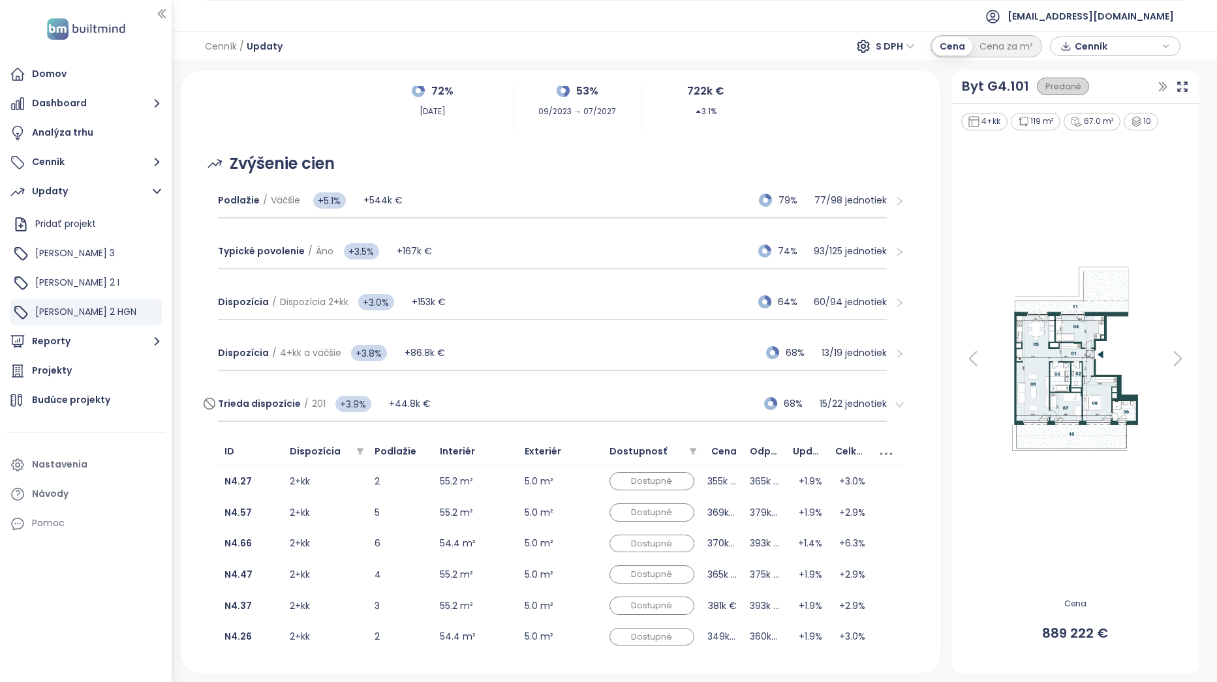
scroll to position [196, 0]
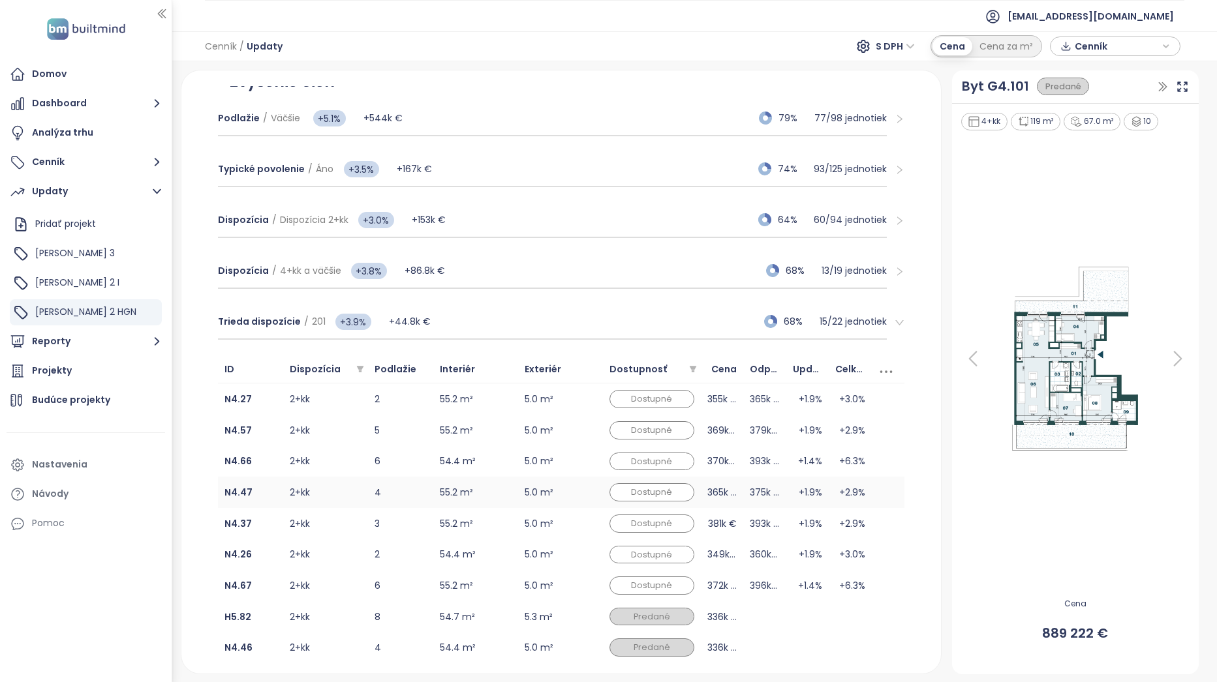
click at [890, 499] on td at bounding box center [888, 492] width 33 height 31
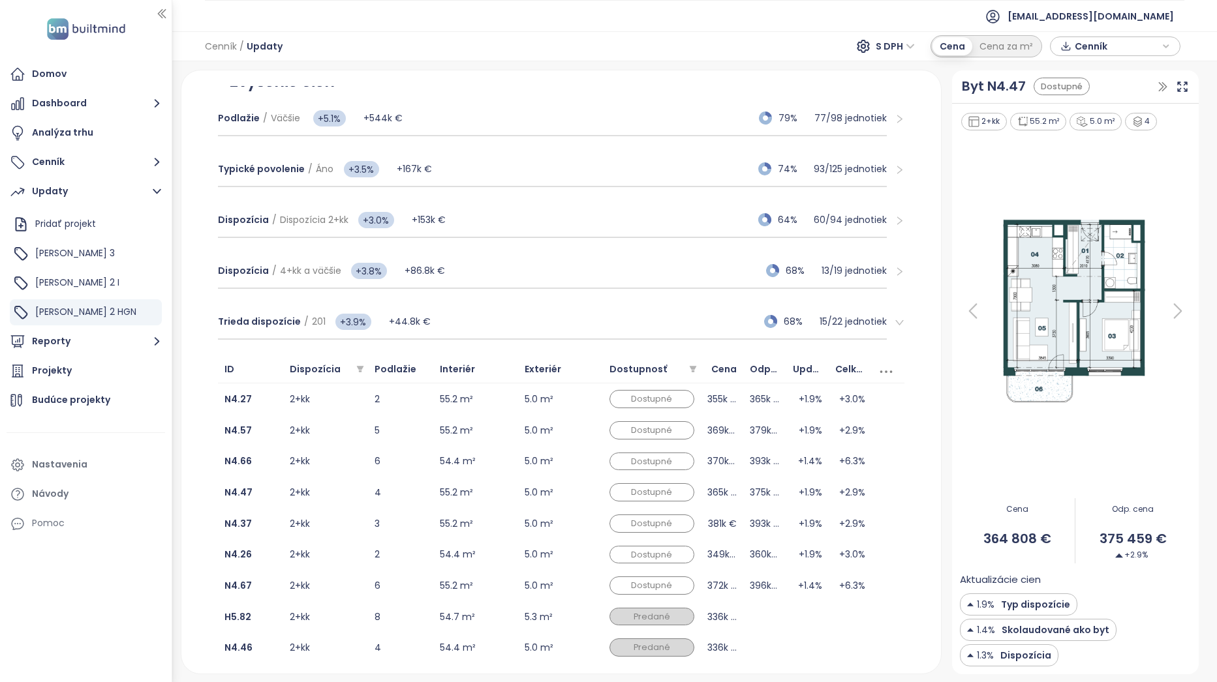
click at [910, 493] on div "Podlažie / Väčšie +5.1% +544k € 79% 77 / 98 jednotiek Typické povolenie / Áno +…" at bounding box center [561, 571] width 728 height 956
click at [449, 318] on div "Trieda dispozície / 201 +3.9% +44.8k € 68% 15 / 22 jednotiek" at bounding box center [552, 322] width 669 height 35
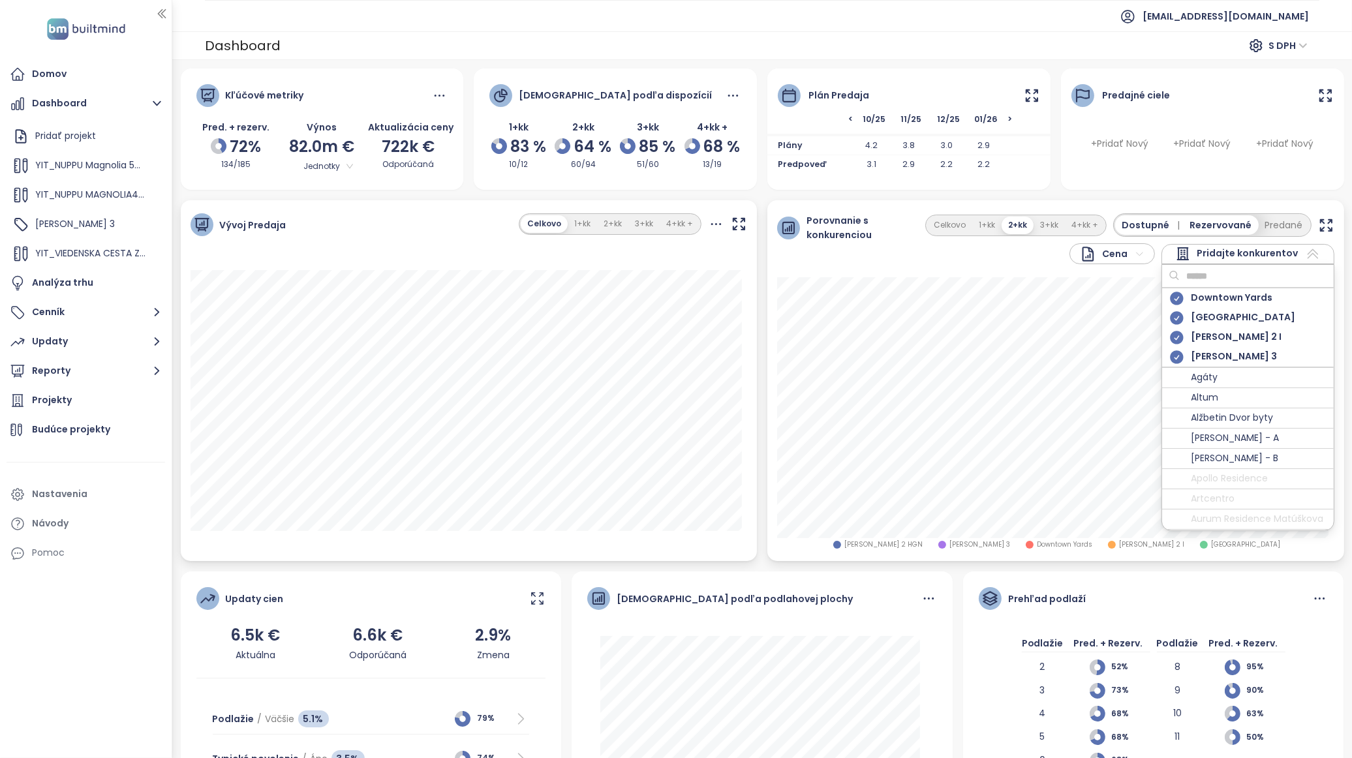
scroll to position [174, 0]
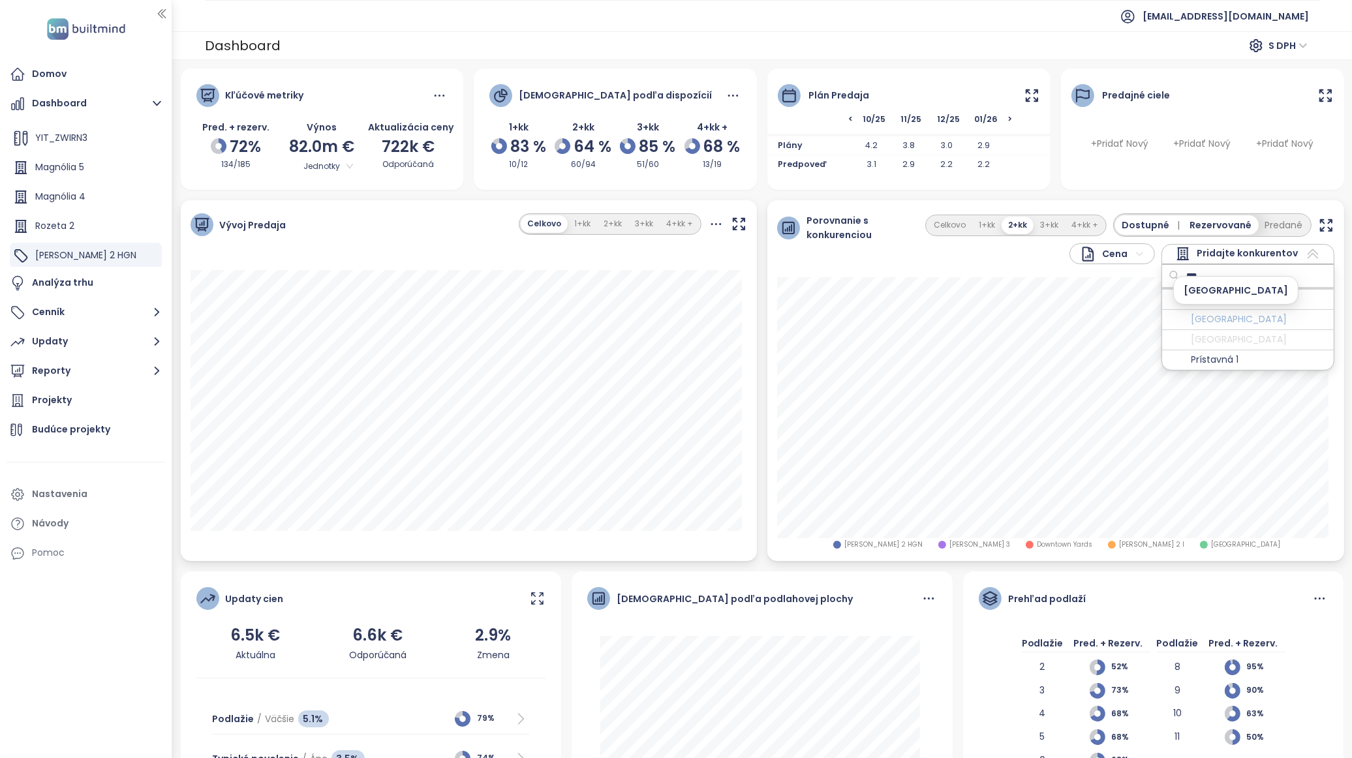
click at [1198, 323] on span "[GEOGRAPHIC_DATA]" at bounding box center [1239, 320] width 96 height 16
click at [1170, 298] on icon at bounding box center [1176, 298] width 13 height 13
click at [1268, 281] on input "***" at bounding box center [1233, 276] width 106 height 20
type input "*"
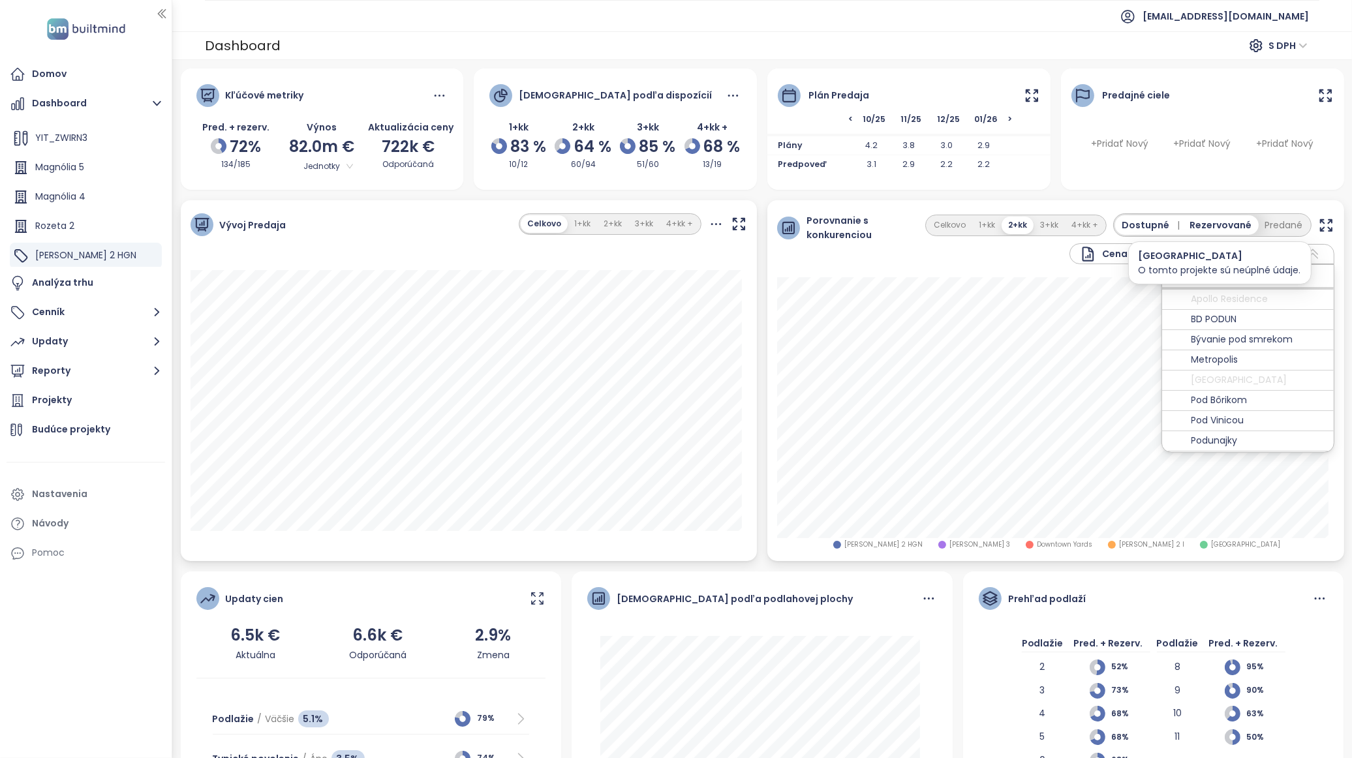
type input "*"
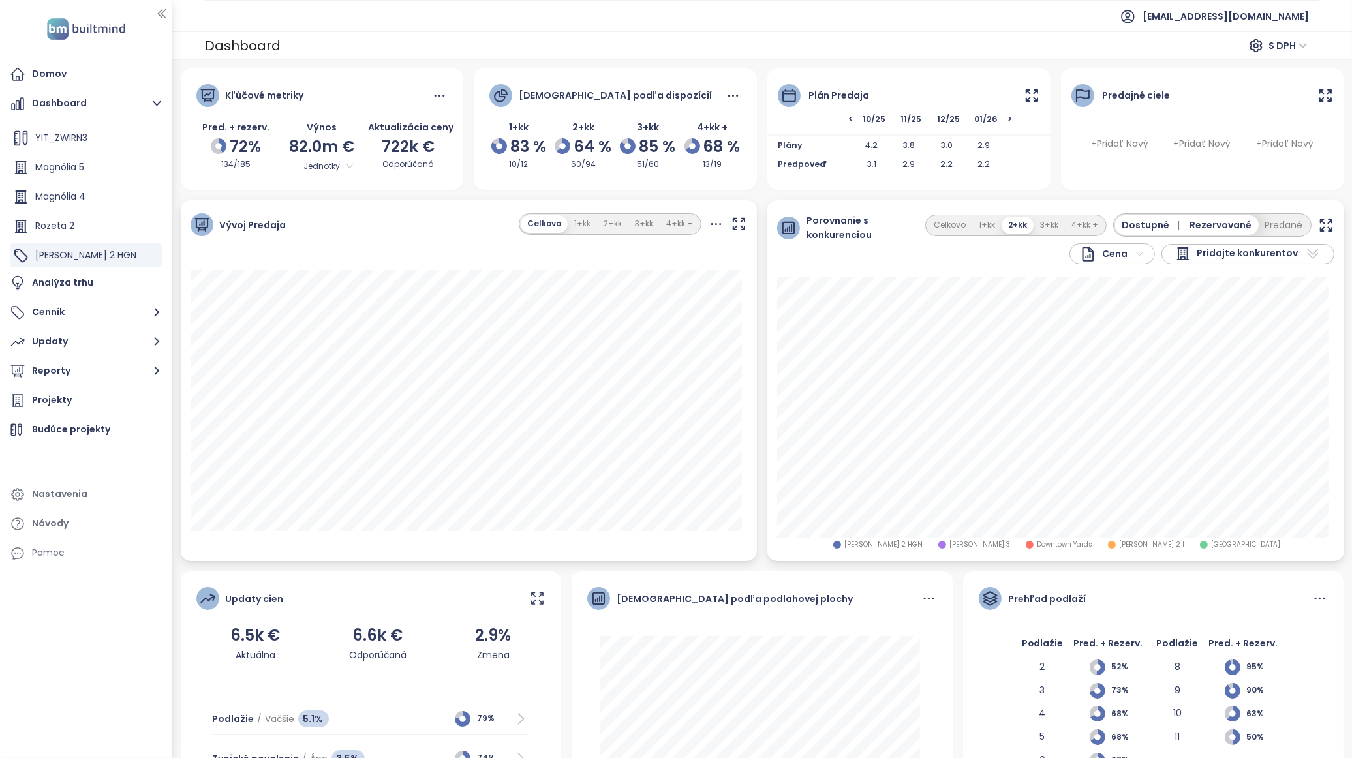
click at [1260, 573] on div "Prehľad podlaží Podlažie Pred. + Rezerv. 2 52% 3 73% 4 68% 5 68% 6 68% 7 77% Po…" at bounding box center [1153, 693] width 381 height 243
click at [1258, 251] on span "Pridajte konkurentov" at bounding box center [1247, 254] width 101 height 16
click at [1276, 255] on span "Pridajte konkurentov" at bounding box center [1247, 254] width 101 height 16
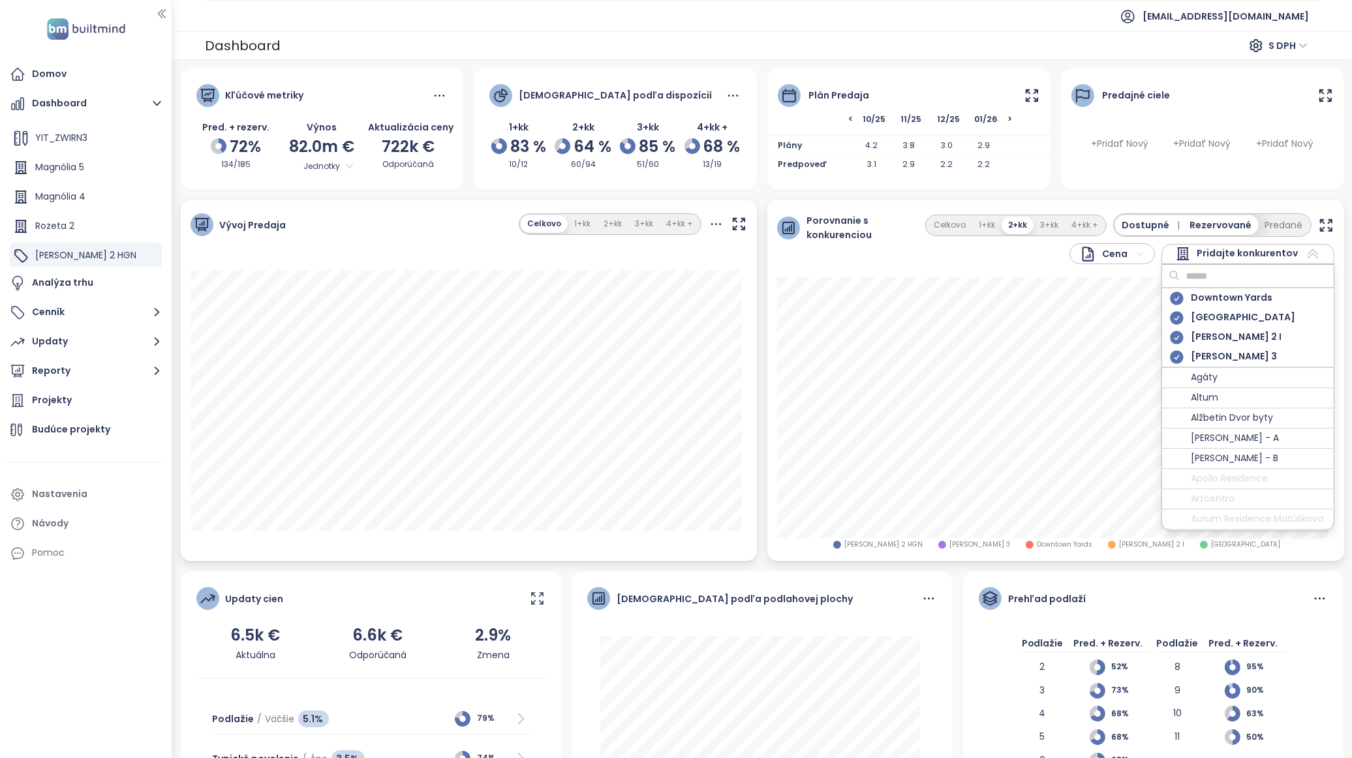
click at [1257, 276] on input "text" at bounding box center [1233, 276] width 106 height 20
type input "****"
click at [1256, 298] on div "Vydrica - V1, V2" at bounding box center [1248, 299] width 172 height 20
click at [1242, 317] on div "Vydrica - V4" at bounding box center [1248, 319] width 172 height 20
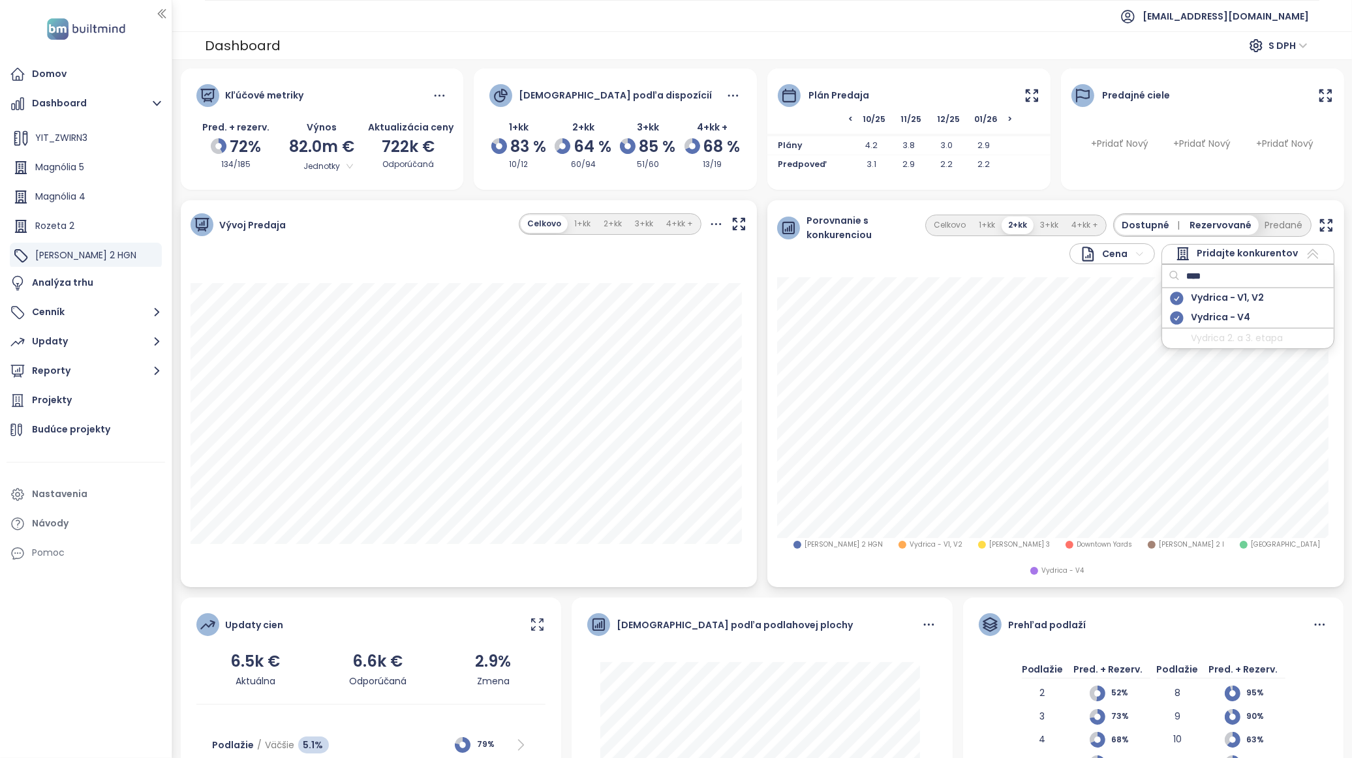
click at [1310, 262] on div "Pridajte konkurentov" at bounding box center [1247, 254] width 173 height 20
click at [1282, 257] on span "Pridajte konkurentov" at bounding box center [1247, 254] width 101 height 16
click at [1231, 314] on span "Vydrica - V4" at bounding box center [1220, 318] width 59 height 16
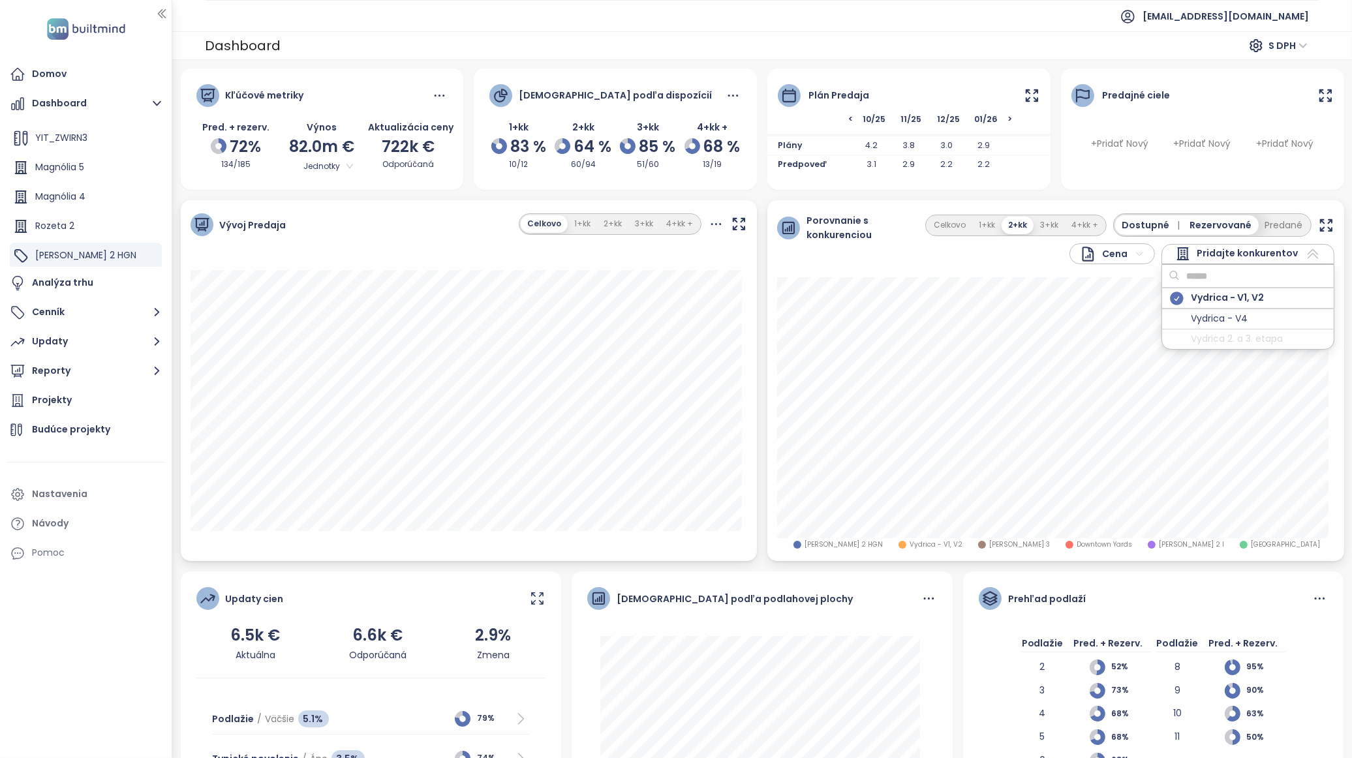
click at [1170, 296] on icon at bounding box center [1176, 298] width 13 height 13
click at [1251, 262] on div "Pridajte konkurentov" at bounding box center [1247, 254] width 173 height 20
click at [1241, 277] on input "text" at bounding box center [1233, 276] width 106 height 20
click at [1237, 281] on input "text" at bounding box center [1233, 276] width 106 height 20
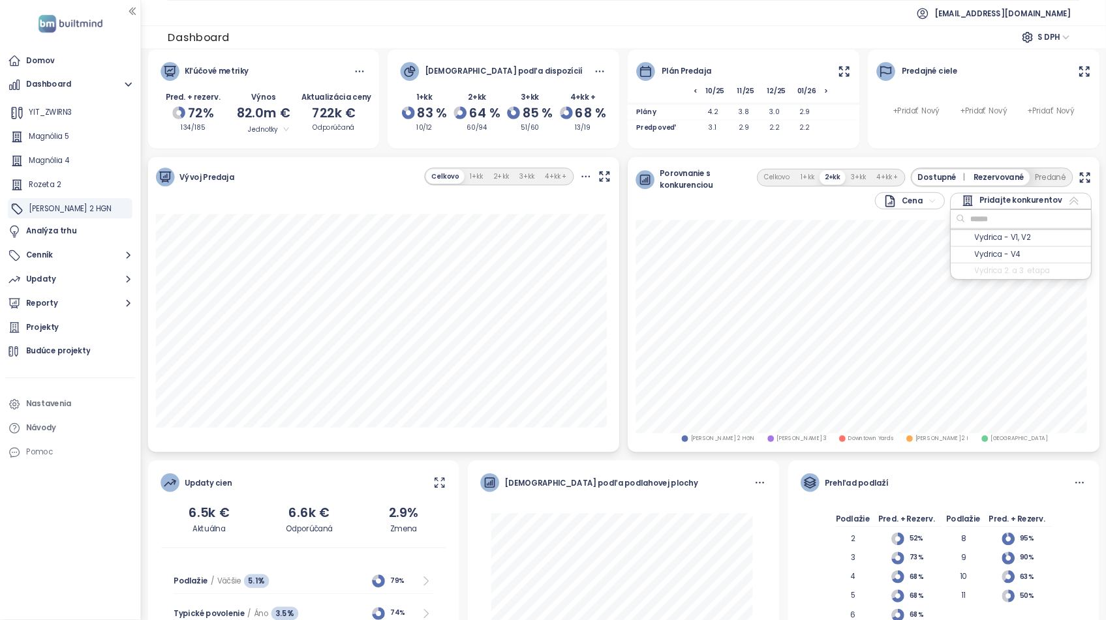
scroll to position [0, 0]
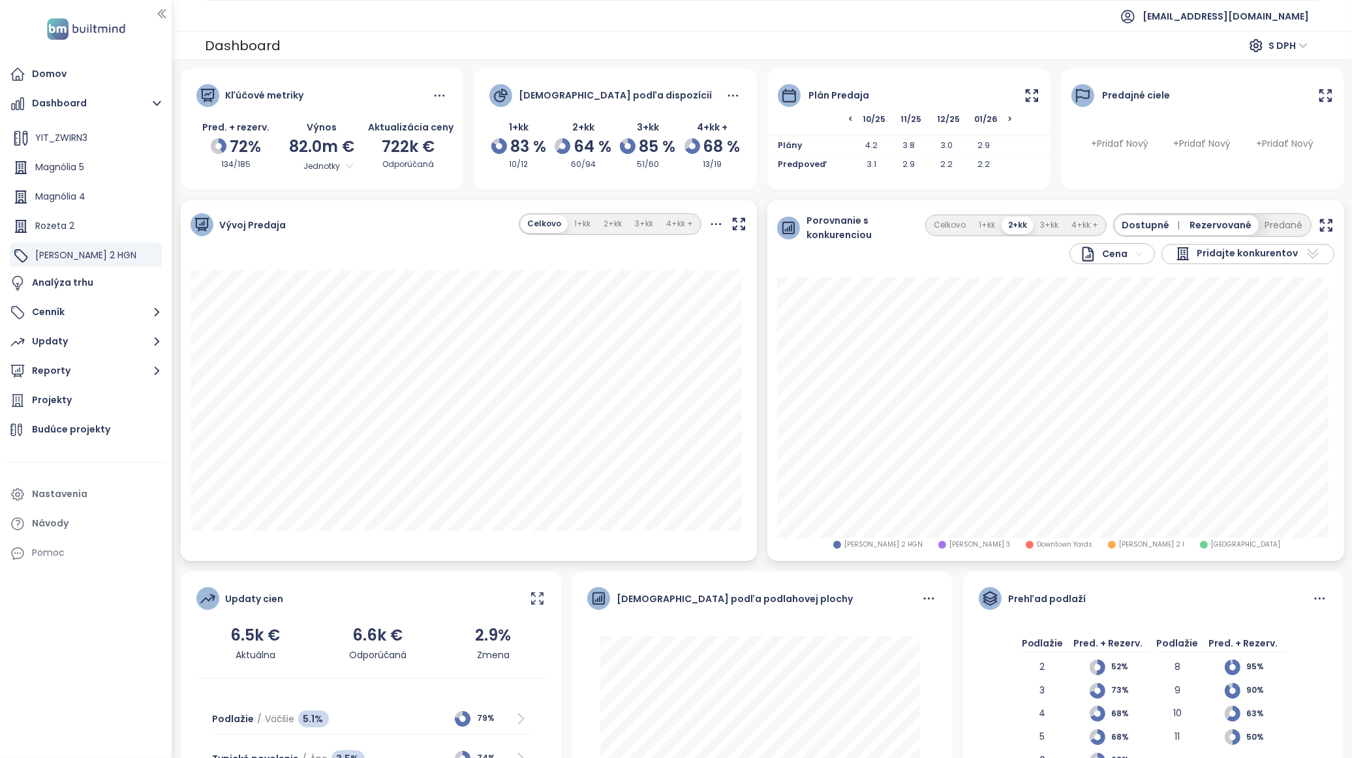
click at [1305, 255] on icon at bounding box center [1313, 254] width 16 height 16
click at [1249, 277] on input "text" at bounding box center [1233, 276] width 106 height 20
type input "*"
click at [1107, 559] on div "Zwirn 2 HGN Zwirn 3 Downtown Yards Zwirn 2 I SkyPark Tower" at bounding box center [1055, 419] width 577 height 284
click at [1320, 226] on icon "button" at bounding box center [1325, 225] width 11 height 11
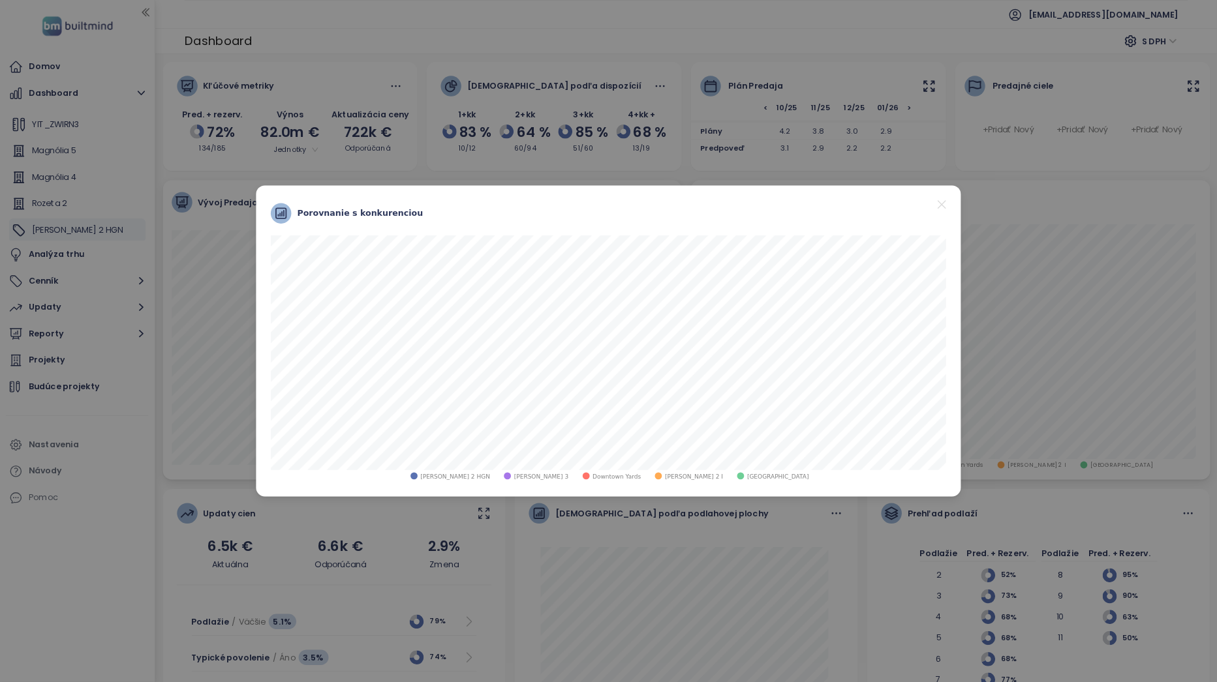
scroll to position [175, 0]
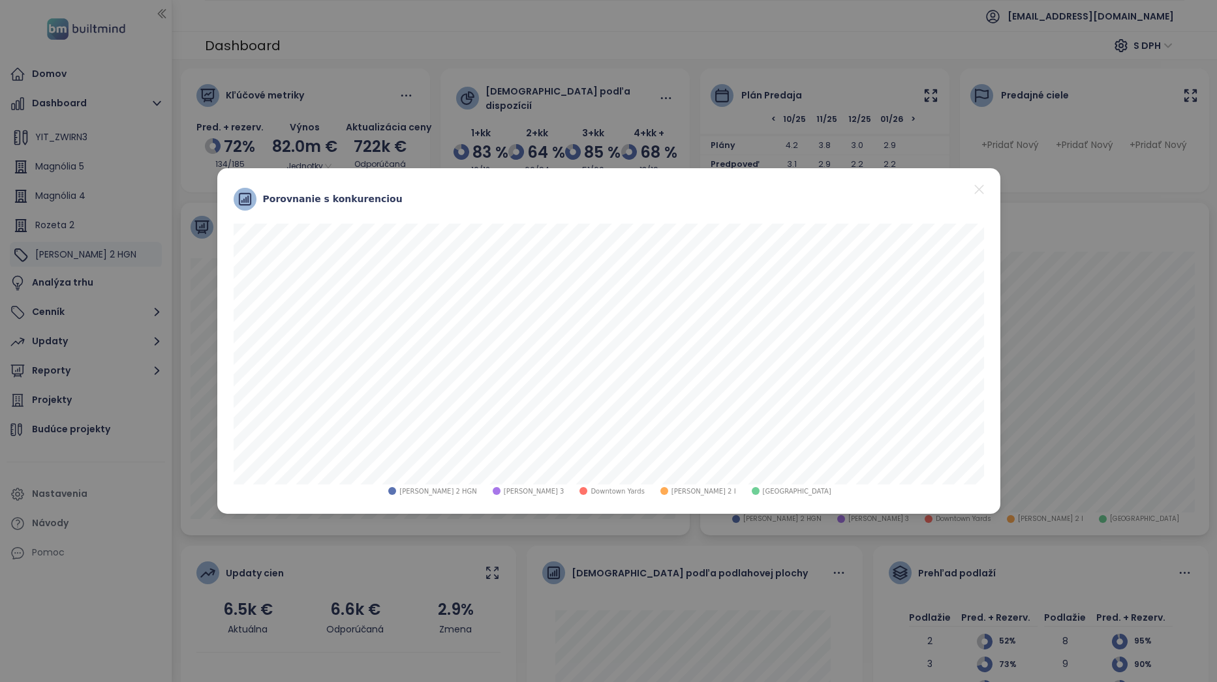
click at [972, 192] on icon "close" at bounding box center [979, 189] width 16 height 16
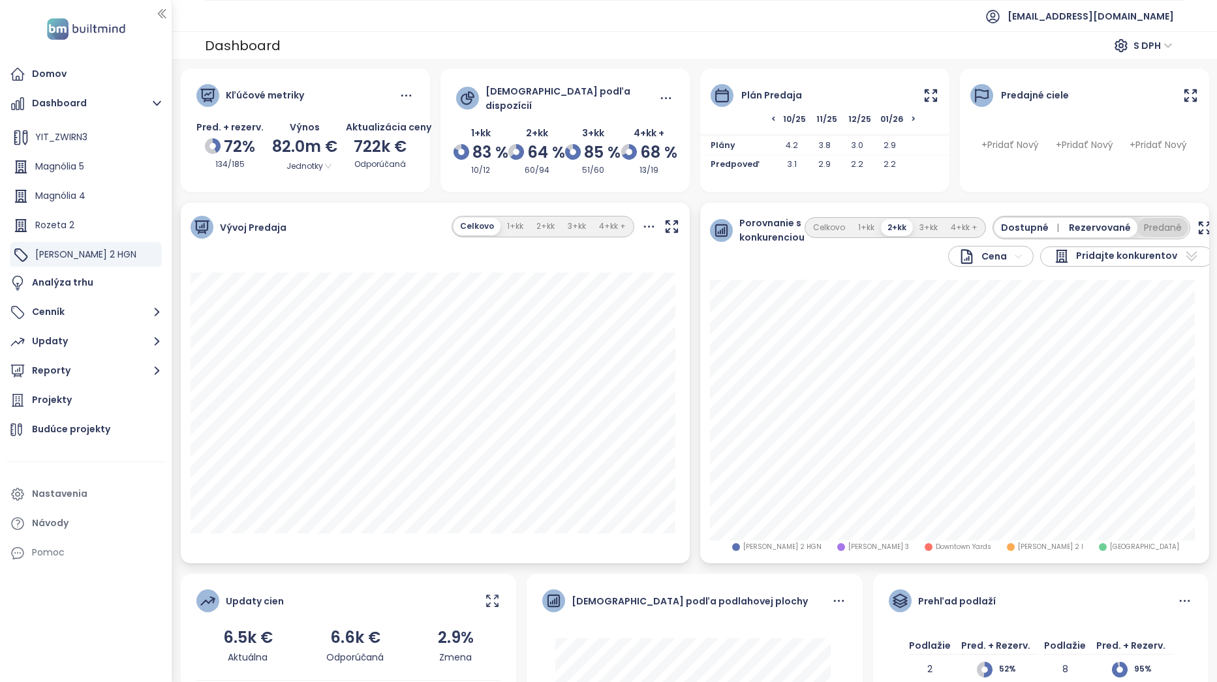
click at [1150, 225] on button "Predané" at bounding box center [1162, 228] width 51 height 20
click at [1207, 222] on icon "button" at bounding box center [1215, 228] width 16 height 16
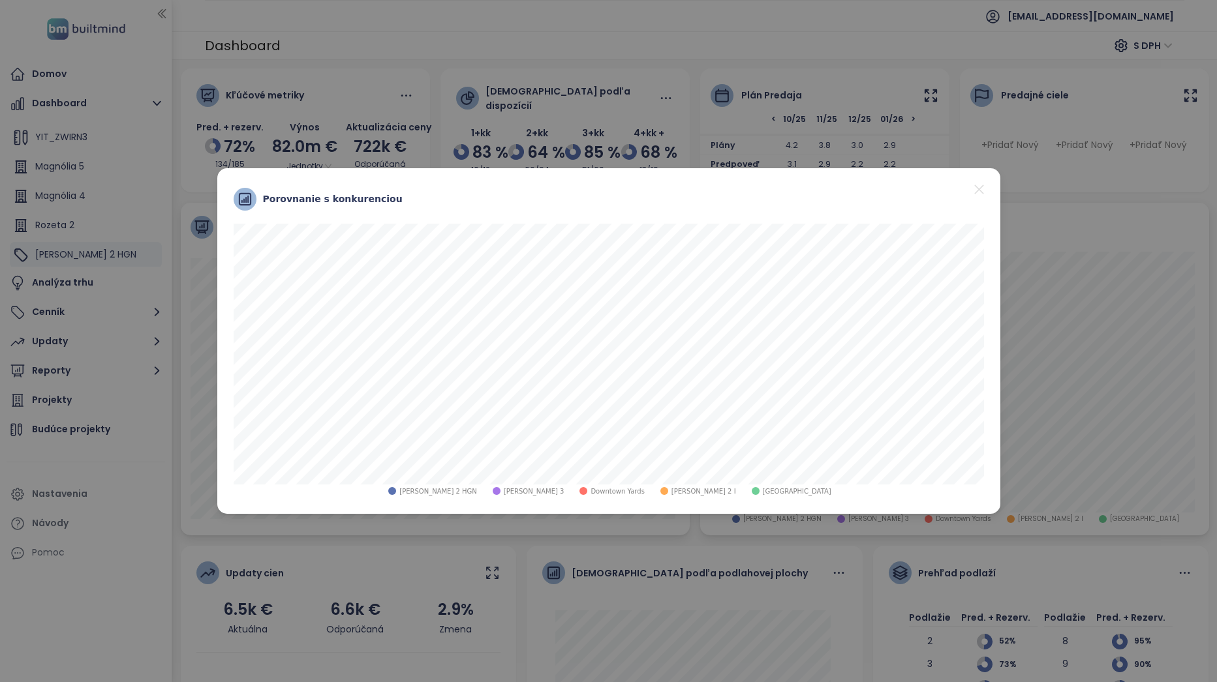
click at [980, 190] on icon "close" at bounding box center [979, 189] width 16 height 16
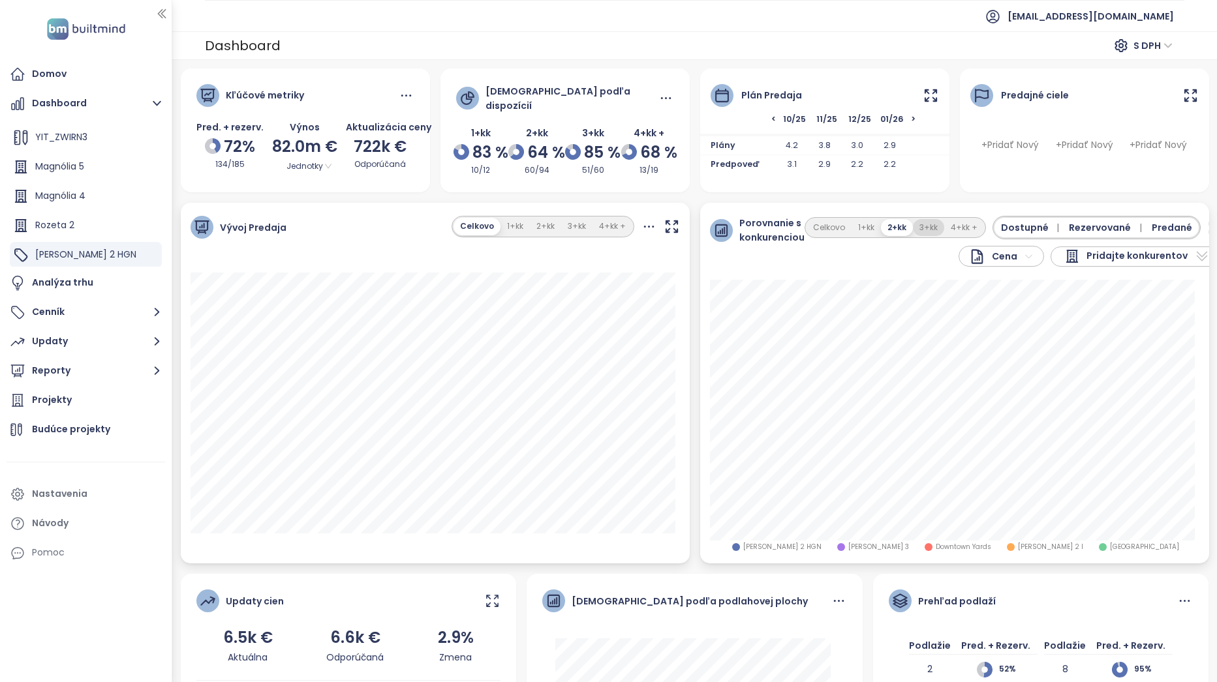
click at [922, 221] on button "3+kk" at bounding box center [928, 228] width 31 height 18
click at [881, 219] on button "2+kk" at bounding box center [896, 228] width 31 height 18
click at [856, 219] on button "1+kk" at bounding box center [865, 228] width 29 height 18
click at [87, 399] on div "Projekty" at bounding box center [86, 401] width 159 height 26
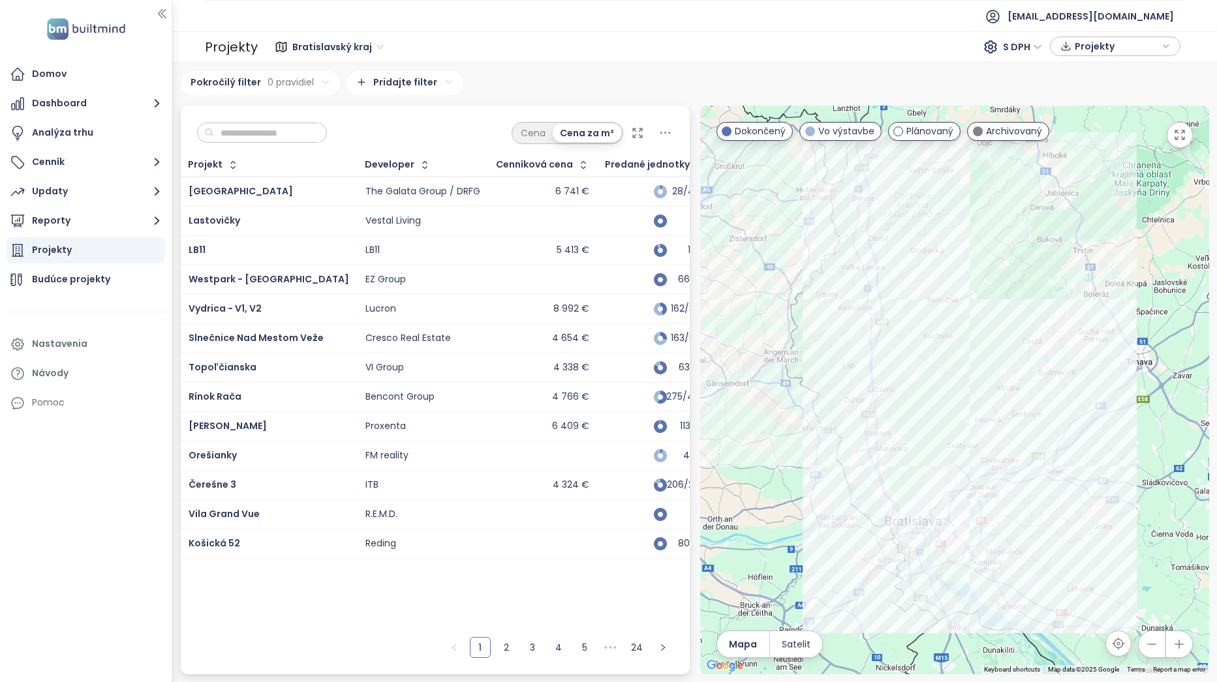
click at [314, 140] on input "text" at bounding box center [267, 133] width 106 height 20
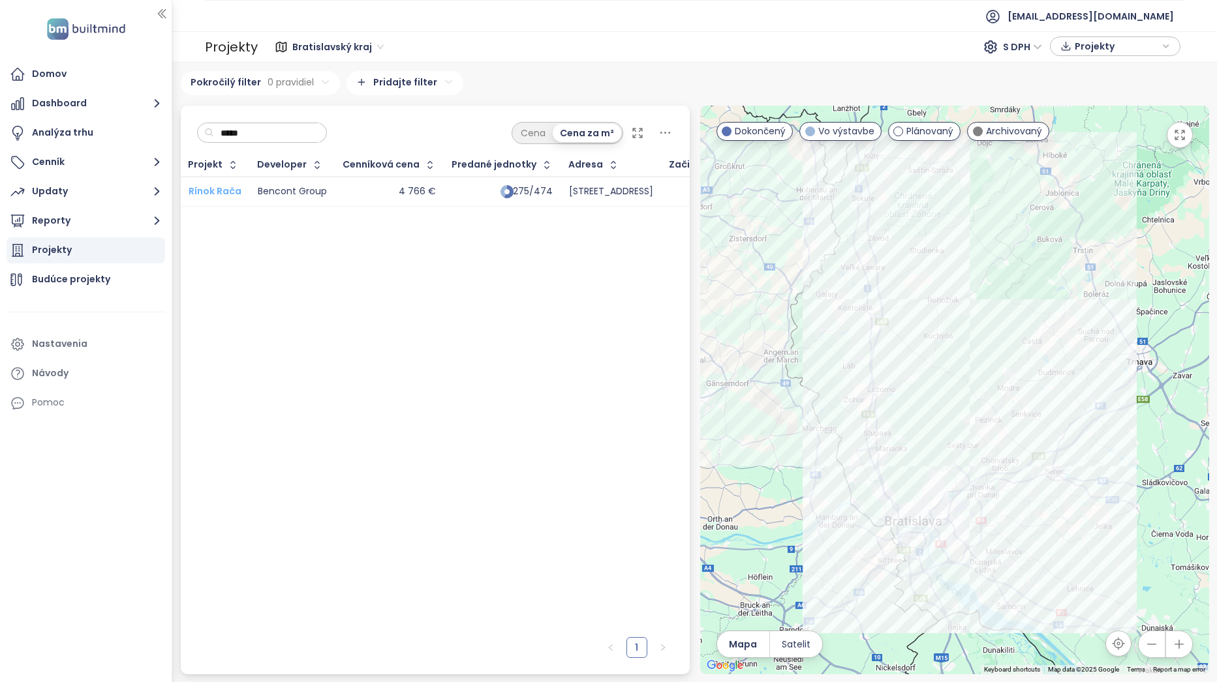
type input "*****"
click at [231, 189] on span "Rínok Rača" at bounding box center [215, 191] width 53 height 13
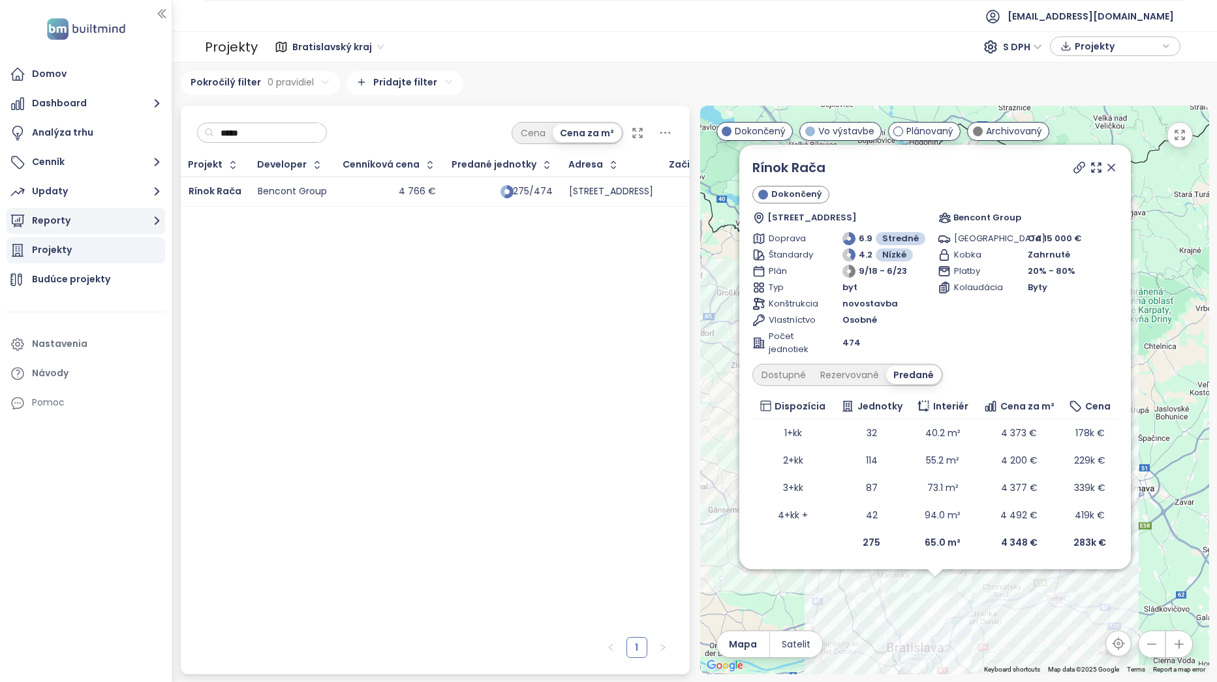
click at [79, 217] on button "Reporty" at bounding box center [86, 221] width 159 height 26
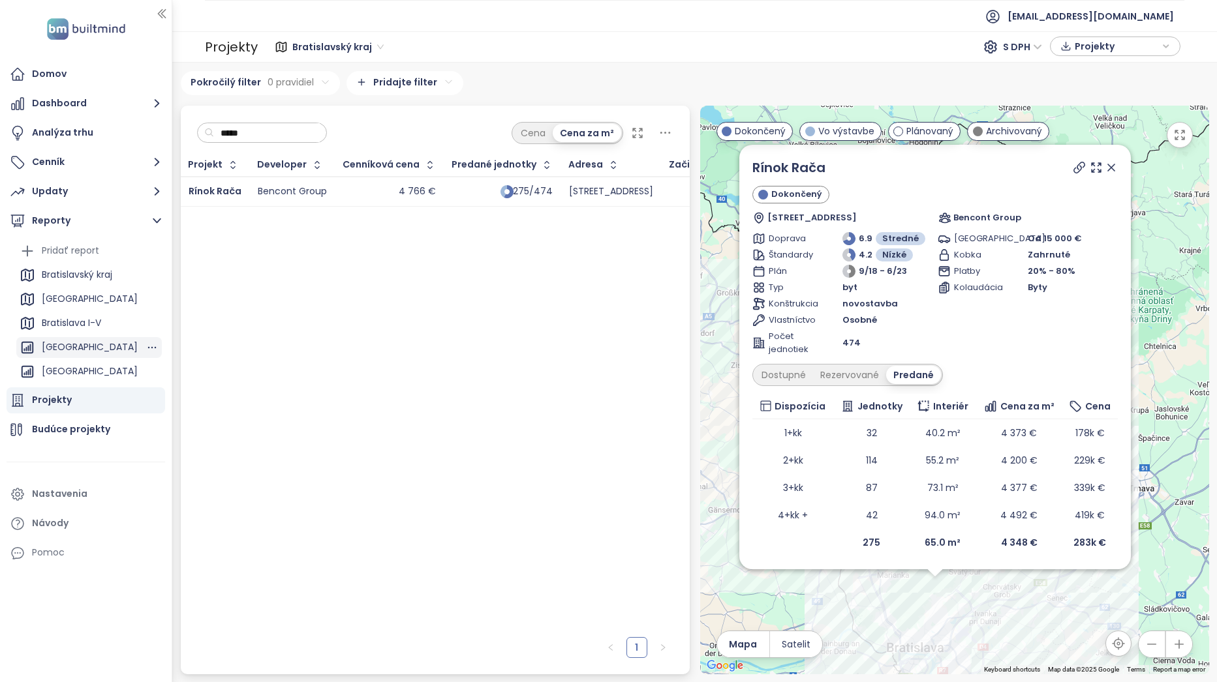
click at [97, 347] on div "BRATISLAVA CITY" at bounding box center [90, 347] width 96 height 16
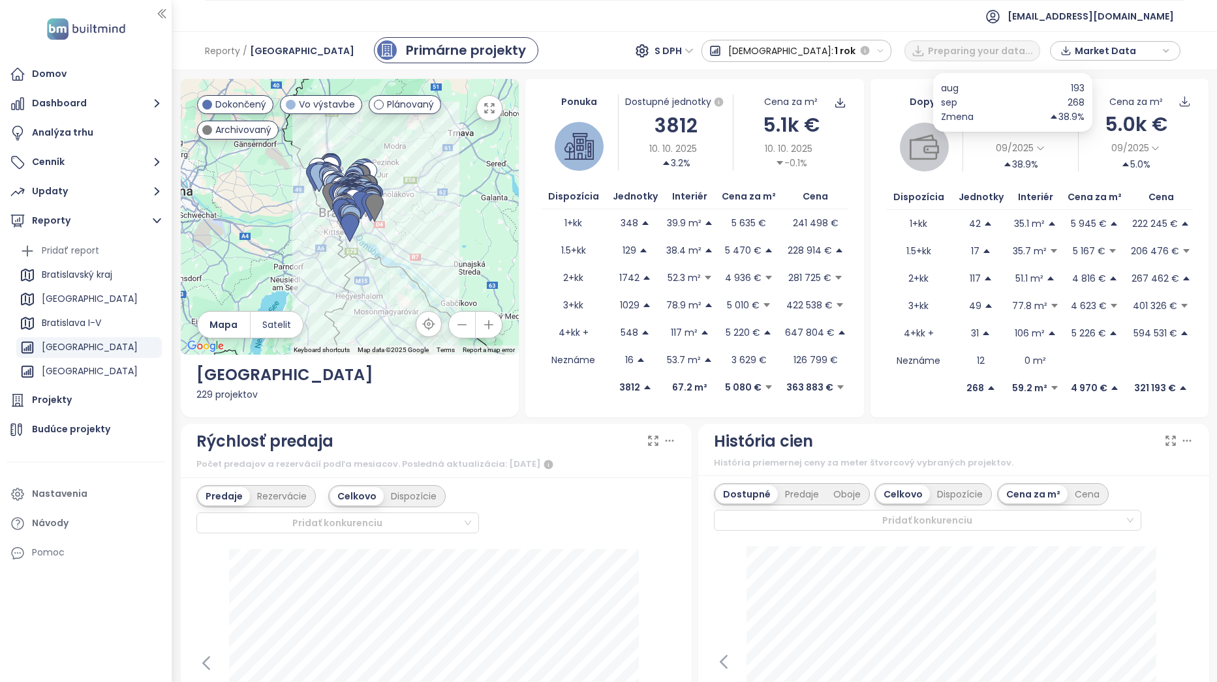
click at [1026, 152] on span "09/2025" at bounding box center [1020, 149] width 56 height 18
click at [1031, 188] on div "3 mesiace" at bounding box center [1026, 185] width 67 height 18
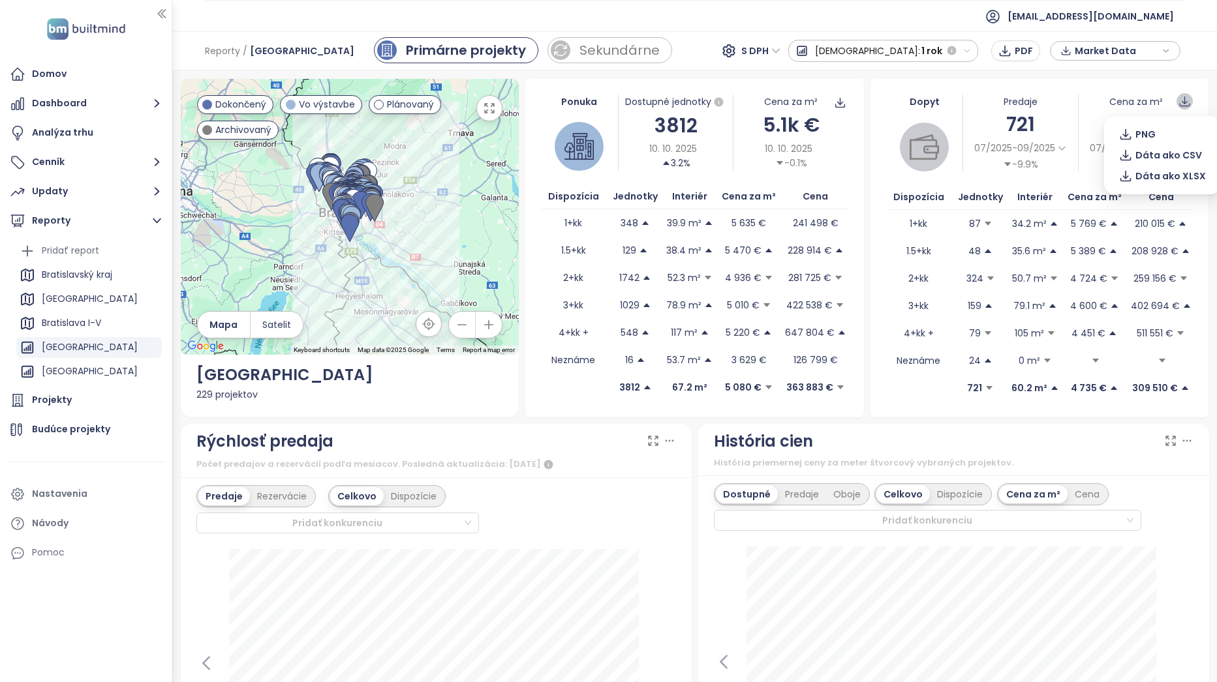
click at [1180, 102] on icon at bounding box center [1184, 101] width 12 height 12
click at [1186, 176] on span "Dáta ako XLSX" at bounding box center [1170, 176] width 70 height 14
click at [780, 50] on span "S DPH" at bounding box center [760, 51] width 39 height 20
drag, startPoint x: 839, startPoint y: 98, endPoint x: 853, endPoint y: 102, distance: 14.4
click at [839, 98] on div "Bez DPH" at bounding box center [842, 97] width 36 height 14
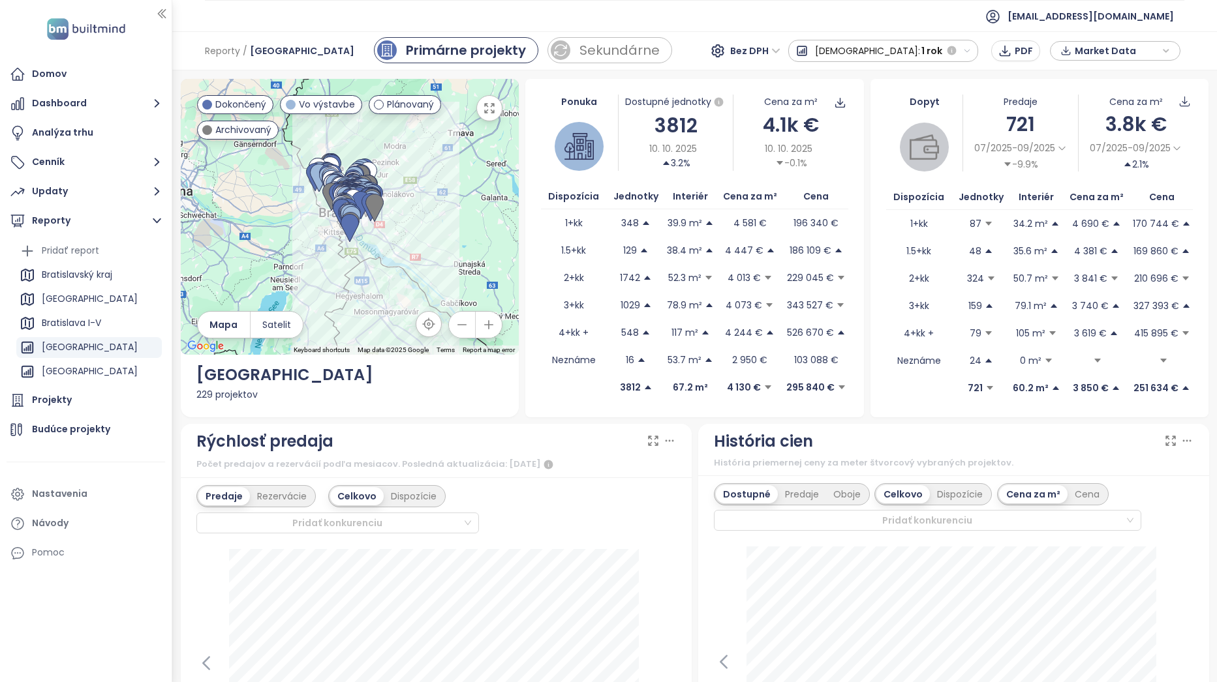
click at [1191, 151] on div "Dopyt Predaje 721 07/2025-09/2025 -9.9% Cena za m² 3.8k € 07/2025-09/2025 2.1% …" at bounding box center [1039, 248] width 339 height 339
click at [1178, 102] on icon at bounding box center [1184, 101] width 12 height 12
click at [1152, 177] on span "Dáta ako XLSX" at bounding box center [1170, 176] width 70 height 14
click at [115, 99] on button "Dashboard" at bounding box center [86, 104] width 159 height 26
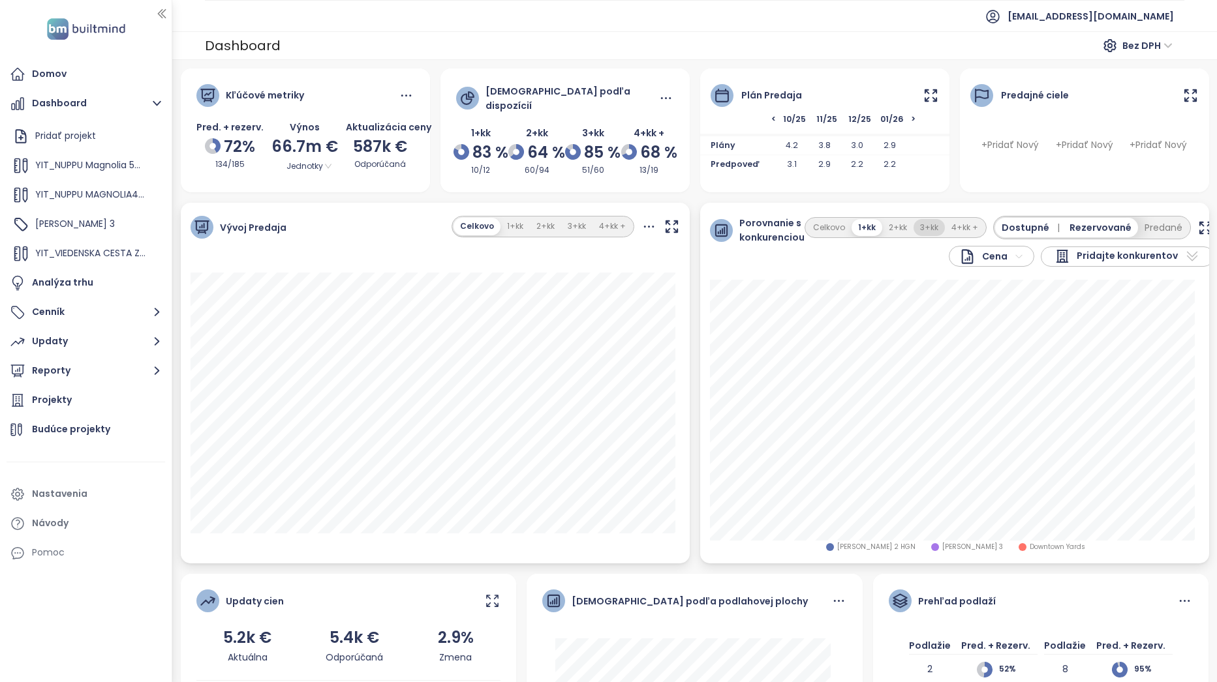
click at [933, 226] on button "3+kk" at bounding box center [928, 228] width 31 height 18
click at [953, 236] on div "Celkovo 1+kk 2+kk 3+kk 4+kk + Dostupné | Rezervované Predané" at bounding box center [1009, 227] width 410 height 23
click at [952, 230] on button "4+kk +" at bounding box center [965, 228] width 40 height 18
click at [1184, 252] on icon at bounding box center [1192, 257] width 16 height 16
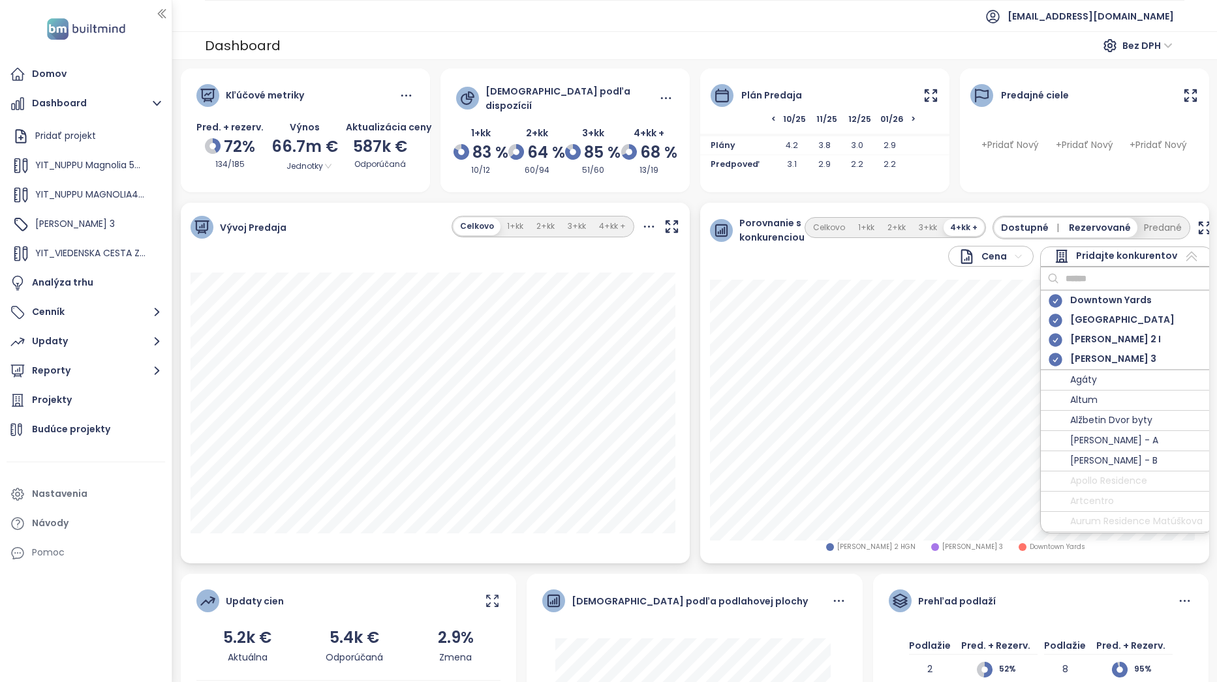
click at [1097, 273] on input "text" at bounding box center [1112, 279] width 106 height 20
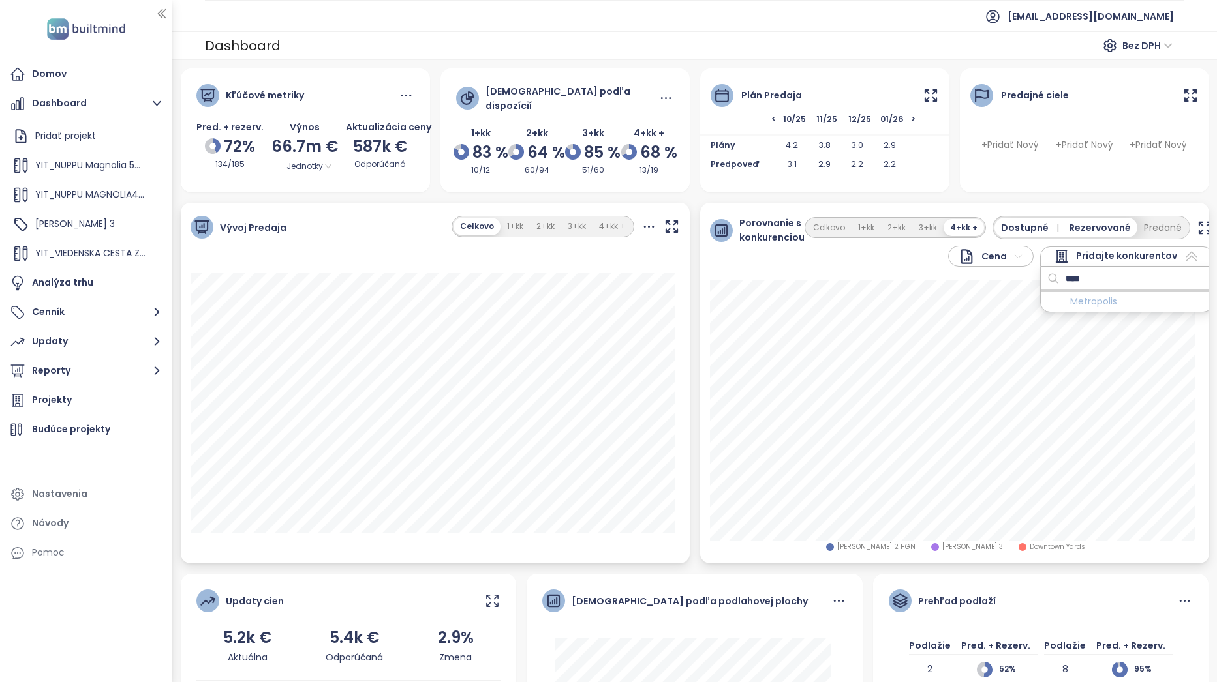
type input "****"
click at [1092, 296] on span "Metropolis" at bounding box center [1093, 302] width 47 height 16
click at [1143, 224] on button "Predané" at bounding box center [1162, 228] width 51 height 20
click at [1157, 247] on div "Pridajte konkurentov" at bounding box center [1136, 257] width 173 height 20
click at [1158, 249] on span "Pridajte konkurentov" at bounding box center [1136, 257] width 101 height 16
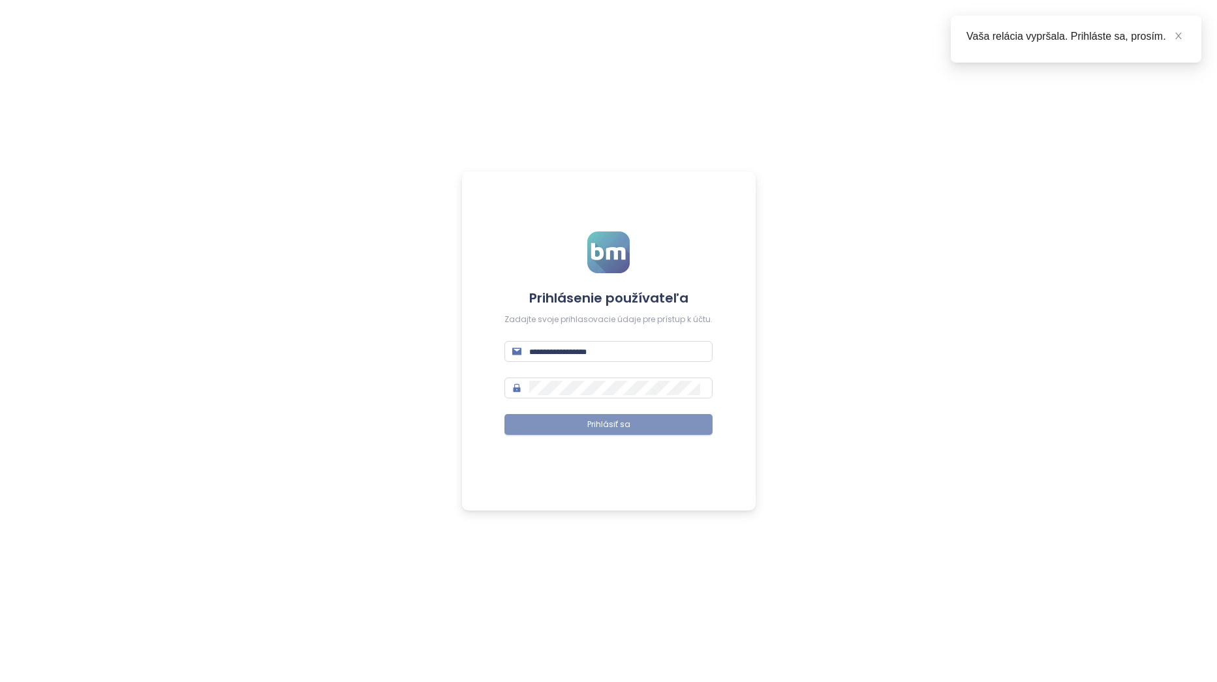
type input "**********"
click at [626, 433] on button "Prihlásiť sa" at bounding box center [608, 424] width 208 height 21
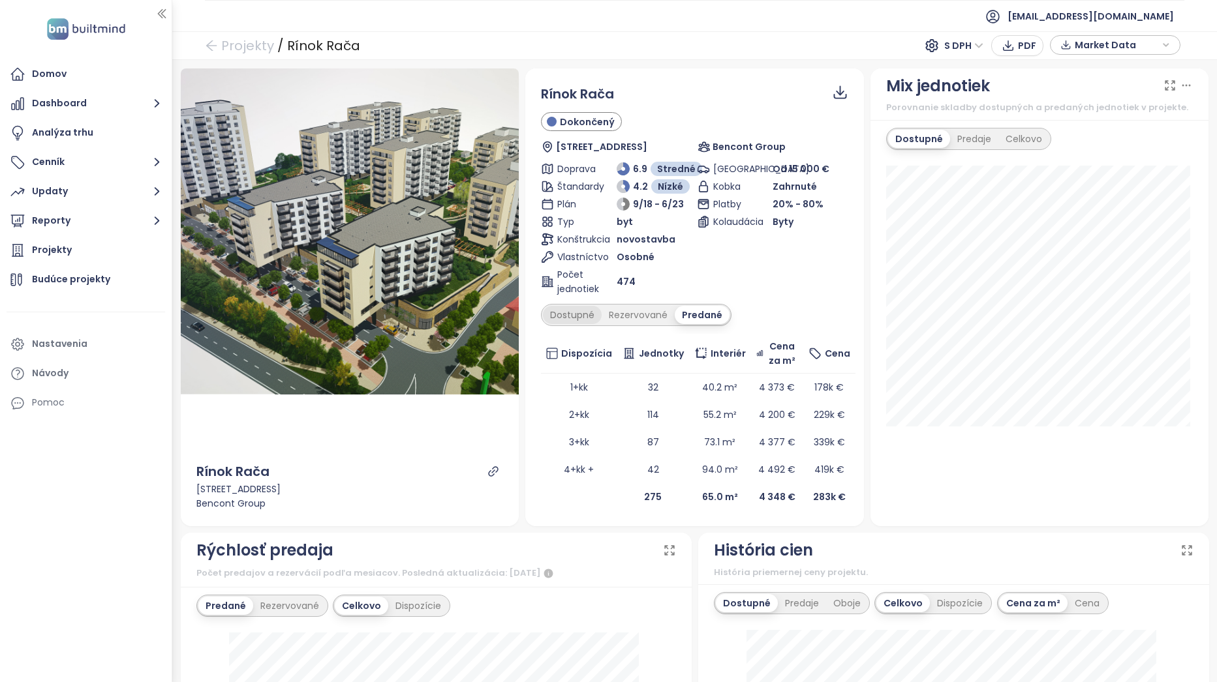
click at [584, 314] on div "Dostupné" at bounding box center [572, 315] width 59 height 18
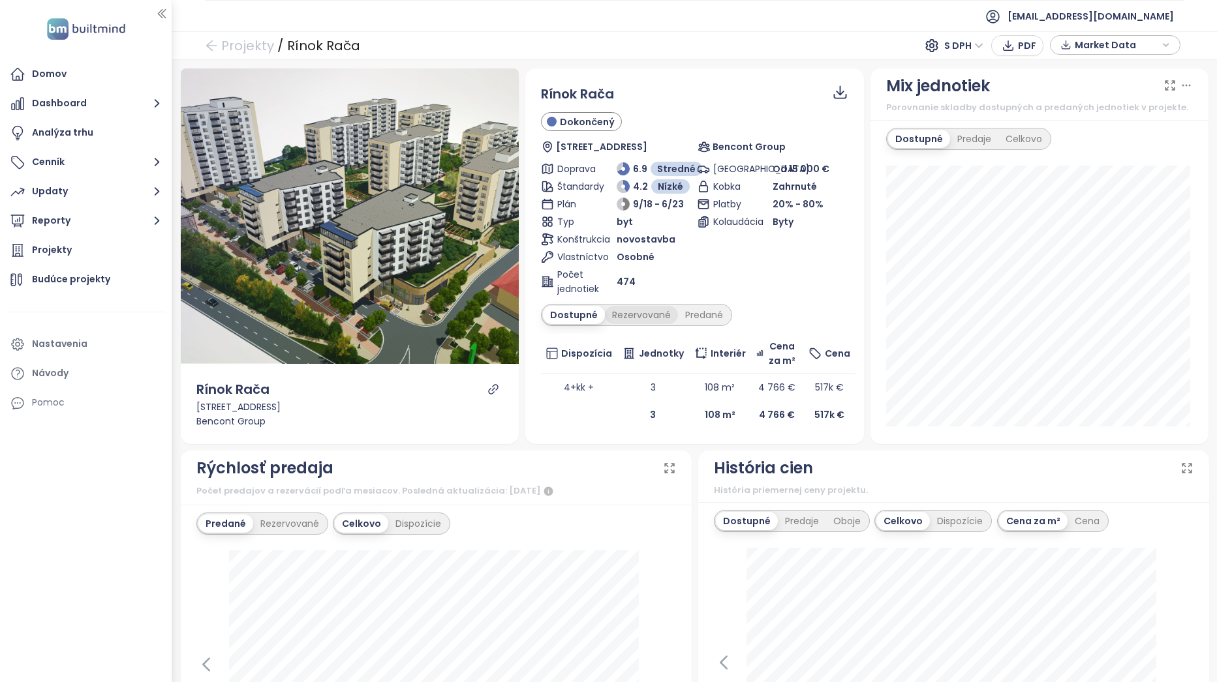
click at [635, 316] on div "Rezervované" at bounding box center [641, 315] width 73 height 18
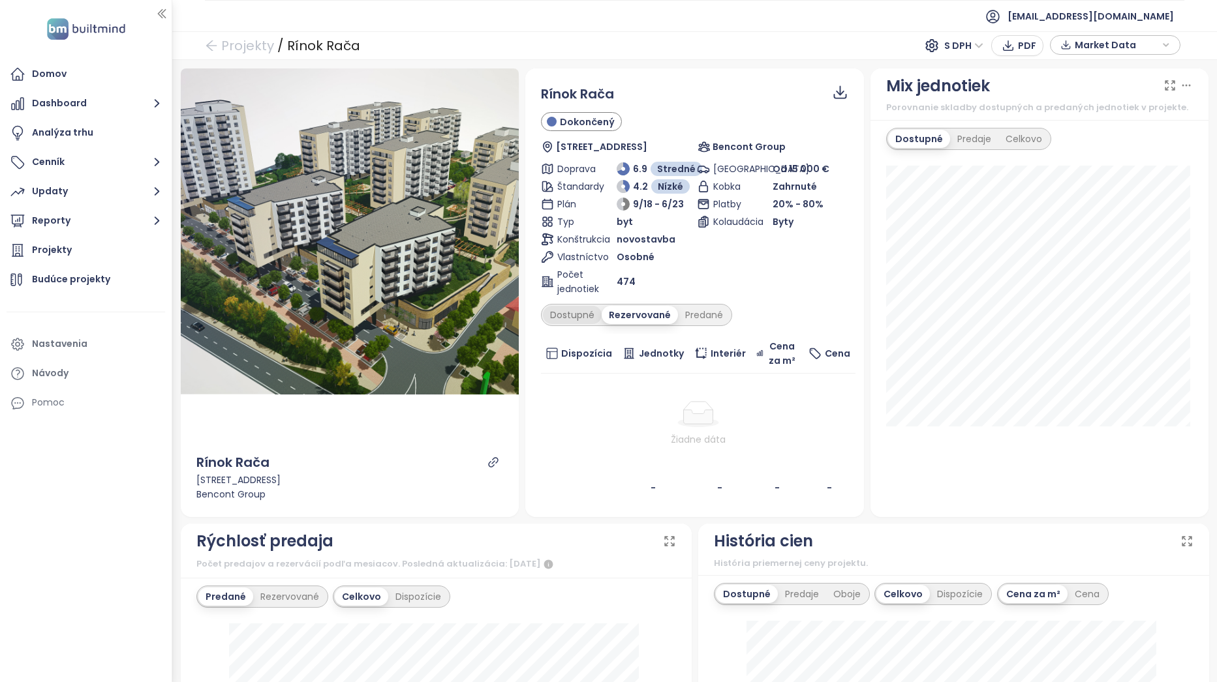
click at [589, 320] on div "Dostupné" at bounding box center [572, 315] width 59 height 18
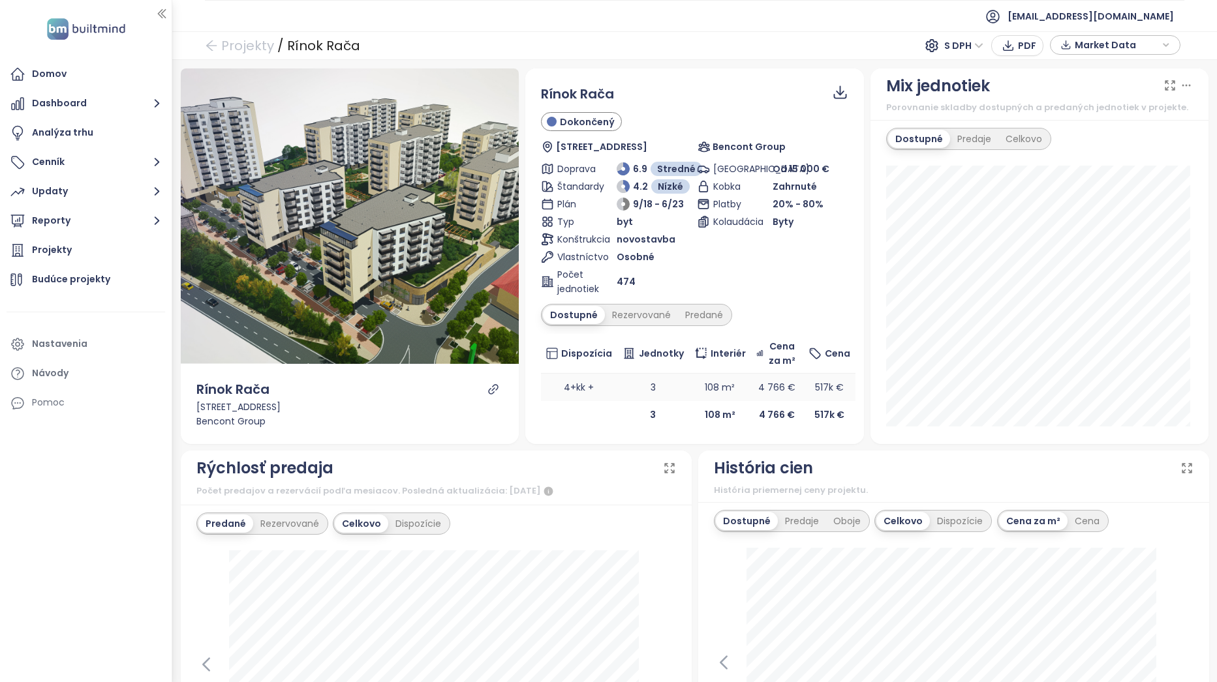
drag, startPoint x: 611, startPoint y: 392, endPoint x: 641, endPoint y: 389, distance: 30.8
click at [641, 389] on td "3" at bounding box center [653, 387] width 72 height 27
click at [791, 292] on div "Parkovanie Od 15 000 € Kobka Zahrnuté Platby 20% - 80% Kolaudácia Byty" at bounding box center [772, 229] width 151 height 134
